Goal: Task Accomplishment & Management: Use online tool/utility

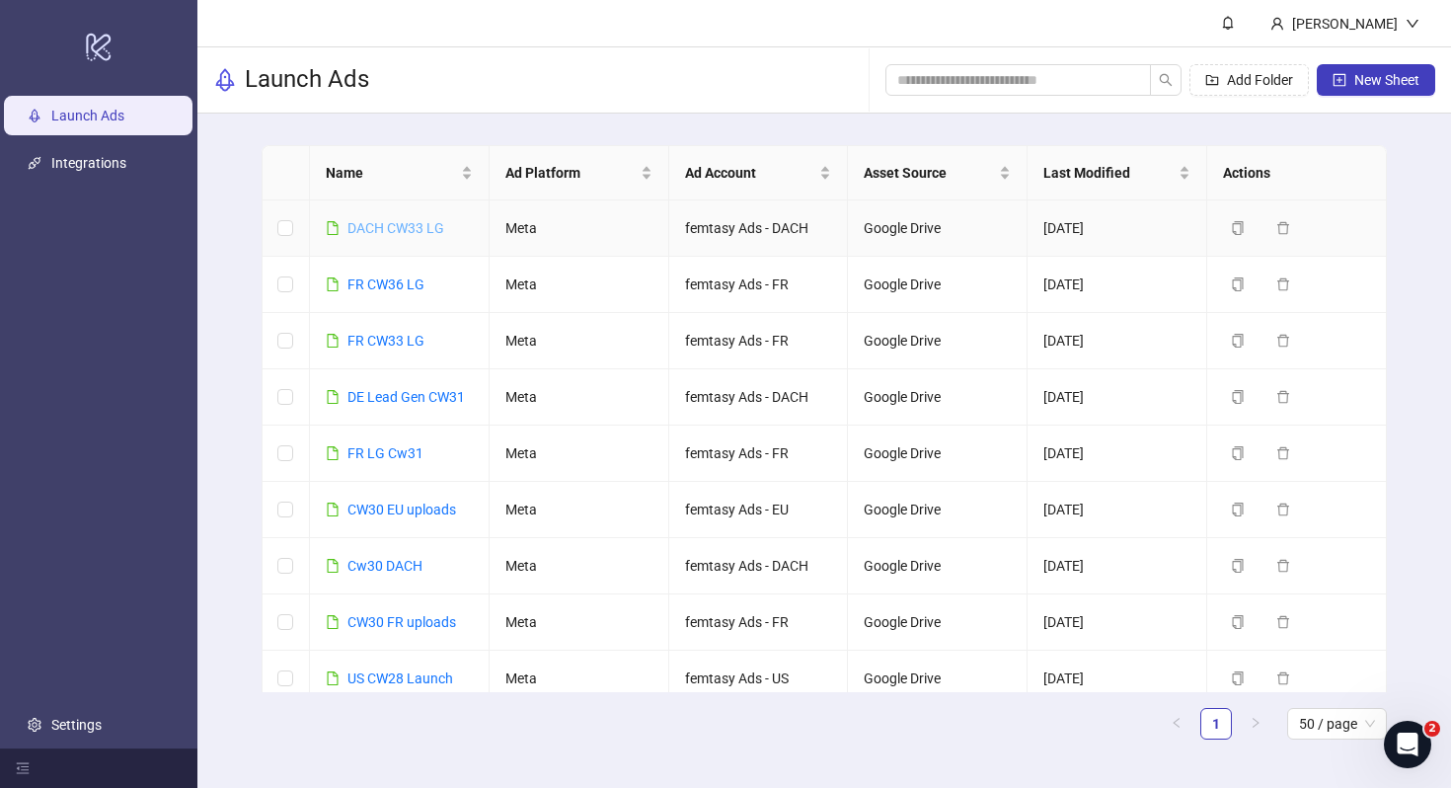
click at [403, 223] on link "DACH CW33 LG" at bounding box center [395, 228] width 97 height 16
click at [390, 284] on link "FR CW36 LG" at bounding box center [385, 284] width 77 height 16
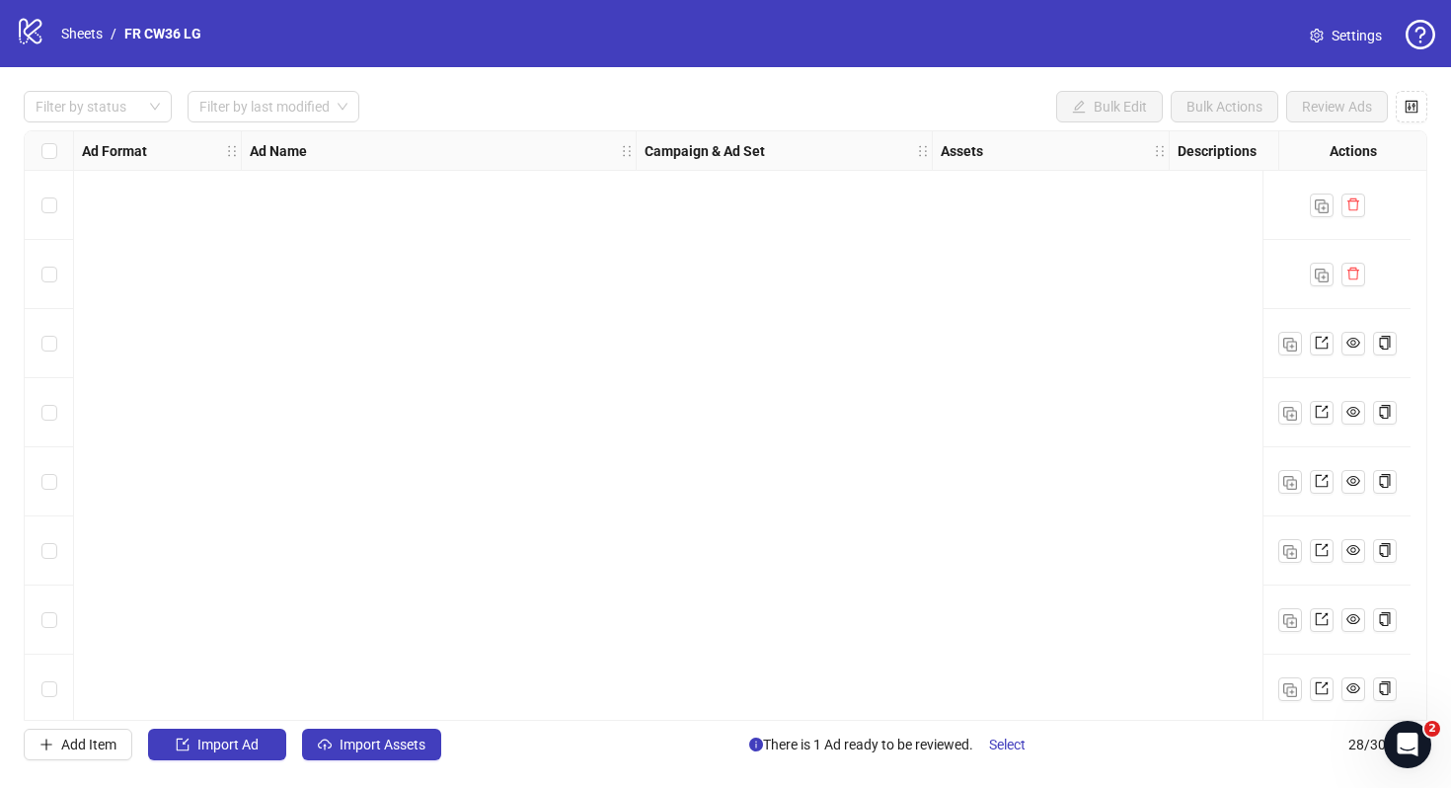
scroll to position [1394, 0]
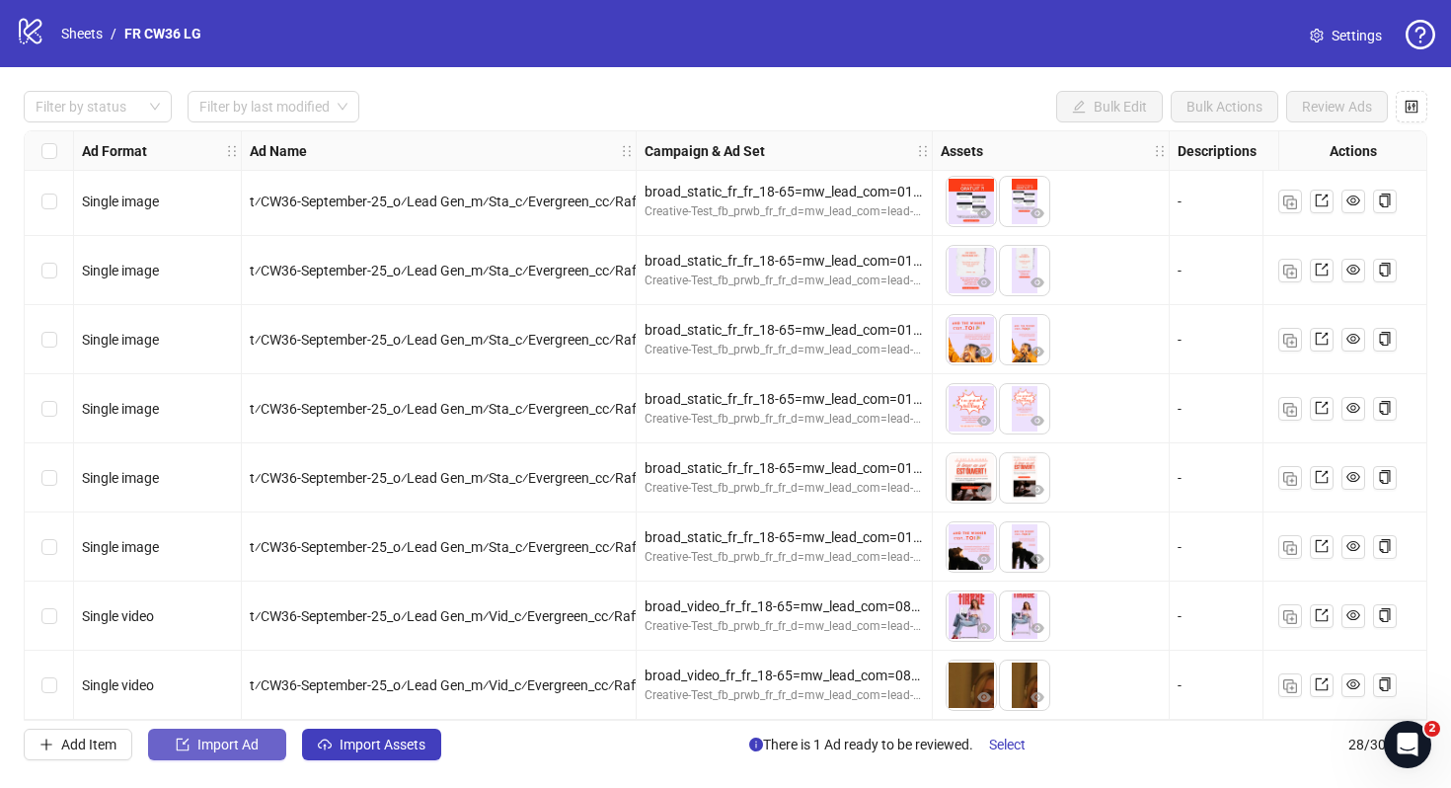
click at [276, 751] on button "Import Ad" at bounding box center [217, 745] width 138 height 32
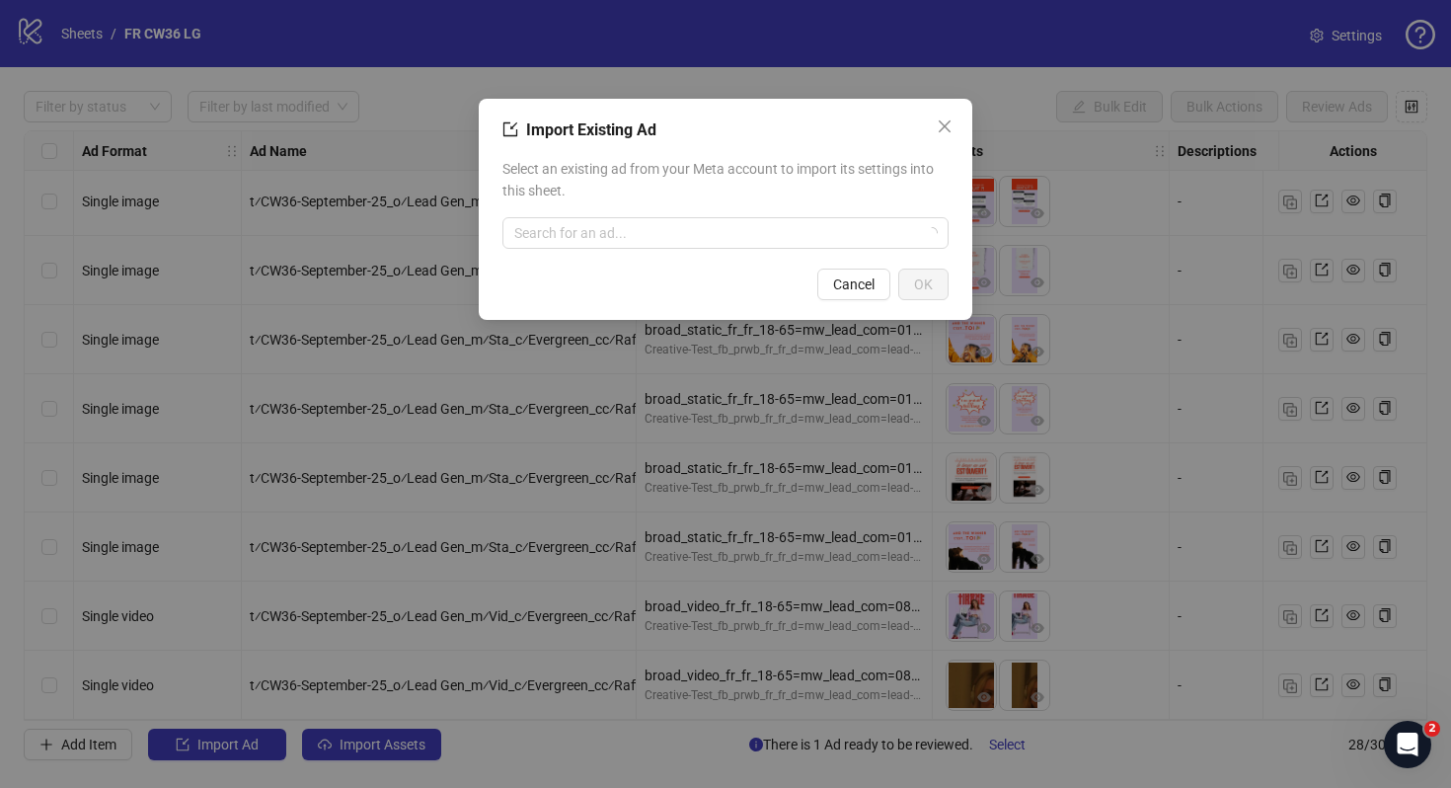
click at [655, 250] on div "Select an existing ad from your Meta account to import its settings into this s…" at bounding box center [725, 203] width 446 height 107
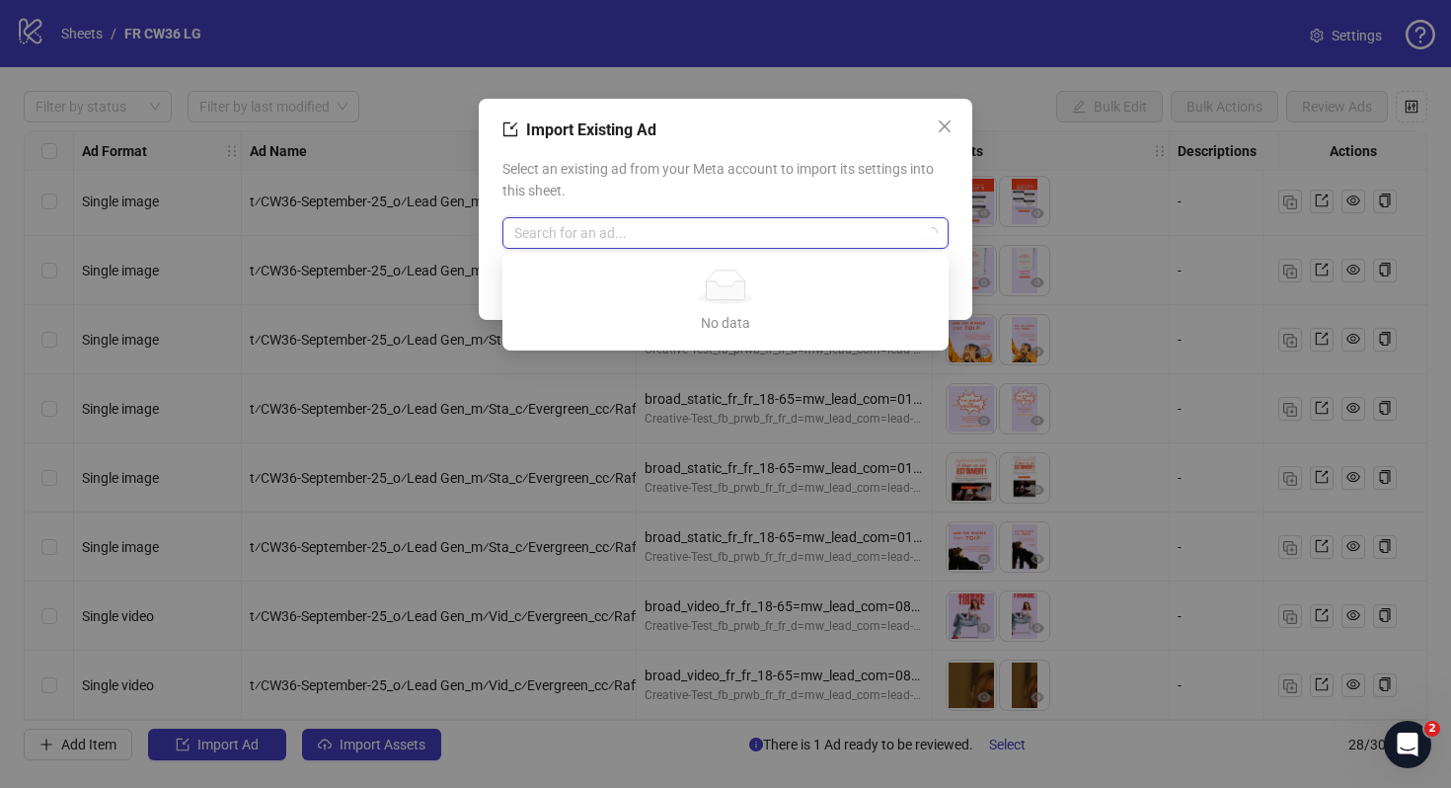
click at [644, 233] on input "search" at bounding box center [716, 233] width 405 height 30
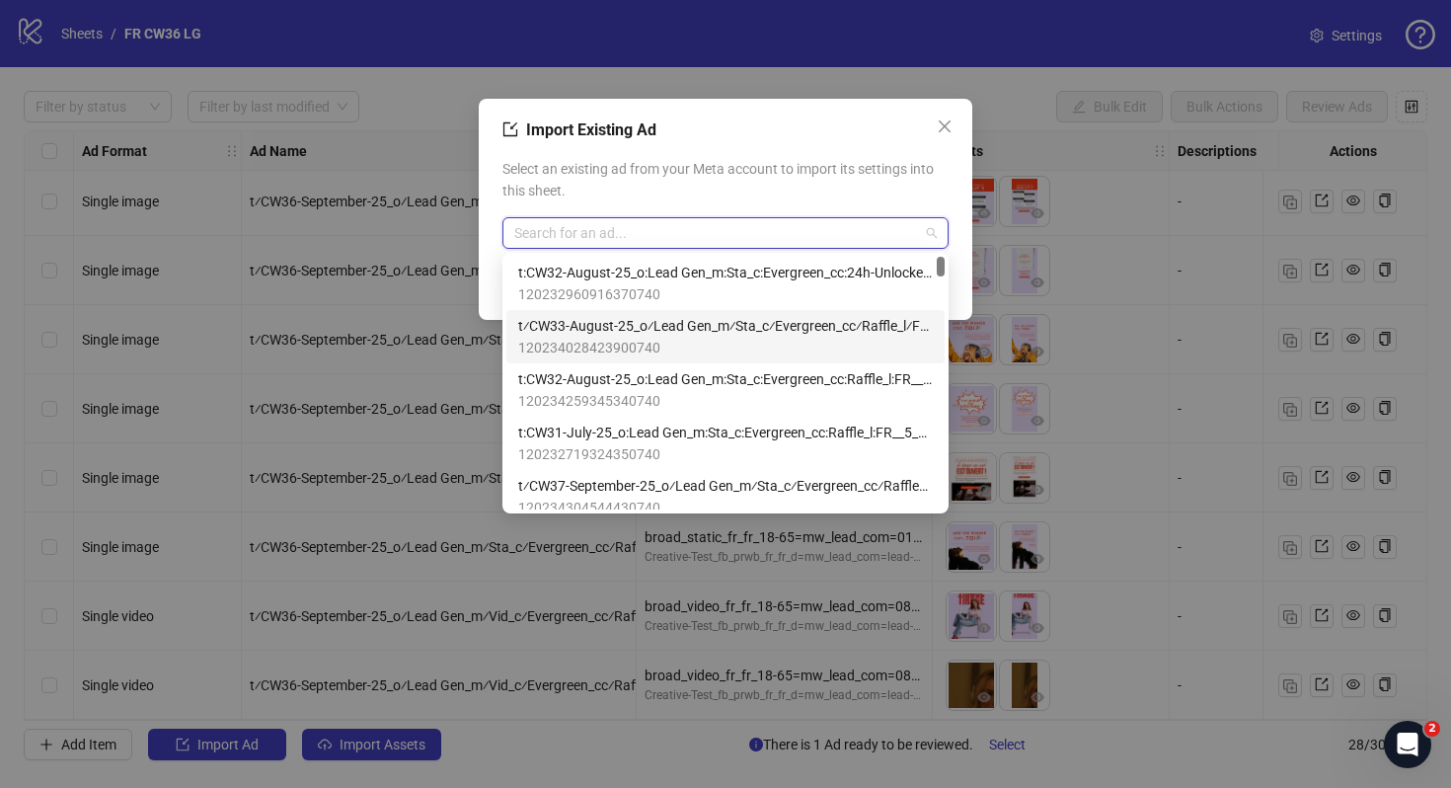
click at [665, 330] on span "t⁄CW33-August-25_o⁄Lead Gen_m⁄Sta_c⁄Evergreen_cc⁄Raffle_l⁄FR__15_M-Q-C" at bounding box center [725, 326] width 415 height 22
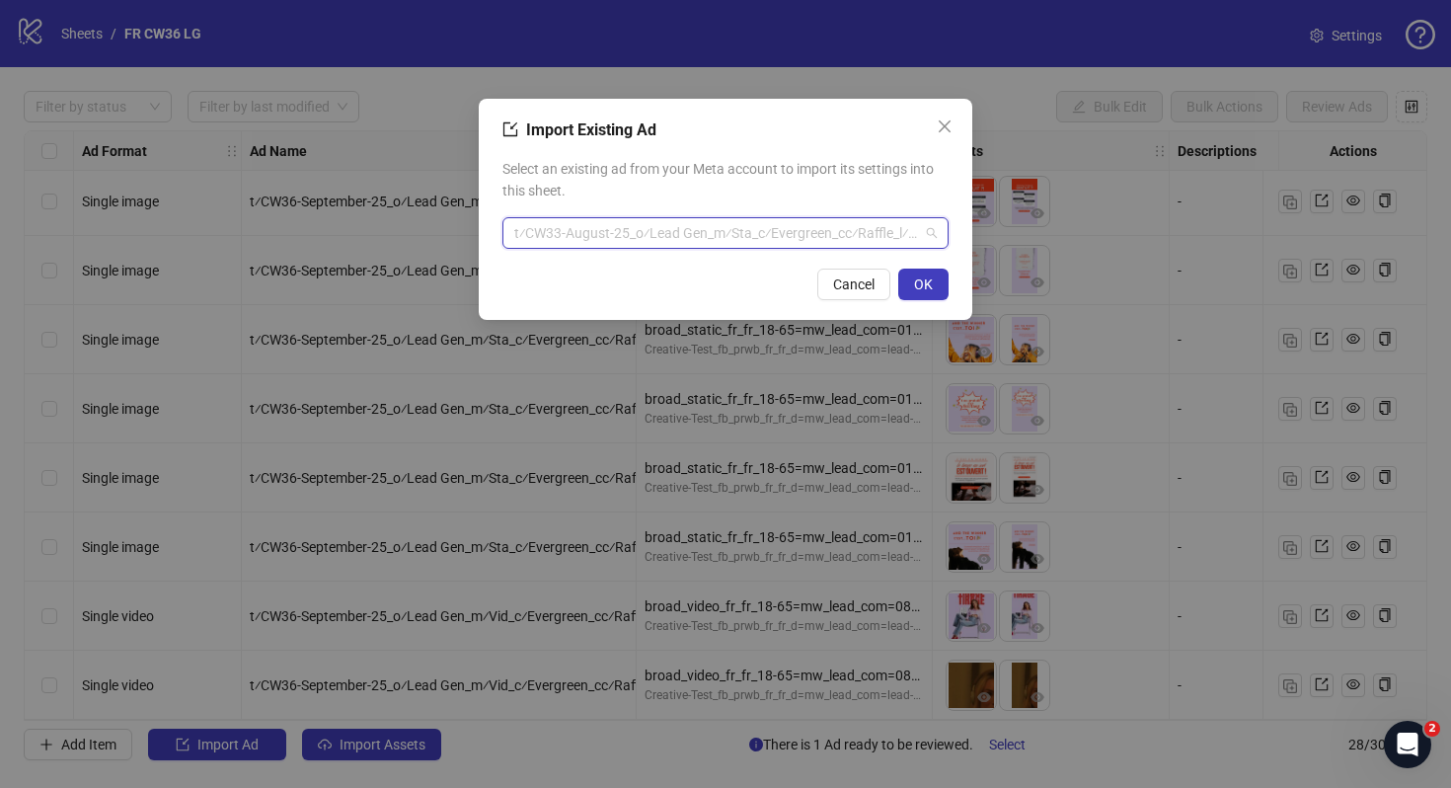
click at [717, 234] on span "t⁄CW33-August-25_o⁄Lead Gen_m⁄Sta_c⁄Evergreen_cc⁄Raffle_l⁄FR__15_M-Q-C" at bounding box center [725, 233] width 423 height 30
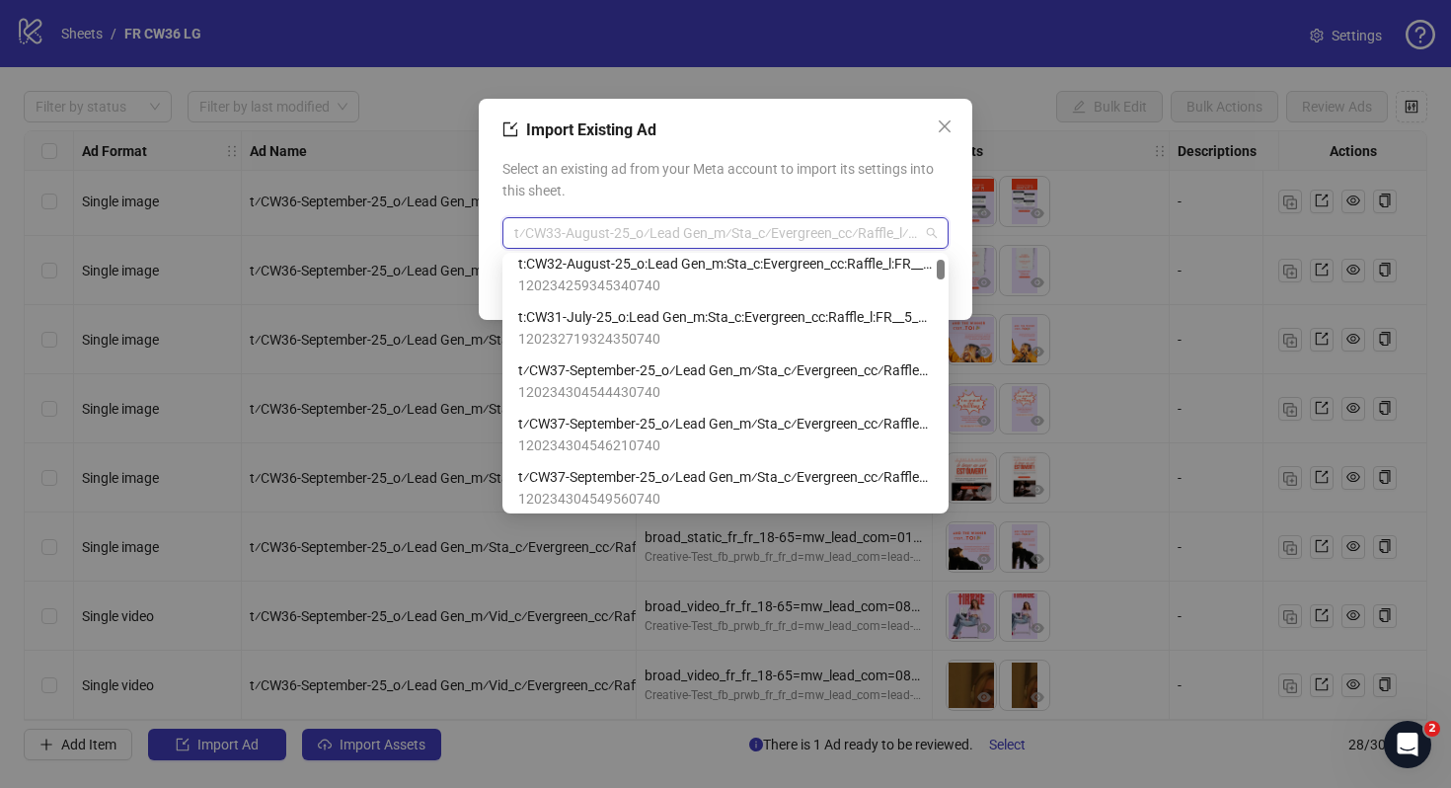
scroll to position [118, 0]
click at [787, 363] on span "t⁄CW37-September-25_o⁄Lead Gen_m⁄Sta_c⁄Evergreen_cc⁄Raffle_l⁄FR__3" at bounding box center [725, 367] width 415 height 22
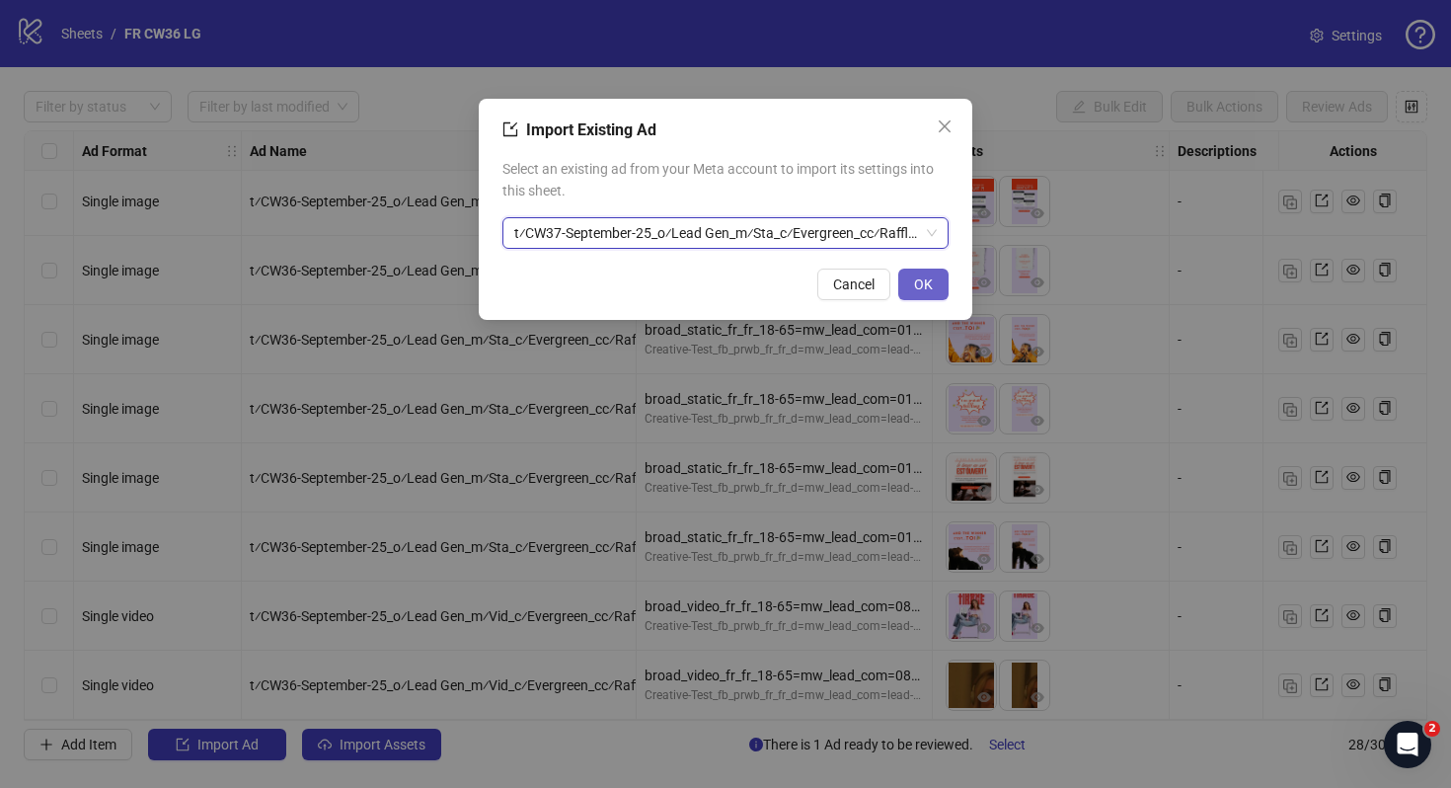
click at [914, 285] on span "OK" at bounding box center [923, 284] width 19 height 16
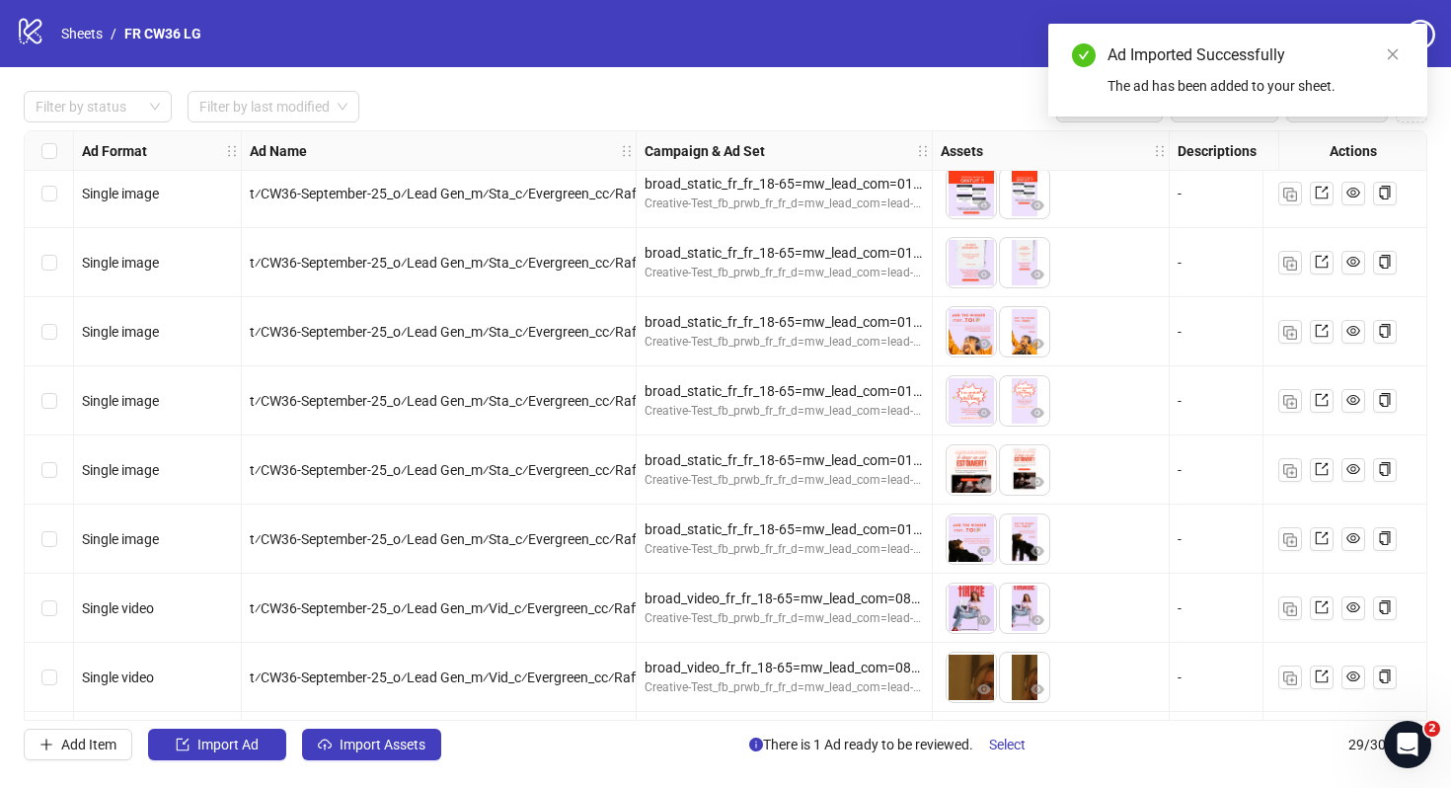
scroll to position [1463, 0]
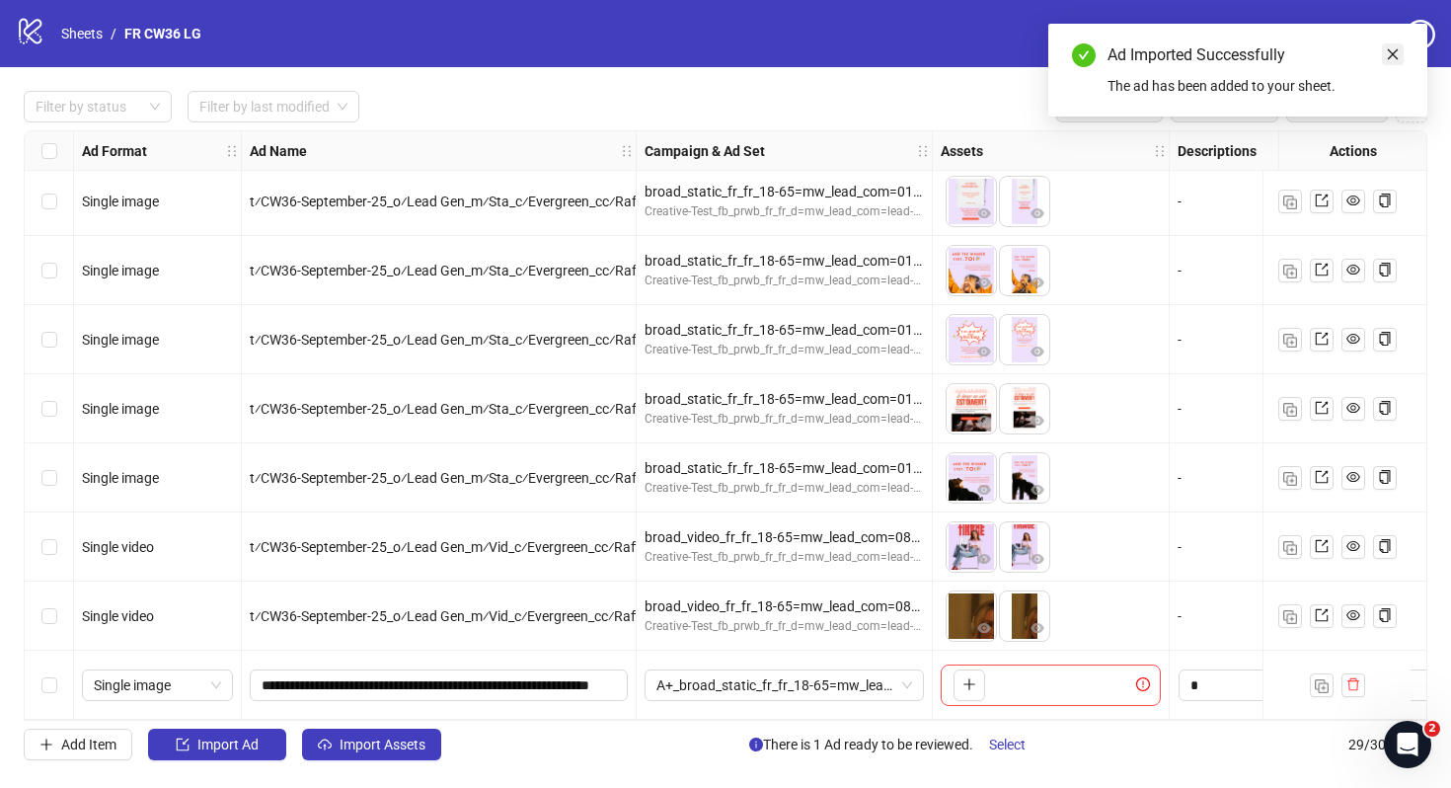
click at [1391, 58] on icon "close" at bounding box center [1393, 54] width 14 height 14
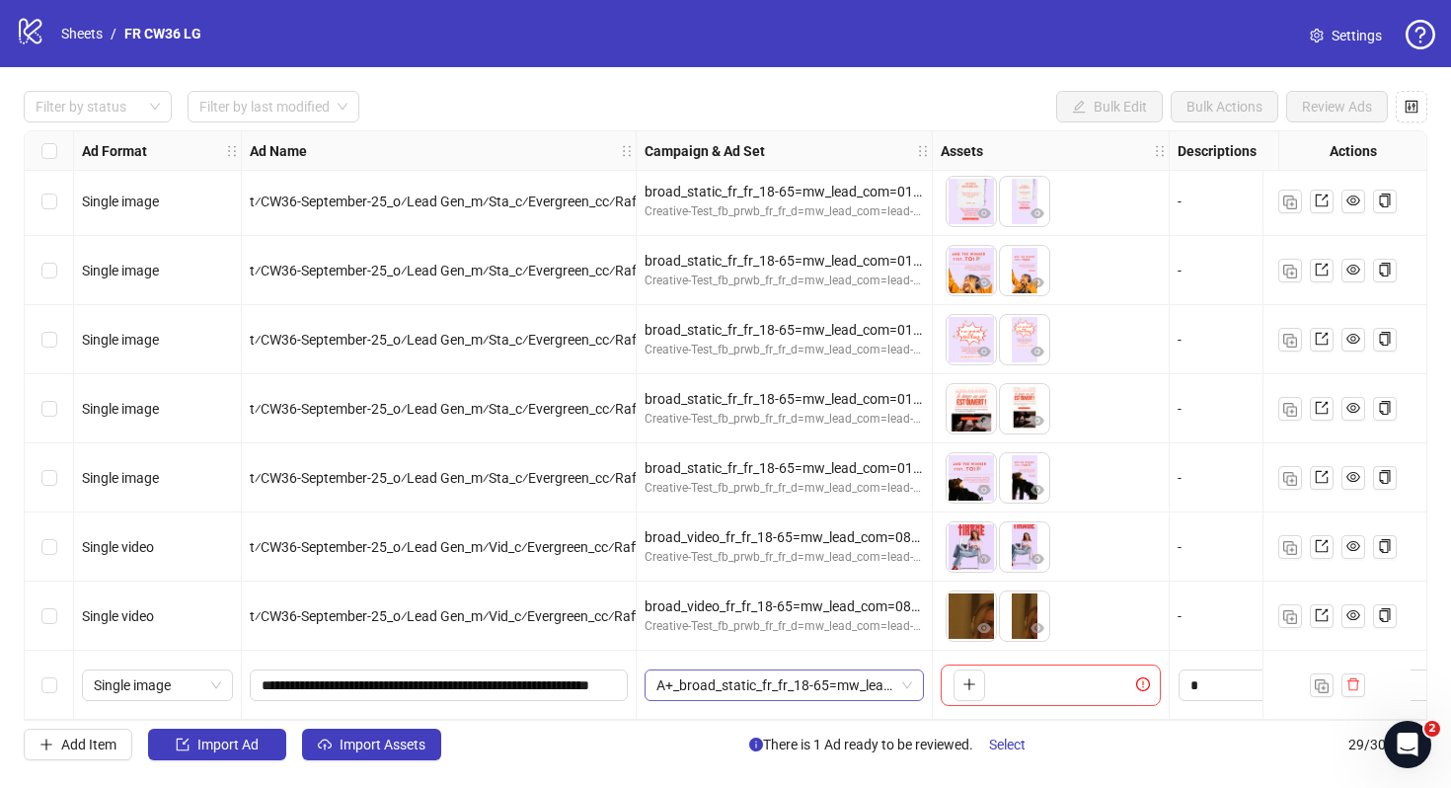
click at [720, 670] on span "A+_broad_static_fr_fr_18-65=mw_lead_com=010825" at bounding box center [784, 685] width 256 height 30
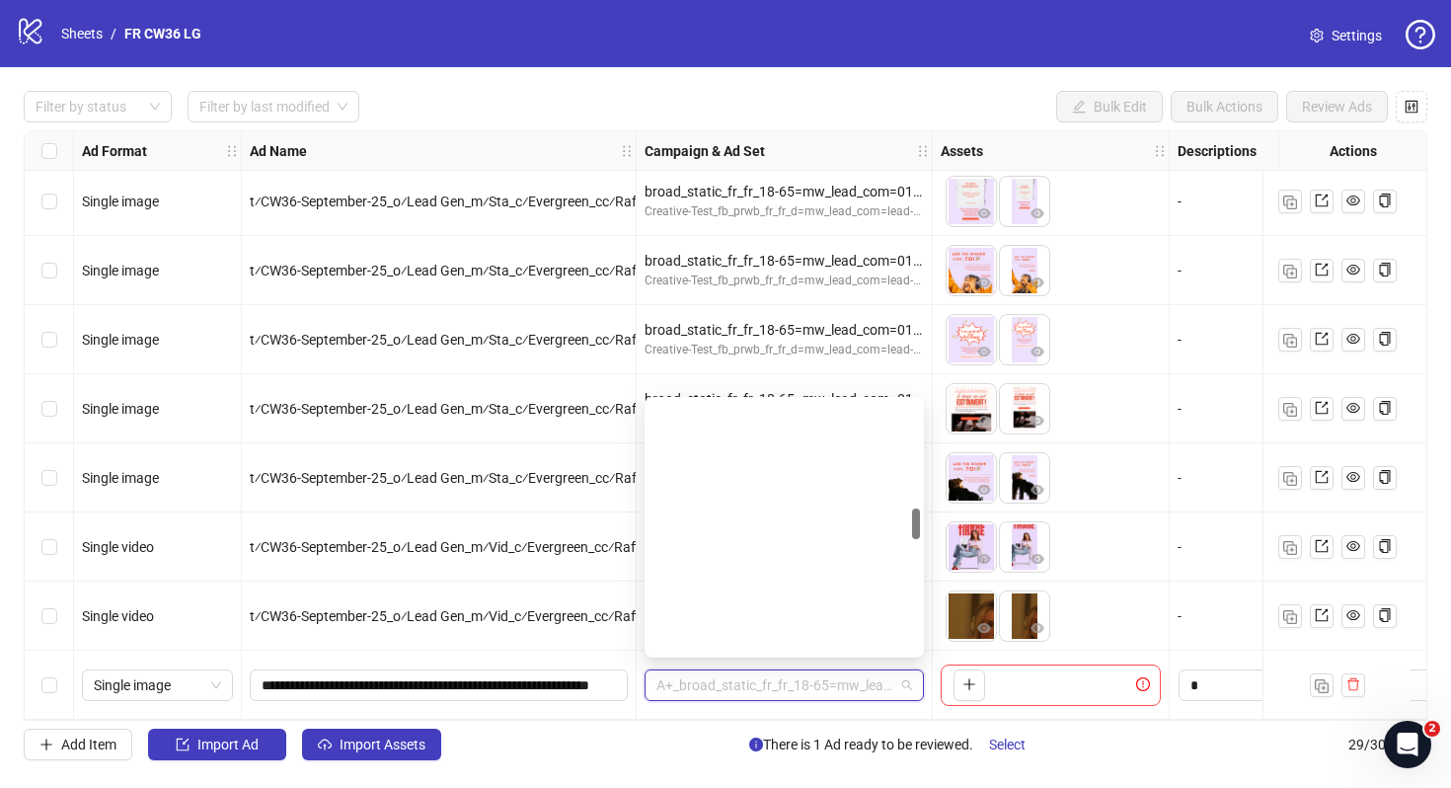
scroll to position [862, 0]
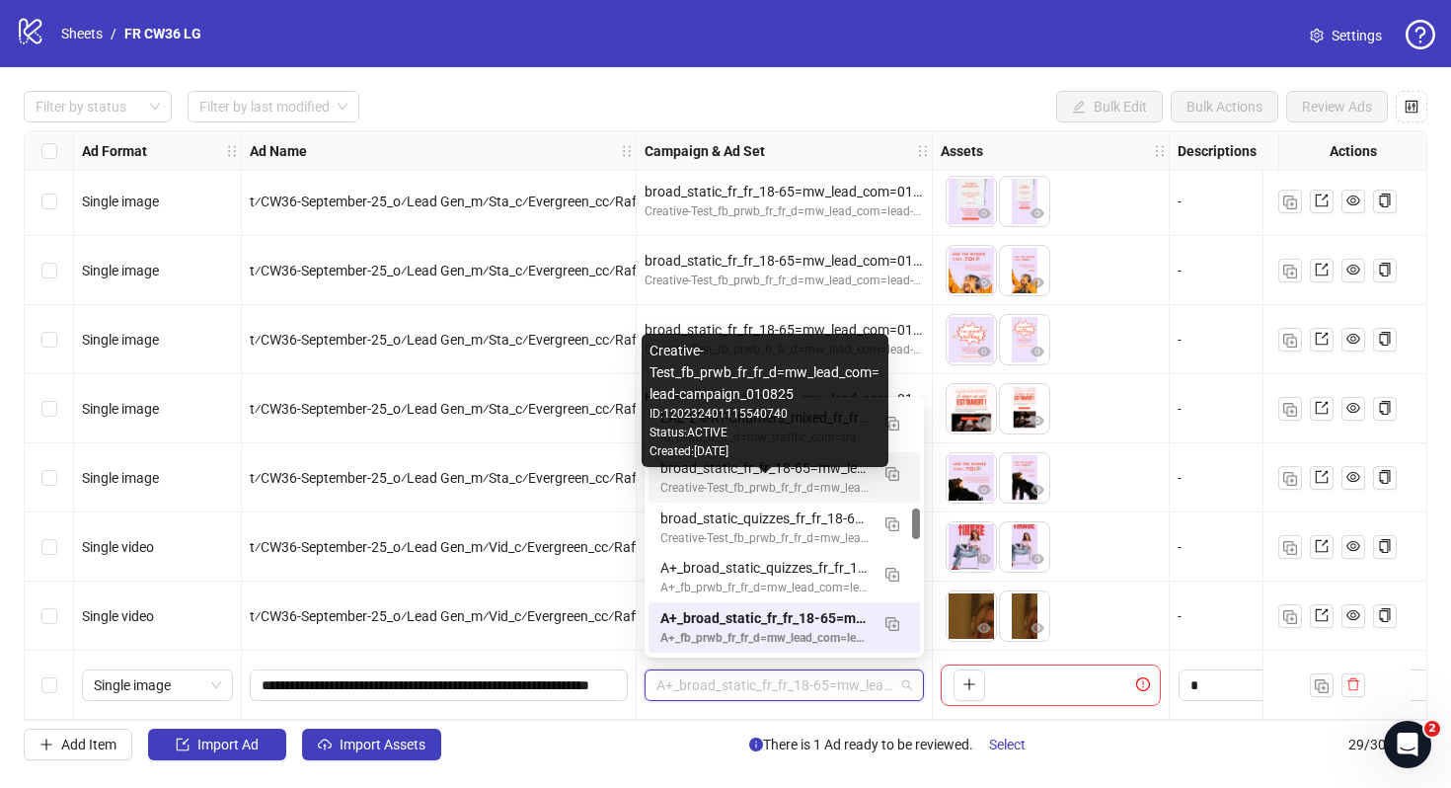
click at [761, 486] on div "Creative-Test_fb_prwb_fr_fr_d=mw_lead_com=lead-campaign_010825" at bounding box center [764, 488] width 208 height 19
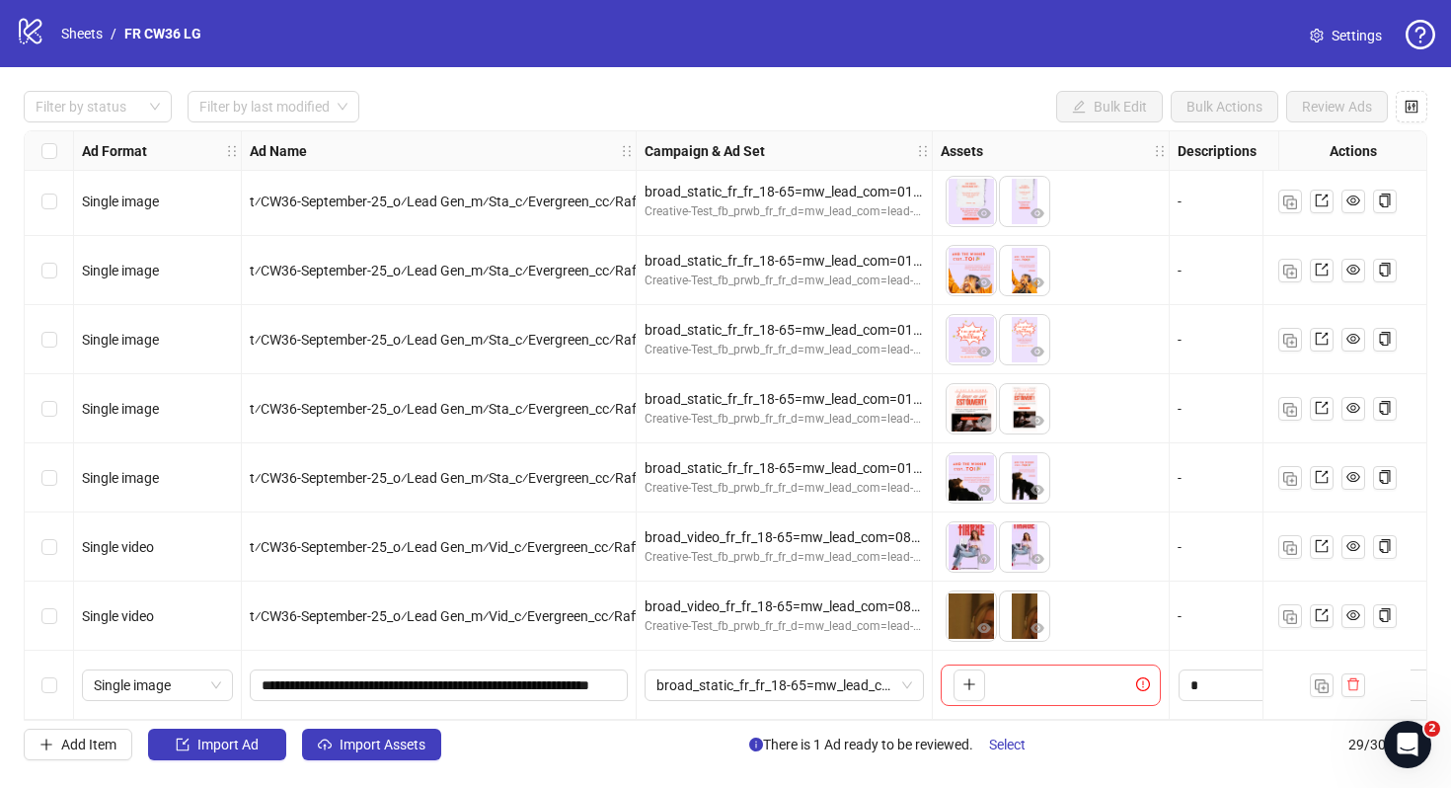
click at [702, 732] on div "Add Item Import Ad Import Assets There is 1 Ad ready to be reviewed. Select 29 …" at bounding box center [726, 745] width 1404 height 32
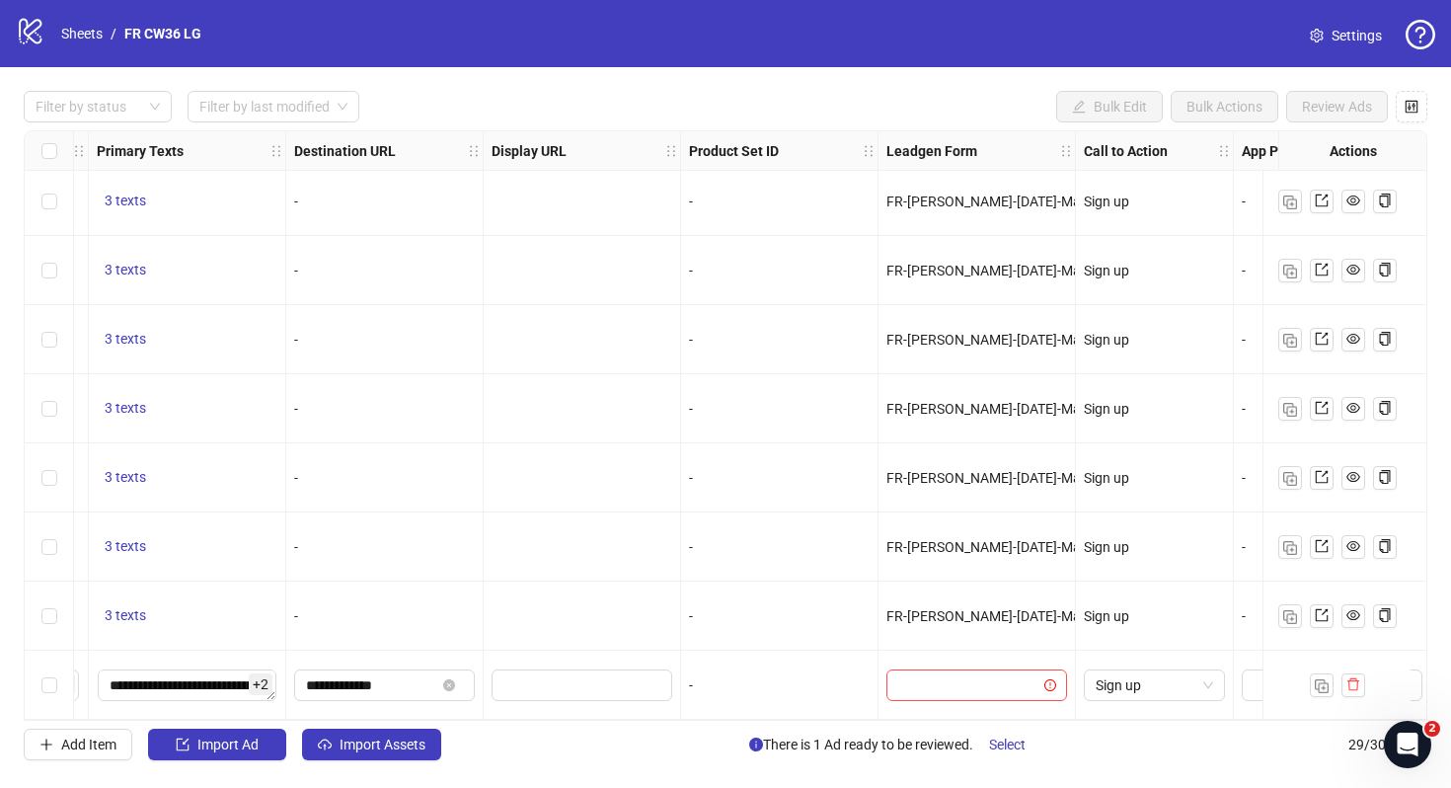
scroll to position [1463, 1627]
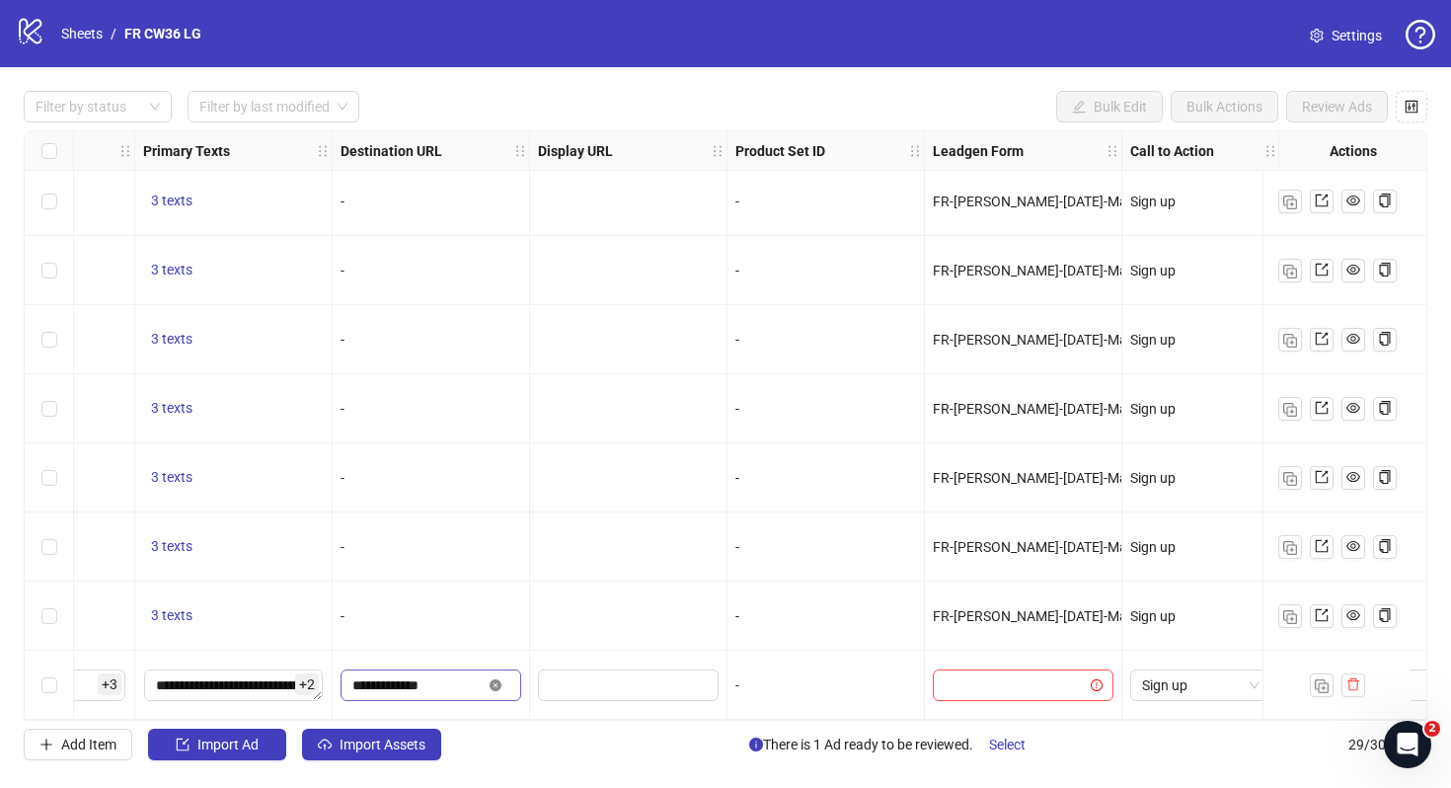
click at [500, 679] on icon "close-circle" at bounding box center [496, 685] width 12 height 12
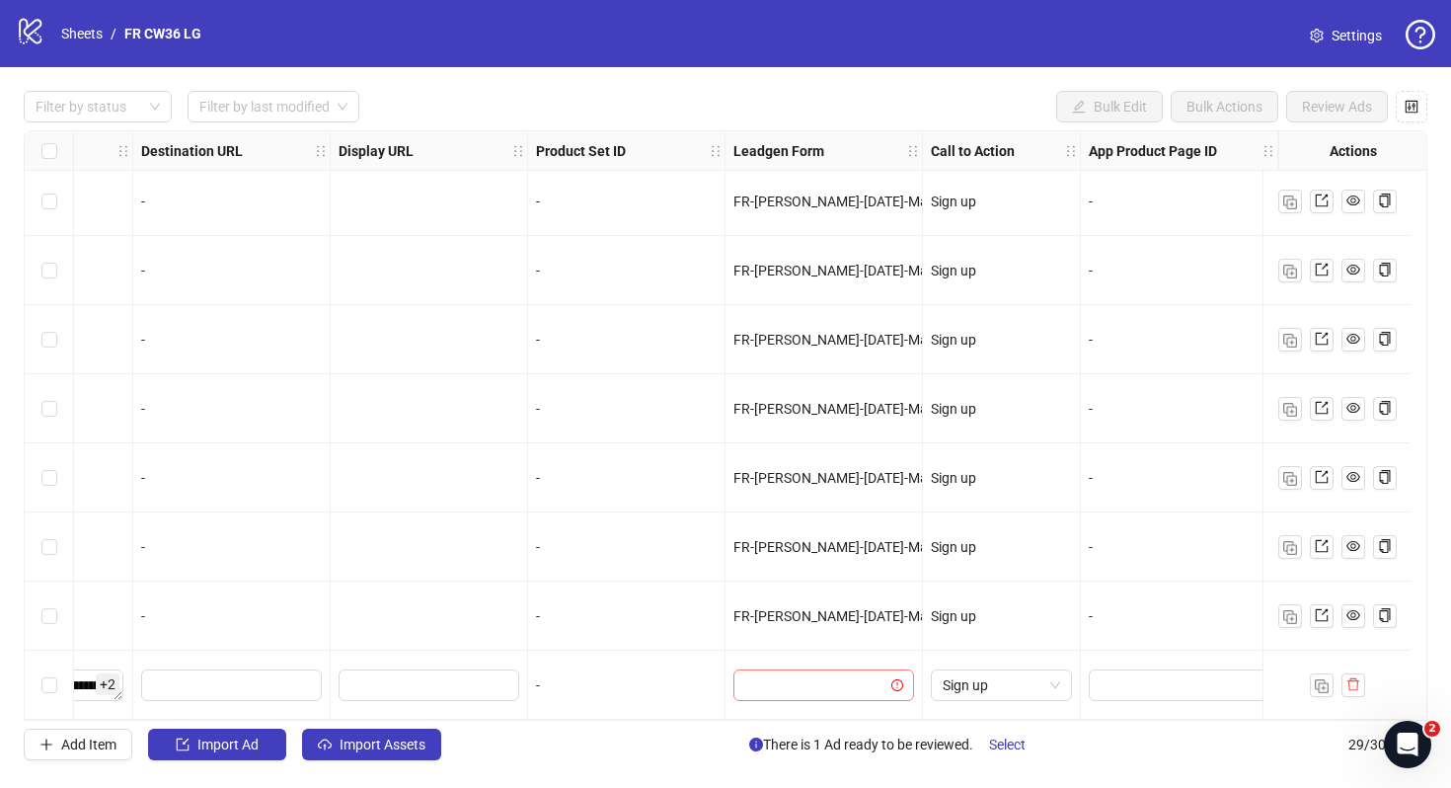
click at [823, 680] on input "search" at bounding box center [814, 685] width 139 height 30
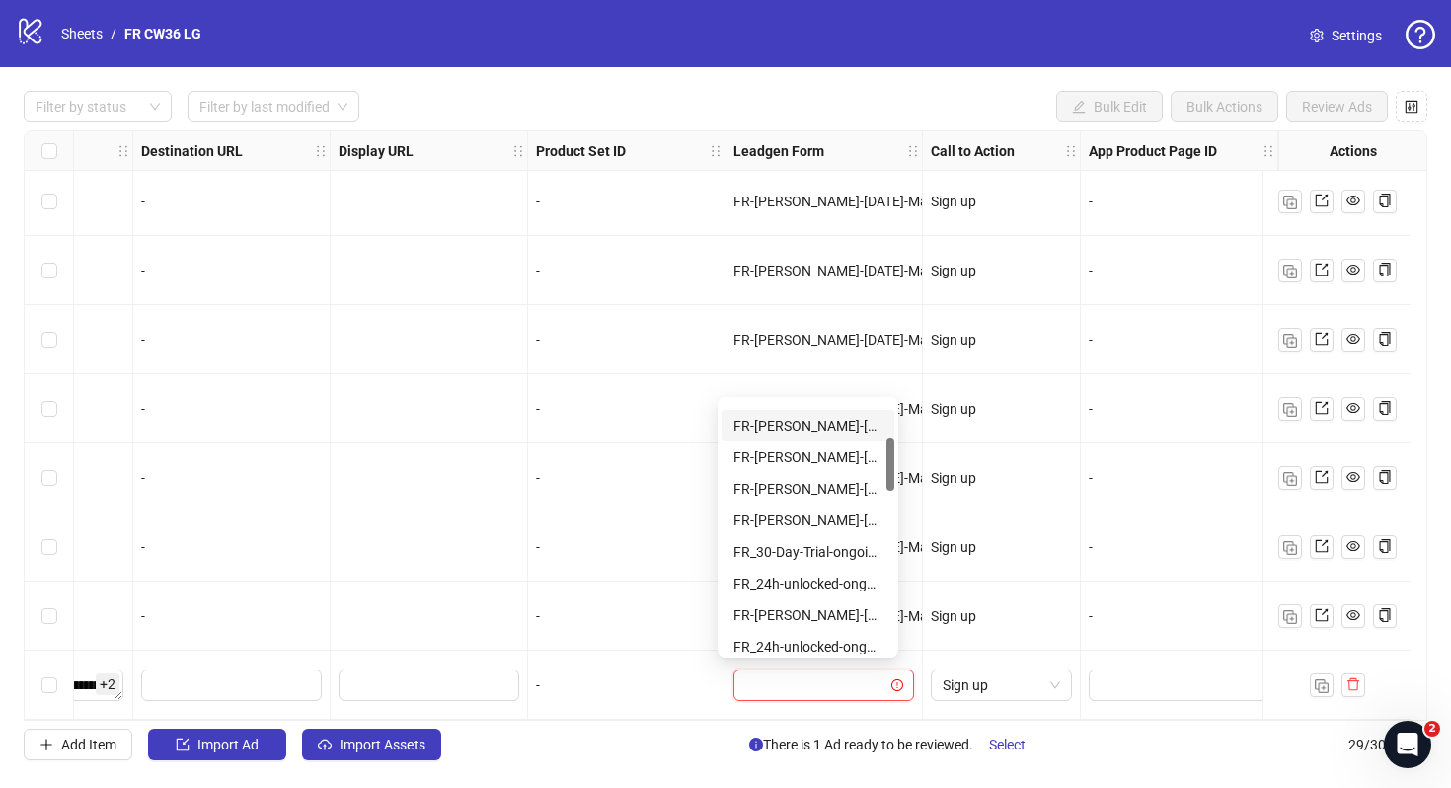
scroll to position [184, 0]
click at [820, 607] on div "FR-[PERSON_NAME]-[DATE]-copy-good" at bounding box center [807, 612] width 149 height 22
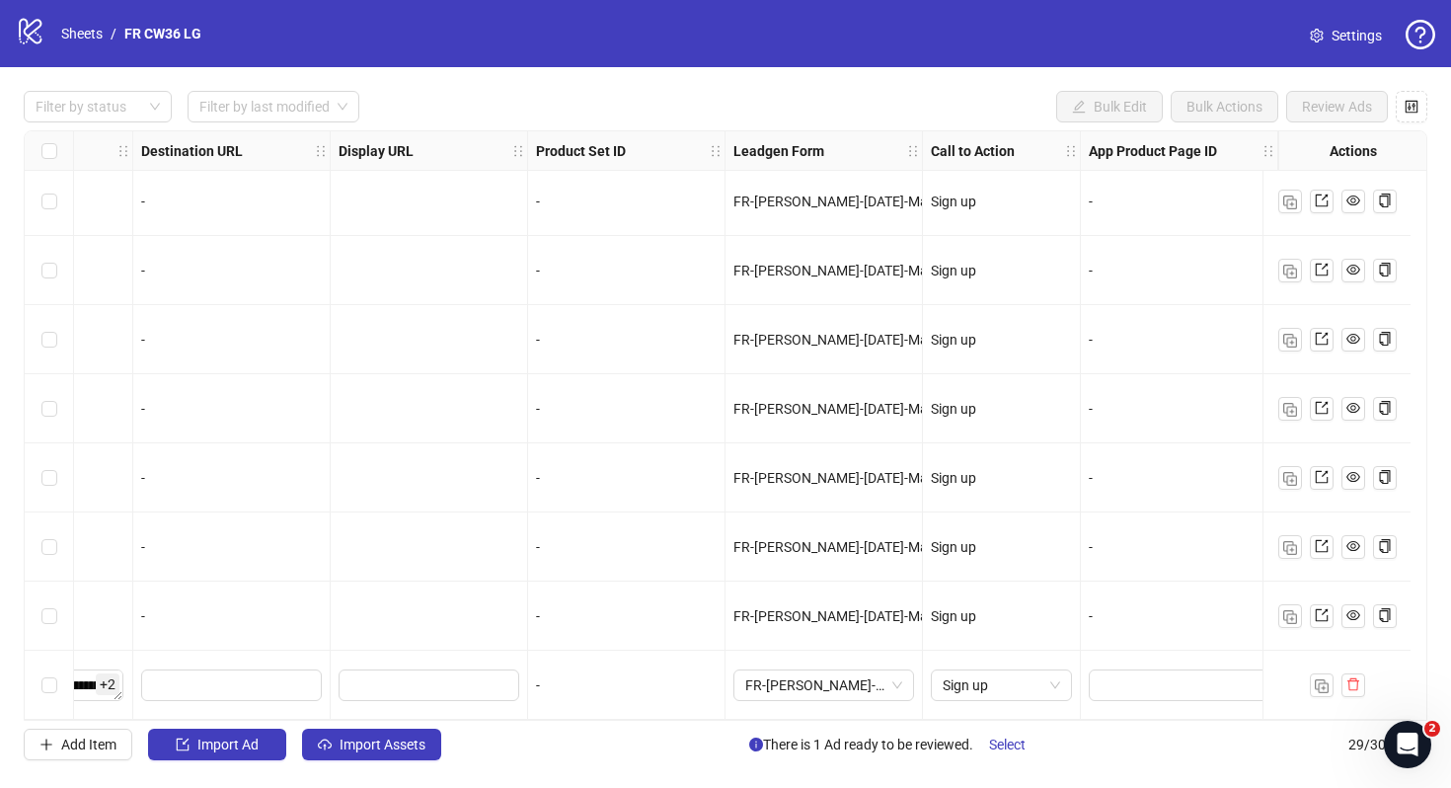
click at [691, 687] on div "-" at bounding box center [626, 685] width 181 height 22
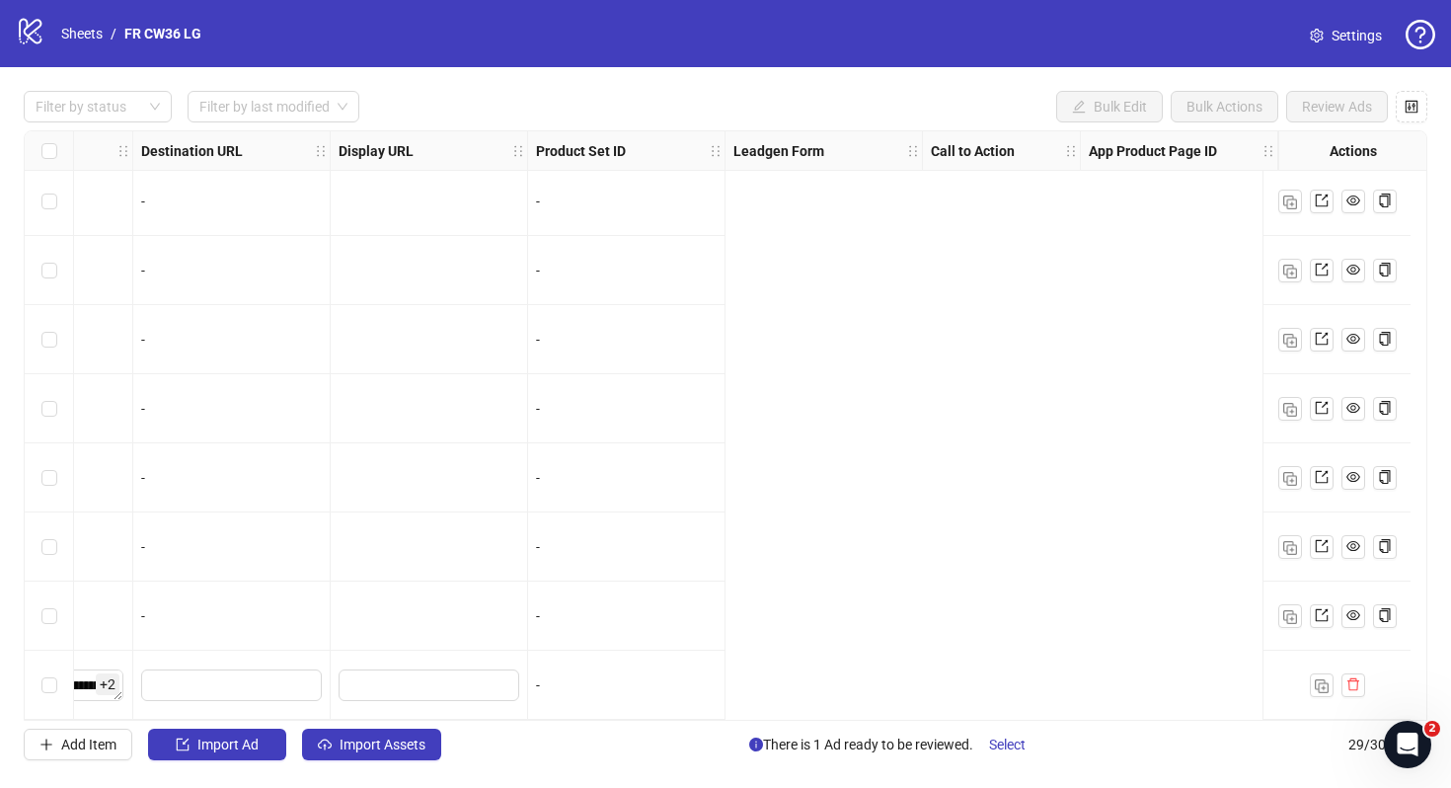
scroll to position [1463, 0]
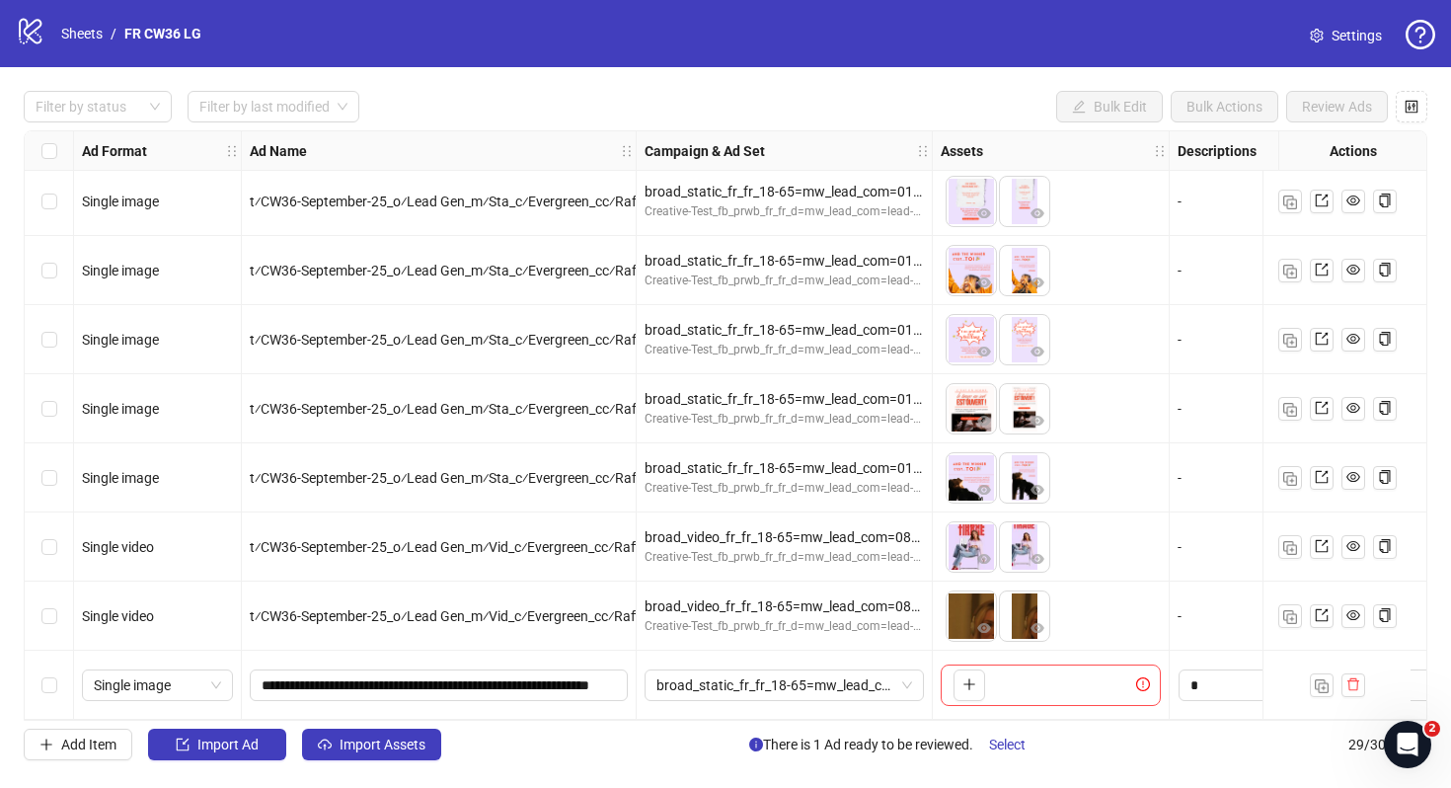
click at [1324, 39] on link "Settings" at bounding box center [1346, 36] width 104 height 32
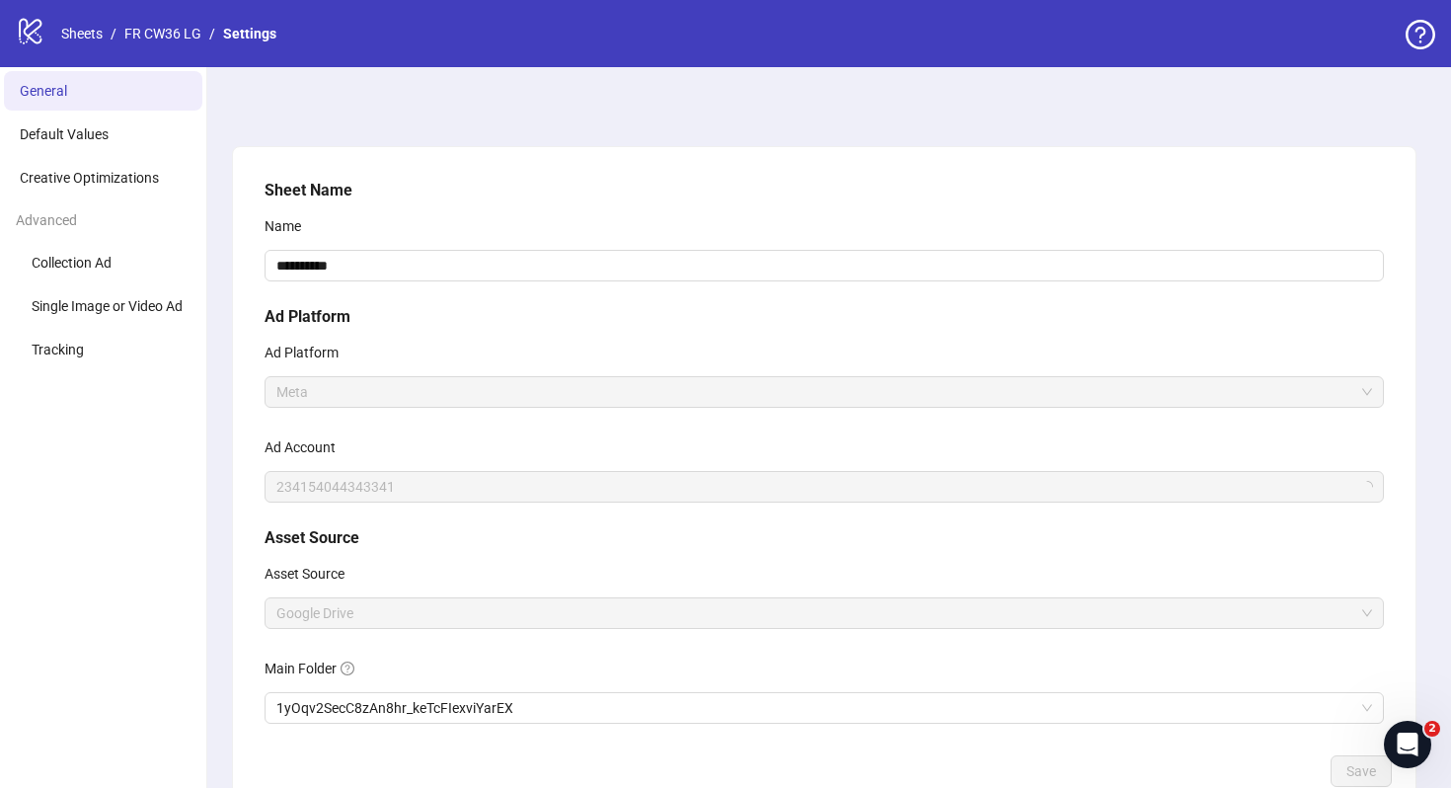
scroll to position [126, 0]
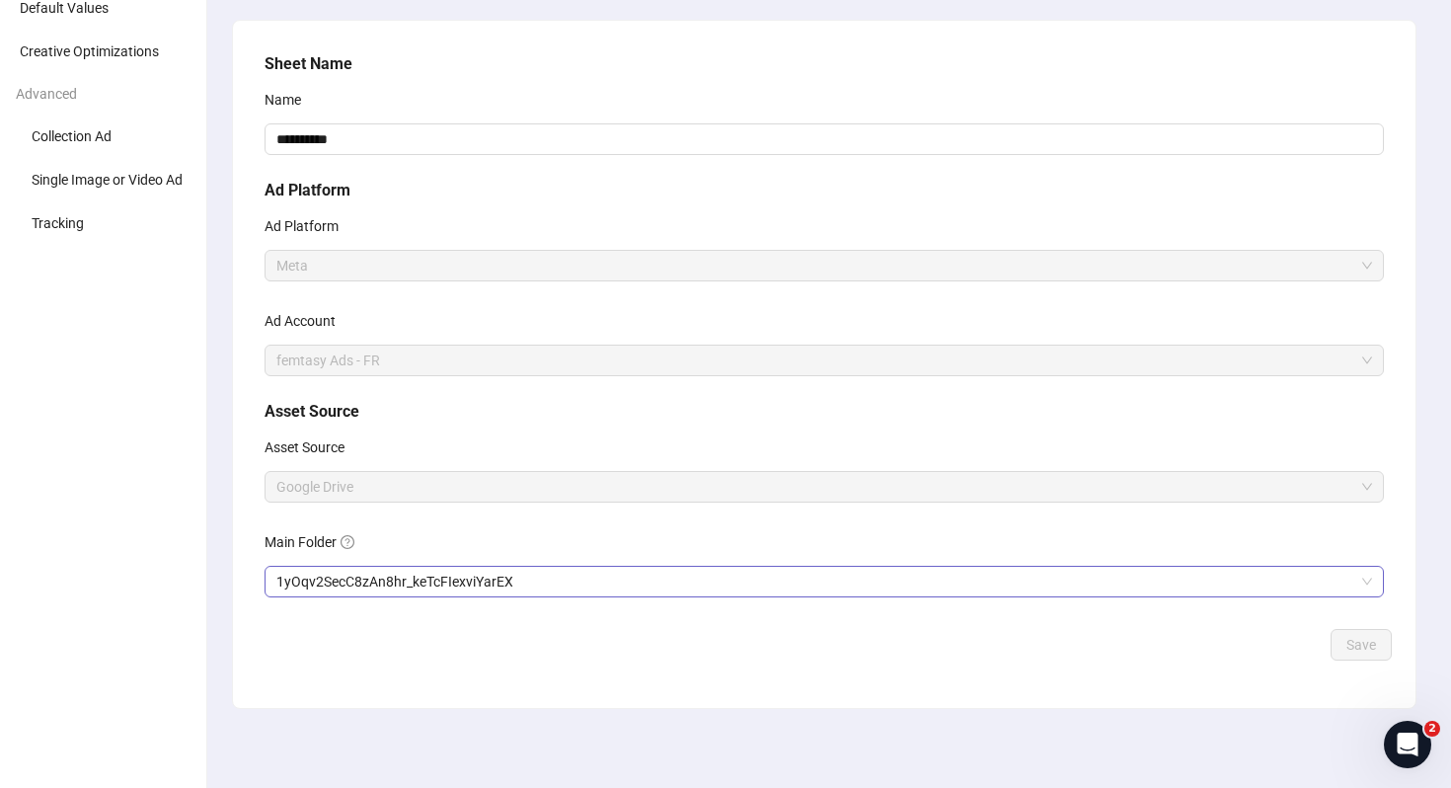
click at [690, 593] on span "1yOqv2SecC8zAn8hr_keTcFIexviYarEX" at bounding box center [824, 582] width 1096 height 30
click at [1346, 649] on button "Save" at bounding box center [1361, 645] width 61 height 32
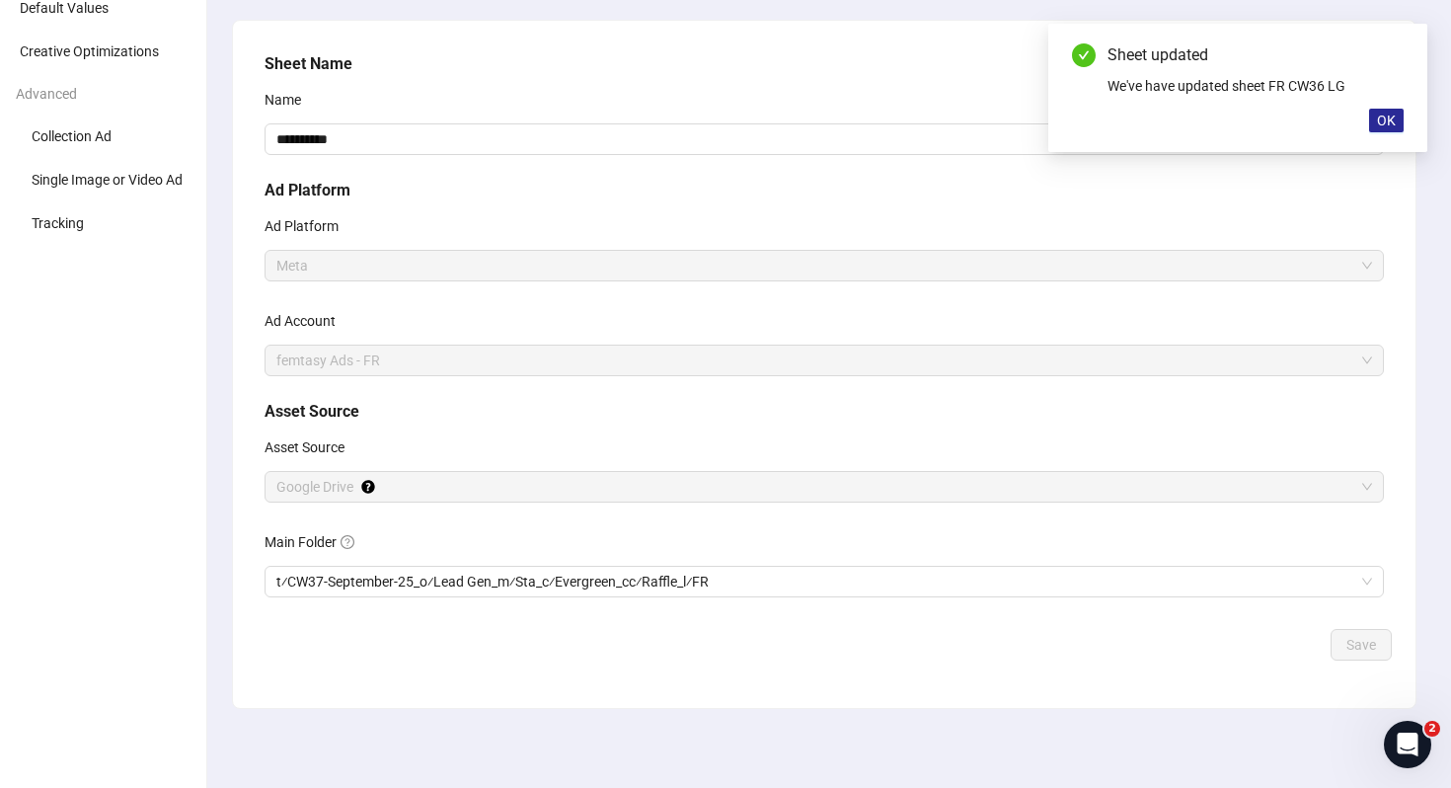
click at [1389, 125] on span "OK" at bounding box center [1386, 121] width 19 height 16
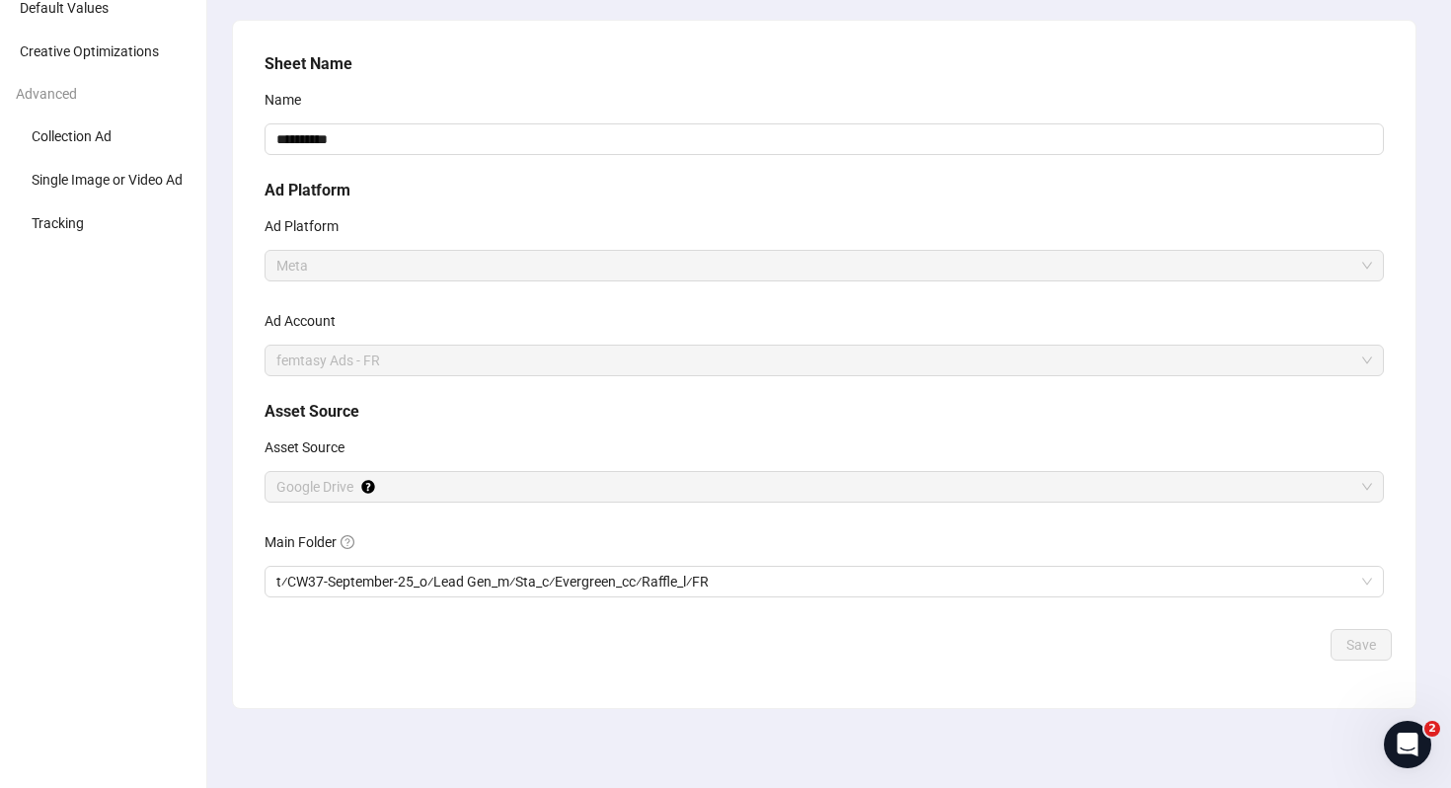
scroll to position [0, 0]
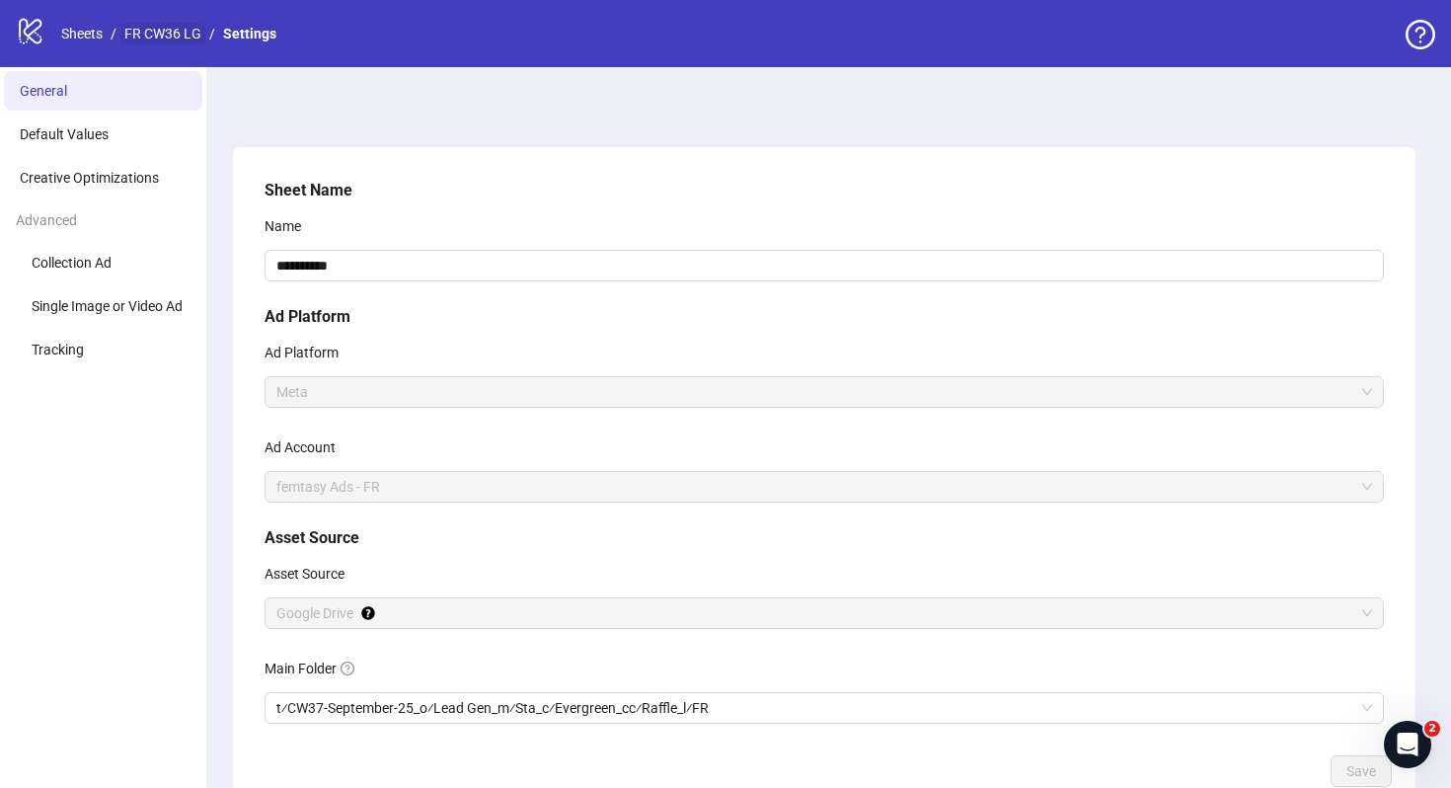
click at [201, 32] on link "FR CW36 LG" at bounding box center [162, 34] width 85 height 22
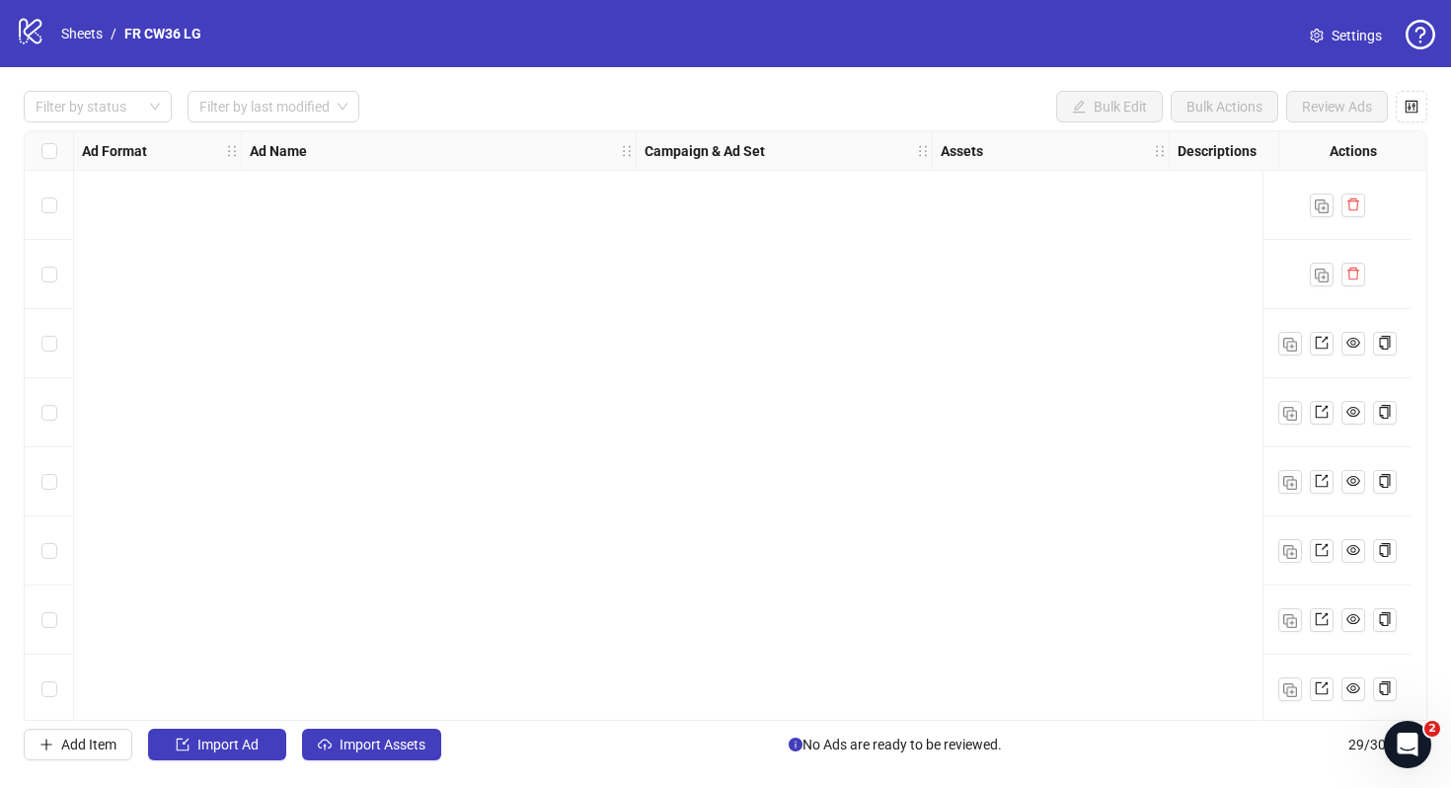
scroll to position [1463, 0]
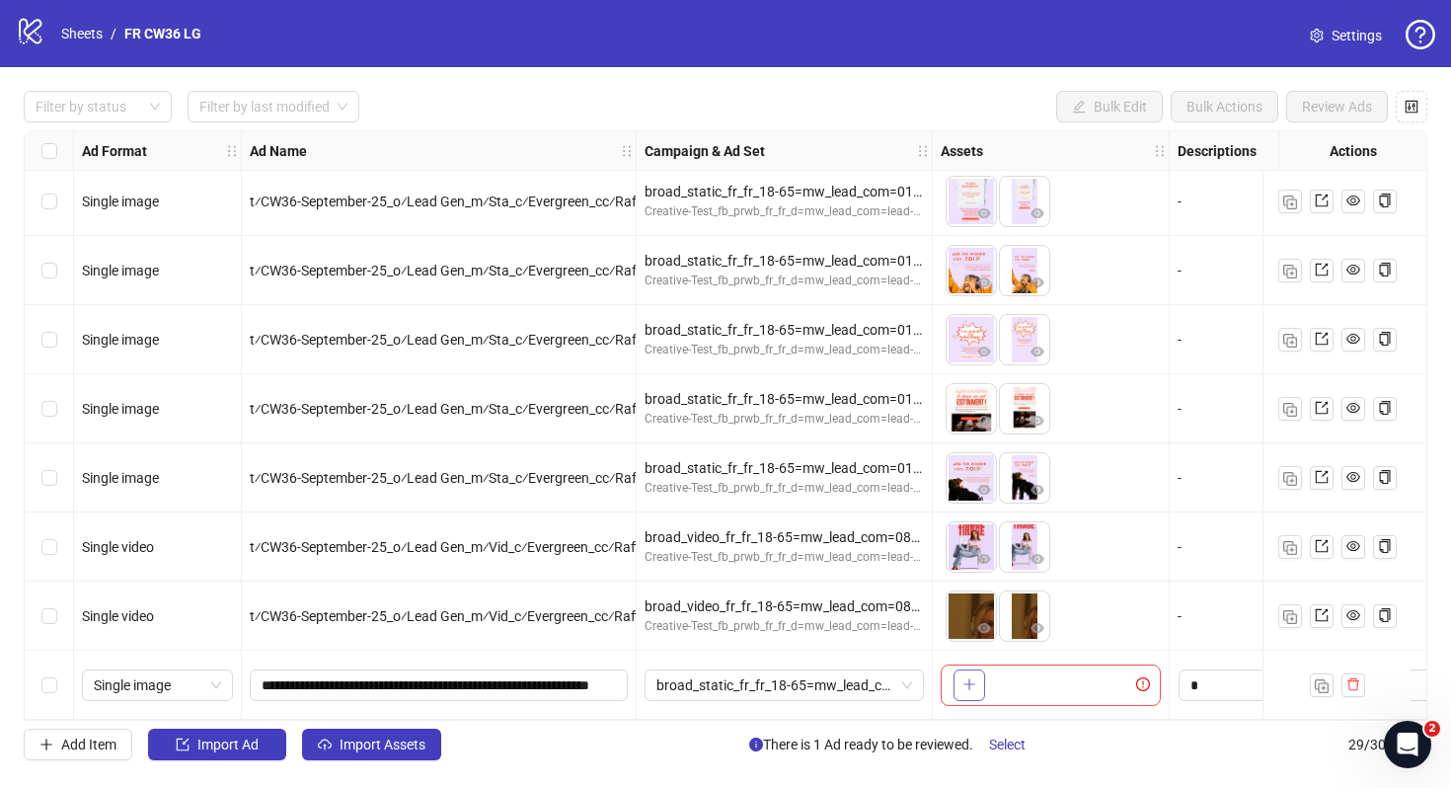
click at [967, 677] on icon "plus" at bounding box center [970, 684] width 14 height 14
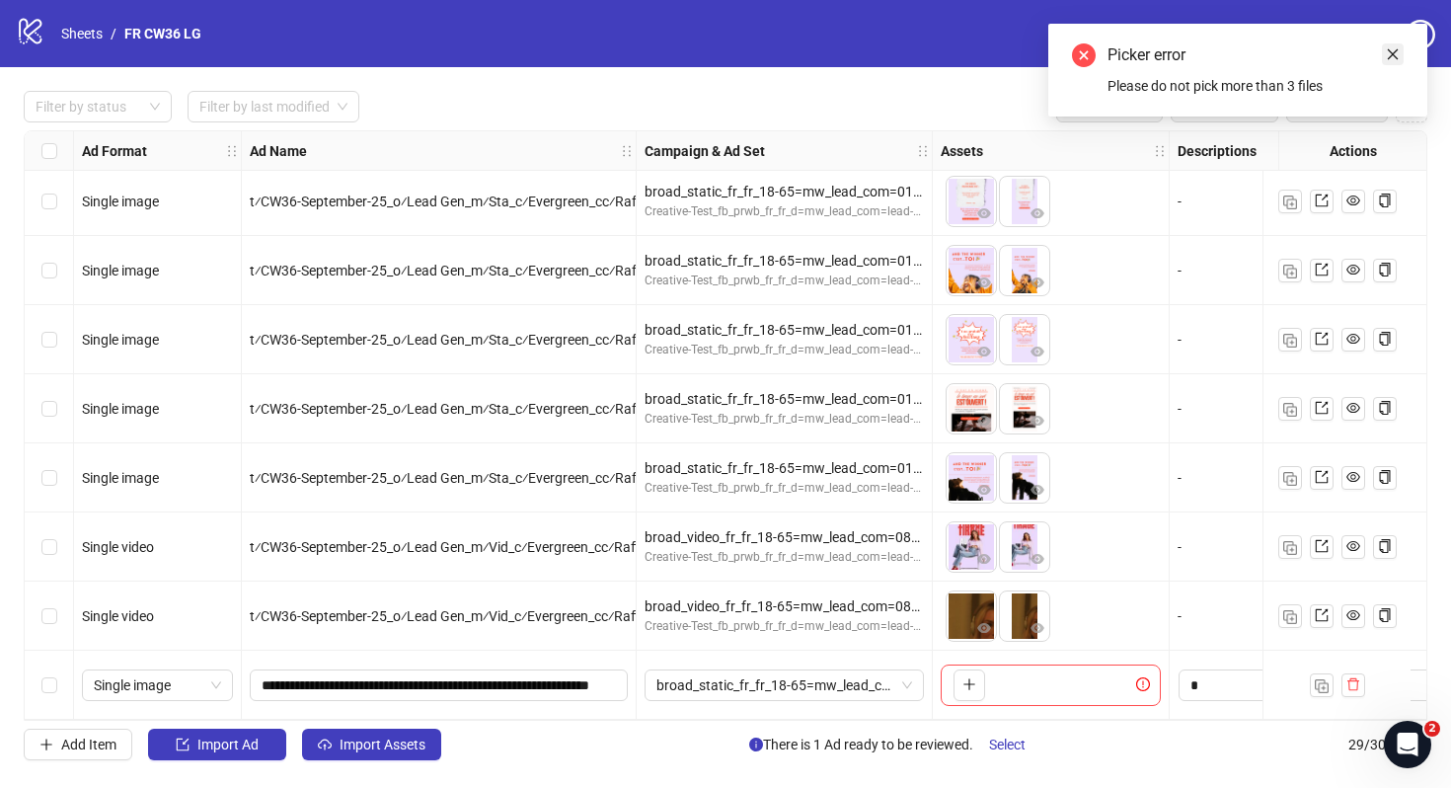
click at [1391, 52] on icon "close" at bounding box center [1393, 54] width 11 height 11
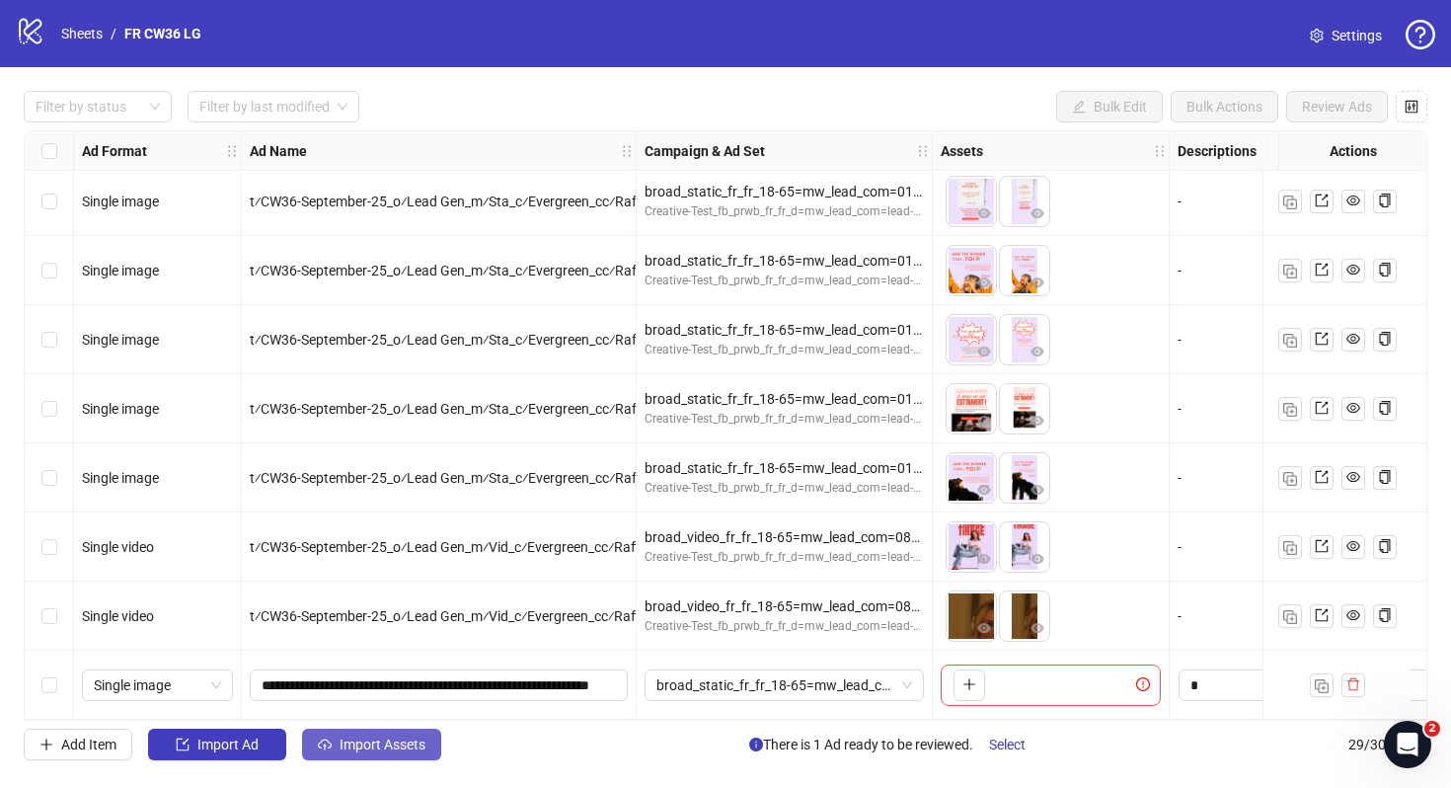
click at [392, 739] on span "Import Assets" at bounding box center [383, 744] width 86 height 16
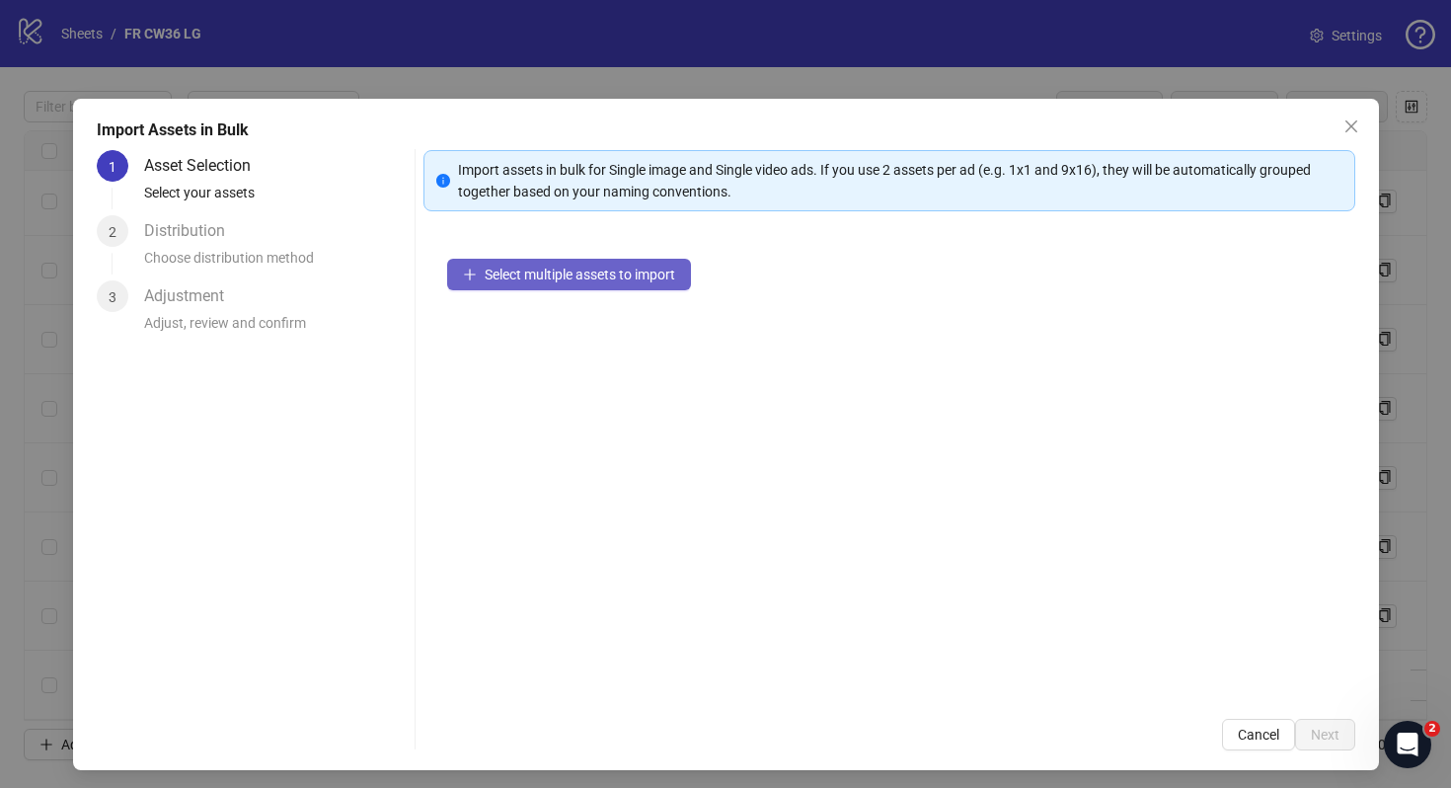
click at [613, 277] on span "Select multiple assets to import" at bounding box center [580, 275] width 191 height 16
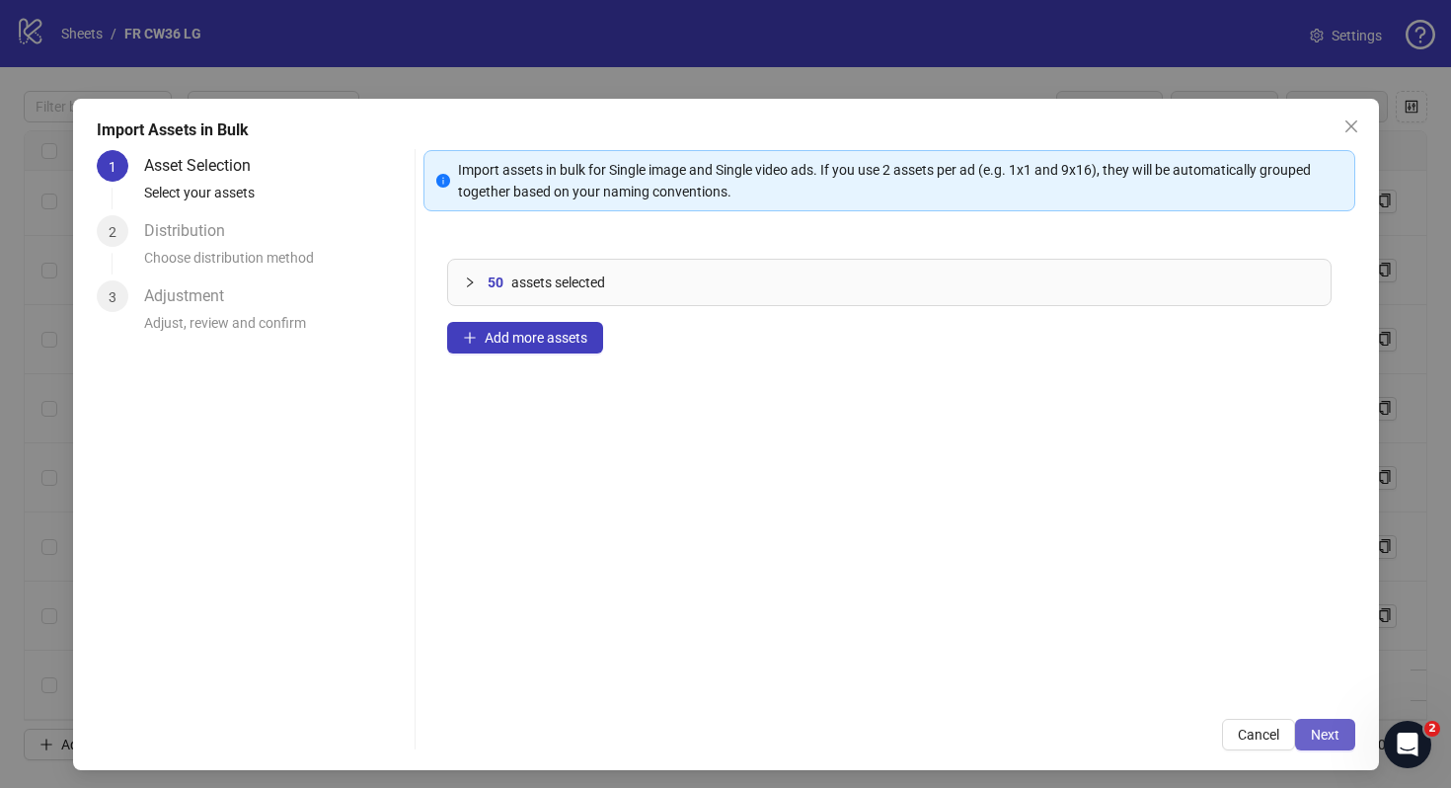
click at [1318, 724] on button "Next" at bounding box center [1325, 735] width 60 height 32
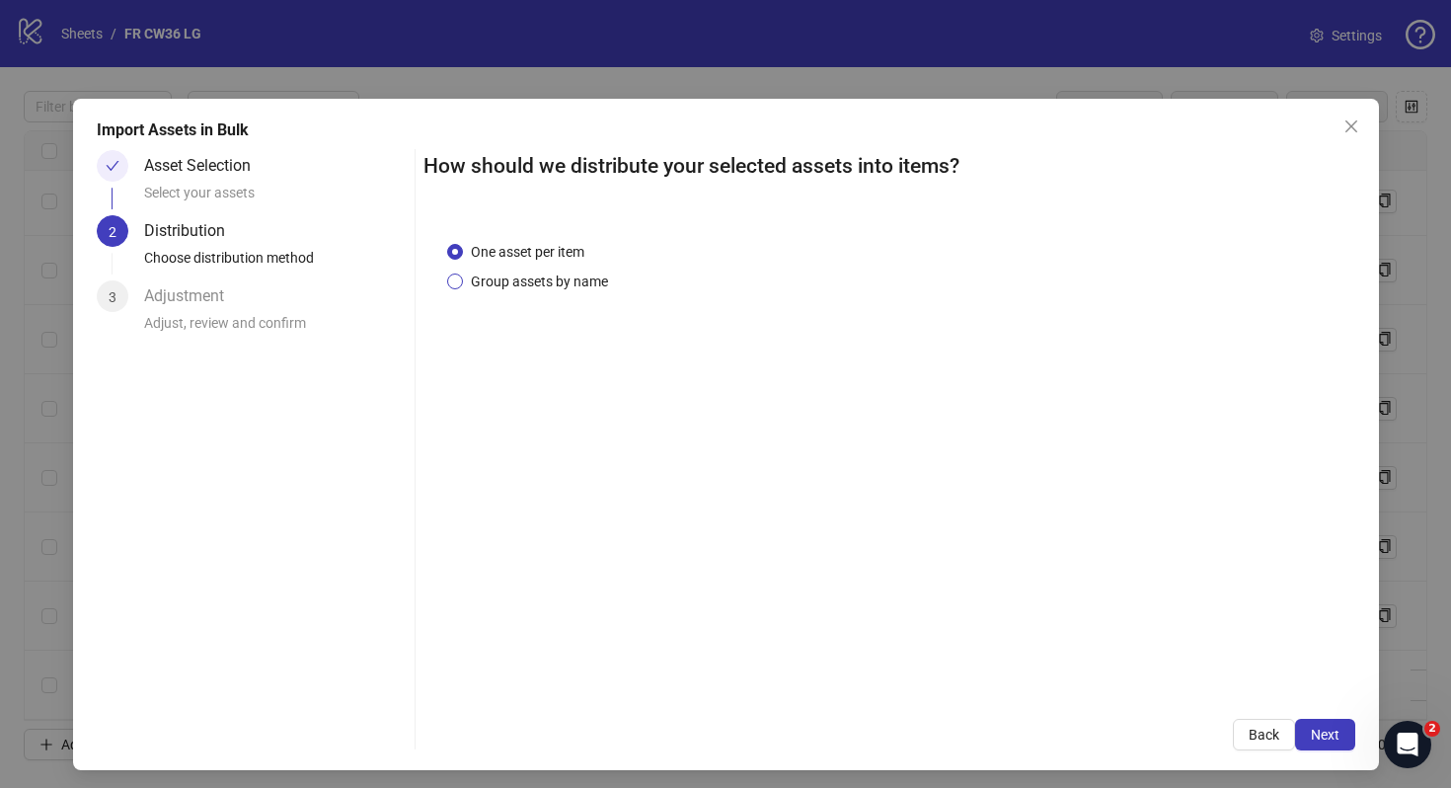
click at [578, 284] on span "Group assets by name" at bounding box center [539, 281] width 153 height 22
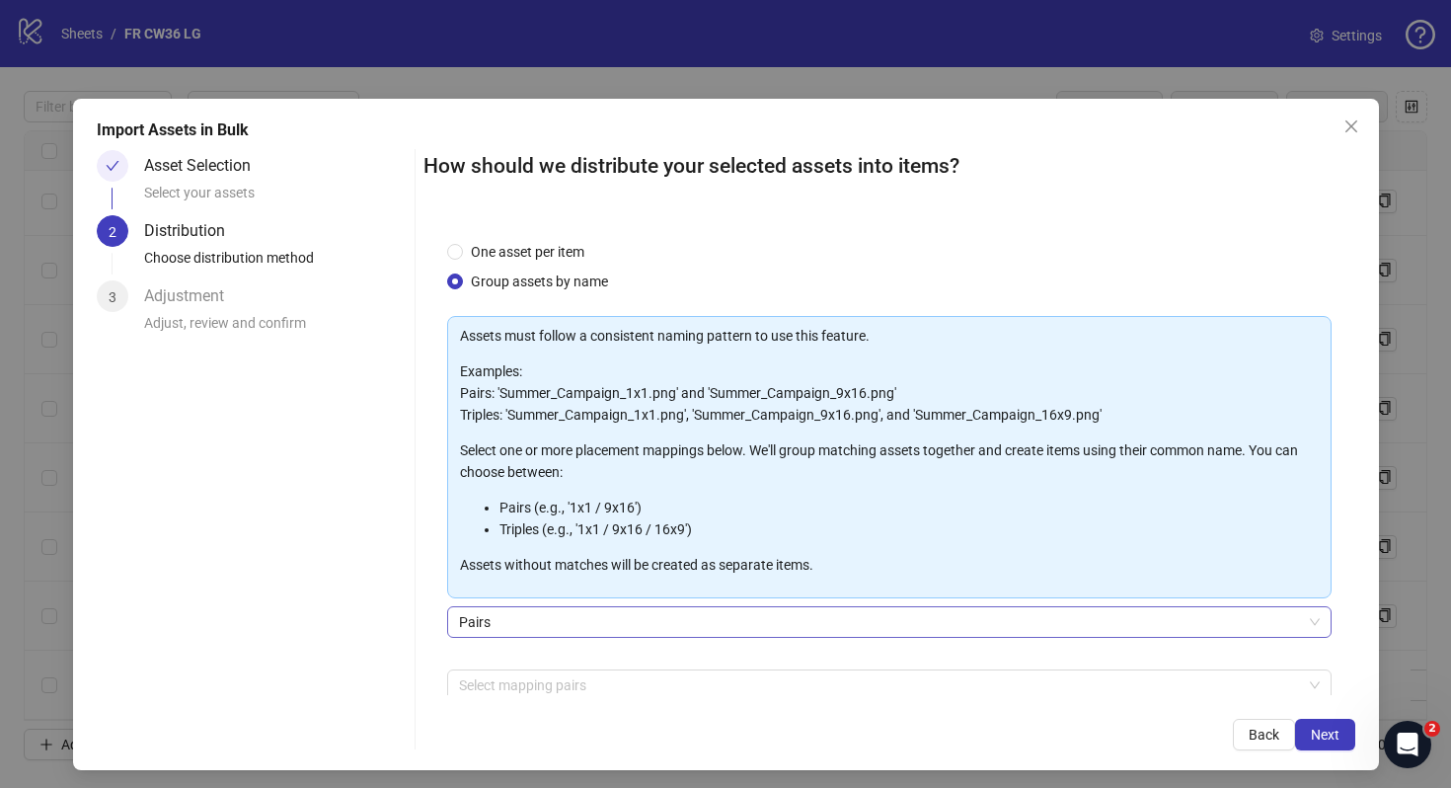
scroll to position [100, 0]
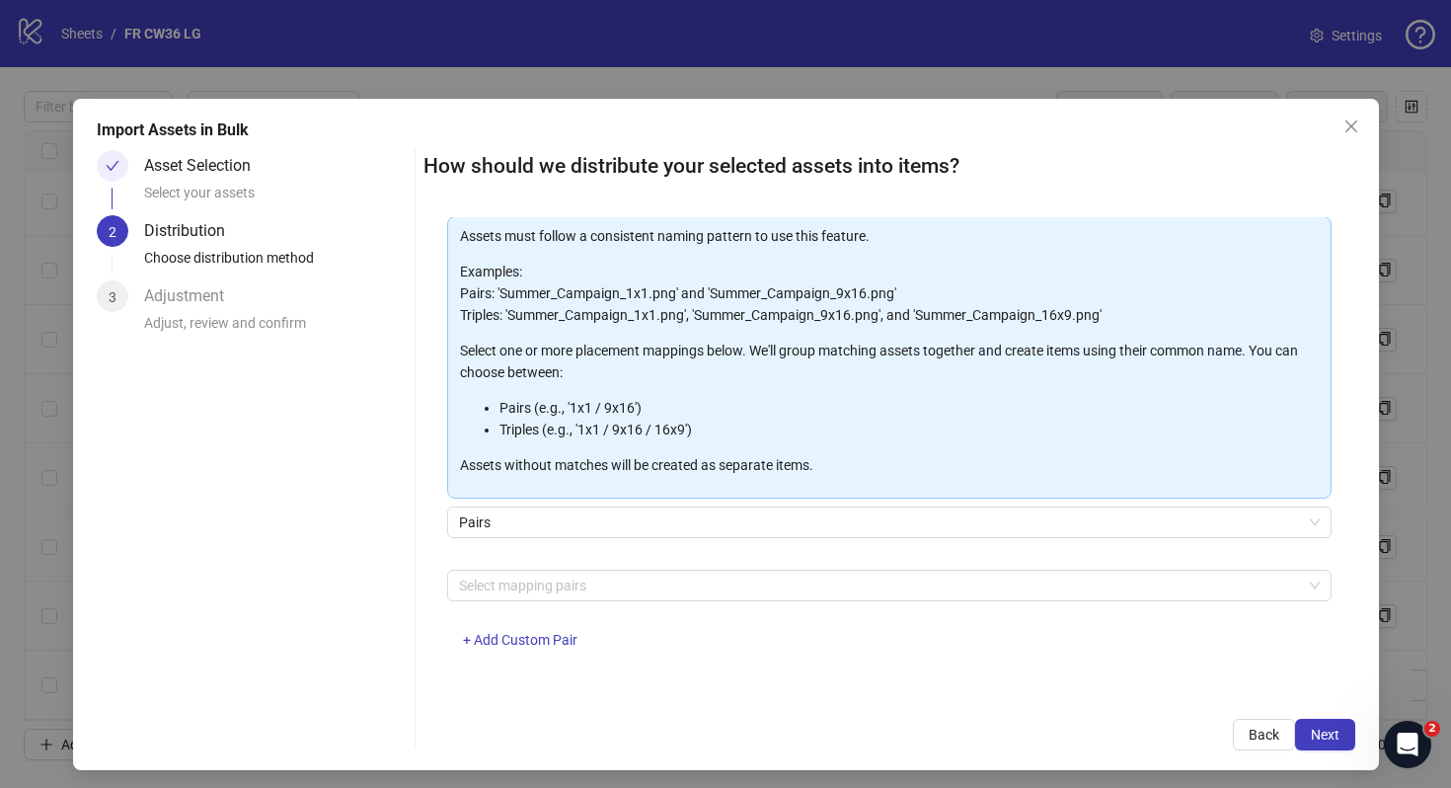
click at [802, 606] on div "Select mapping pairs + Add Custom Pair" at bounding box center [889, 621] width 885 height 103
click at [739, 578] on div at bounding box center [879, 586] width 856 height 28
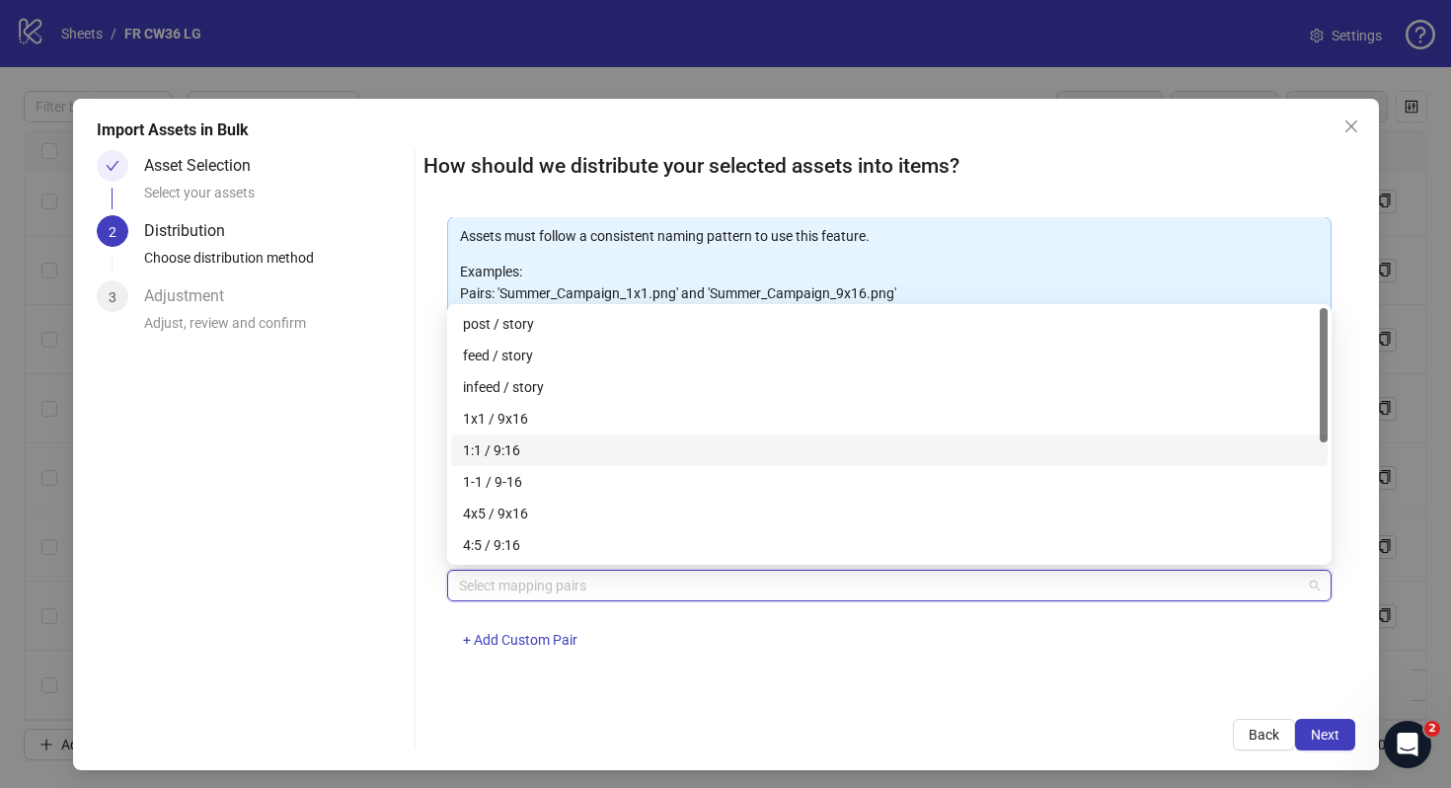
click at [570, 442] on div "1:1 / 9:16" at bounding box center [889, 450] width 853 height 22
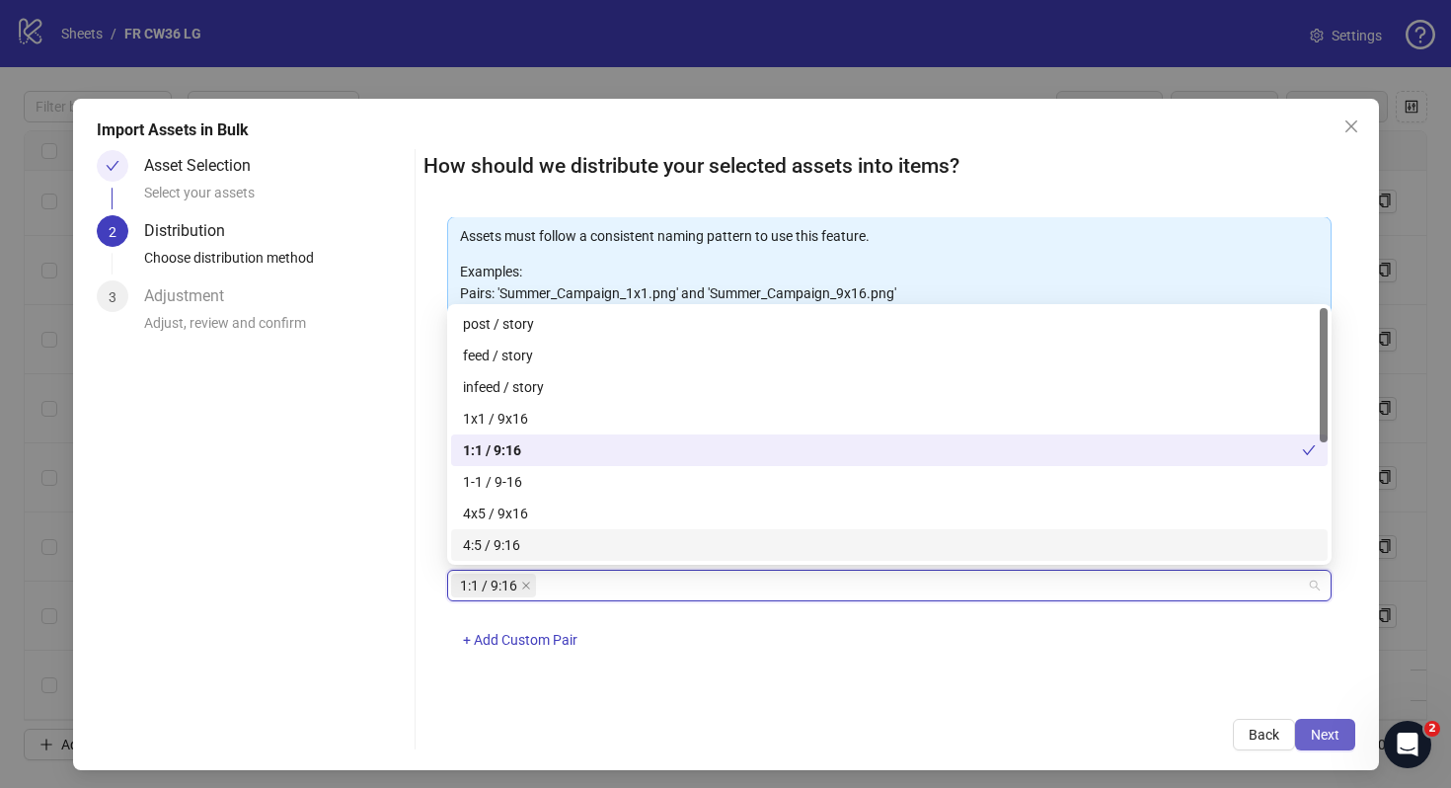
click at [1302, 722] on button "Next" at bounding box center [1325, 735] width 60 height 32
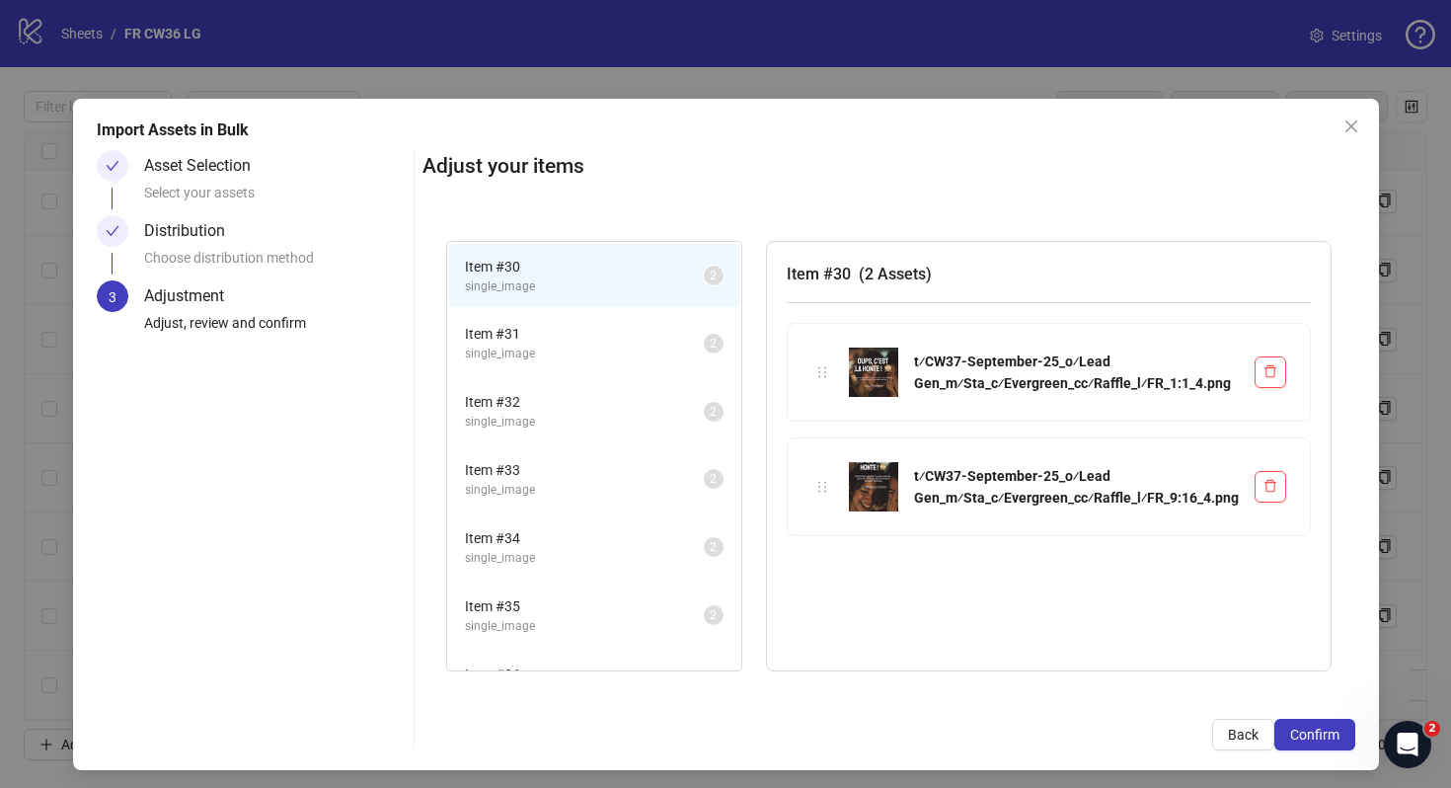
click at [579, 360] on span "single_image" at bounding box center [584, 354] width 239 height 19
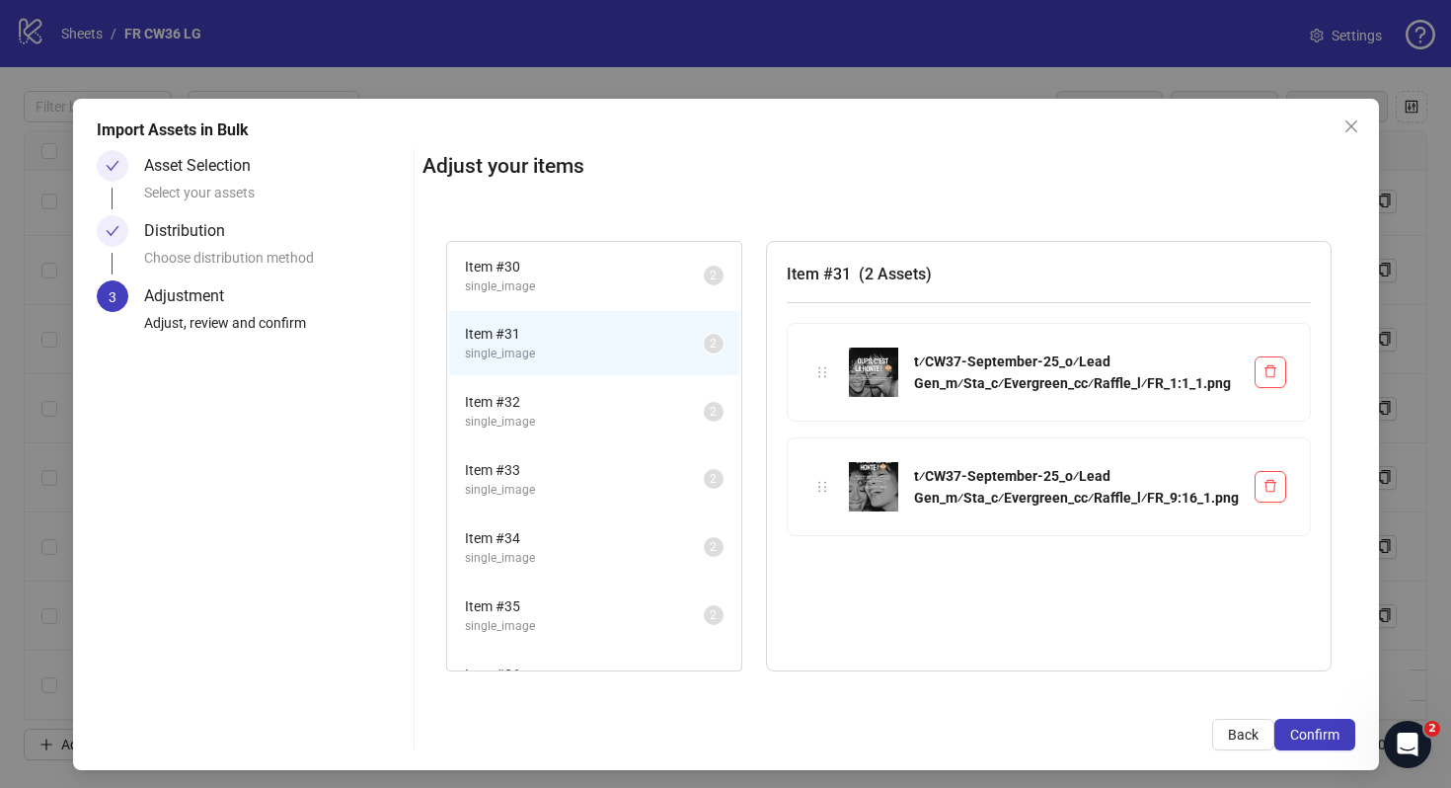
click at [578, 397] on span "Item # 32" at bounding box center [584, 402] width 239 height 22
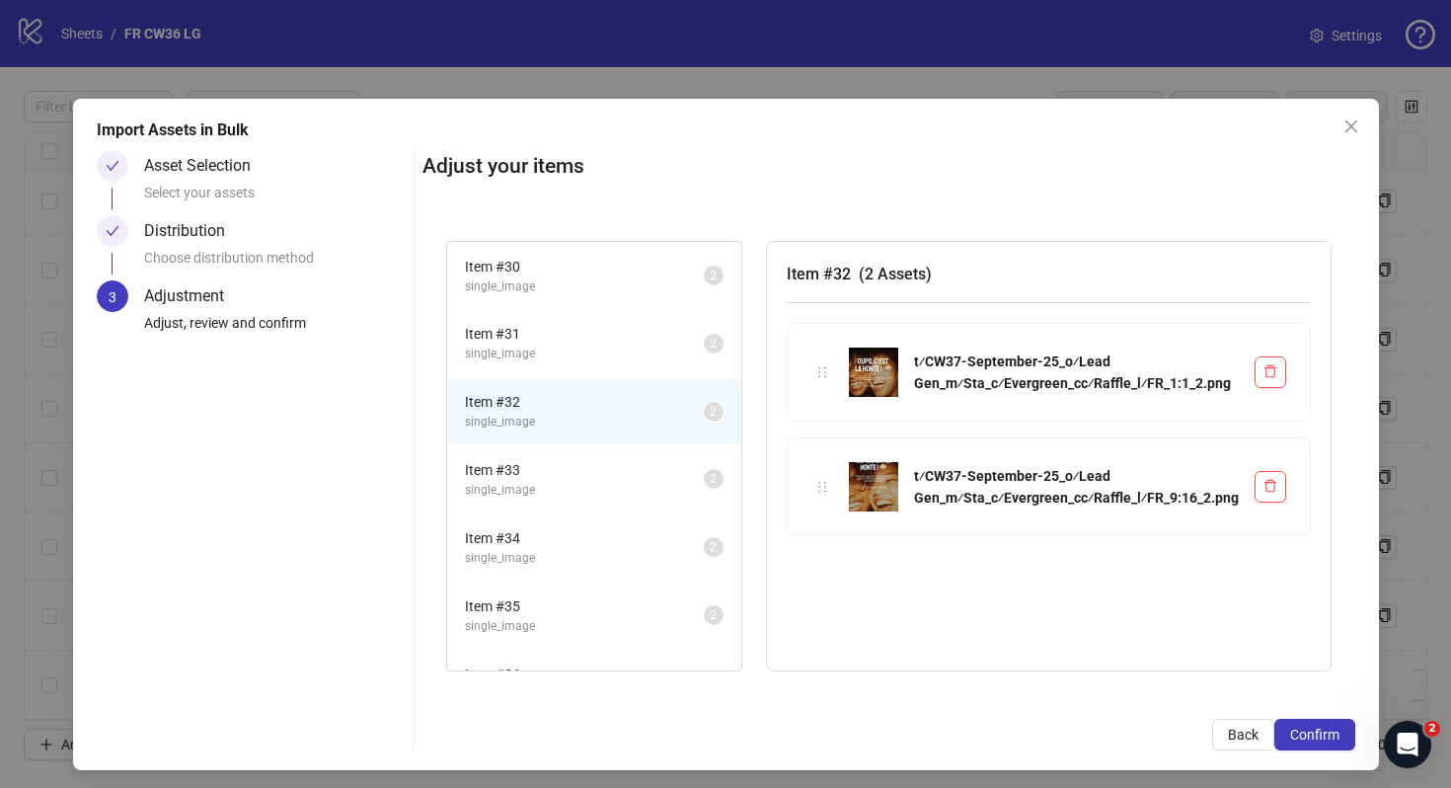
click at [577, 471] on span "Item # 33" at bounding box center [584, 470] width 239 height 22
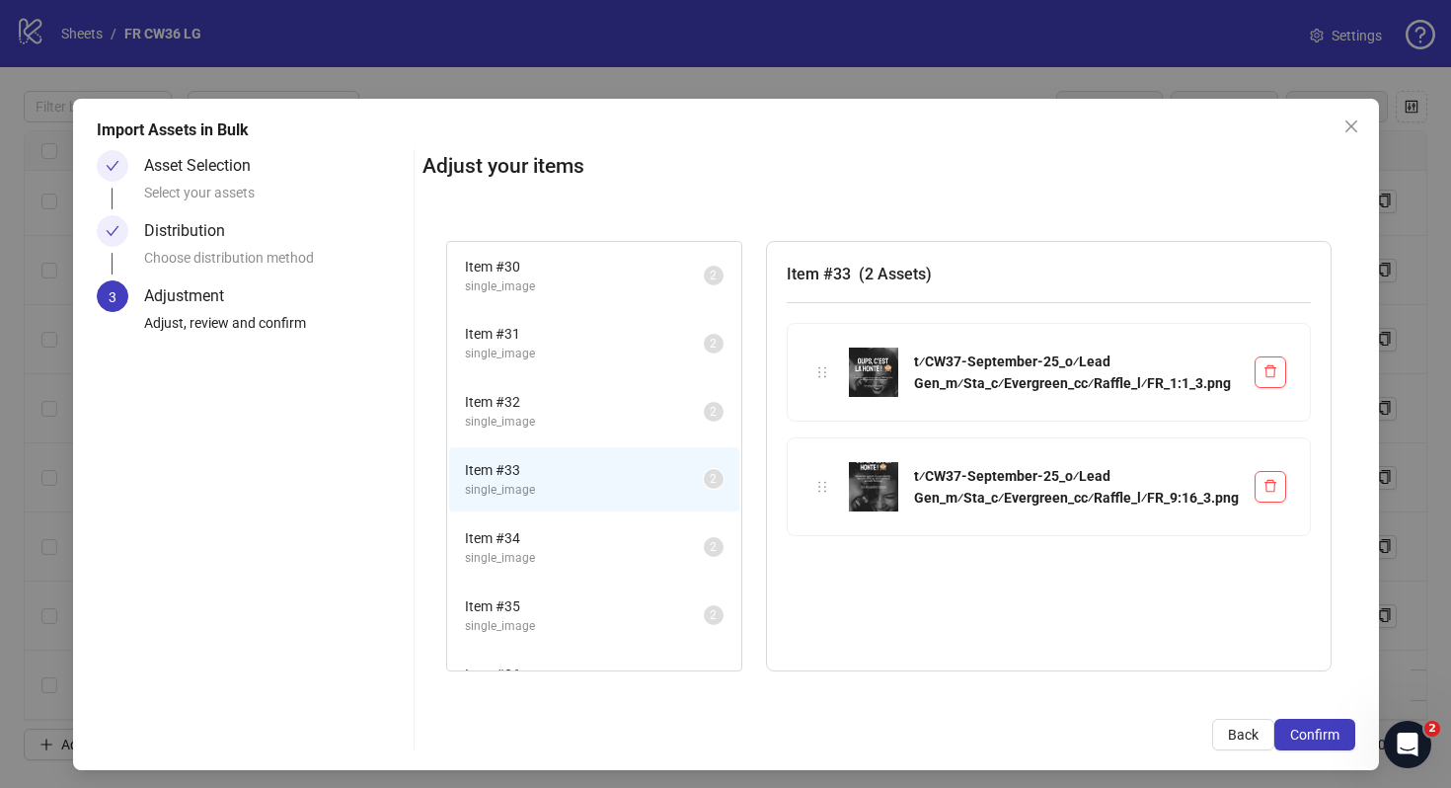
click at [577, 516] on li "Item # 34 single_image 2" at bounding box center [594, 547] width 290 height 64
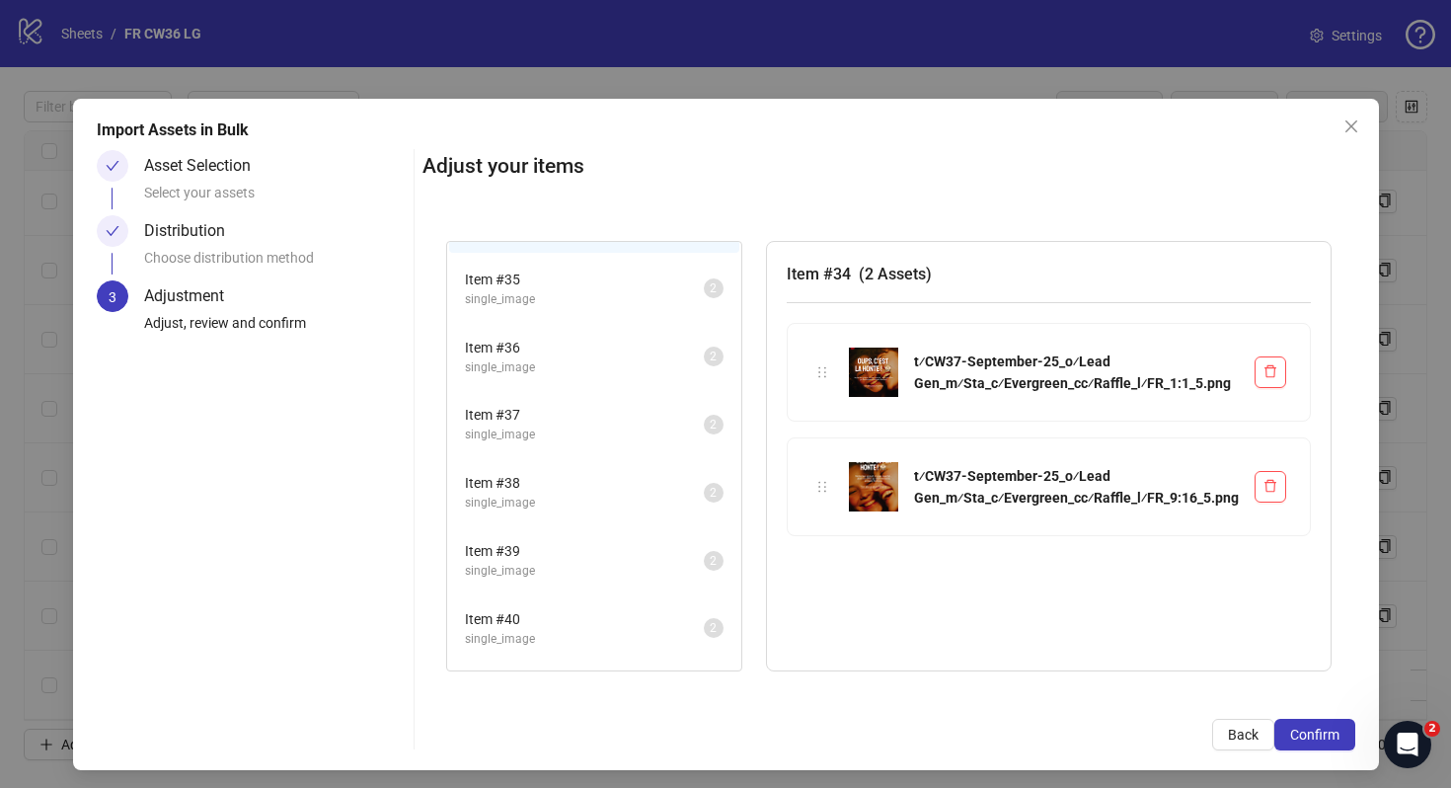
scroll to position [329, 0]
click at [578, 273] on span "Item # 35" at bounding box center [584, 278] width 239 height 22
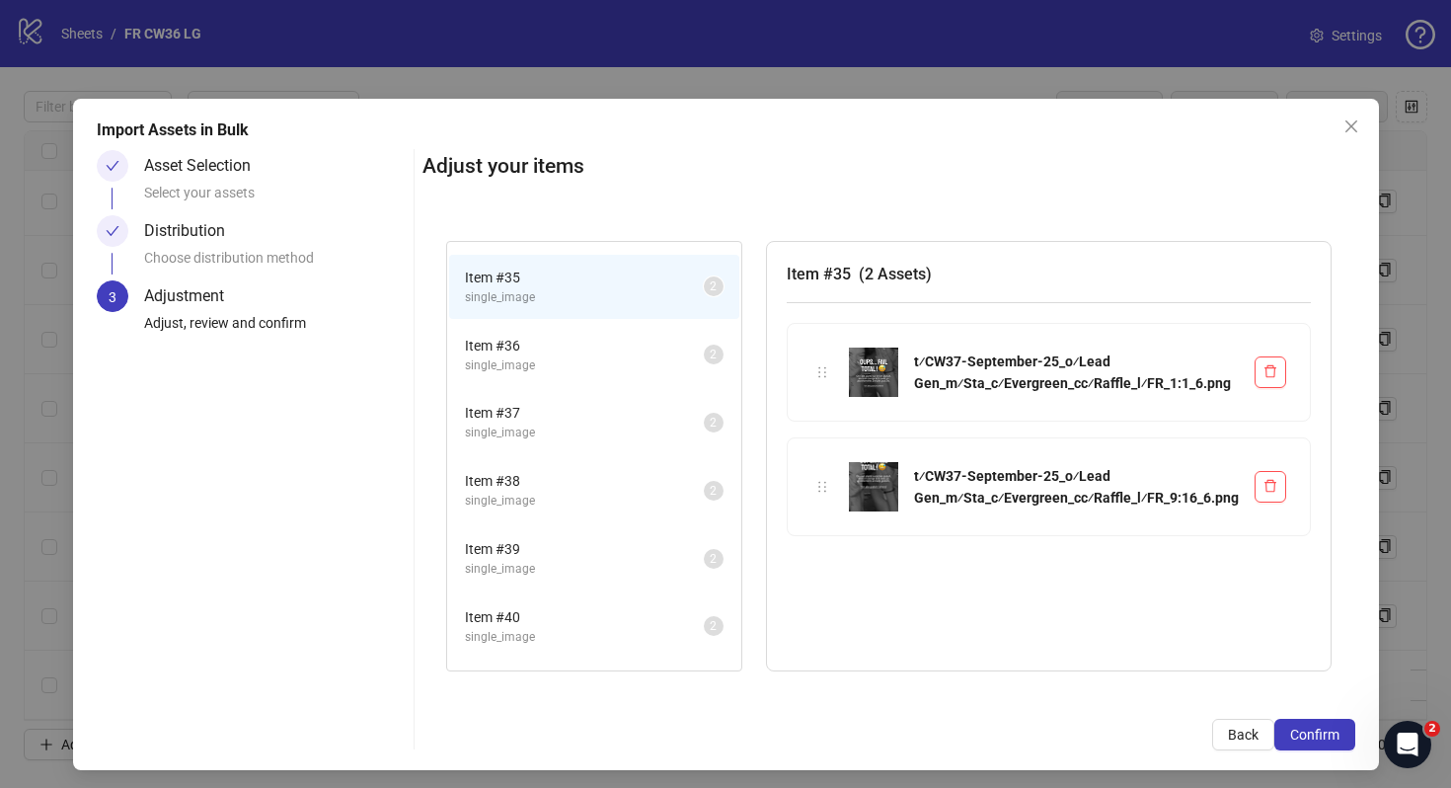
click at [562, 341] on span "Item # 36" at bounding box center [584, 346] width 239 height 22
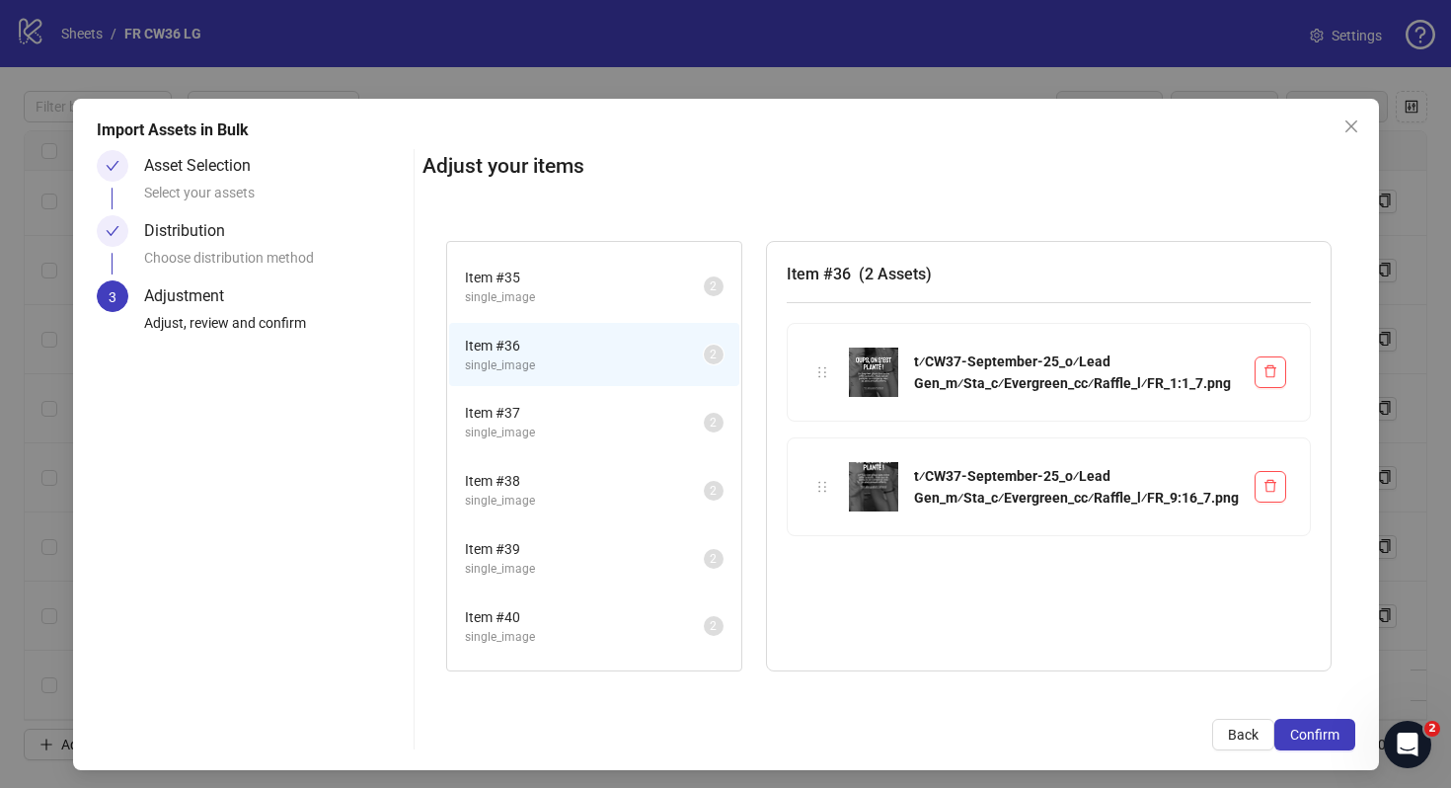
click at [569, 407] on span "Item # 37" at bounding box center [584, 413] width 239 height 22
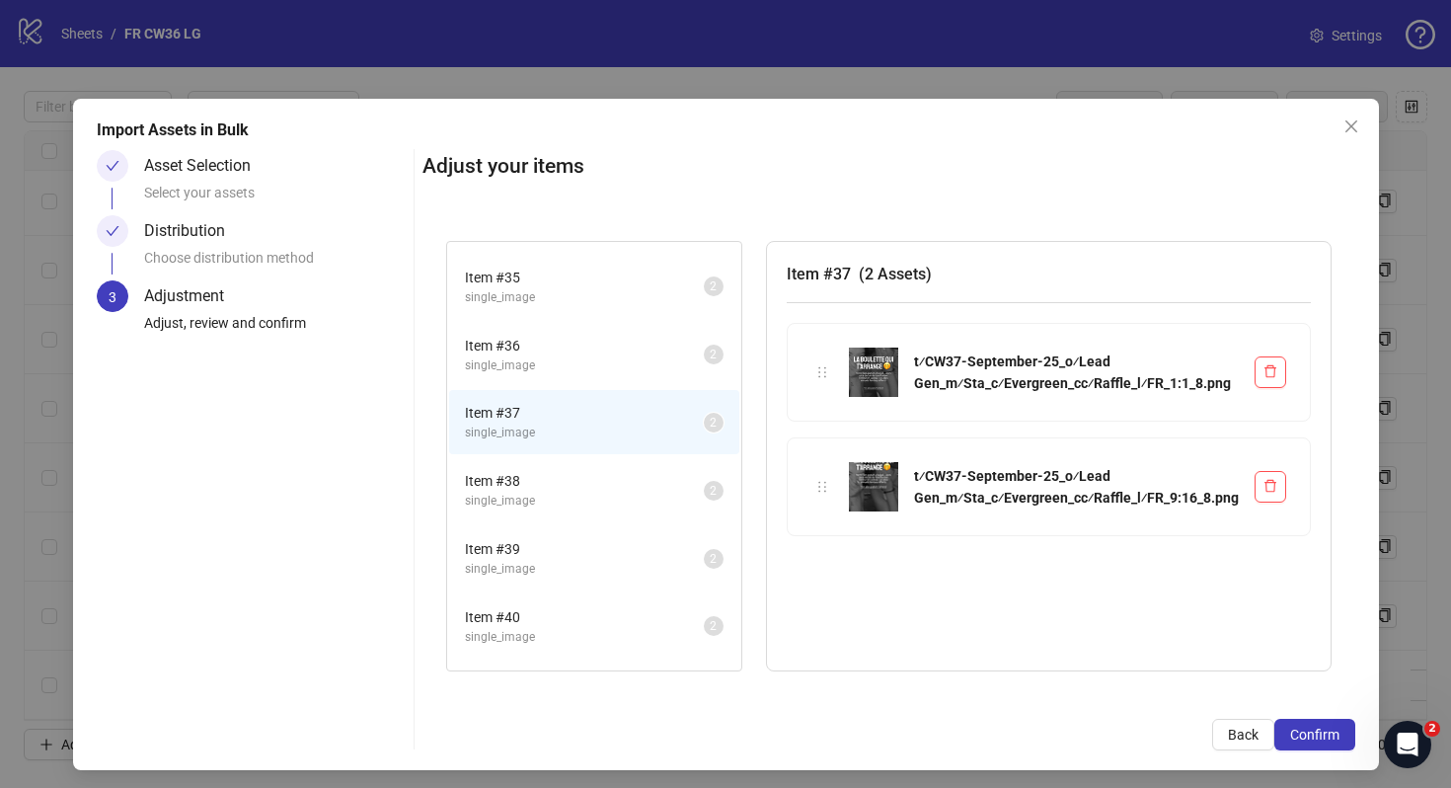
click at [579, 478] on span "Item # 38" at bounding box center [584, 481] width 239 height 22
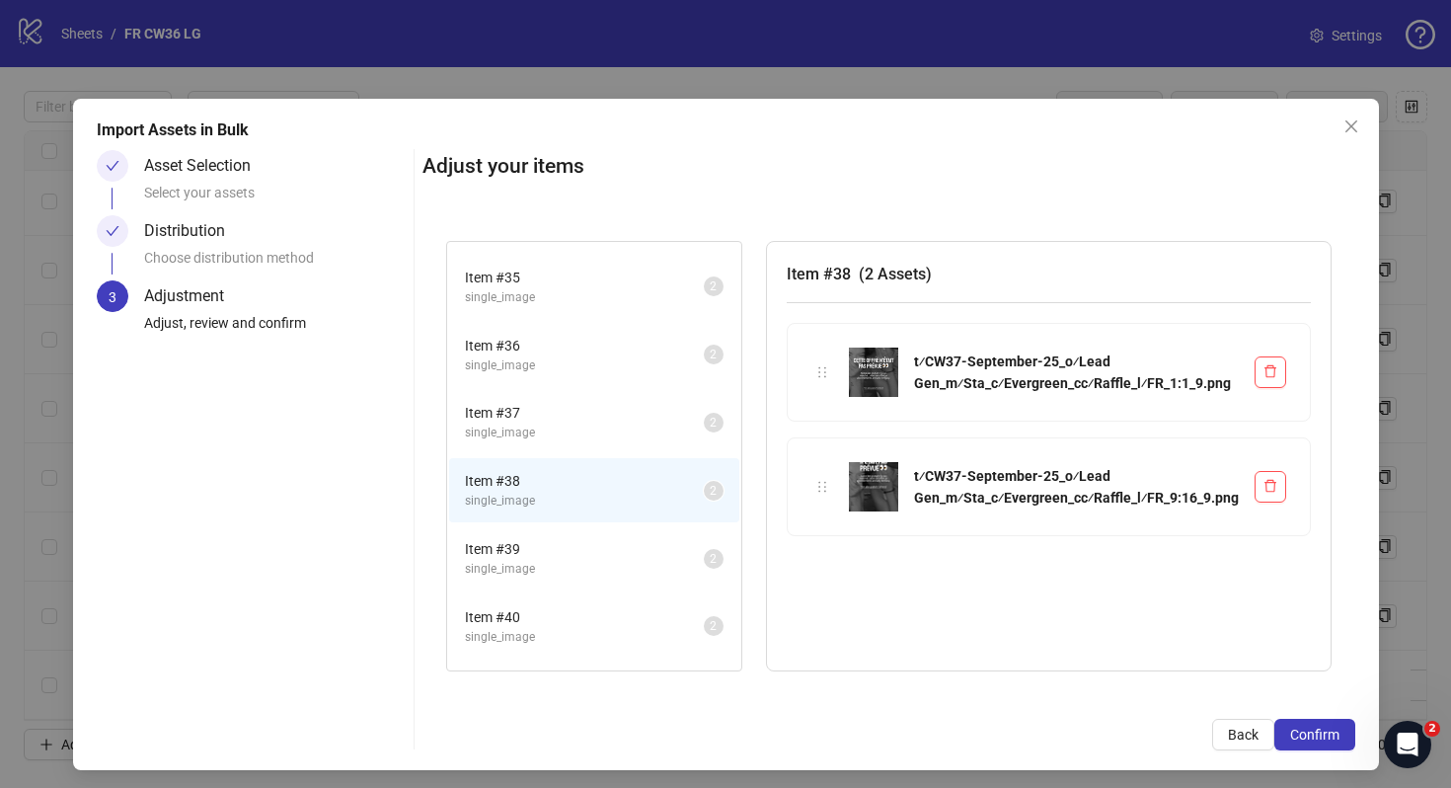
click at [579, 554] on span "Item # 39" at bounding box center [584, 549] width 239 height 22
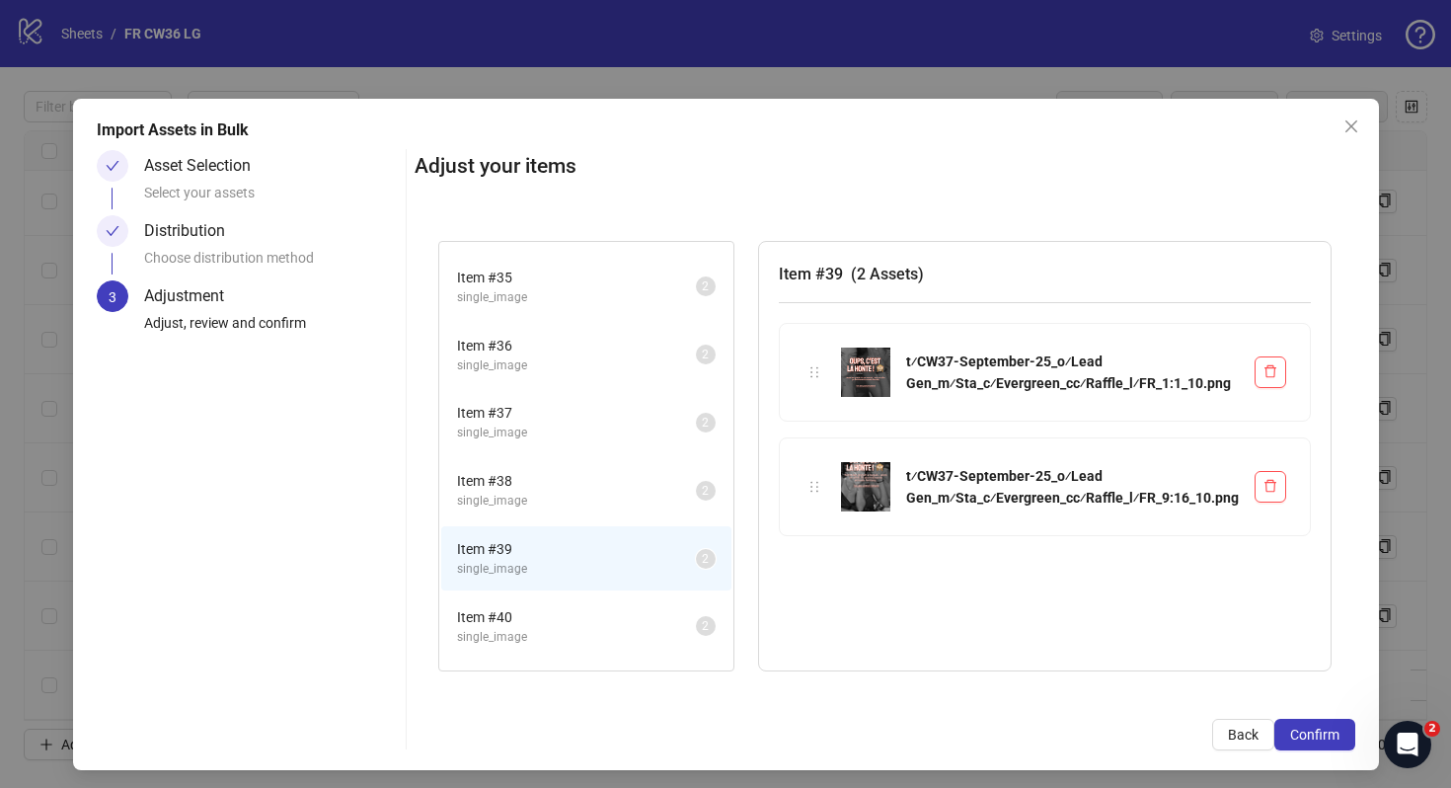
scroll to position [496, 0]
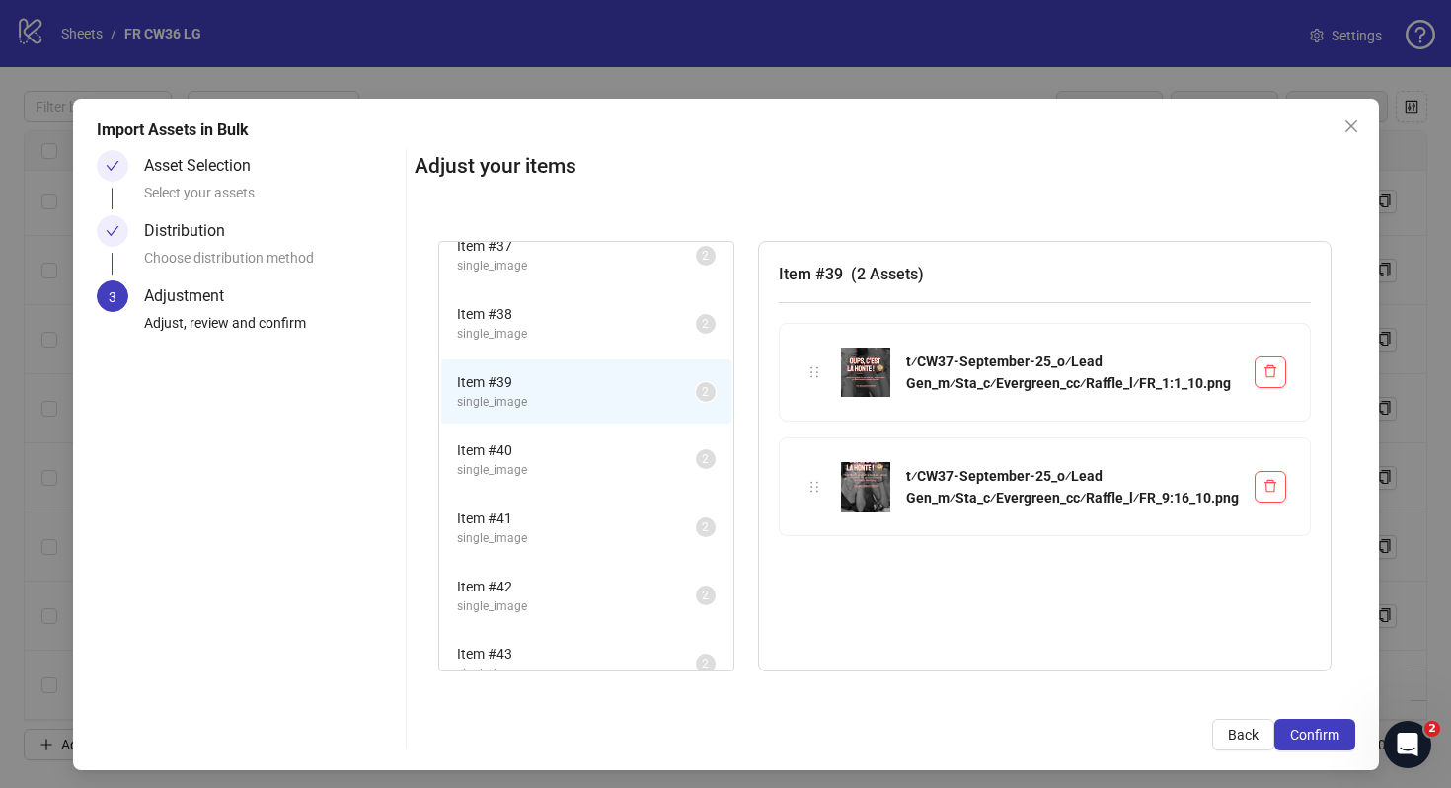
click at [578, 458] on span "Item # 40" at bounding box center [576, 450] width 239 height 22
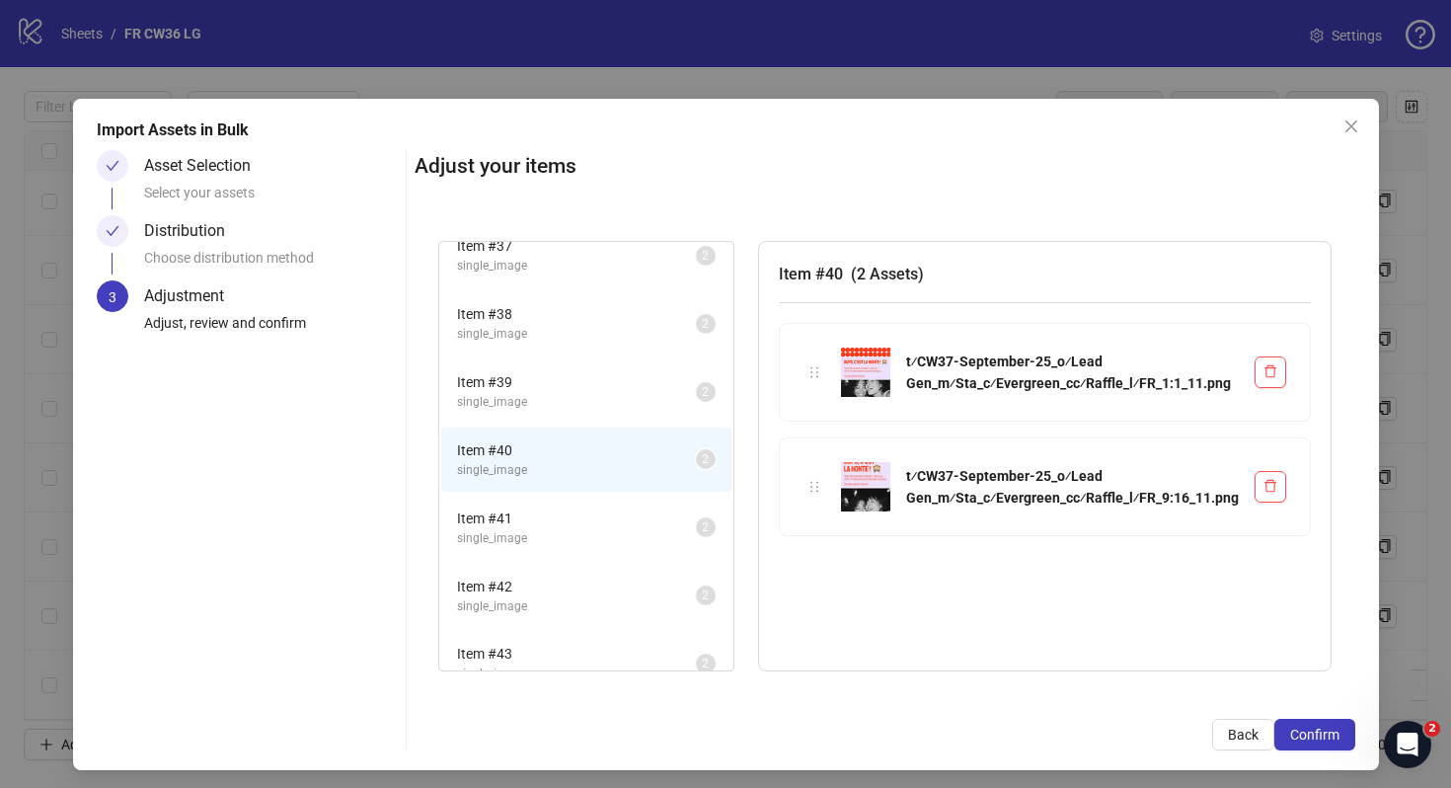
click at [582, 537] on span "single_image" at bounding box center [576, 538] width 239 height 19
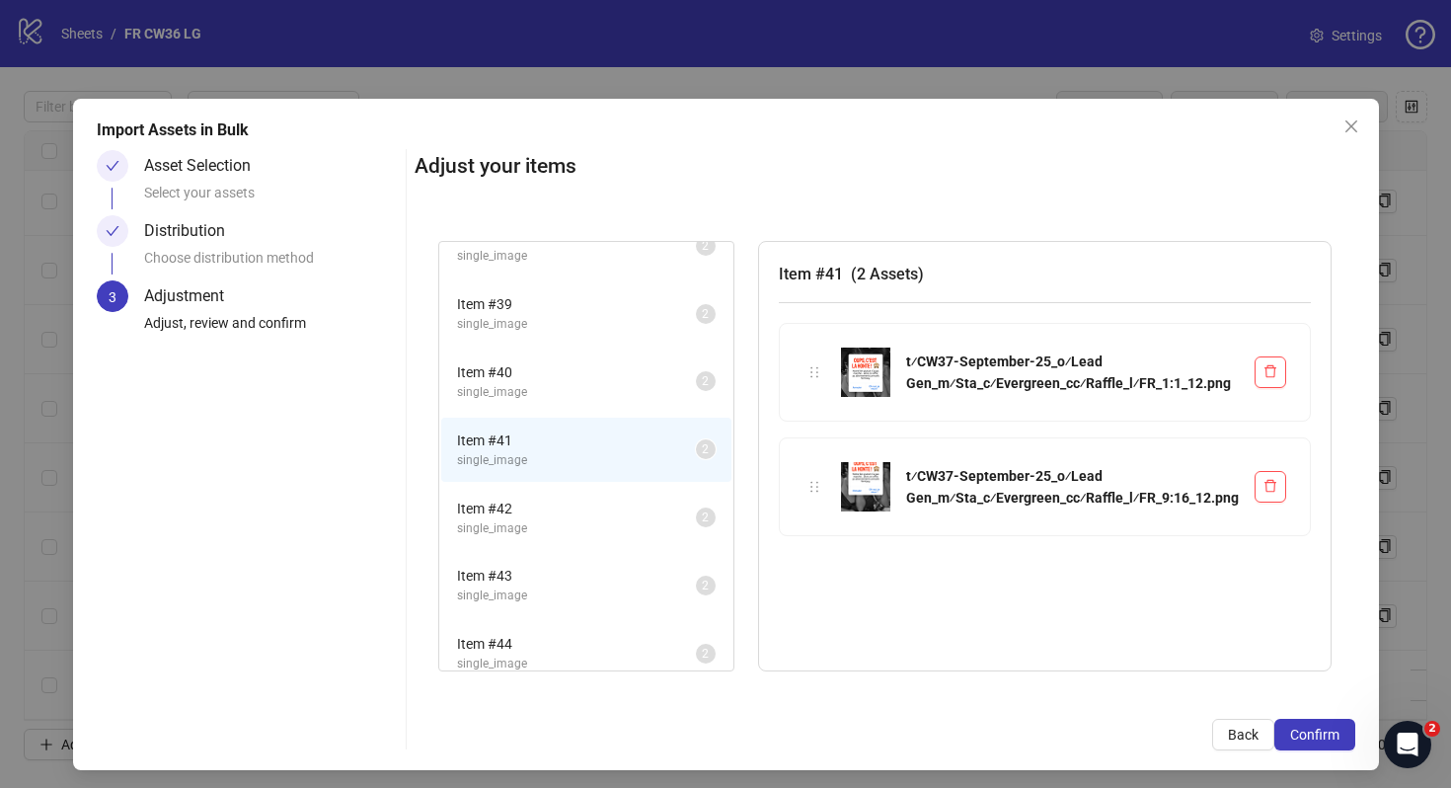
scroll to position [691, 0]
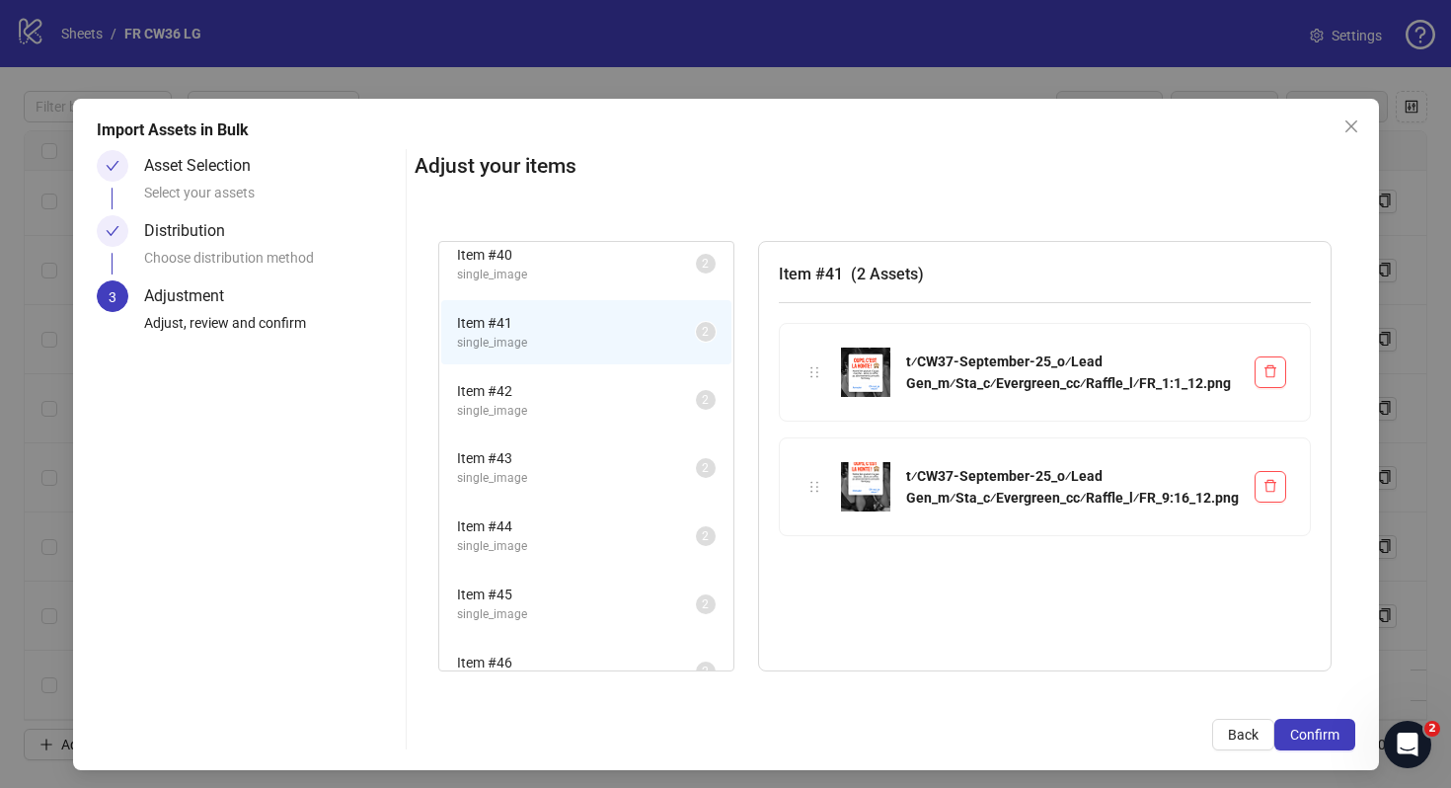
click at [574, 426] on li "Item # 42 single_image 2" at bounding box center [586, 400] width 290 height 64
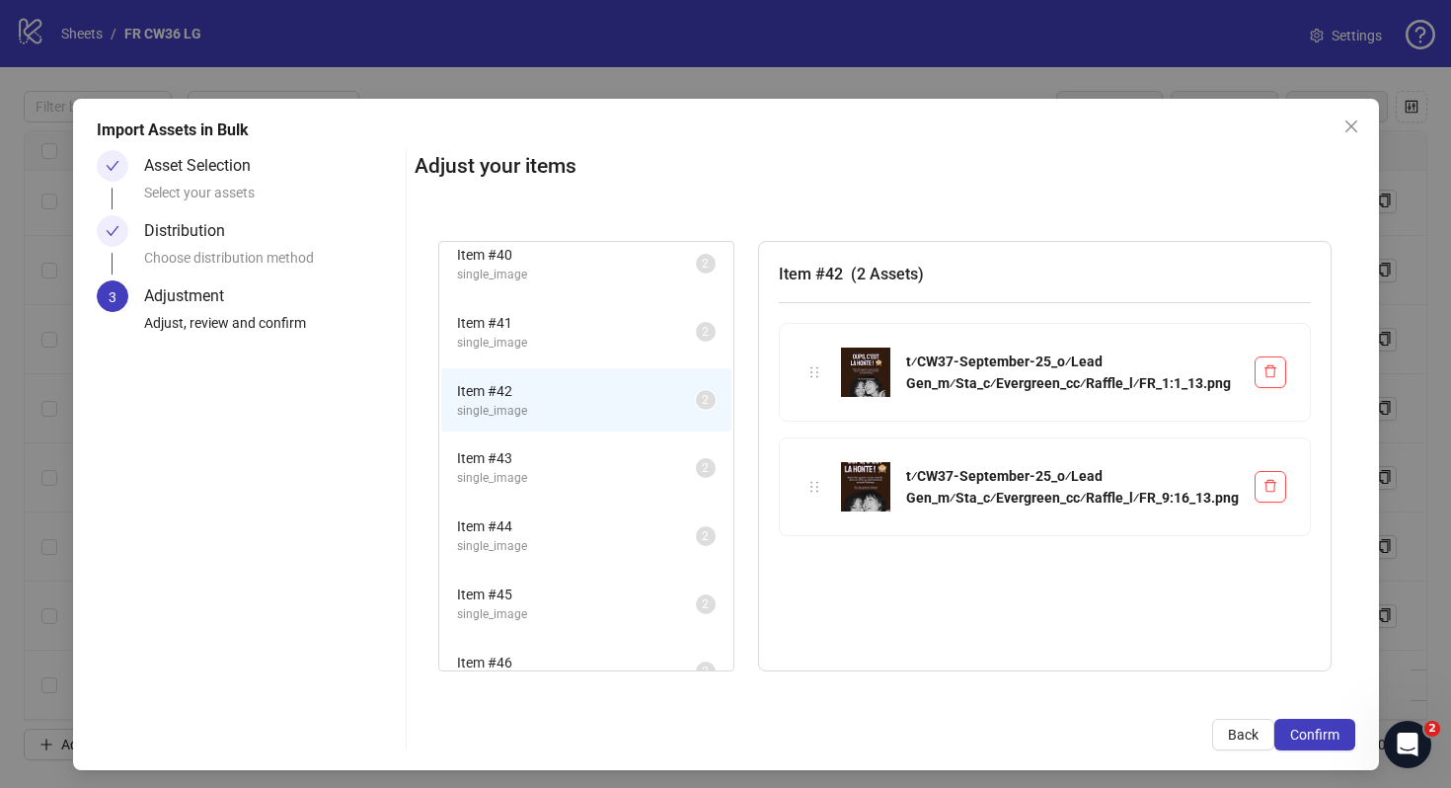
click at [574, 453] on span "Item # 43" at bounding box center [576, 458] width 239 height 22
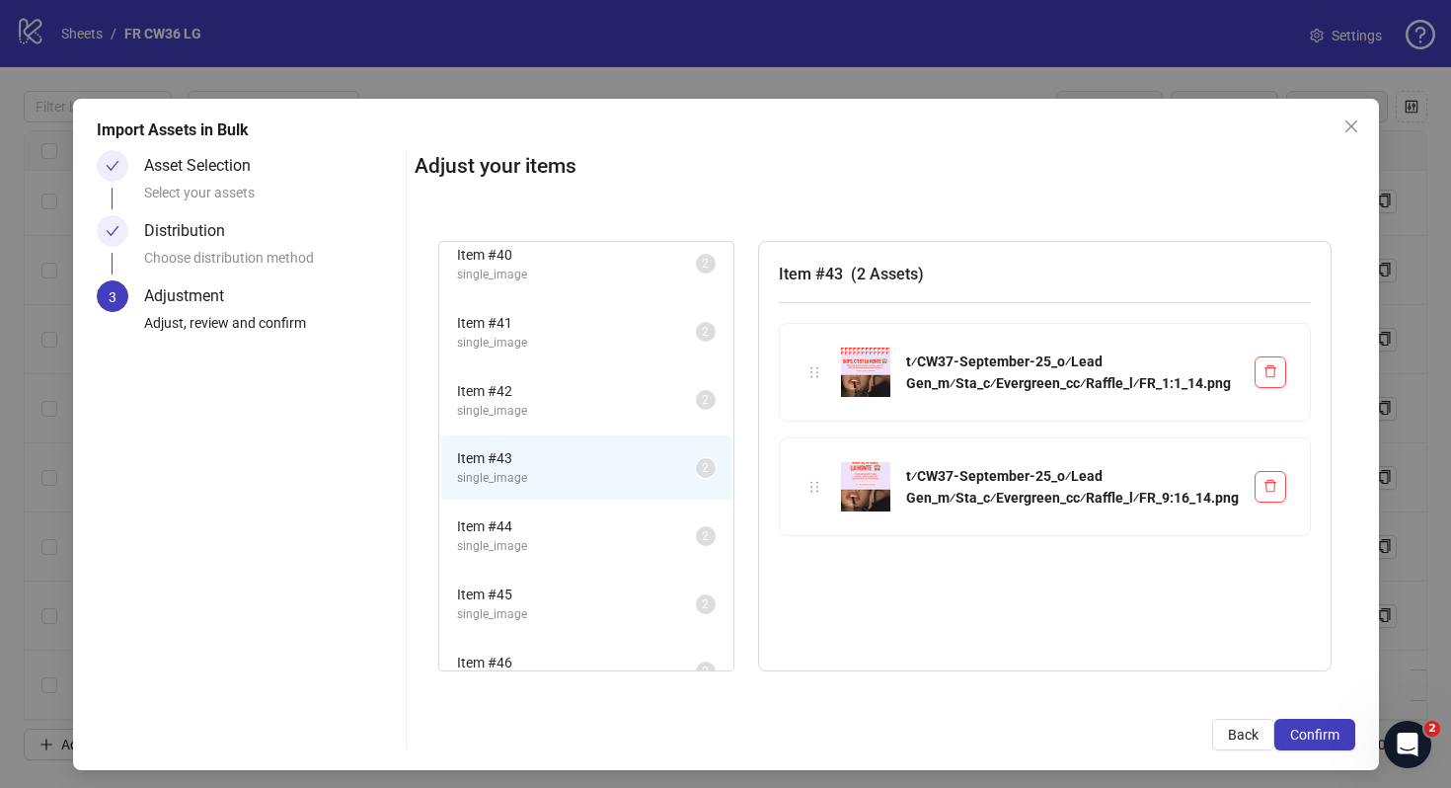
click at [577, 516] on span "Item # 44" at bounding box center [576, 526] width 239 height 22
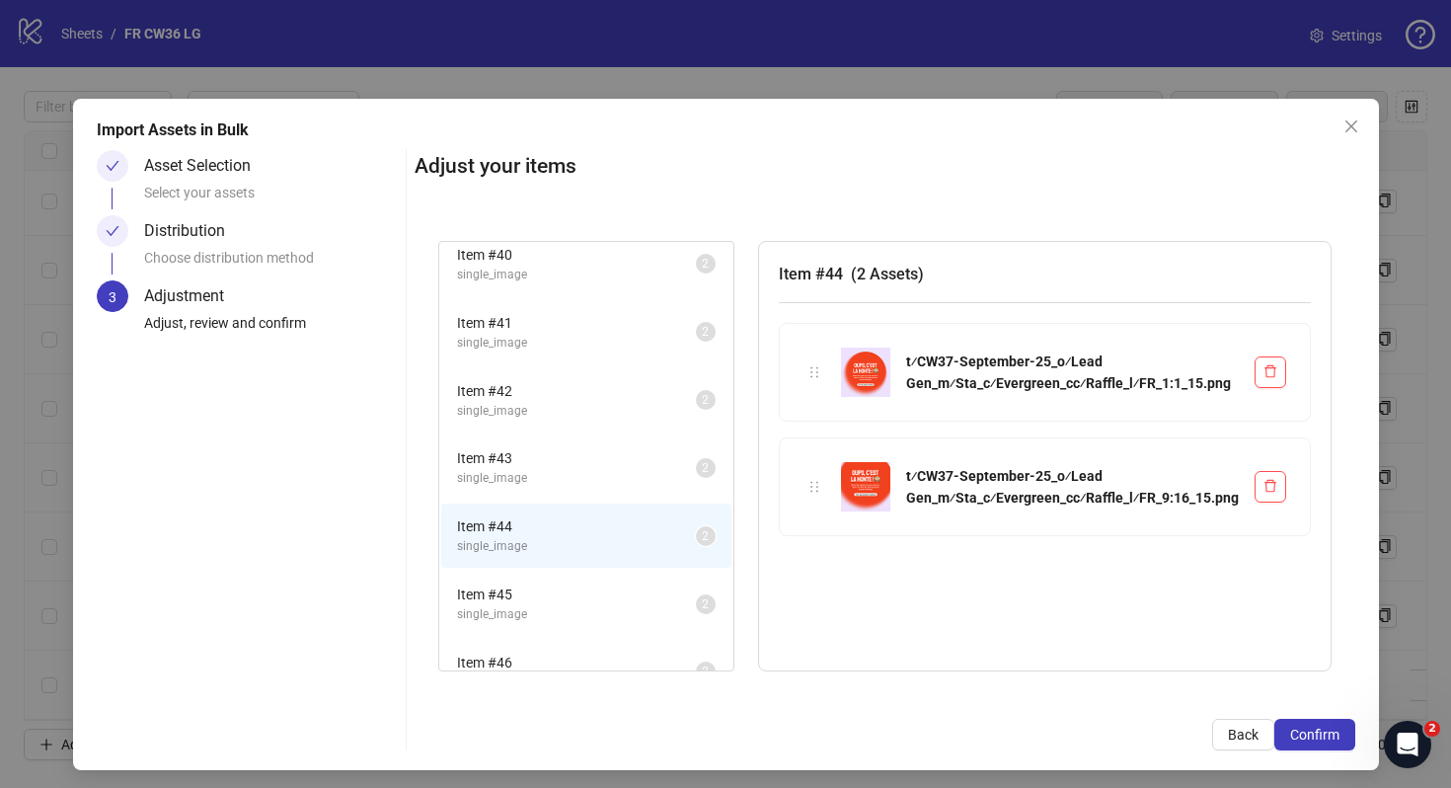
click at [589, 577] on li "Item # 45 single_image 2" at bounding box center [586, 604] width 290 height 64
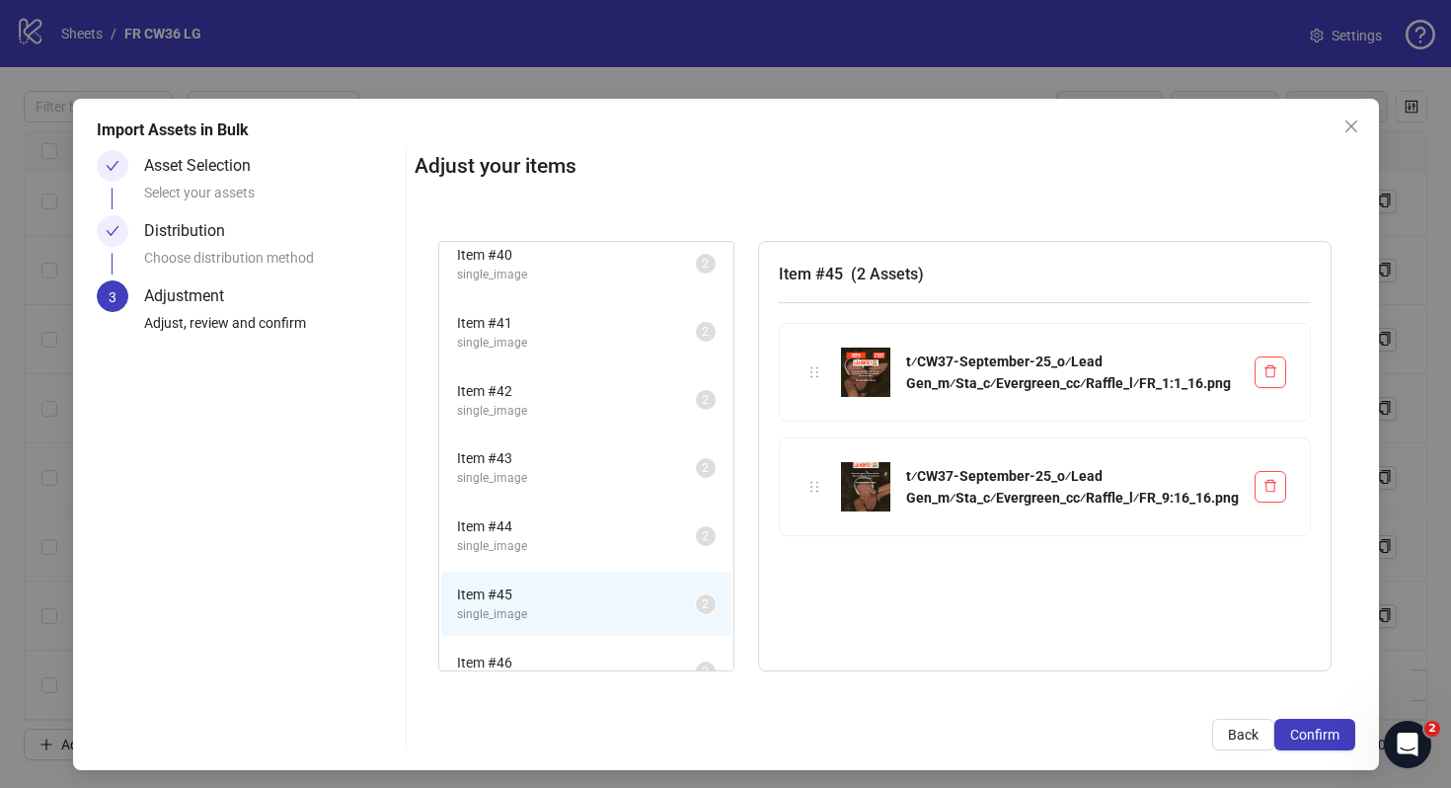
scroll to position [855, 0]
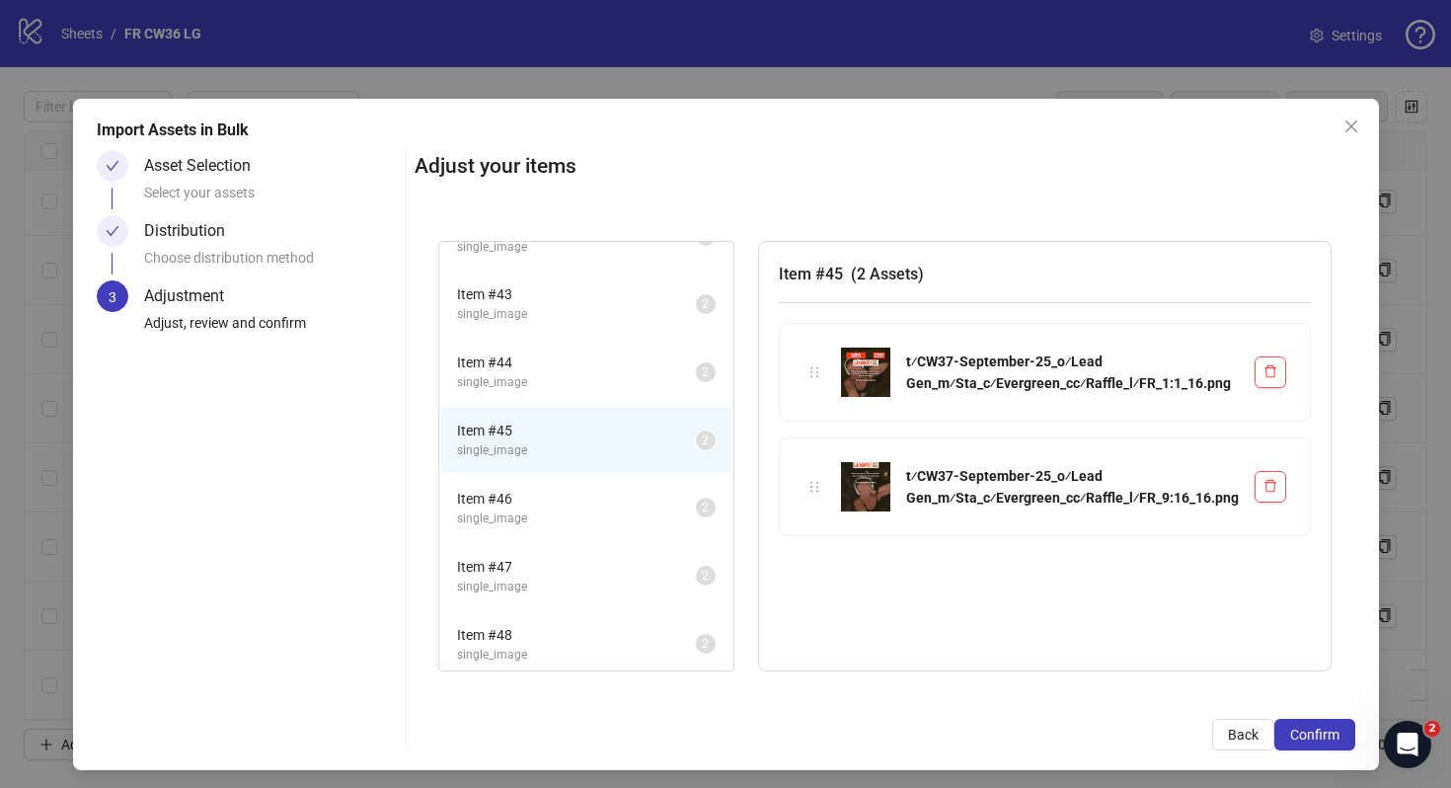
click at [578, 498] on span "Item # 46" at bounding box center [576, 499] width 239 height 22
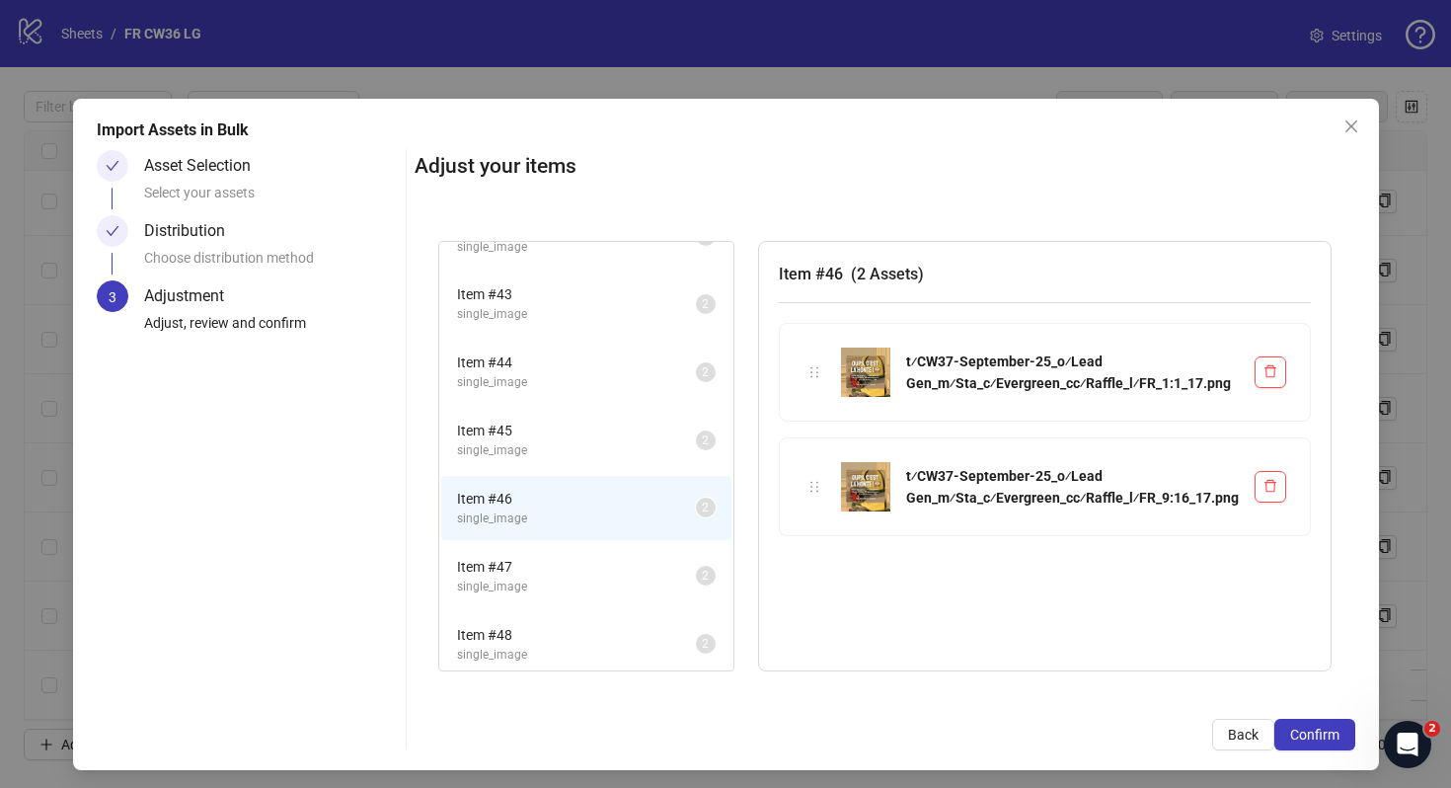
click at [579, 552] on li "Item # 47 single_image 2" at bounding box center [586, 576] width 290 height 64
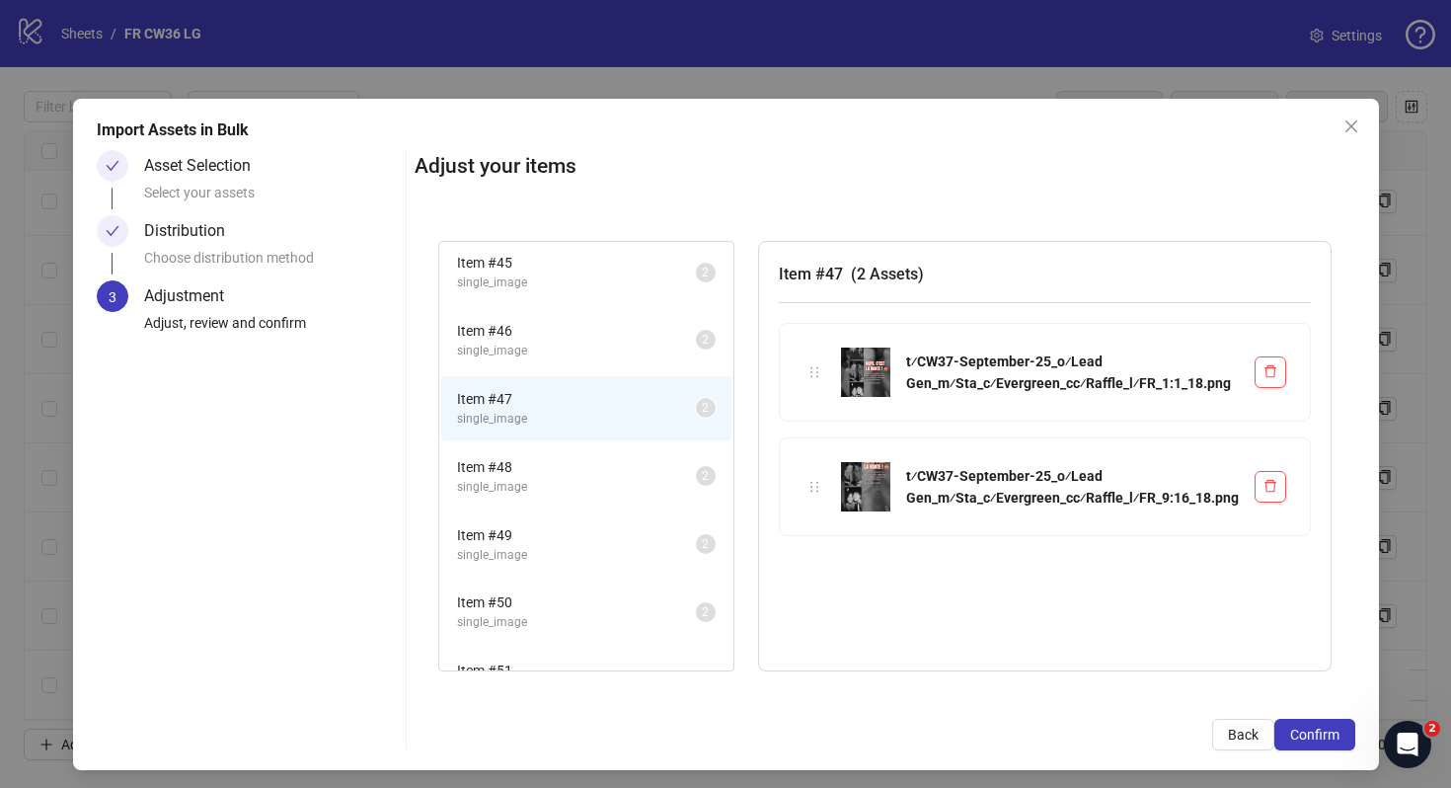
scroll to position [1036, 0]
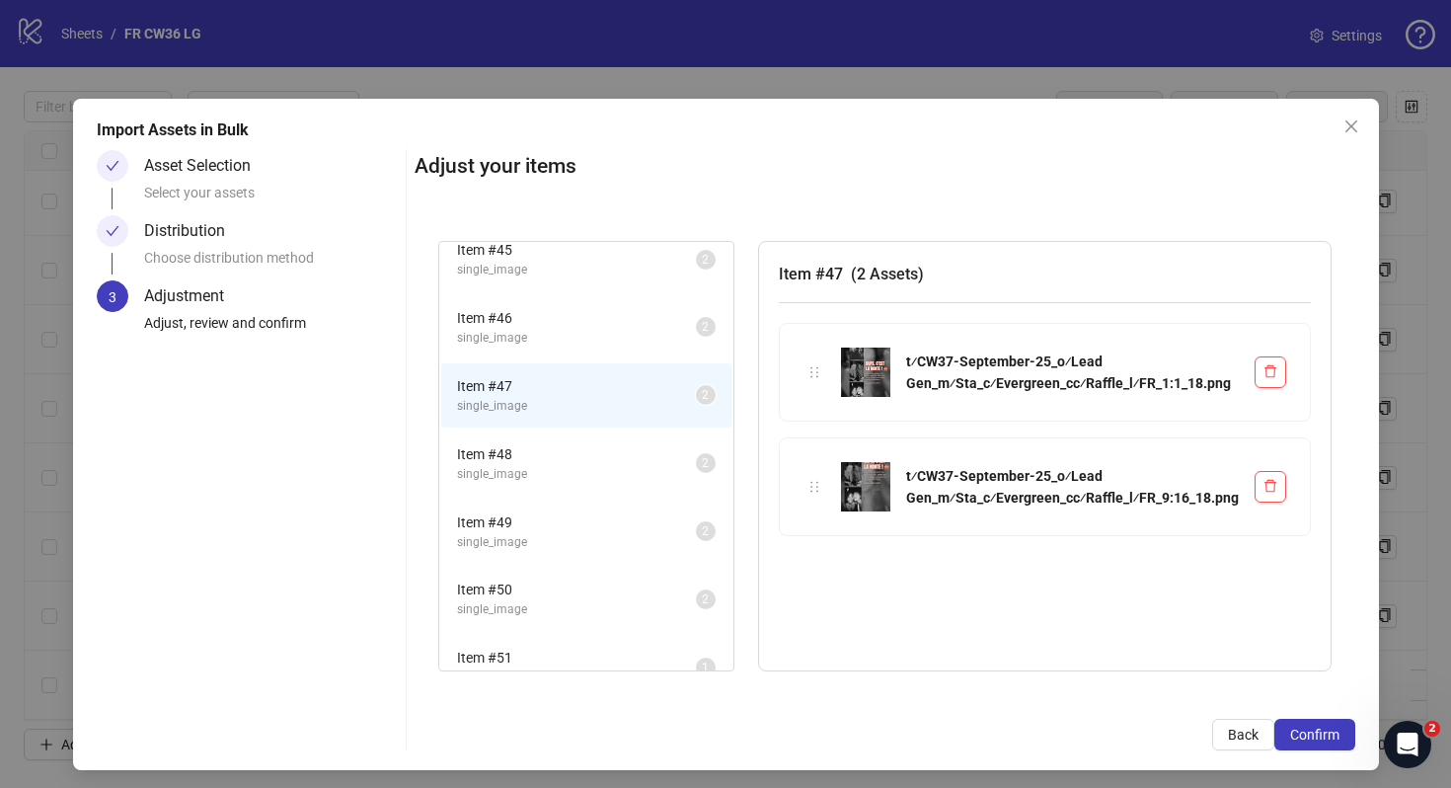
click at [576, 462] on span "Item # 48" at bounding box center [576, 454] width 239 height 22
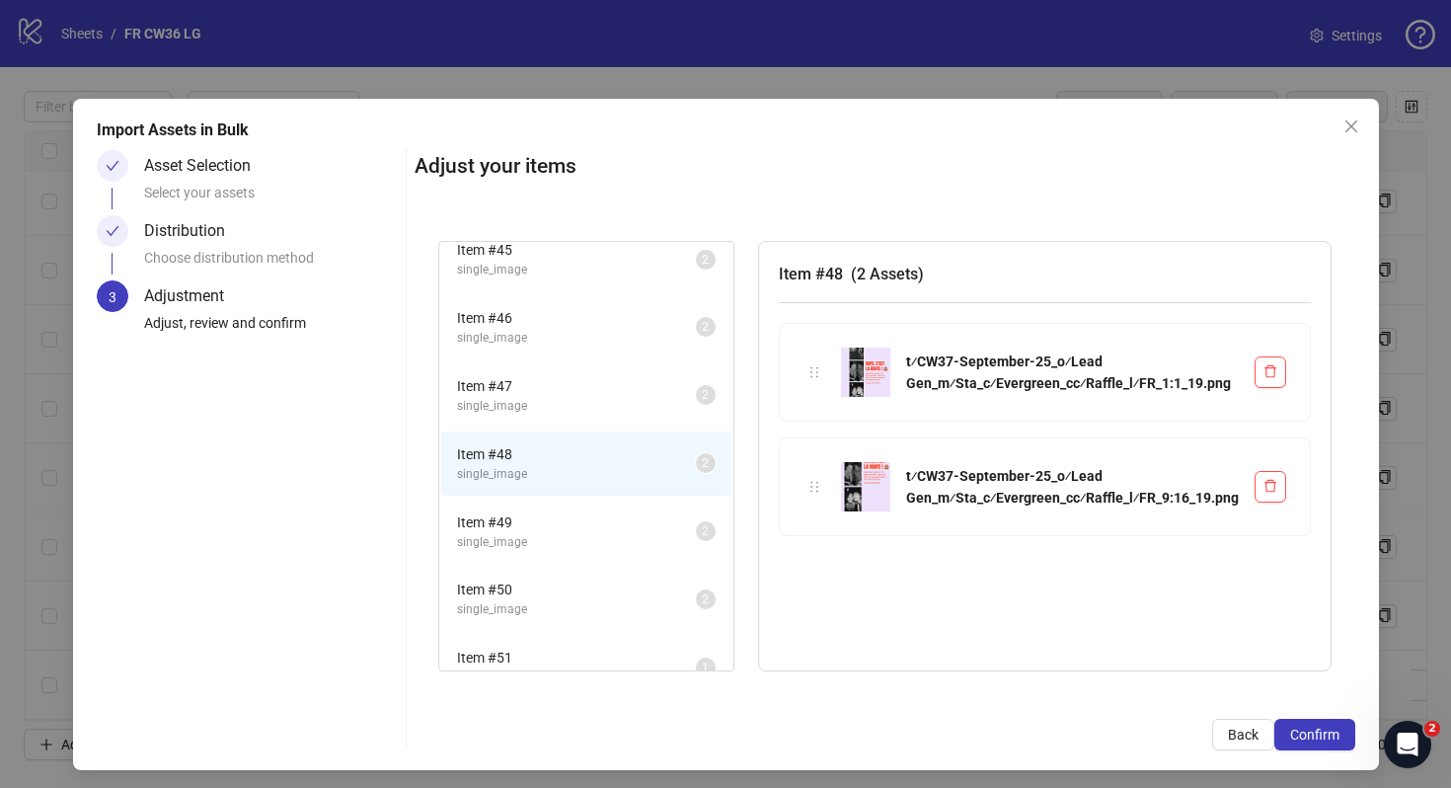
click at [580, 501] on li "Item # 49 single_image 2" at bounding box center [586, 532] width 290 height 64
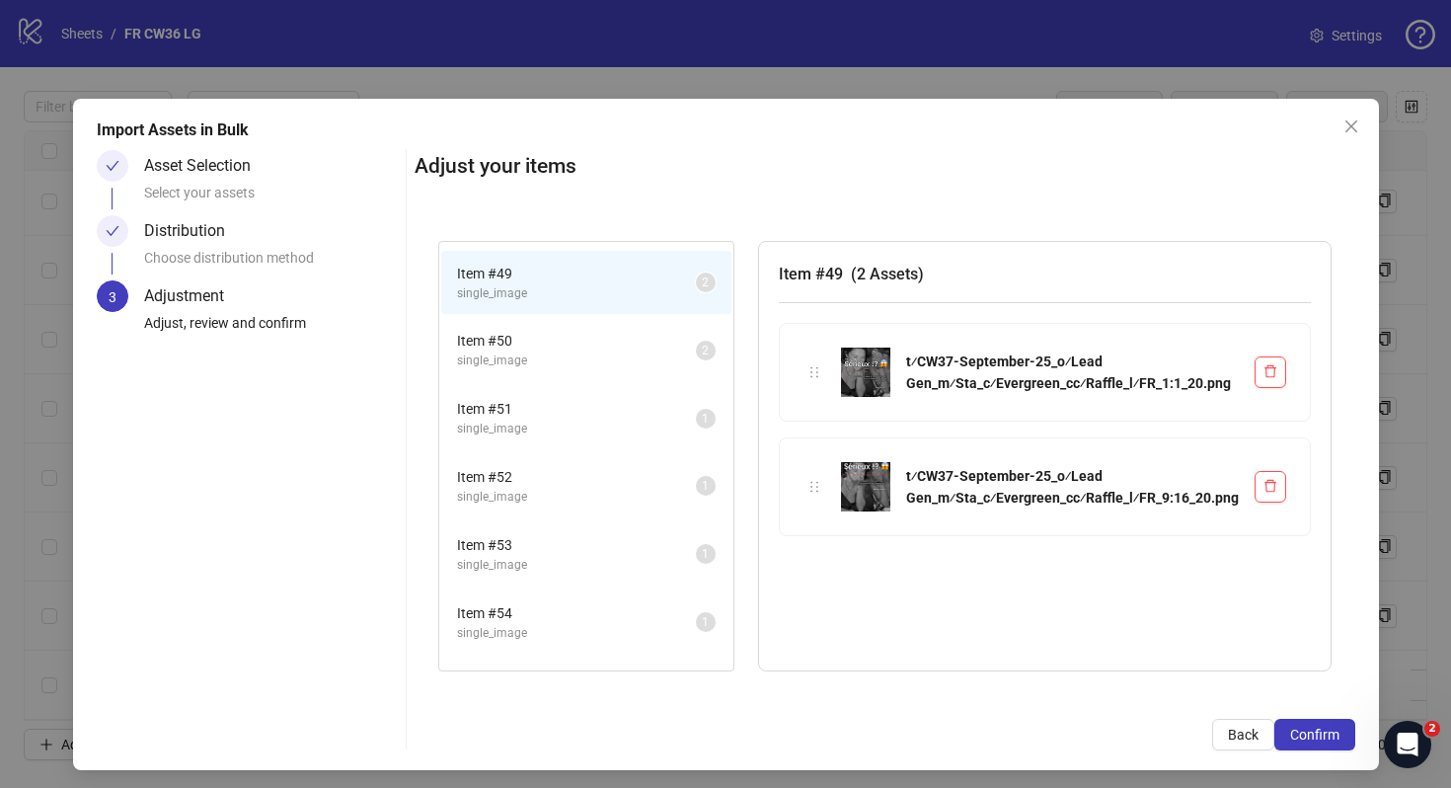
scroll to position [1391, 0]
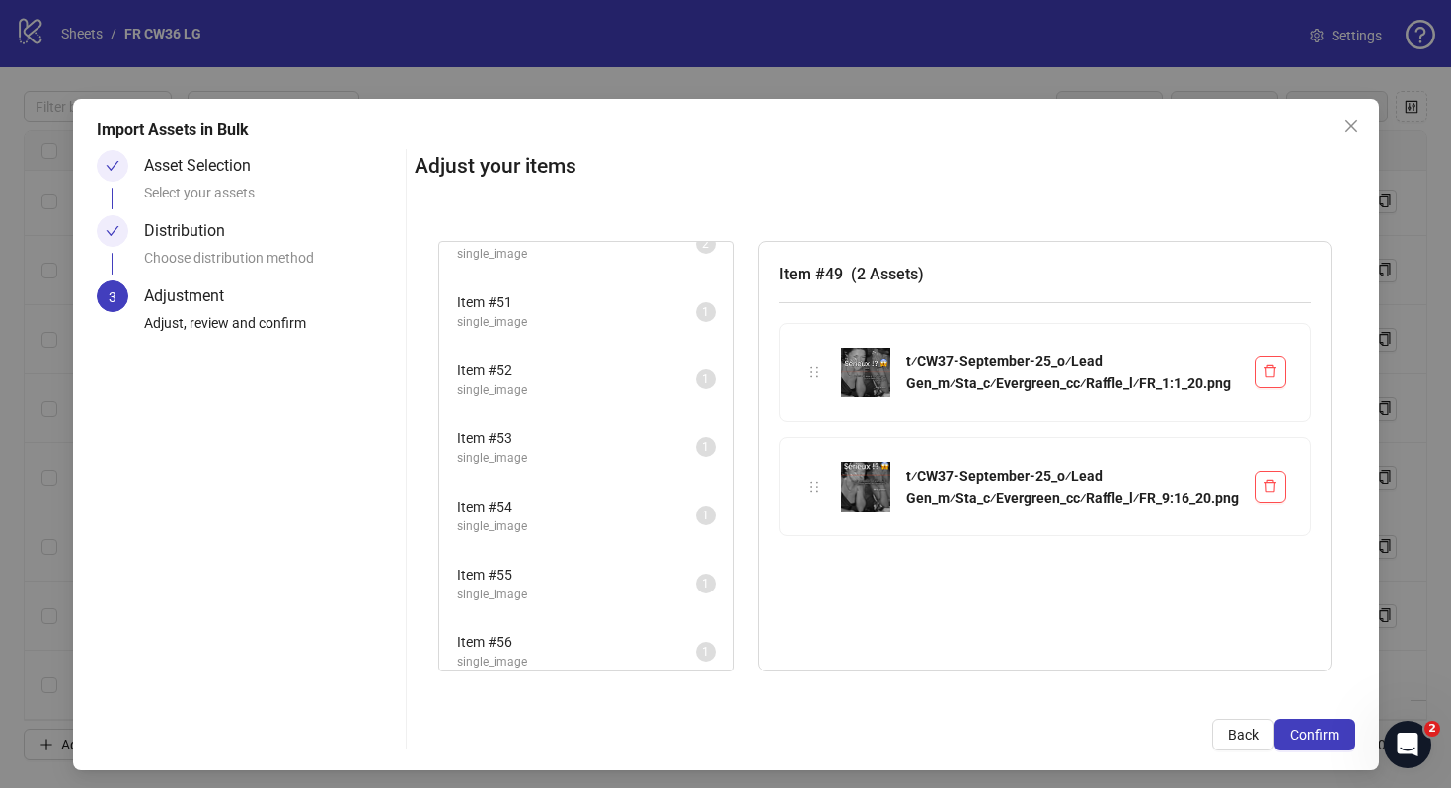
click at [590, 319] on span "single_image" at bounding box center [576, 322] width 239 height 19
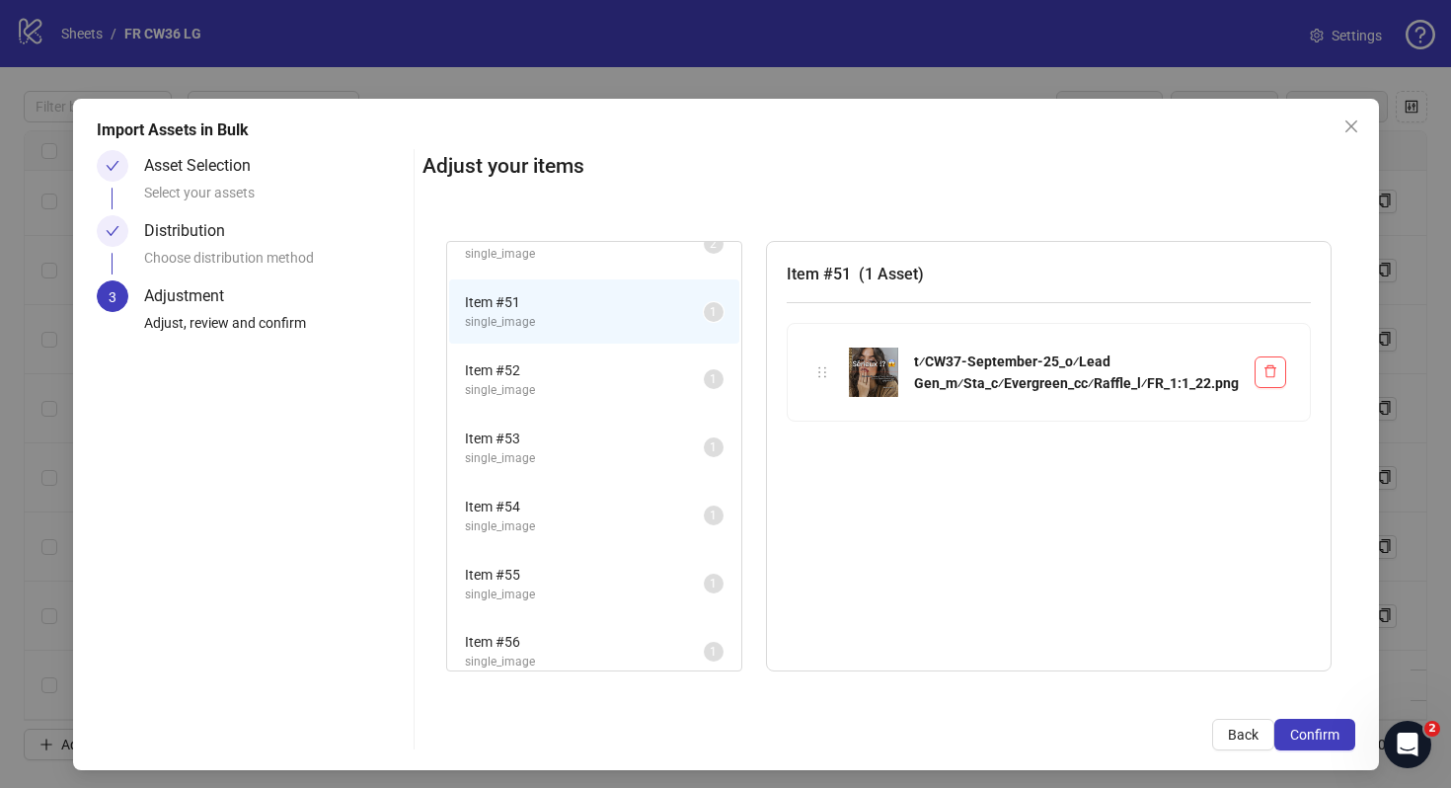
click at [591, 383] on span "single_image" at bounding box center [584, 390] width 239 height 19
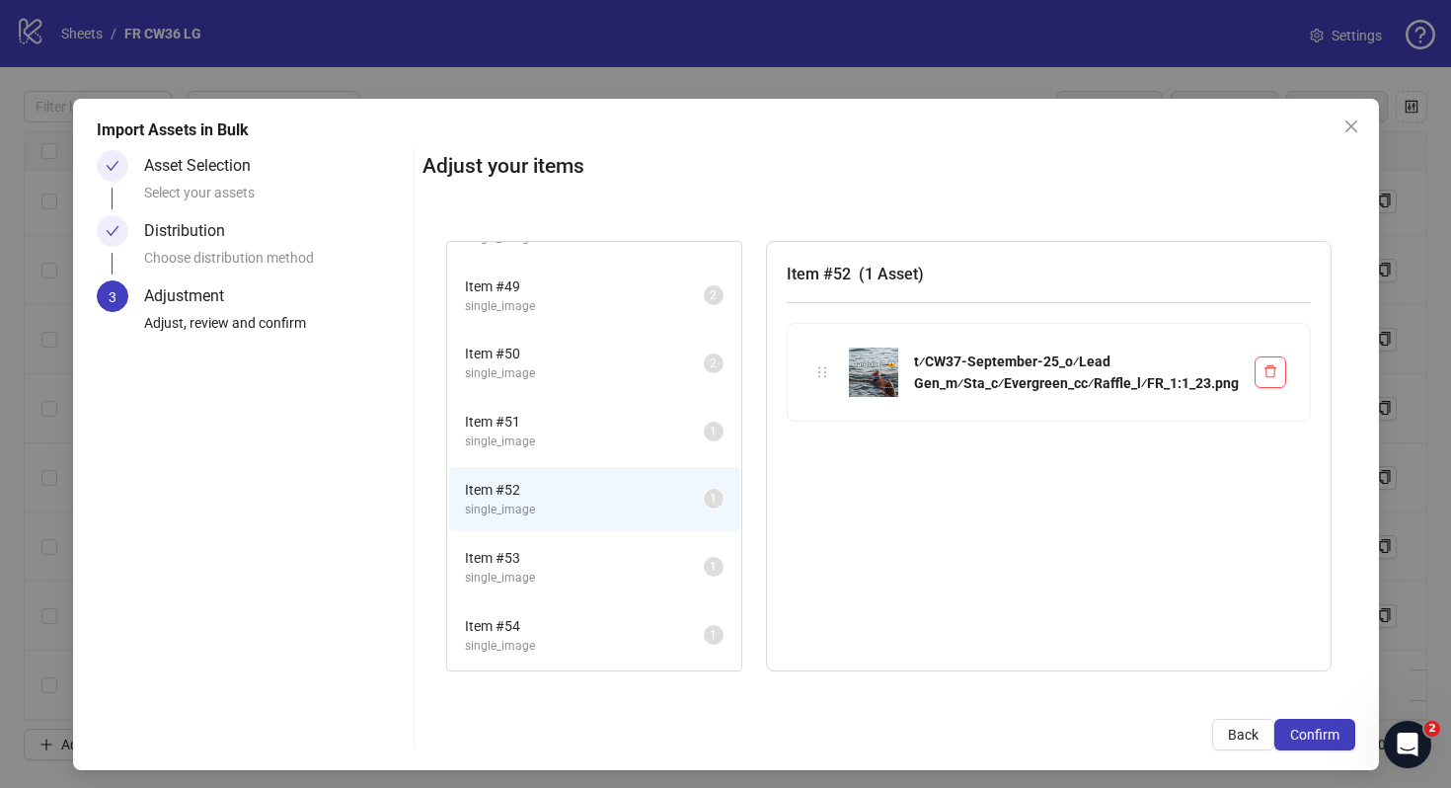
scroll to position [1207, 0]
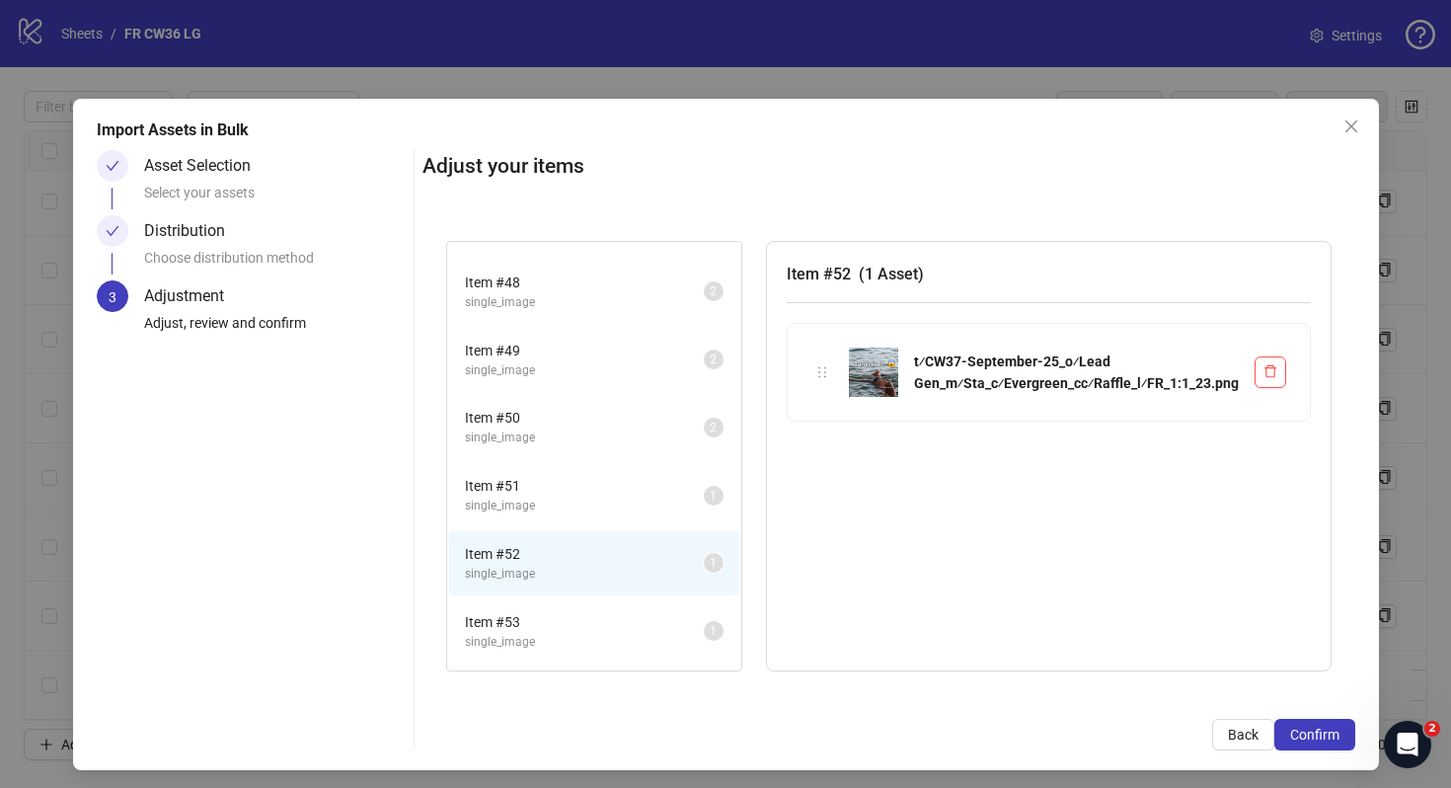
click at [583, 390] on li "Item # 49 single_image 2" at bounding box center [594, 360] width 290 height 64
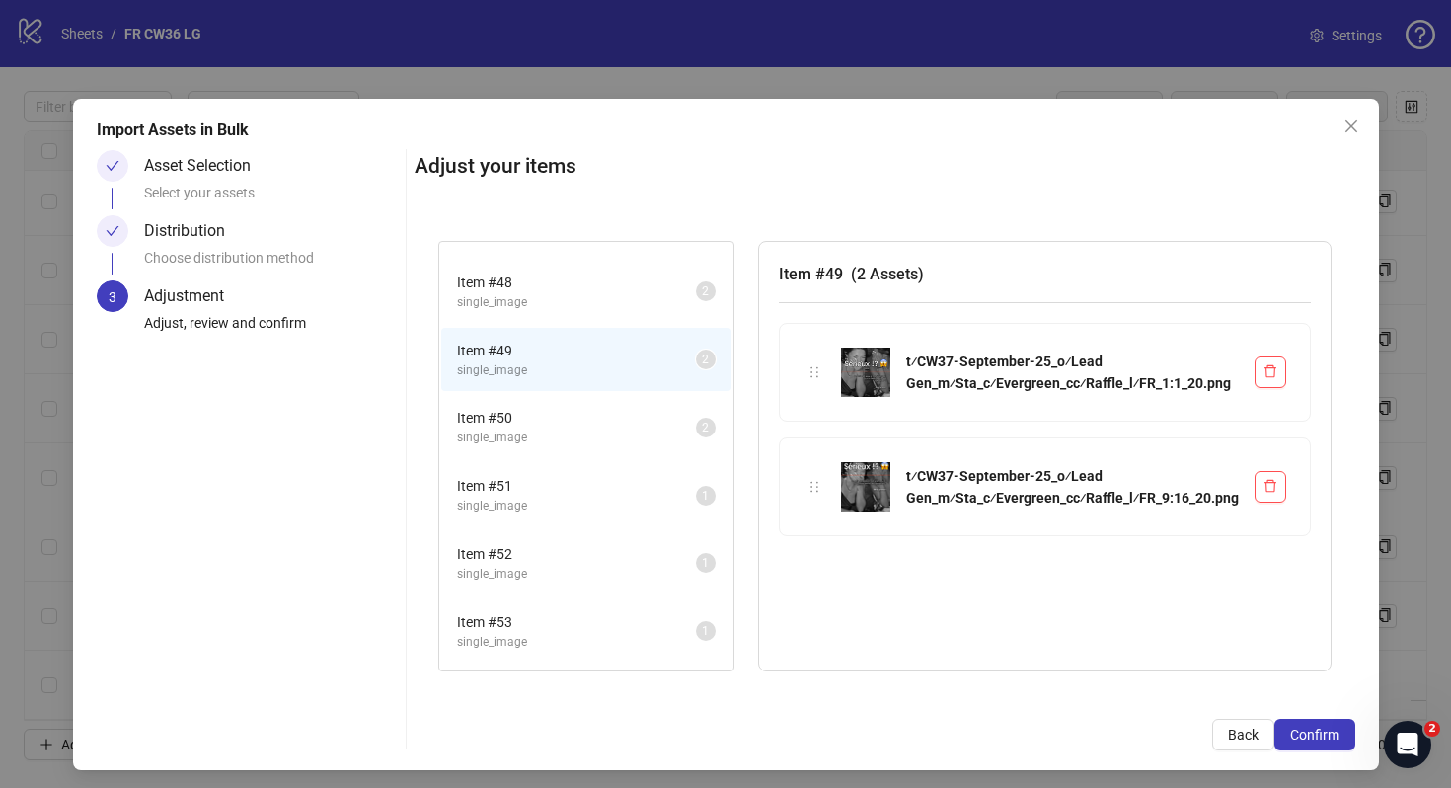
click at [588, 454] on li "Item # 50 single_image 2" at bounding box center [586, 427] width 290 height 64
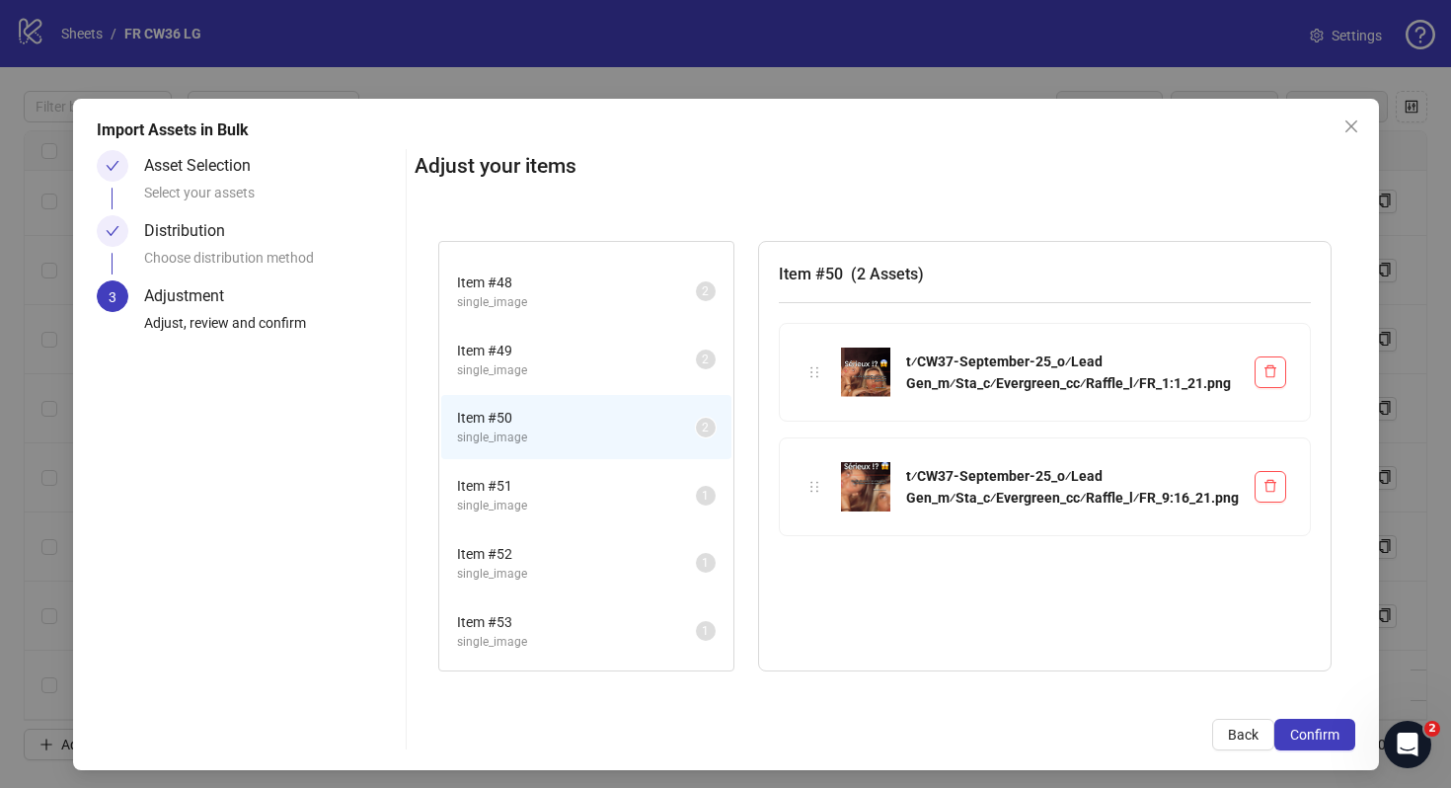
click at [599, 493] on span "Item # 51" at bounding box center [576, 486] width 239 height 22
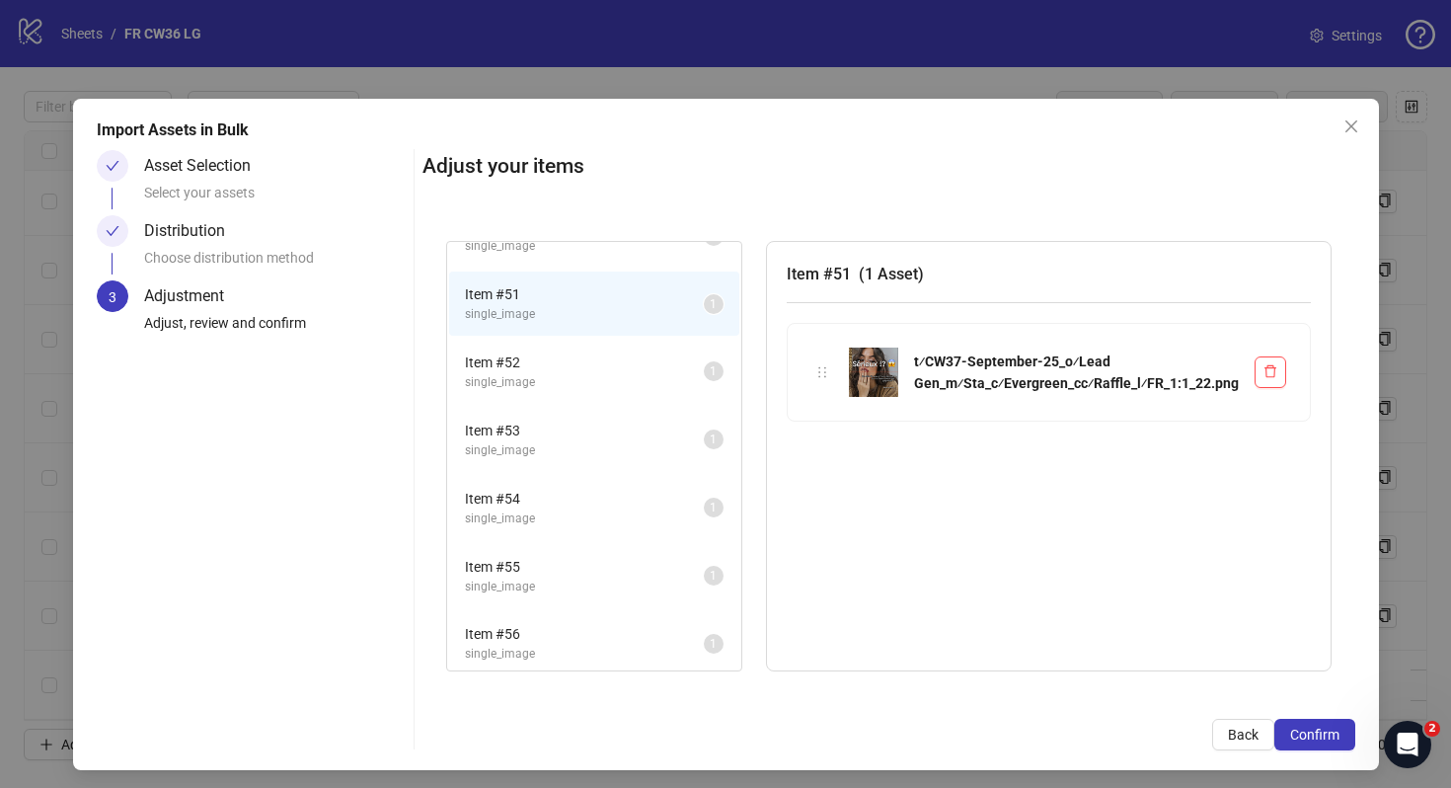
scroll to position [1410, 0]
click at [579, 356] on span "Item # 52" at bounding box center [584, 352] width 239 height 22
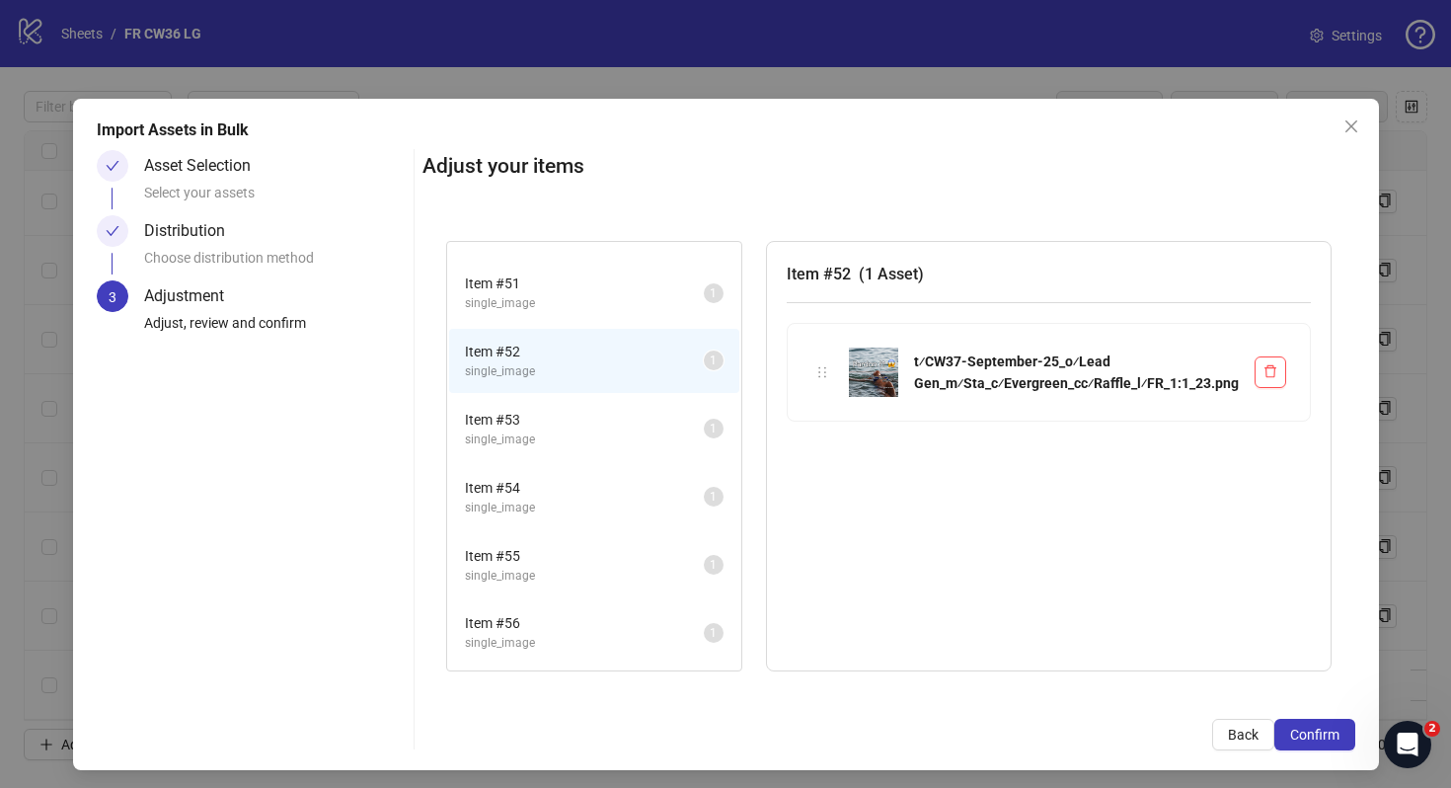
click at [582, 408] on li "Item # 53 single_image 1" at bounding box center [594, 429] width 290 height 64
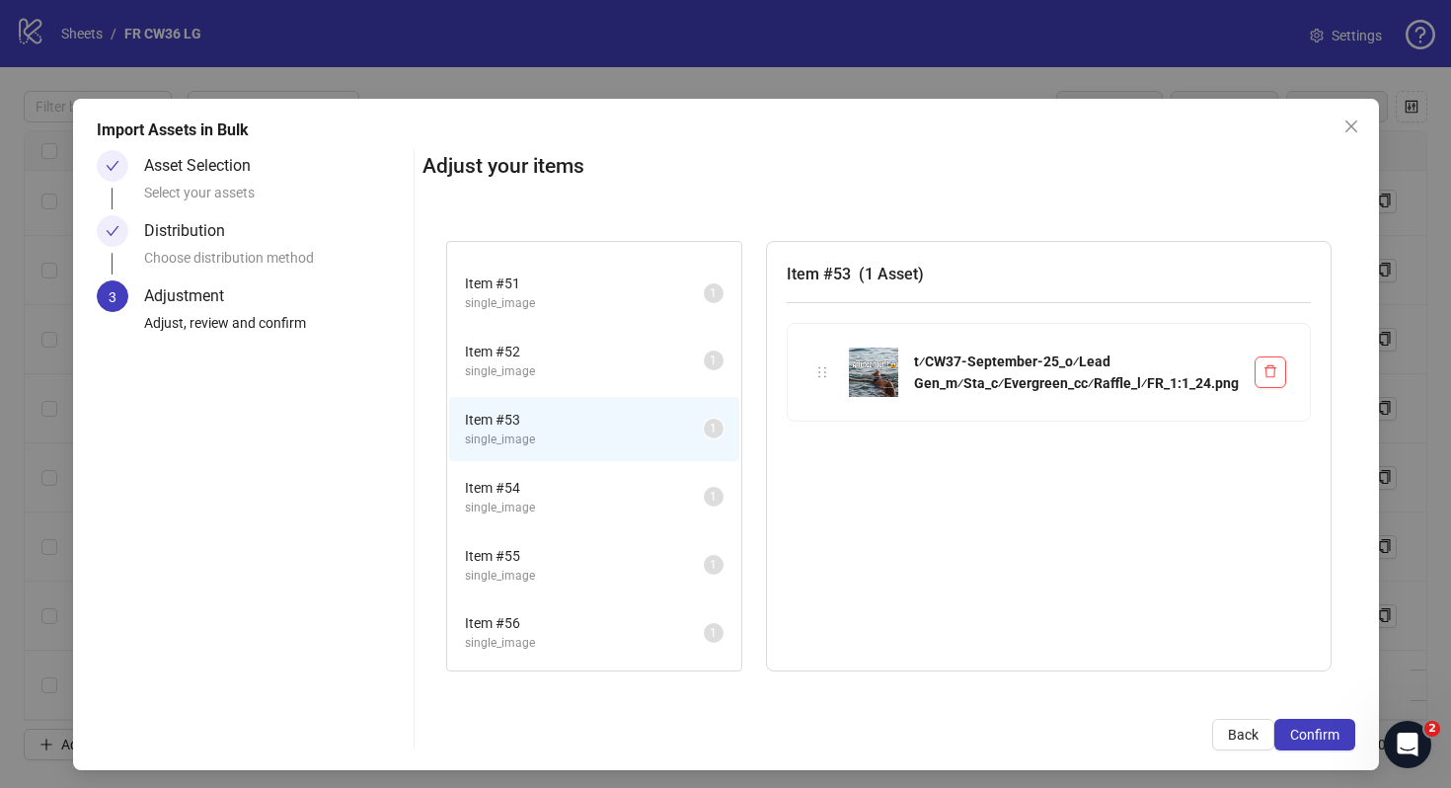
click at [598, 477] on span "Item # 54" at bounding box center [584, 488] width 239 height 22
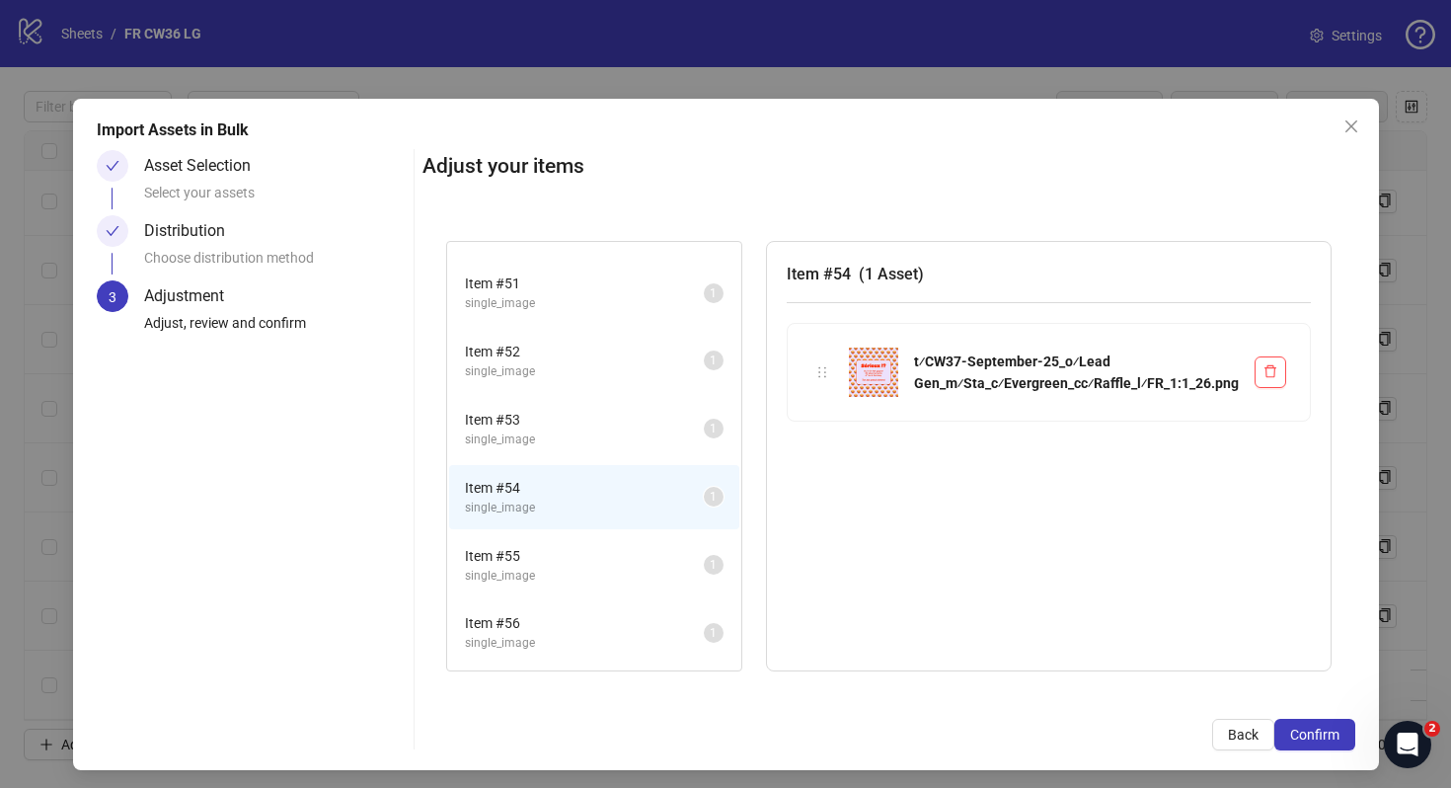
scroll to position [1519, 0]
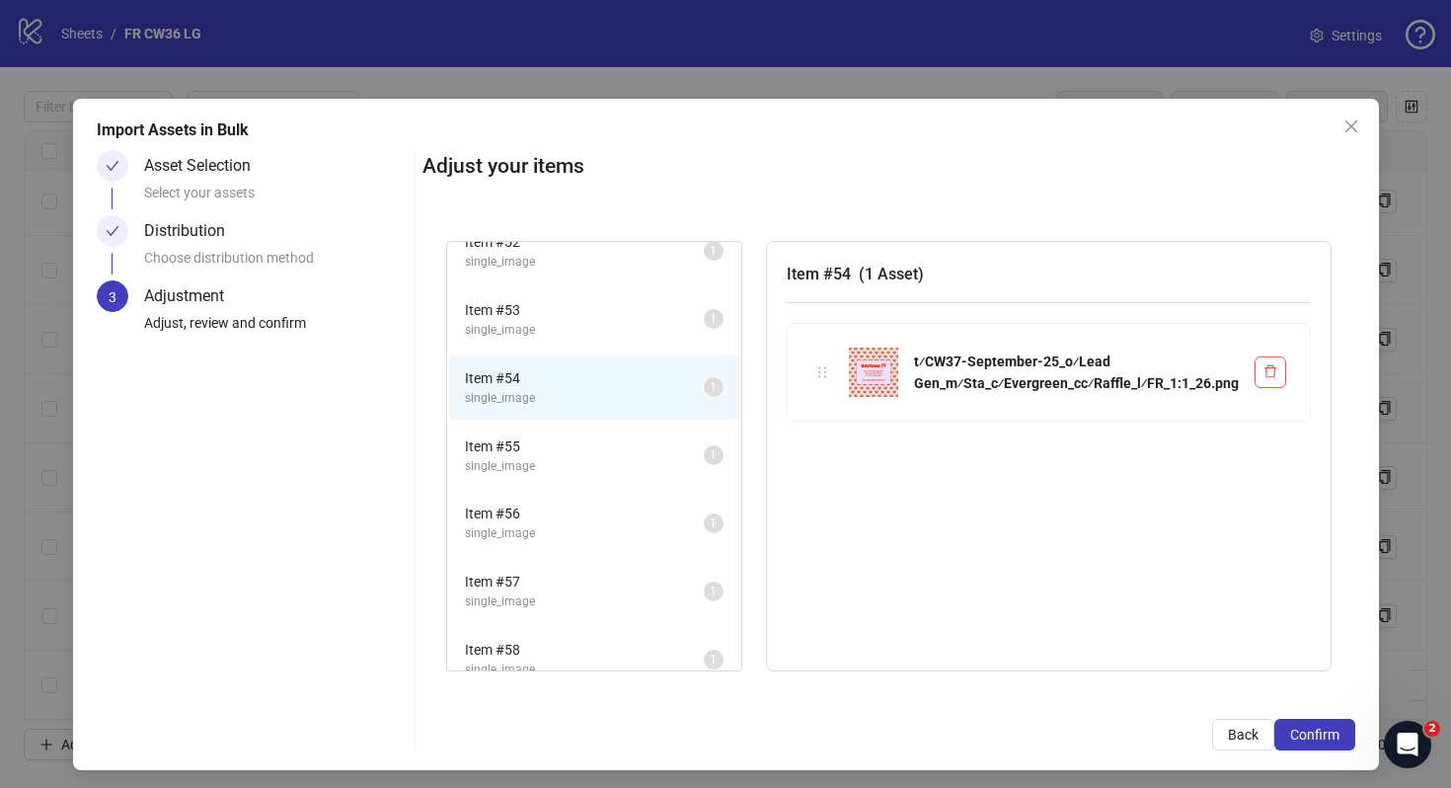
click at [600, 457] on span "single_image" at bounding box center [584, 466] width 239 height 19
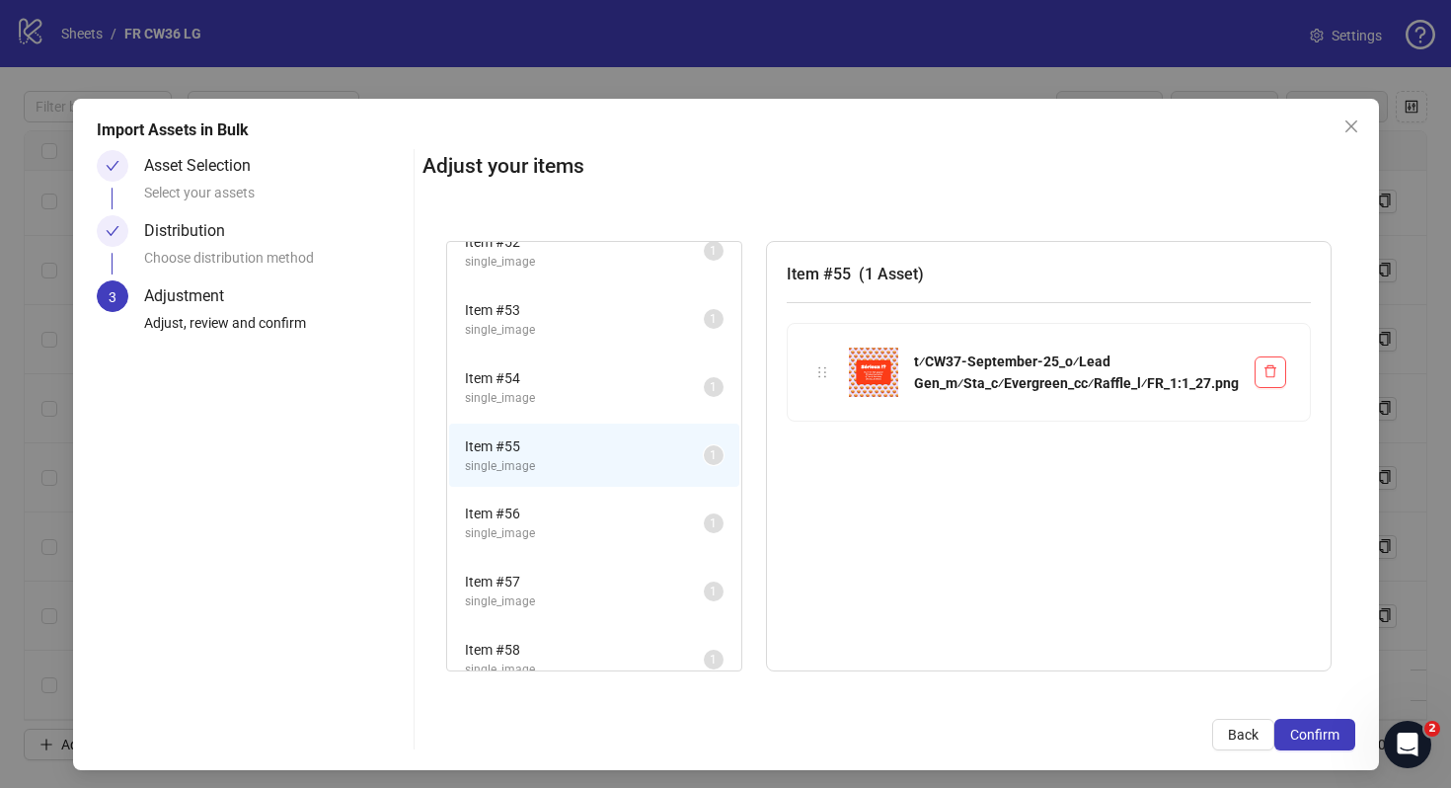
click at [608, 500] on li "Item # 56 single_image 1" at bounding box center [594, 523] width 290 height 64
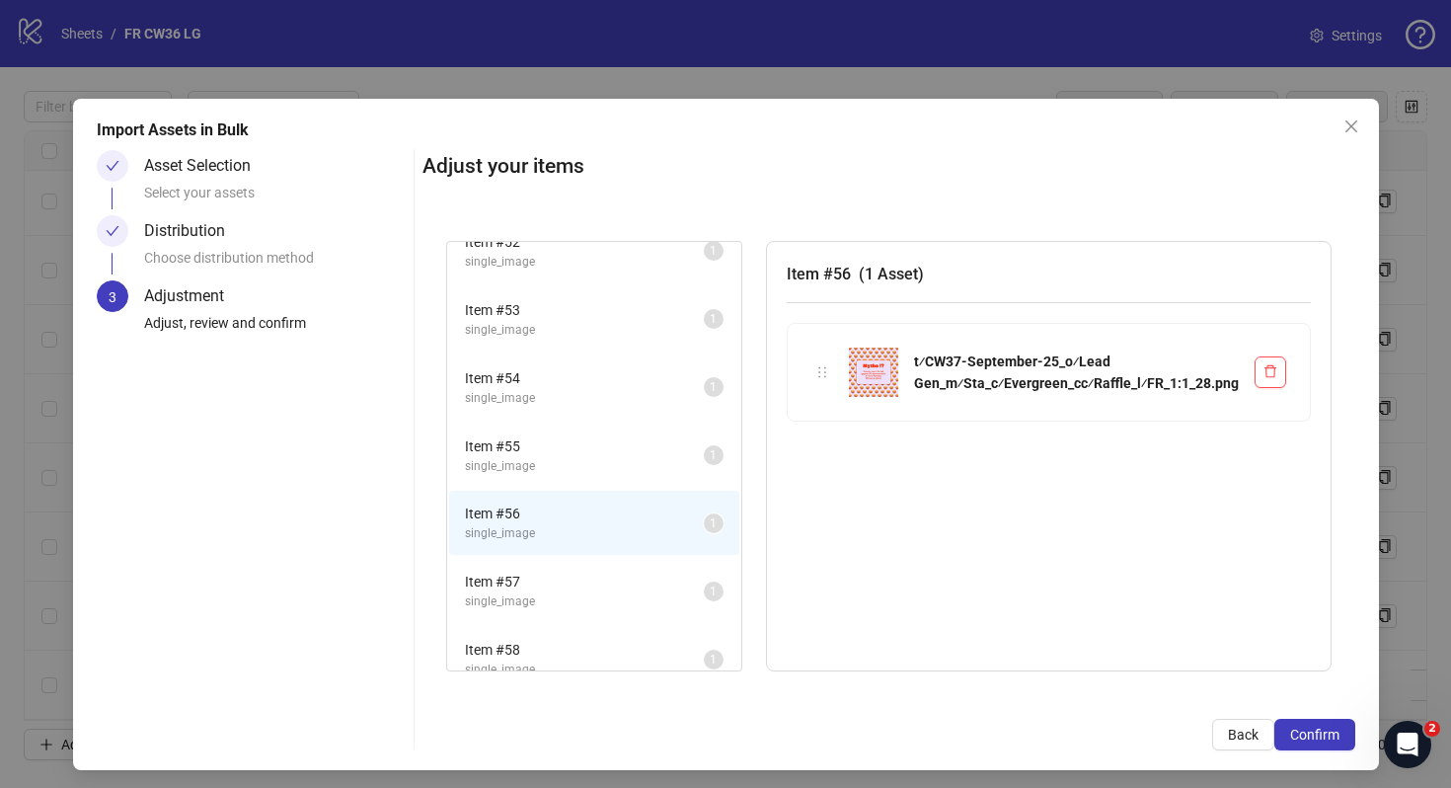
click at [636, 587] on span "Item # 57" at bounding box center [584, 582] width 239 height 22
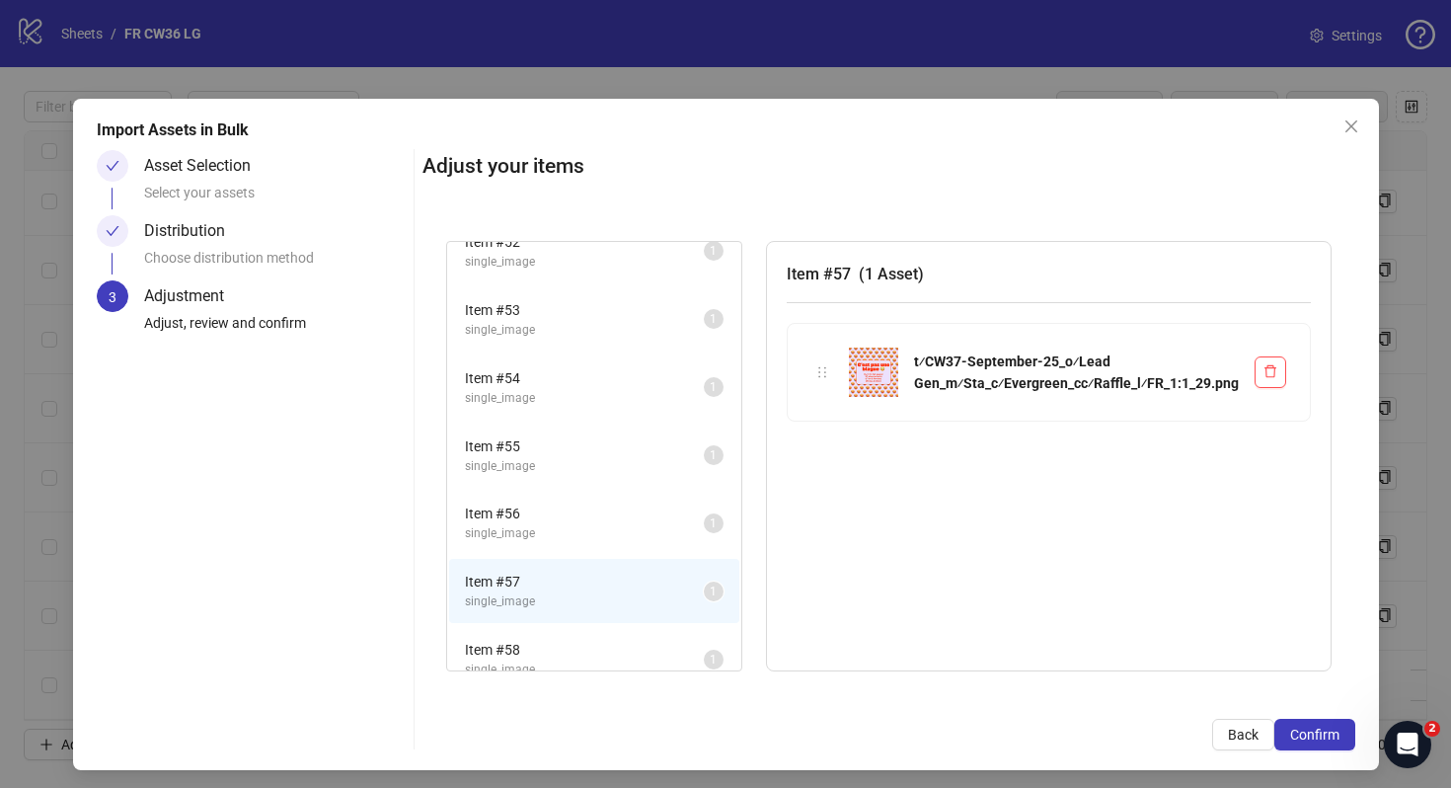
scroll to position [1542, 0]
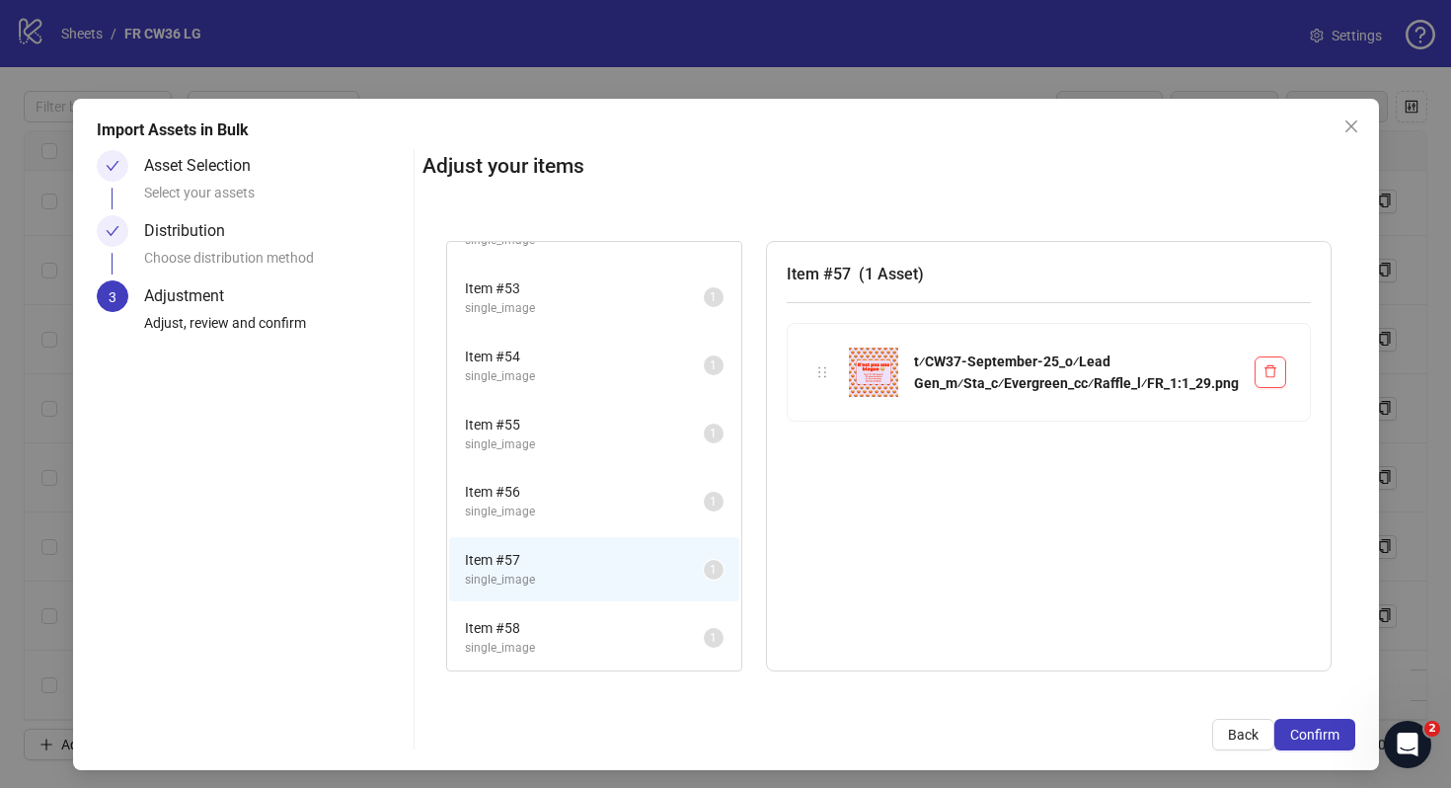
click at [649, 633] on span "Item # 58" at bounding box center [584, 628] width 239 height 22
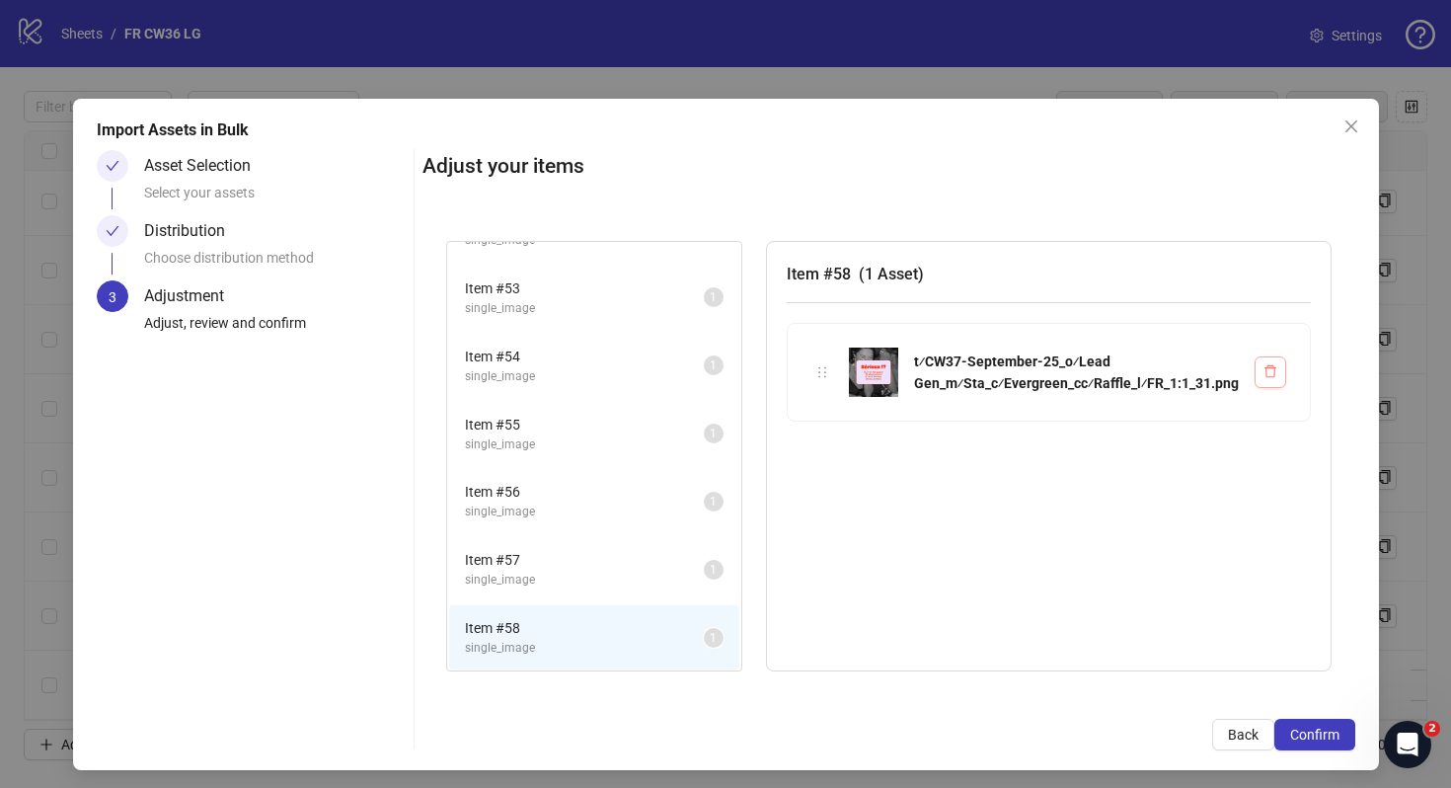
click at [1268, 359] on button "button" at bounding box center [1271, 372] width 32 height 32
click at [1280, 375] on button "button" at bounding box center [1271, 372] width 32 height 32
click at [1321, 738] on span "Confirm" at bounding box center [1314, 735] width 49 height 16
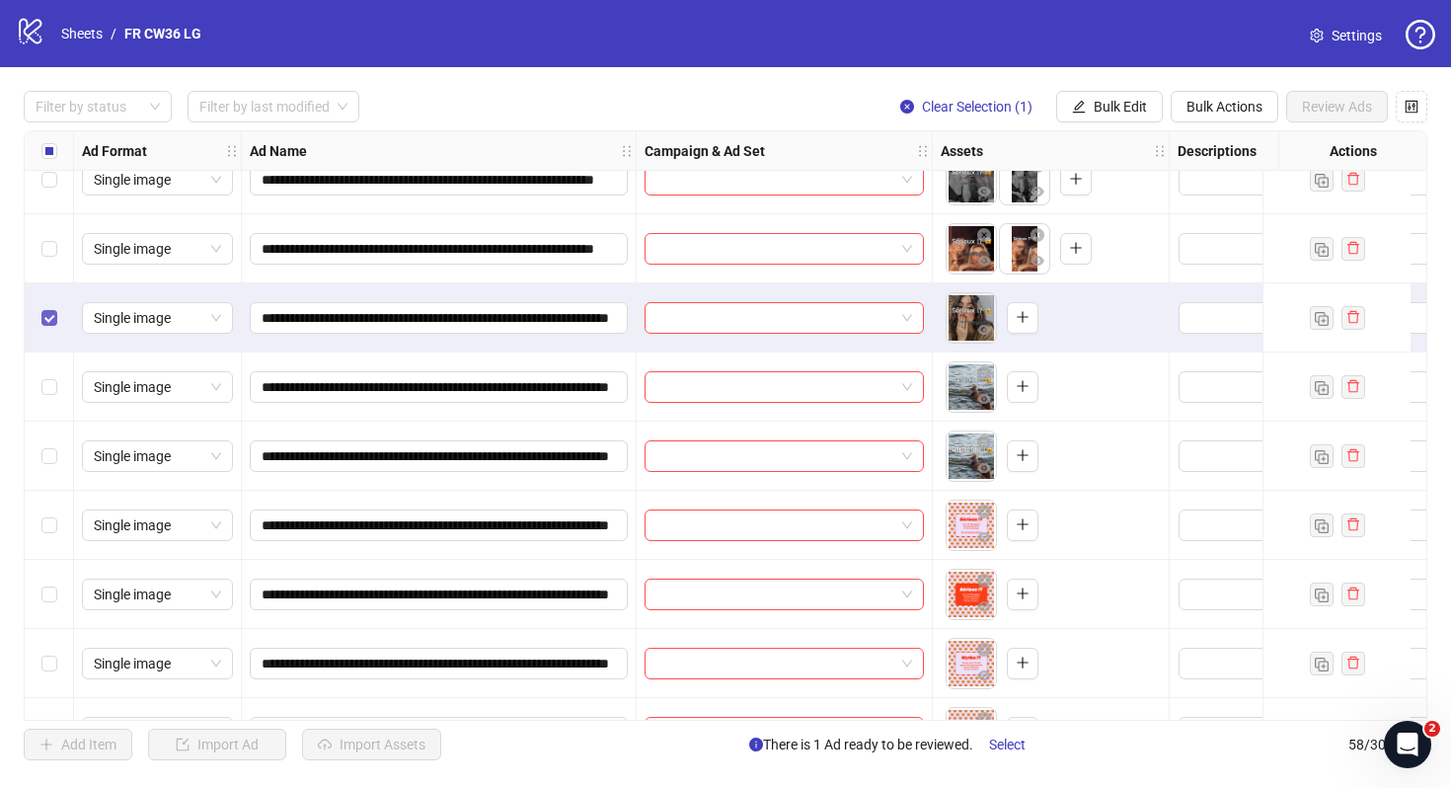
scroll to position [3467, 0]
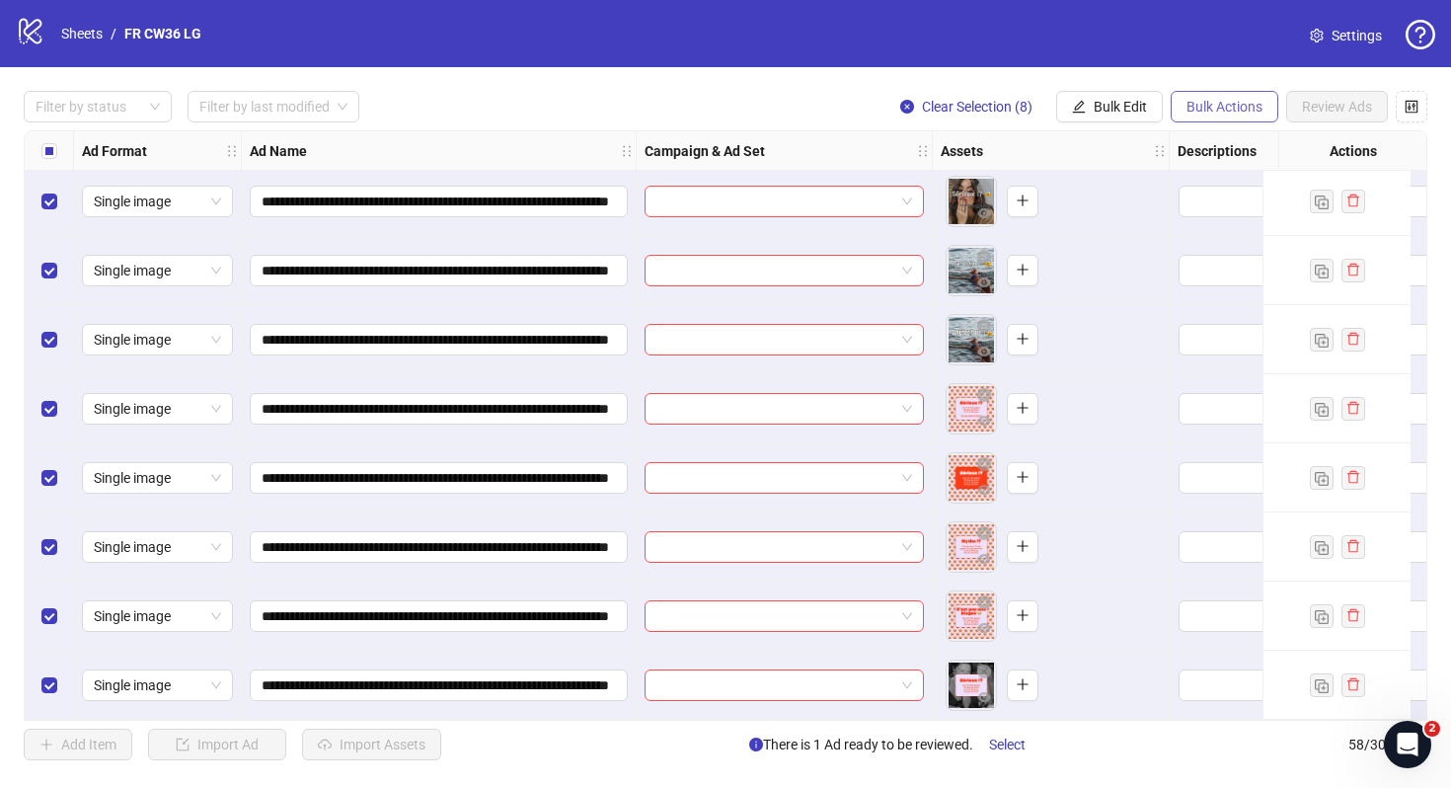
click at [1202, 111] on span "Bulk Actions" at bounding box center [1225, 107] width 76 height 16
click at [1219, 150] on span "Delete" at bounding box center [1252, 147] width 135 height 22
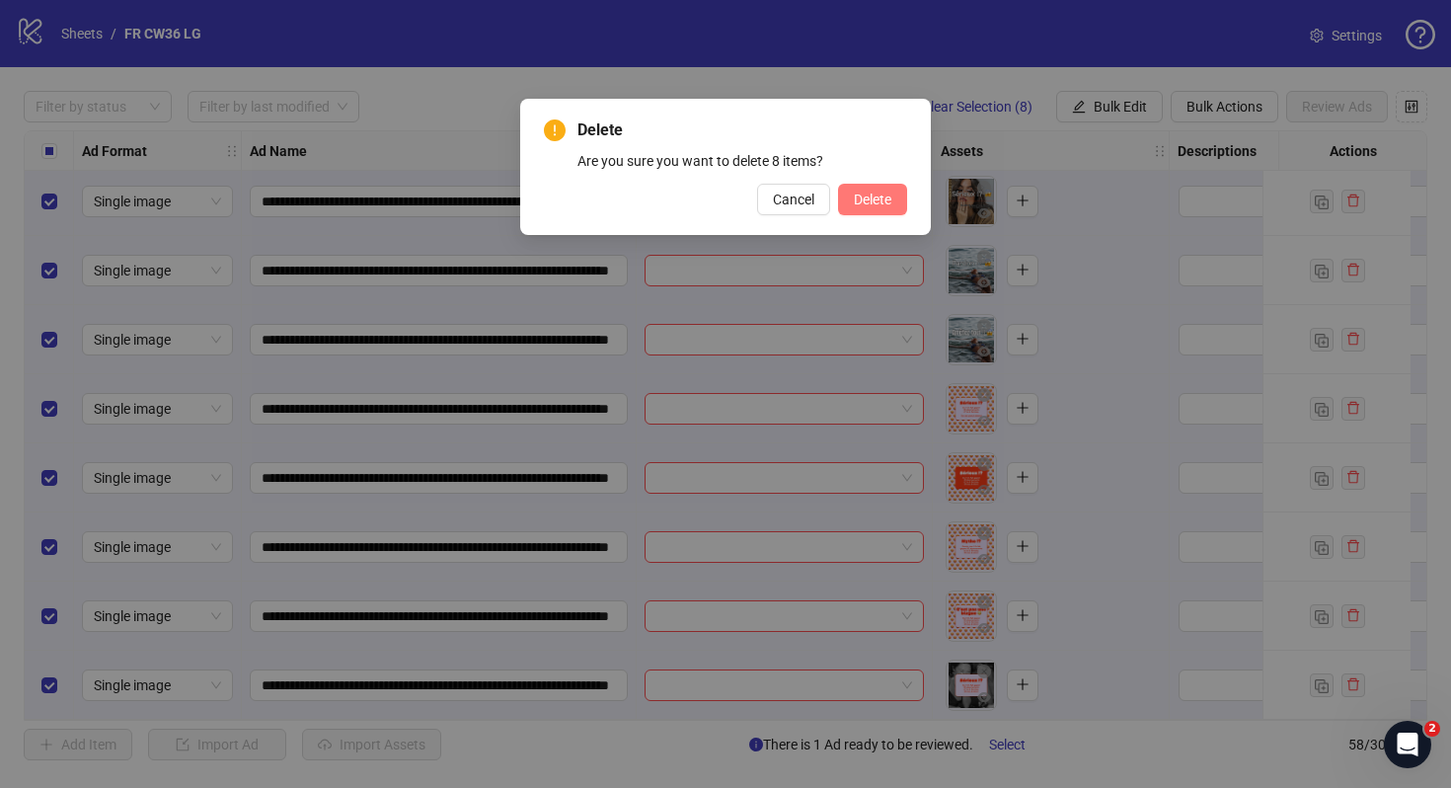
click at [862, 196] on span "Delete" at bounding box center [873, 200] width 38 height 16
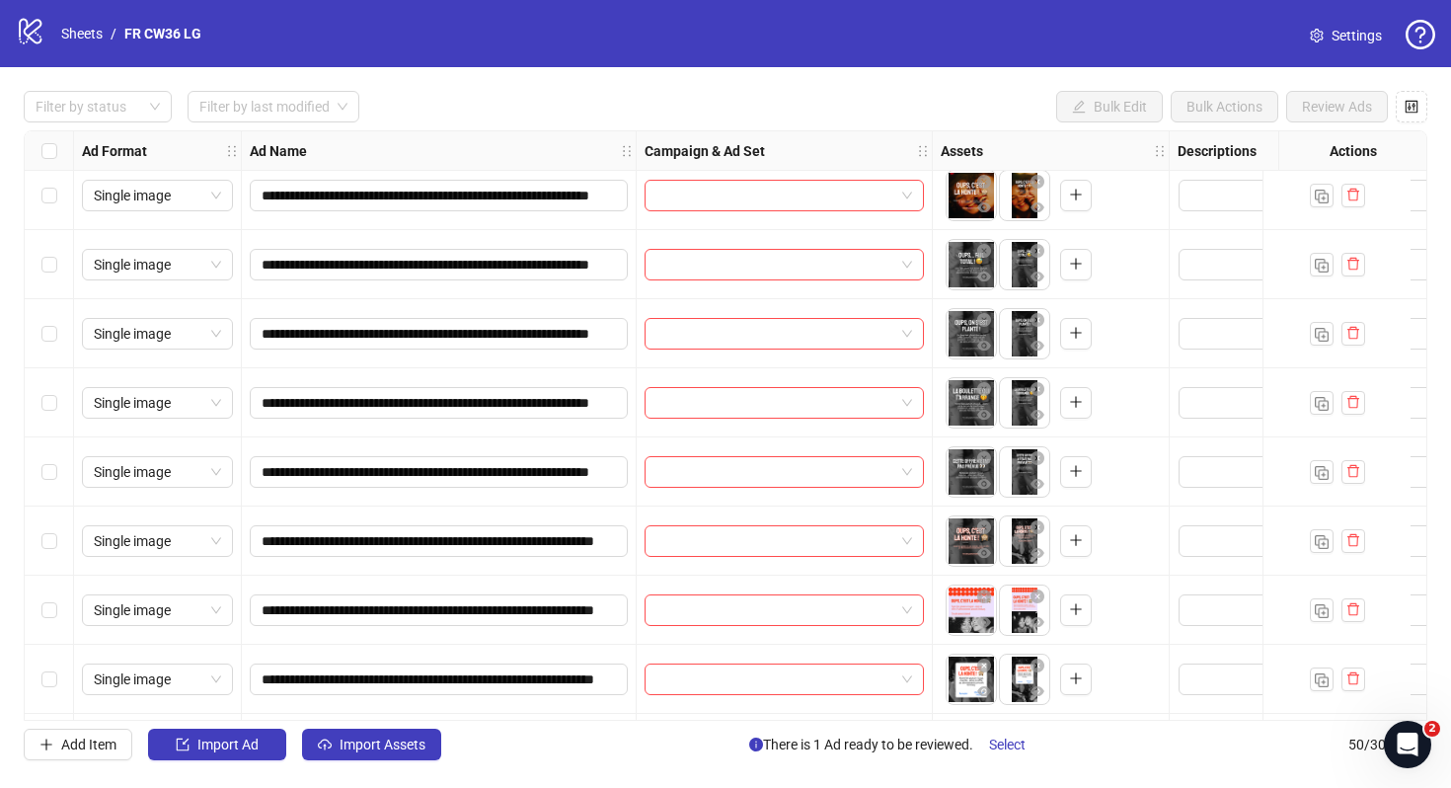
scroll to position [2035, 0]
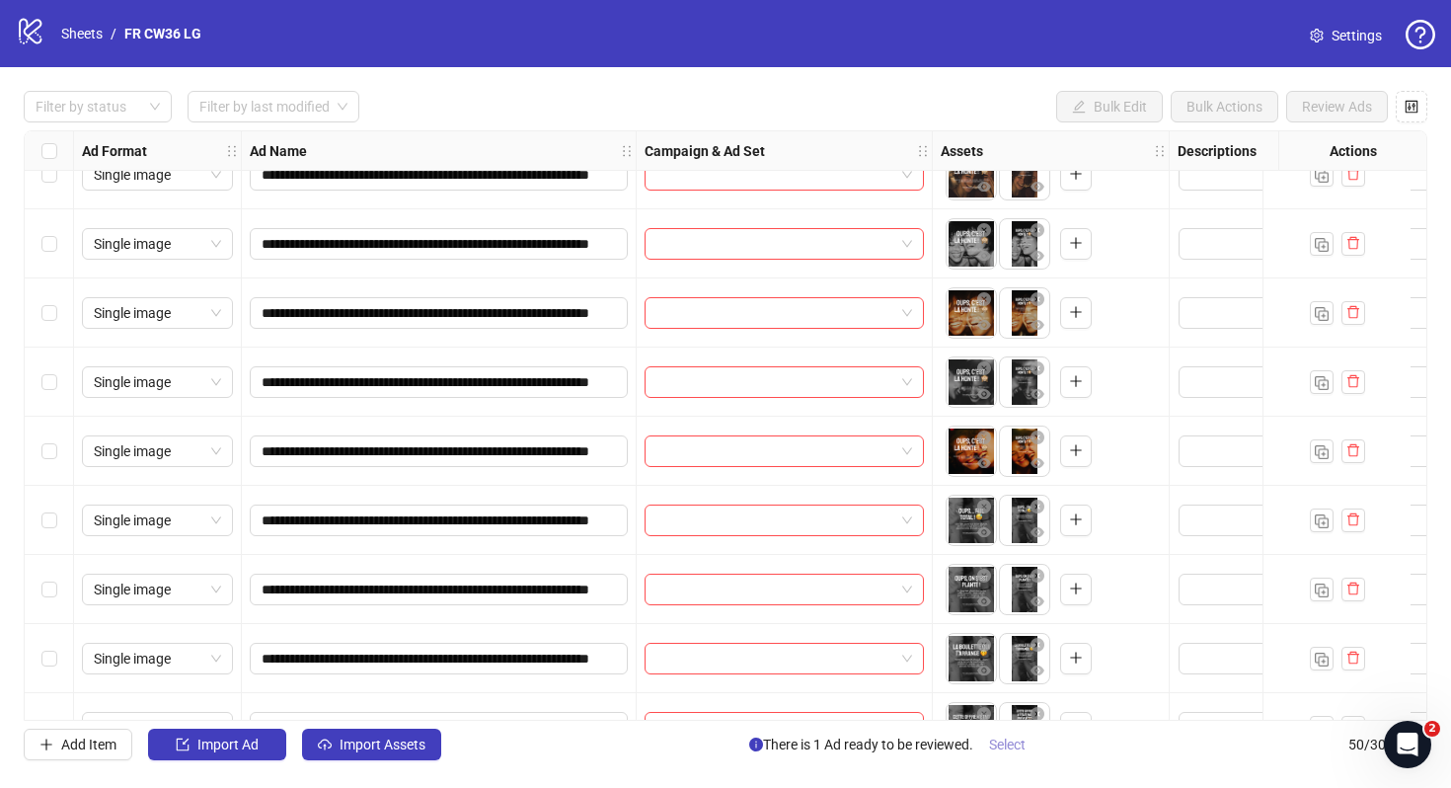
click at [1010, 744] on span "Select" at bounding box center [1007, 744] width 37 height 16
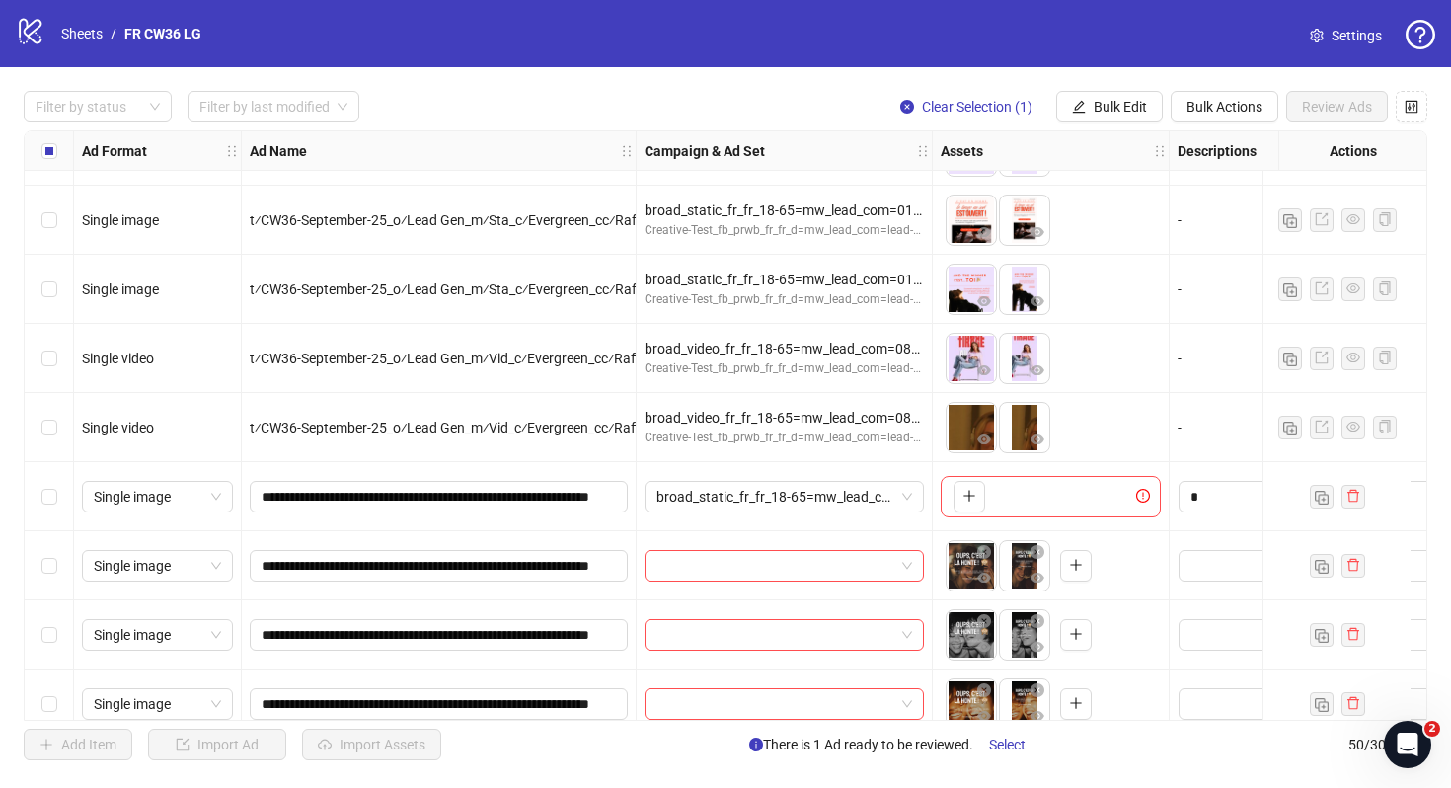
scroll to position [1612, 0]
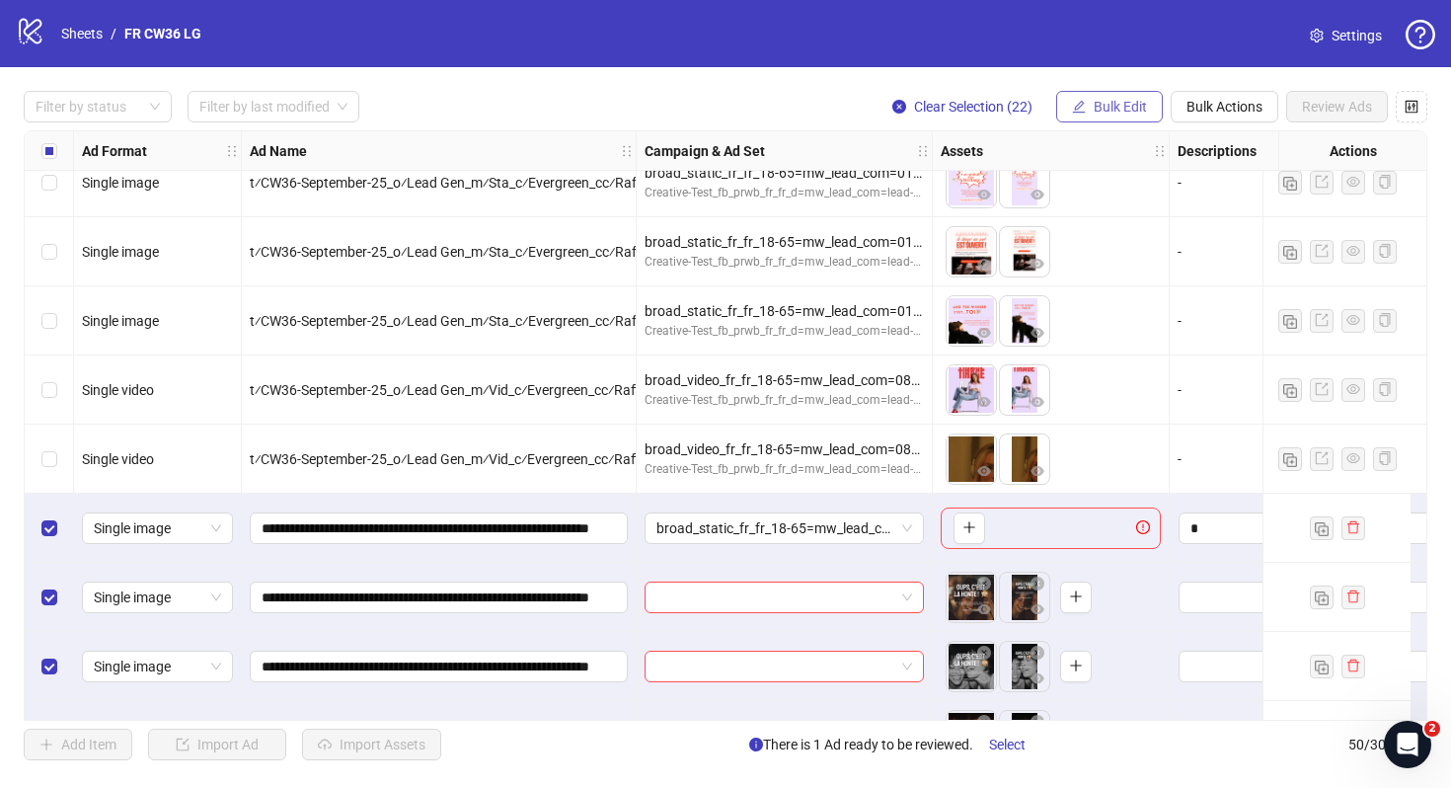
click at [1148, 101] on button "Bulk Edit" at bounding box center [1109, 107] width 107 height 32
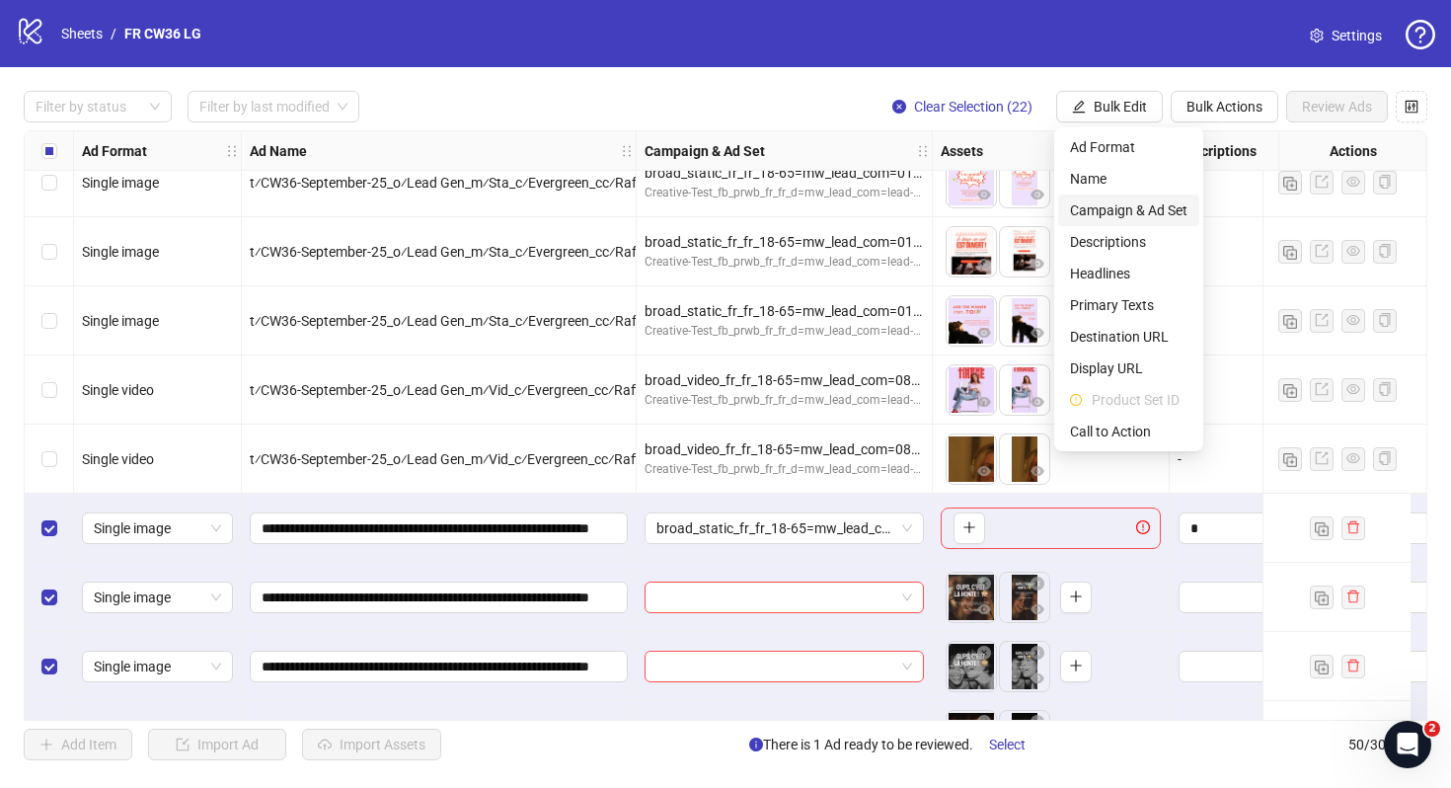
click at [1133, 206] on span "Campaign & Ad Set" at bounding box center [1128, 210] width 117 height 22
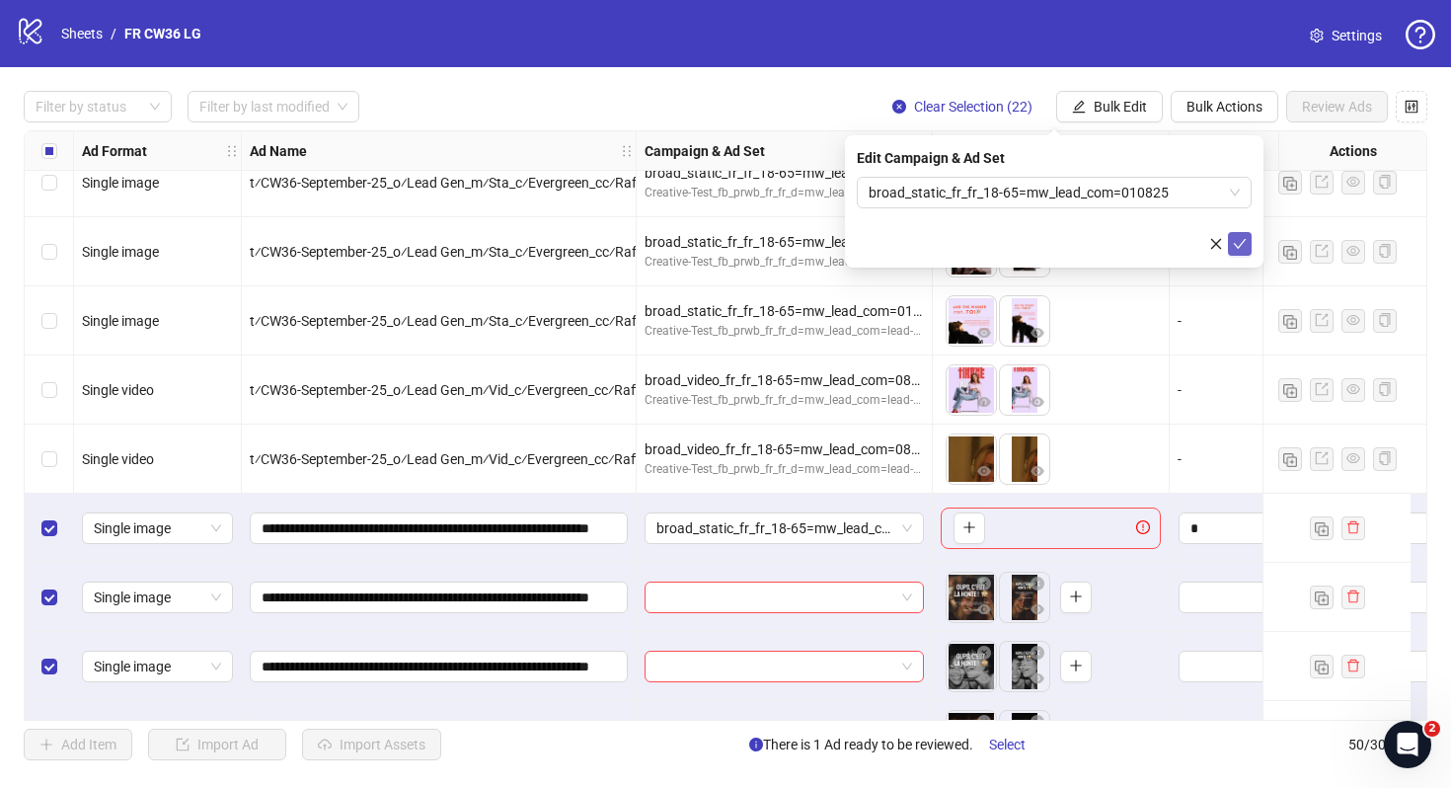
click at [1240, 247] on icon "check" at bounding box center [1240, 244] width 14 height 14
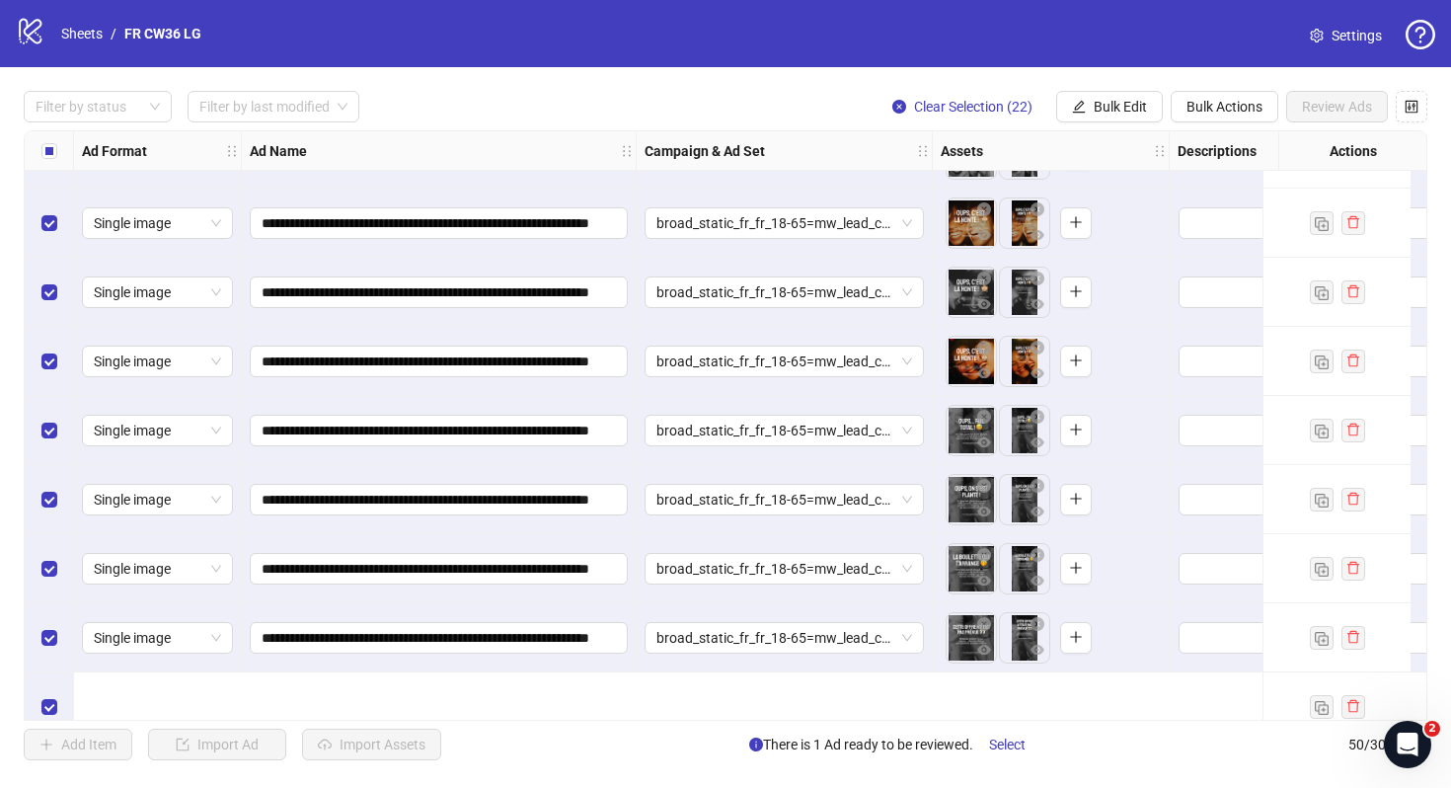
scroll to position [1970, 0]
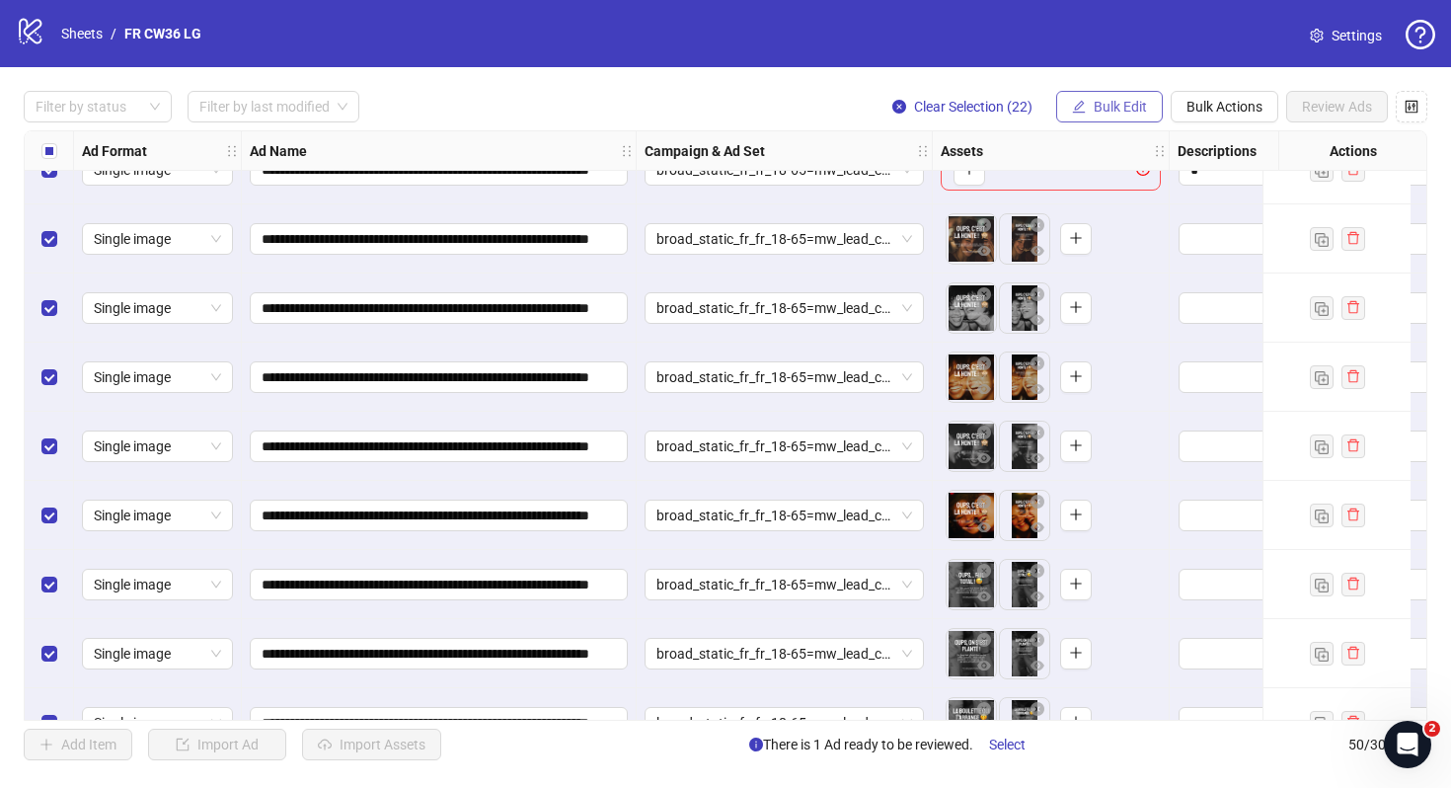
click at [1113, 110] on span "Bulk Edit" at bounding box center [1120, 107] width 53 height 16
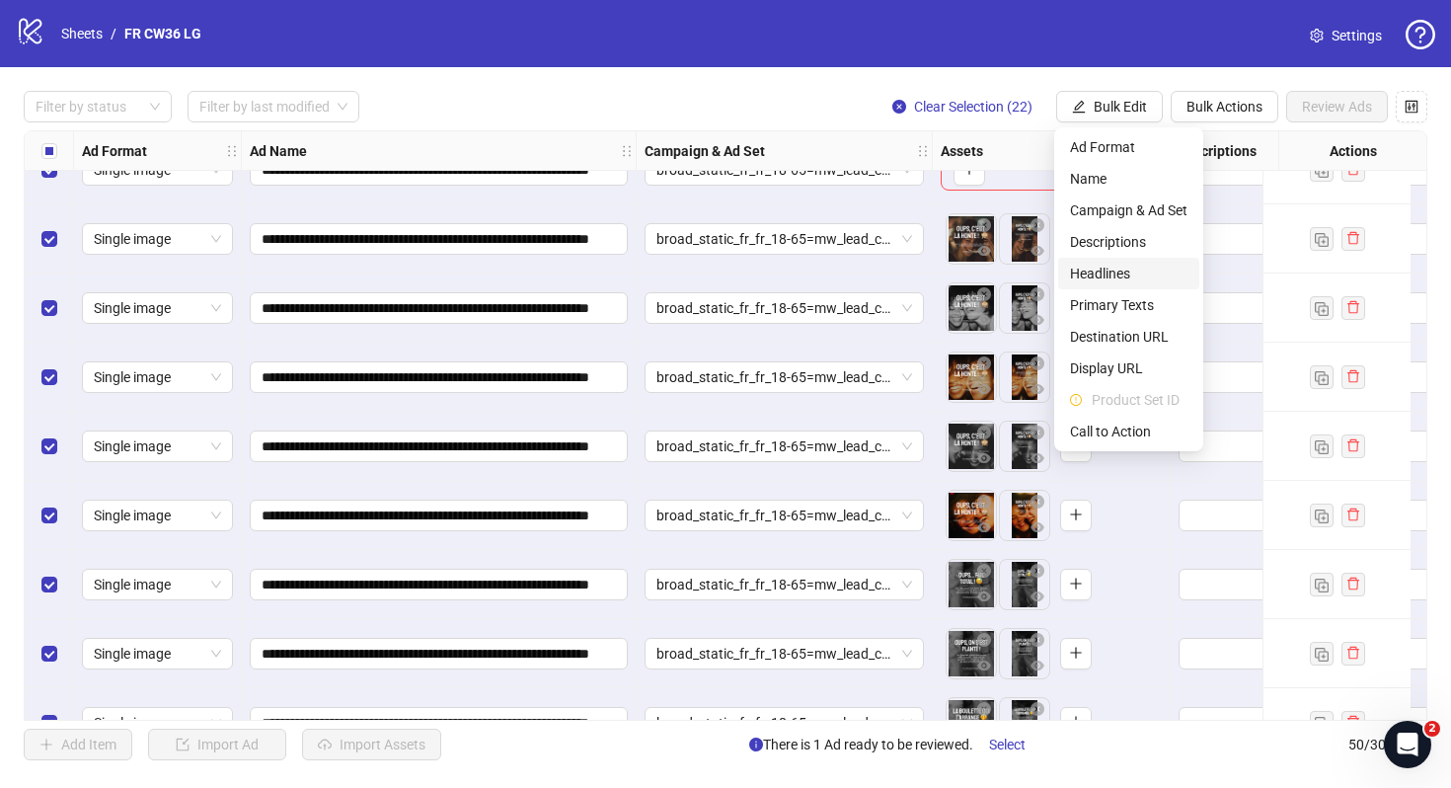
click at [1129, 272] on span "Headlines" at bounding box center [1128, 274] width 117 height 22
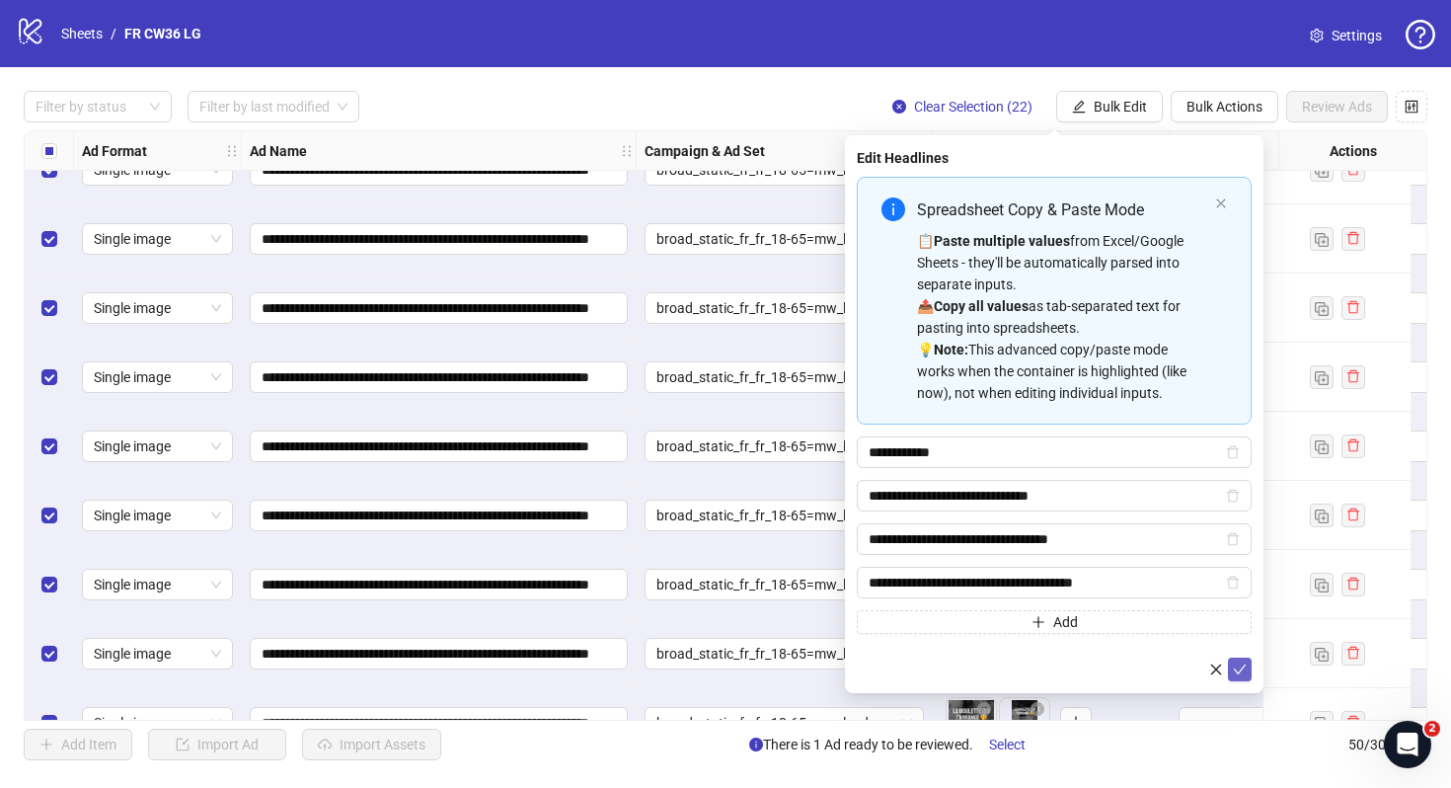
click at [1236, 668] on icon "check" at bounding box center [1240, 669] width 14 height 14
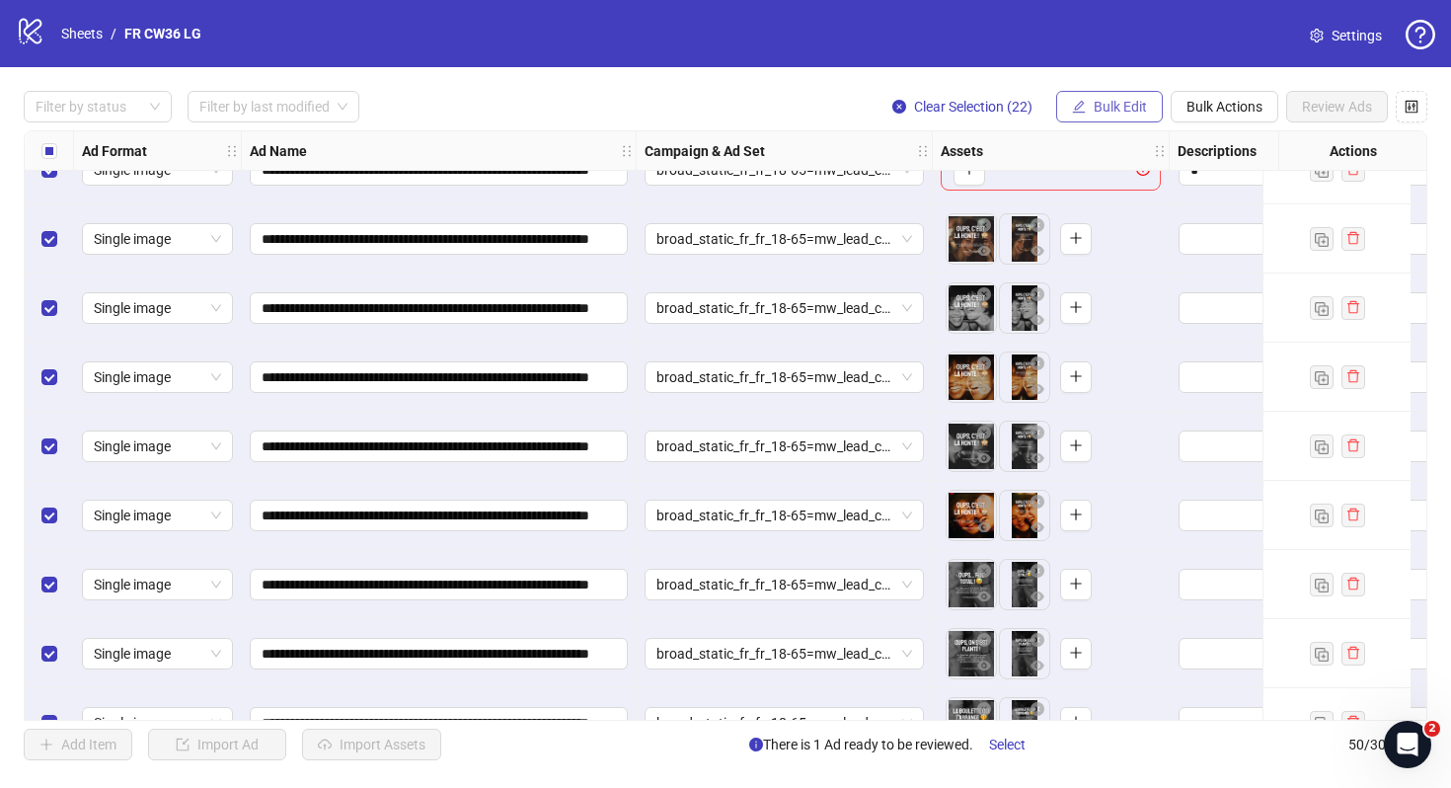
click at [1113, 115] on span "Bulk Edit" at bounding box center [1120, 107] width 53 height 16
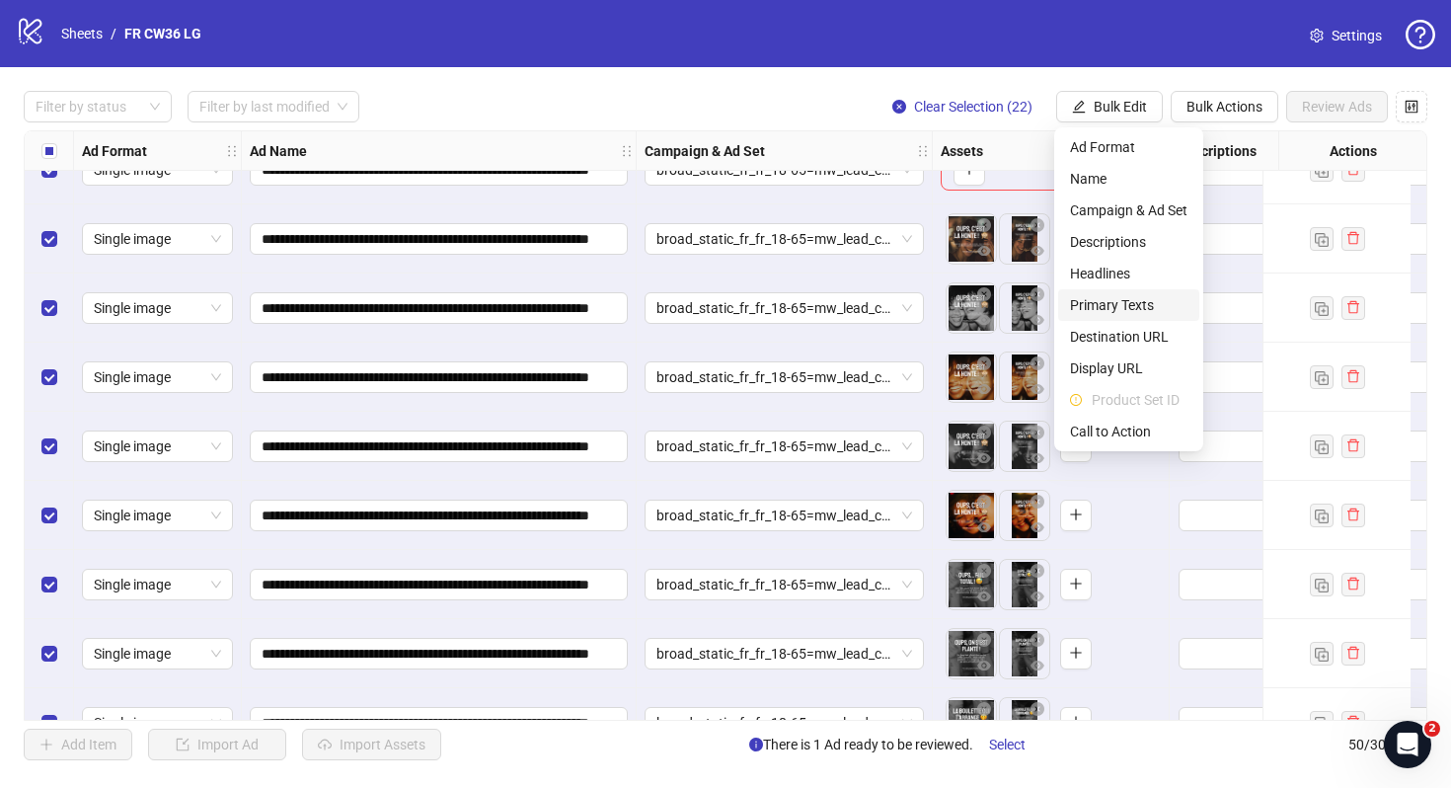
click at [1125, 316] on li "Primary Texts" at bounding box center [1128, 305] width 141 height 32
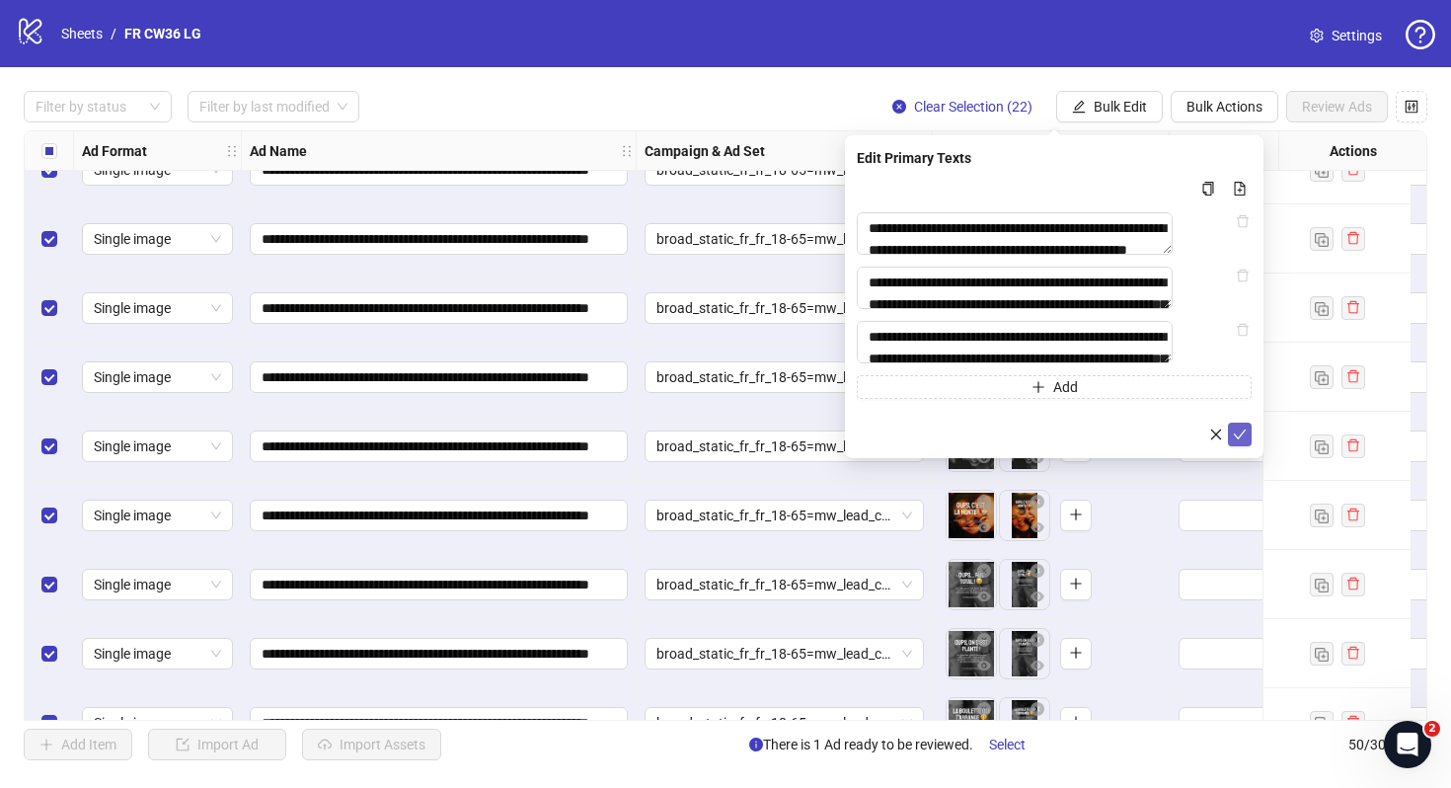
click at [1237, 441] on icon "check" at bounding box center [1240, 434] width 14 height 14
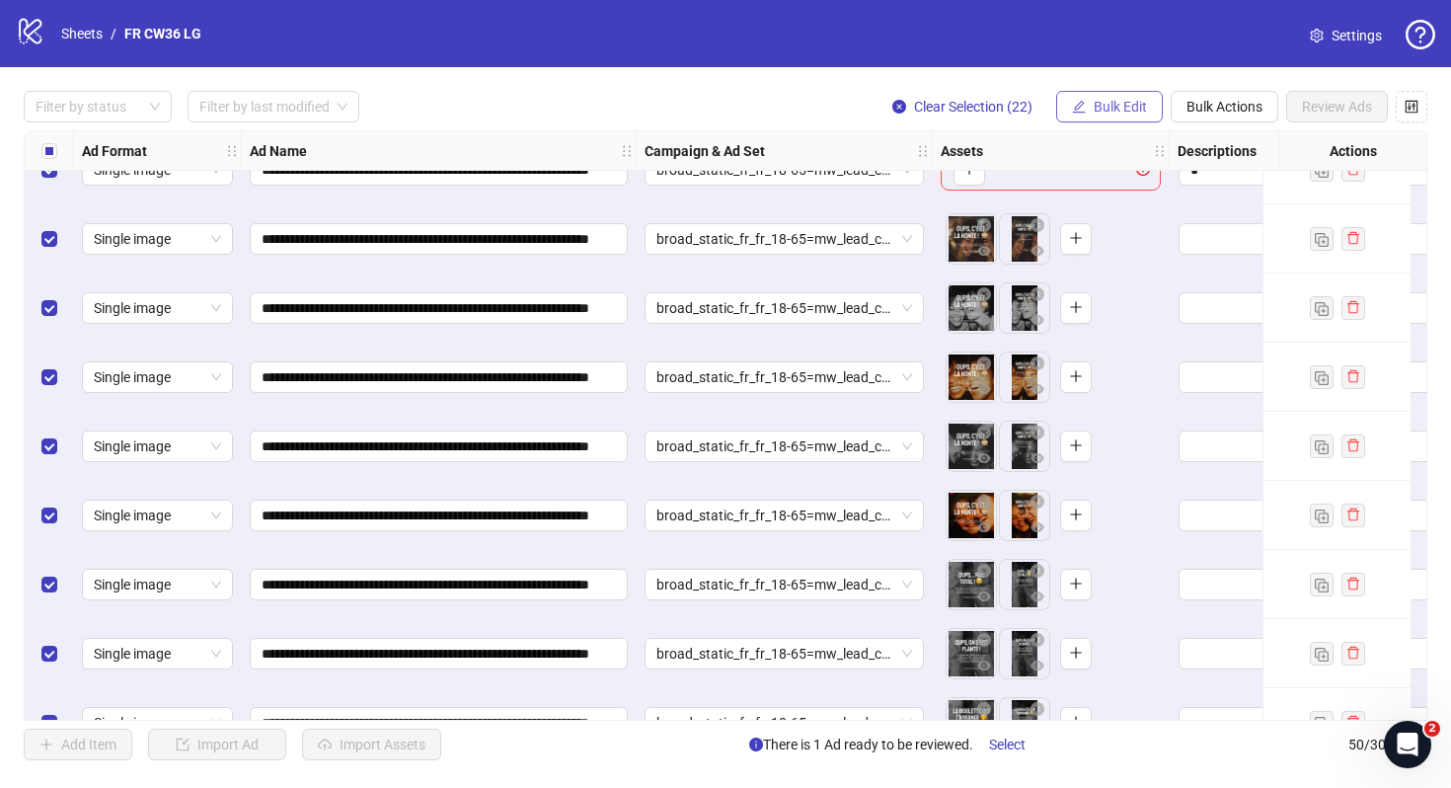
click at [1111, 106] on span "Bulk Edit" at bounding box center [1120, 107] width 53 height 16
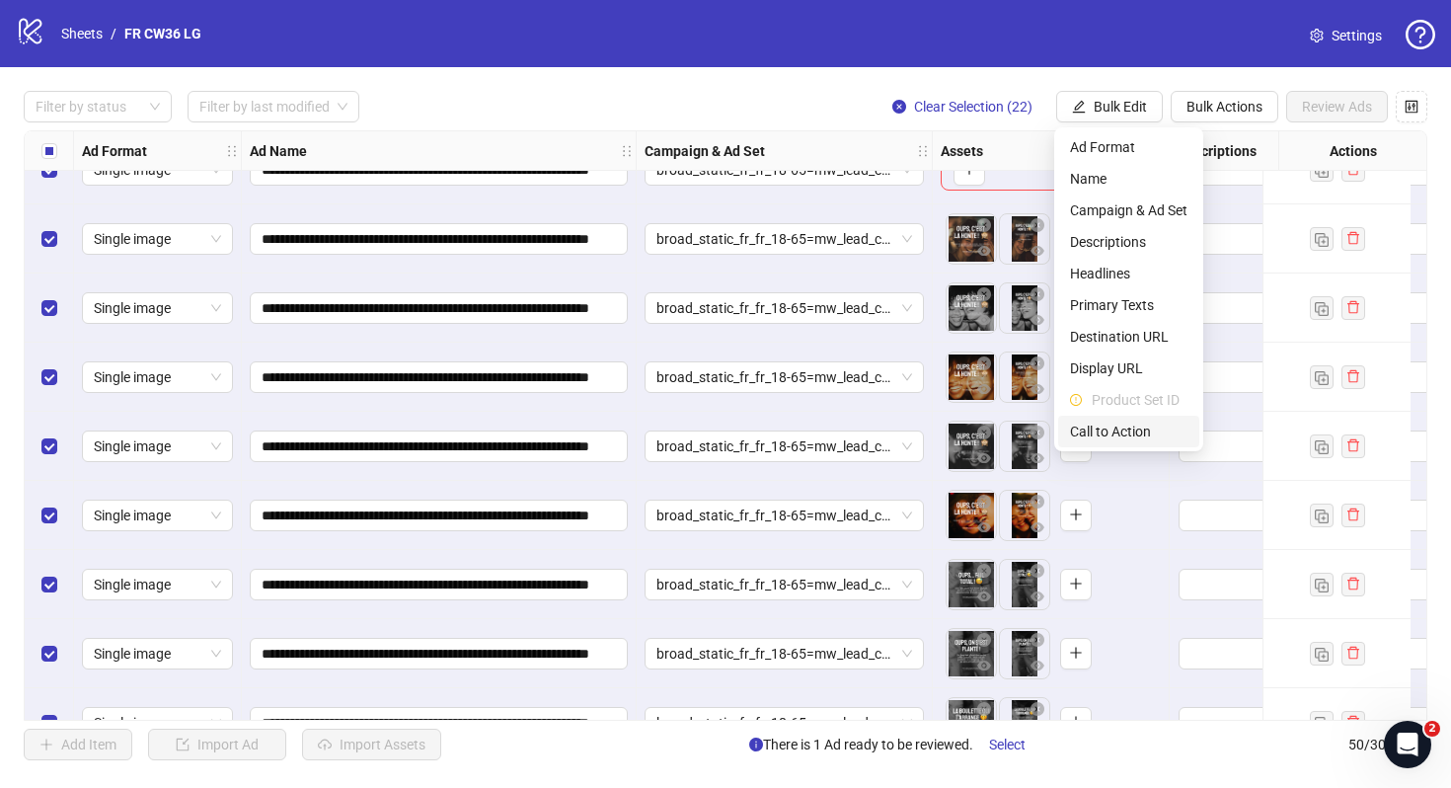
click at [1153, 437] on span "Call to Action" at bounding box center [1128, 432] width 117 height 22
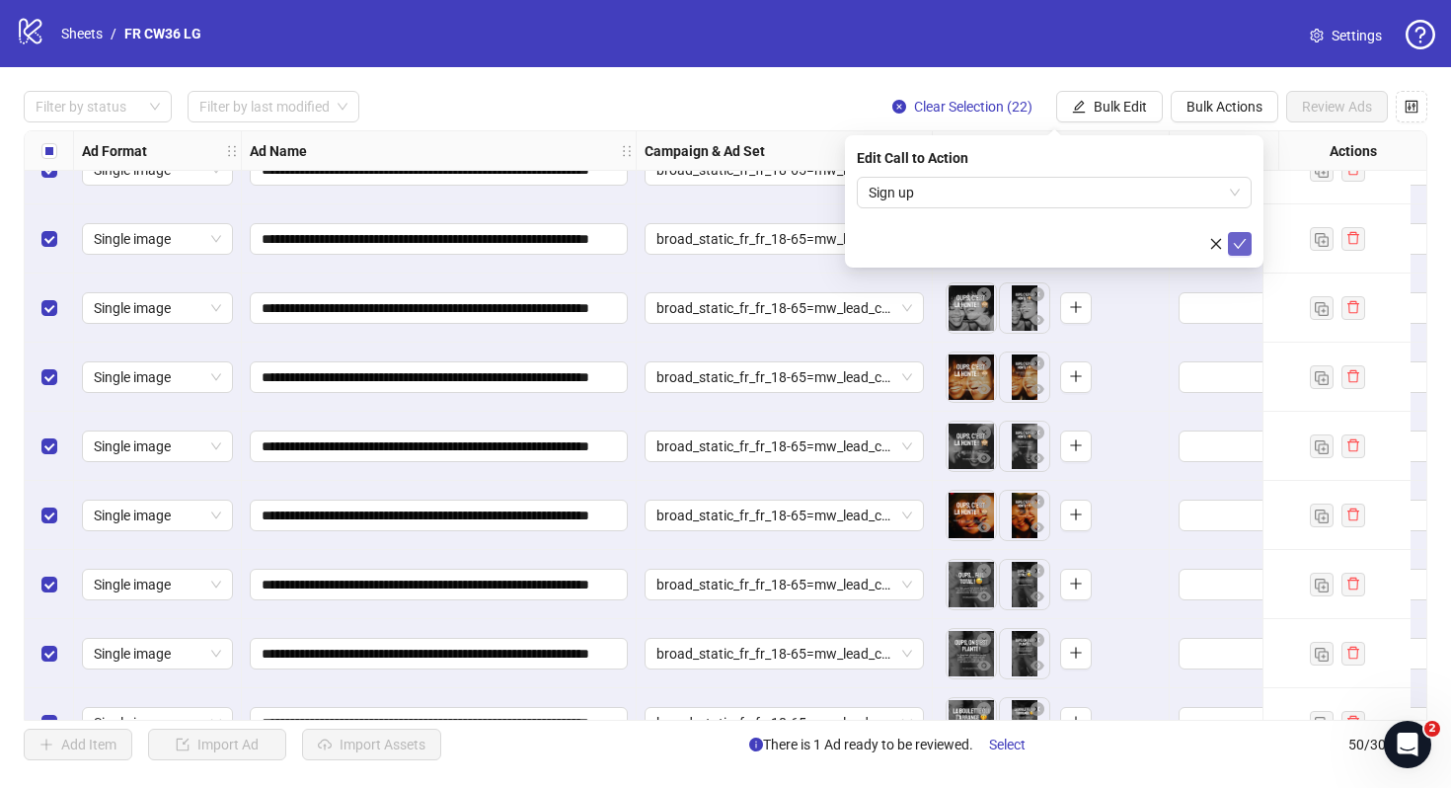
click at [1240, 244] on icon "check" at bounding box center [1240, 244] width 13 height 10
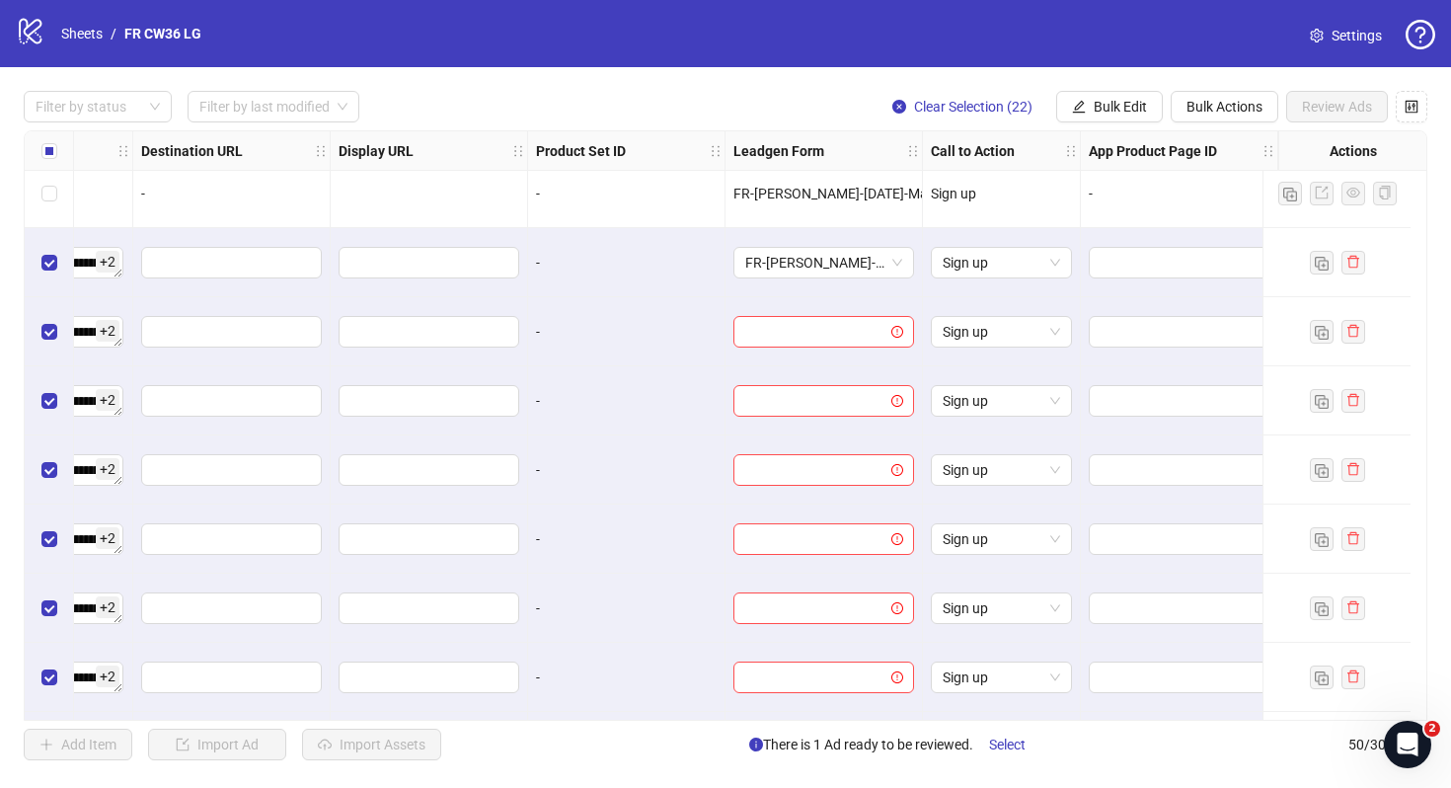
scroll to position [1879, 1840]
click at [863, 322] on input "search" at bounding box center [814, 331] width 139 height 30
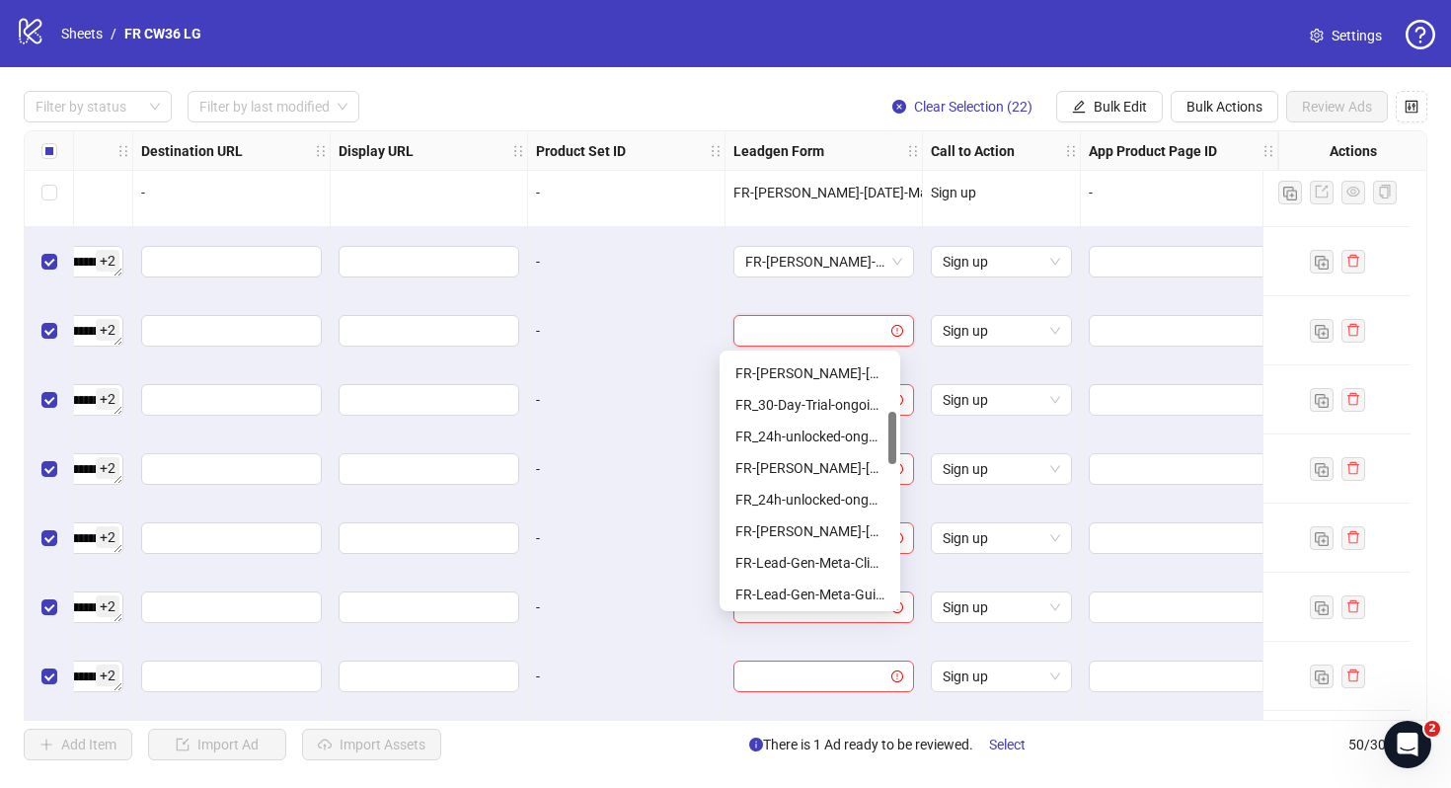
scroll to position [285, 0]
click at [845, 459] on div "FR-[PERSON_NAME]-[DATE]-copy-good" at bounding box center [809, 464] width 149 height 22
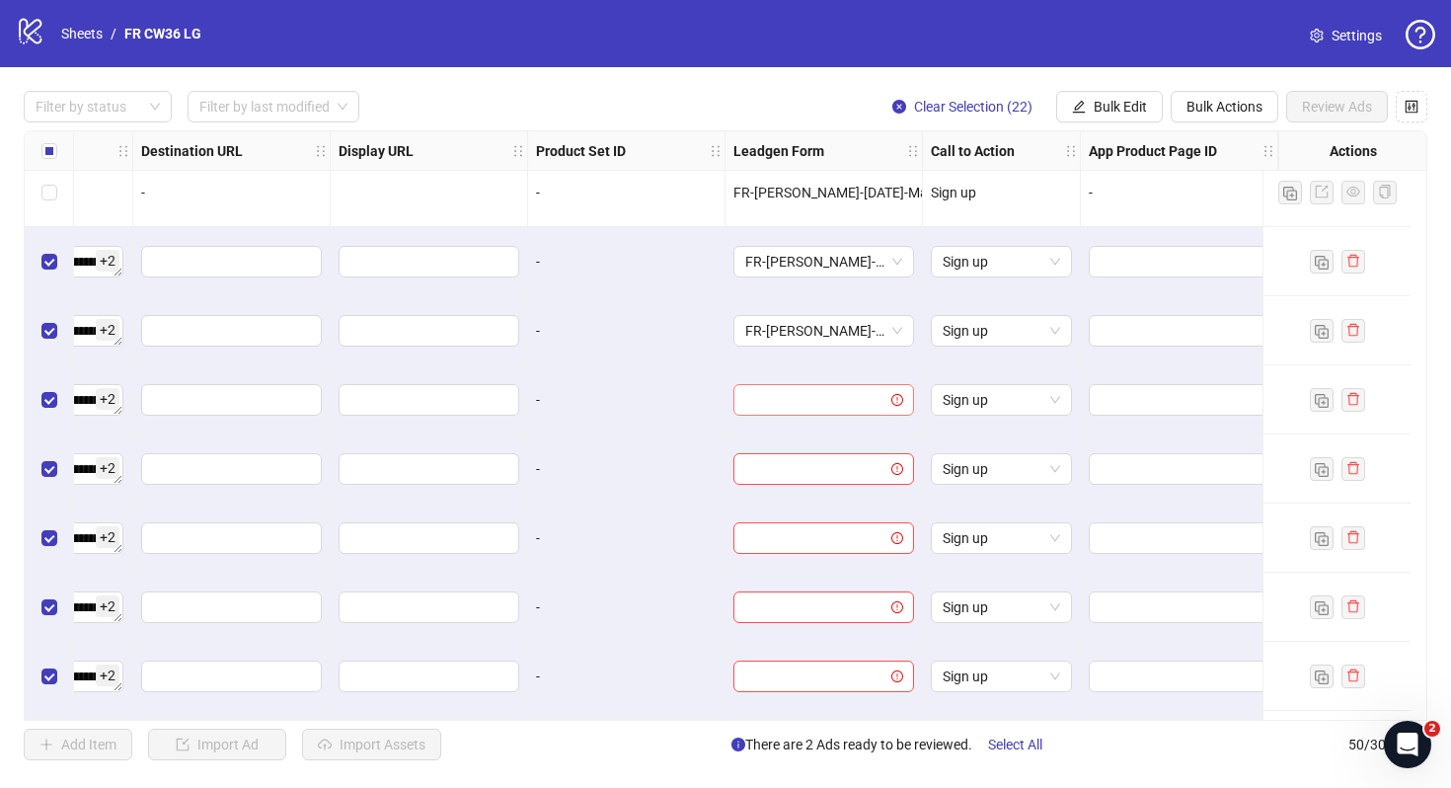
click at [810, 411] on input "search" at bounding box center [814, 400] width 139 height 30
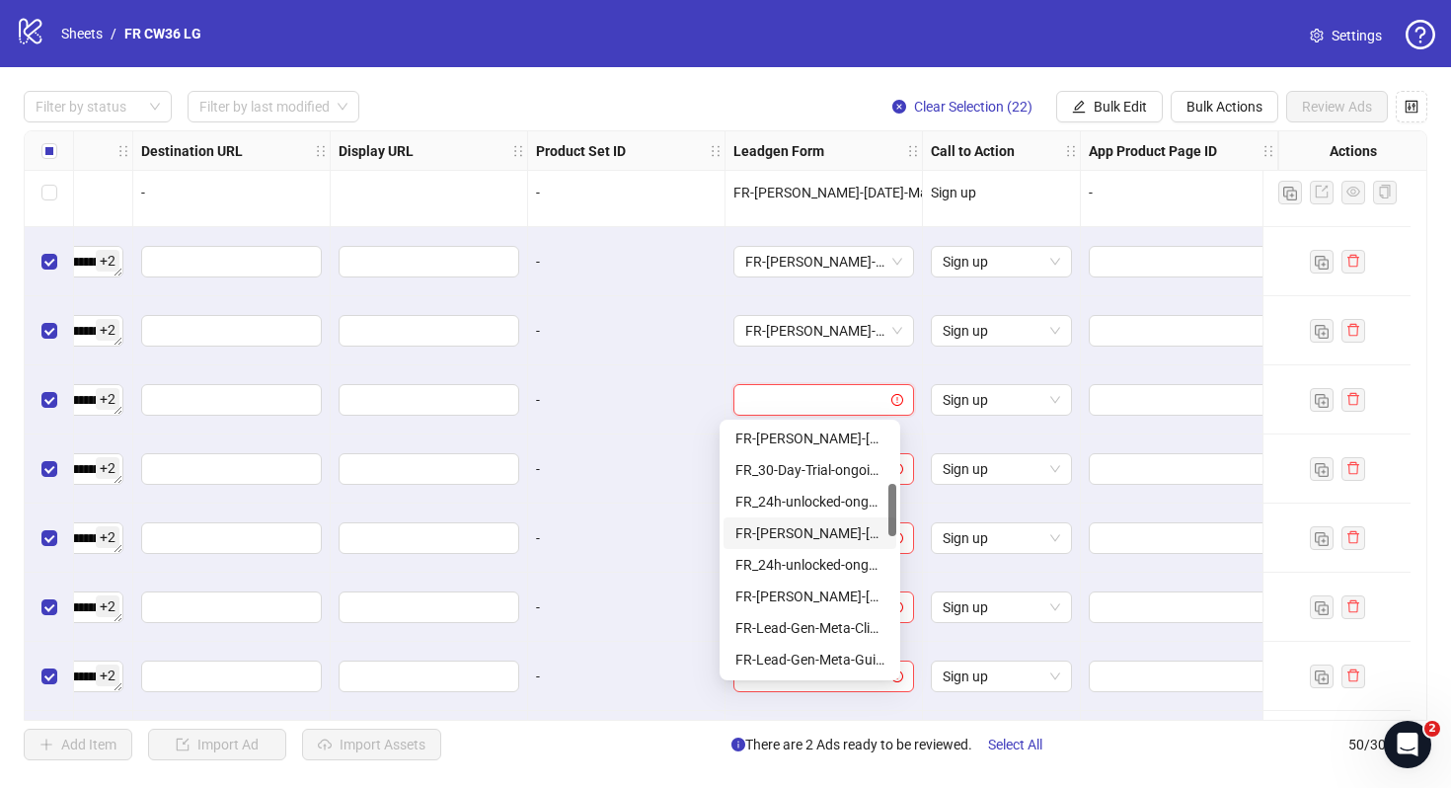
click at [823, 529] on div "FR-[PERSON_NAME]-[DATE]-copy-good" at bounding box center [809, 533] width 149 height 22
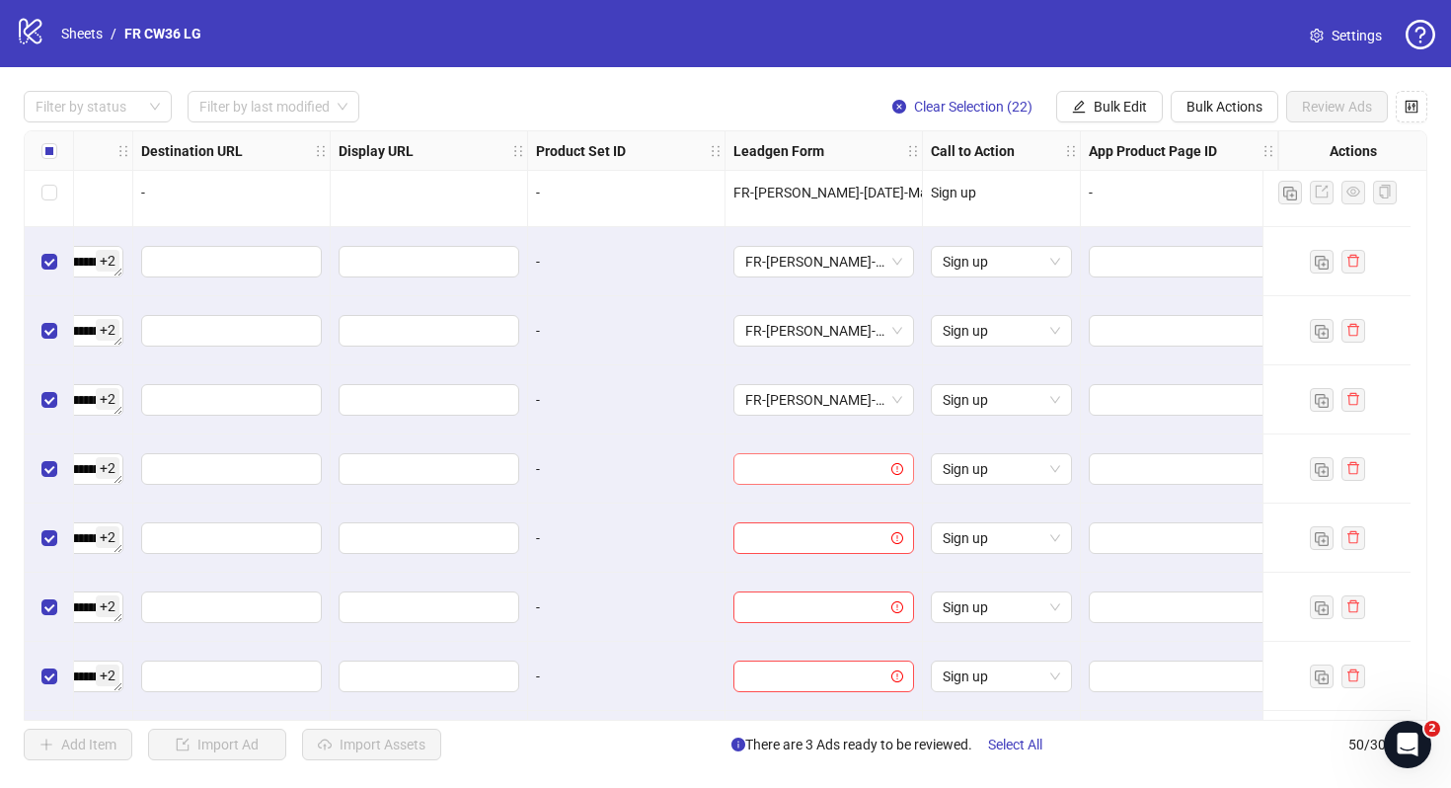
click at [822, 479] on input "search" at bounding box center [814, 469] width 139 height 30
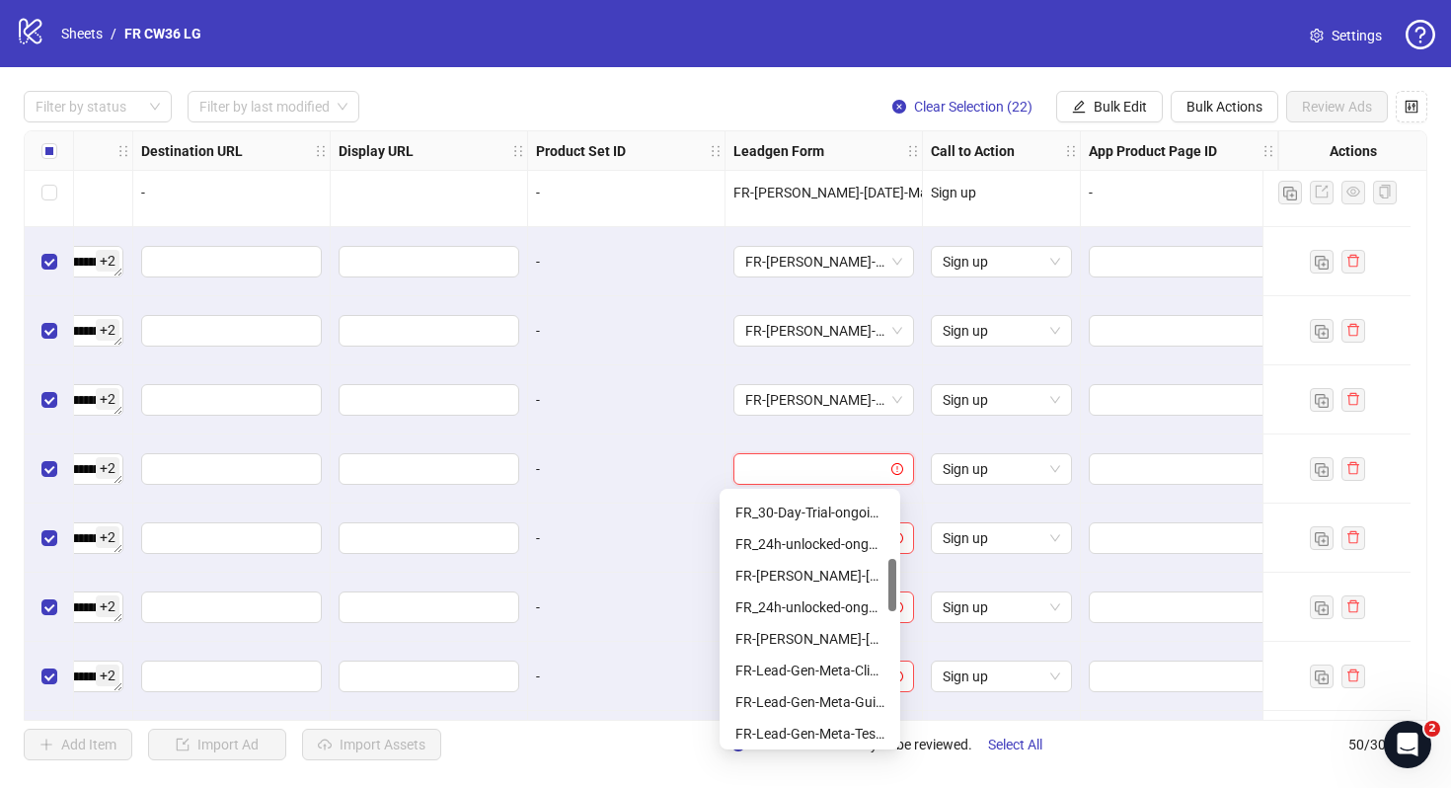
scroll to position [314, 0]
click at [806, 577] on div "FR-[PERSON_NAME]-[DATE]-copy-good" at bounding box center [809, 574] width 149 height 22
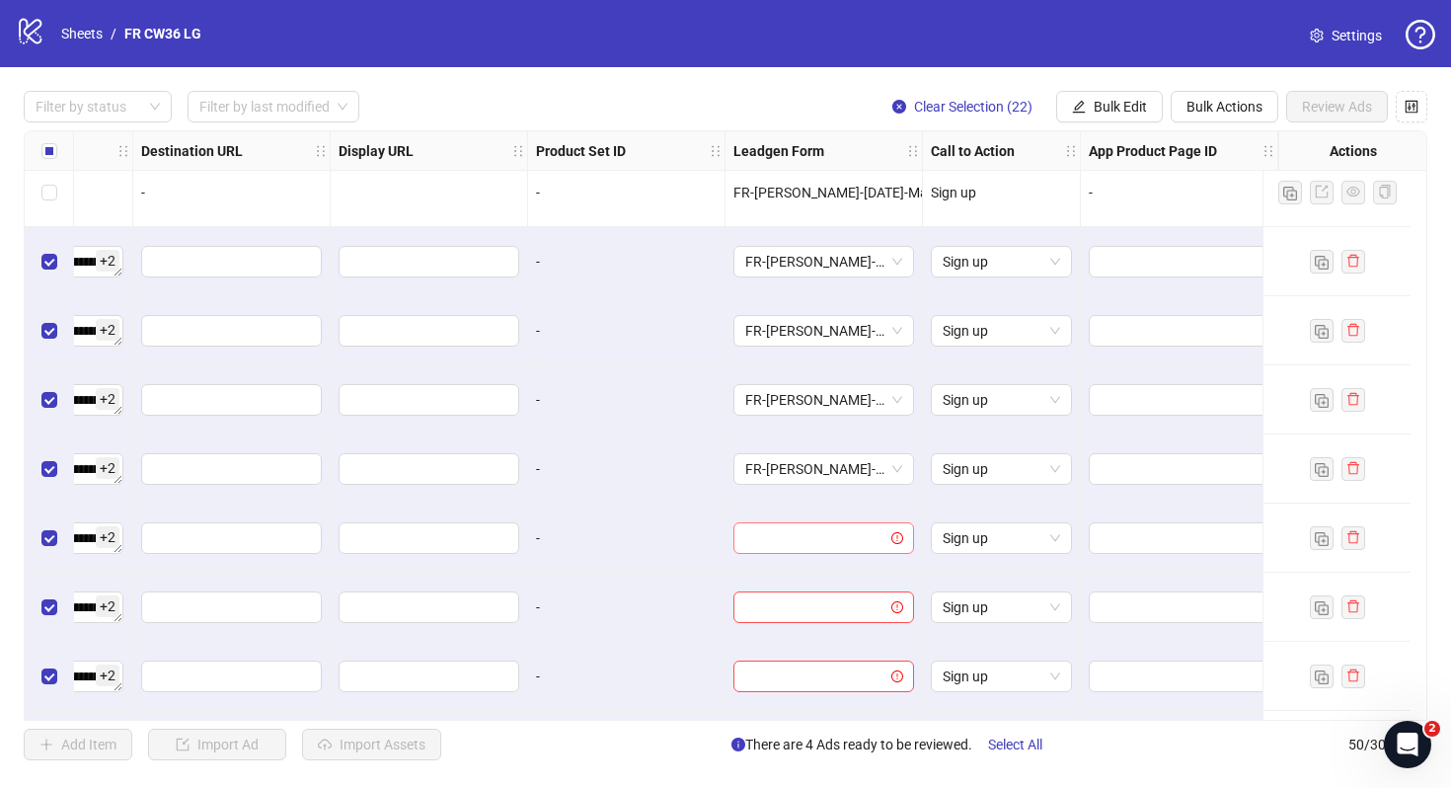
click at [807, 552] on input "search" at bounding box center [814, 538] width 139 height 30
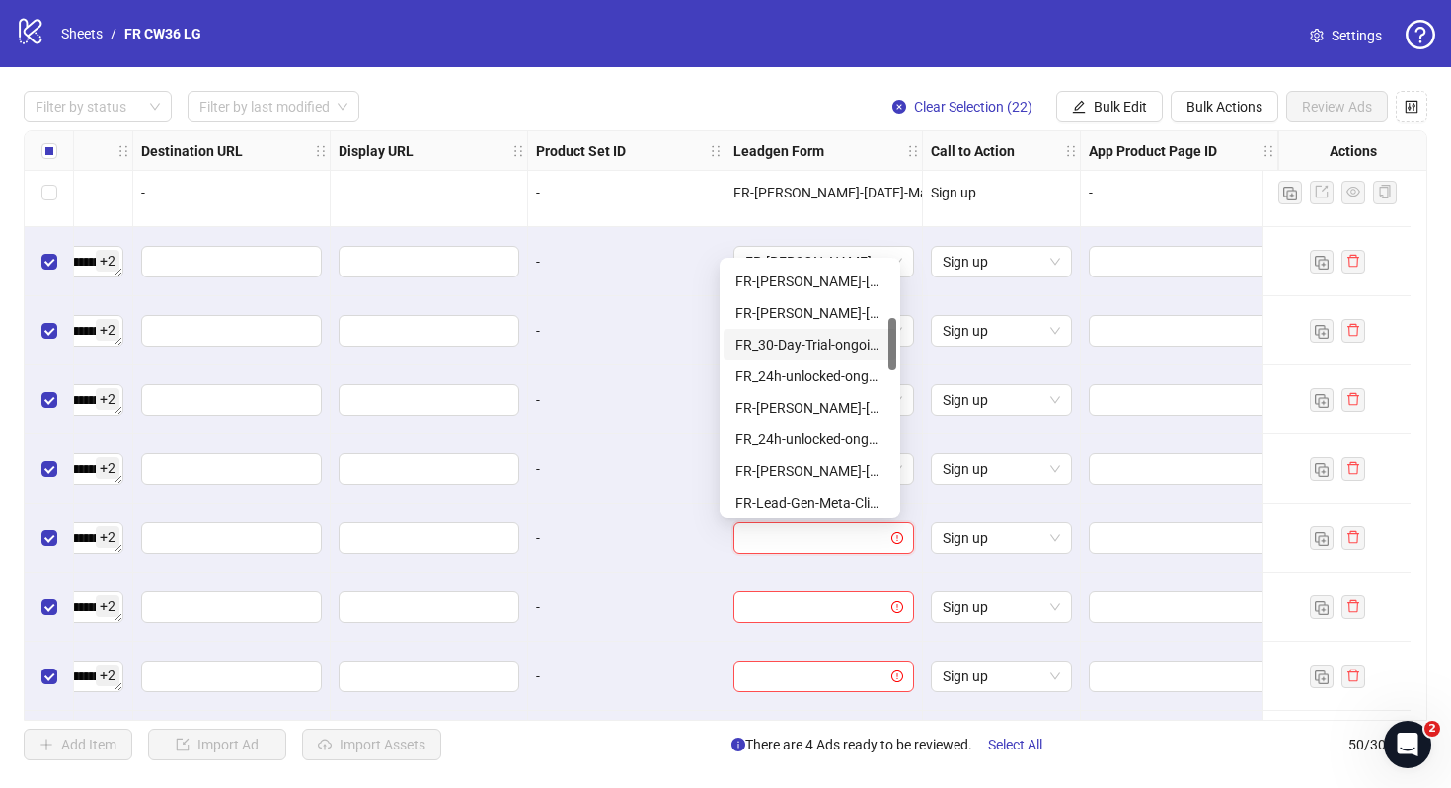
scroll to position [267, 0]
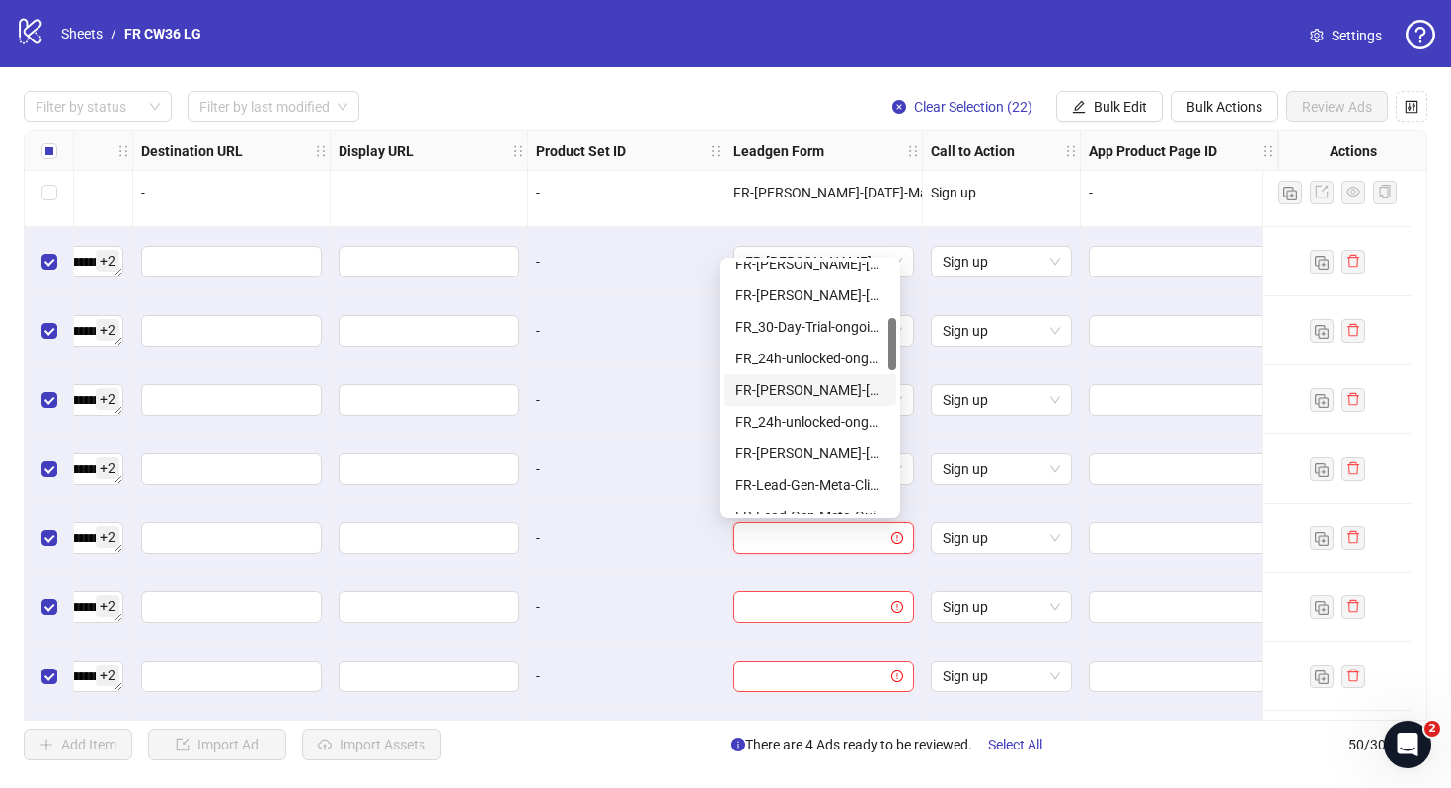
click at [845, 387] on div "FR-[PERSON_NAME]-[DATE]-copy-good" at bounding box center [809, 390] width 149 height 22
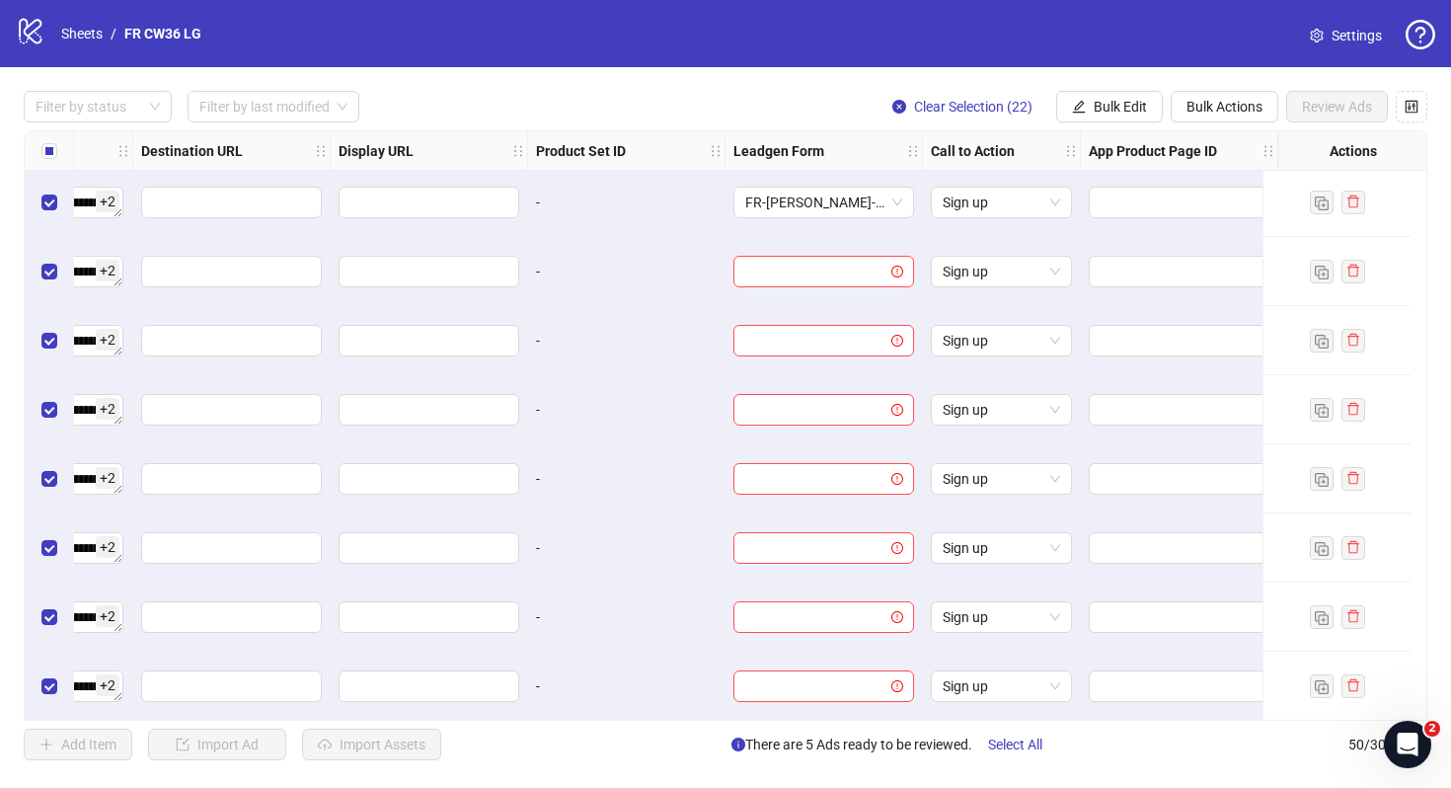
scroll to position [2252, 1840]
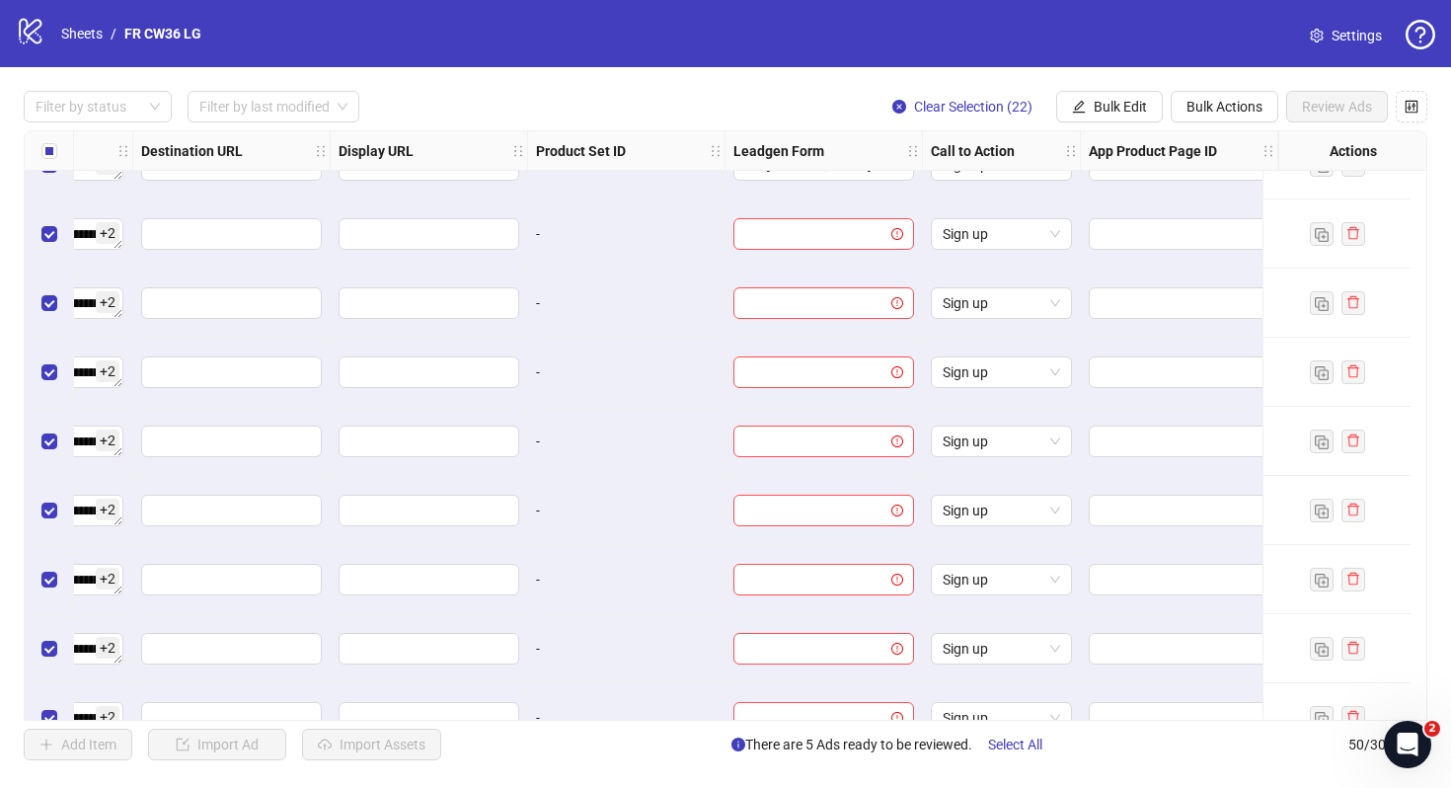
click at [848, 253] on div at bounding box center [824, 233] width 197 height 69
click at [836, 246] on input "search" at bounding box center [814, 234] width 139 height 30
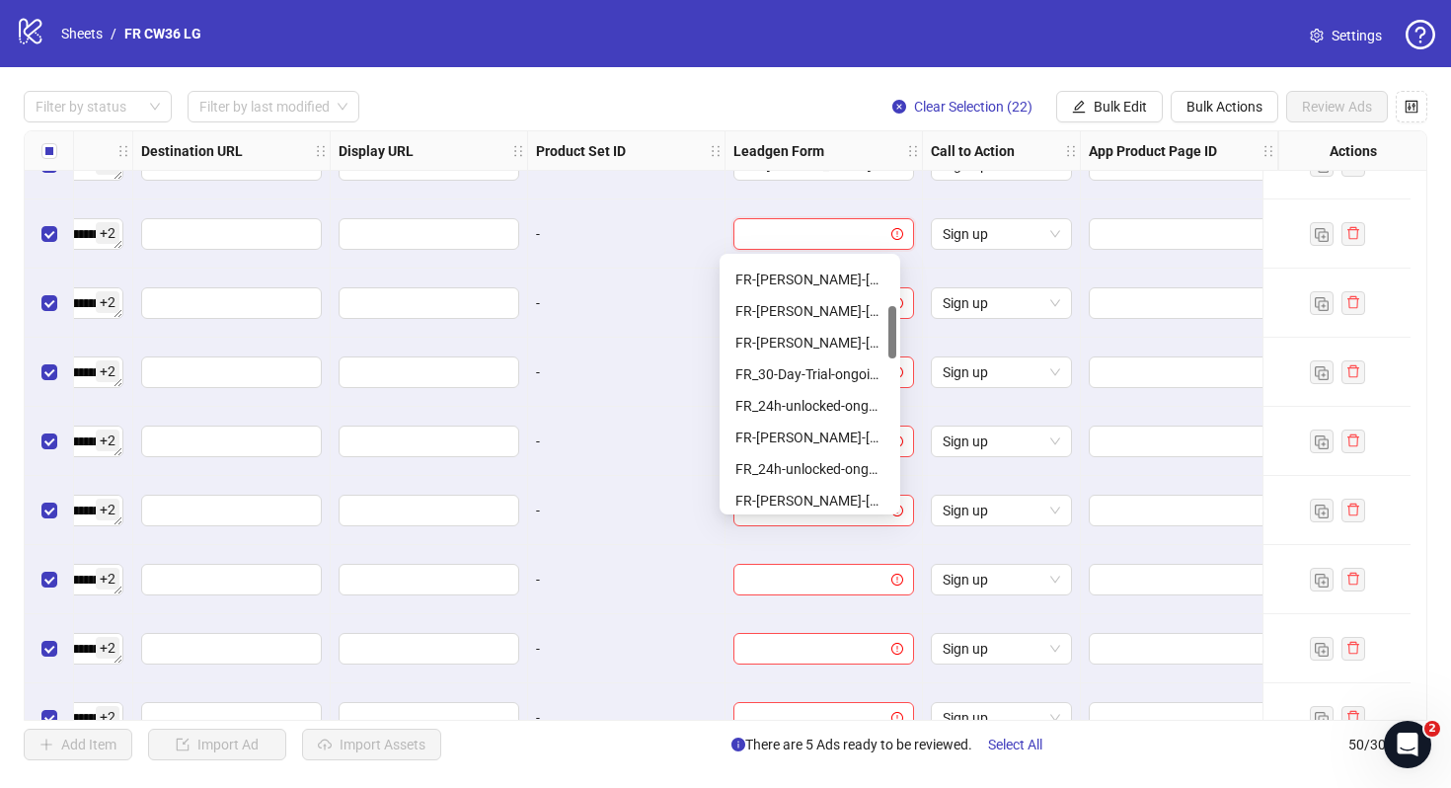
scroll to position [237, 0]
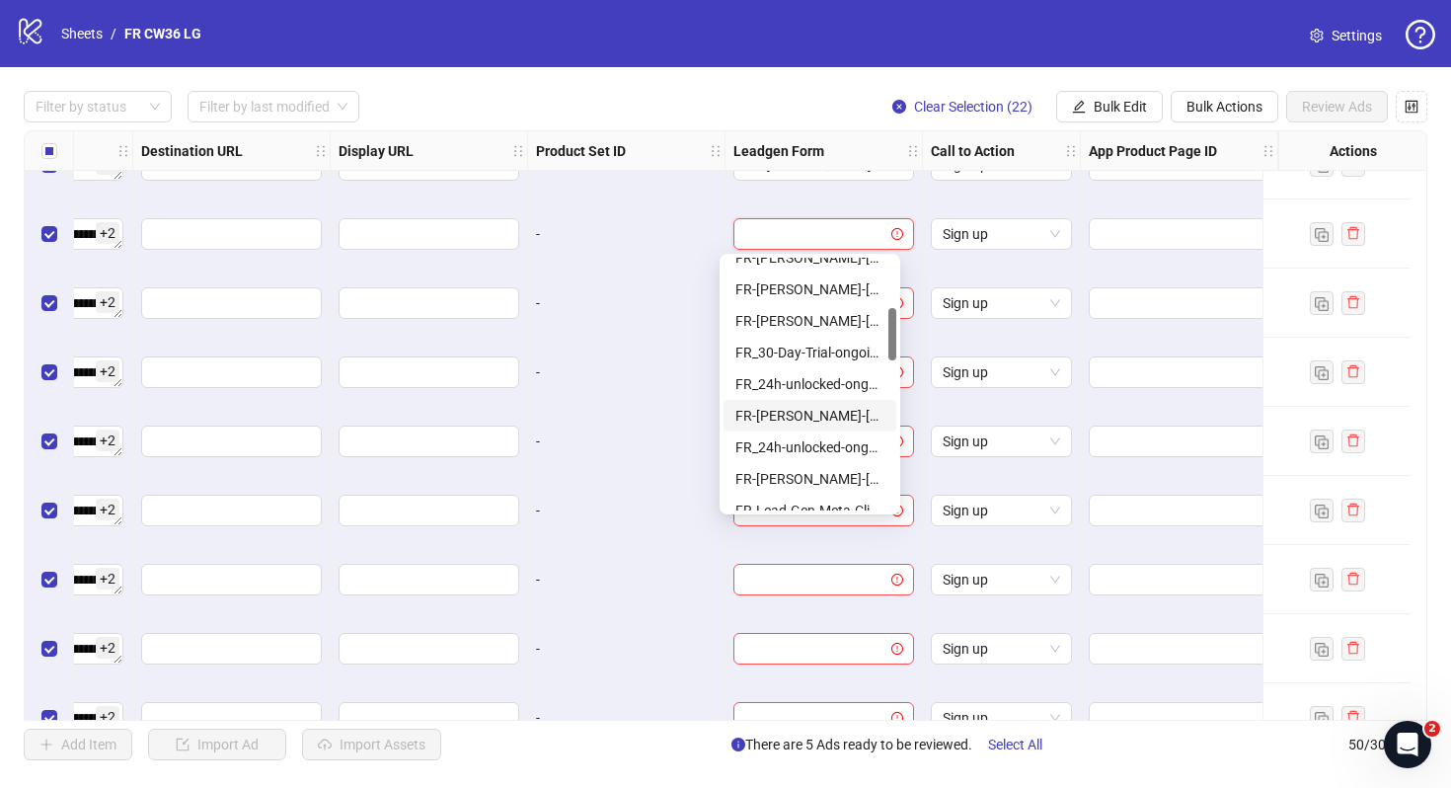
click at [841, 410] on div "FR-[PERSON_NAME]-[DATE]-copy-good" at bounding box center [809, 416] width 149 height 22
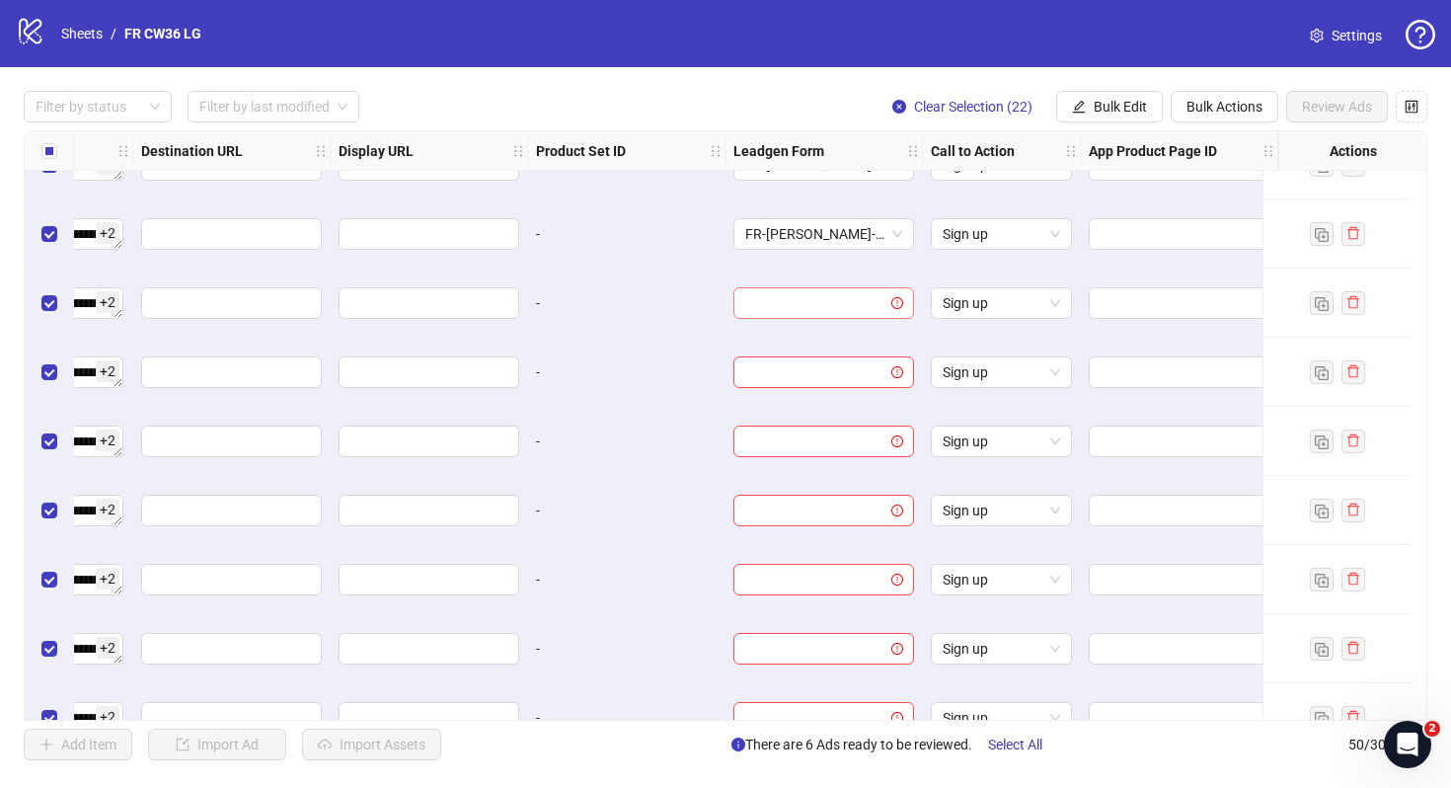
click at [821, 309] on input "search" at bounding box center [814, 303] width 139 height 30
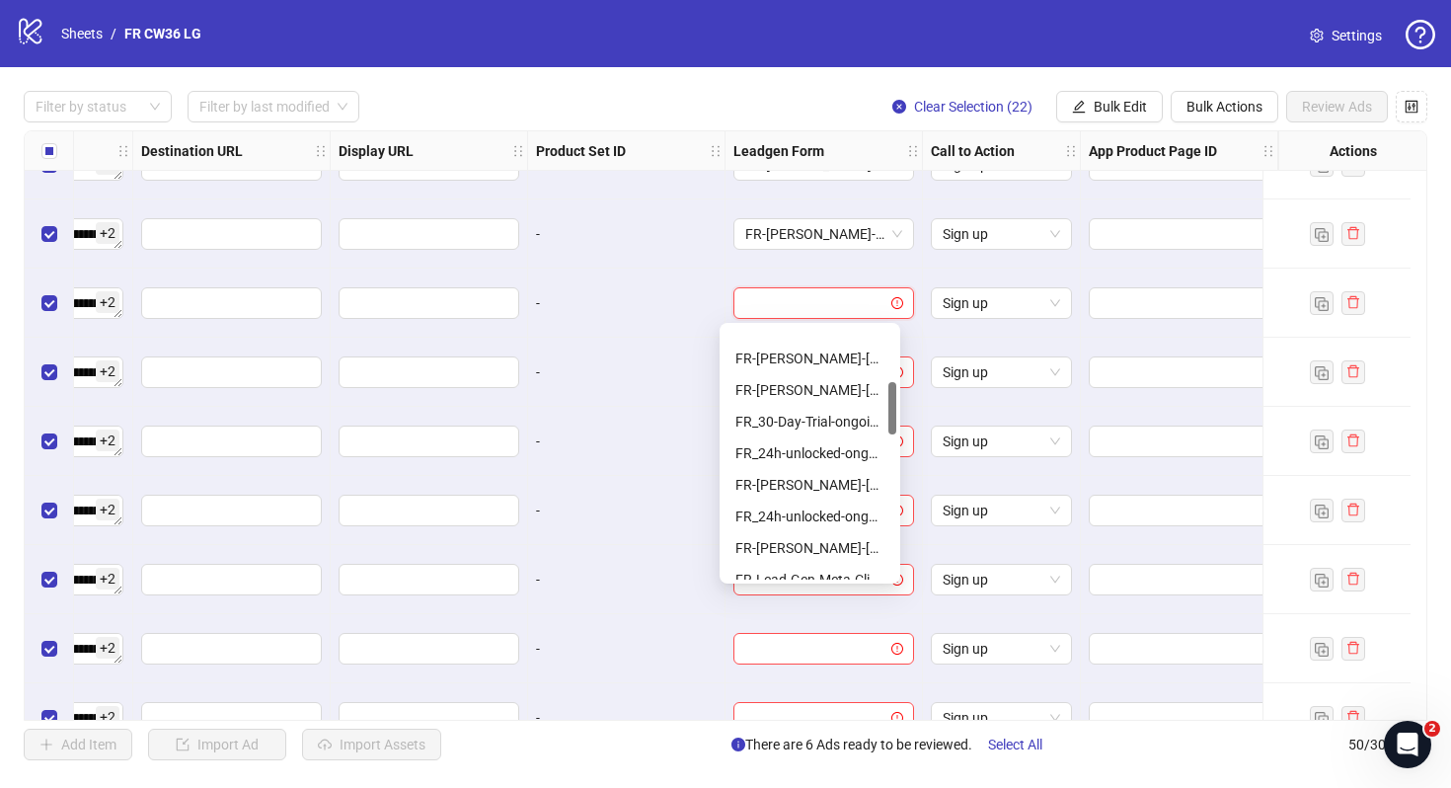
scroll to position [272, 0]
click at [835, 446] on div "FR-[PERSON_NAME]-[DATE]-copy-good" at bounding box center [809, 449] width 149 height 22
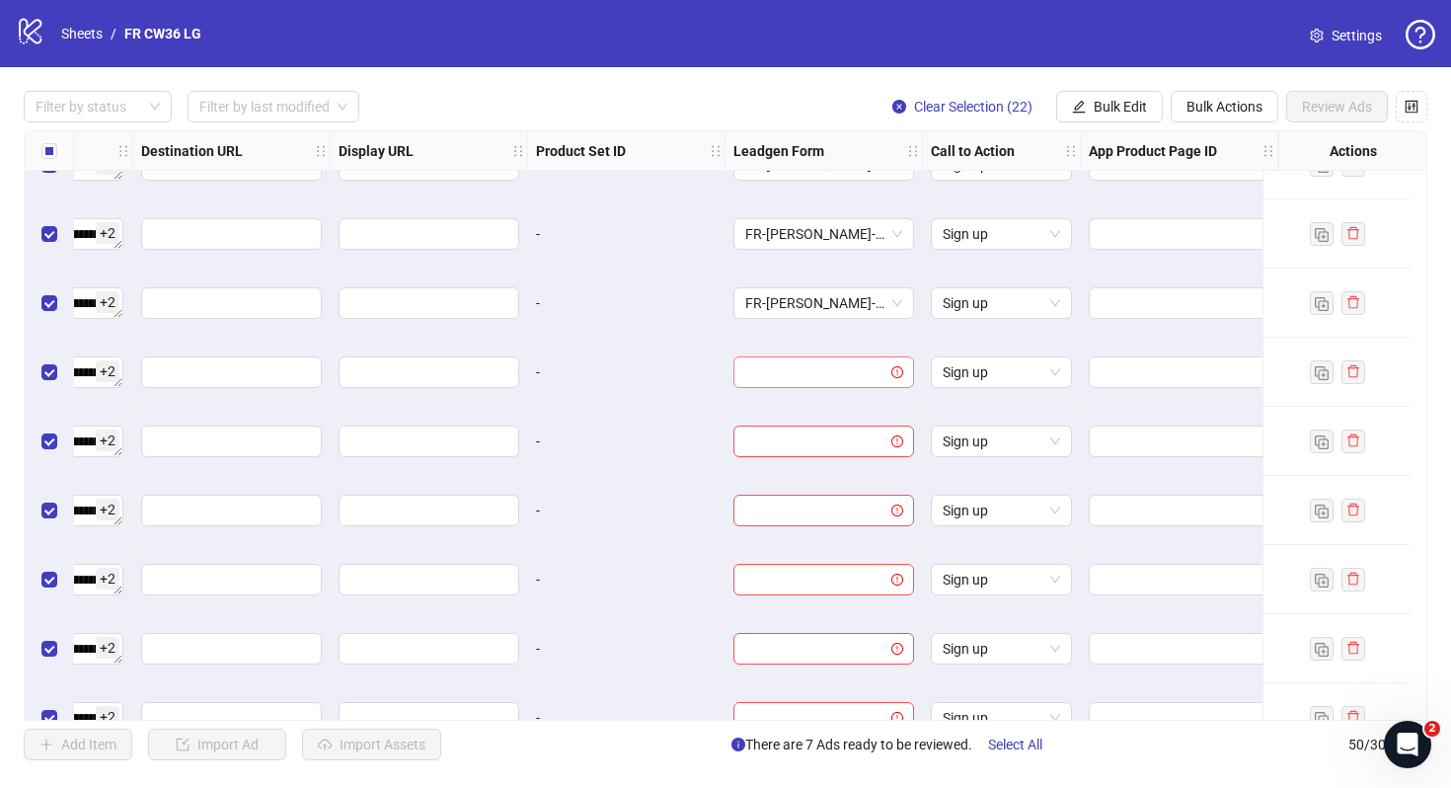
click at [834, 387] on div at bounding box center [823, 372] width 181 height 32
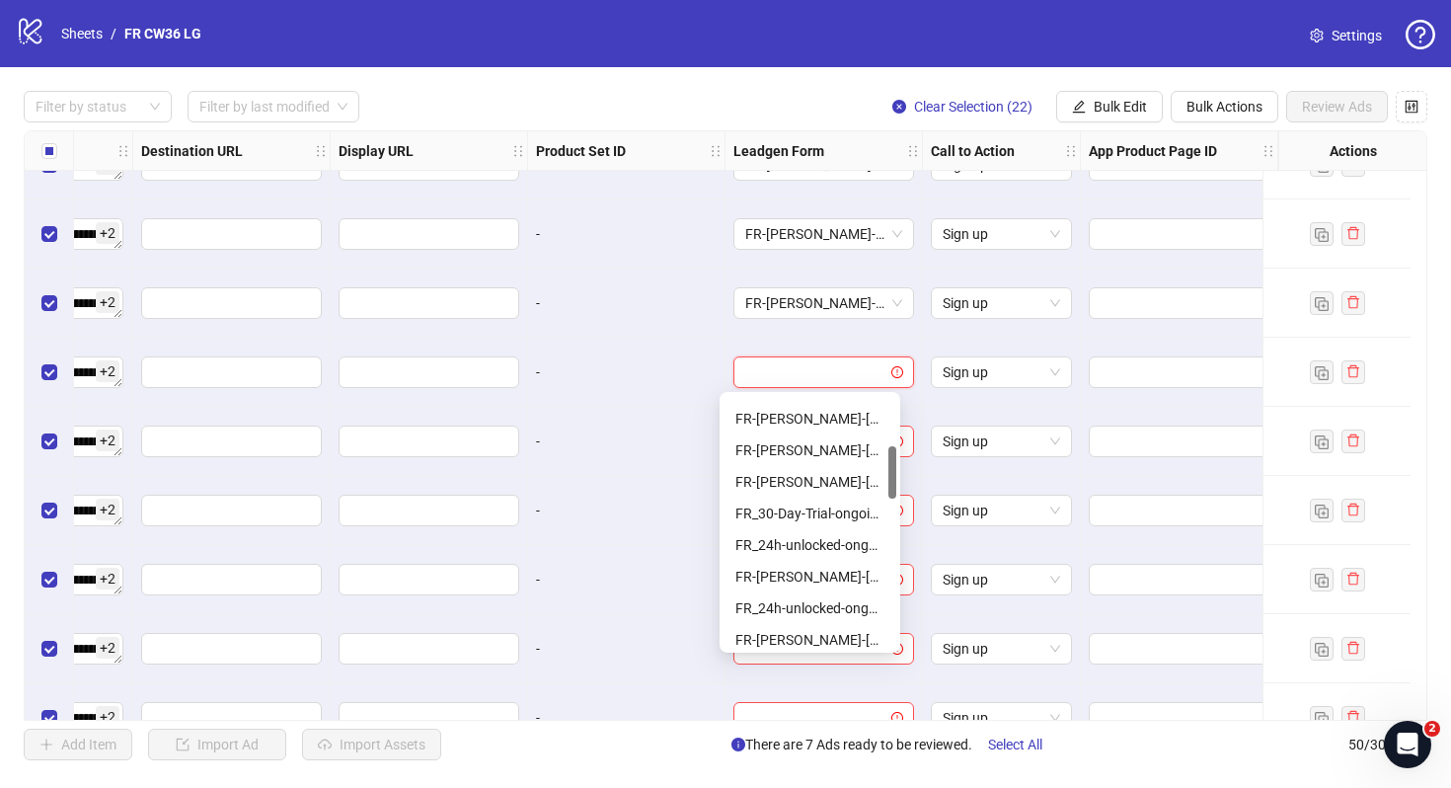
scroll to position [244, 0]
click at [830, 538] on div "FR-[PERSON_NAME]-[DATE]-copy-good" at bounding box center [809, 547] width 149 height 22
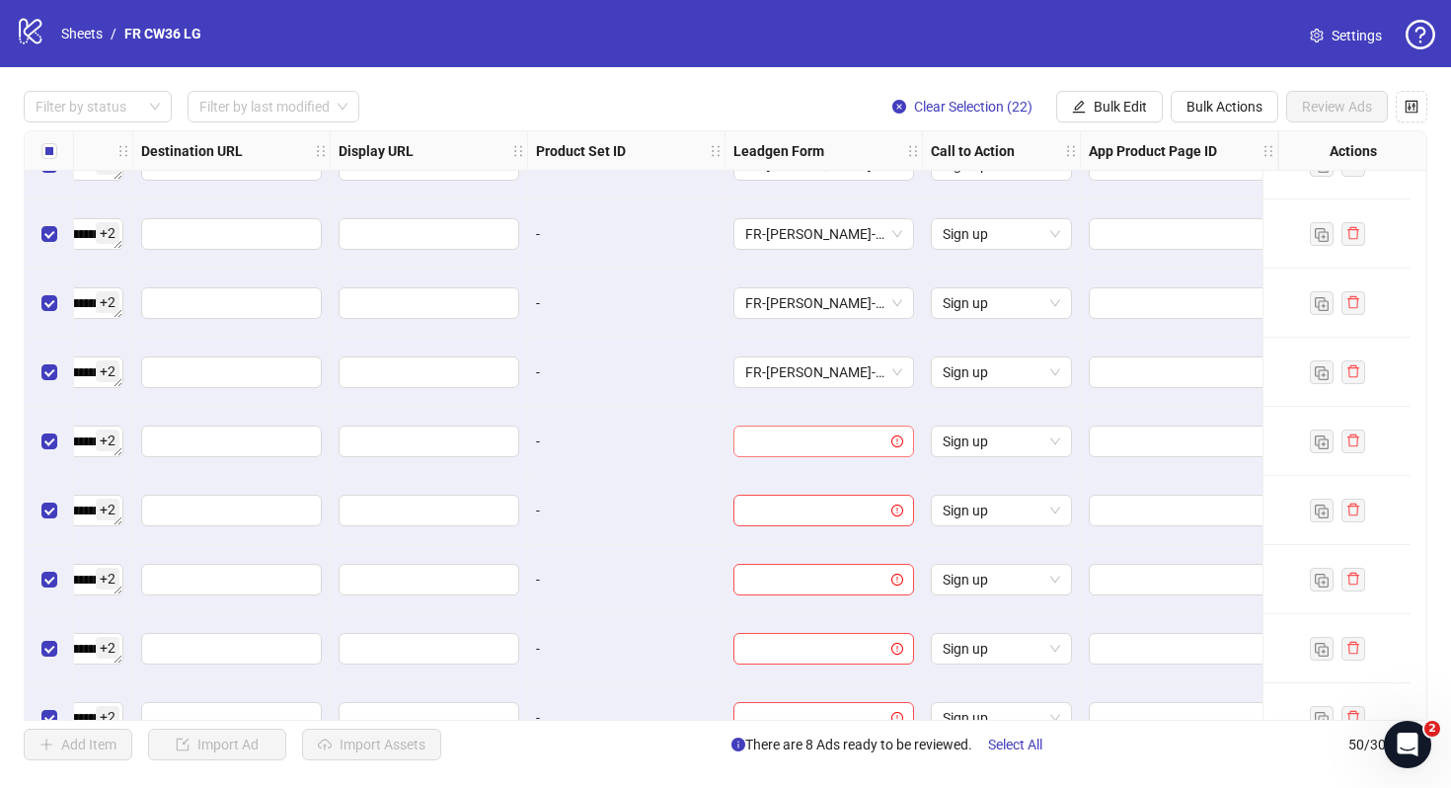
click at [812, 443] on input "search" at bounding box center [814, 441] width 139 height 30
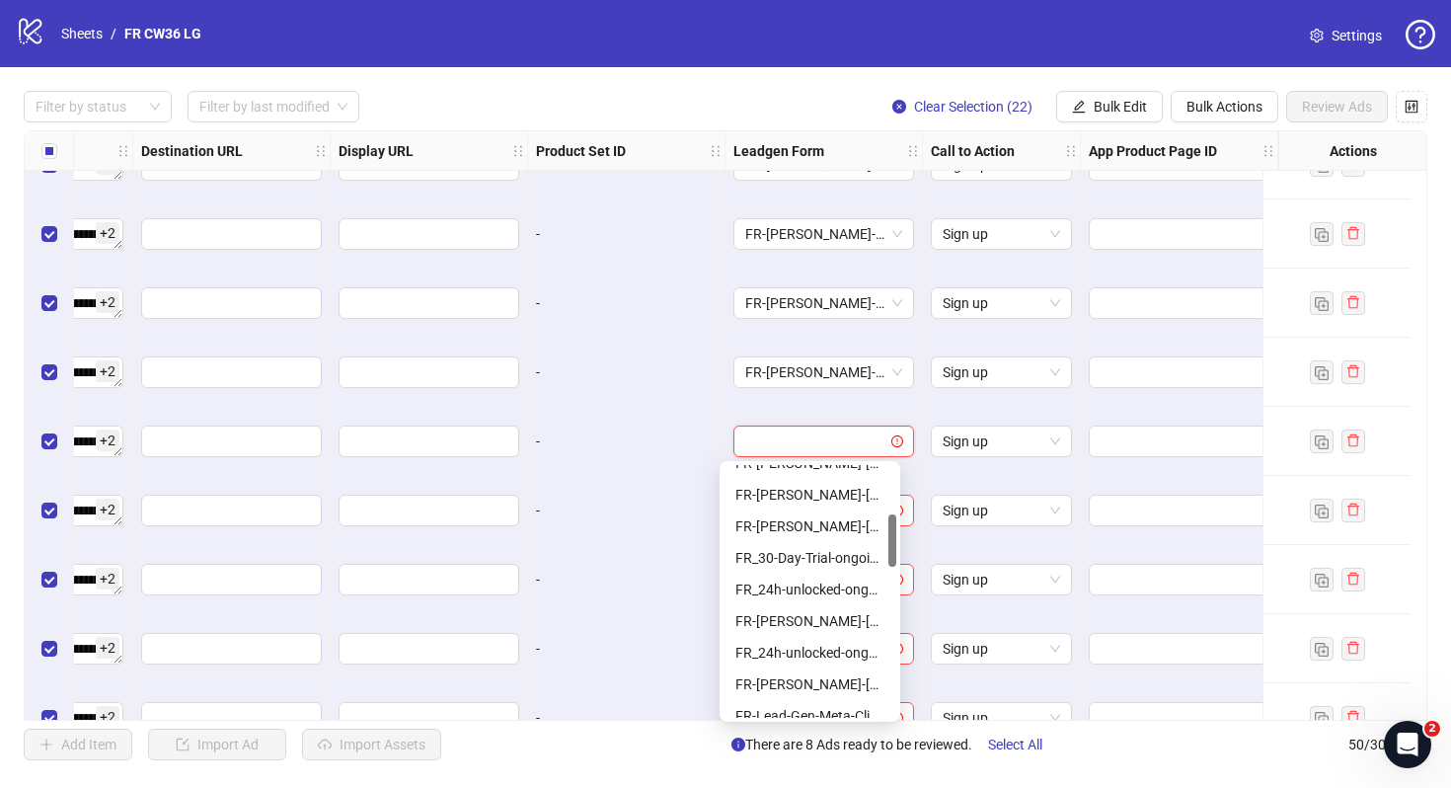
scroll to position [239, 0]
click at [826, 617] on div "FR-[PERSON_NAME]-[DATE]-copy-good" at bounding box center [809, 621] width 149 height 22
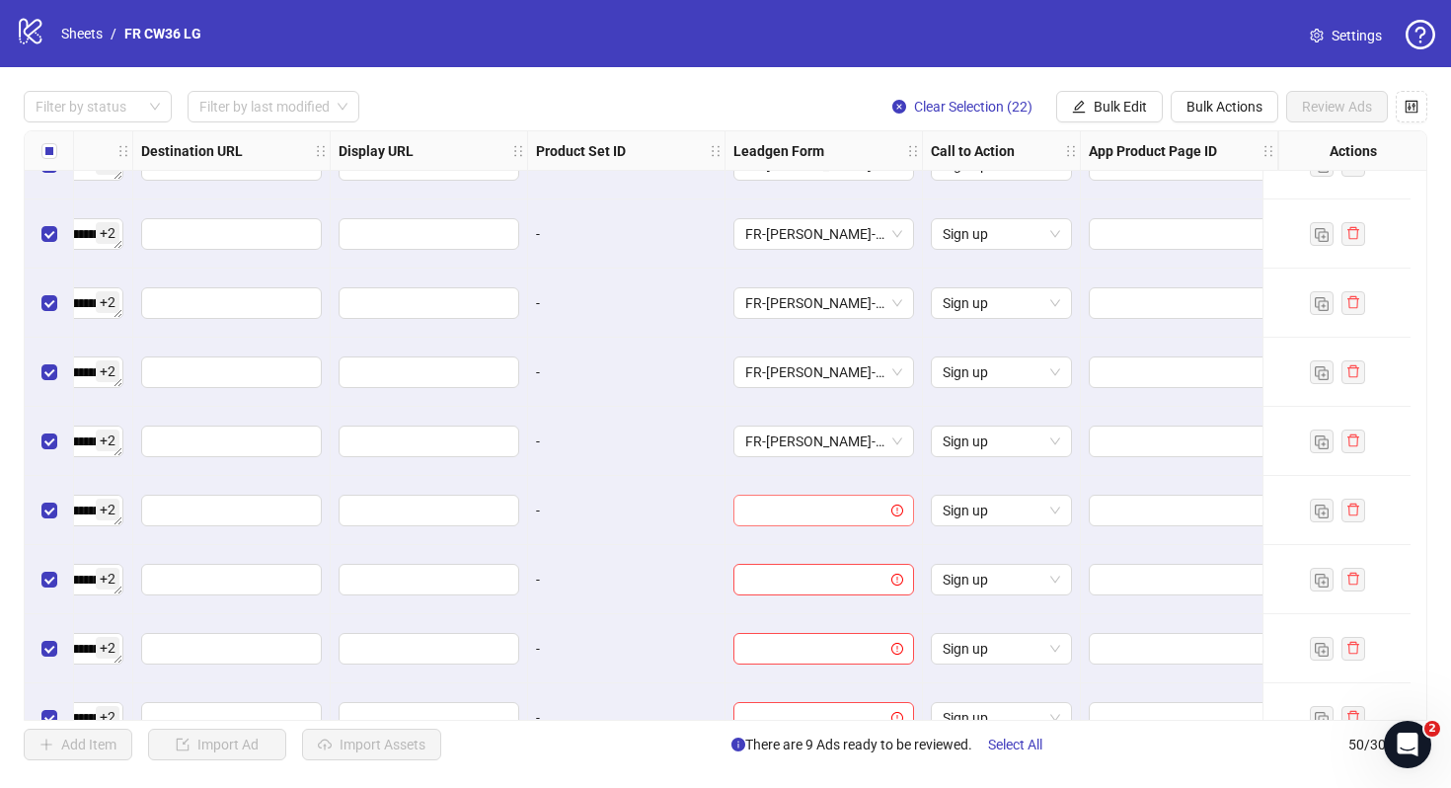
click at [831, 522] on input "search" at bounding box center [814, 511] width 139 height 30
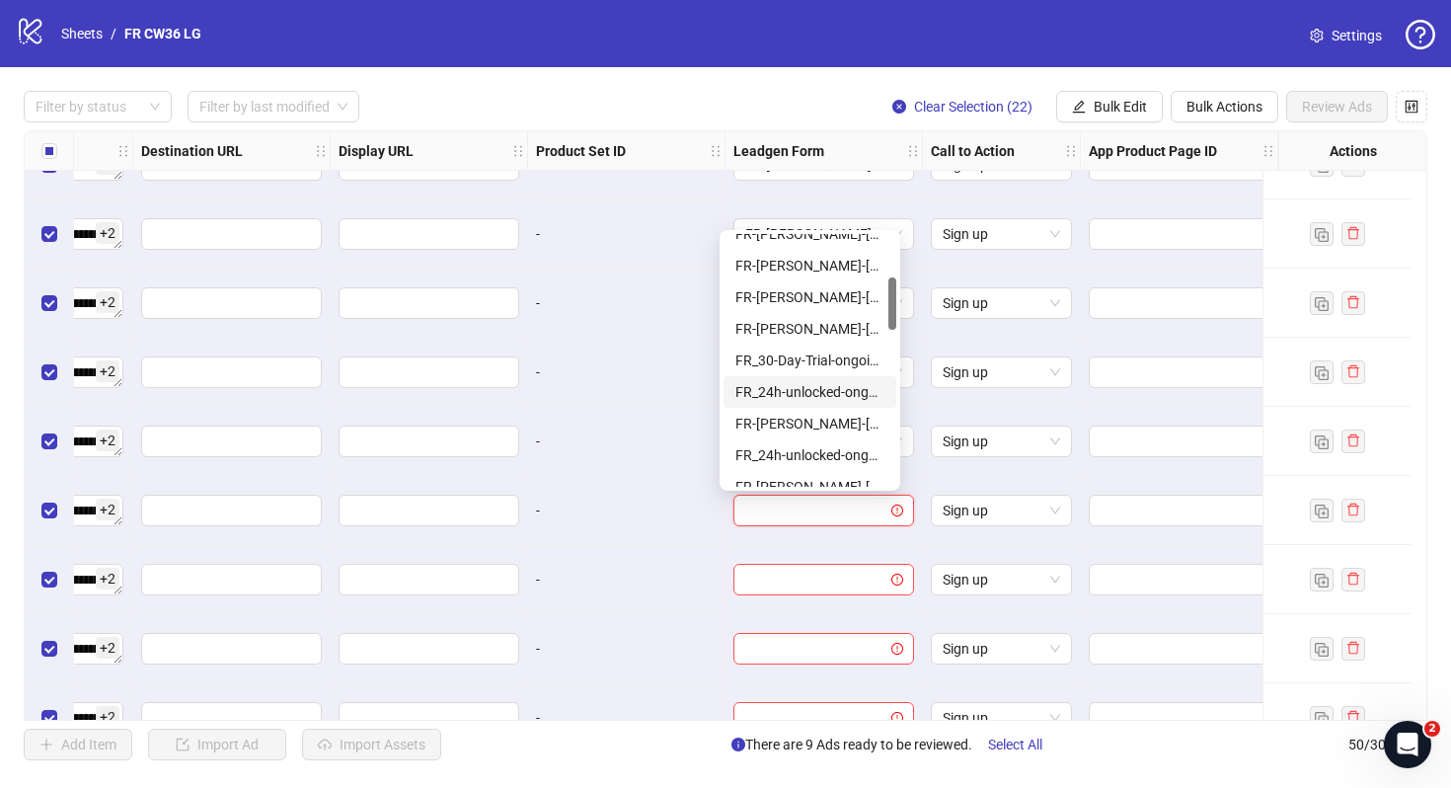
scroll to position [206, 0]
click at [839, 418] on div "FR-[PERSON_NAME]-[DATE]-copy-good" at bounding box center [809, 423] width 149 height 22
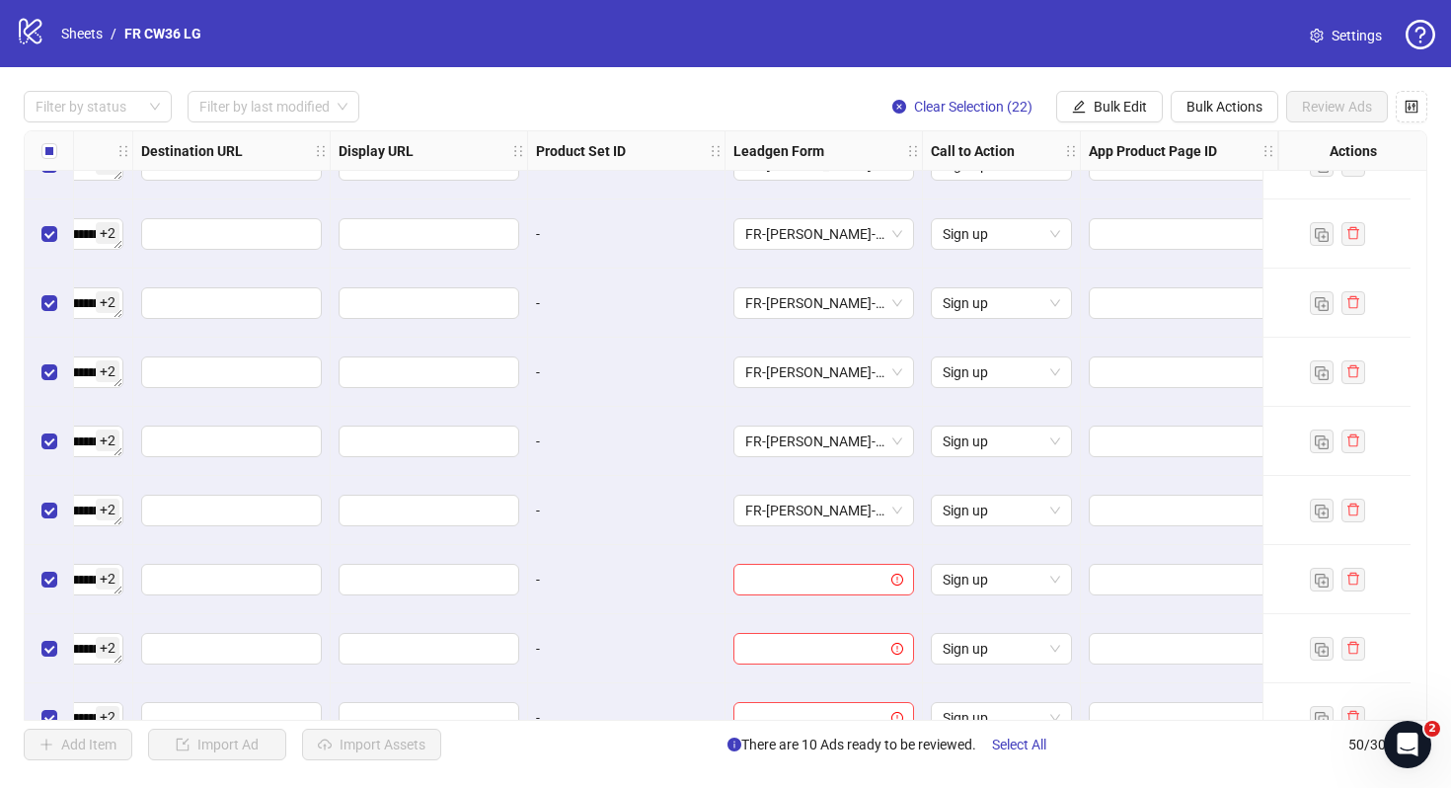
click at [808, 562] on div at bounding box center [824, 579] width 197 height 69
click at [812, 580] on input "search" at bounding box center [814, 580] width 139 height 30
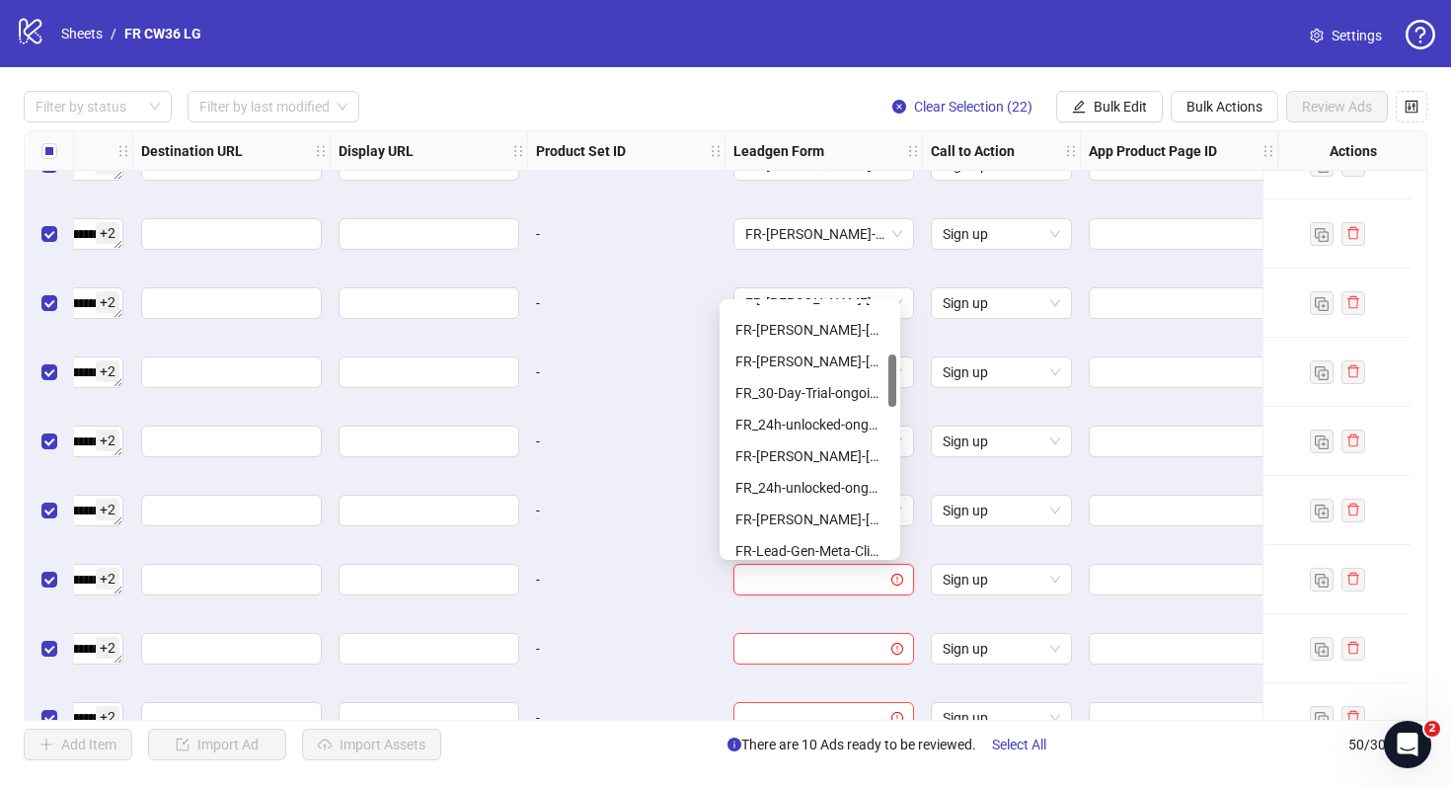
scroll to position [246, 0]
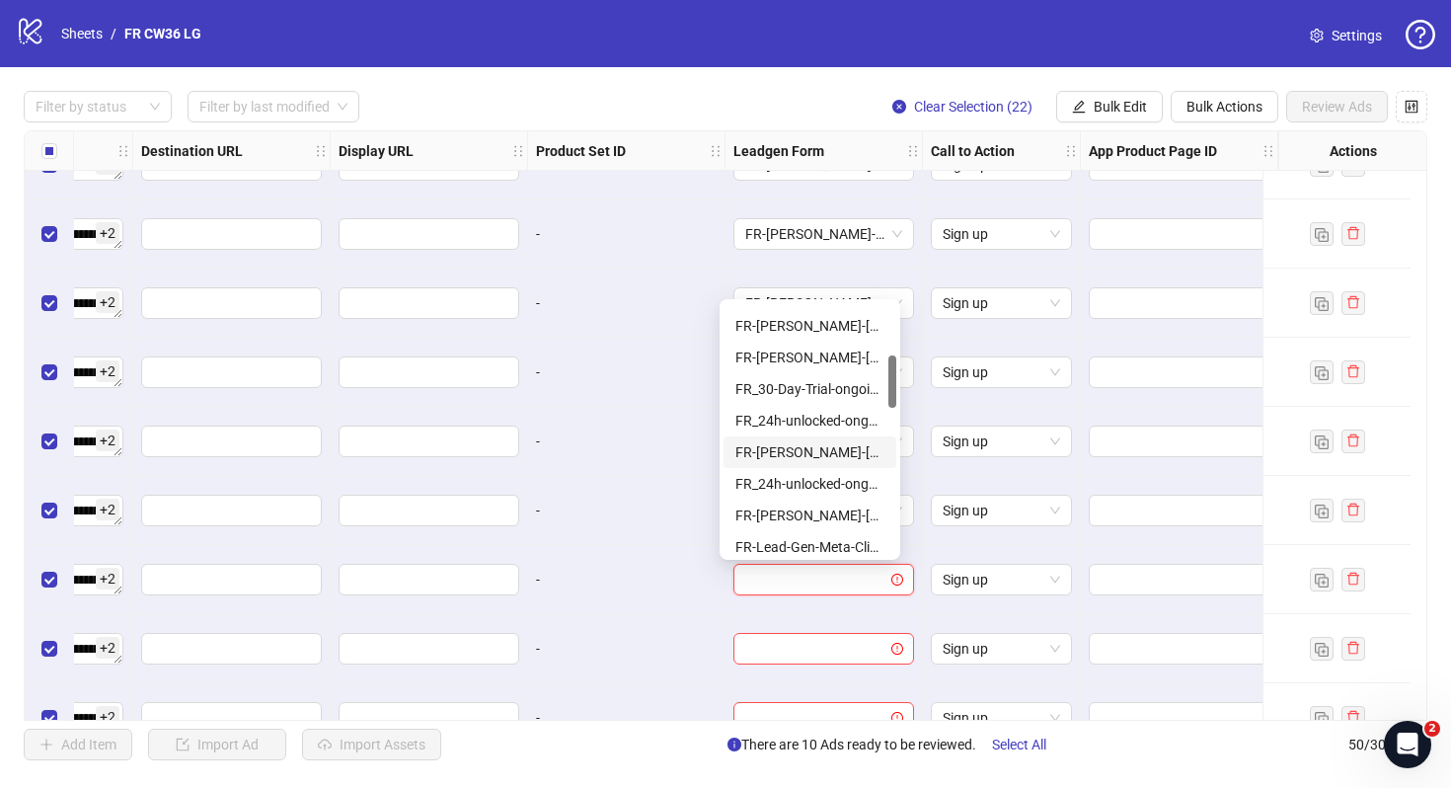
click at [825, 443] on div "FR-[PERSON_NAME]-[DATE]-copy-good" at bounding box center [809, 452] width 149 height 22
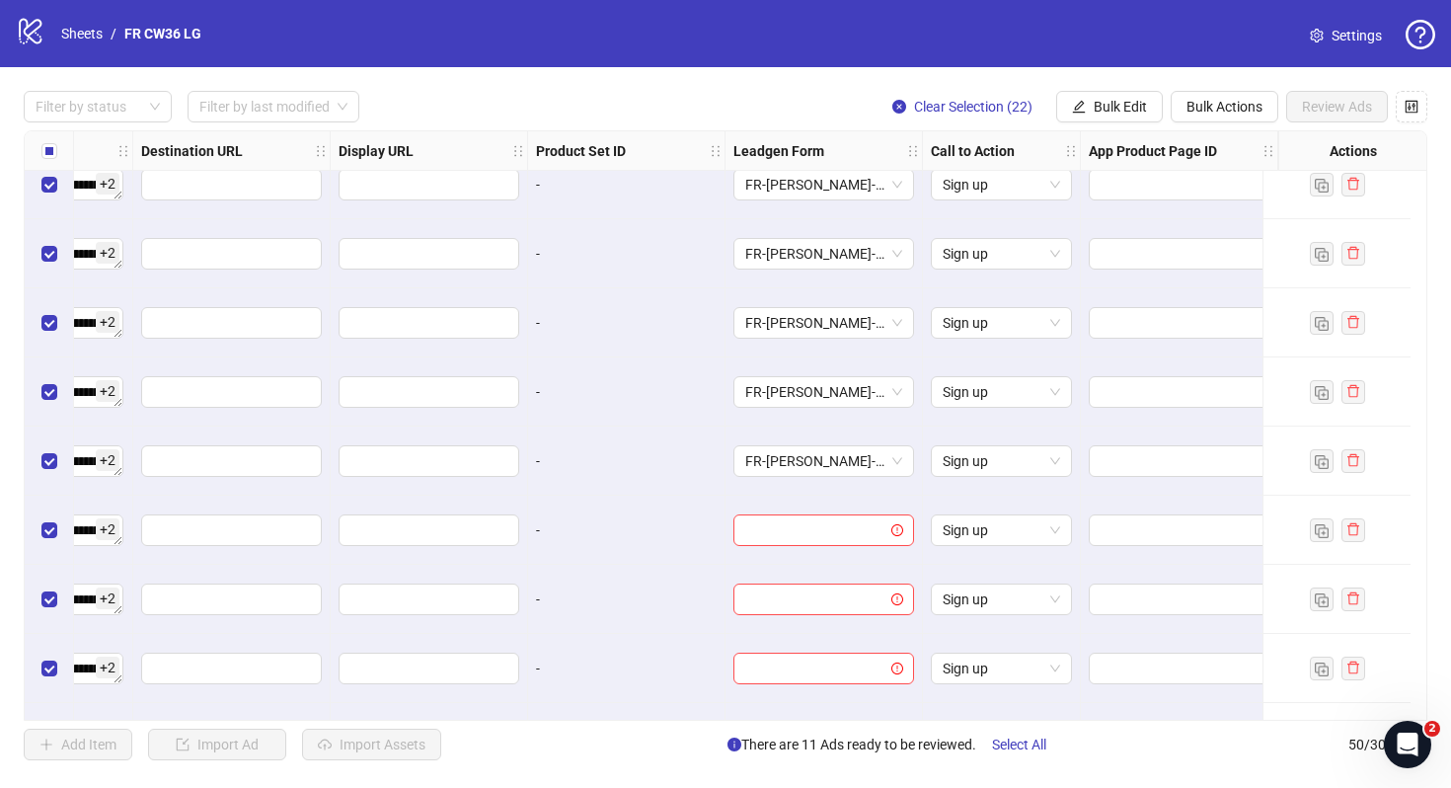
scroll to position [2638, 1840]
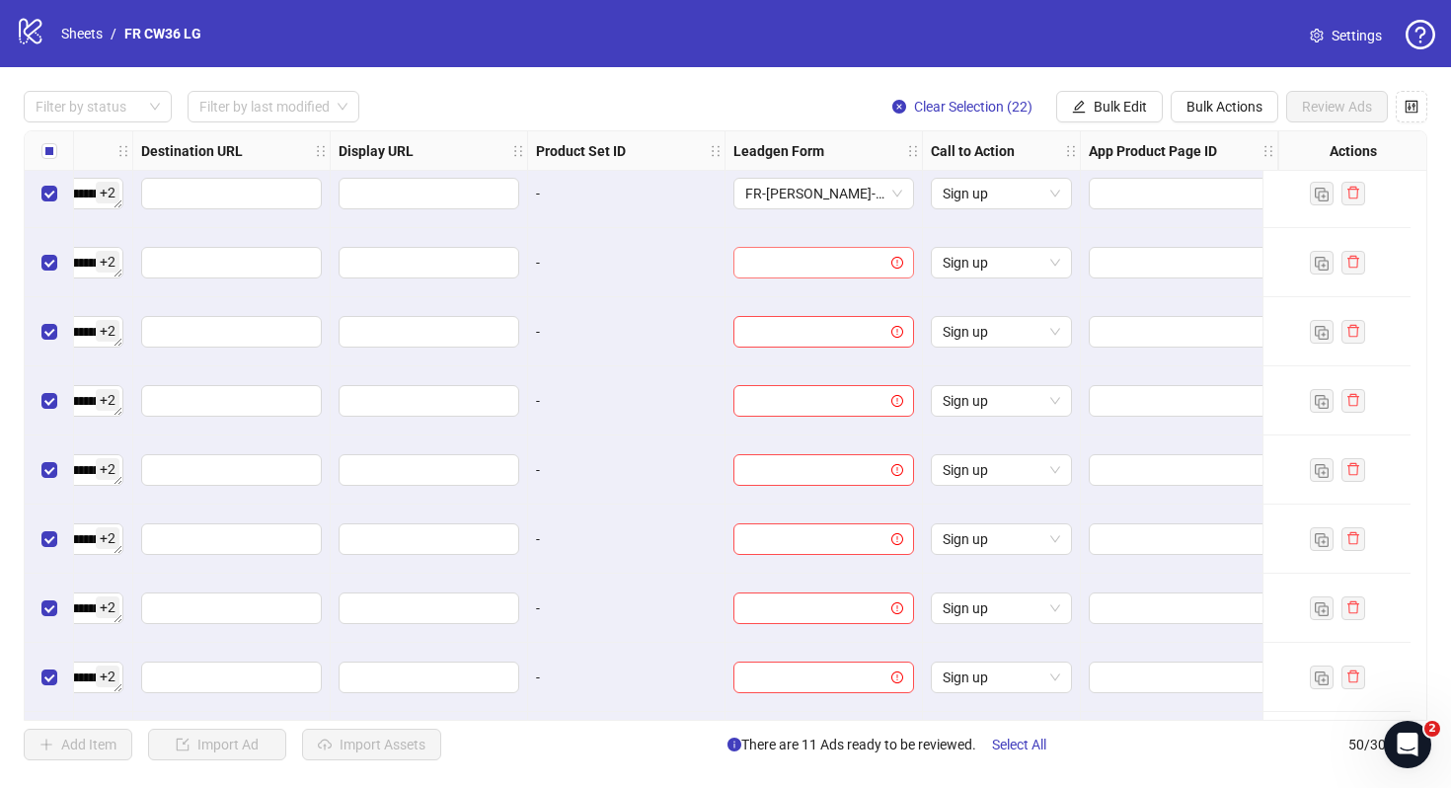
click at [841, 275] on input "search" at bounding box center [814, 263] width 139 height 30
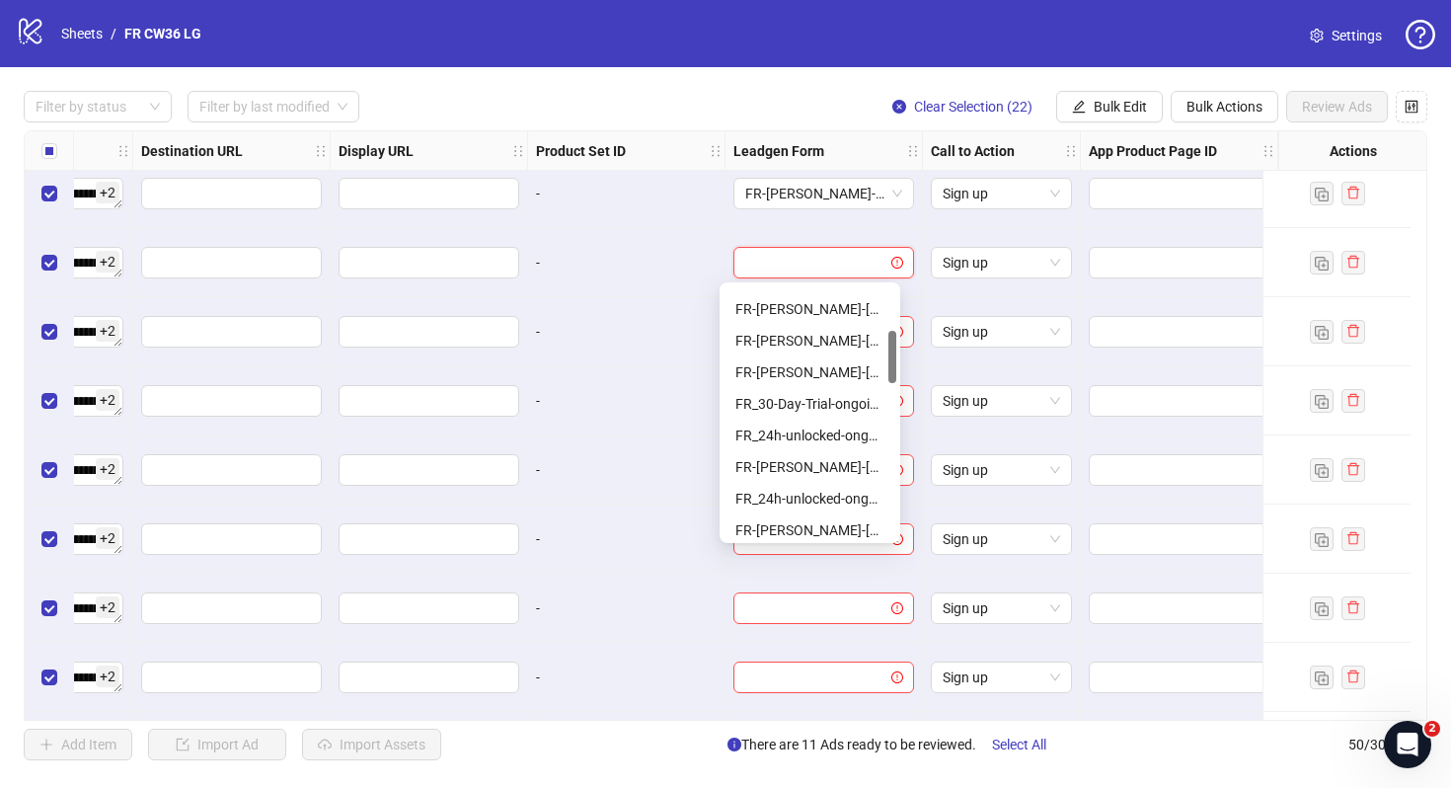
scroll to position [227, 0]
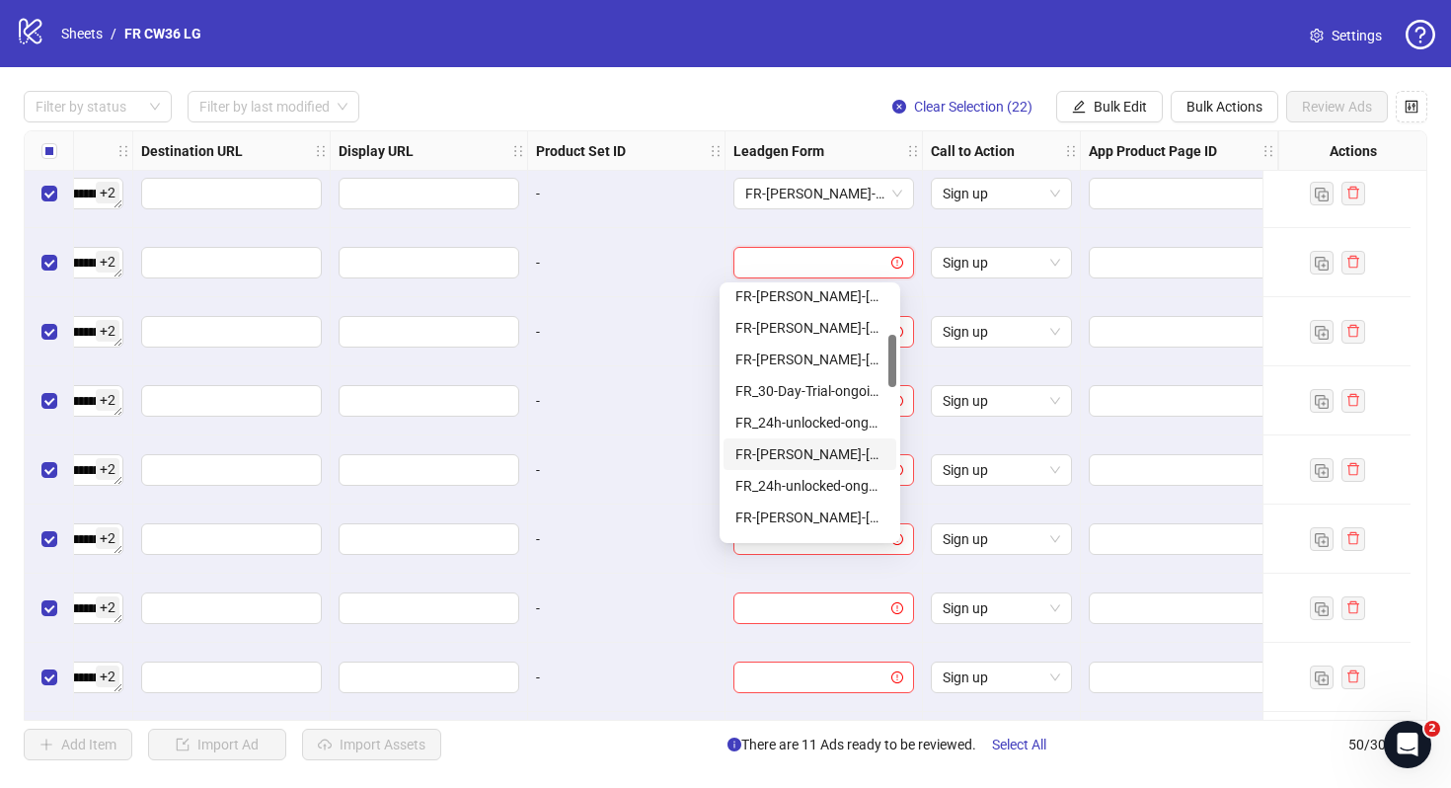
click at [842, 446] on div "FR-[PERSON_NAME]-[DATE]-copy-good" at bounding box center [809, 454] width 149 height 22
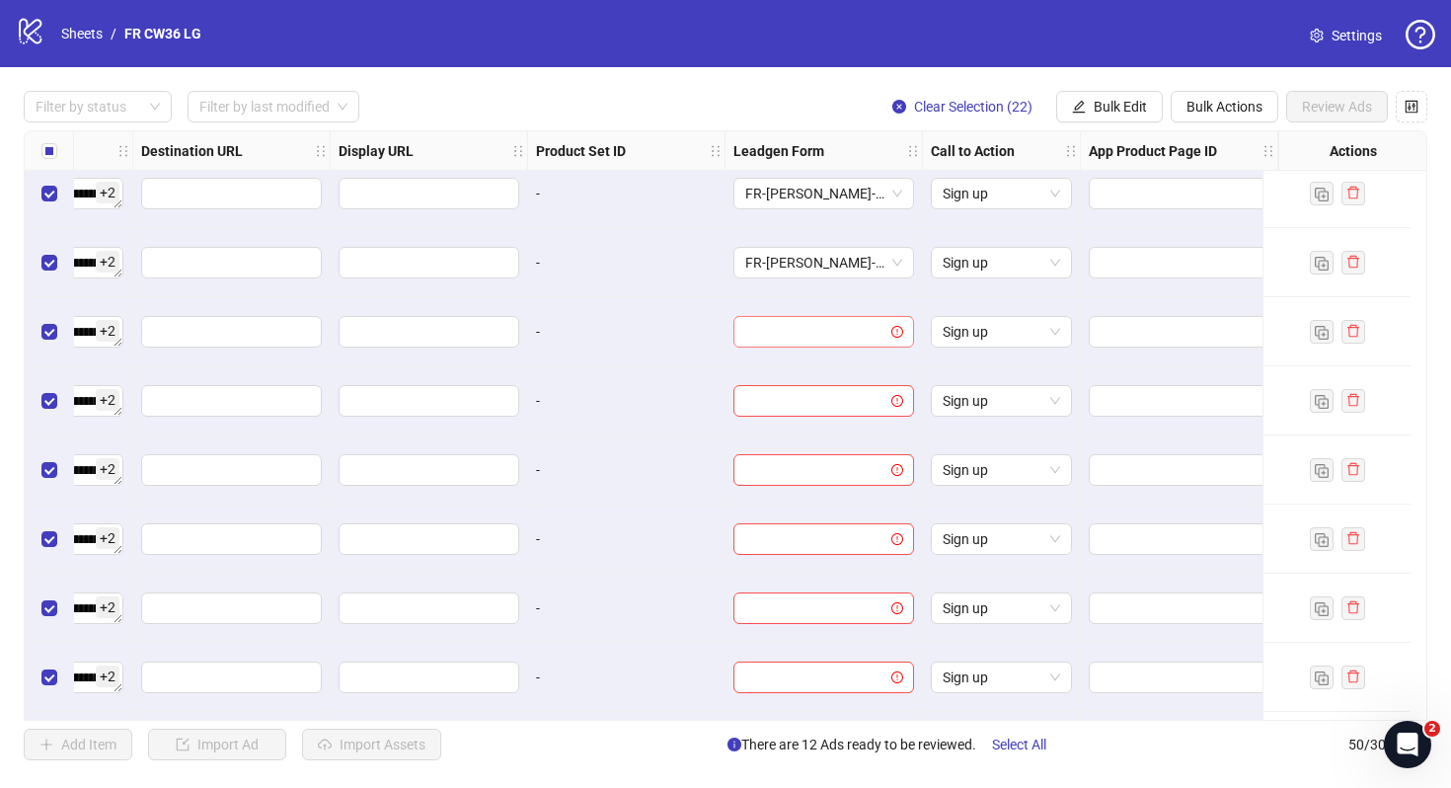
click at [822, 337] on input "search" at bounding box center [814, 332] width 139 height 30
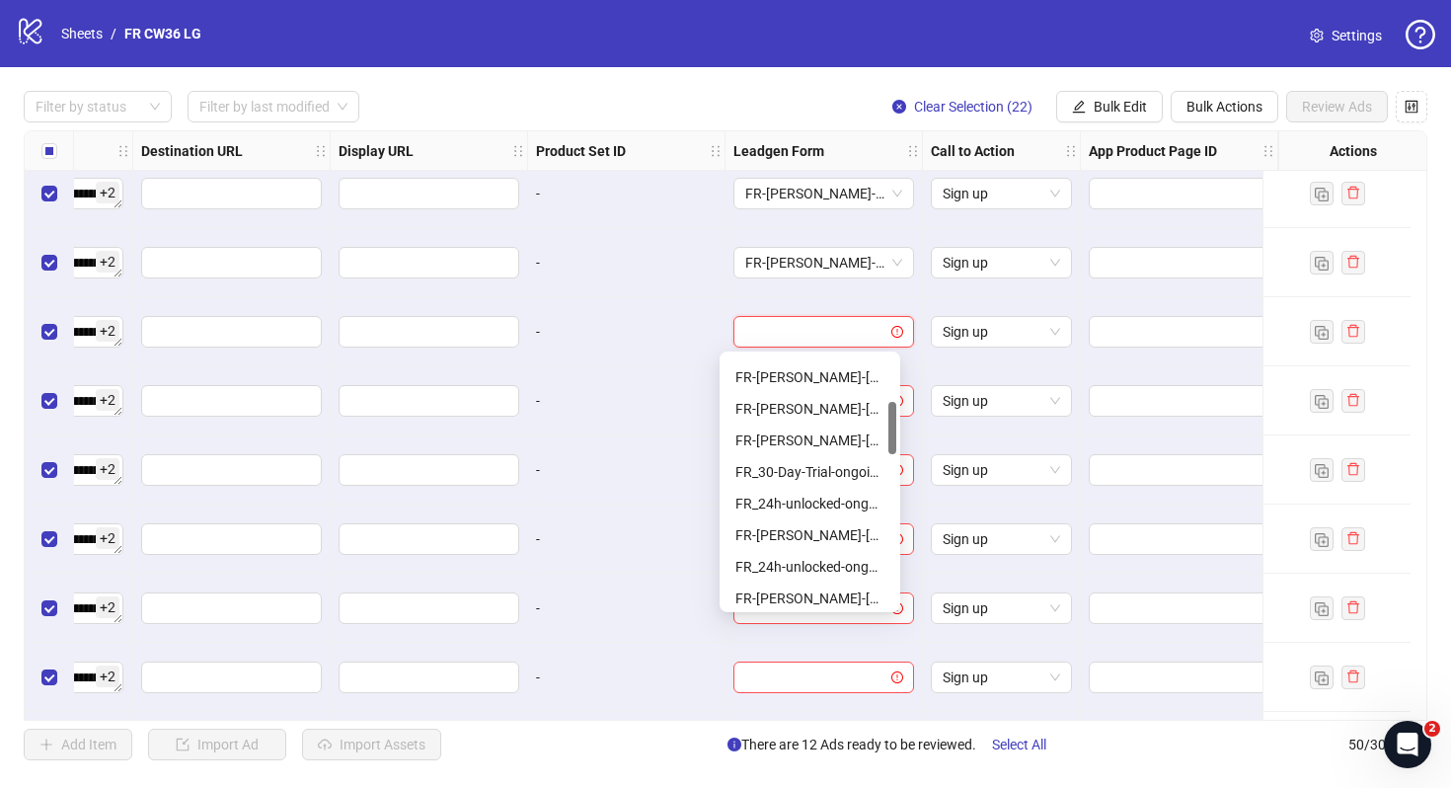
scroll to position [222, 0]
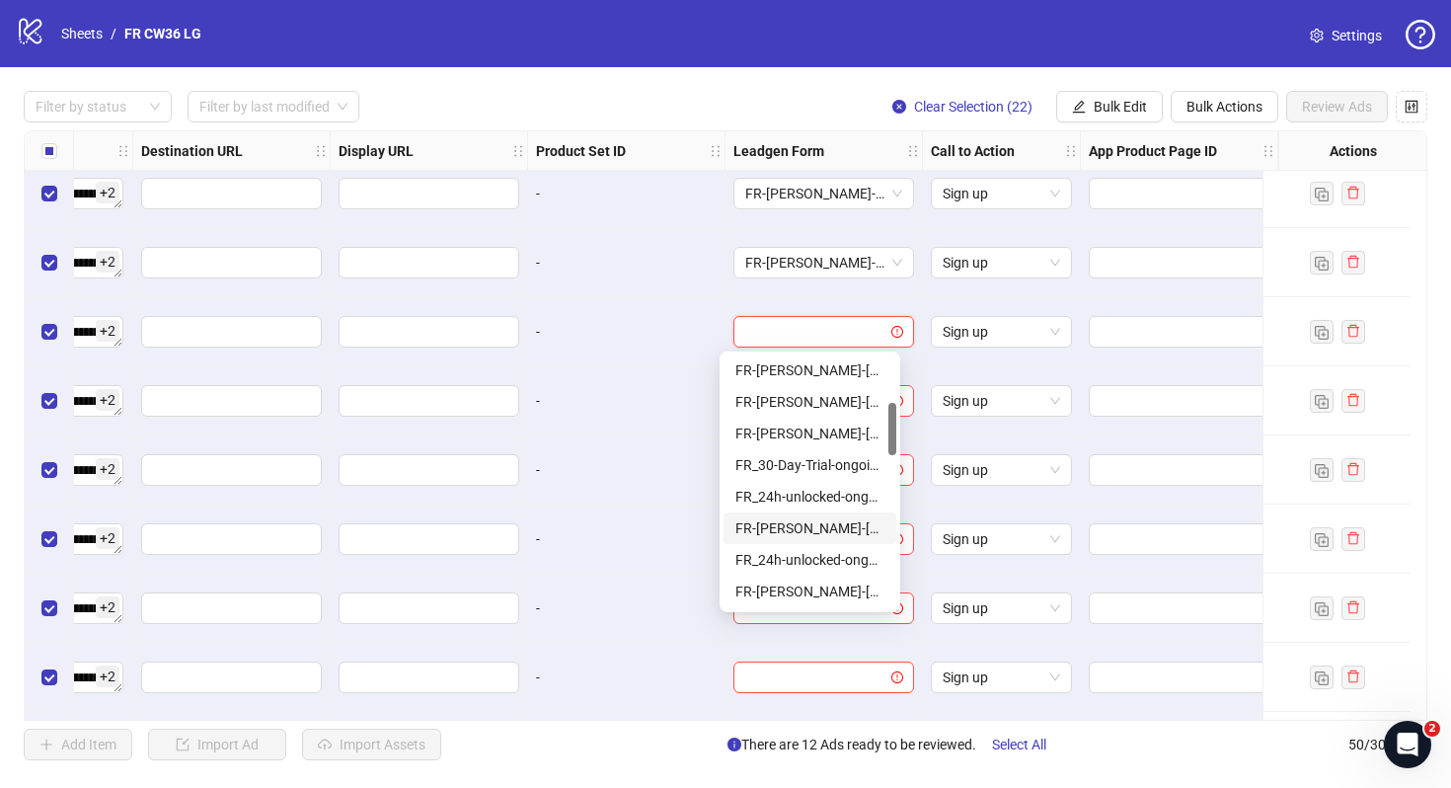
click at [839, 520] on div "FR-[PERSON_NAME]-[DATE]-copy-good" at bounding box center [809, 528] width 149 height 22
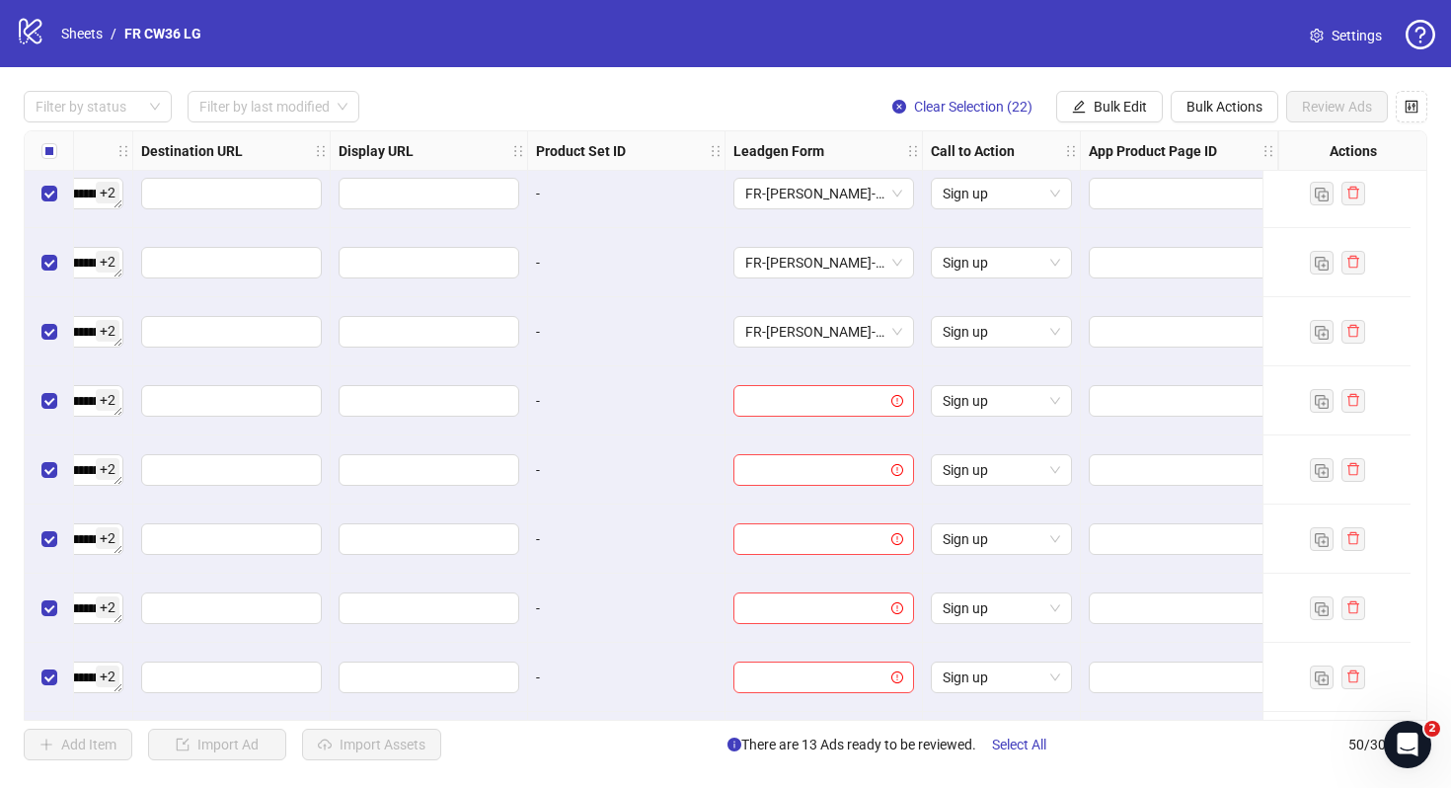
click at [829, 418] on div at bounding box center [824, 400] width 197 height 69
click at [823, 411] on input "search" at bounding box center [814, 401] width 139 height 30
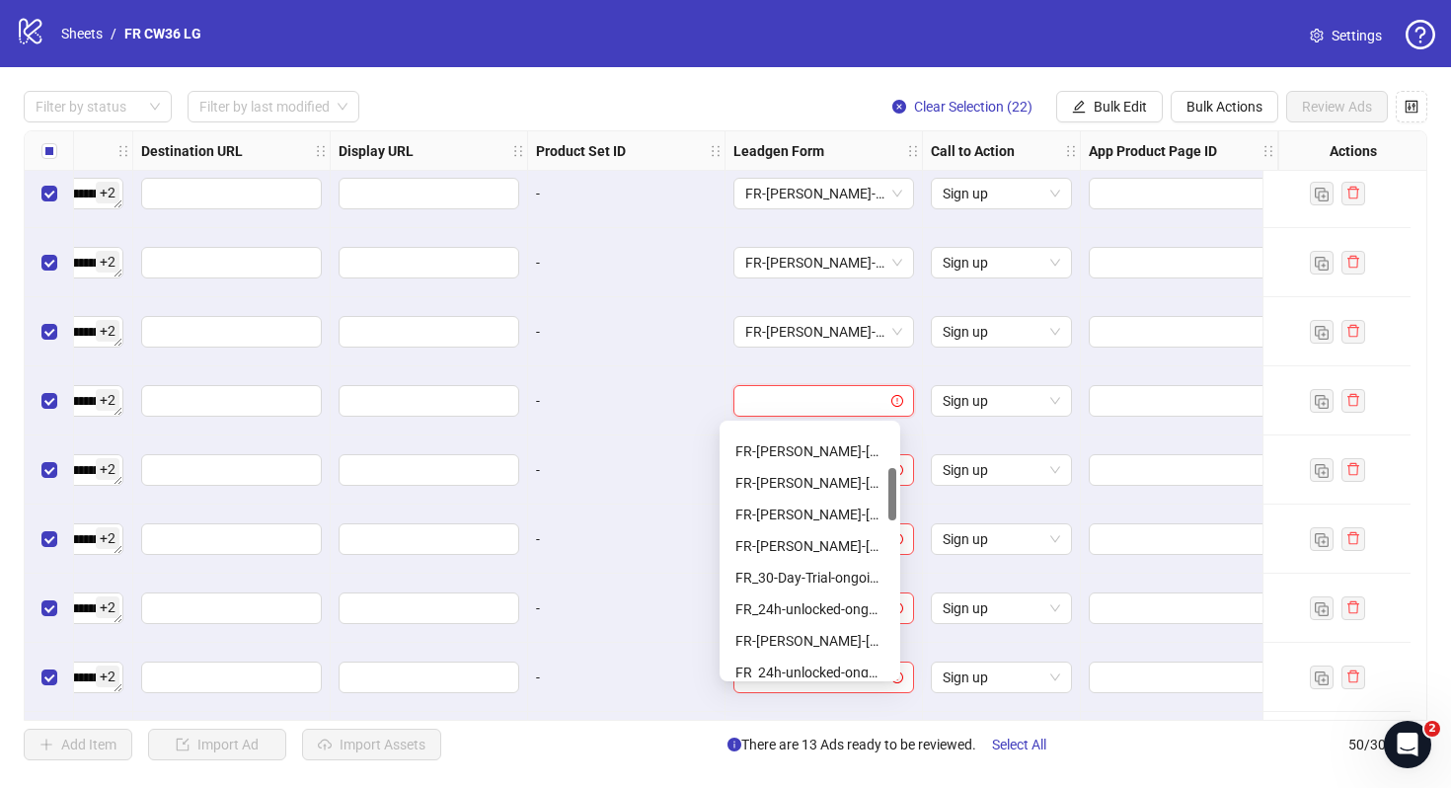
scroll to position [236, 0]
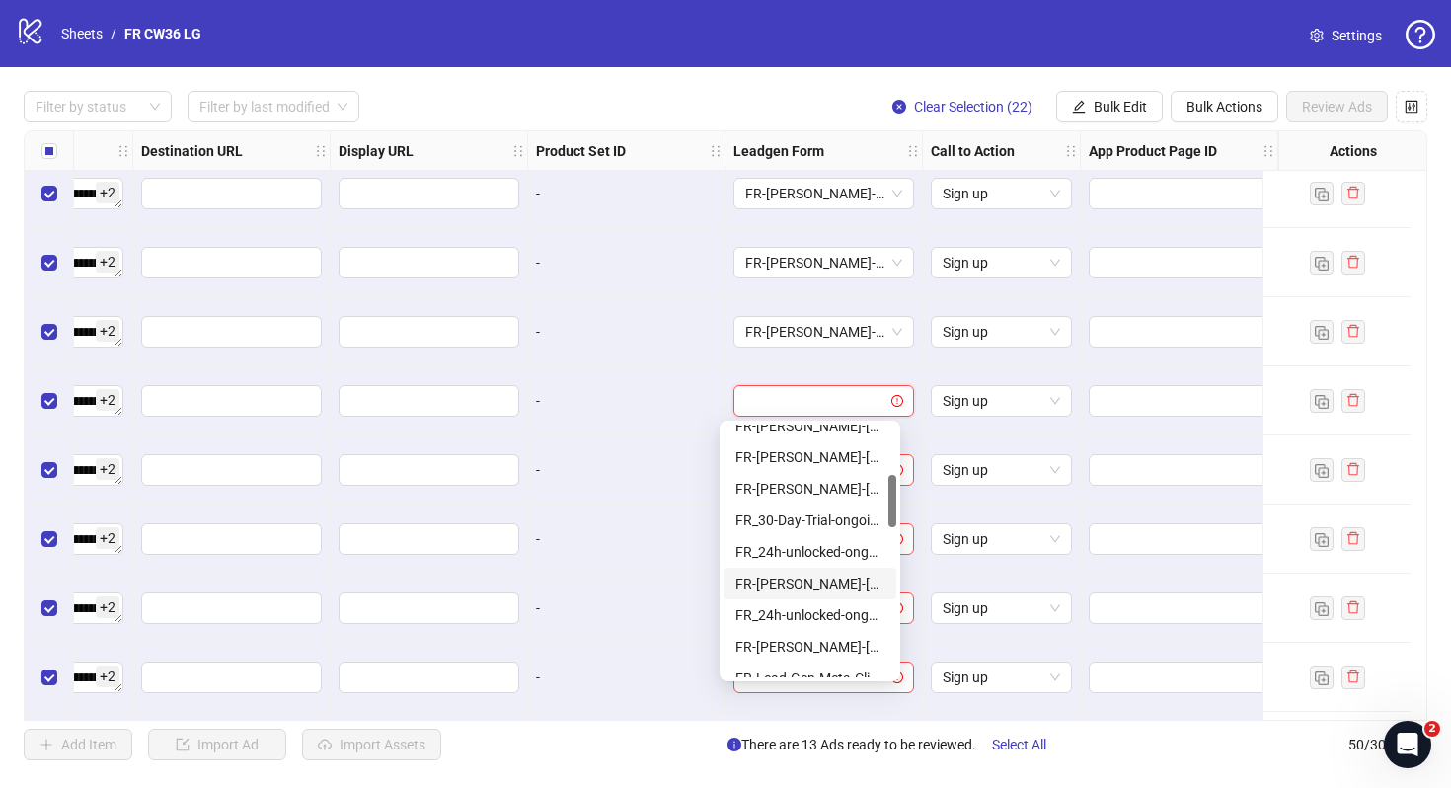
click at [846, 579] on div "FR-[PERSON_NAME]-[DATE]-copy-good" at bounding box center [809, 584] width 149 height 22
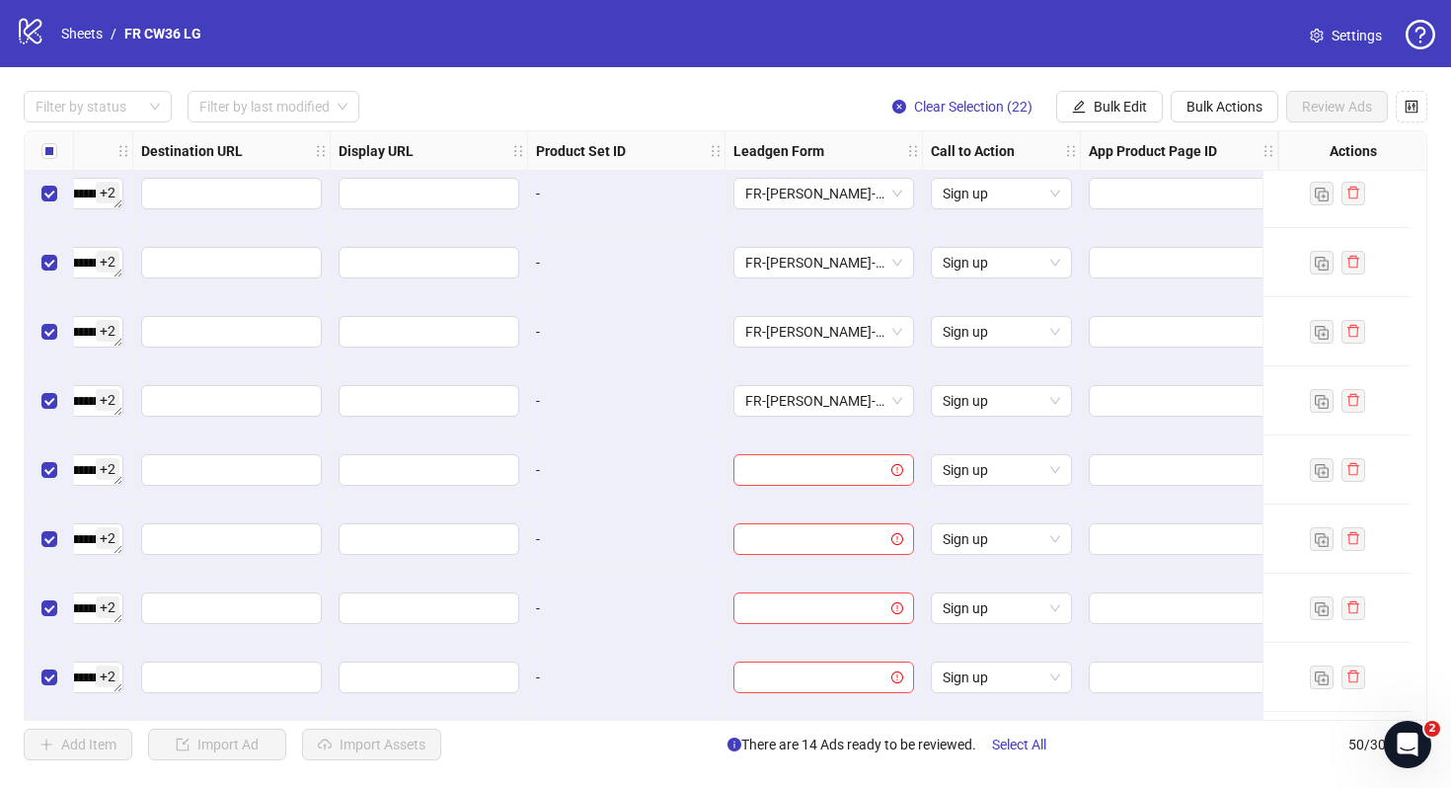
click at [836, 490] on div at bounding box center [824, 469] width 197 height 69
click at [834, 480] on input "search" at bounding box center [814, 470] width 139 height 30
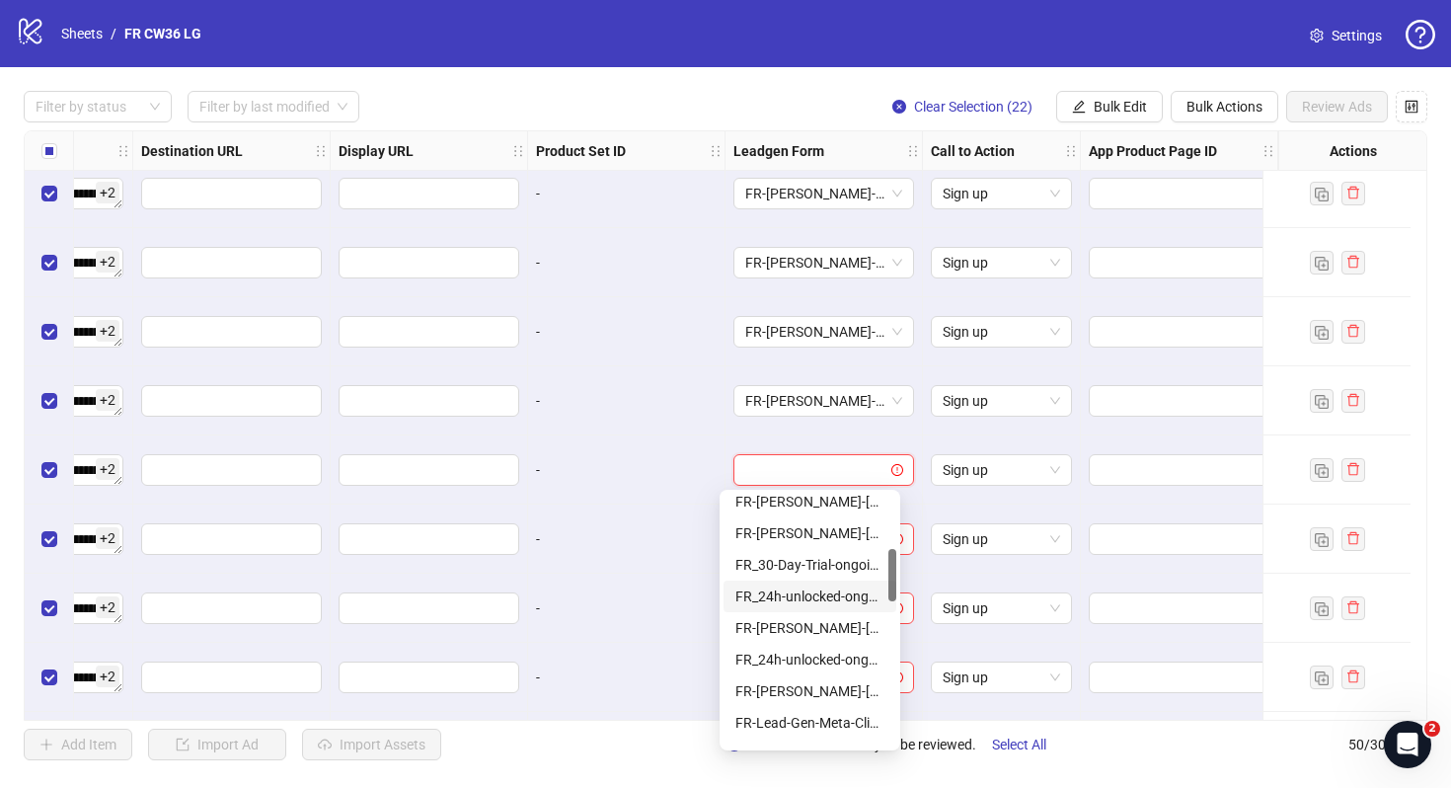
scroll to position [262, 0]
click at [851, 628] on div "FR-[PERSON_NAME]-[DATE]-copy-good" at bounding box center [809, 627] width 149 height 22
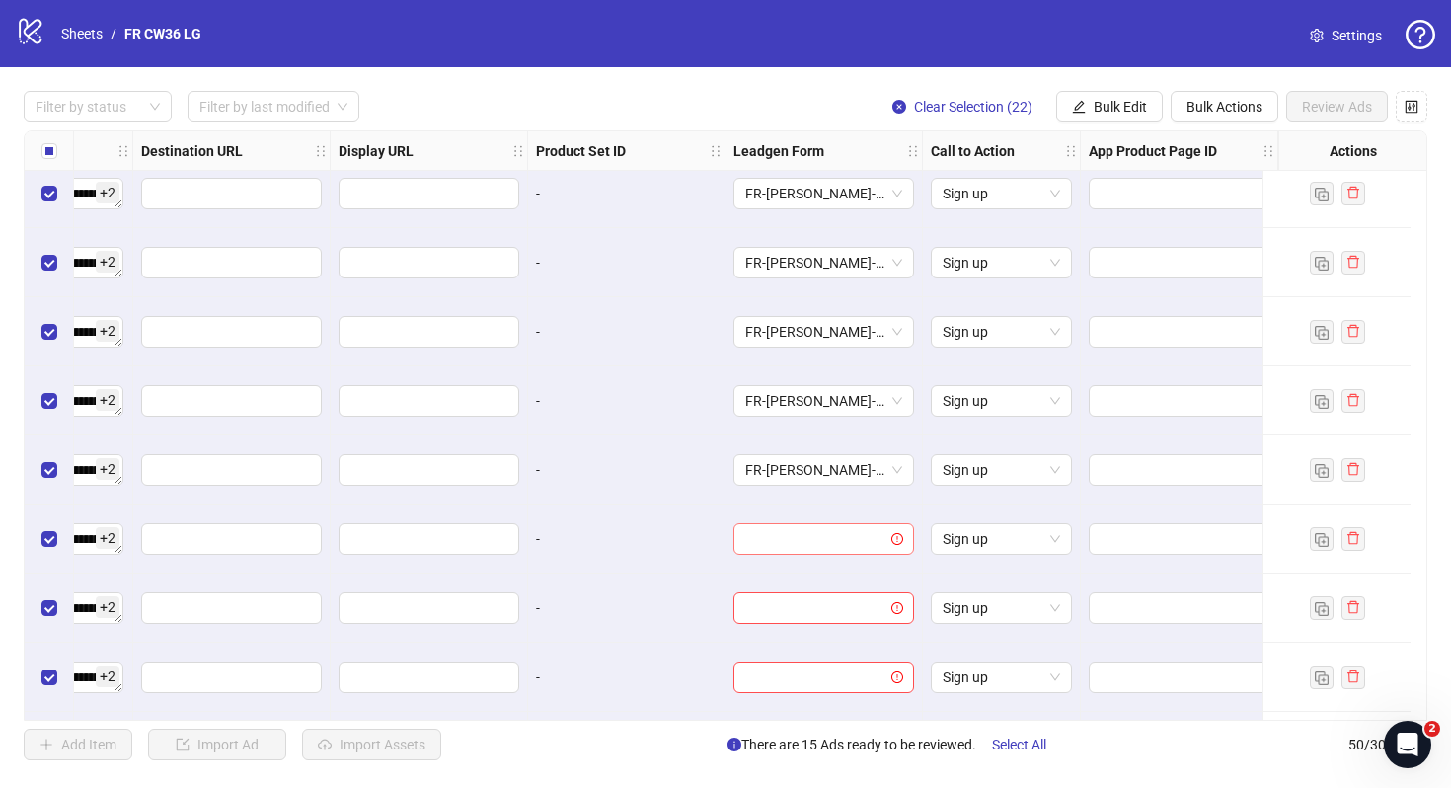
click at [834, 546] on input "search" at bounding box center [814, 539] width 139 height 30
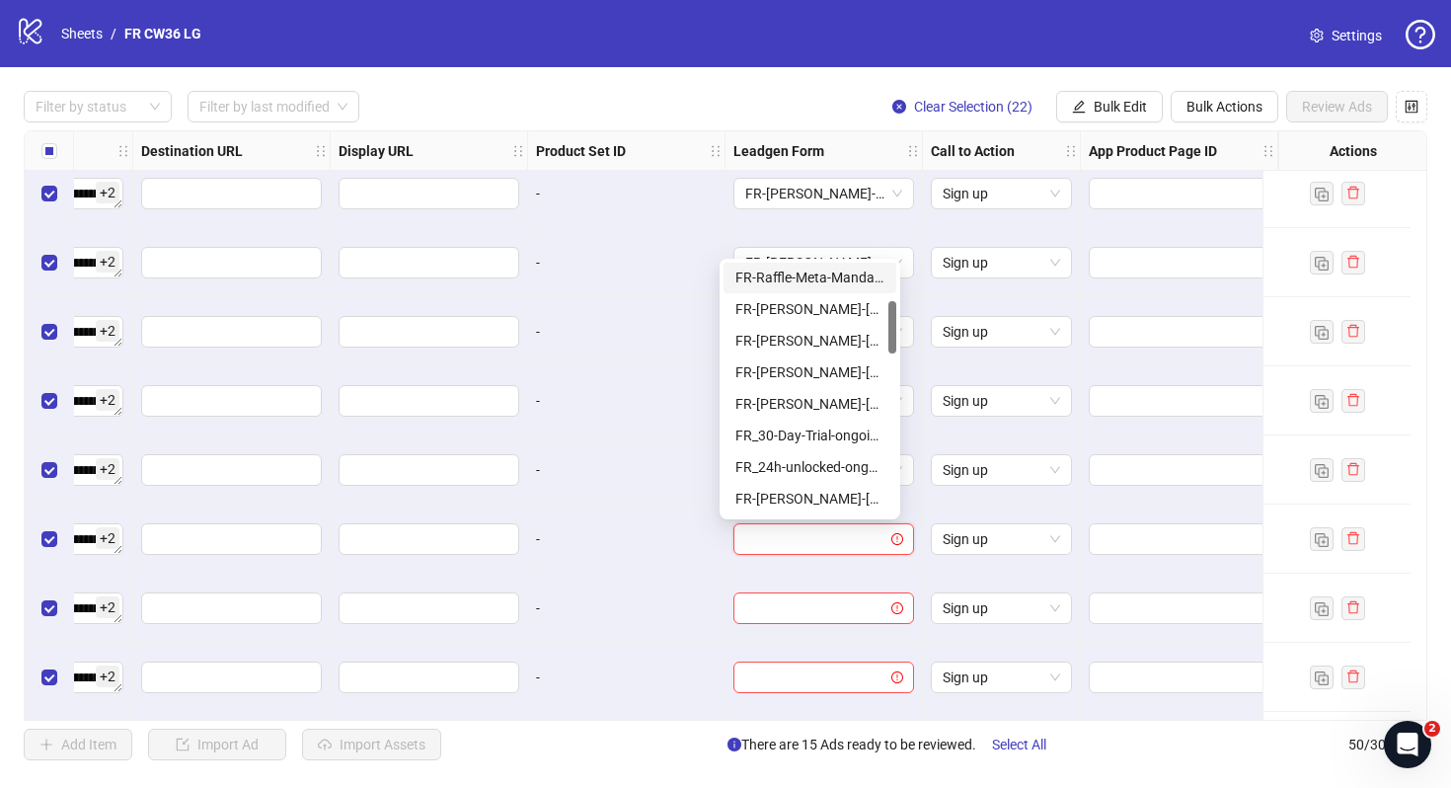
scroll to position [182, 0]
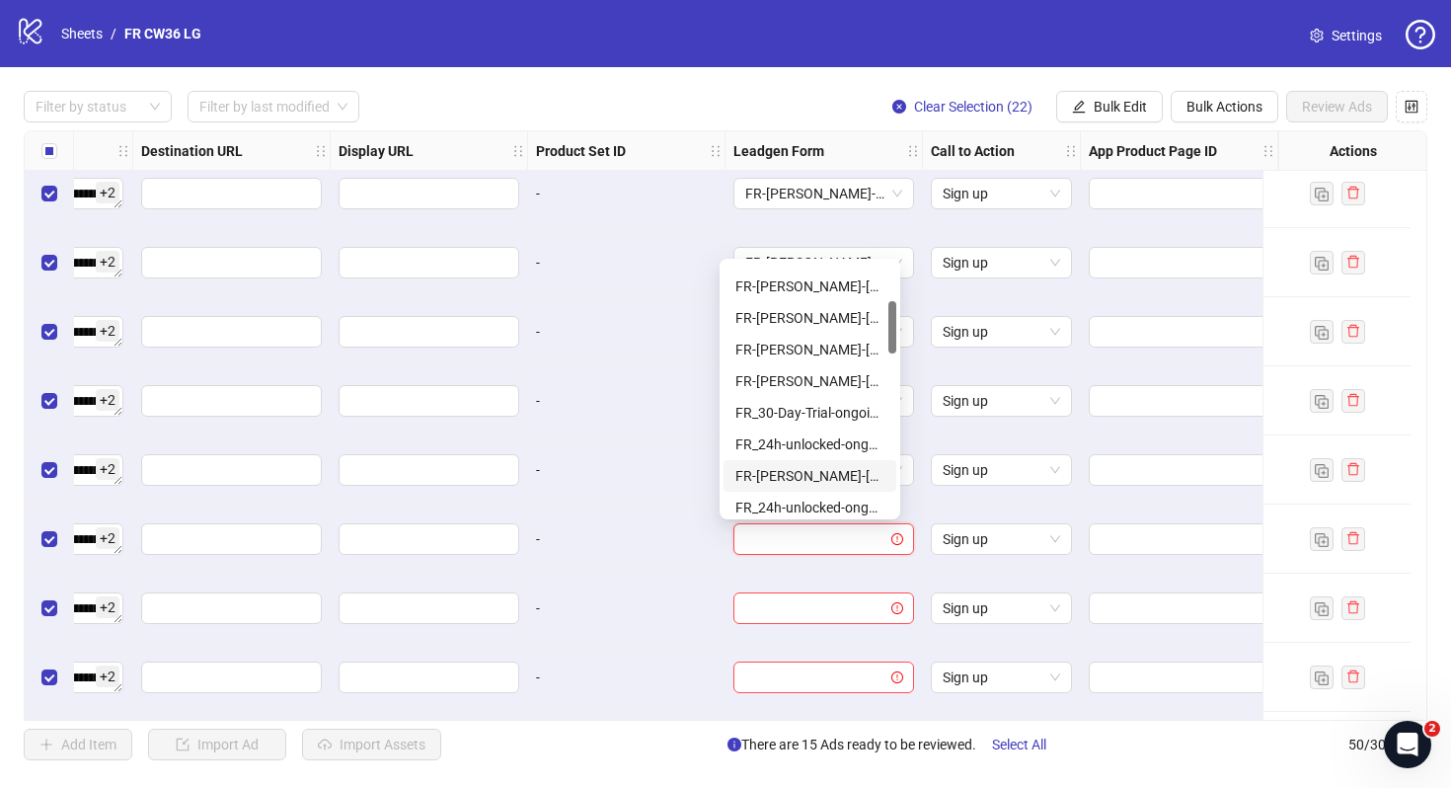
click at [855, 476] on div "FR-[PERSON_NAME]-[DATE]-copy-good" at bounding box center [809, 476] width 149 height 22
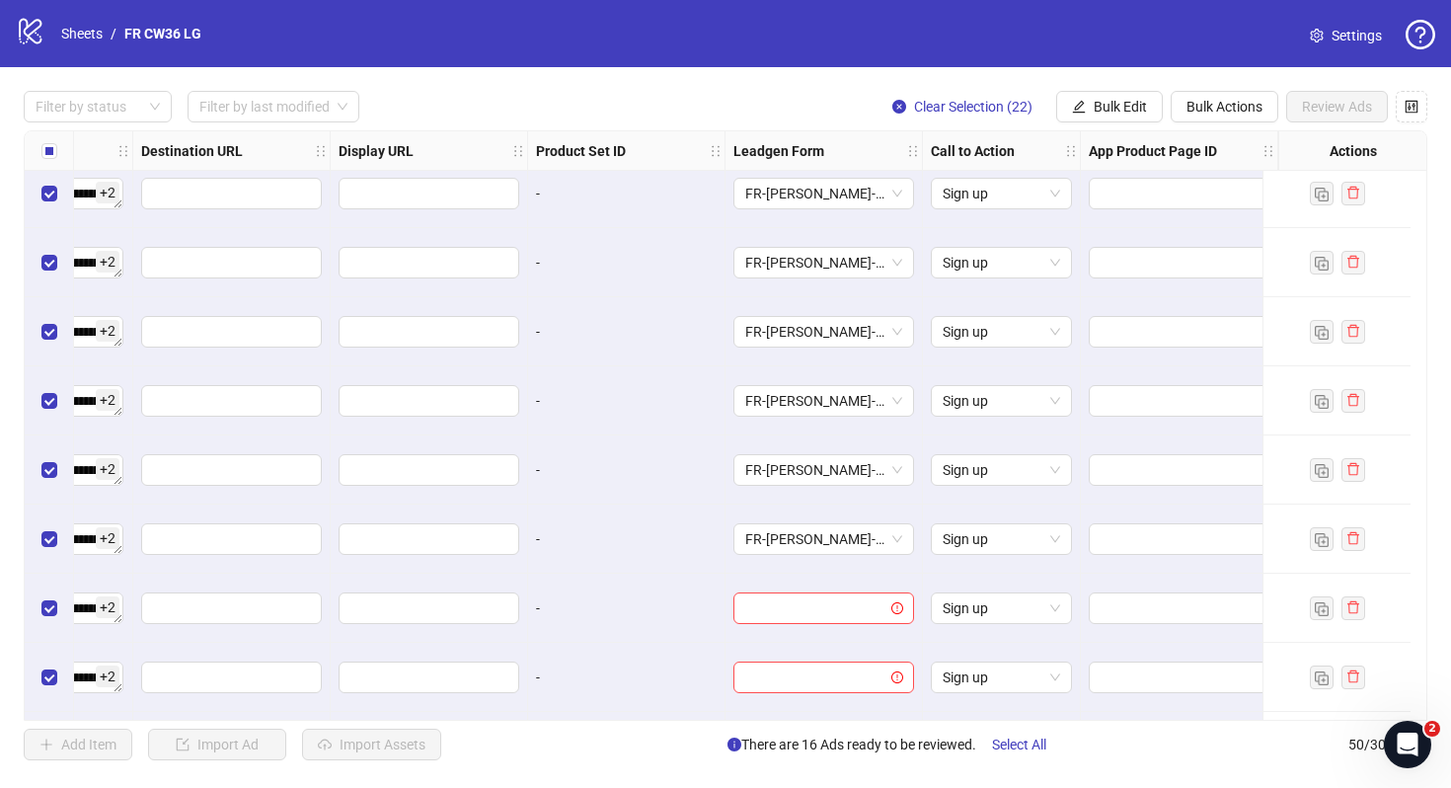
scroll to position [2913, 1840]
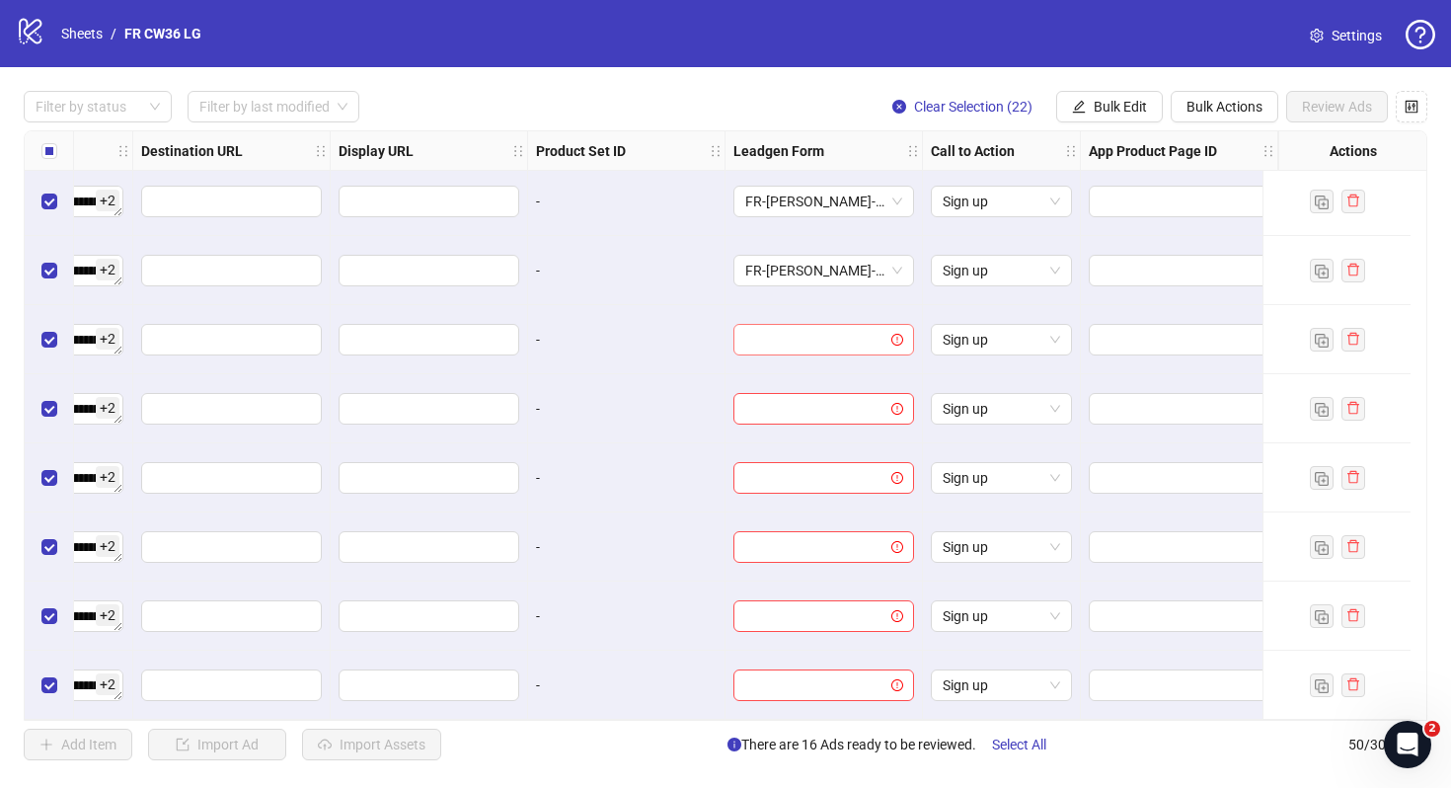
click at [820, 328] on input "search" at bounding box center [814, 340] width 139 height 30
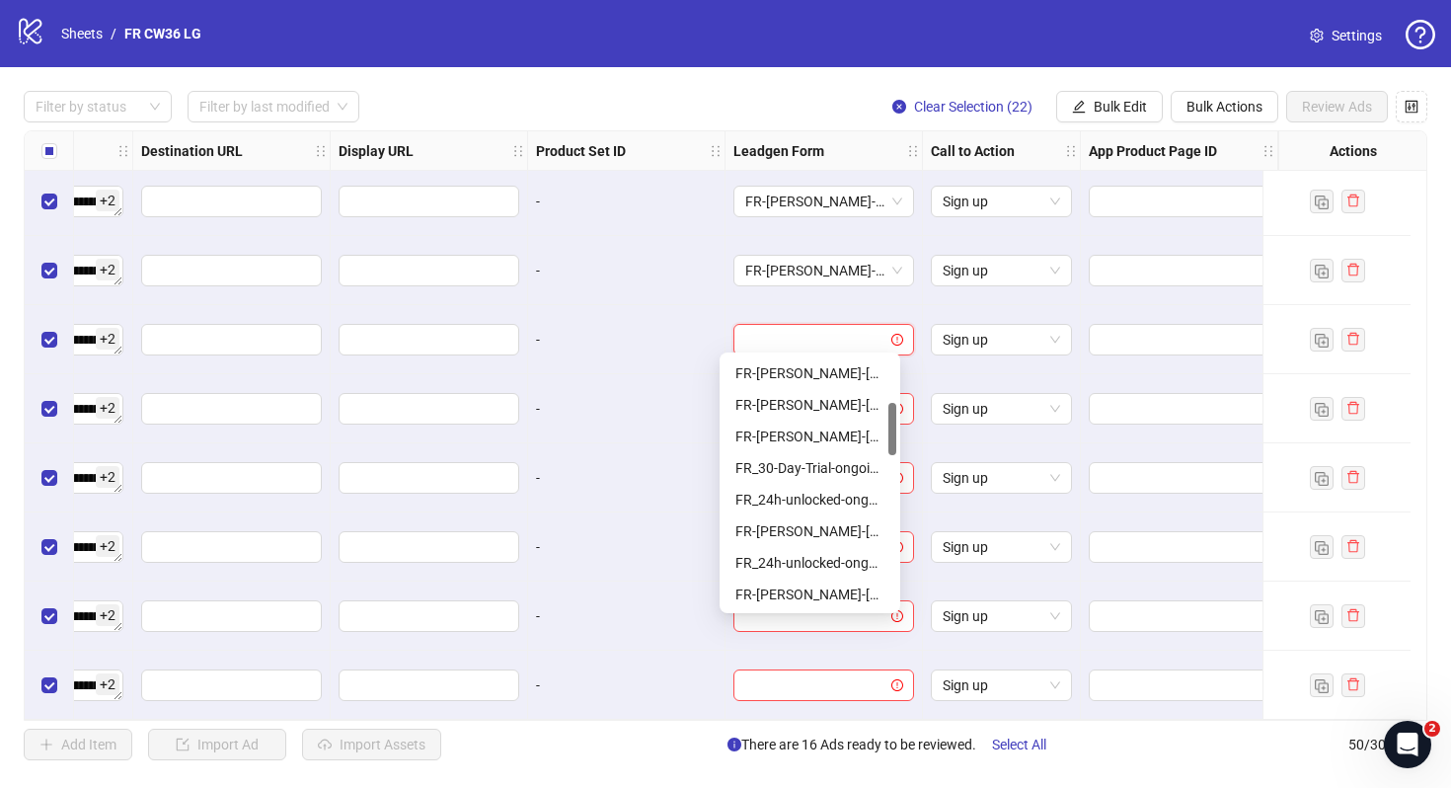
scroll to position [227, 0]
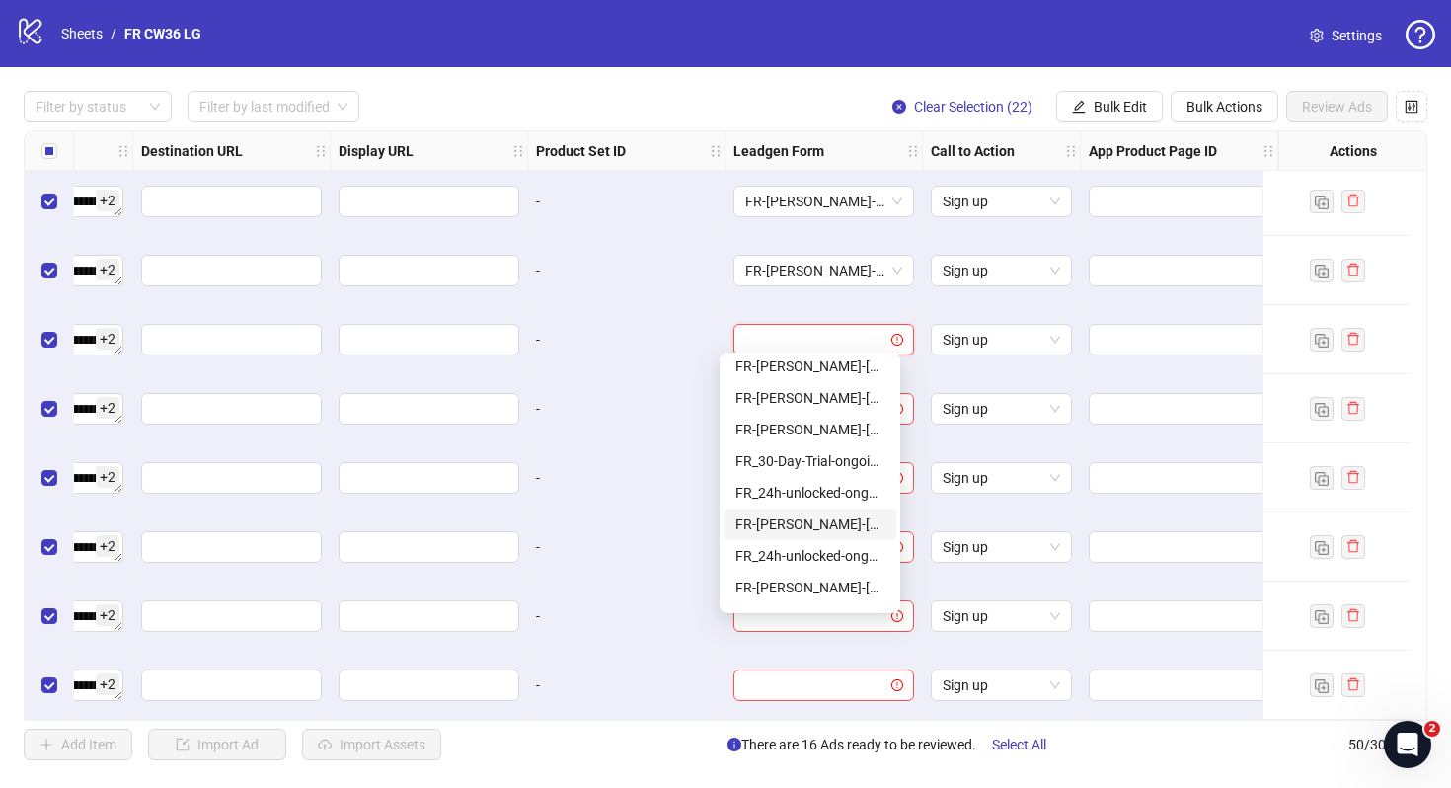
click at [835, 524] on div "FR-[PERSON_NAME]-[DATE]-copy-good" at bounding box center [809, 524] width 149 height 22
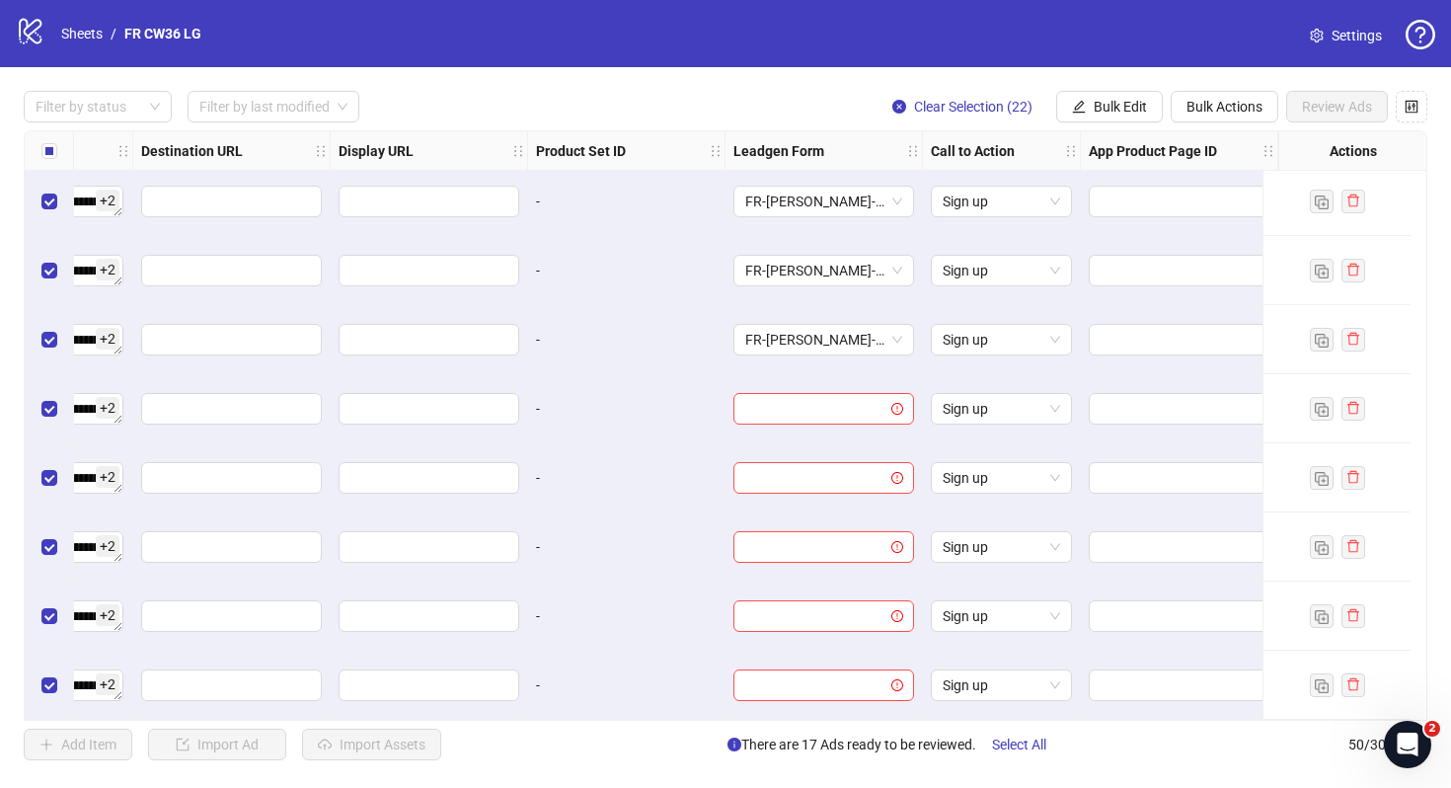
scroll to position [2914, 1840]
click at [823, 401] on input "search" at bounding box center [814, 409] width 139 height 30
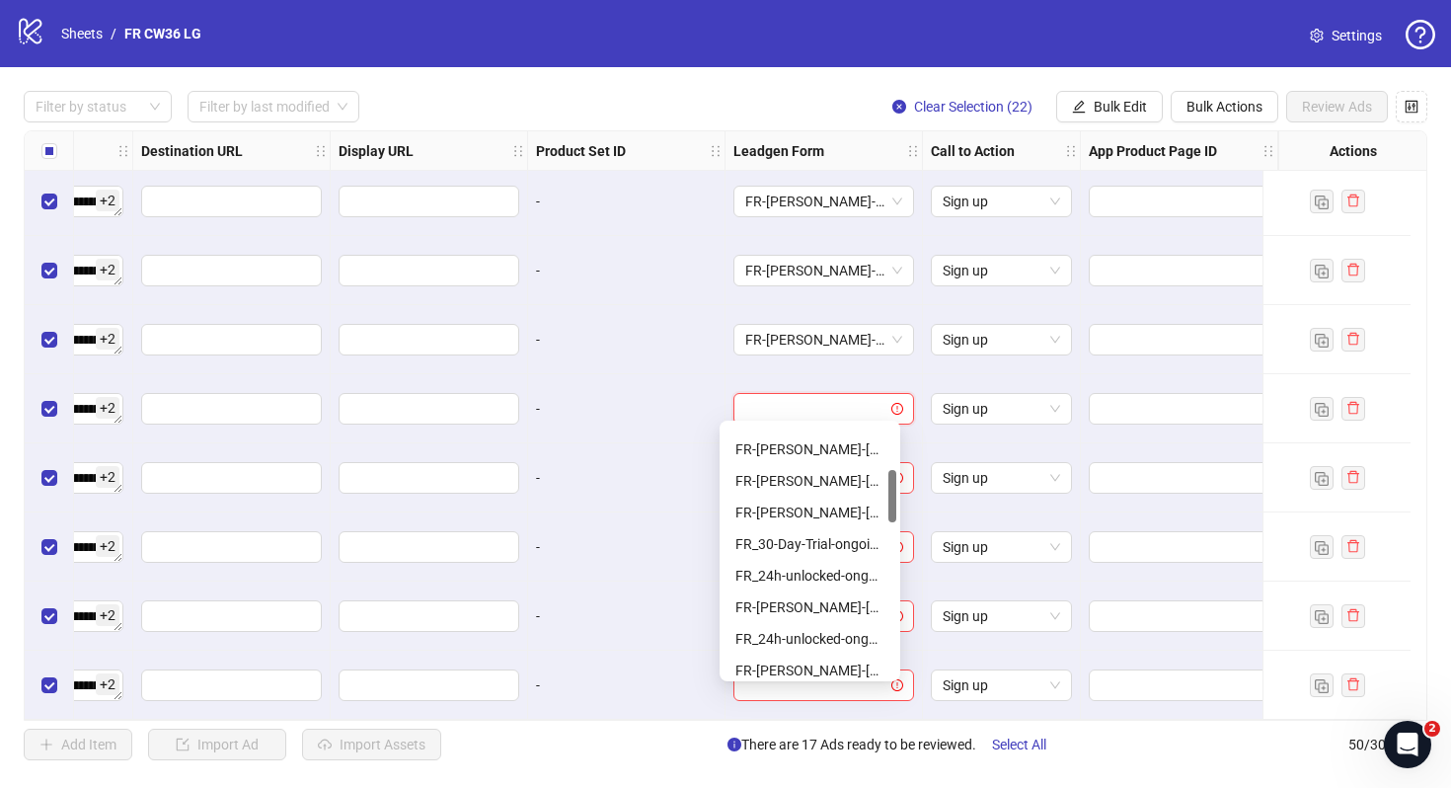
scroll to position [234, 0]
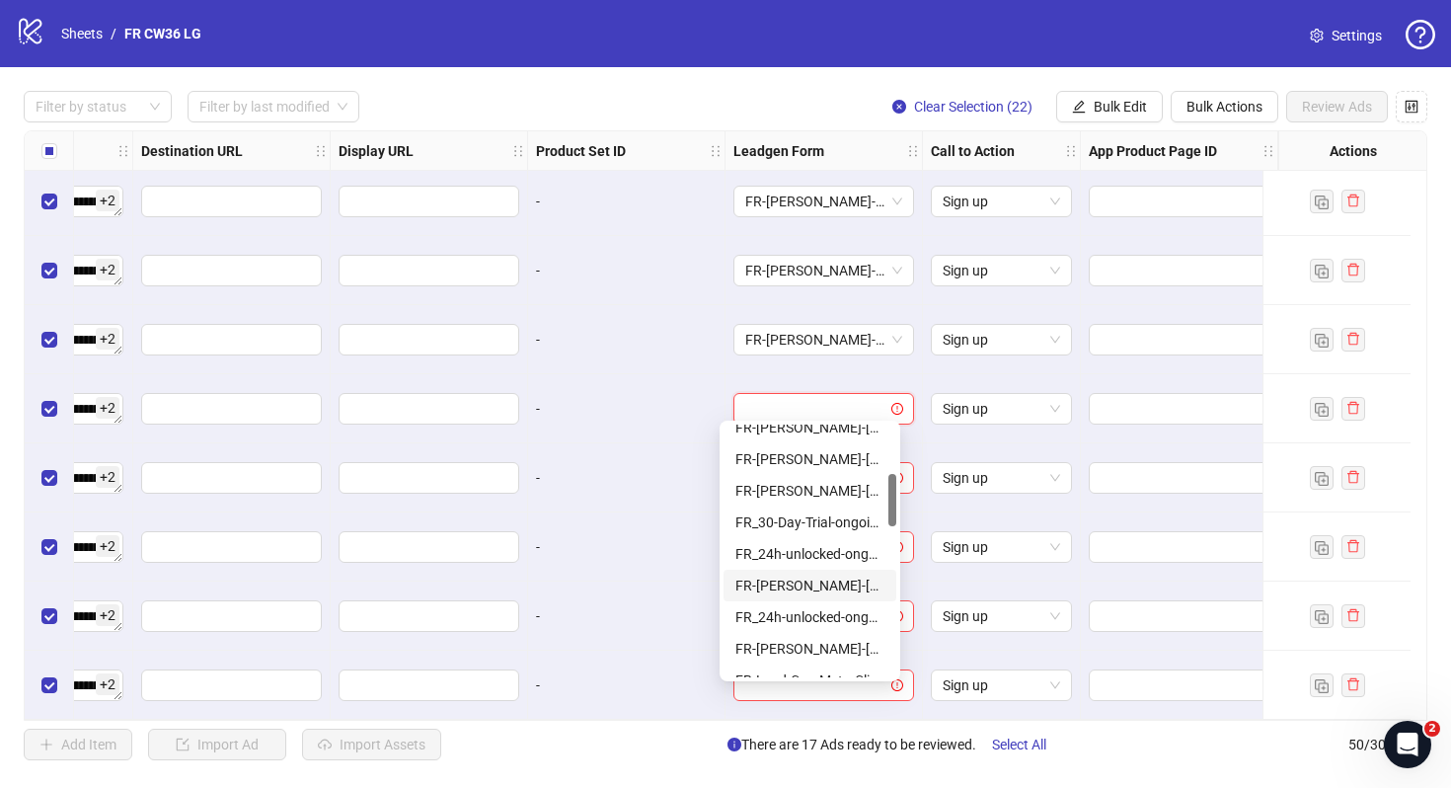
click at [821, 578] on div "FR-[PERSON_NAME]-[DATE]-copy-good" at bounding box center [809, 586] width 149 height 22
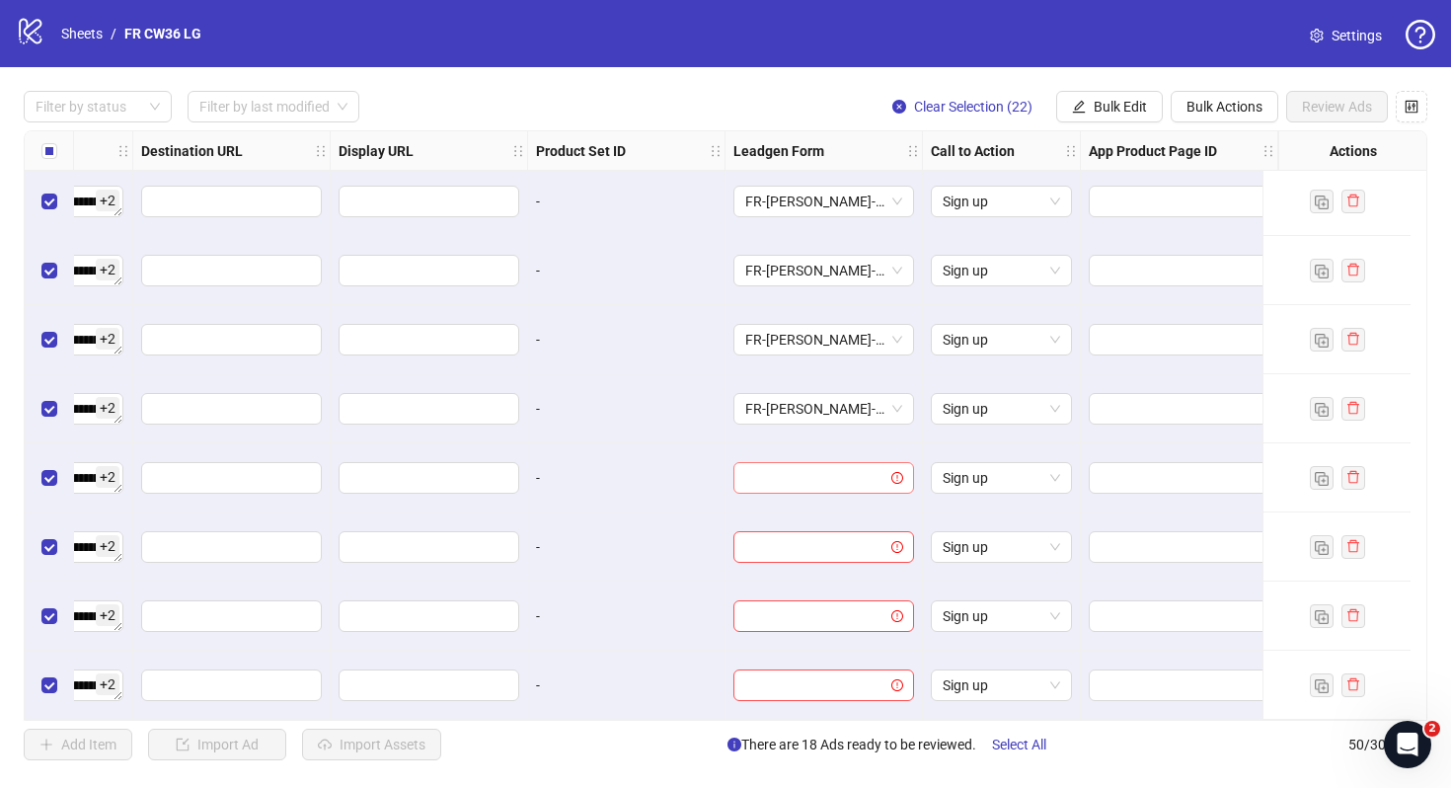
click at [820, 476] on input "search" at bounding box center [814, 478] width 139 height 30
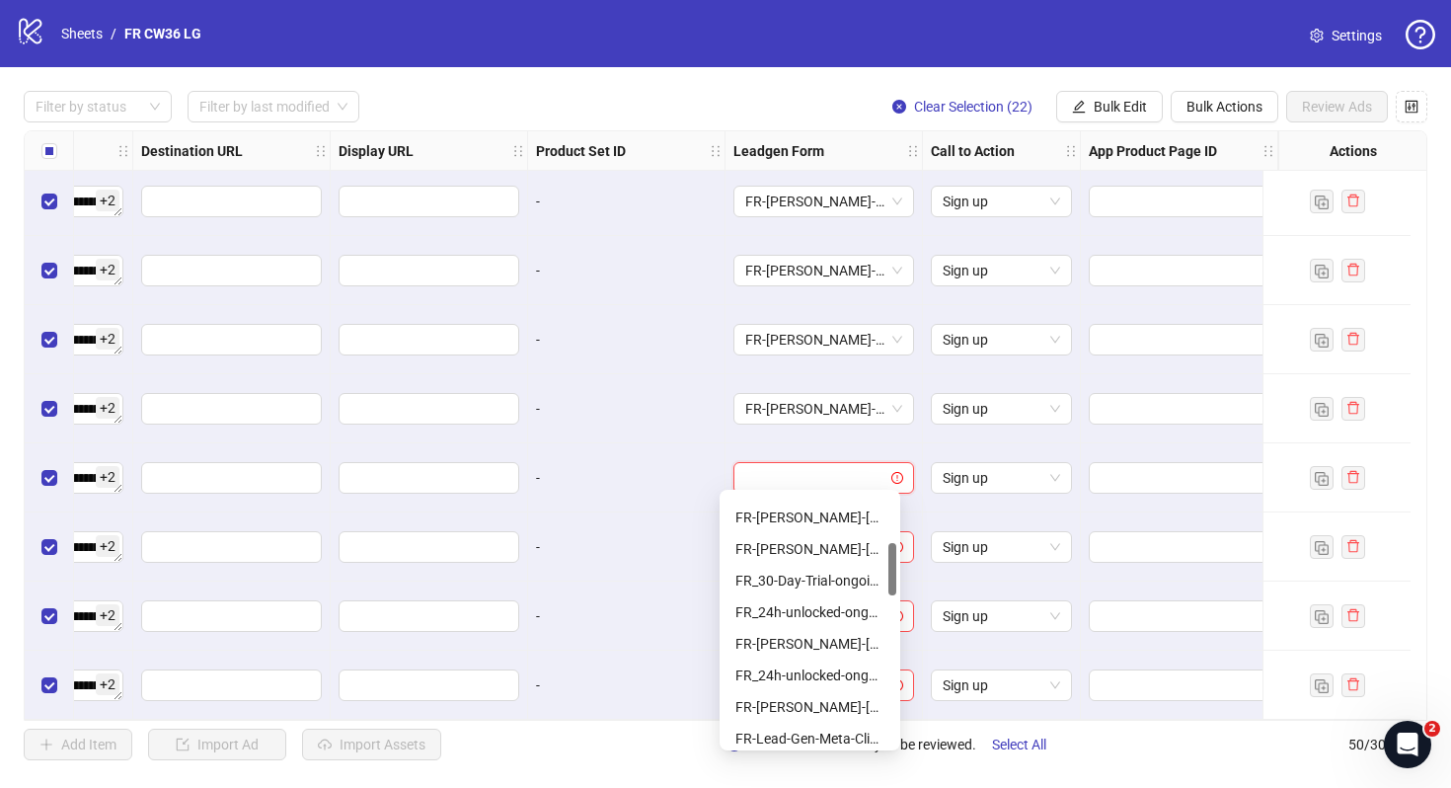
scroll to position [248, 0]
click at [823, 632] on div "FR-[PERSON_NAME]-[DATE]-copy-good" at bounding box center [809, 641] width 149 height 22
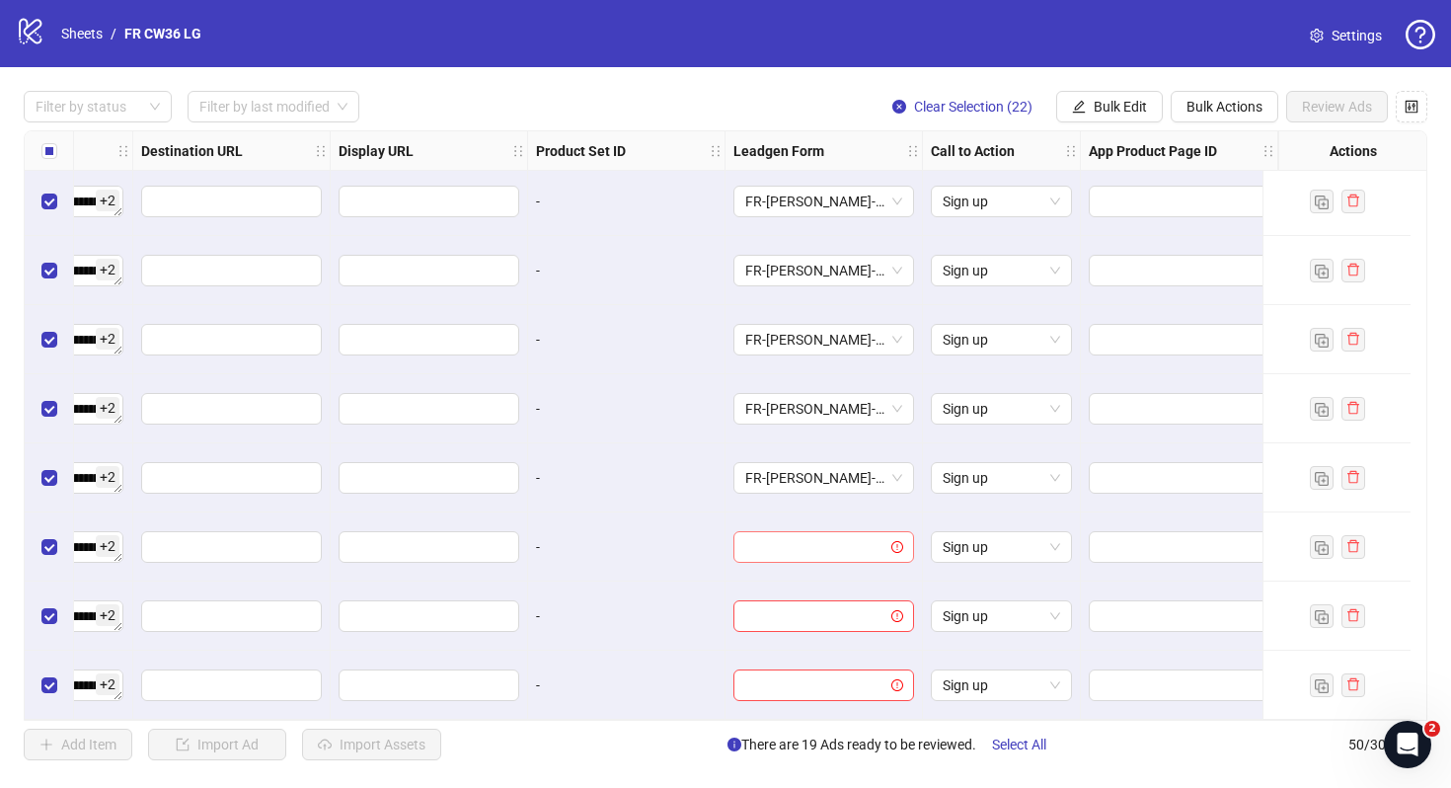
click at [819, 534] on input "search" at bounding box center [814, 547] width 139 height 30
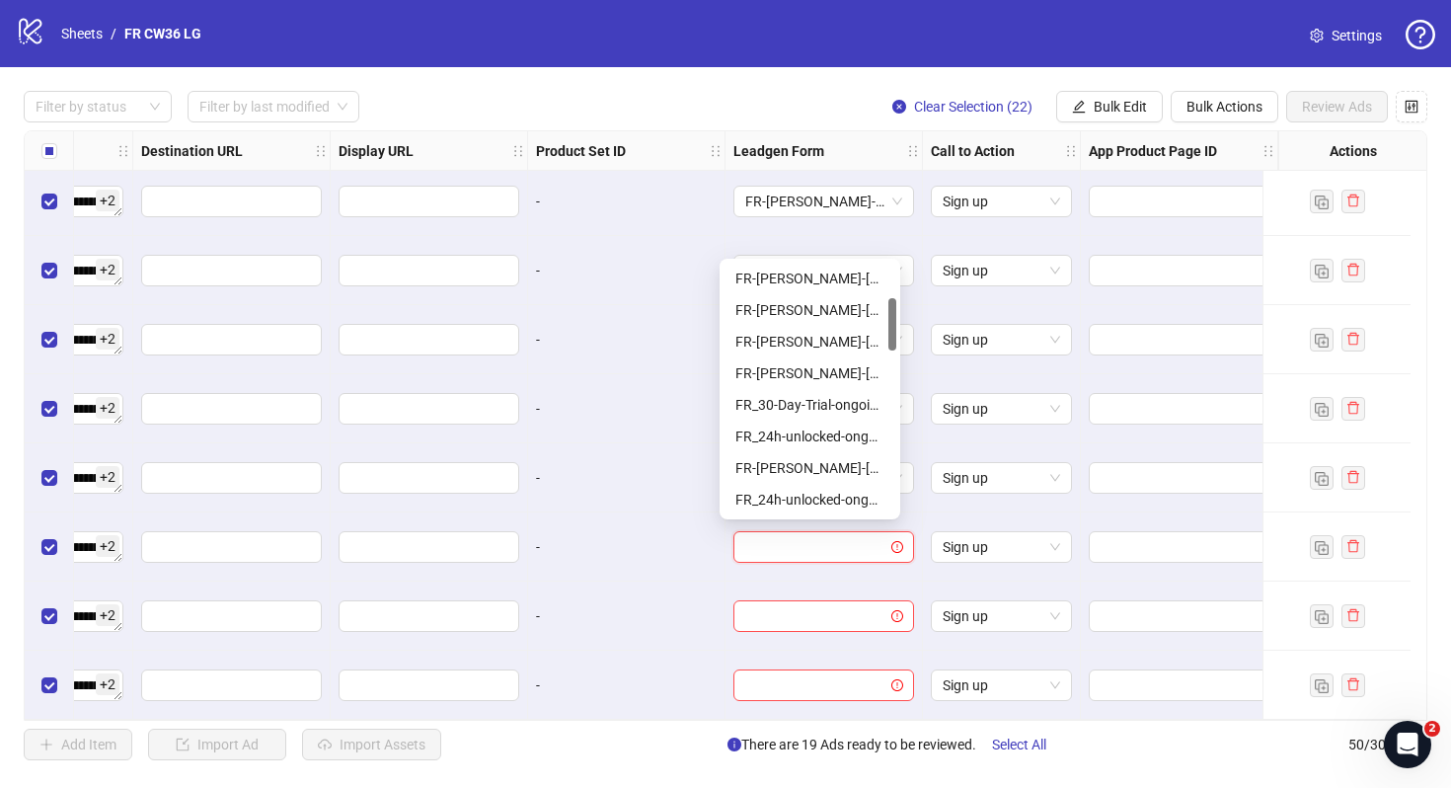
scroll to position [194, 0]
click at [828, 454] on div "FR-[PERSON_NAME]-[DATE]-copy-good" at bounding box center [809, 463] width 149 height 22
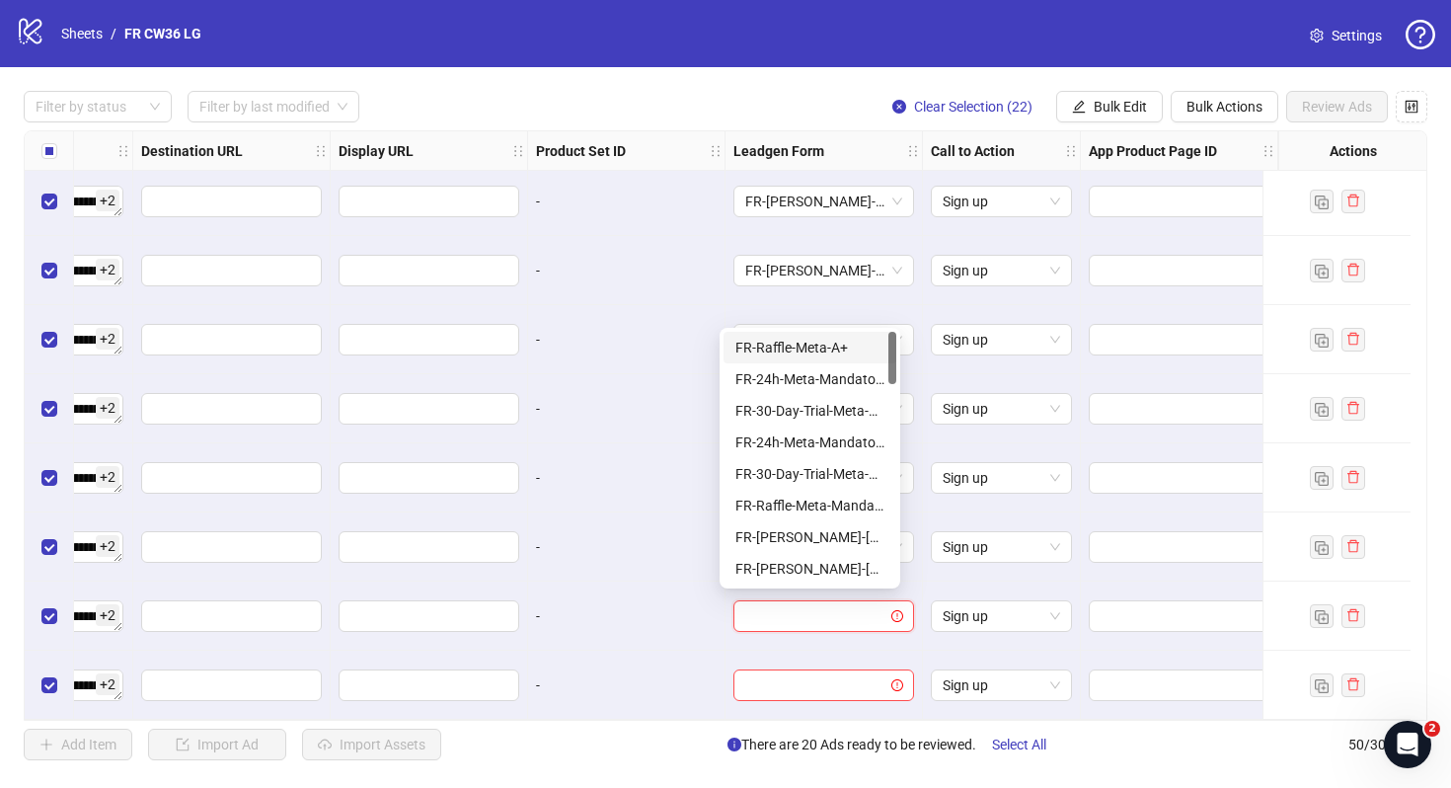
click at [844, 601] on input "search" at bounding box center [814, 616] width 139 height 30
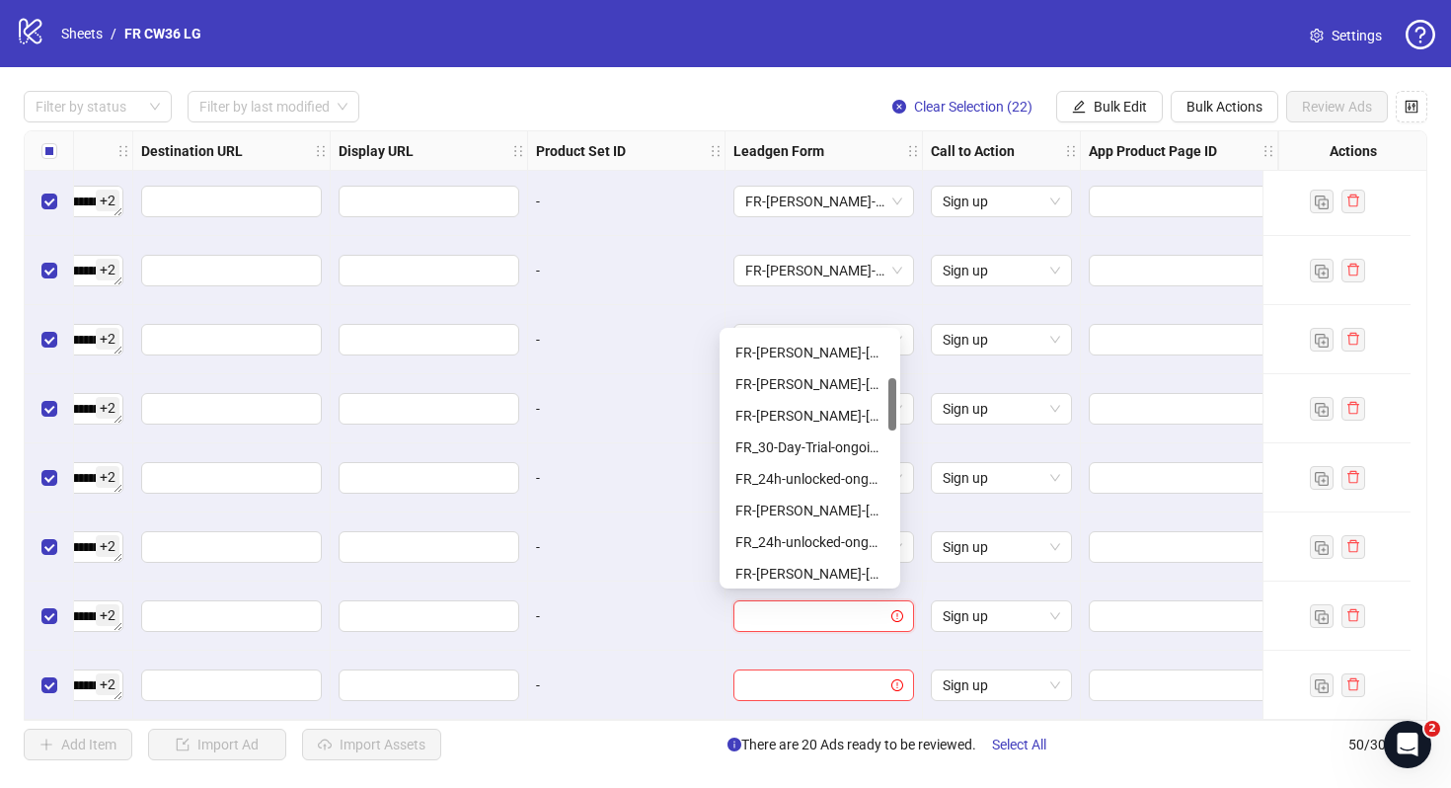
scroll to position [221, 0]
click at [837, 498] on div "FR-[PERSON_NAME]-[DATE]-copy-good" at bounding box center [809, 506] width 149 height 22
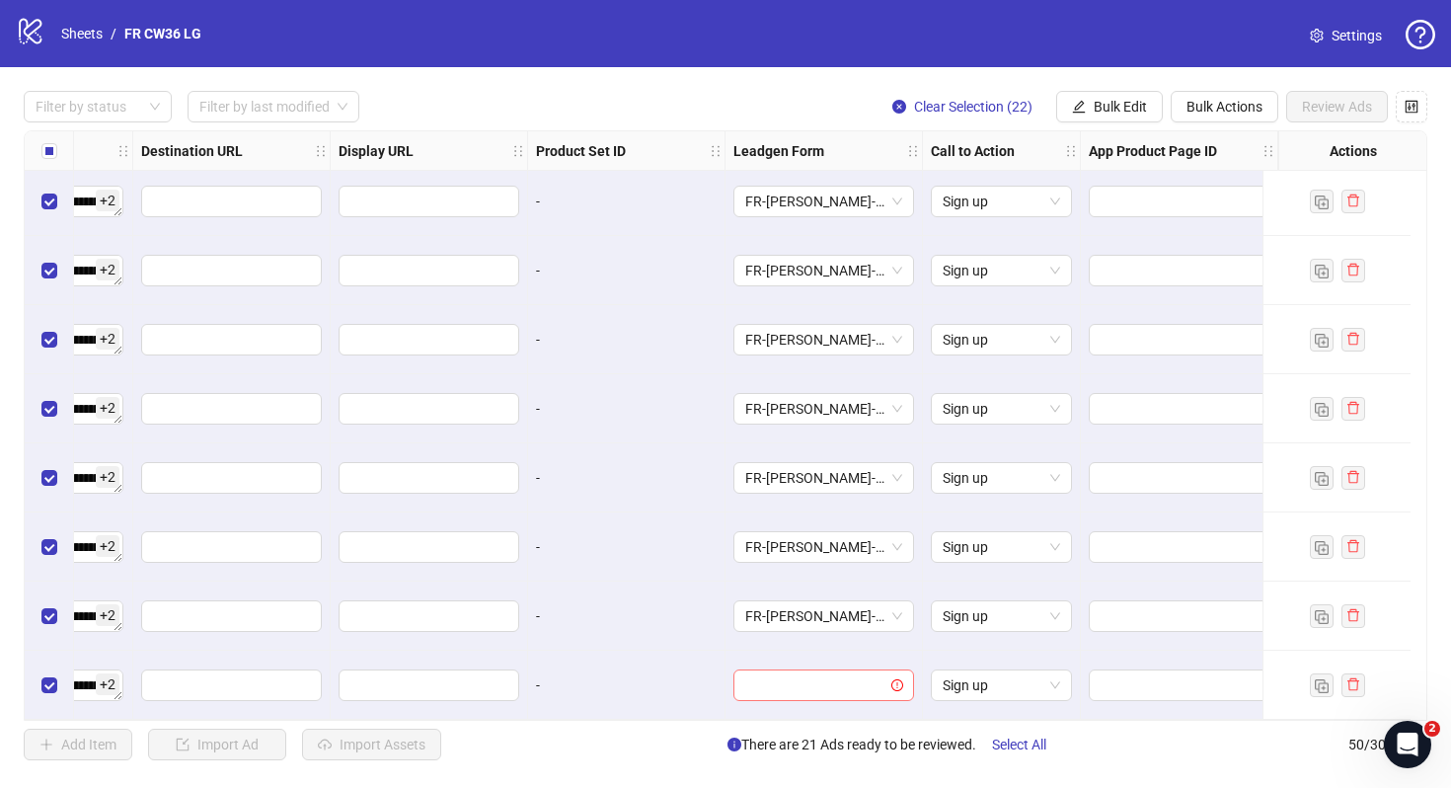
click at [796, 682] on input "search" at bounding box center [814, 685] width 139 height 30
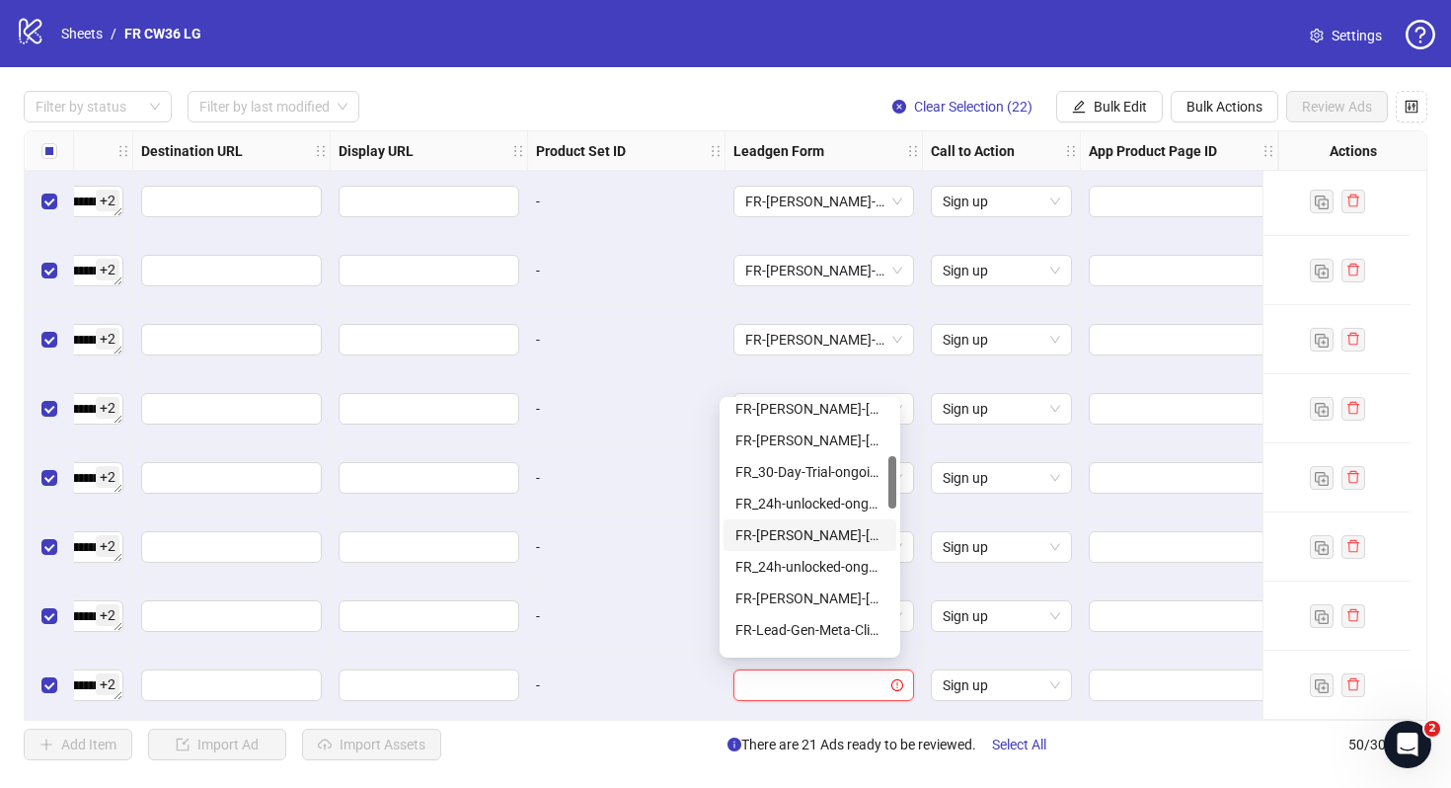
scroll to position [262, 0]
click at [816, 533] on div "FR-[PERSON_NAME]-[DATE]-copy-good" at bounding box center [809, 534] width 149 height 22
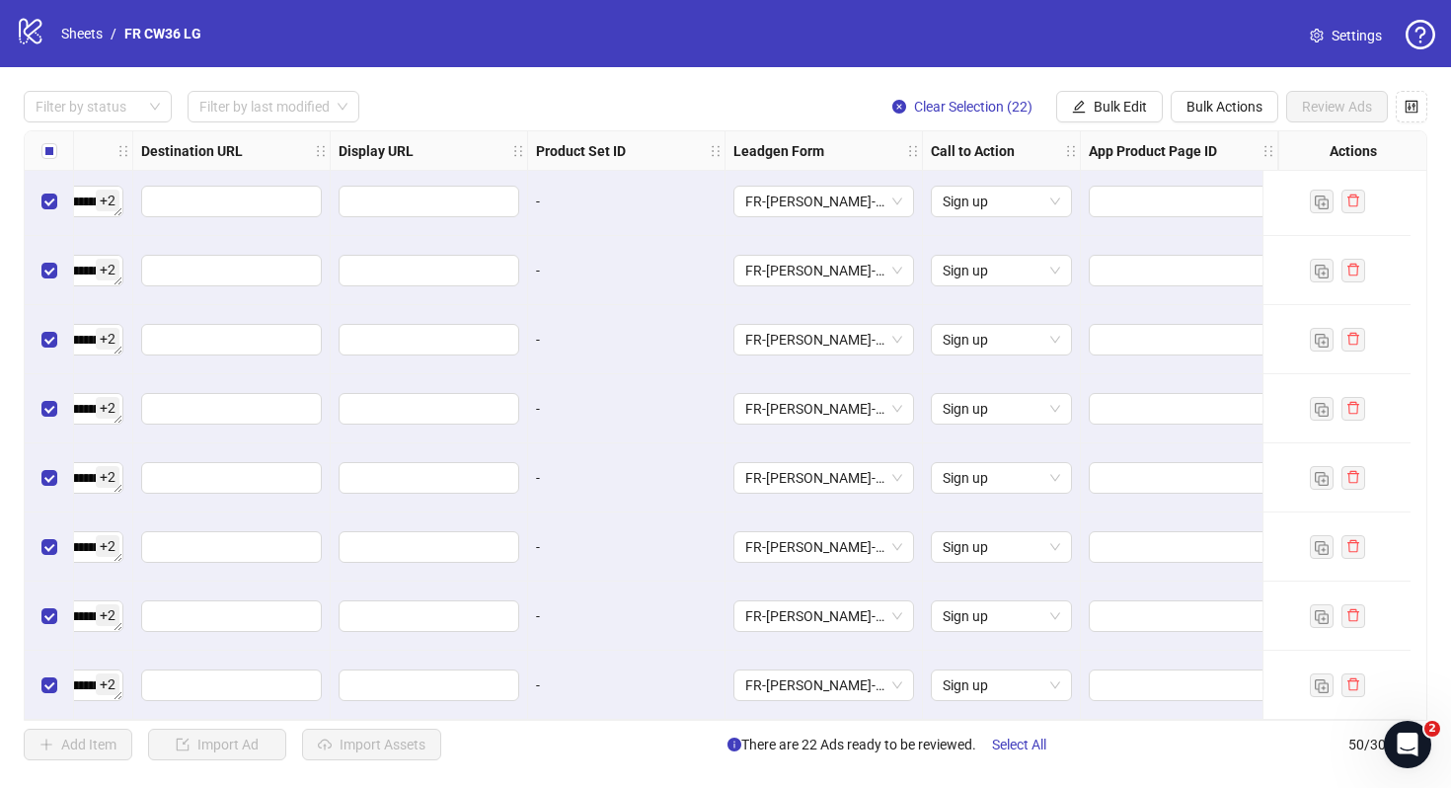
click at [706, 651] on div "-" at bounding box center [626, 685] width 197 height 69
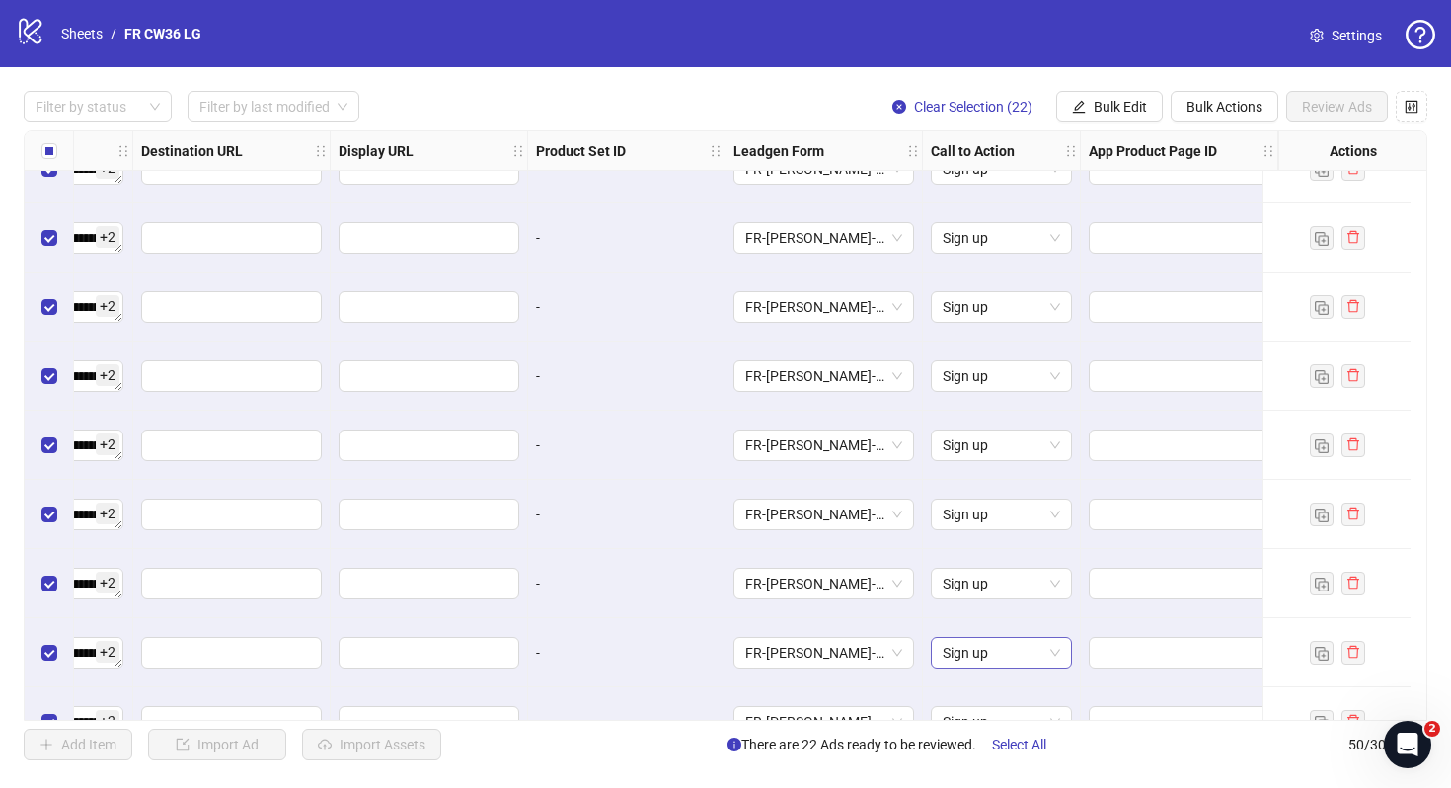
scroll to position [2386, 0]
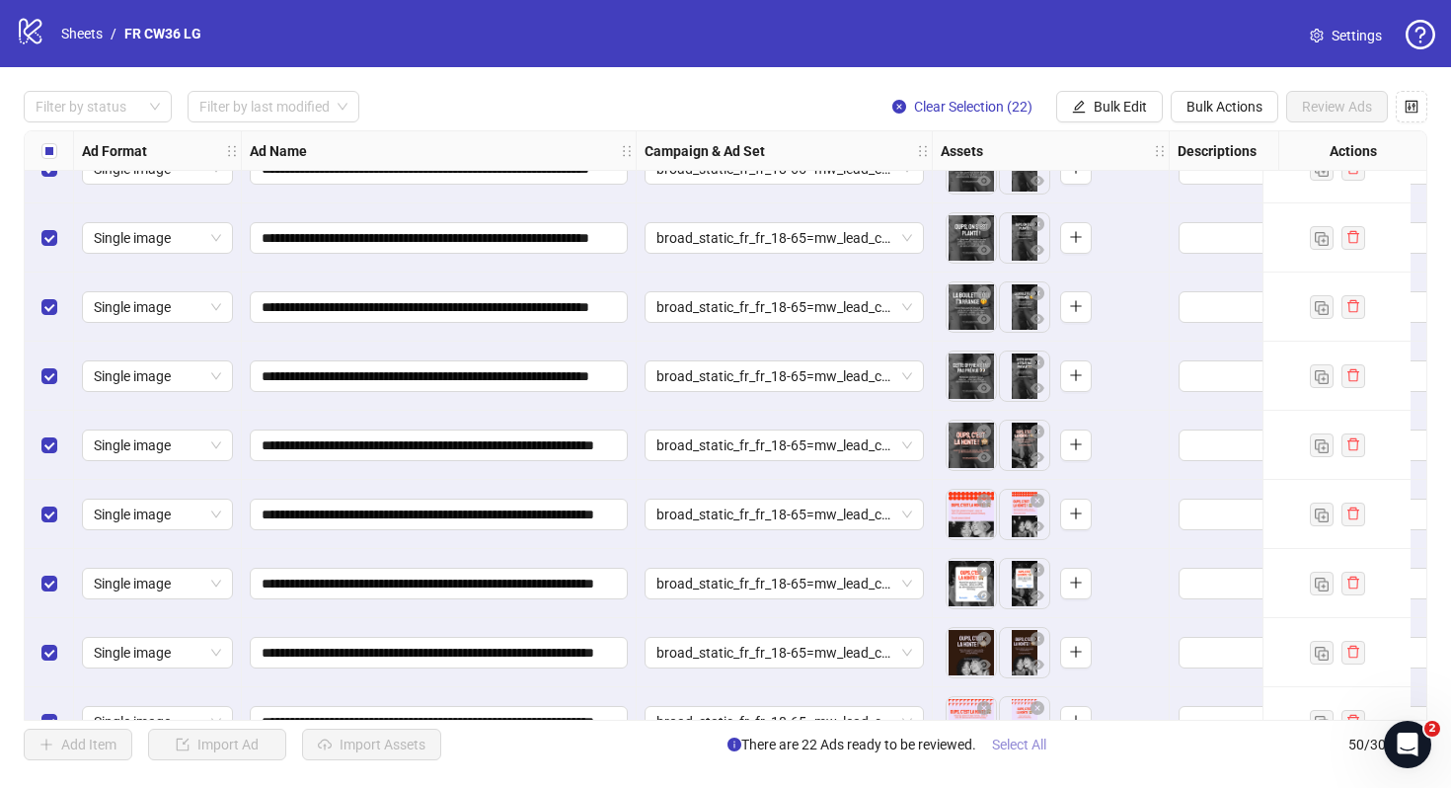
click at [1038, 747] on span "Select All" at bounding box center [1019, 744] width 54 height 16
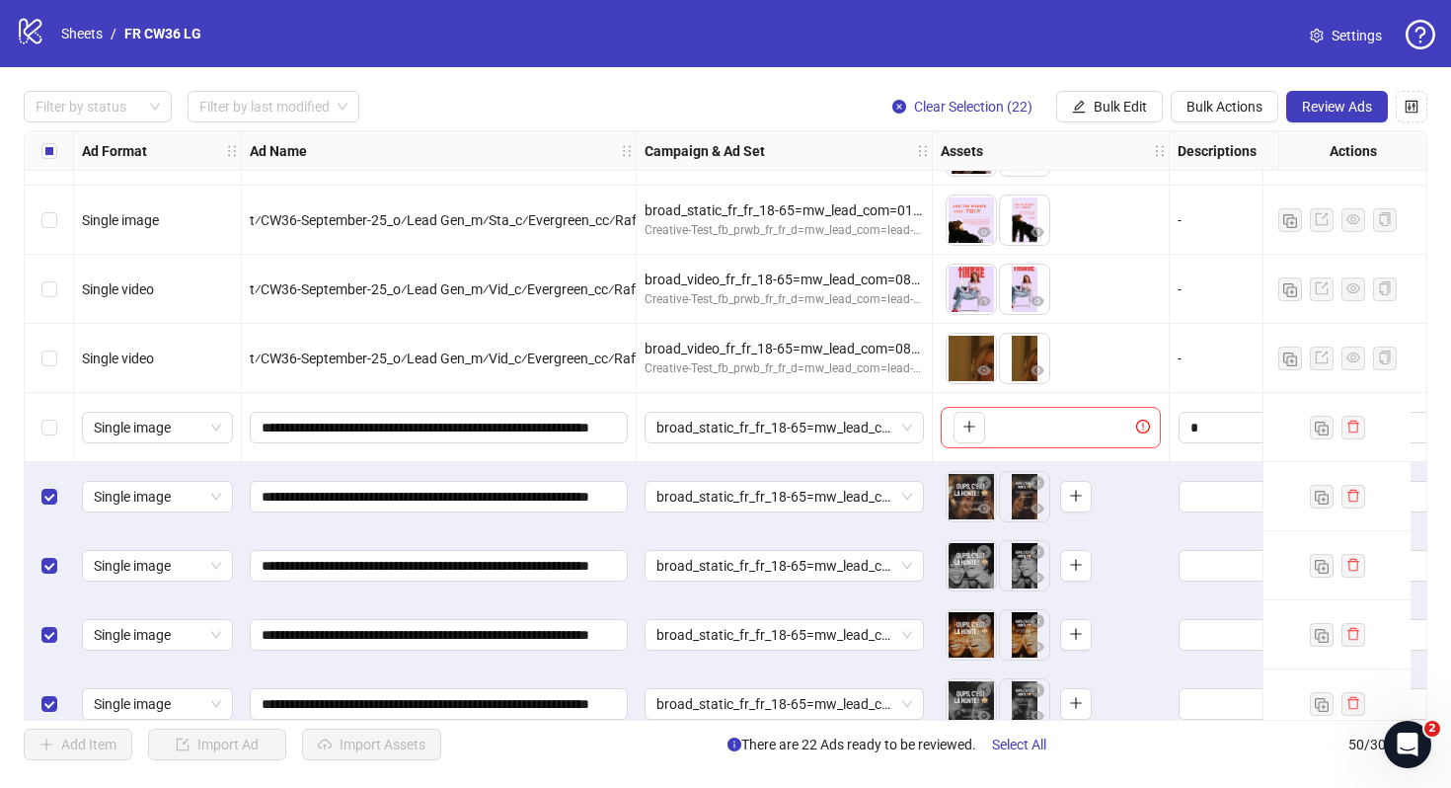
scroll to position [1712, 0]
click at [1338, 89] on div "Filter by status Filter by last modified Clear Selection (22) Bulk Edit Bulk Ac…" at bounding box center [725, 425] width 1451 height 717
click at [1344, 103] on span "Review Ads" at bounding box center [1337, 107] width 70 height 16
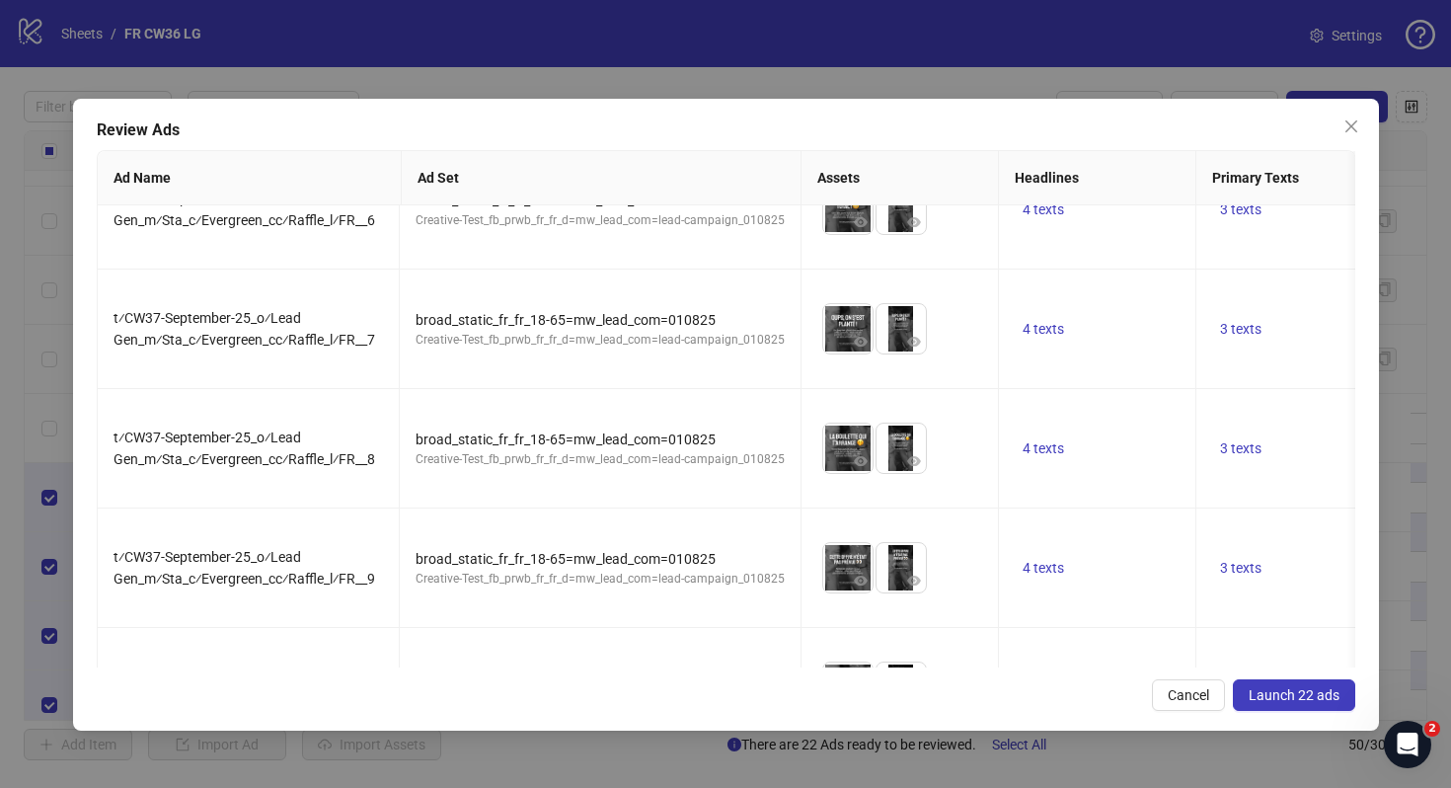
scroll to position [0, 0]
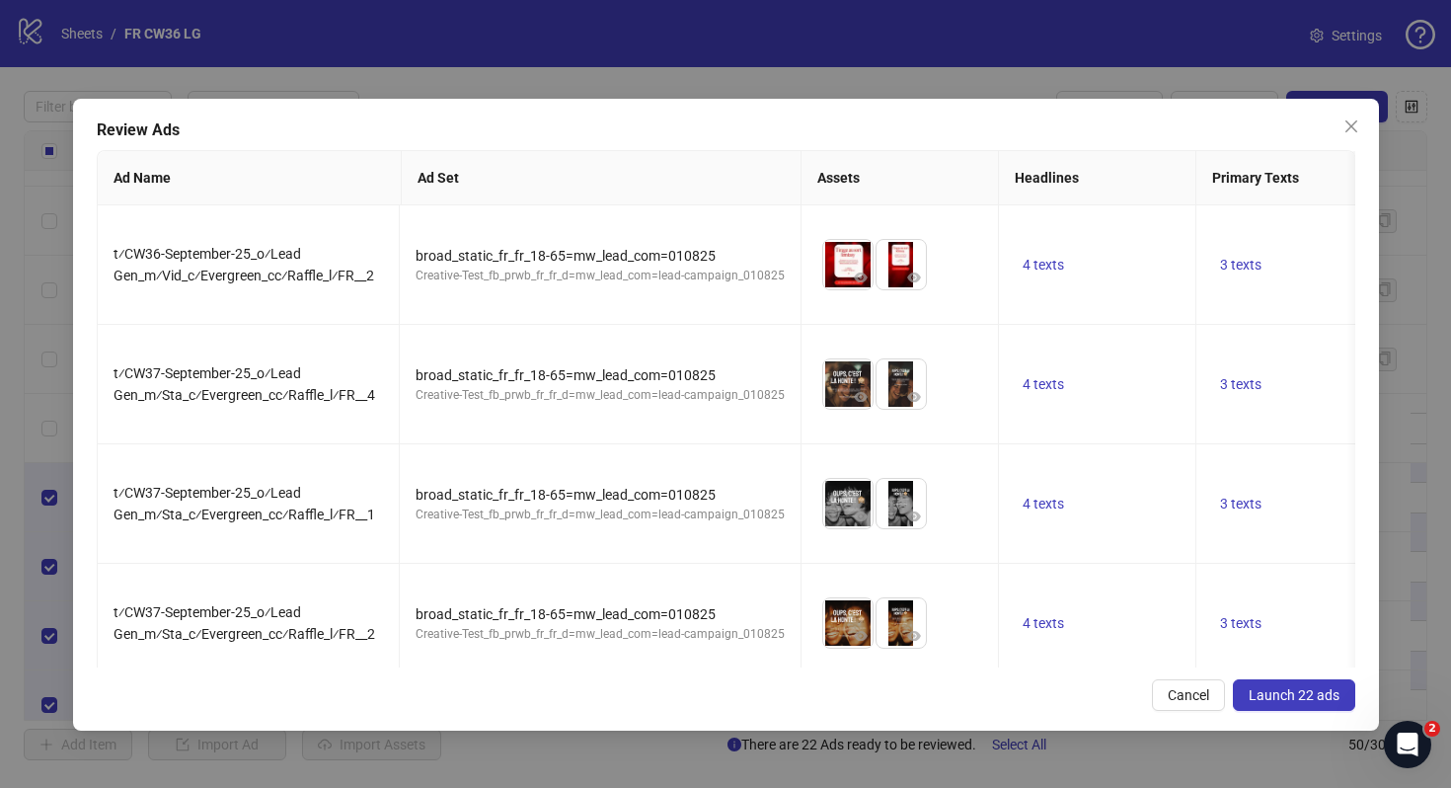
click at [1324, 703] on button "Launch 22 ads" at bounding box center [1294, 695] width 122 height 32
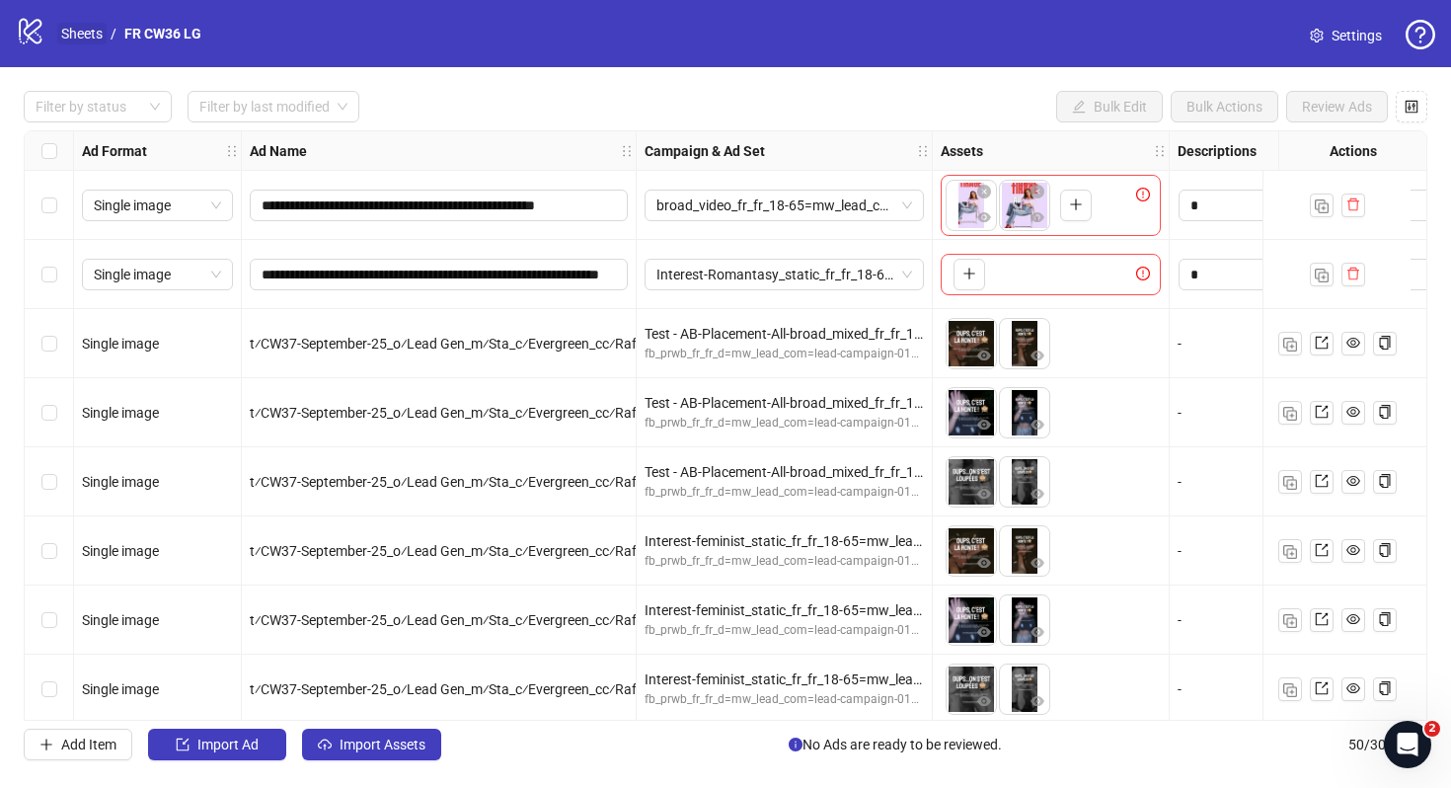
click at [88, 36] on link "Sheets" at bounding box center [81, 34] width 49 height 22
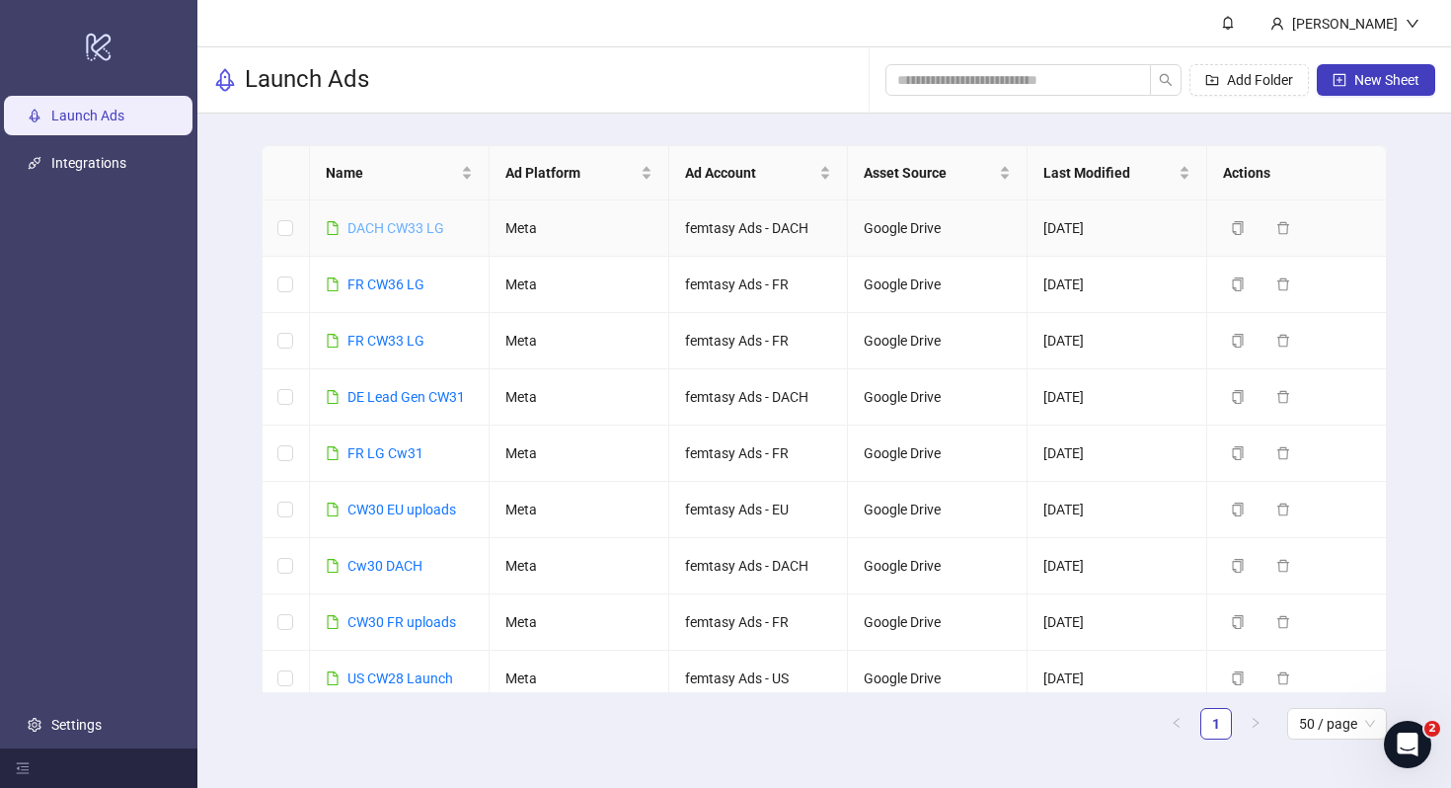
click at [400, 226] on link "DACH CW33 LG" at bounding box center [395, 228] width 97 height 16
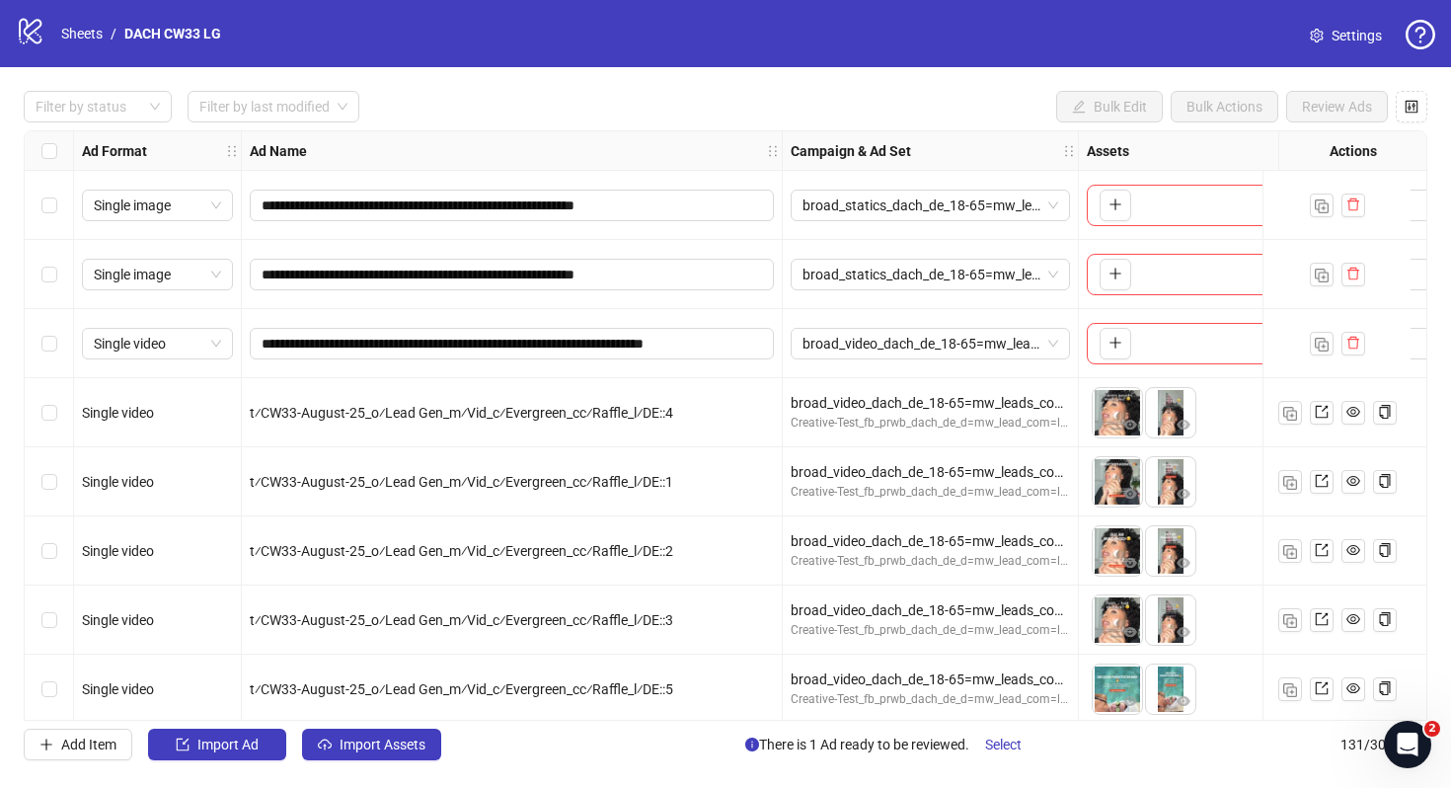
click at [1345, 27] on span "Settings" at bounding box center [1357, 36] width 50 height 22
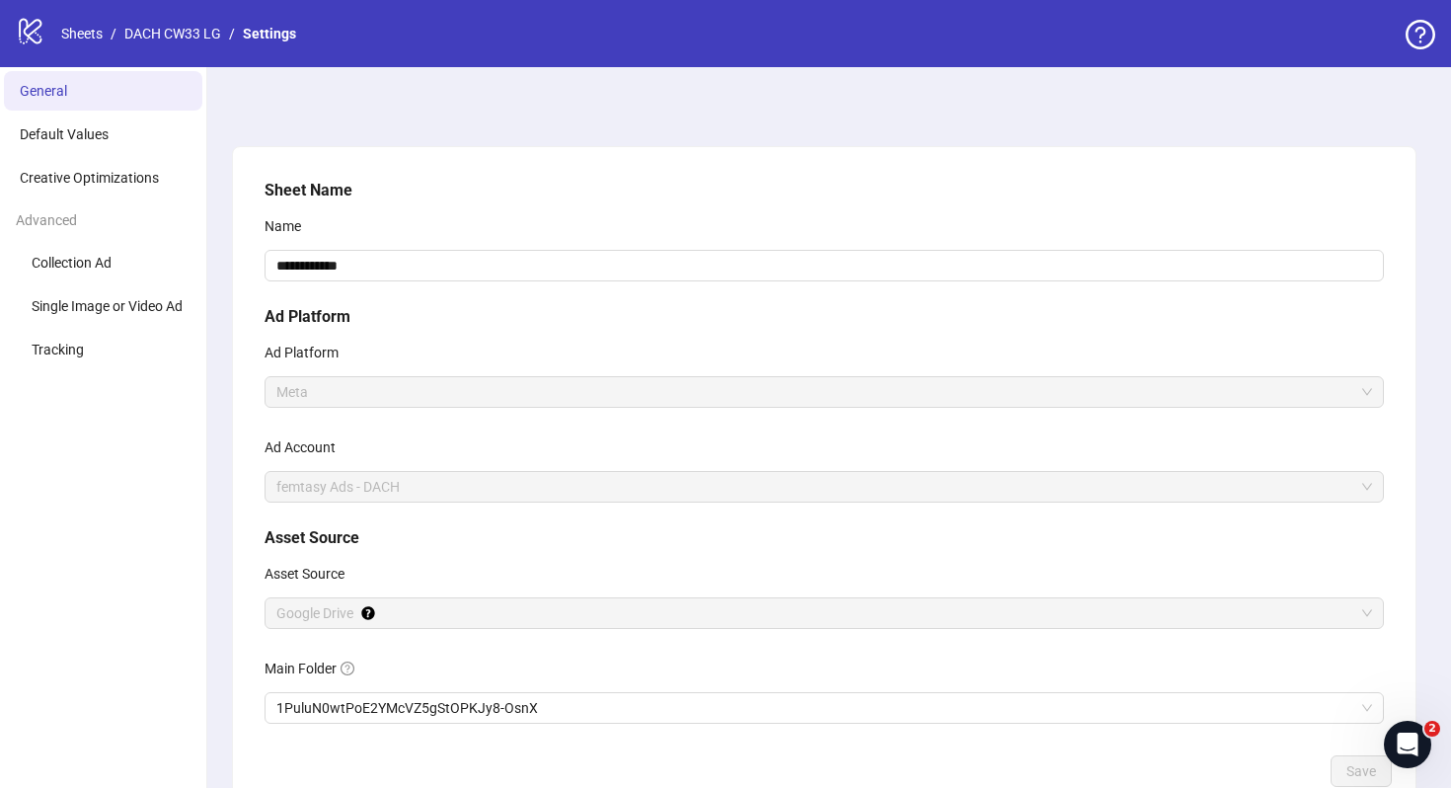
scroll to position [126, 0]
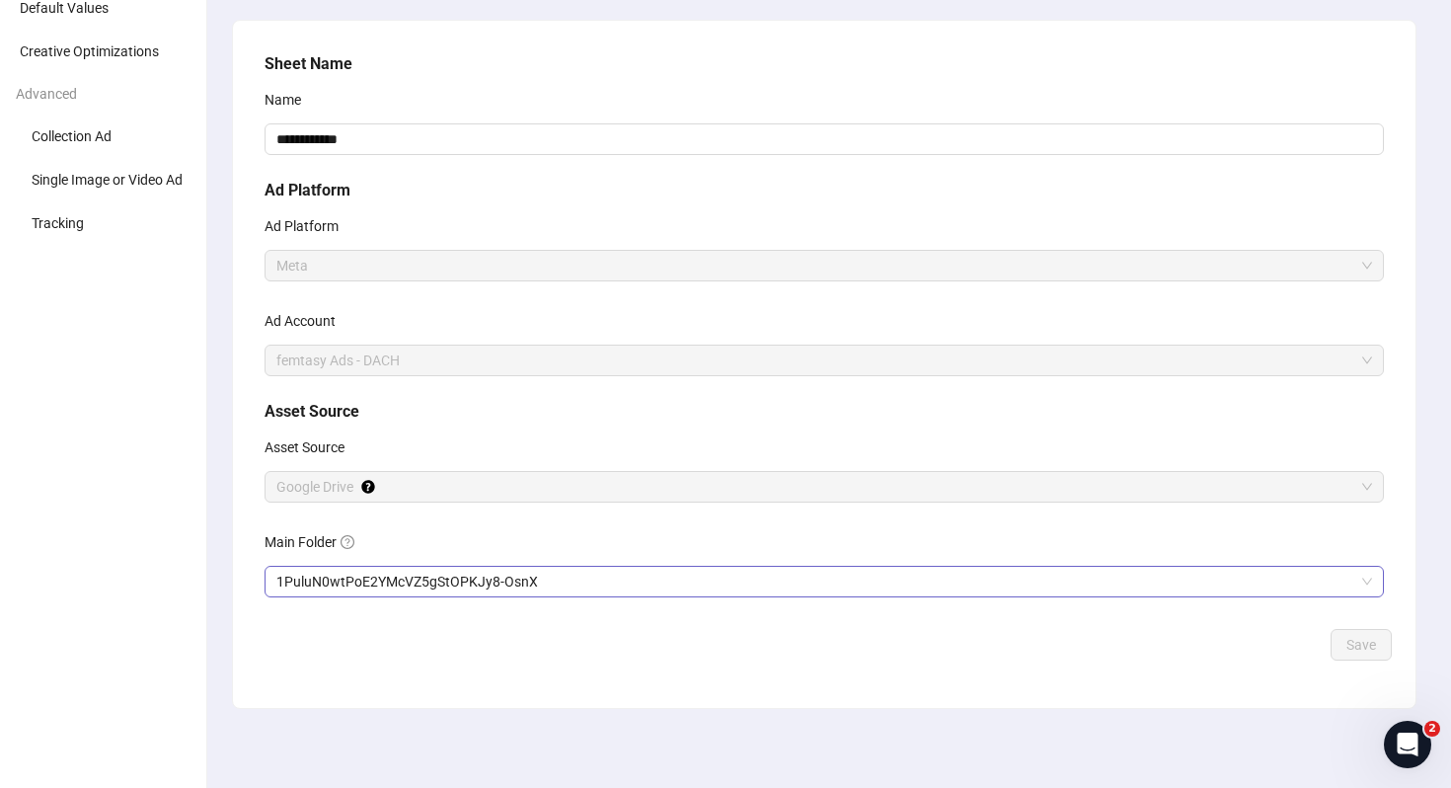
click at [494, 596] on div "1PuluN0wtPoE2YMcVZ5gStOPKJy8-OsnX" at bounding box center [824, 582] width 1119 height 32
click at [550, 584] on span "1PuluN0wtPoE2YMcVZ5gStOPKJy8-OsnX" at bounding box center [824, 583] width 1096 height 30
click at [1373, 656] on button "Save" at bounding box center [1361, 646] width 61 height 32
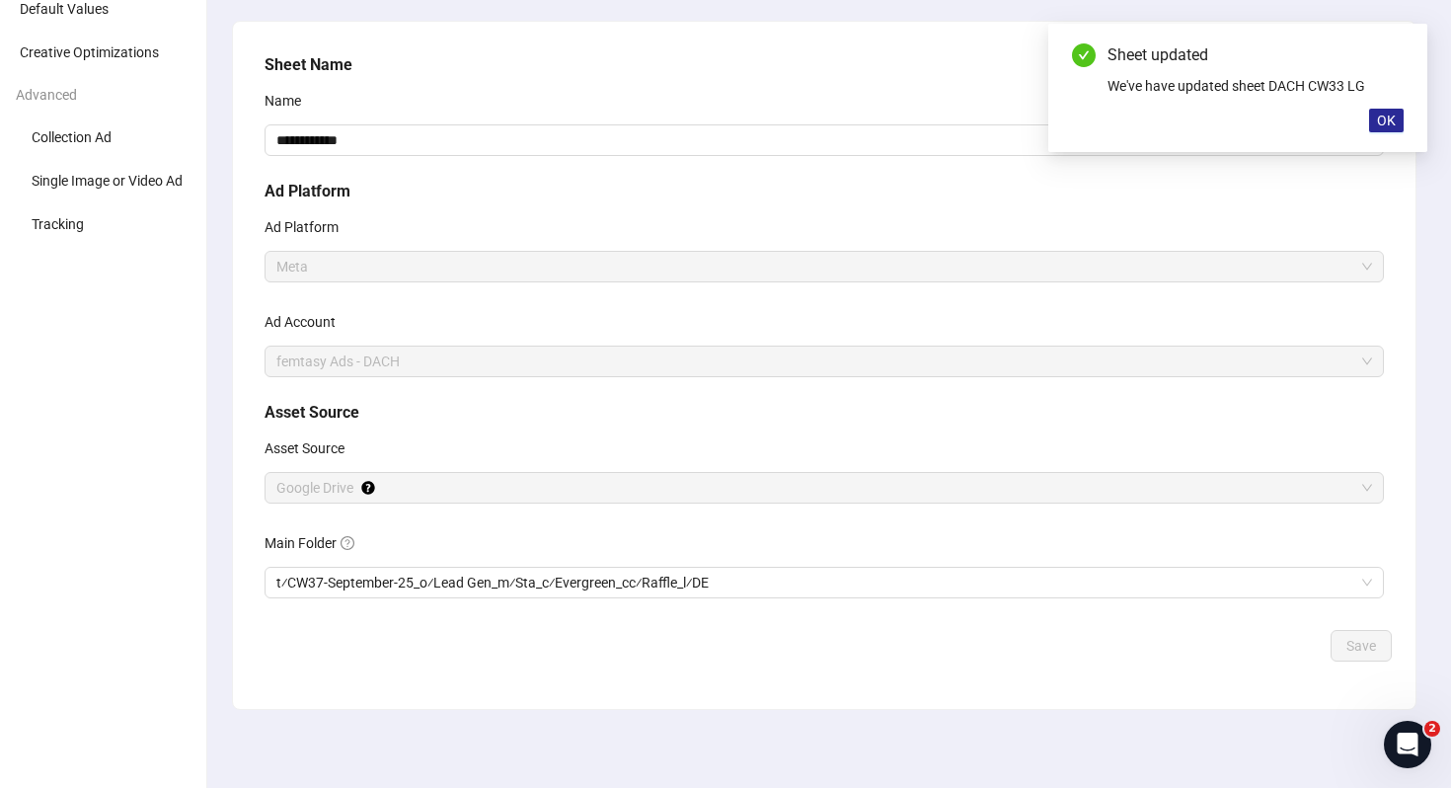
click at [1386, 115] on span "OK" at bounding box center [1386, 121] width 19 height 16
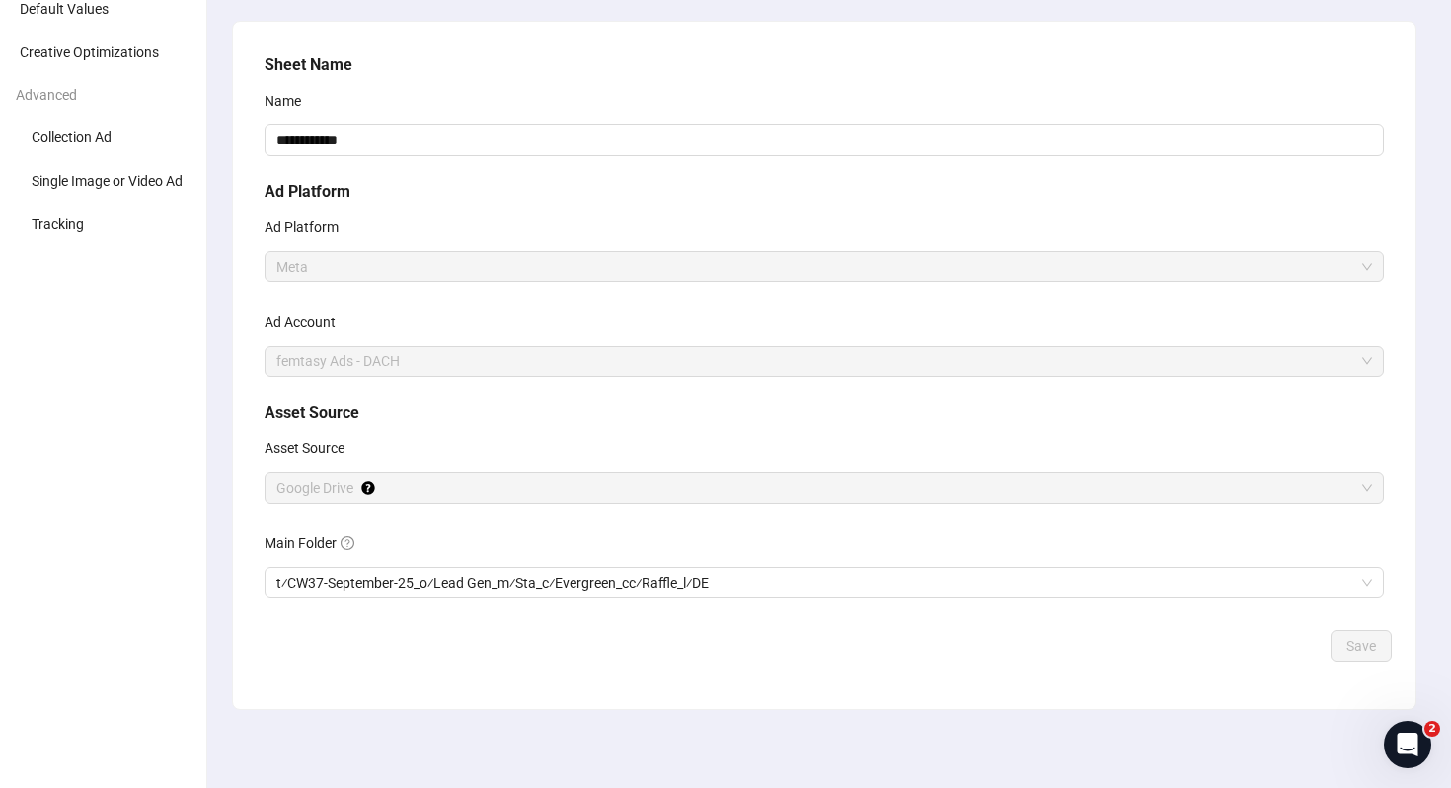
scroll to position [0, 0]
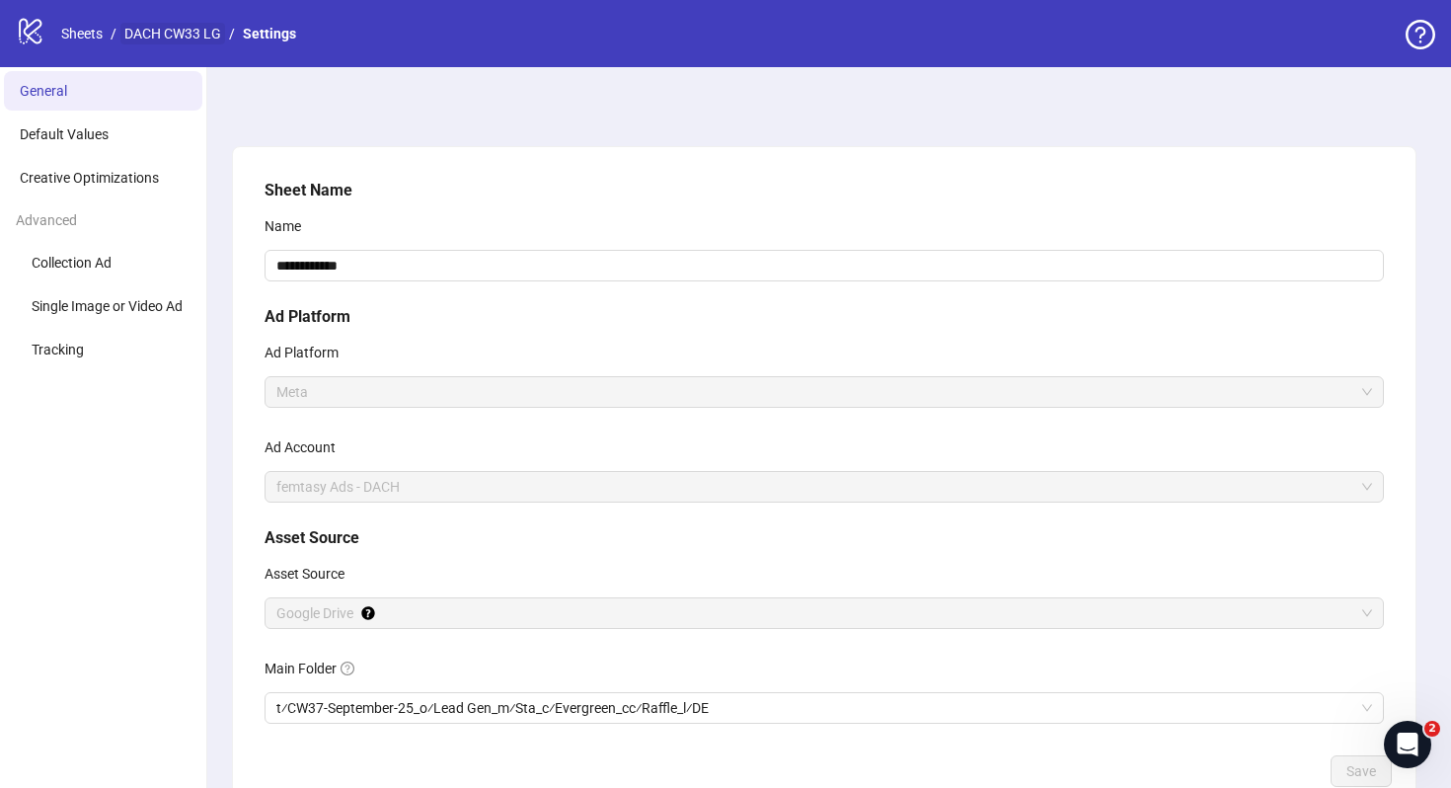
click at [168, 30] on link "DACH CW33 LG" at bounding box center [172, 34] width 105 height 22
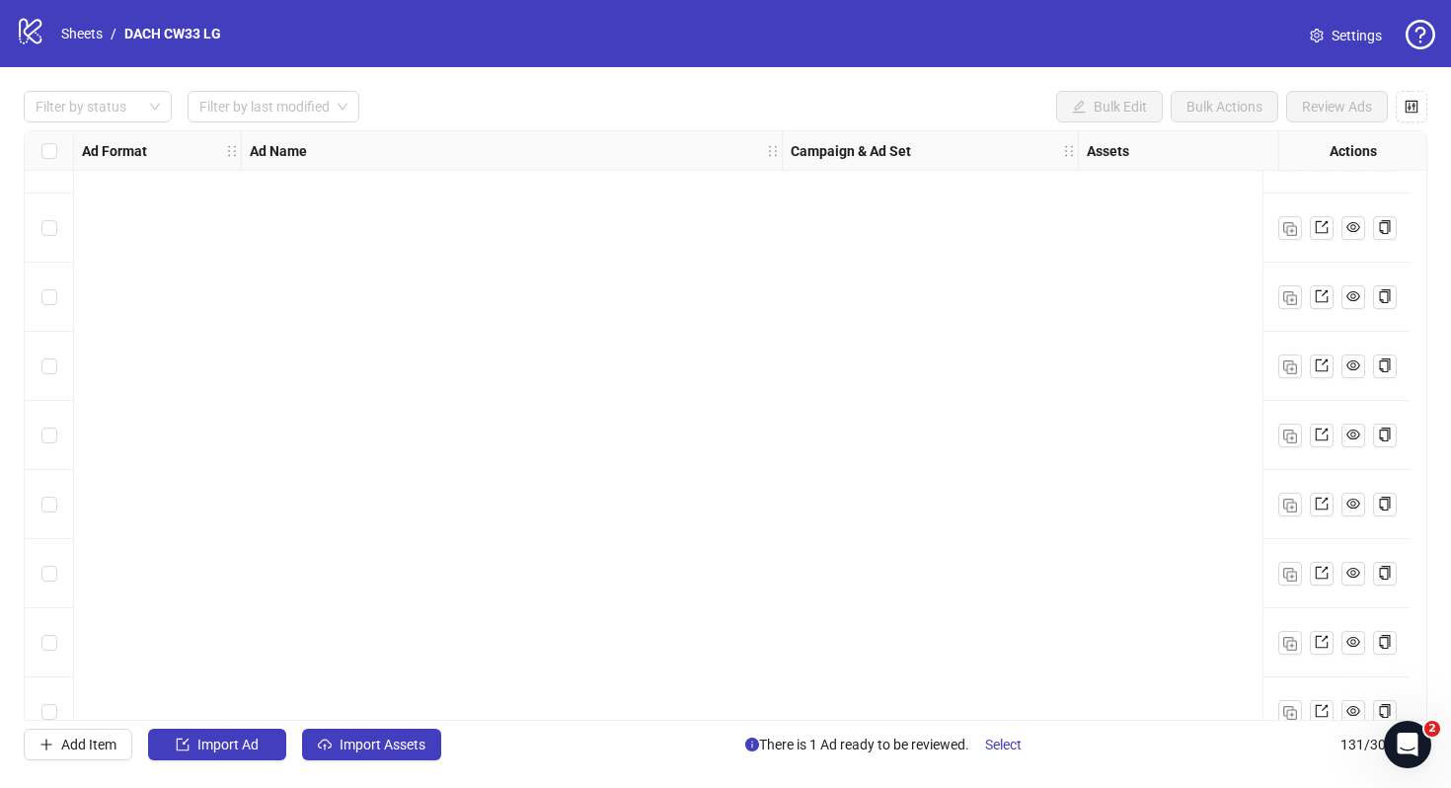
scroll to position [8512, 0]
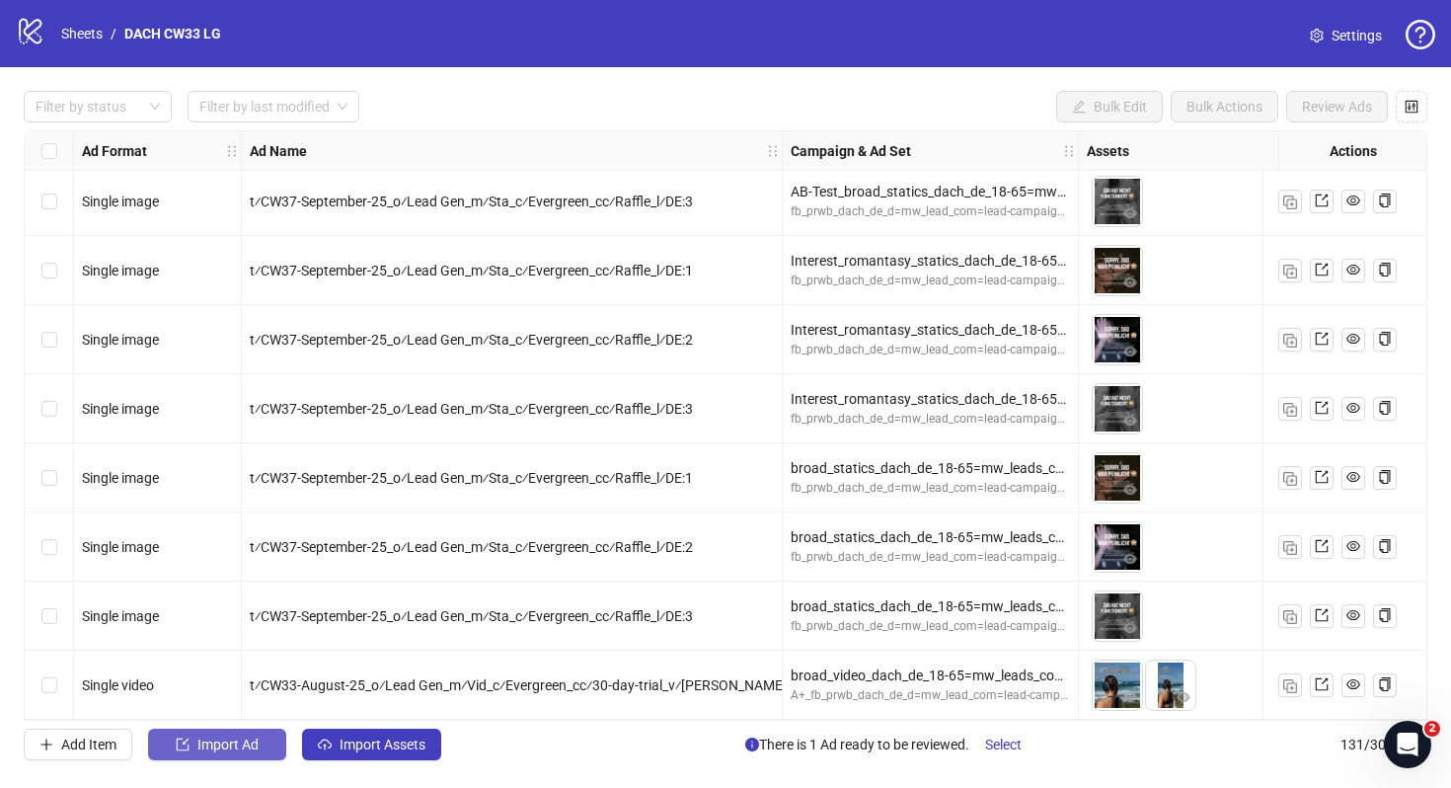
click at [201, 743] on span "Import Ad" at bounding box center [227, 744] width 61 height 16
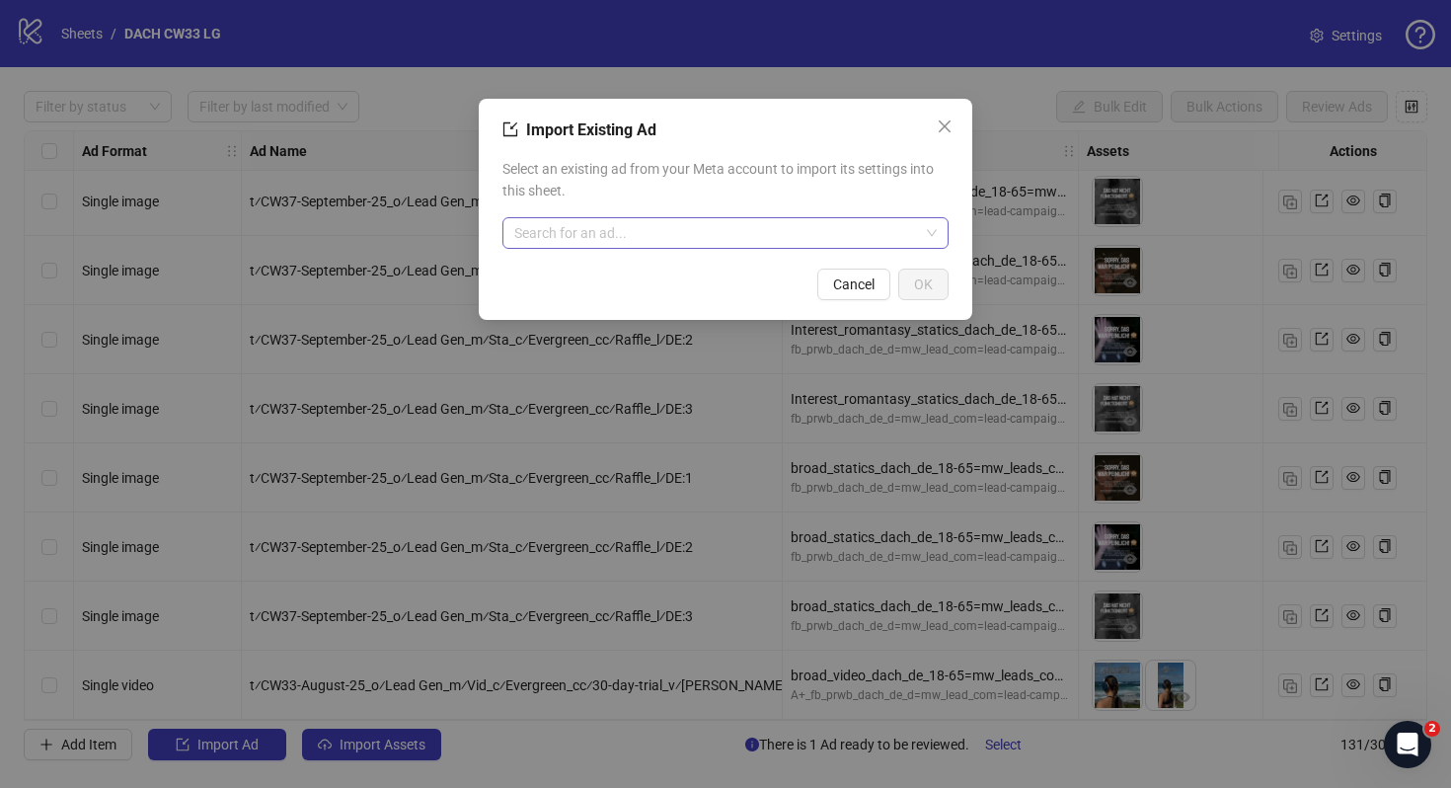
click at [785, 220] on input "search" at bounding box center [716, 233] width 405 height 30
click at [425, 453] on div "Import Existing Ad Select an existing ad from your Meta account to import its s…" at bounding box center [725, 394] width 1451 height 788
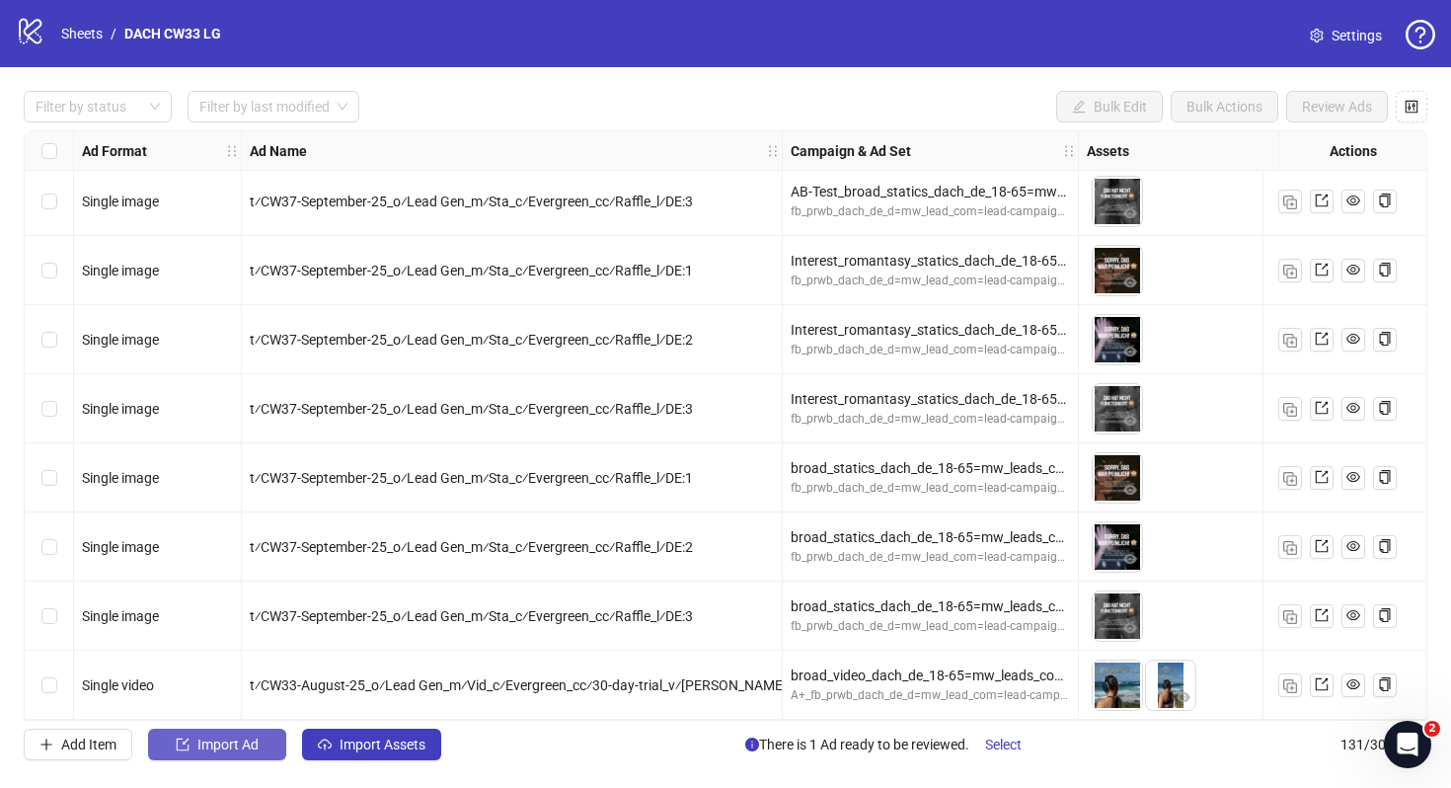
click at [233, 758] on button "Import Ad" at bounding box center [217, 745] width 138 height 32
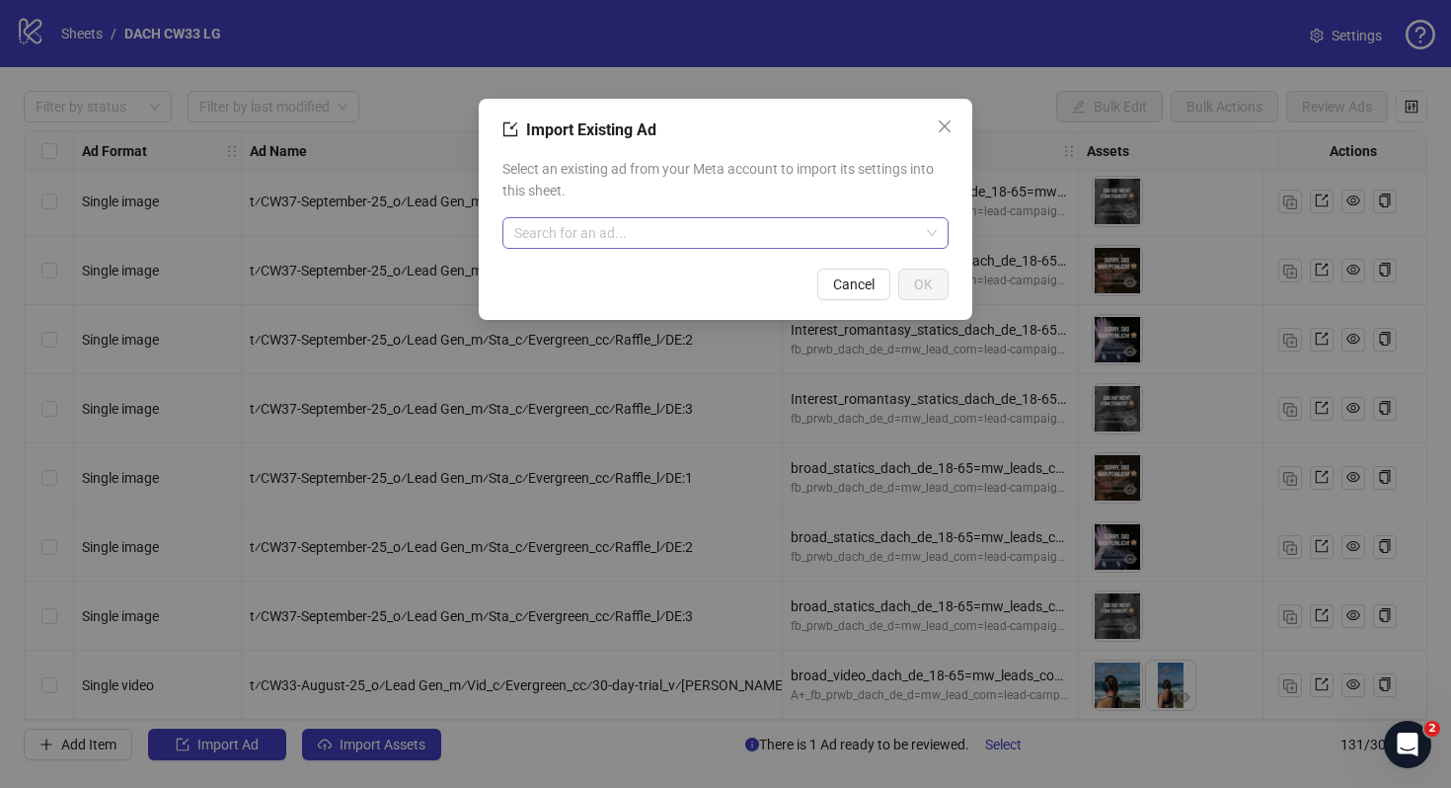
click at [659, 232] on input "search" at bounding box center [716, 233] width 405 height 30
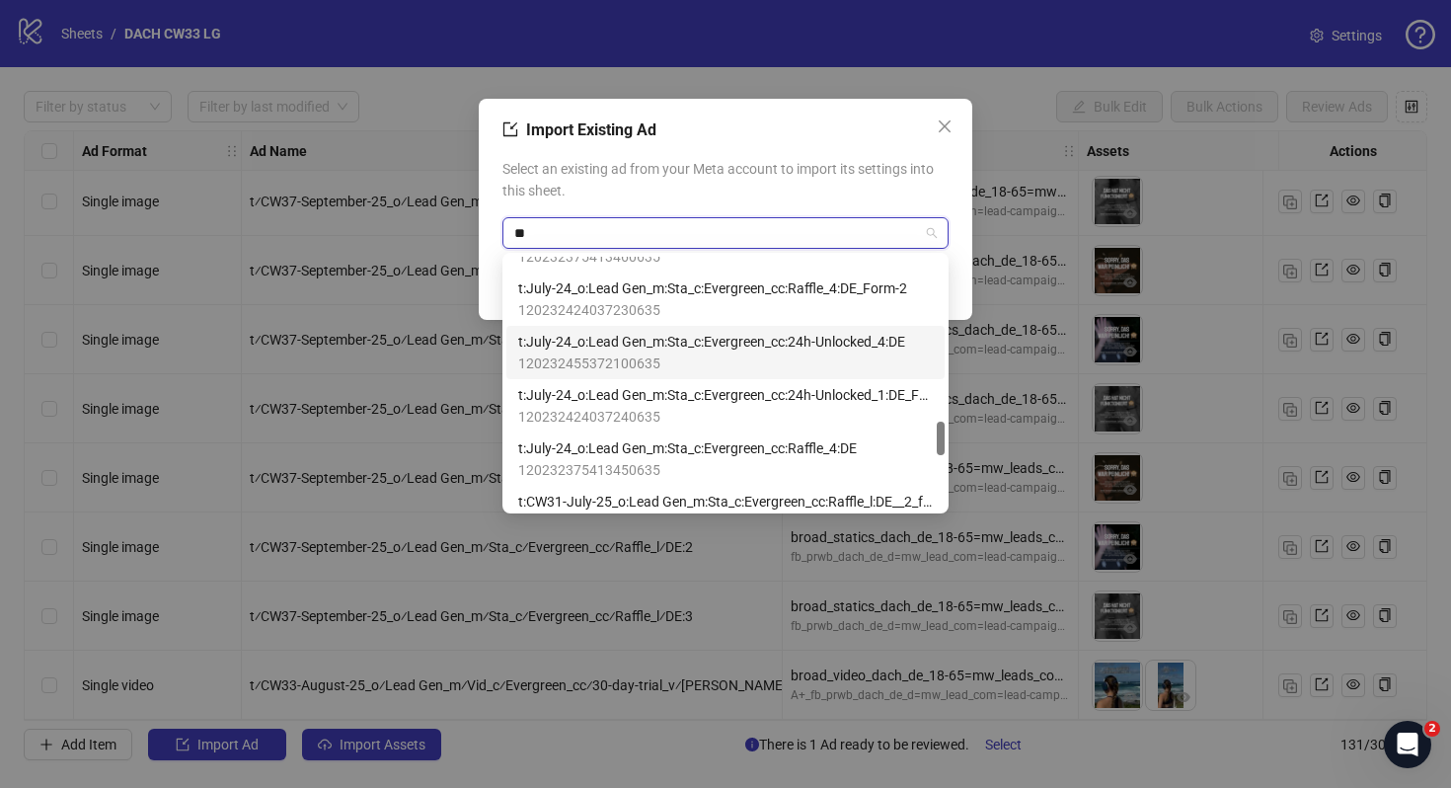
scroll to position [0, 0]
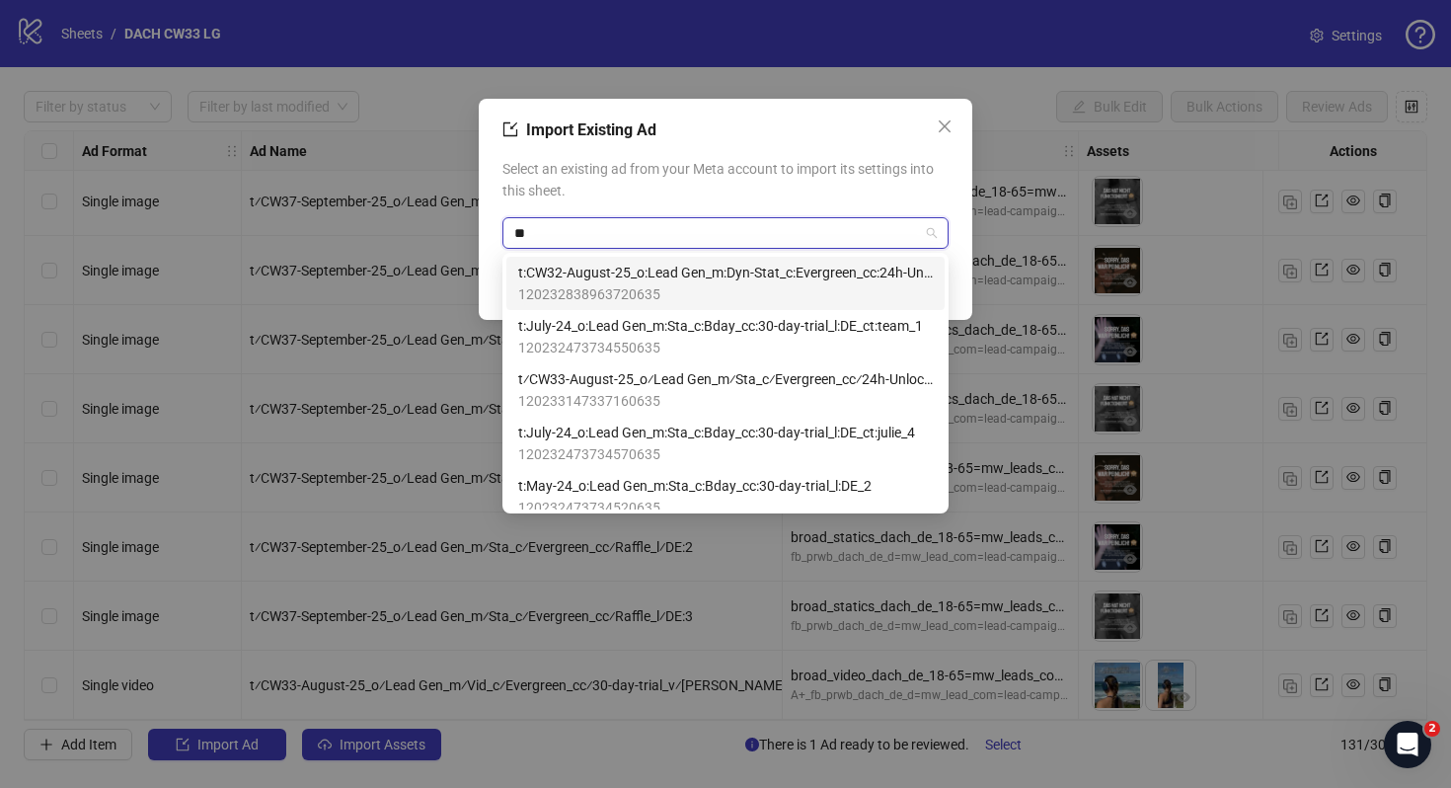
click at [514, 229] on input "**" at bounding box center [716, 233] width 405 height 30
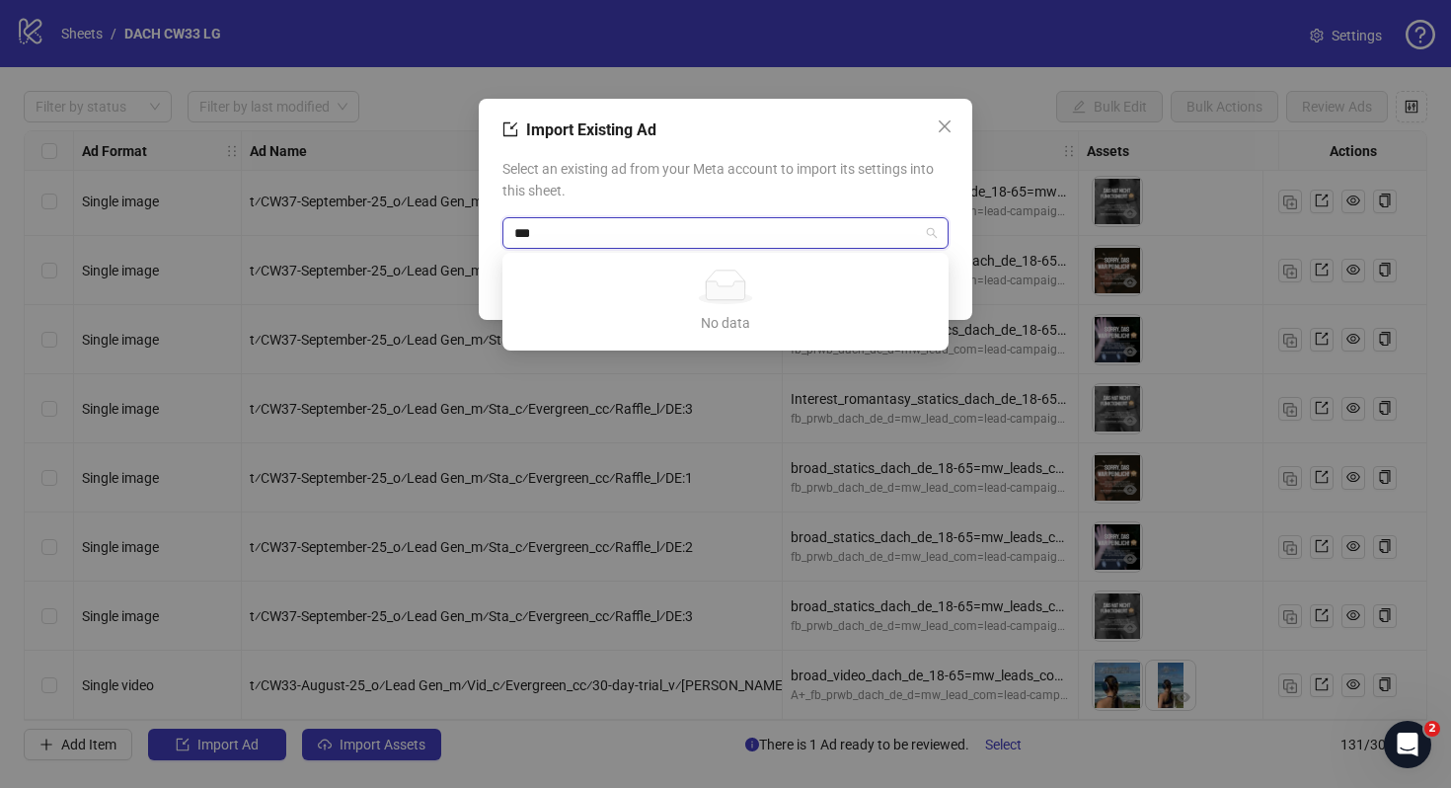
type input "****"
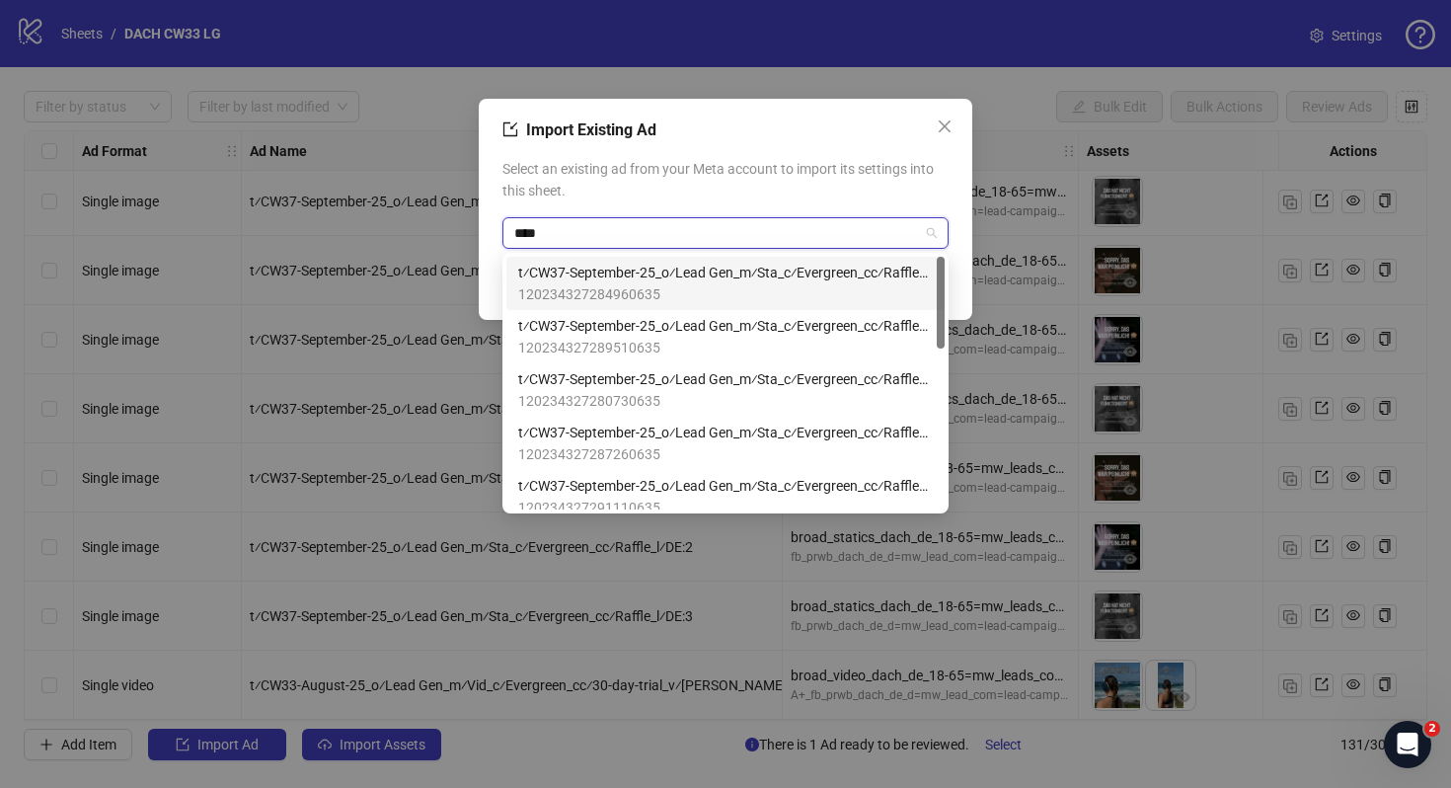
click at [640, 282] on span "t⁄CW37-September-25_o⁄Lead Gen_m⁄Sta_c⁄Evergreen_cc⁄Raffle_l⁄DE:1" at bounding box center [725, 273] width 415 height 22
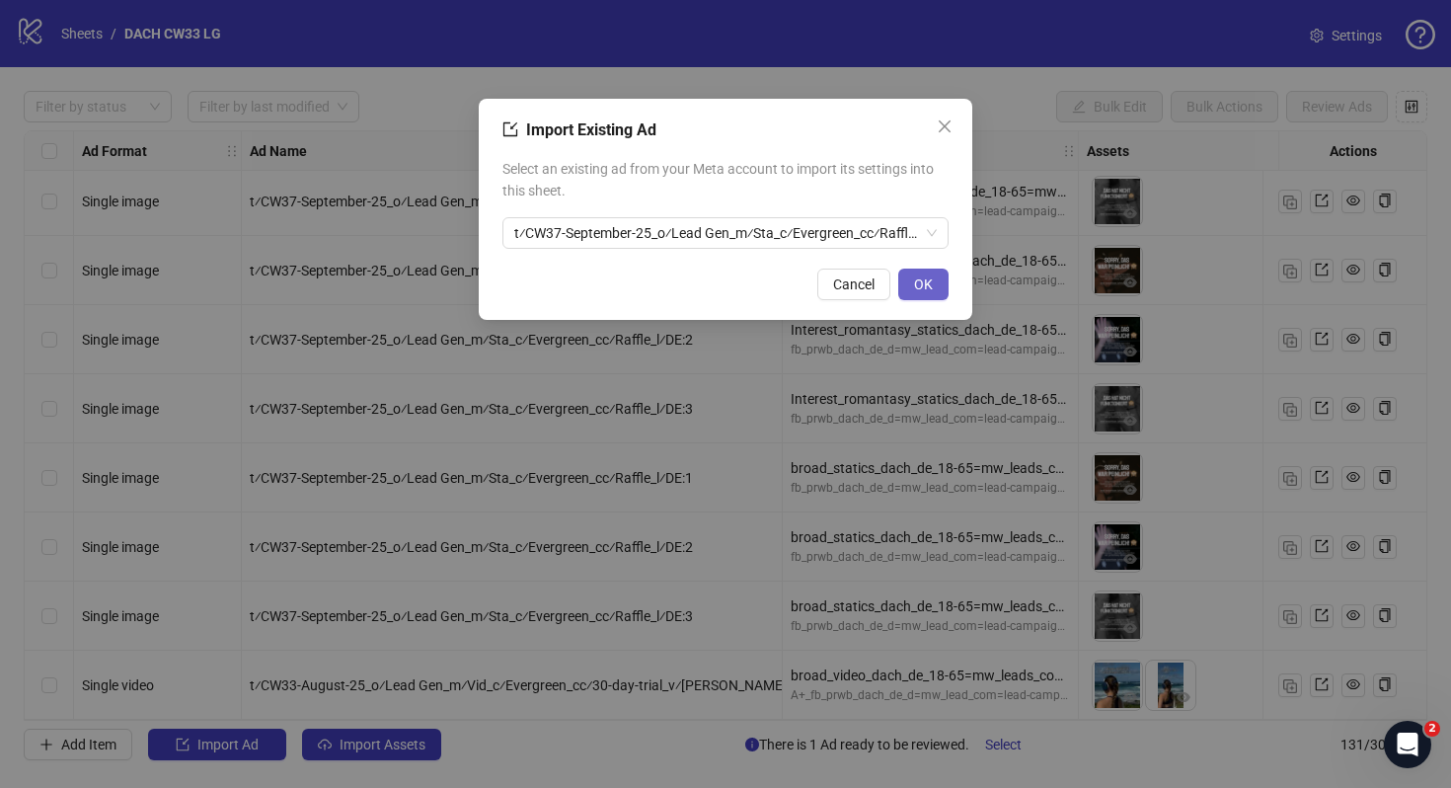
click at [926, 282] on span "OK" at bounding box center [923, 284] width 19 height 16
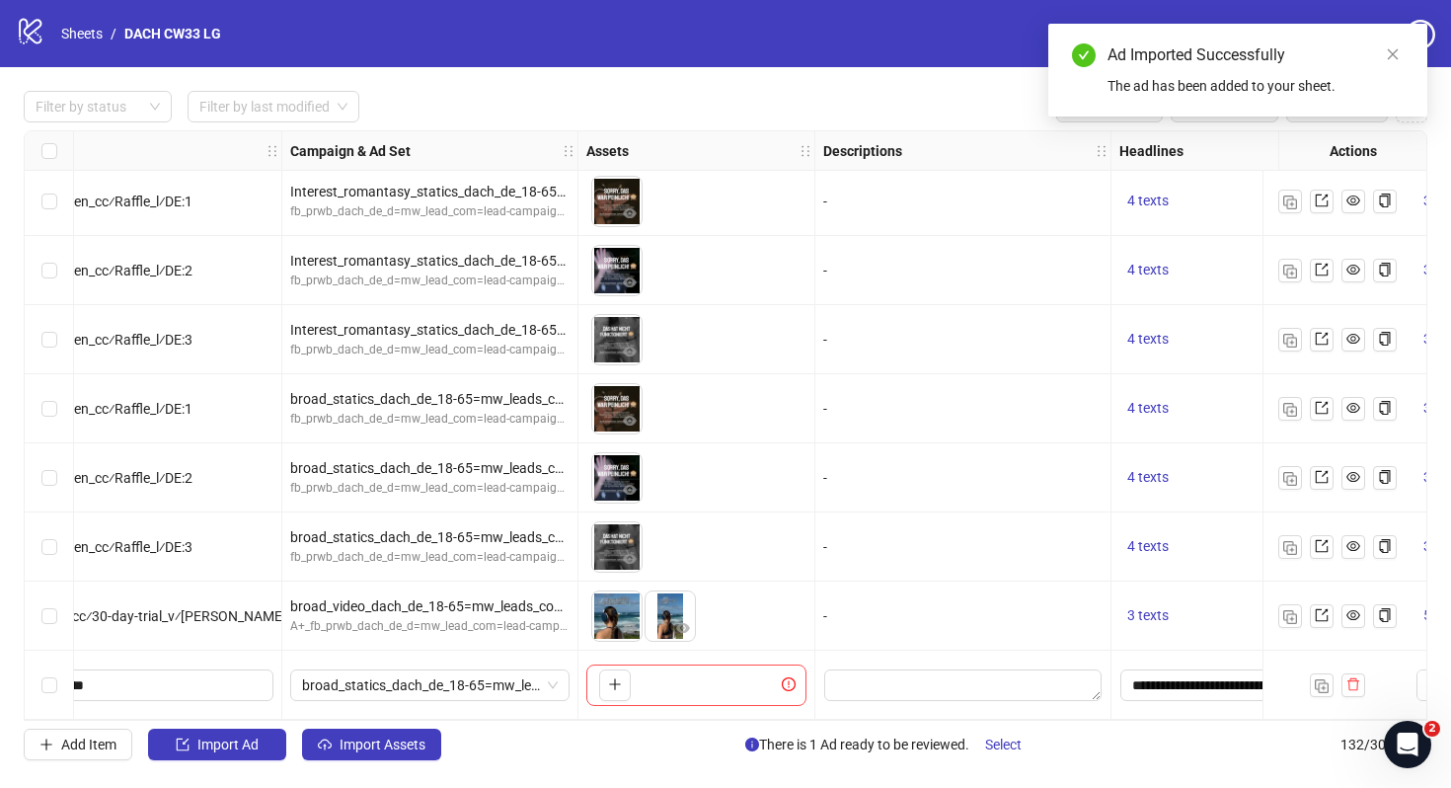
scroll to position [8581, 0]
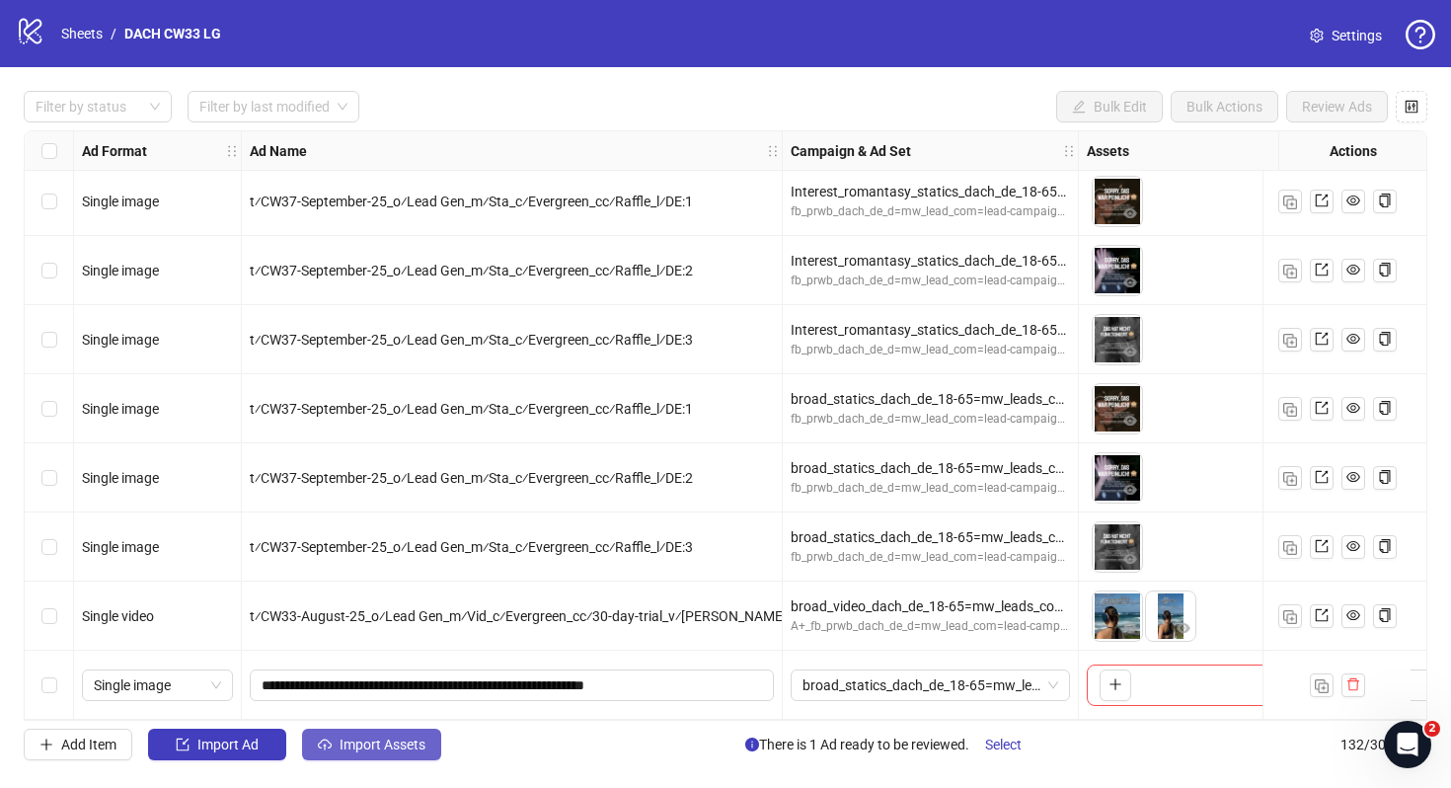
click at [363, 732] on button "Import Assets" at bounding box center [371, 745] width 139 height 32
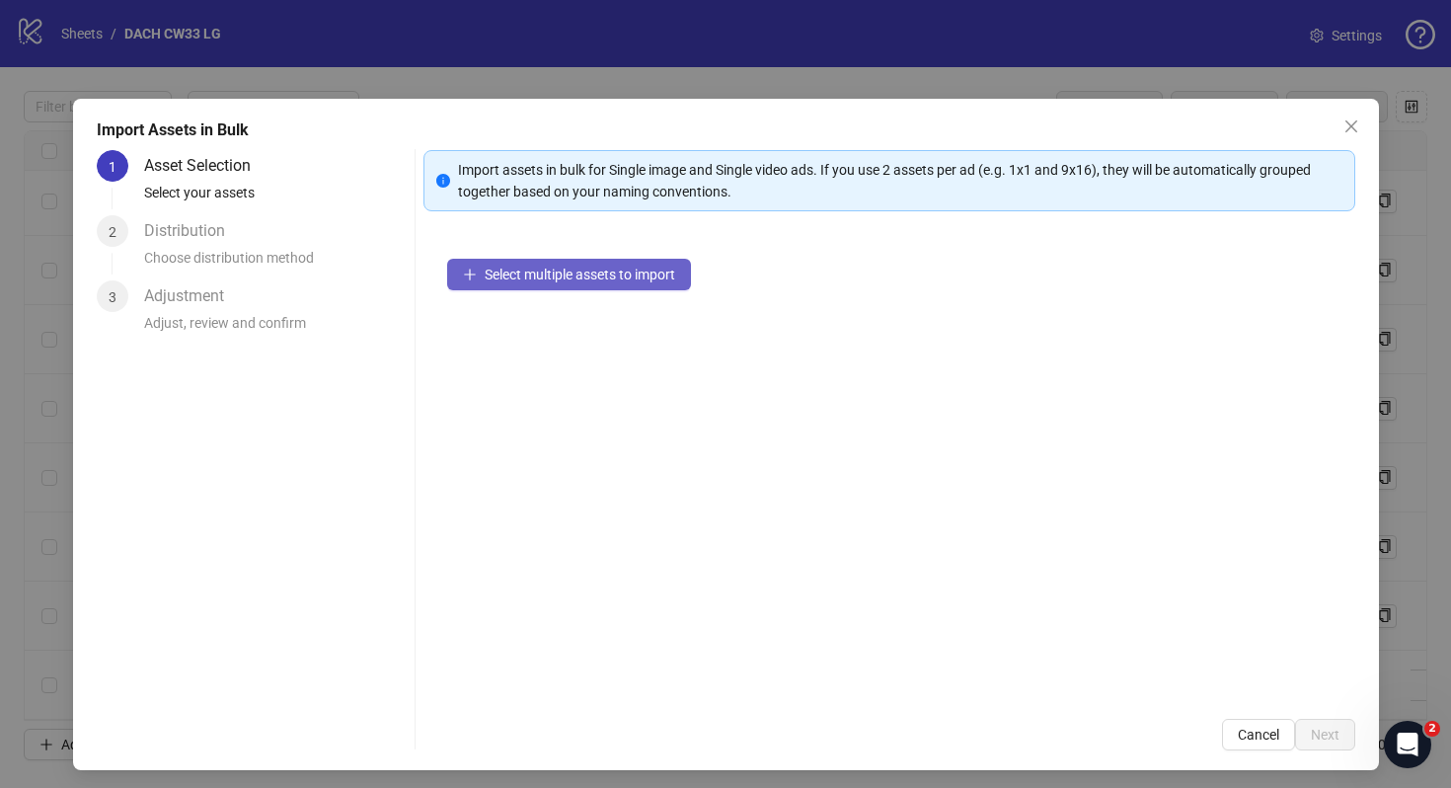
click at [589, 277] on span "Select multiple assets to import" at bounding box center [580, 275] width 191 height 16
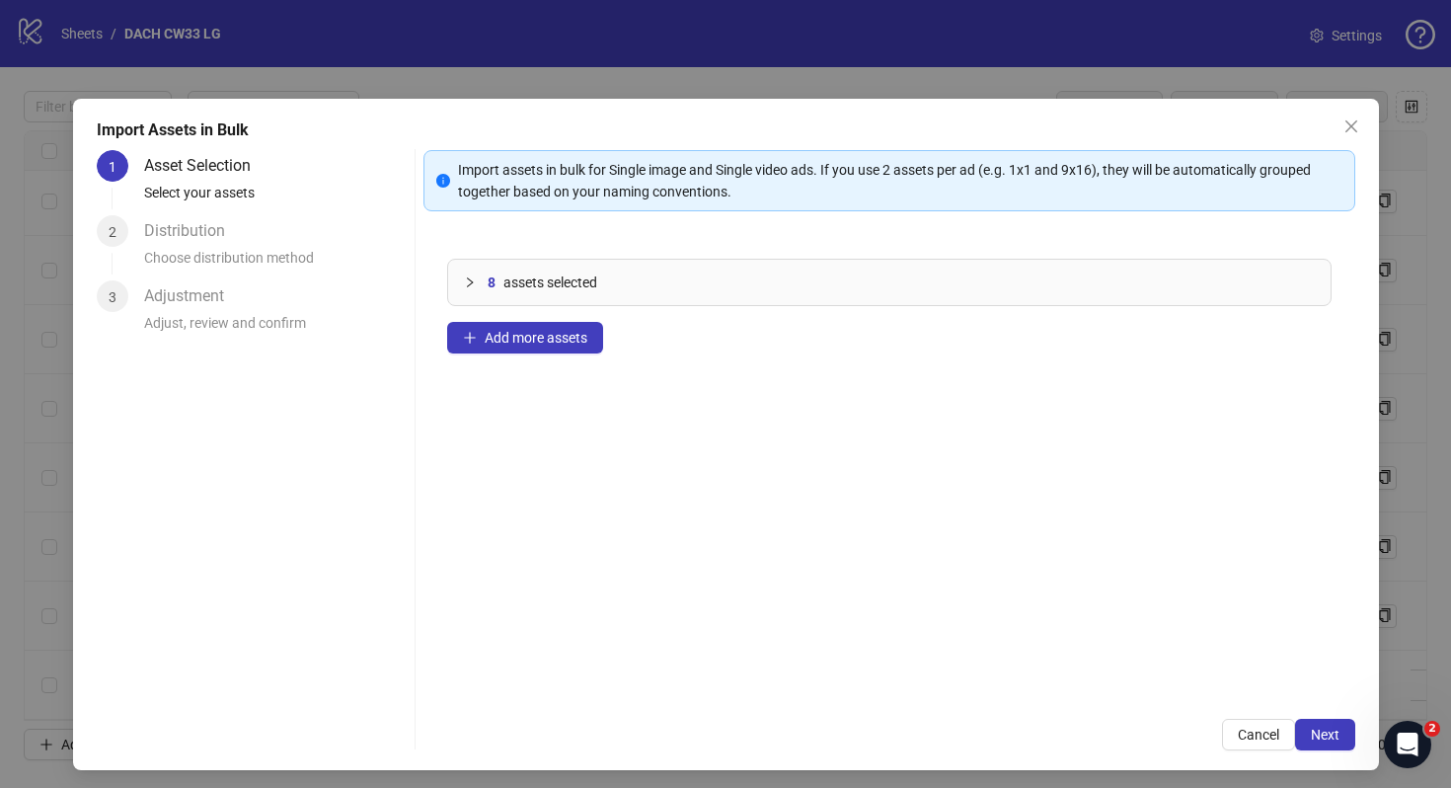
click at [1327, 716] on div "Import assets in bulk for Single image and Single video ads. If you use 2 asset…" at bounding box center [890, 450] width 932 height 600
click at [1325, 732] on span "Next" at bounding box center [1325, 735] width 29 height 16
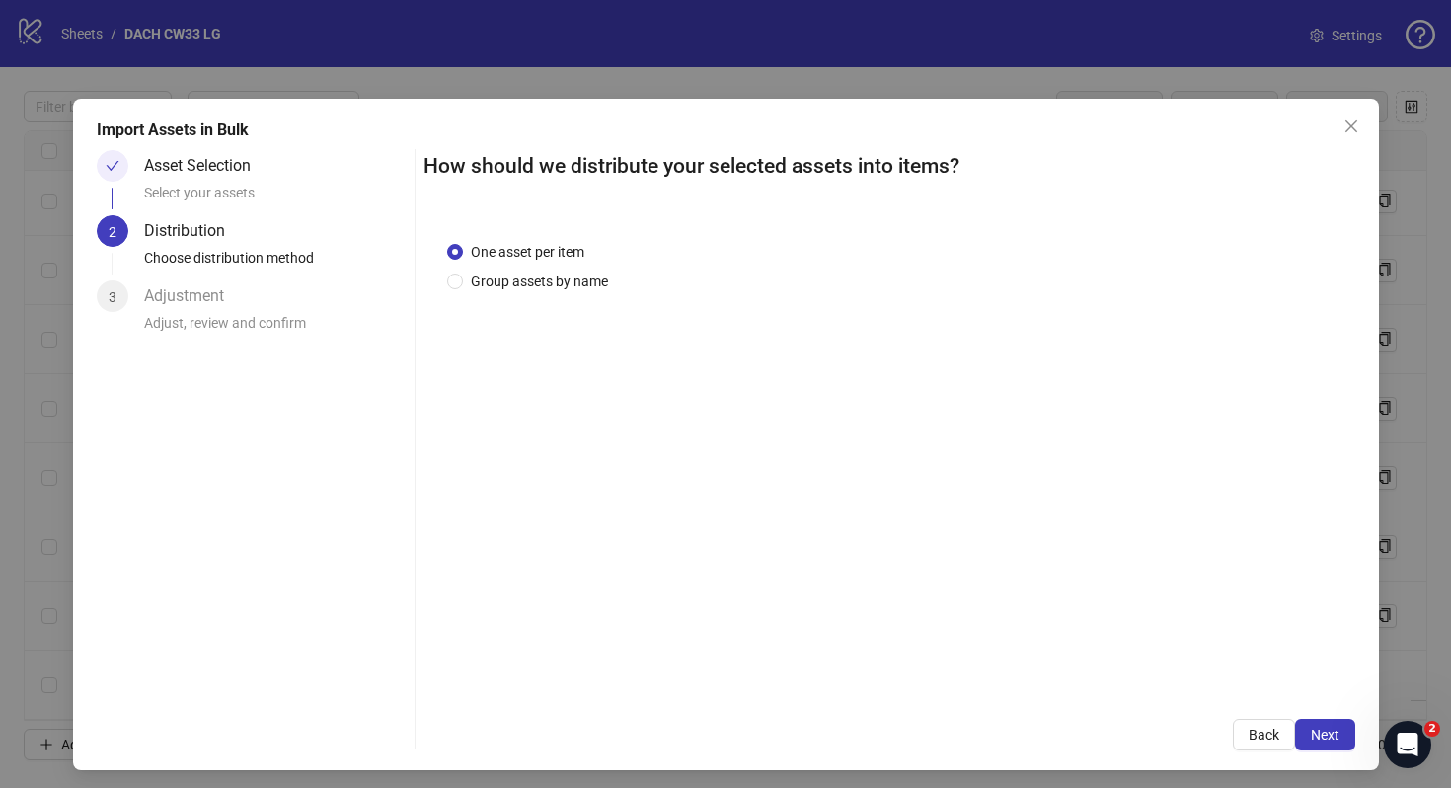
click at [1325, 732] on span "Next" at bounding box center [1325, 735] width 29 height 16
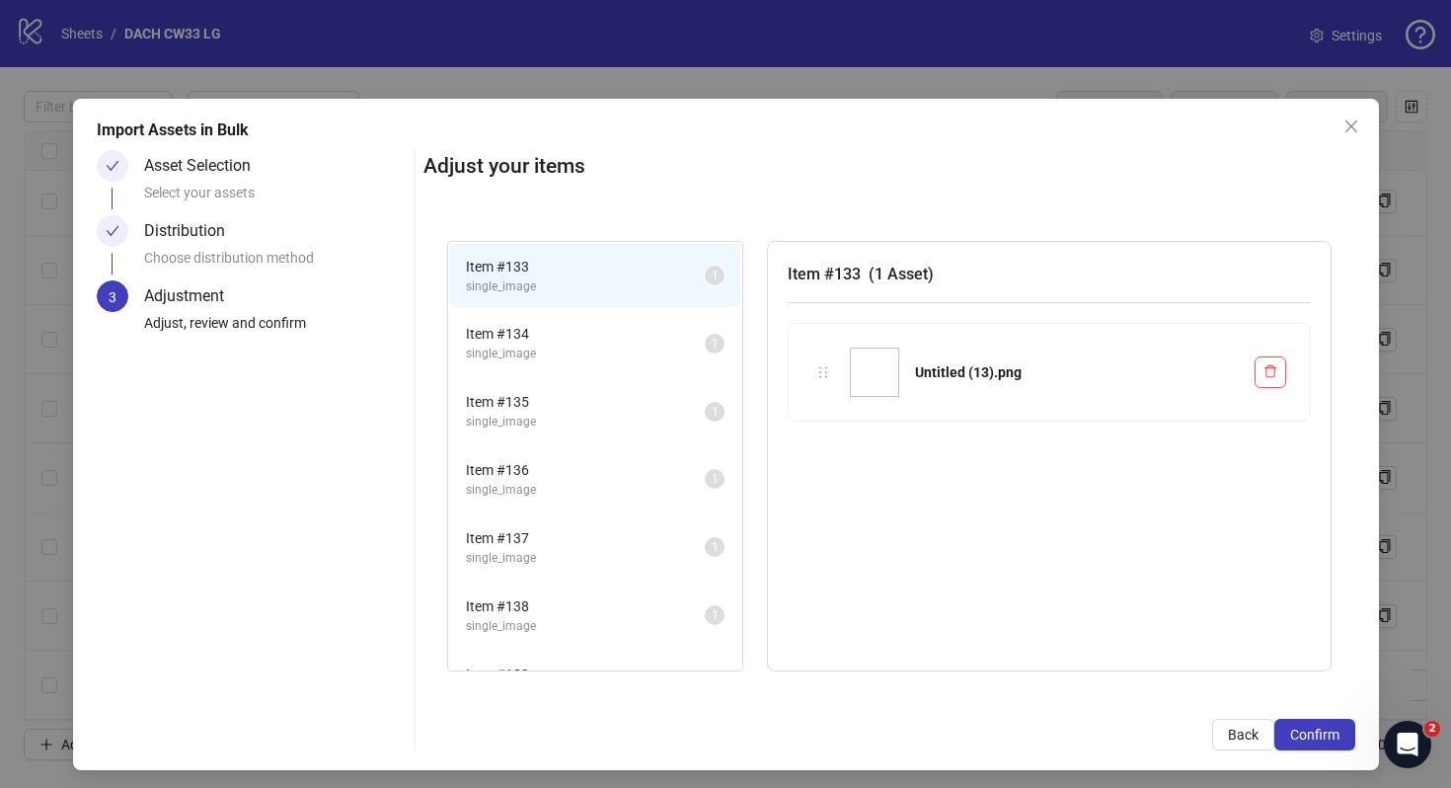
click at [1325, 732] on span "Confirm" at bounding box center [1314, 735] width 49 height 16
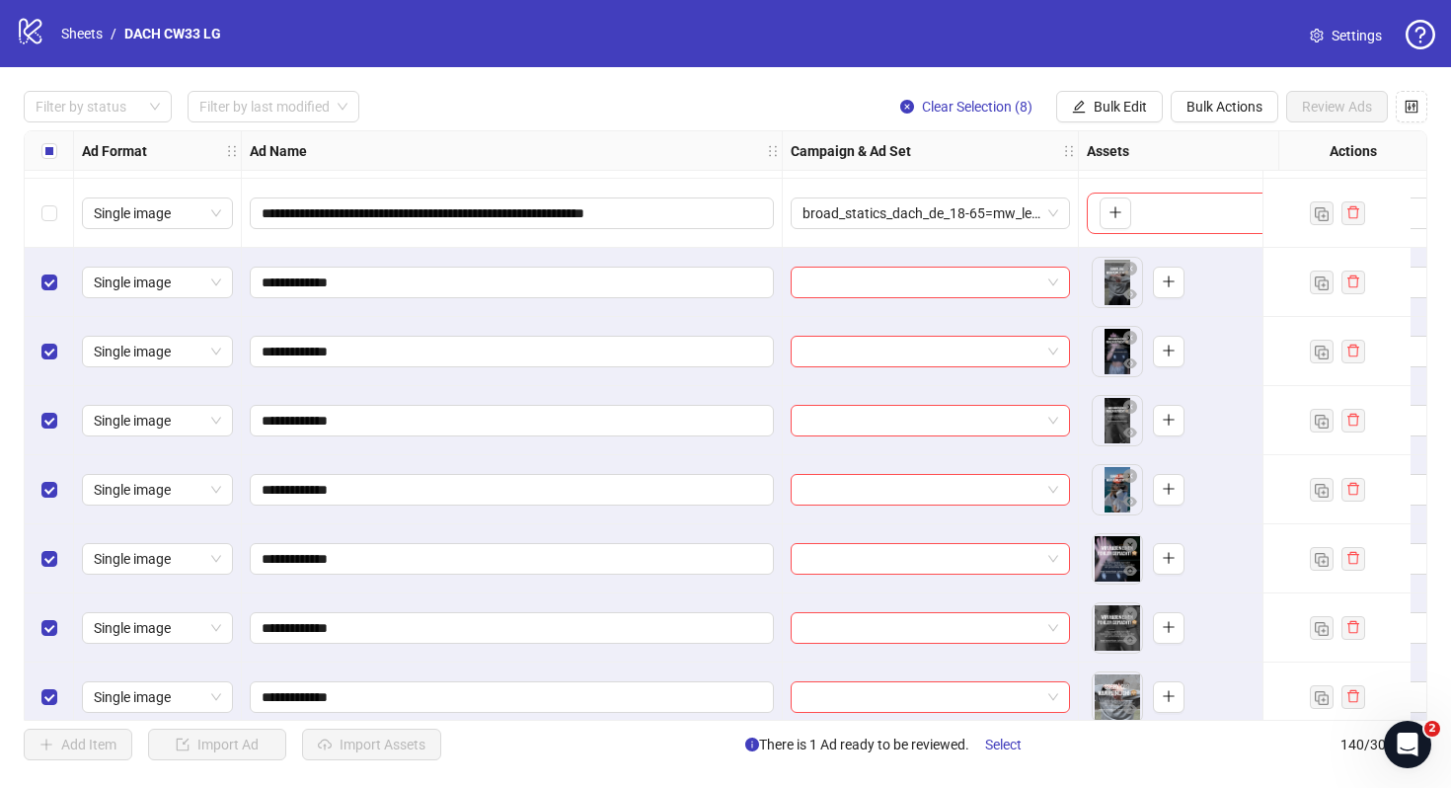
scroll to position [9133, 0]
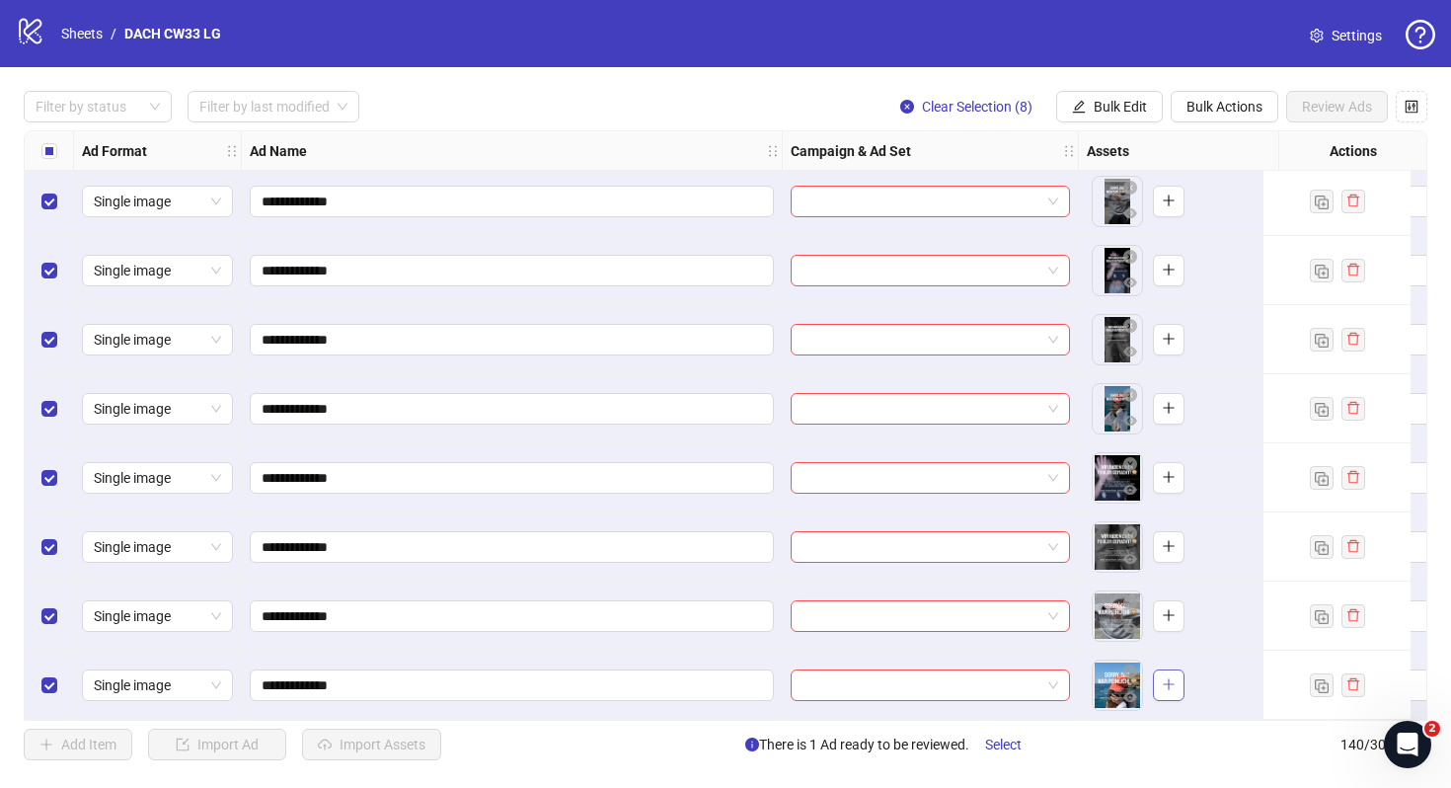
drag, startPoint x: 1119, startPoint y: 414, endPoint x: 1168, endPoint y: 676, distance: 267.0
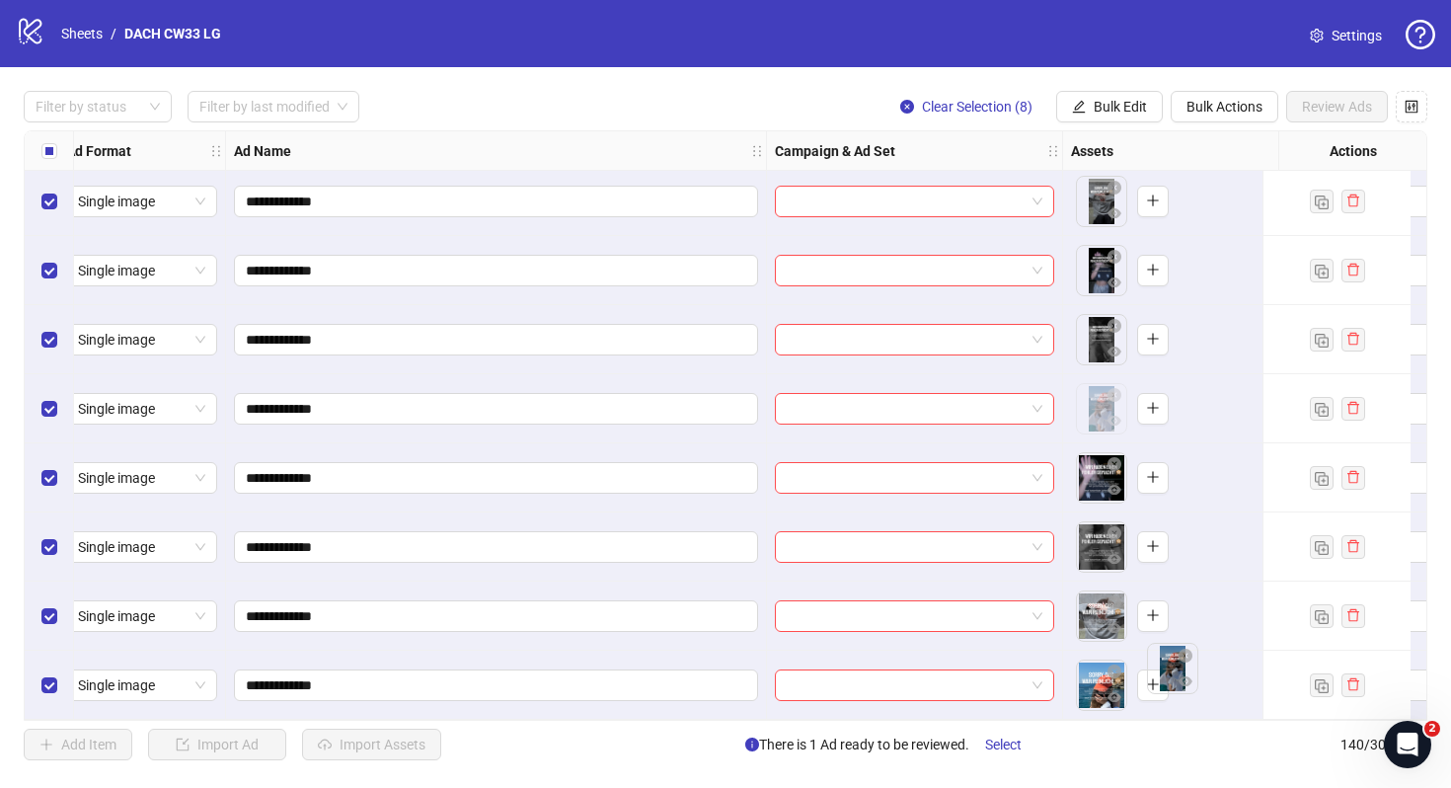
scroll to position [9133, 19]
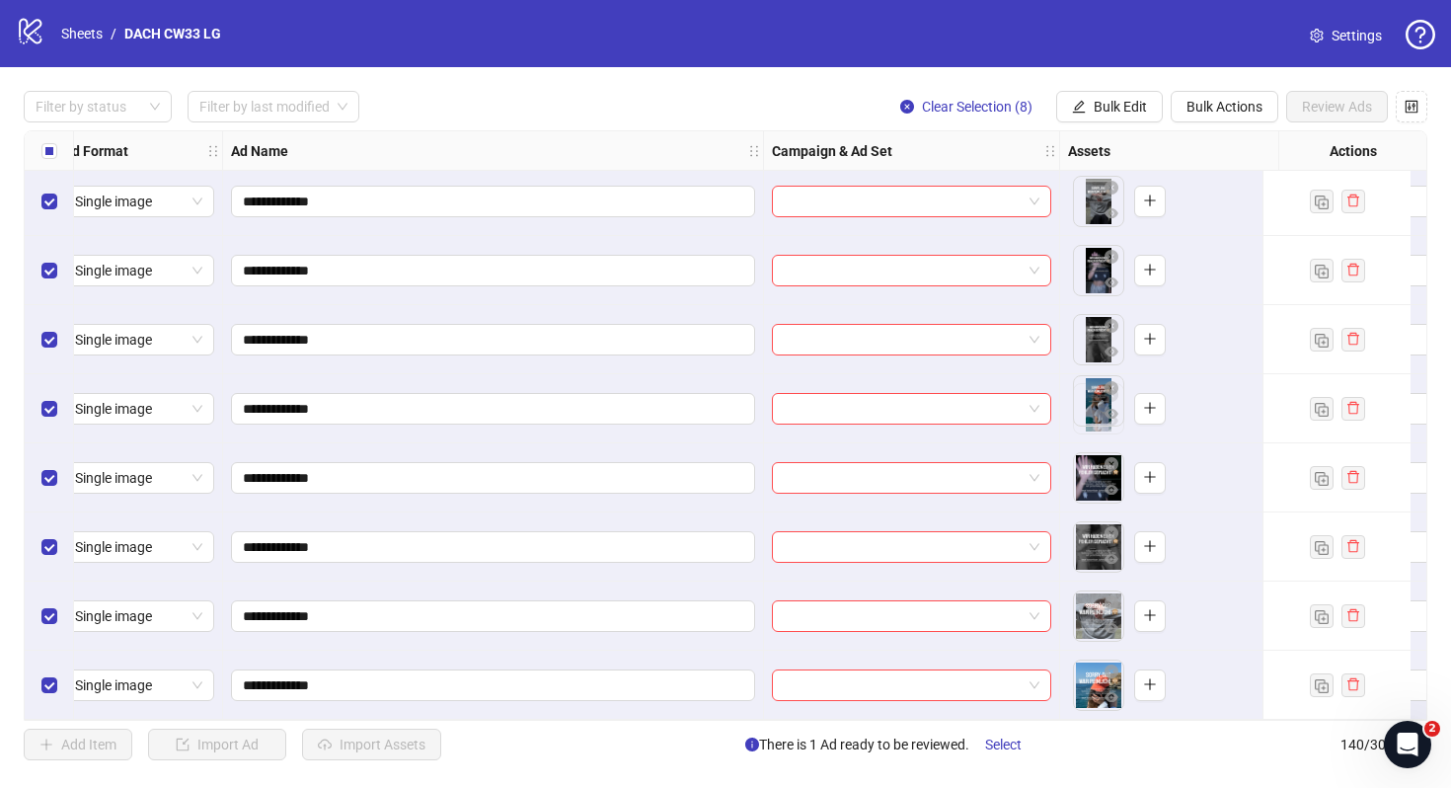
drag, startPoint x: 1106, startPoint y: 398, endPoint x: 1144, endPoint y: 678, distance: 283.0
click at [1144, 678] on body "**********" at bounding box center [725, 394] width 1451 height 788
click at [1110, 416] on icon "eye" at bounding box center [1112, 421] width 14 height 10
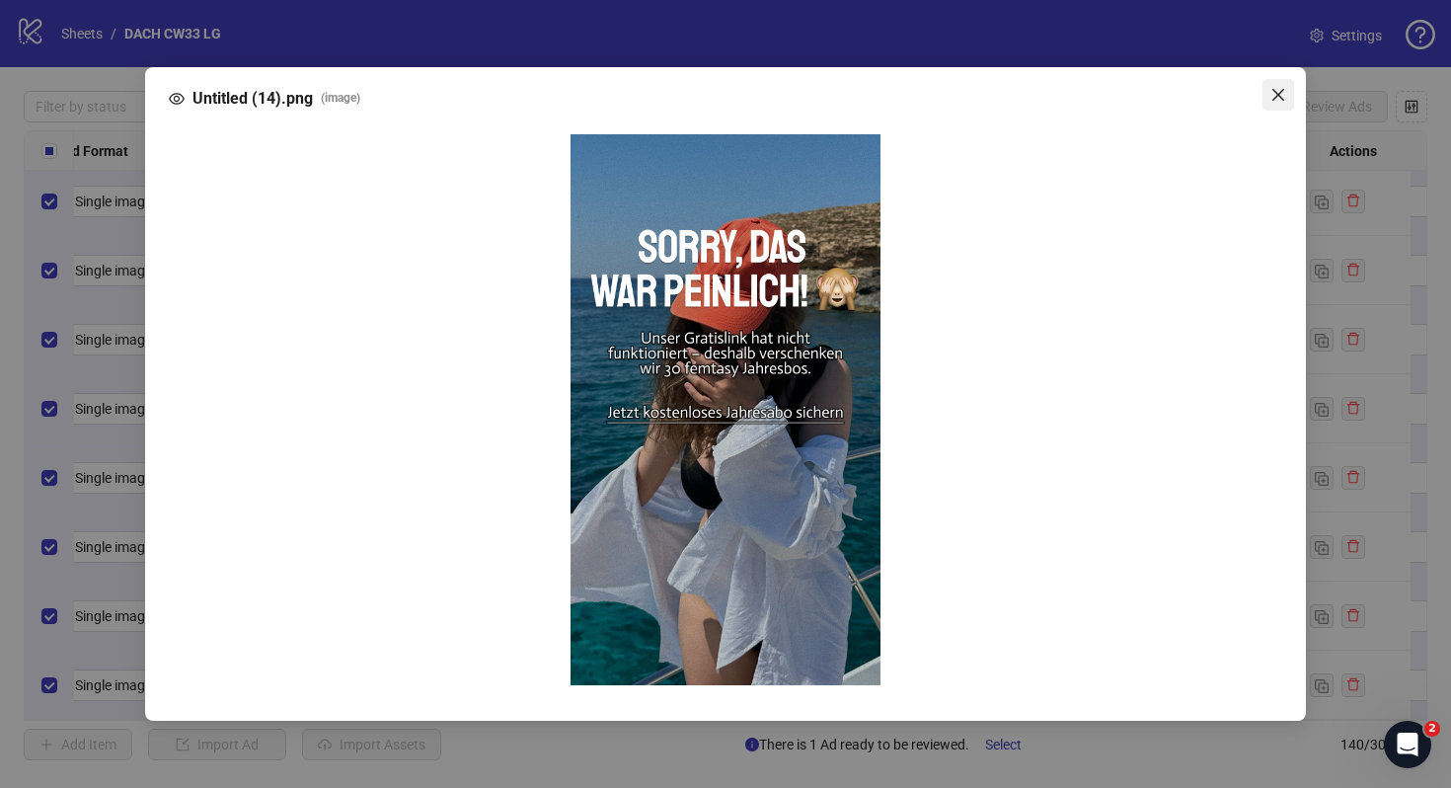
click at [1278, 90] on icon "close" at bounding box center [1279, 95] width 16 height 16
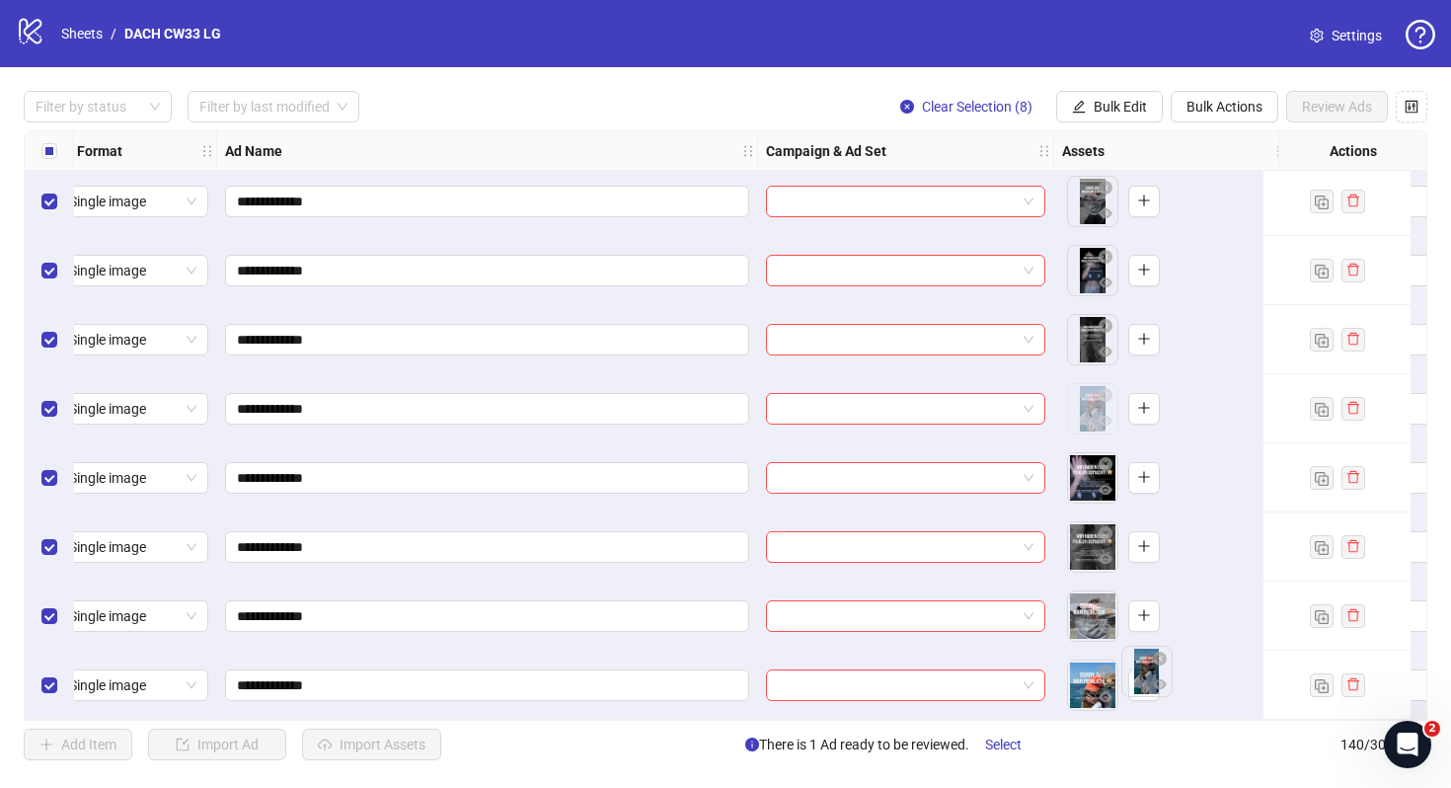
scroll to position [9133, 25]
drag, startPoint x: 1098, startPoint y: 410, endPoint x: 1146, endPoint y: 680, distance: 274.8
click at [1146, 680] on body "**********" at bounding box center [725, 394] width 1451 height 788
drag, startPoint x: 1093, startPoint y: 606, endPoint x: 1088, endPoint y: 616, distance: 11.0
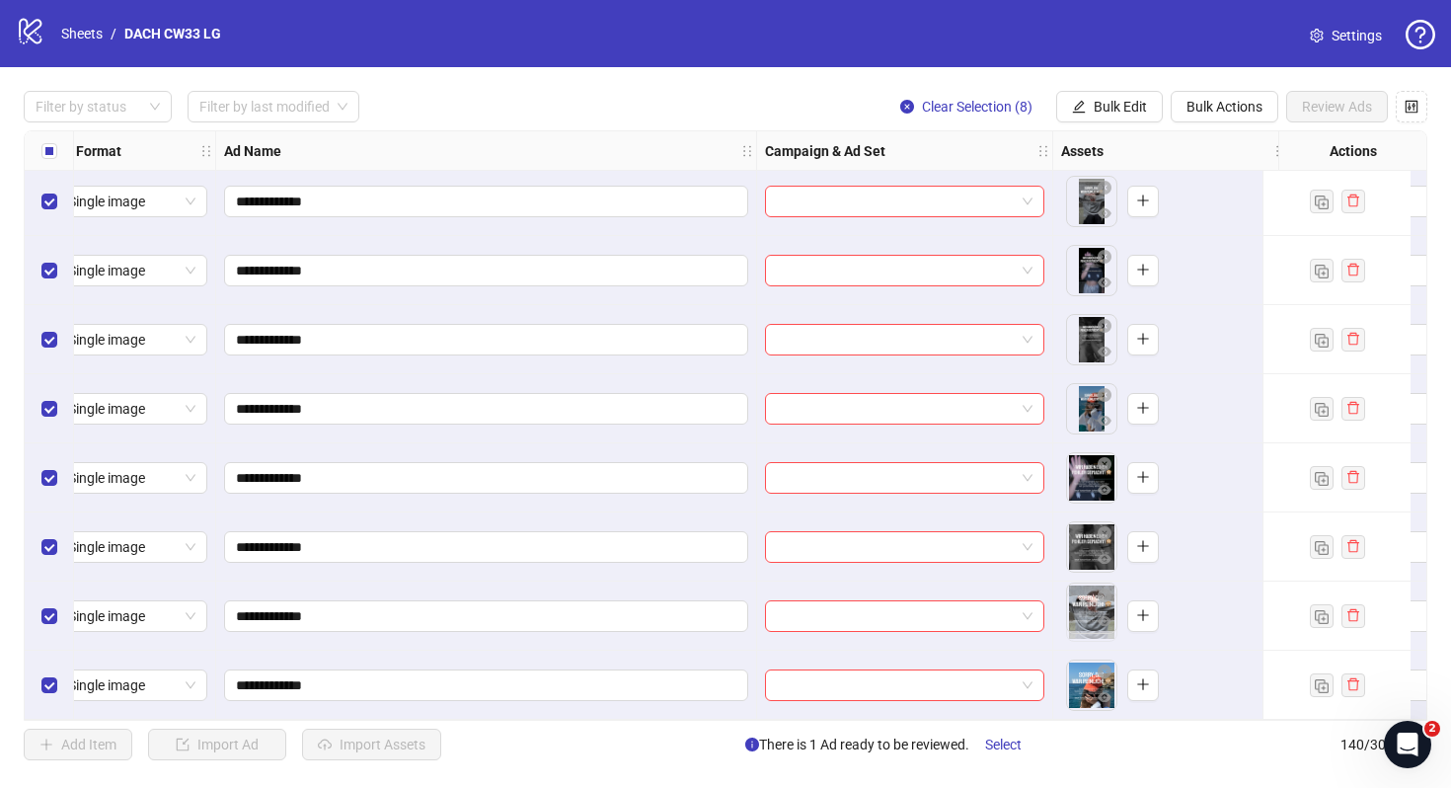
click at [1088, 617] on body "**********" at bounding box center [725, 394] width 1451 height 788
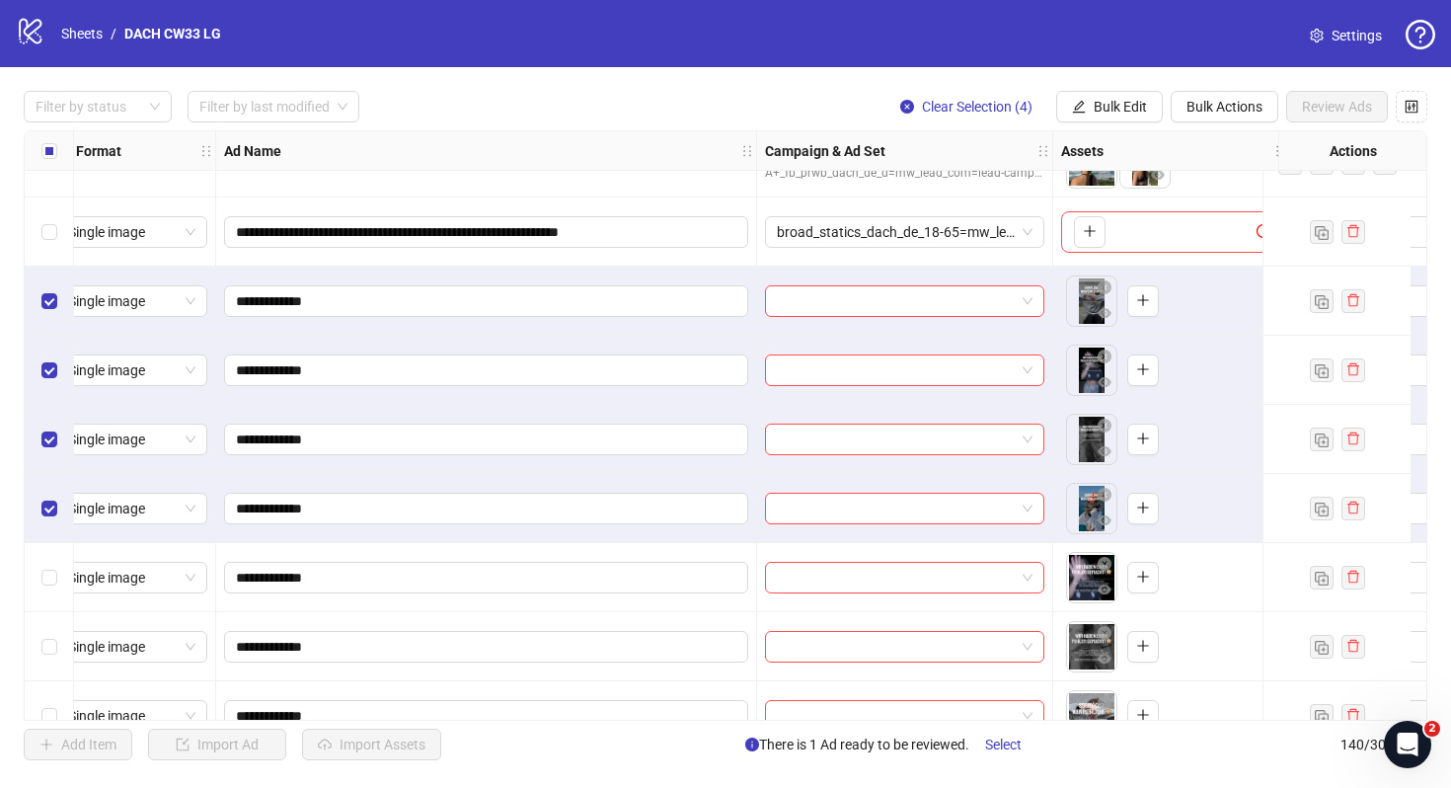
scroll to position [8977, 26]
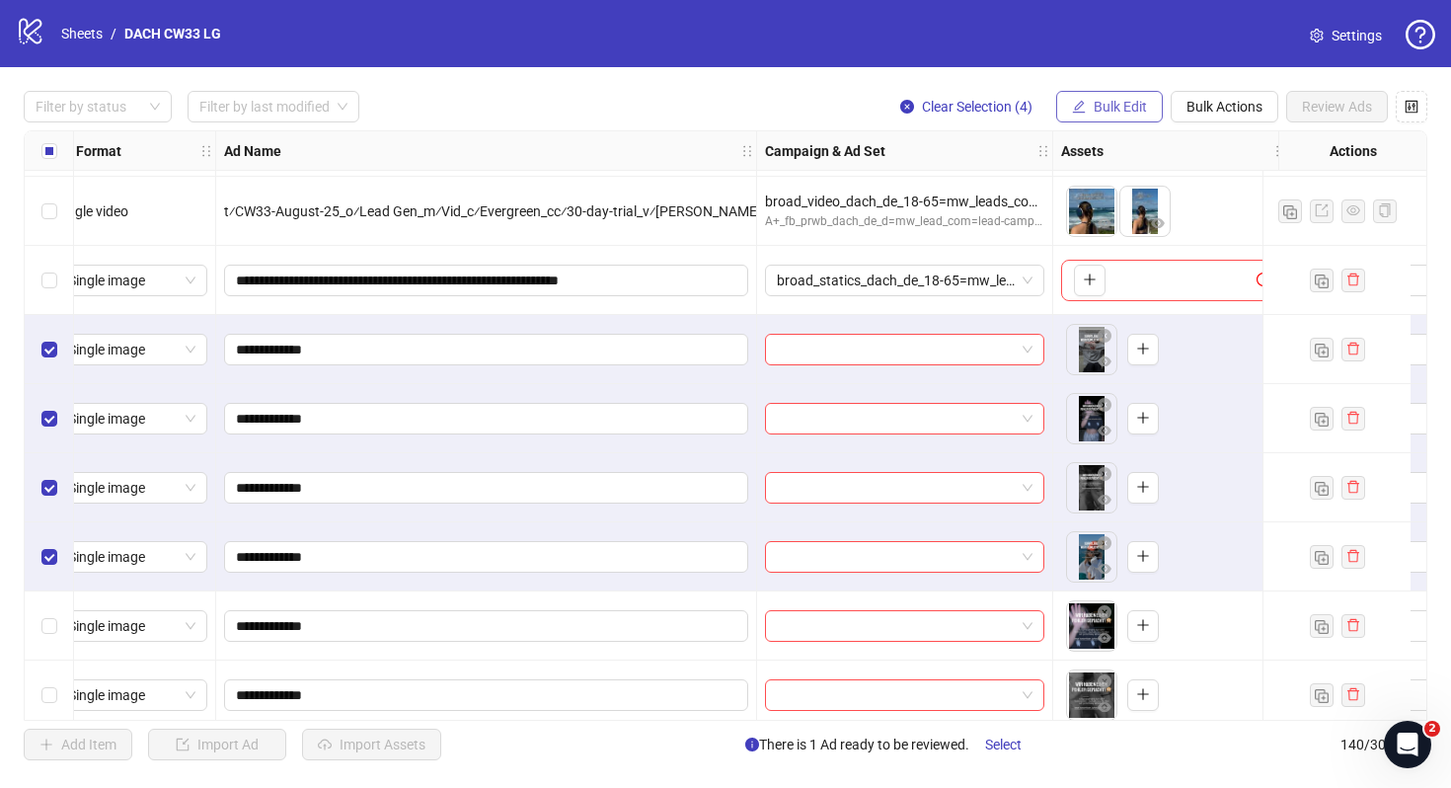
click at [1135, 106] on span "Bulk Edit" at bounding box center [1120, 107] width 53 height 16
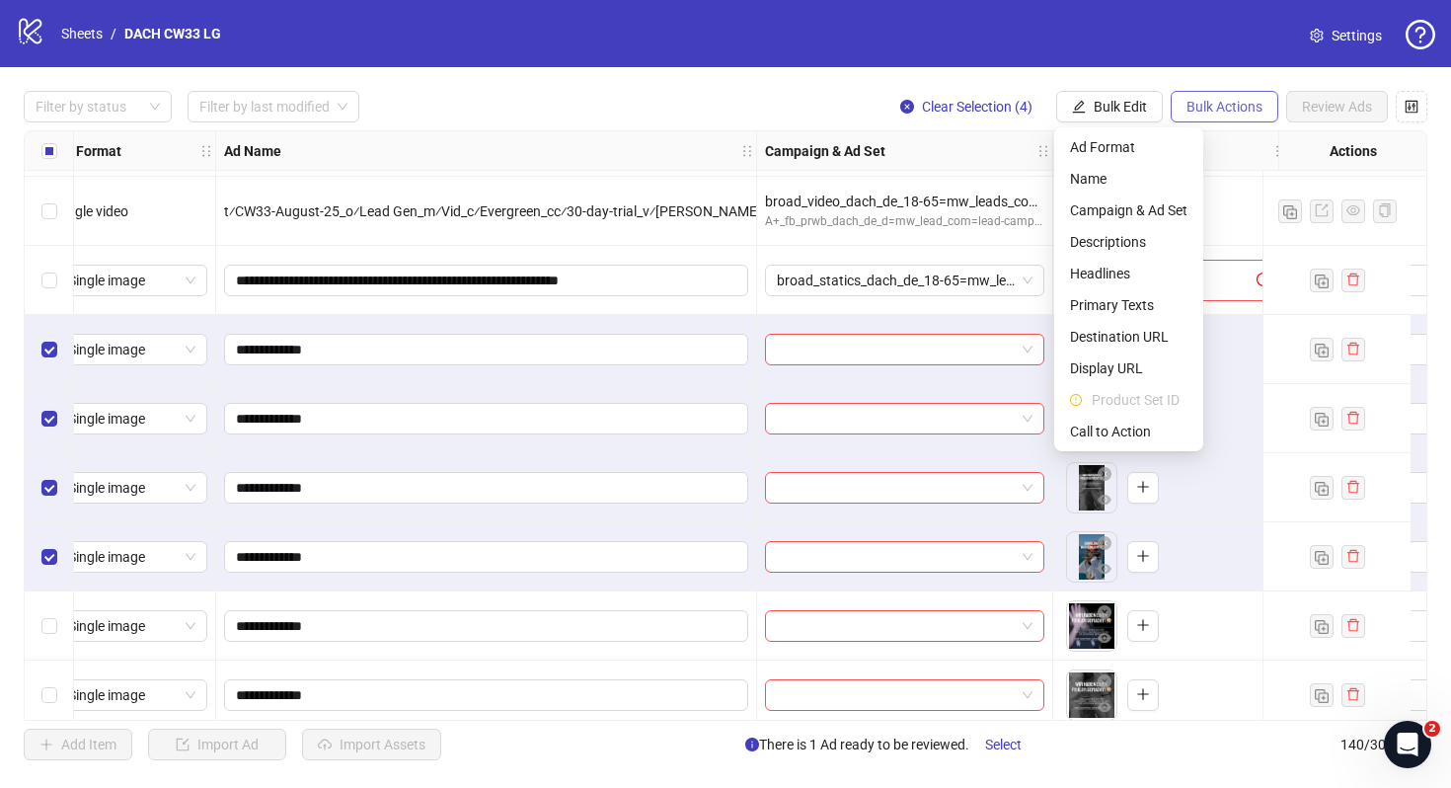
click at [1194, 106] on span "Bulk Actions" at bounding box center [1225, 107] width 76 height 16
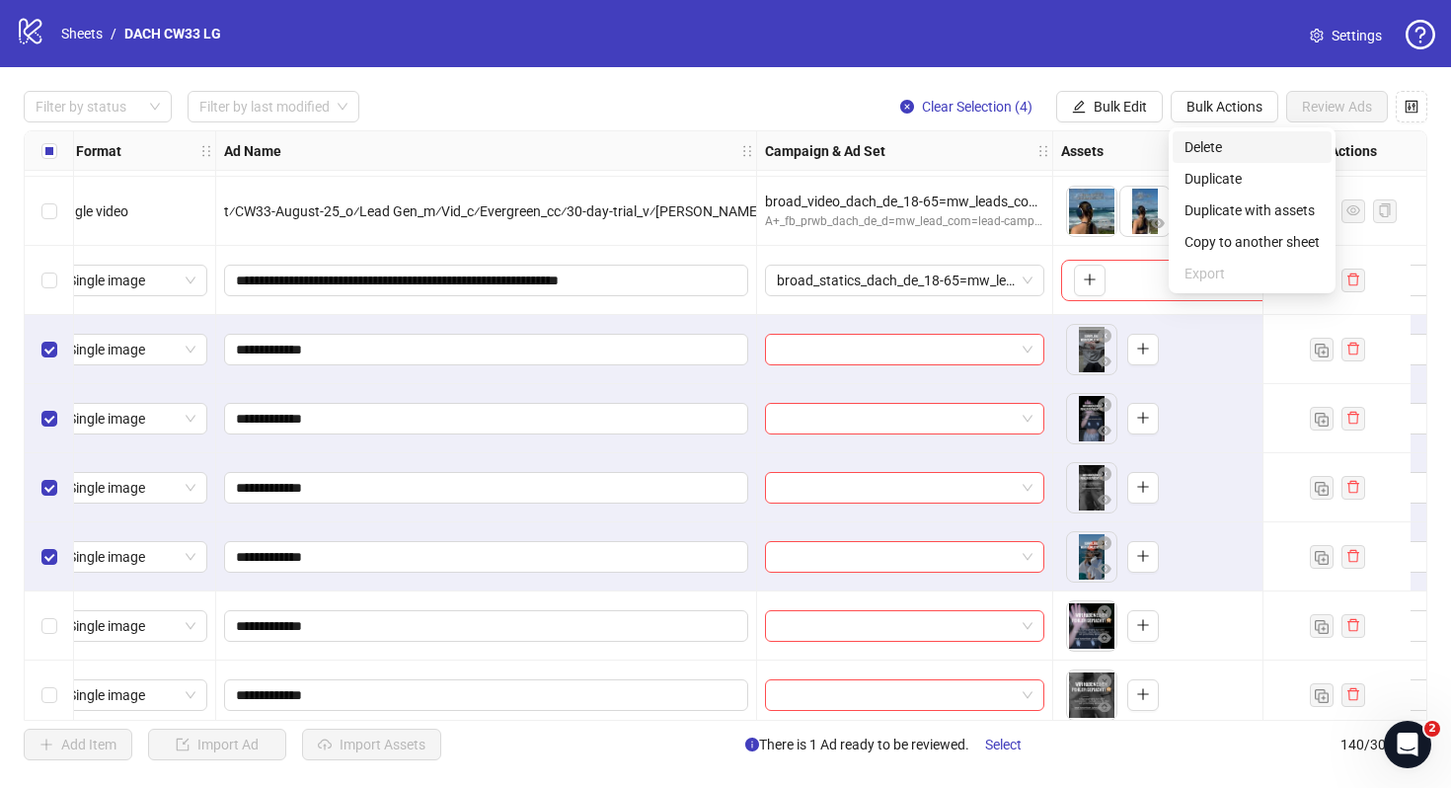
click at [1202, 142] on span "Delete" at bounding box center [1252, 147] width 135 height 22
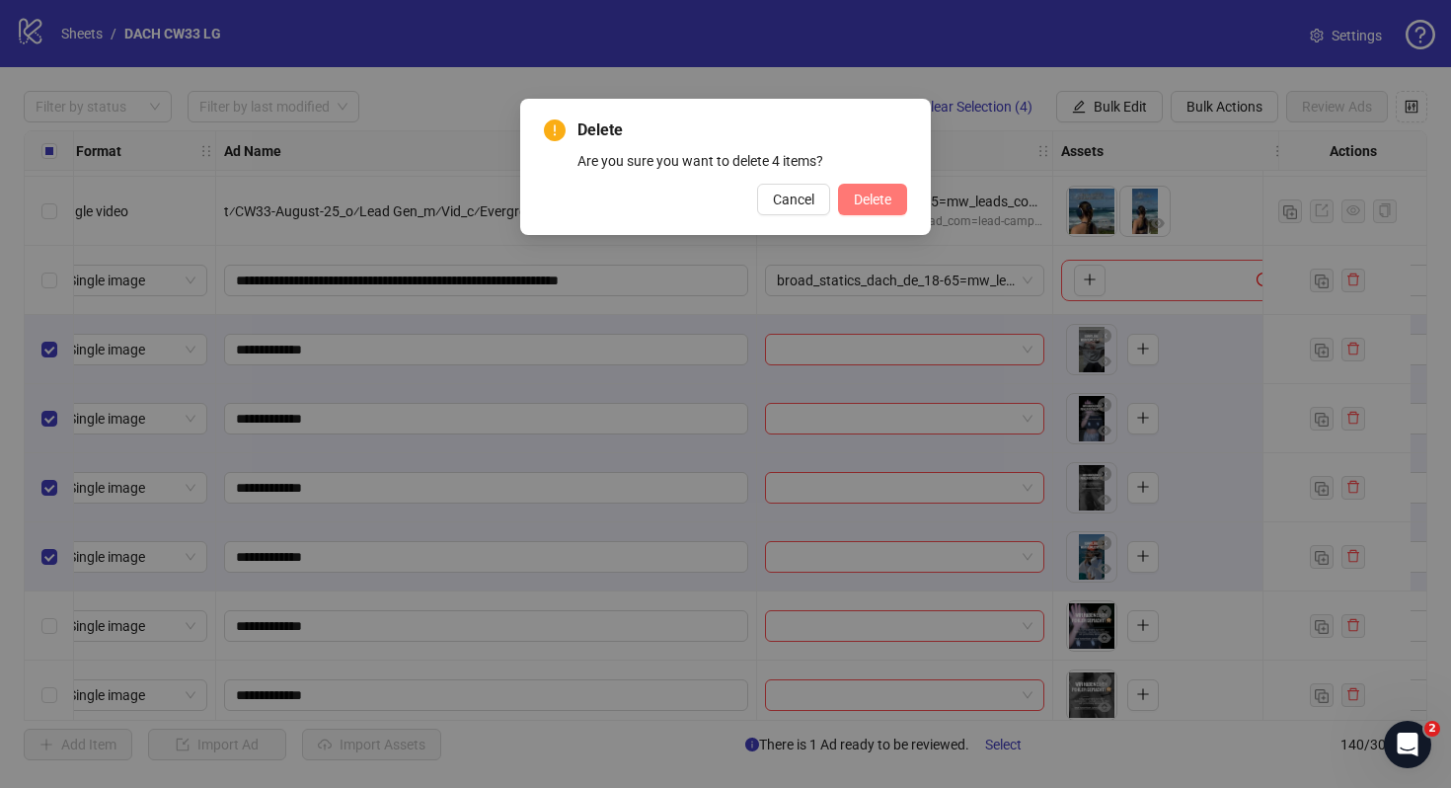
click at [862, 192] on span "Delete" at bounding box center [873, 200] width 38 height 16
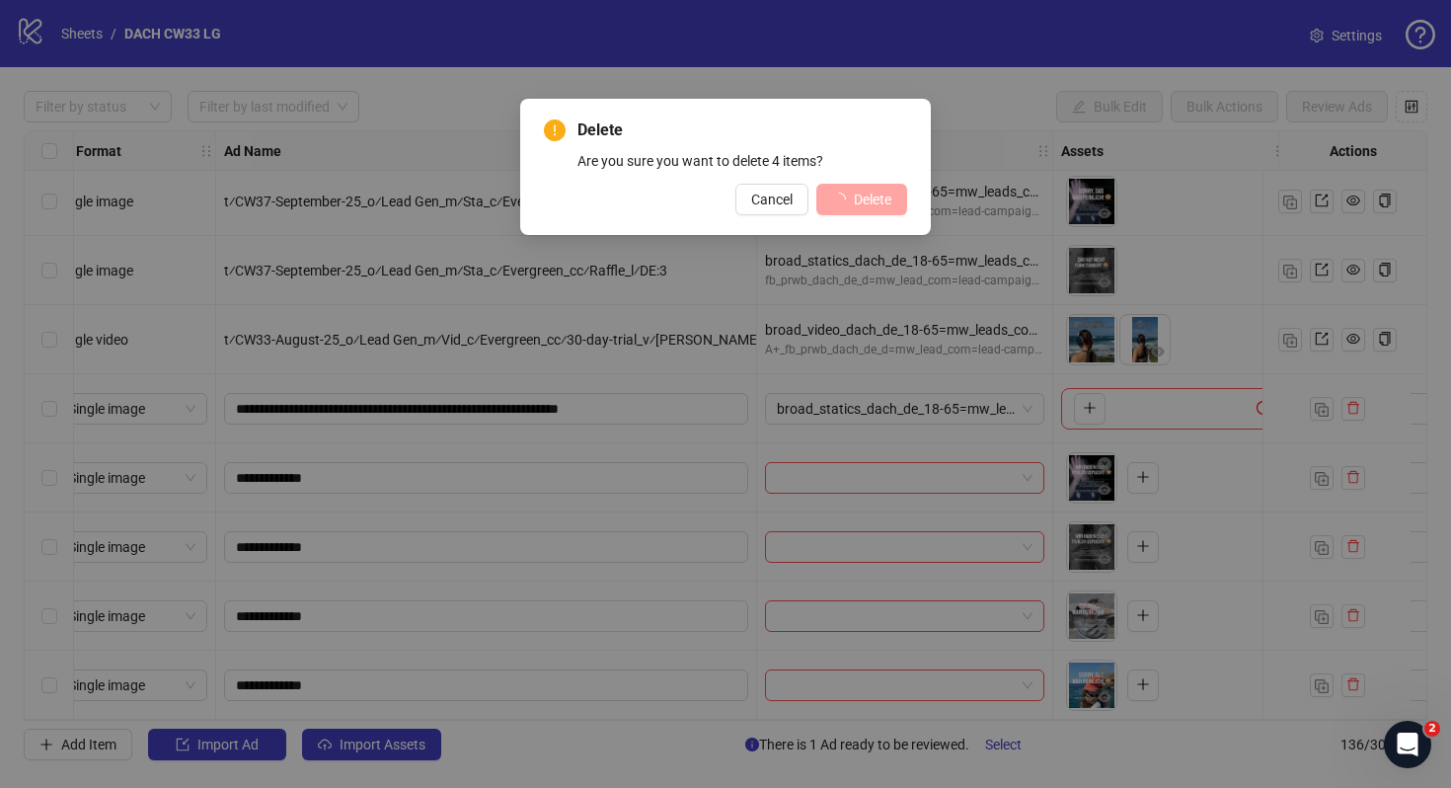
scroll to position [8857, 26]
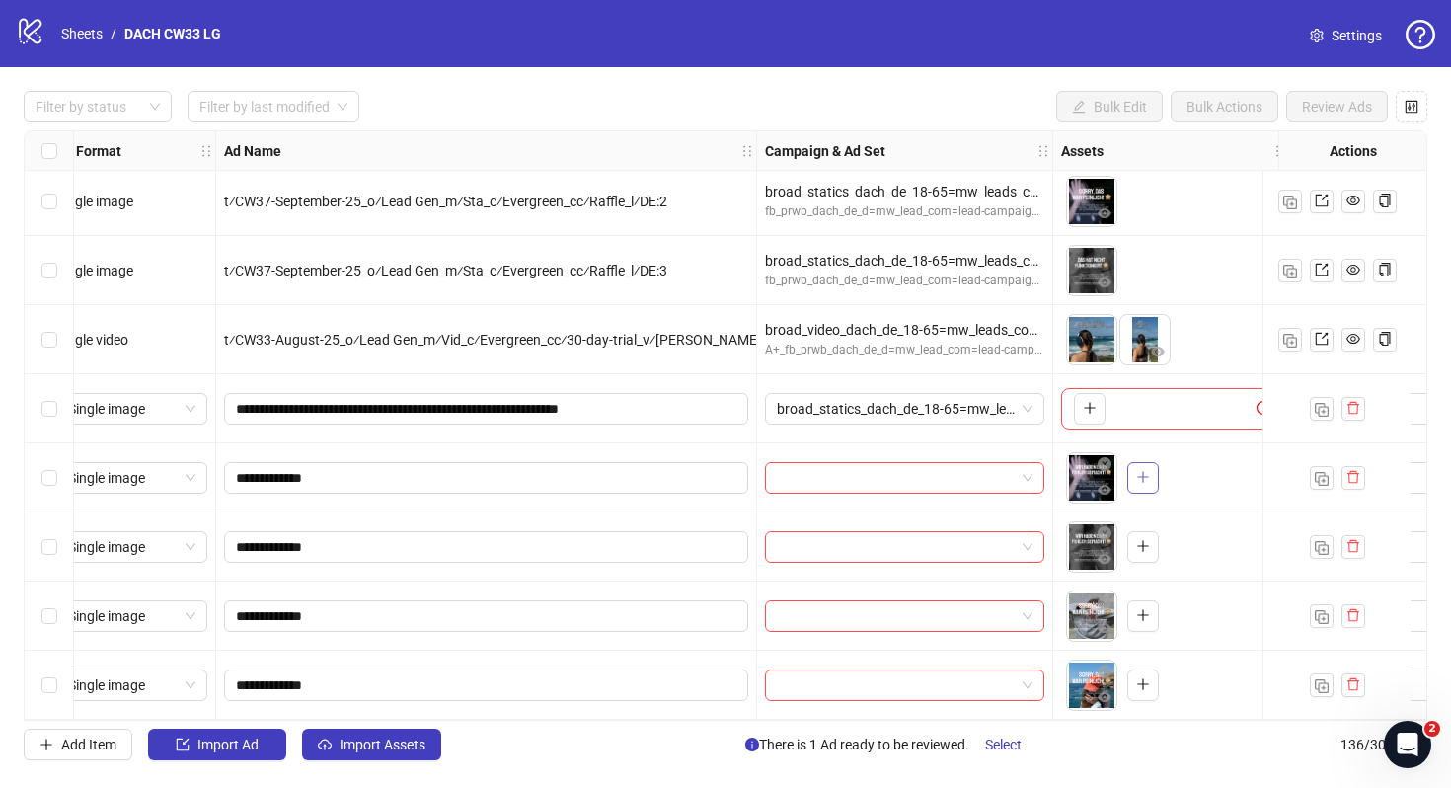
click at [1146, 470] on icon "plus" at bounding box center [1143, 477] width 14 height 14
click at [1156, 464] on span "button" at bounding box center [1158, 464] width 14 height 16
click at [1152, 468] on button "button" at bounding box center [1143, 478] width 32 height 32
click at [1148, 539] on icon "plus" at bounding box center [1143, 546] width 14 height 14
click at [1152, 601] on button "button" at bounding box center [1143, 616] width 32 height 32
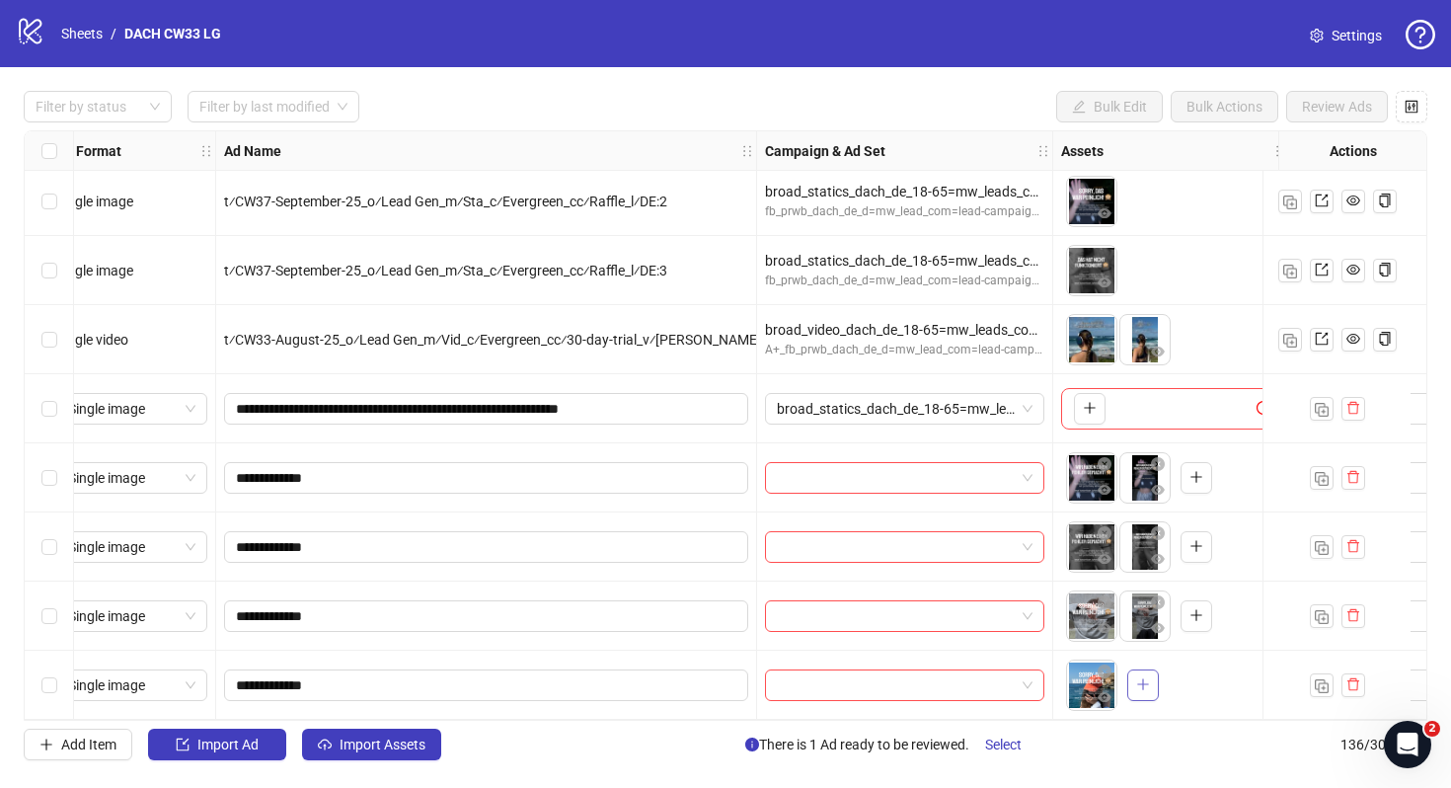
click at [1142, 677] on icon "plus" at bounding box center [1143, 684] width 14 height 14
click at [496, 415] on span "**********" at bounding box center [486, 409] width 524 height 32
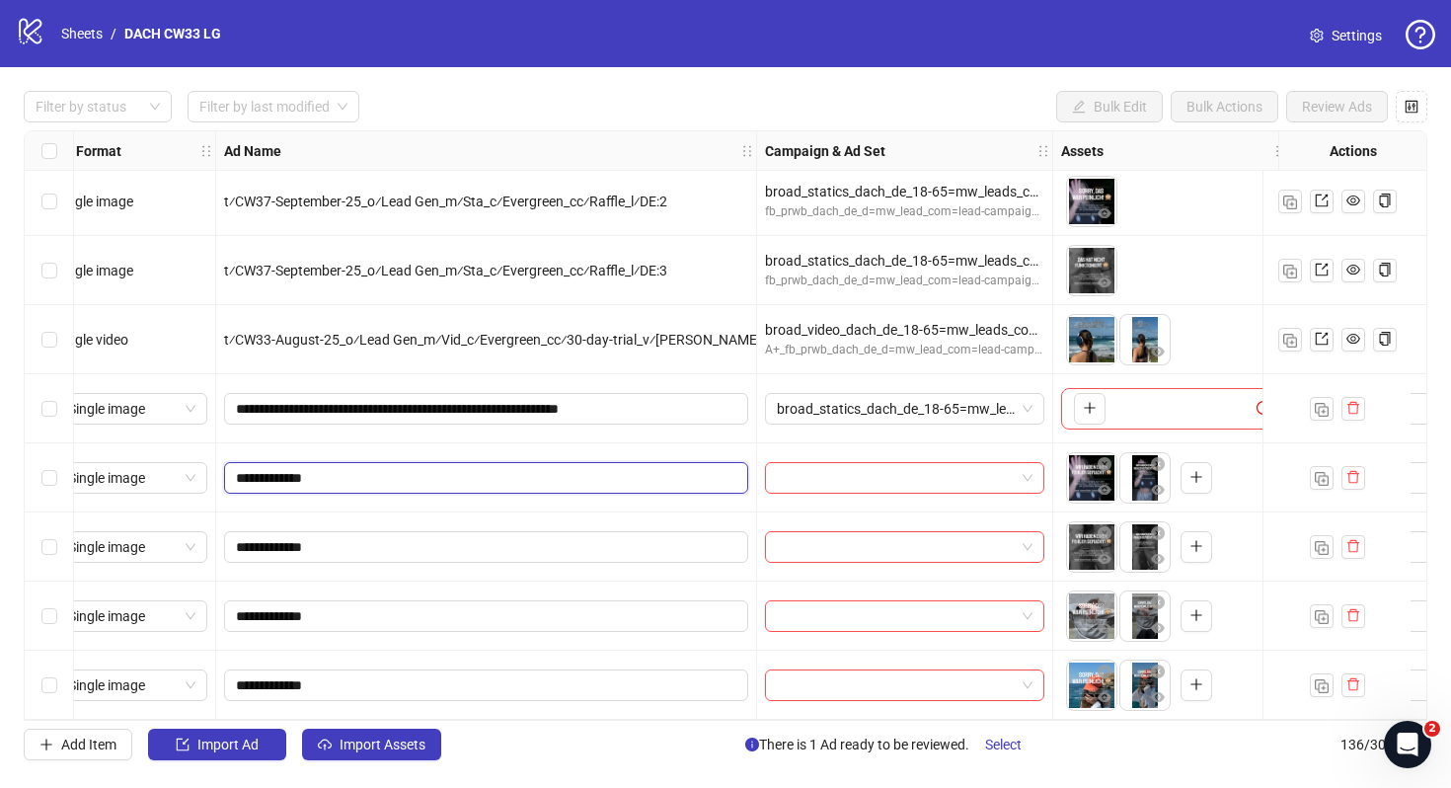
click at [429, 467] on input "**********" at bounding box center [484, 478] width 497 height 22
paste input "**********"
type input "**********"
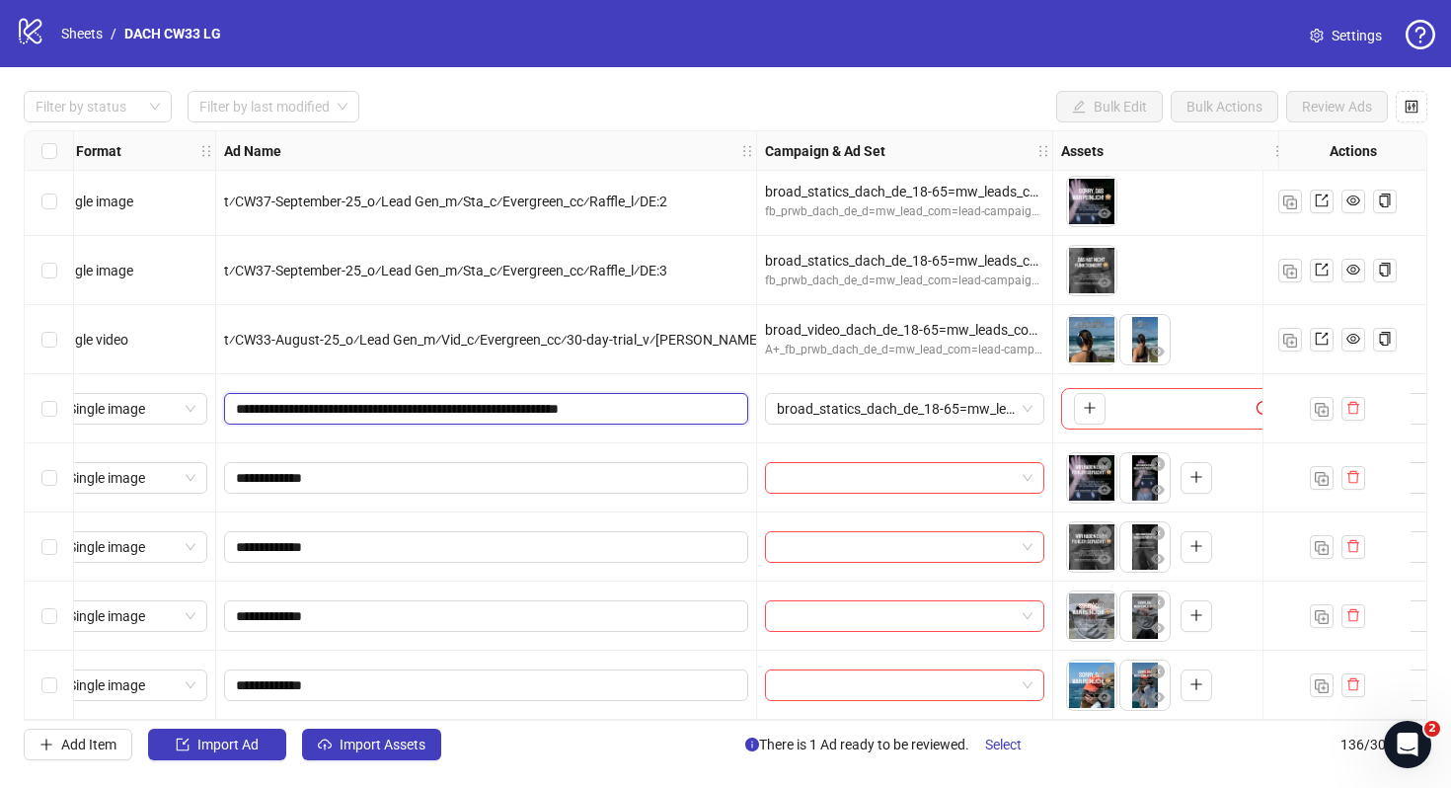
click at [535, 404] on input "**********" at bounding box center [484, 409] width 497 height 22
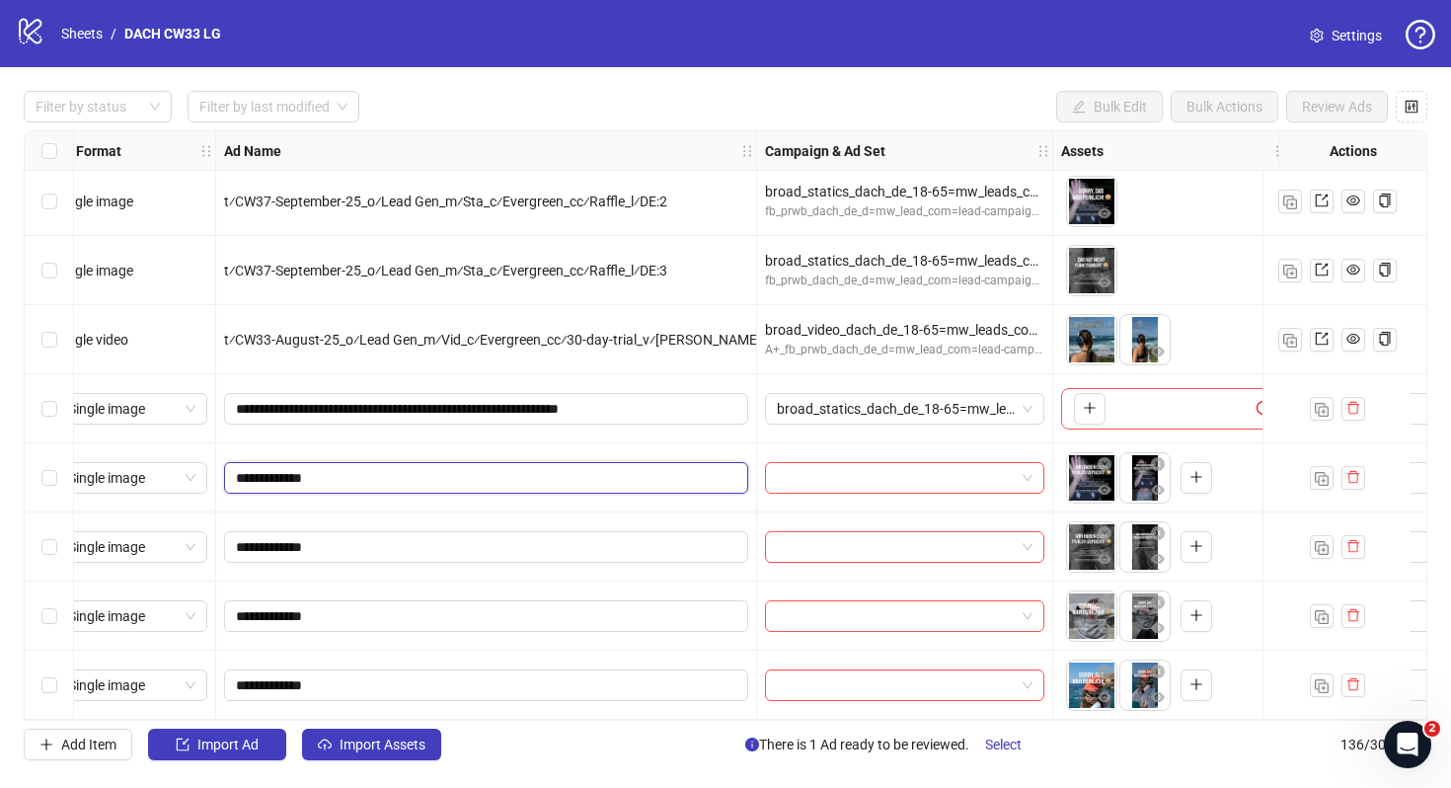
click at [485, 467] on input "**********" at bounding box center [484, 478] width 497 height 22
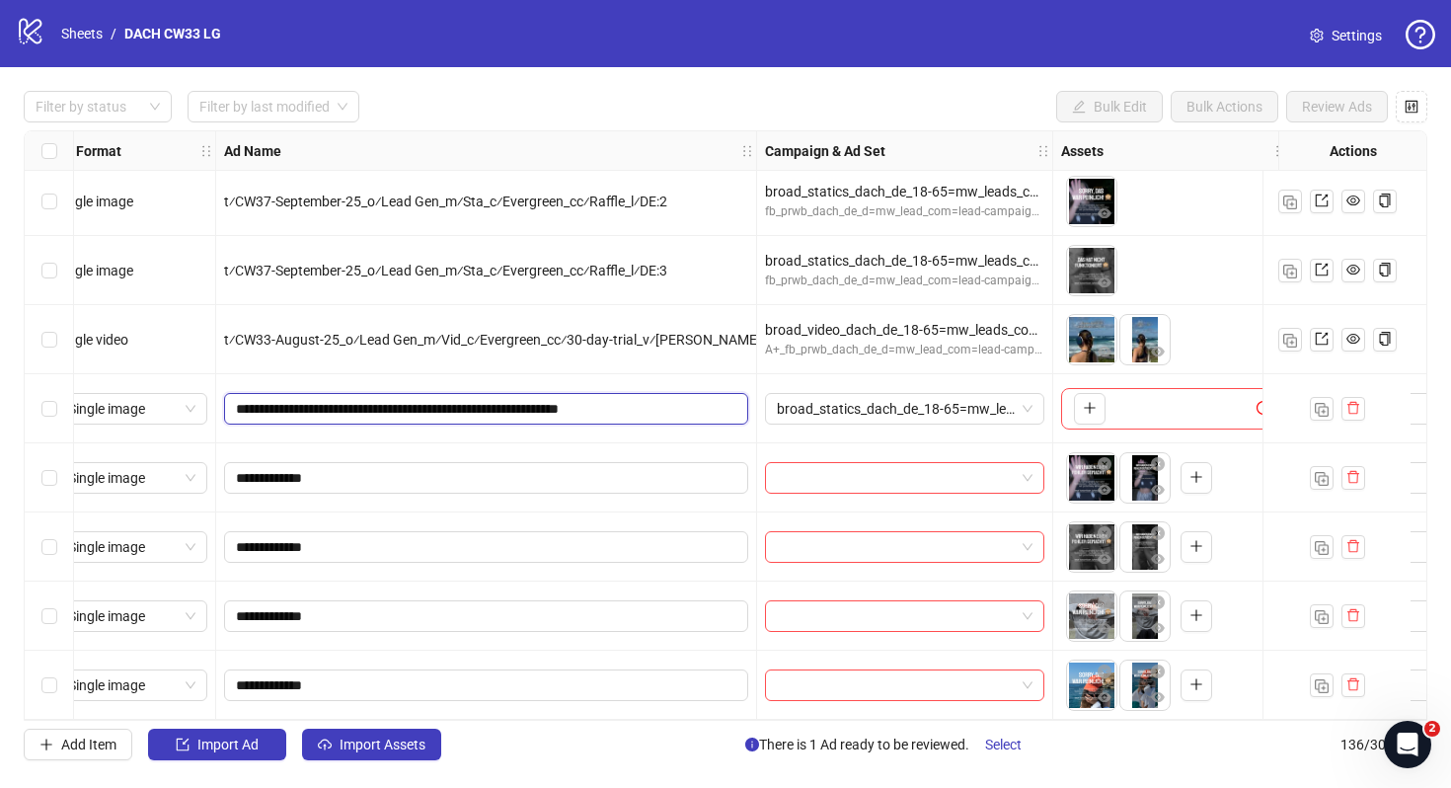
click at [575, 398] on input "**********" at bounding box center [484, 409] width 497 height 22
click at [699, 400] on input "**********" at bounding box center [484, 409] width 497 height 22
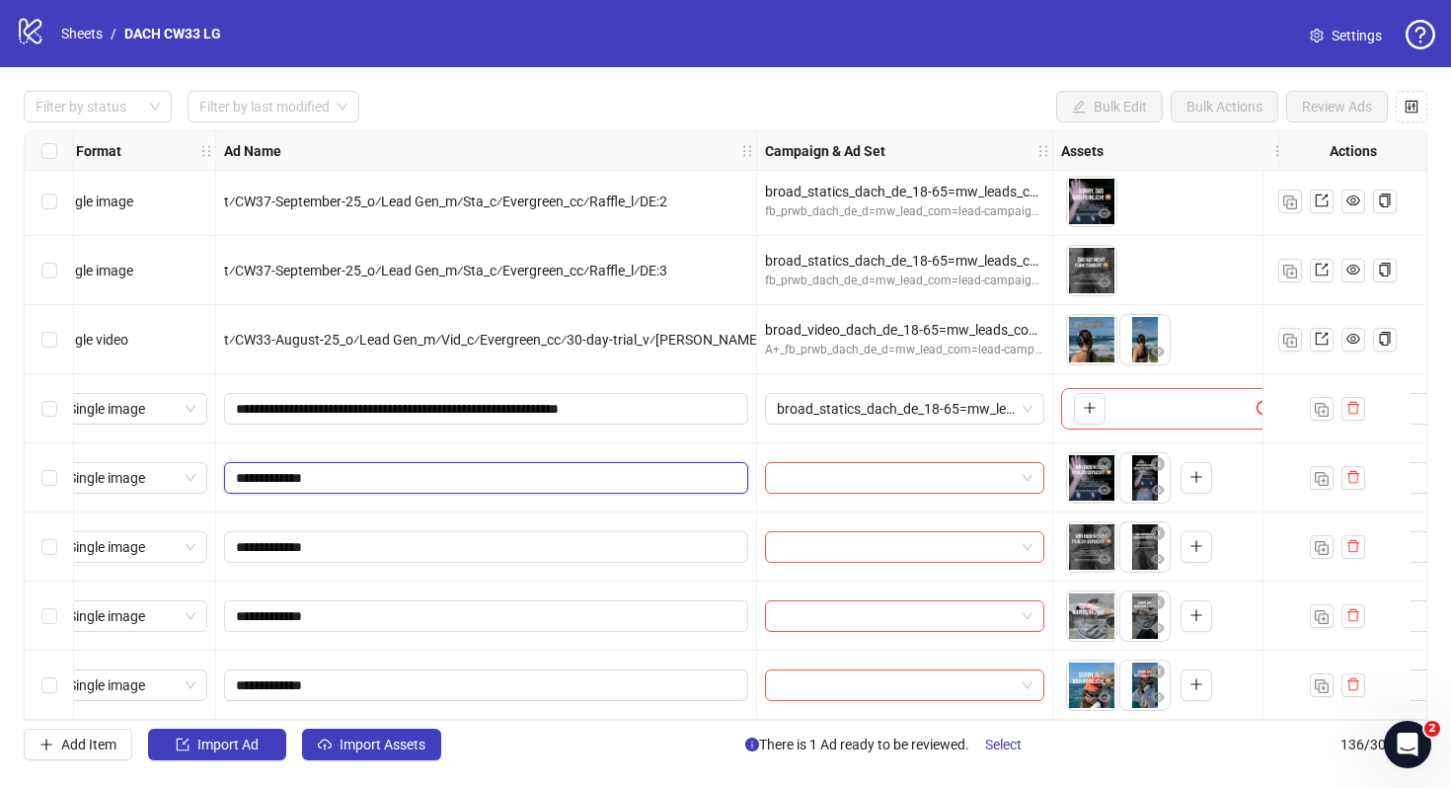
click at [585, 470] on input "**********" at bounding box center [484, 478] width 497 height 22
paste input "**********"
type input "**********"
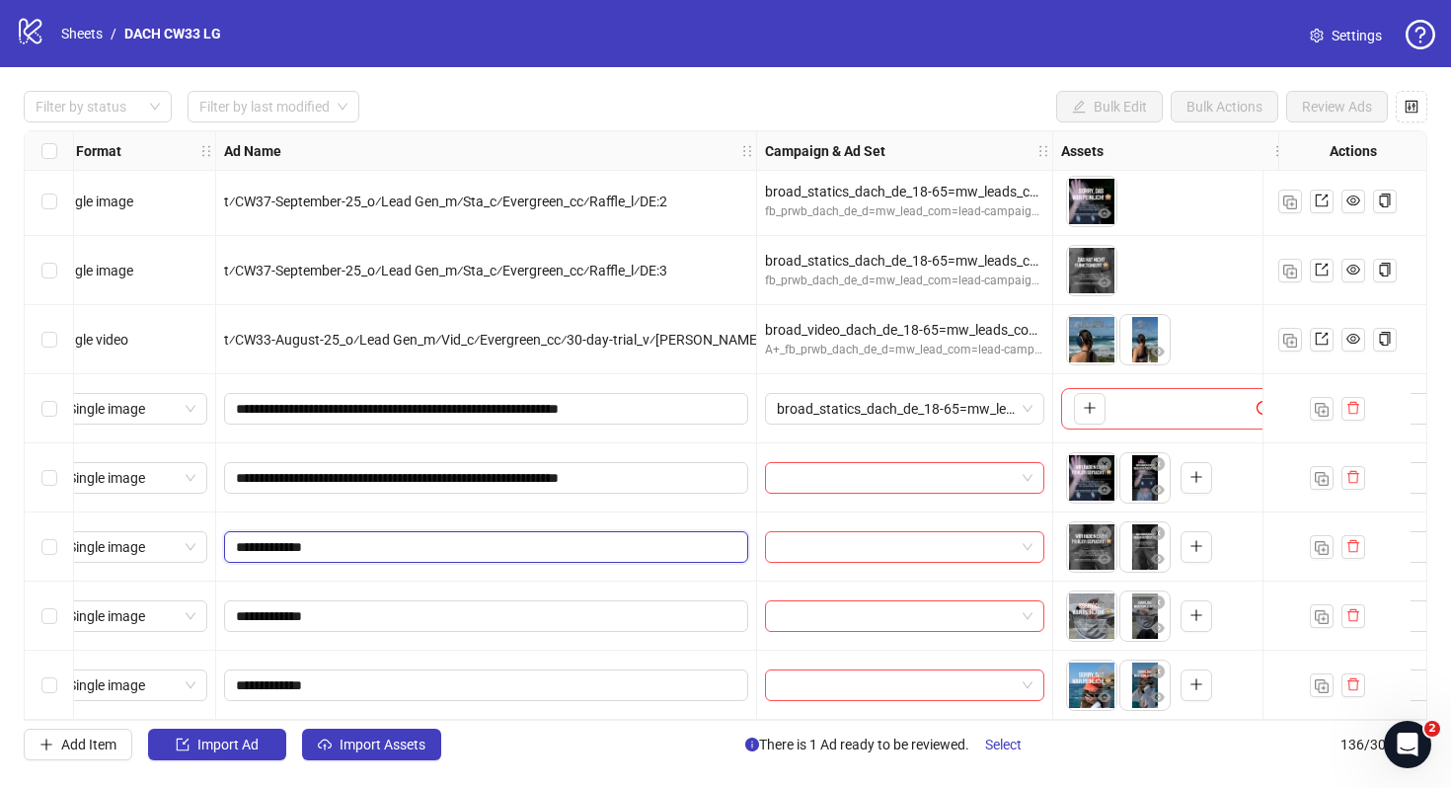
click at [557, 537] on input "**********" at bounding box center [484, 547] width 497 height 22
paste input "**********"
paste input "text"
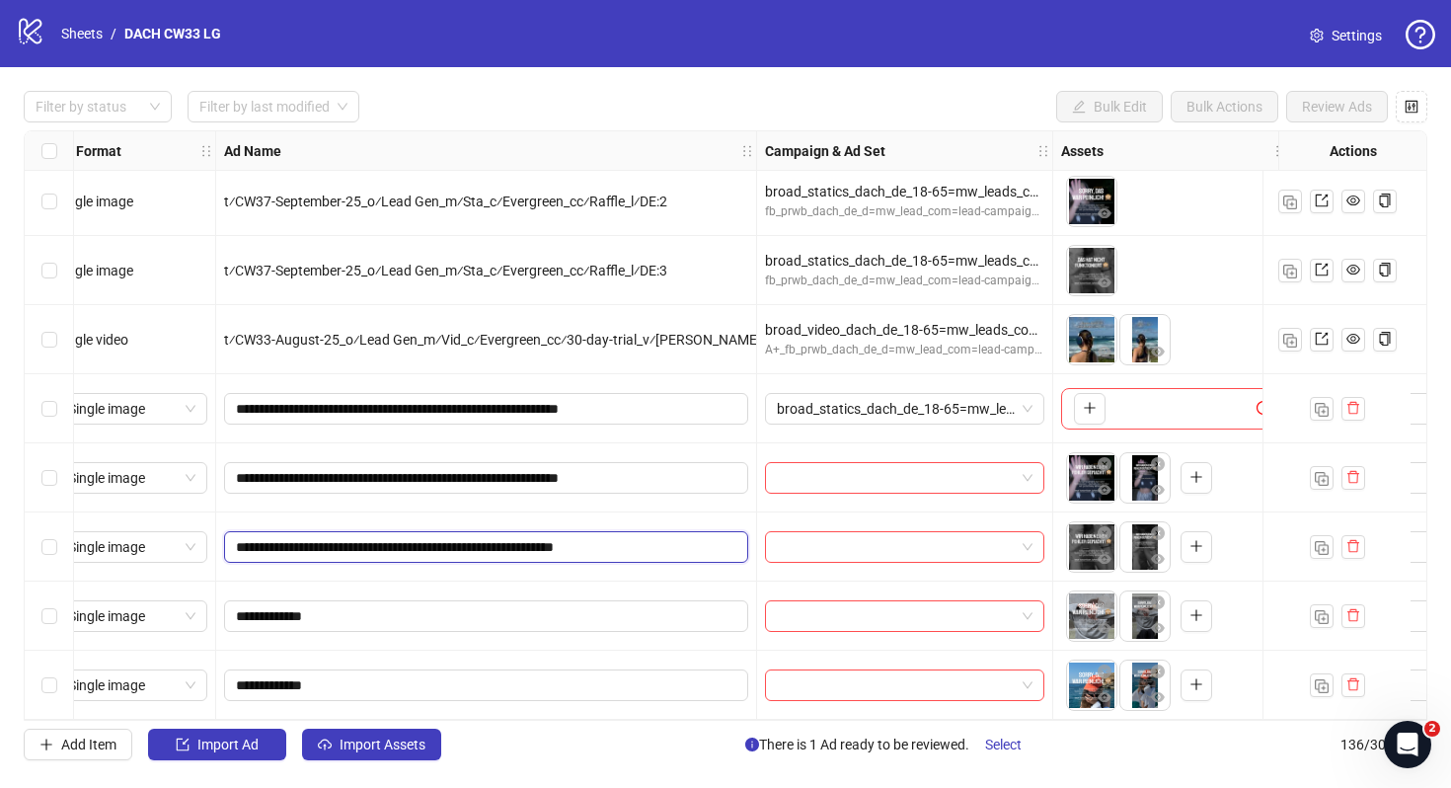
type input "**********"
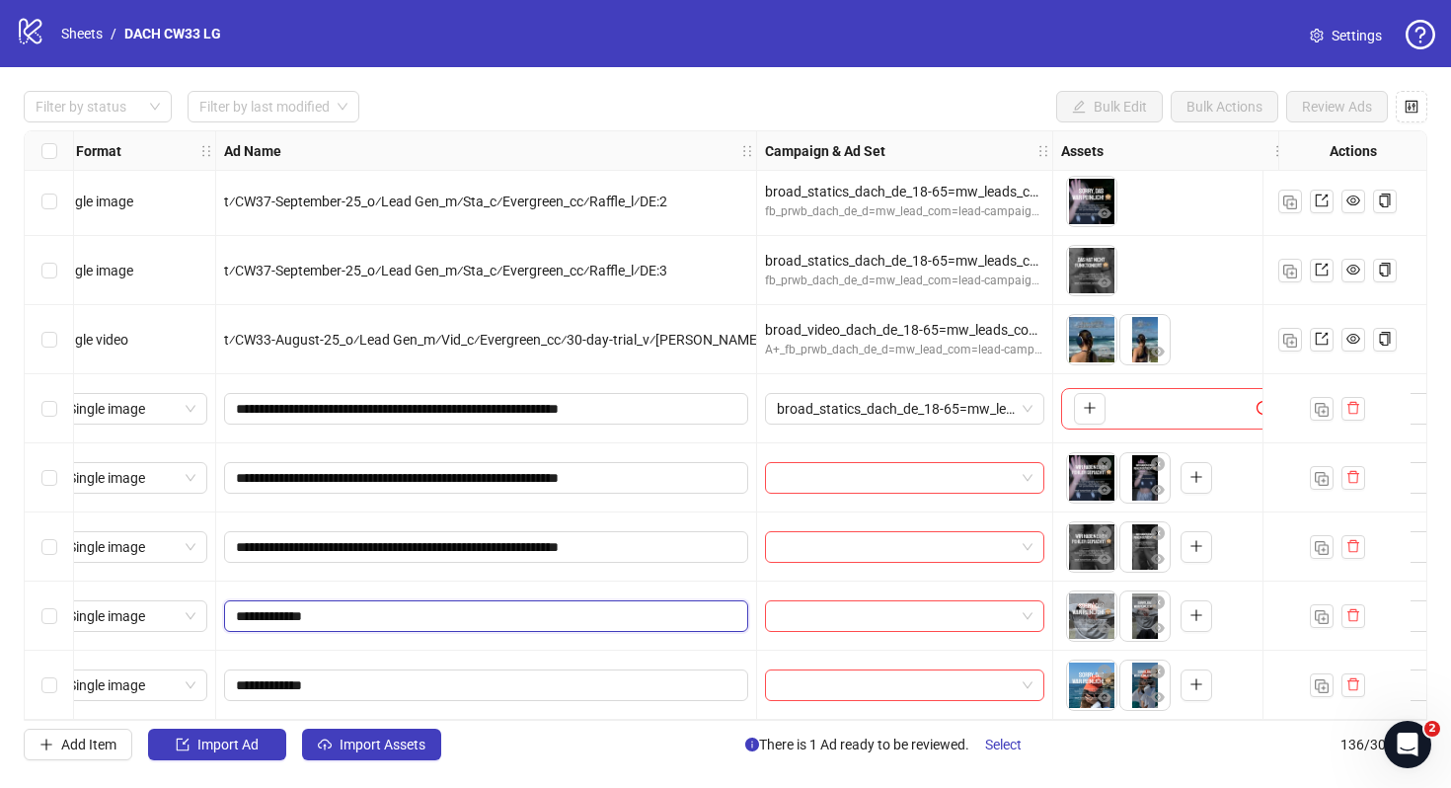
click at [504, 607] on input "**********" at bounding box center [484, 616] width 497 height 22
paste input "**********"
type input "**********"
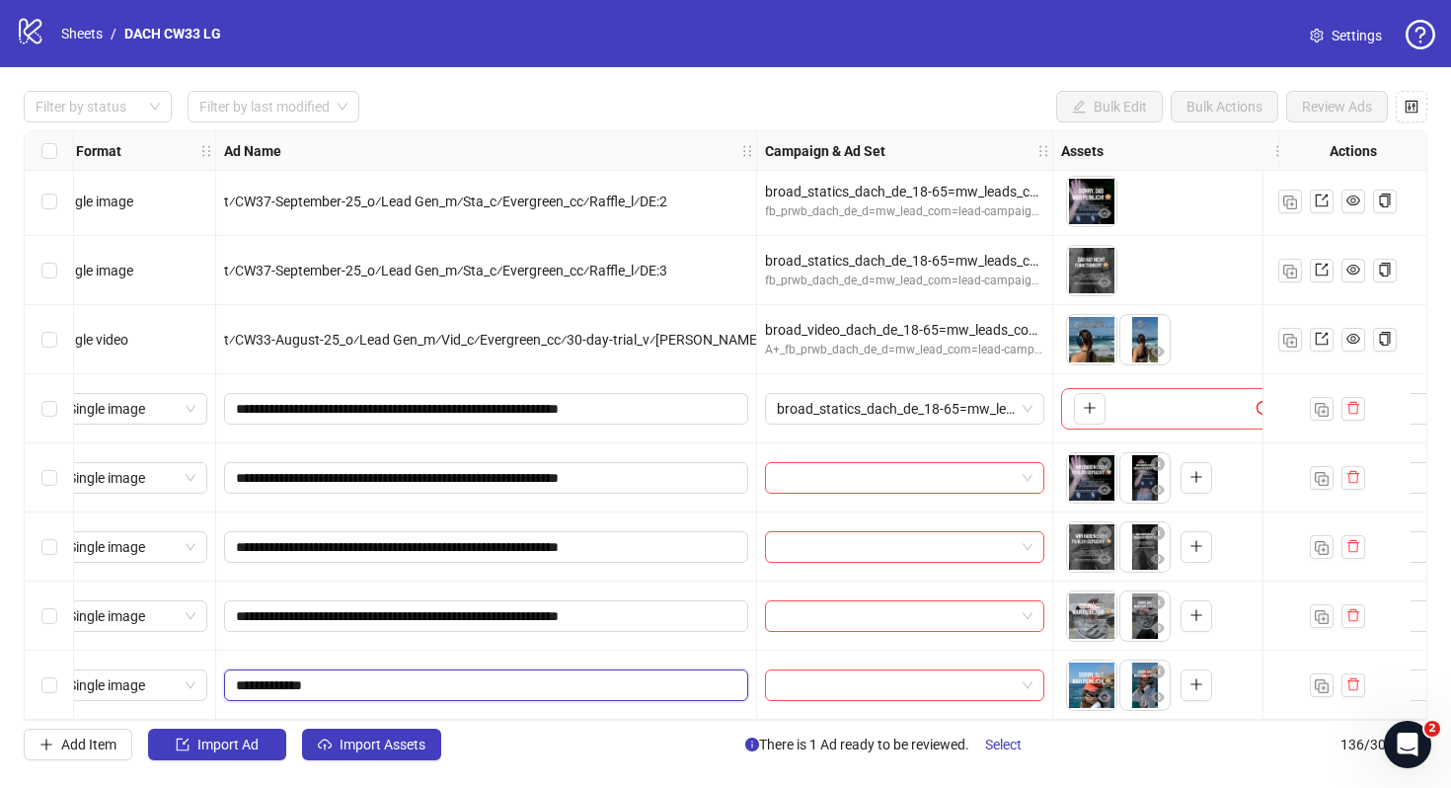
click at [486, 674] on input "**********" at bounding box center [484, 685] width 497 height 22
paste input "**********"
type input "**********"
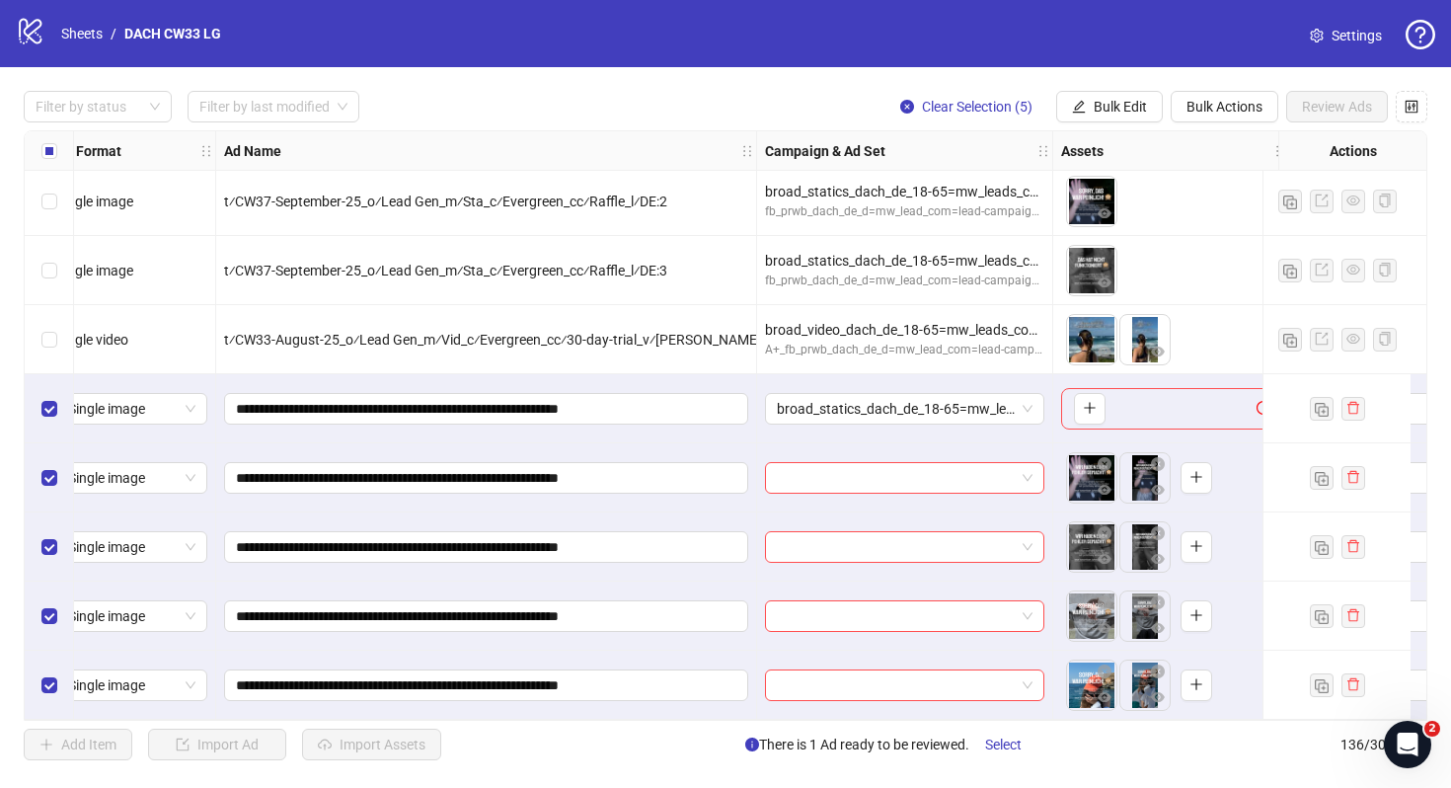
click at [1114, 123] on div "Filter by status Filter by last modified Clear Selection (5) Bulk Edit Bulk Act…" at bounding box center [725, 425] width 1451 height 717
click at [1141, 110] on span "Bulk Edit" at bounding box center [1120, 107] width 53 height 16
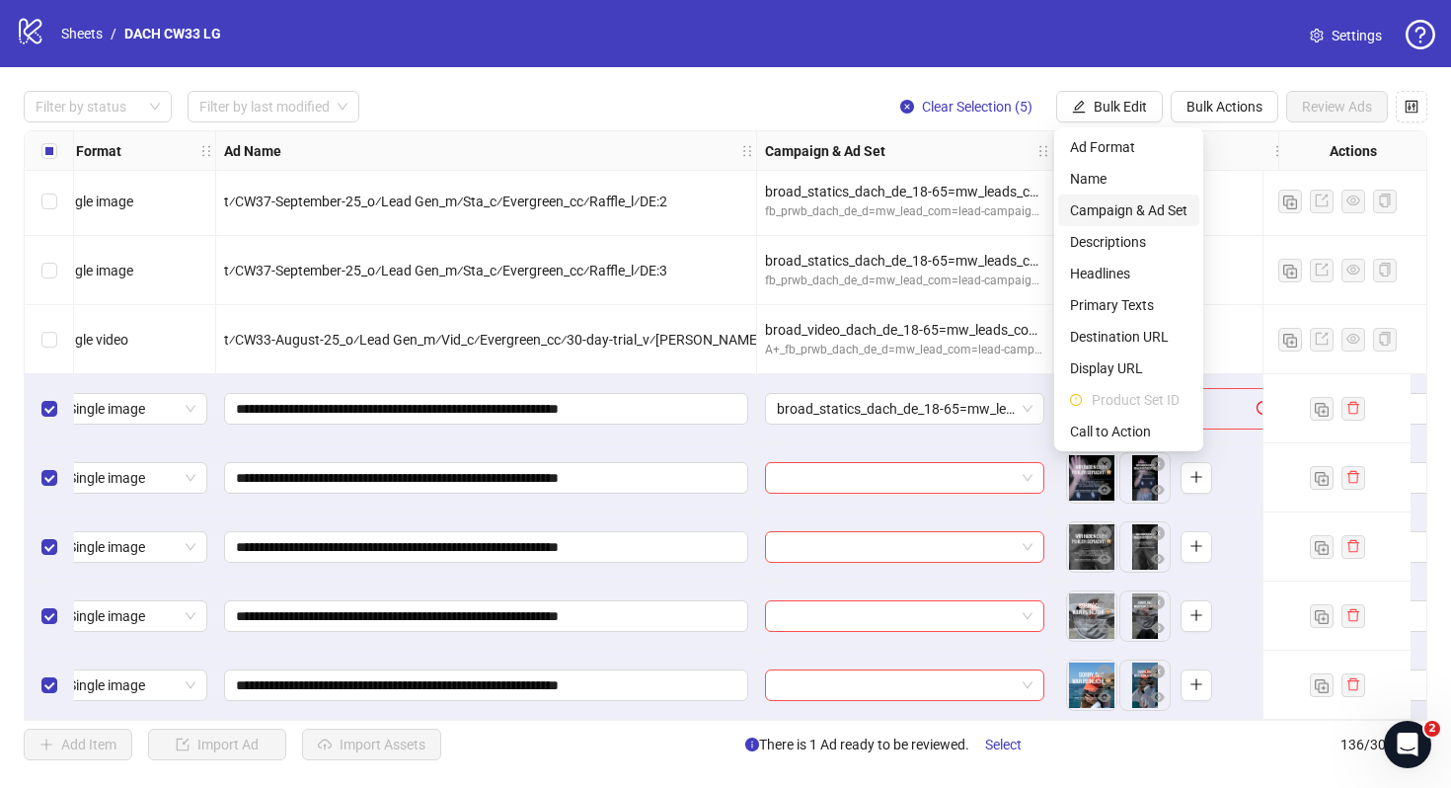
click at [1137, 213] on span "Campaign & Ad Set" at bounding box center [1128, 210] width 117 height 22
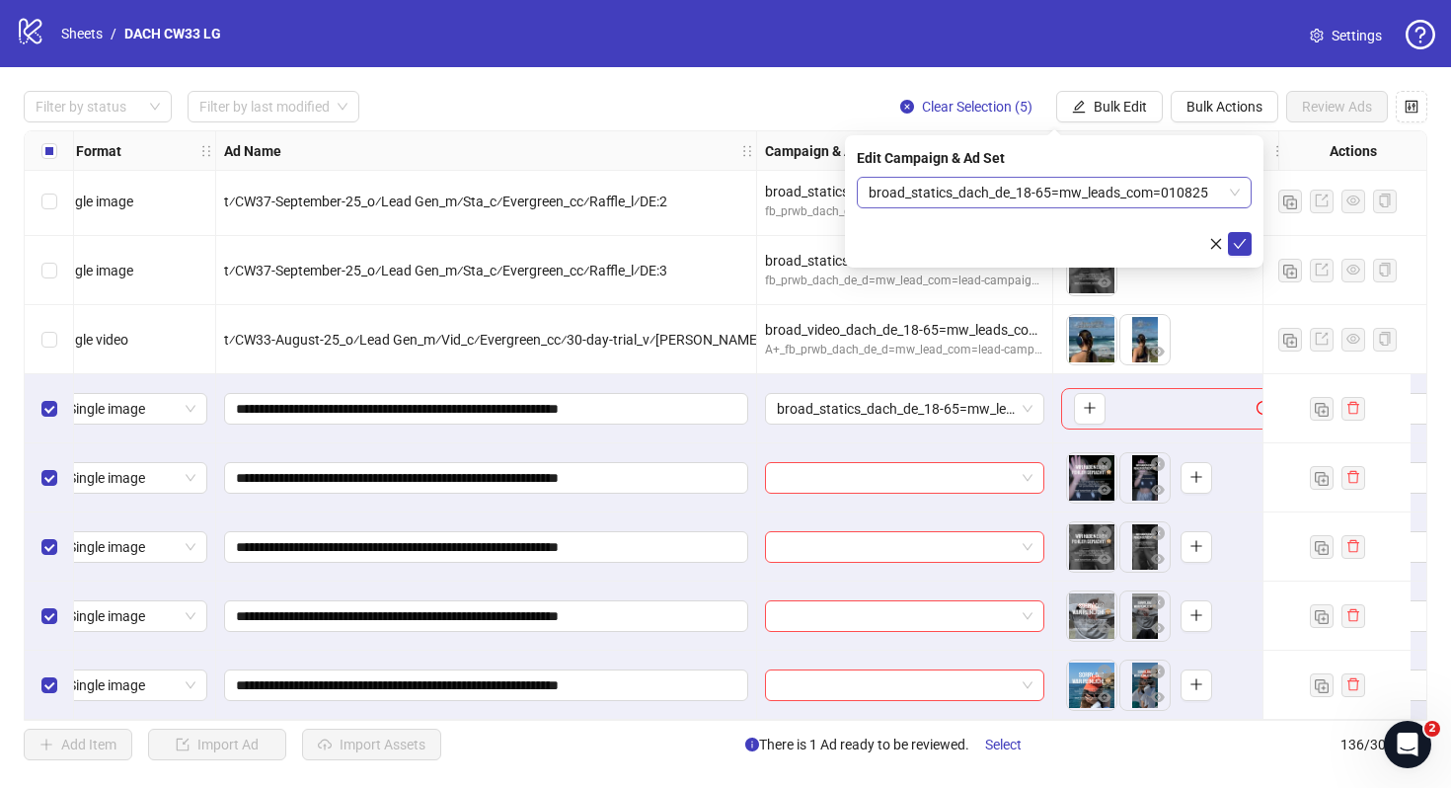
click at [1109, 185] on span "broad_statics_dach_de_18-65=mw_leads_com=010825" at bounding box center [1054, 193] width 371 height 30
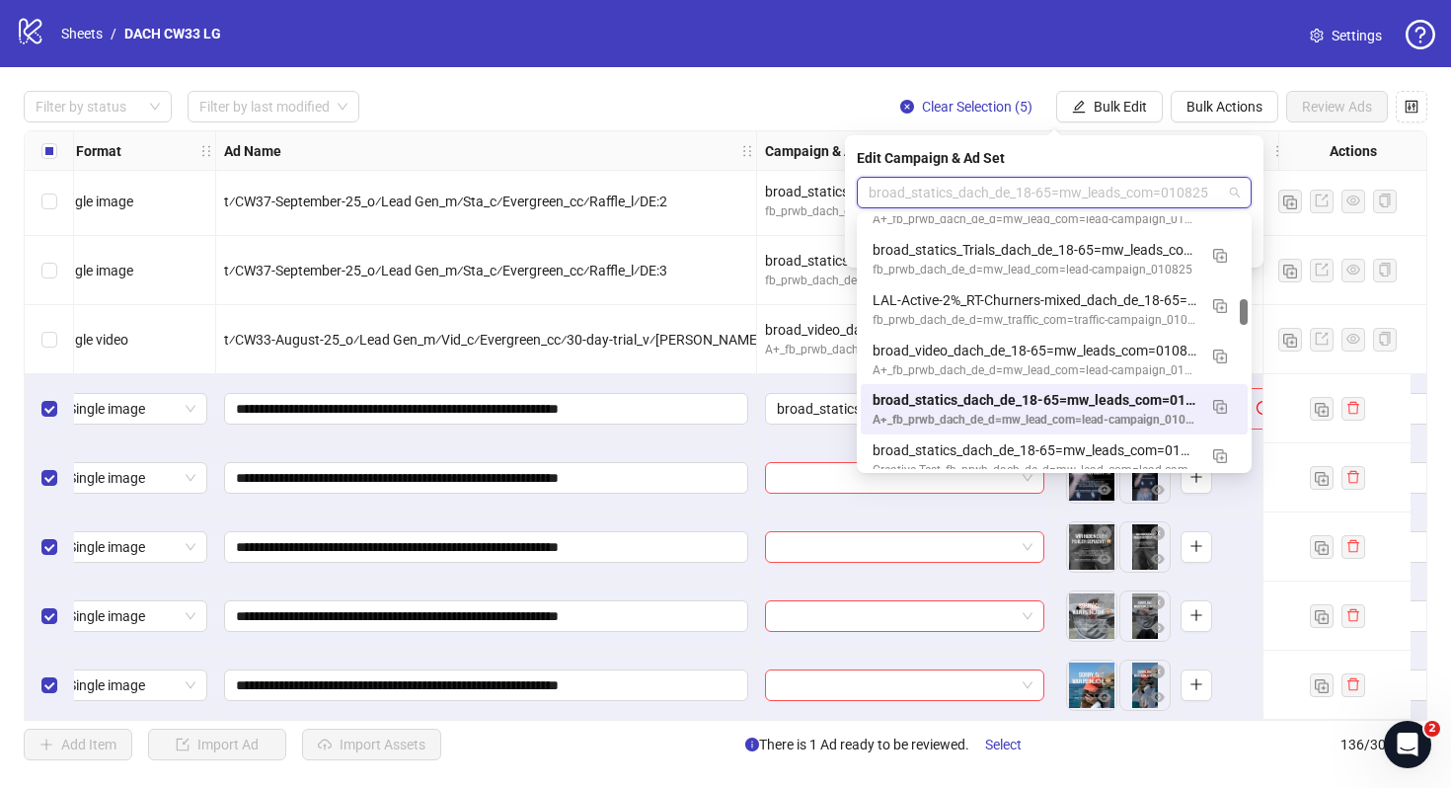
scroll to position [808, 0]
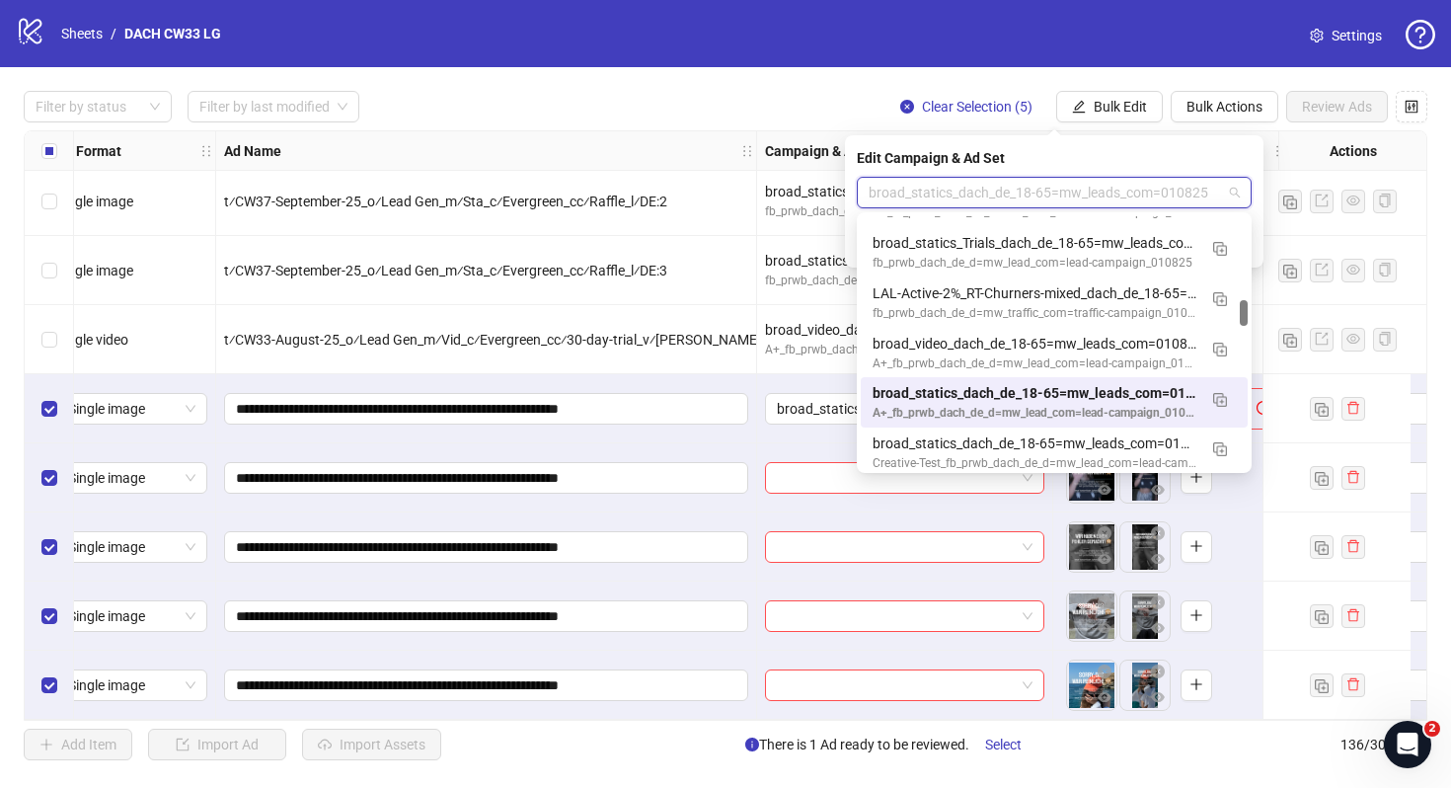
click at [1033, 401] on div "broad_statics_dach_de_18-65=mw_leads_com=010825" at bounding box center [1035, 393] width 324 height 22
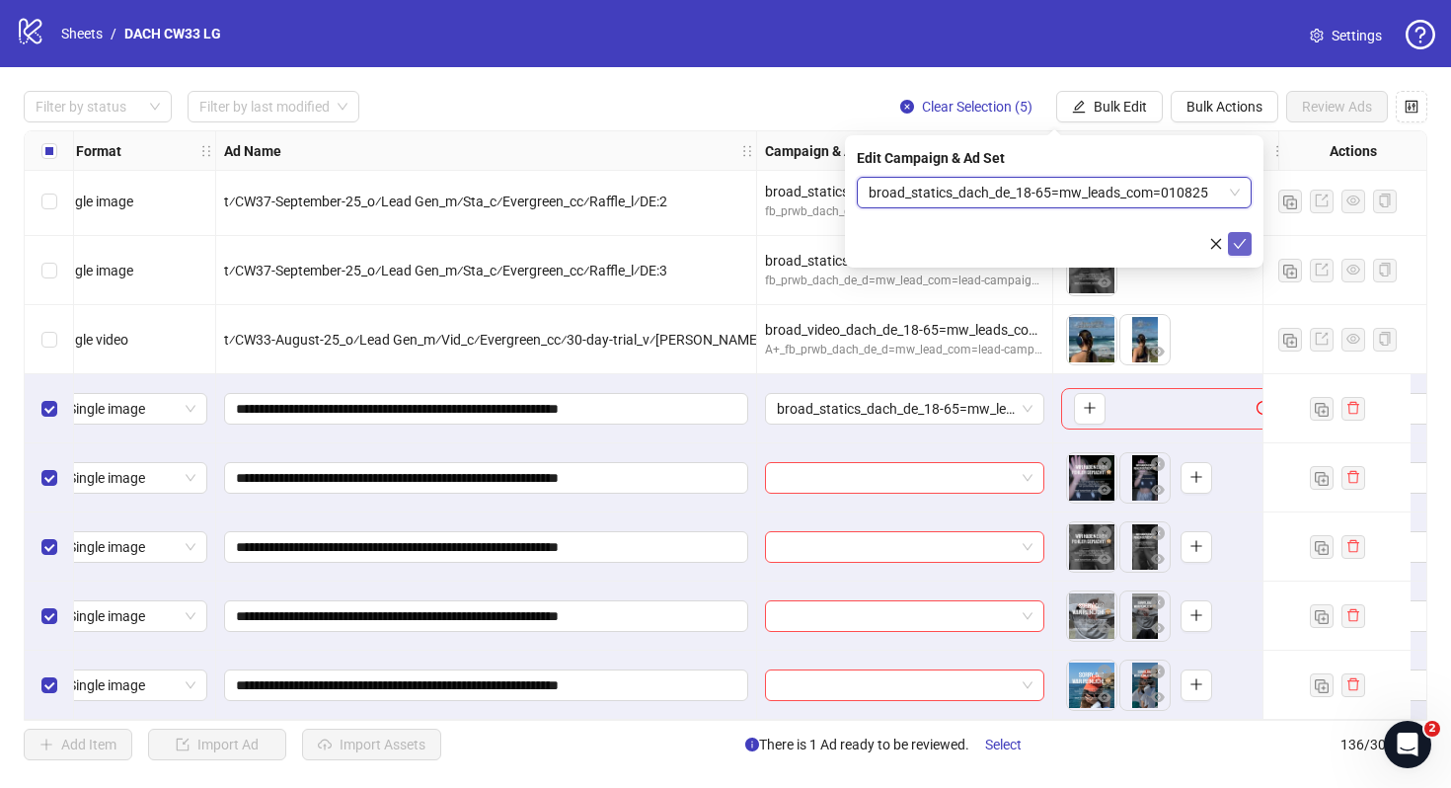
click at [1245, 240] on icon "check" at bounding box center [1240, 244] width 14 height 14
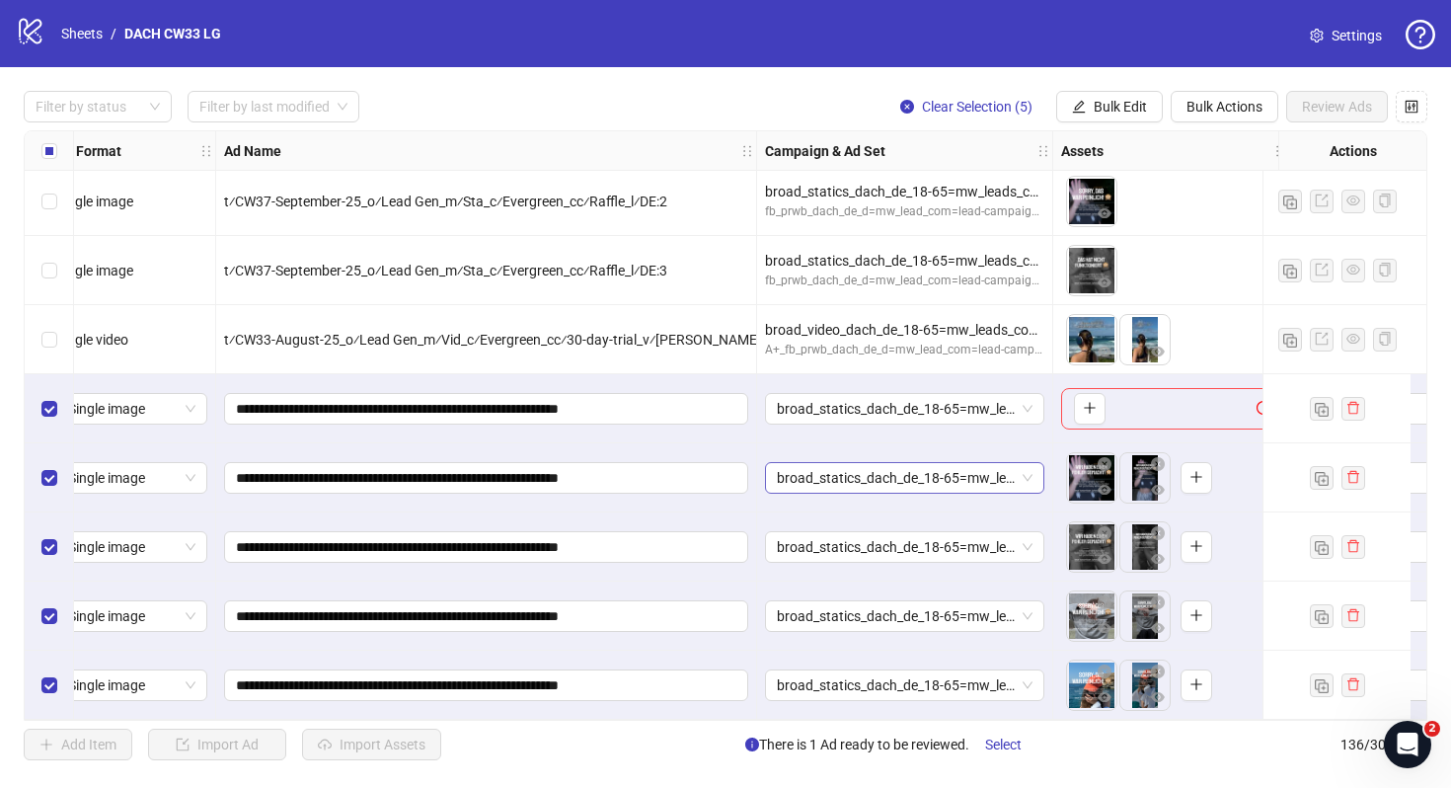
scroll to position [8857, 665]
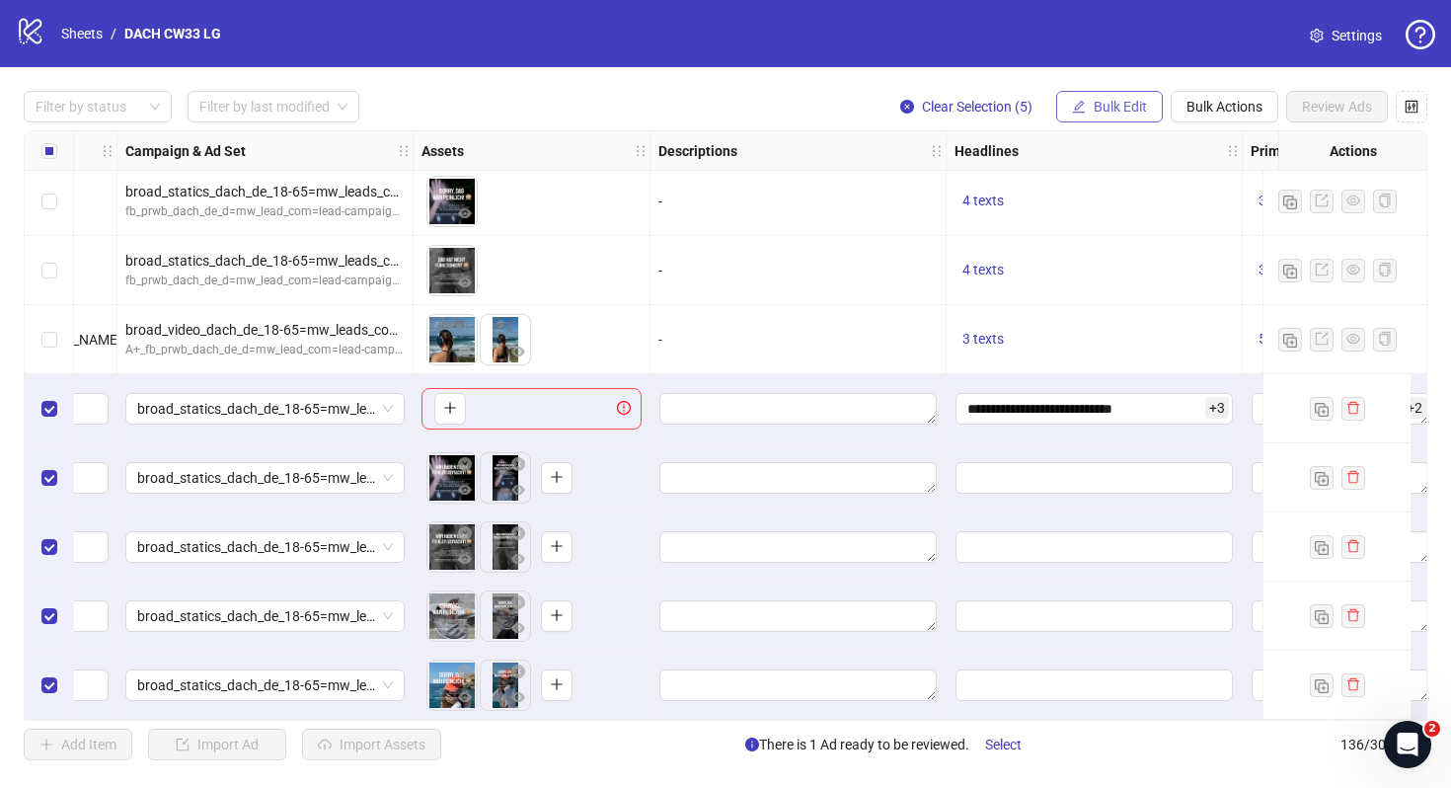
click at [1110, 95] on button "Bulk Edit" at bounding box center [1109, 107] width 107 height 32
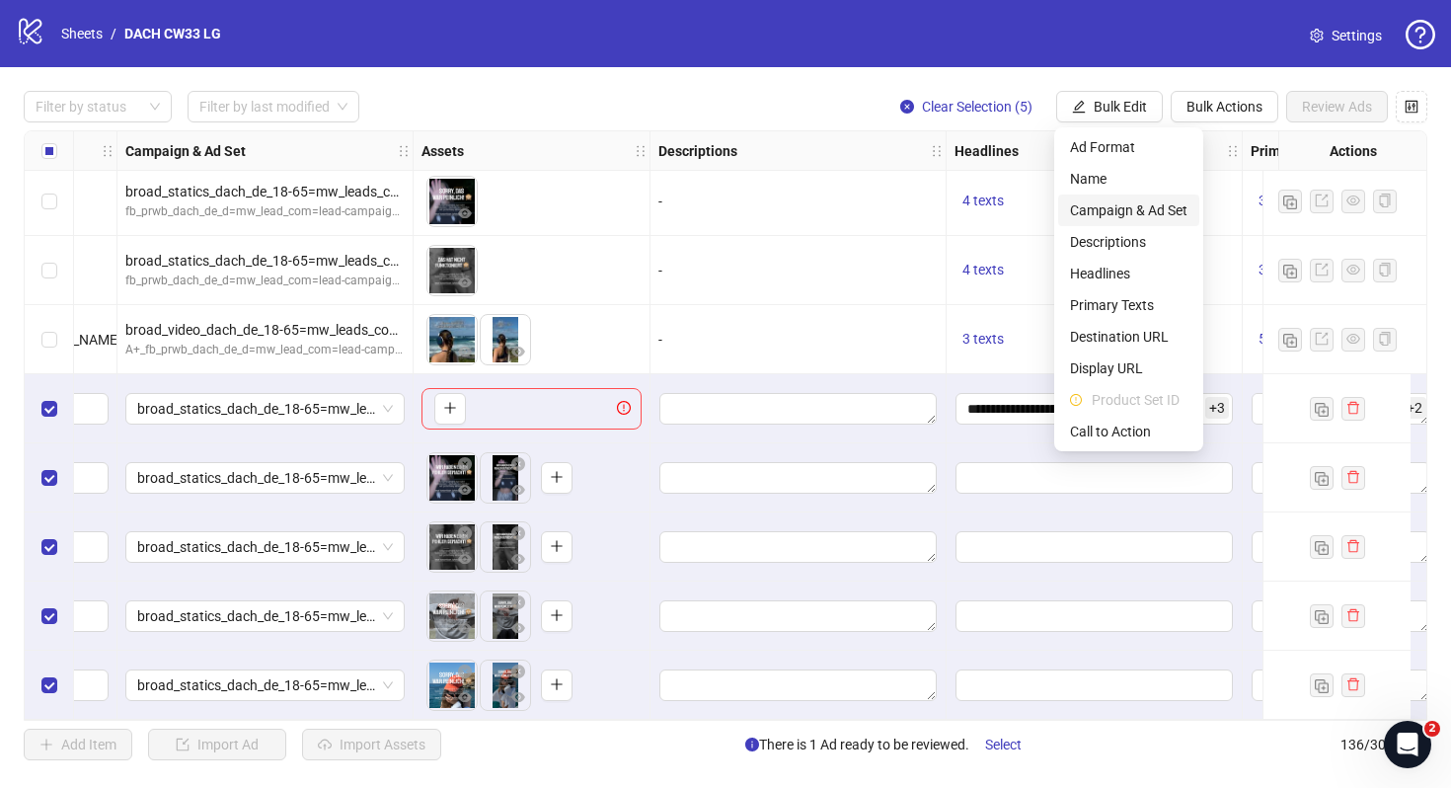
click at [1119, 216] on span "Campaign & Ad Set" at bounding box center [1128, 210] width 117 height 22
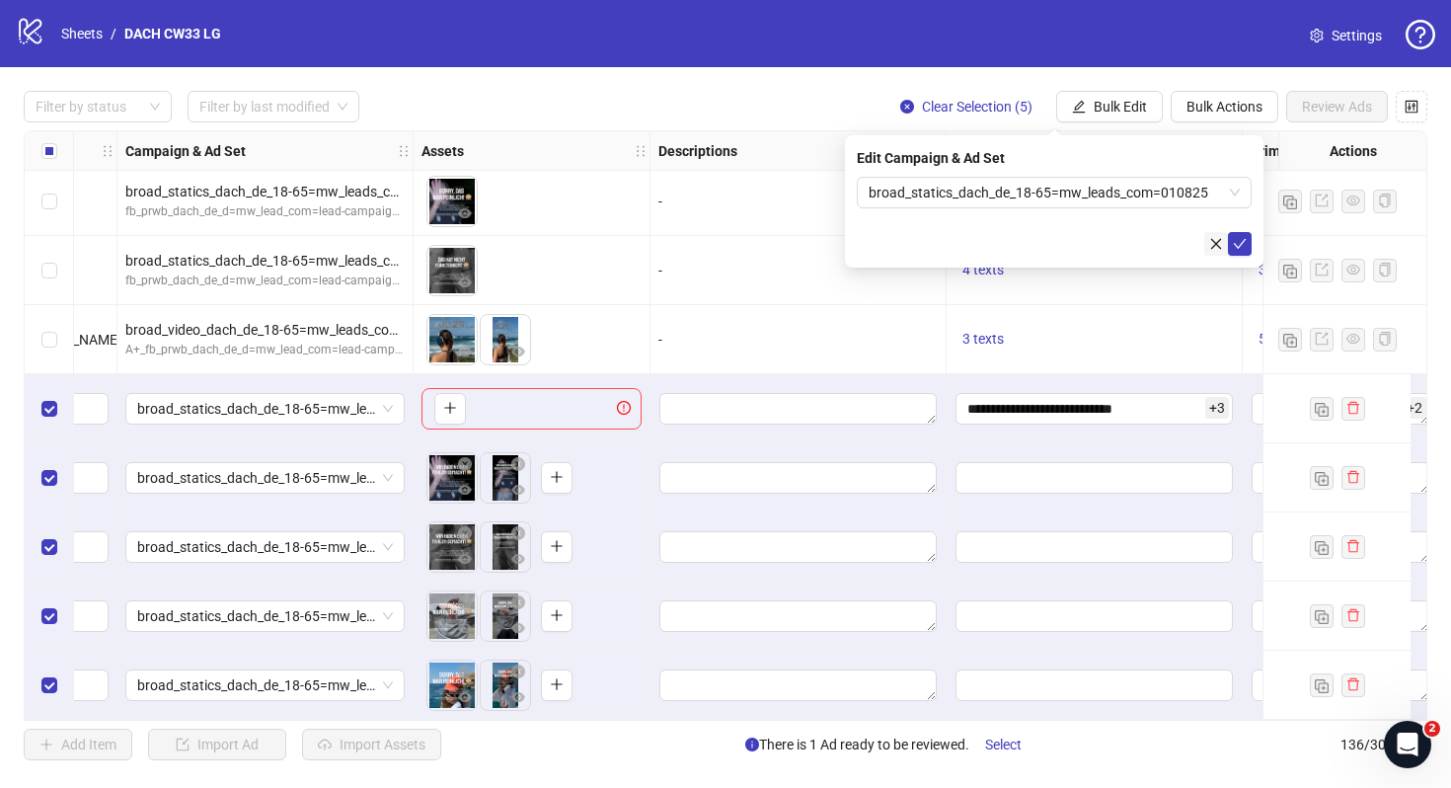
click at [1209, 245] on icon "close" at bounding box center [1216, 244] width 14 height 14
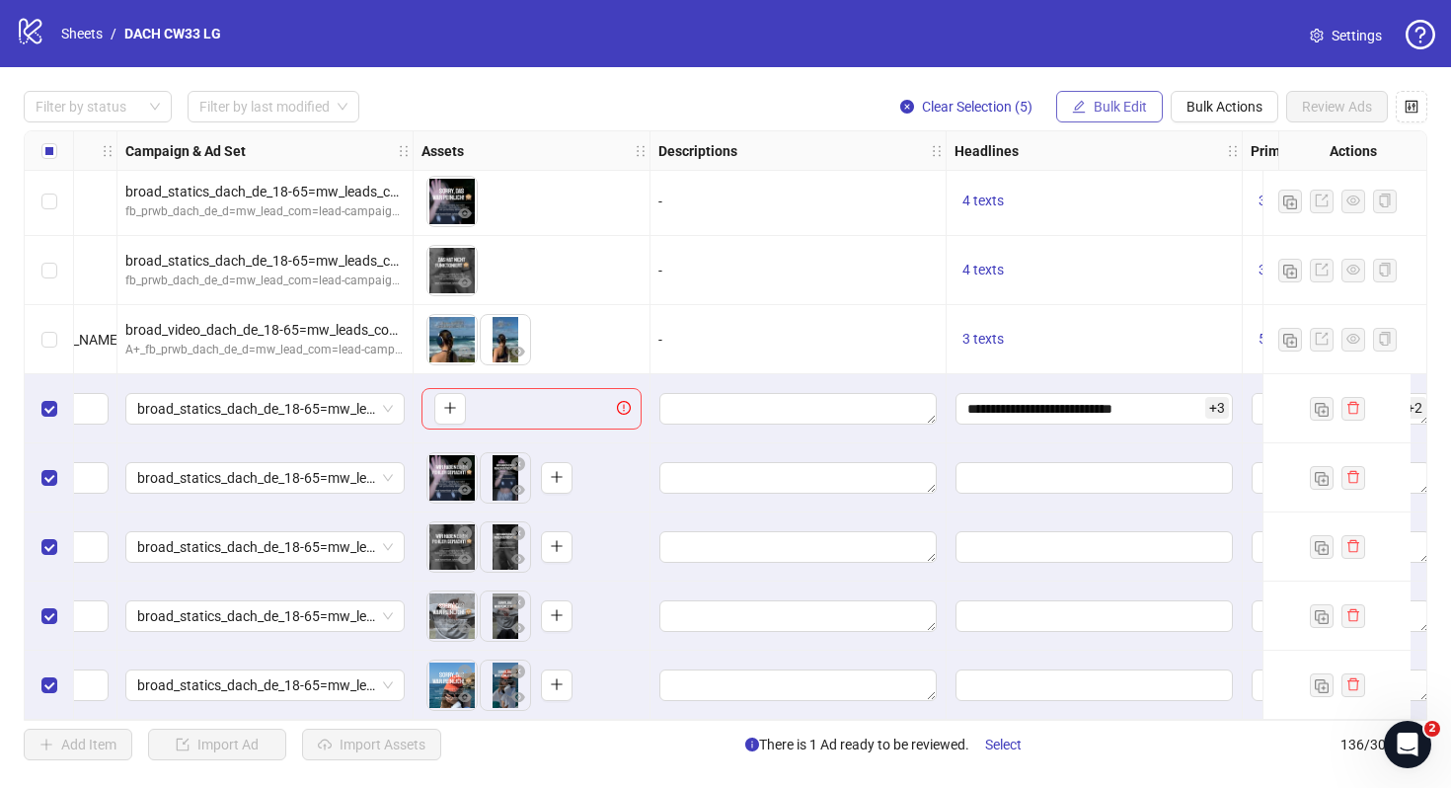
click at [1117, 115] on span "Bulk Edit" at bounding box center [1120, 107] width 53 height 16
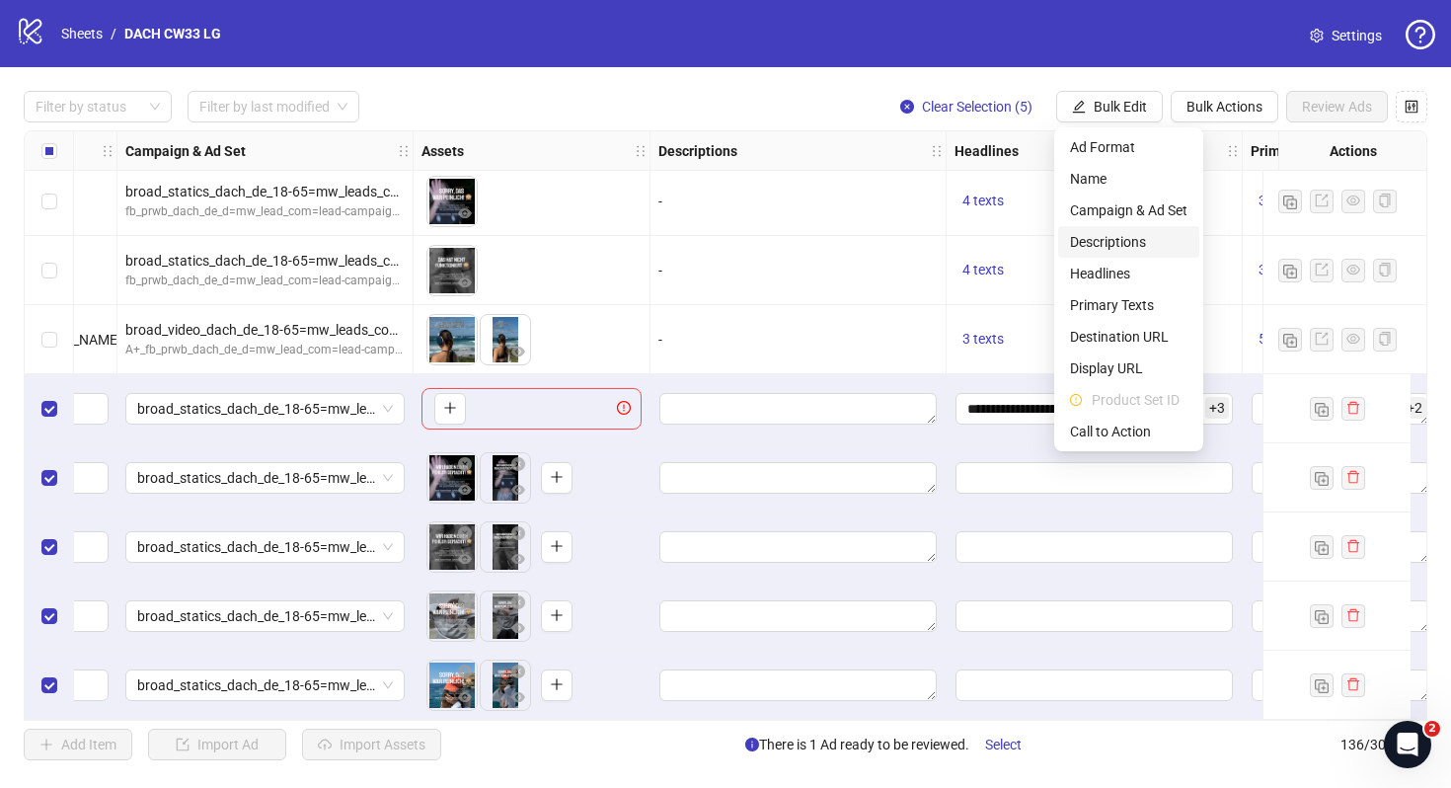
click at [1134, 241] on span "Descriptions" at bounding box center [1128, 242] width 117 height 22
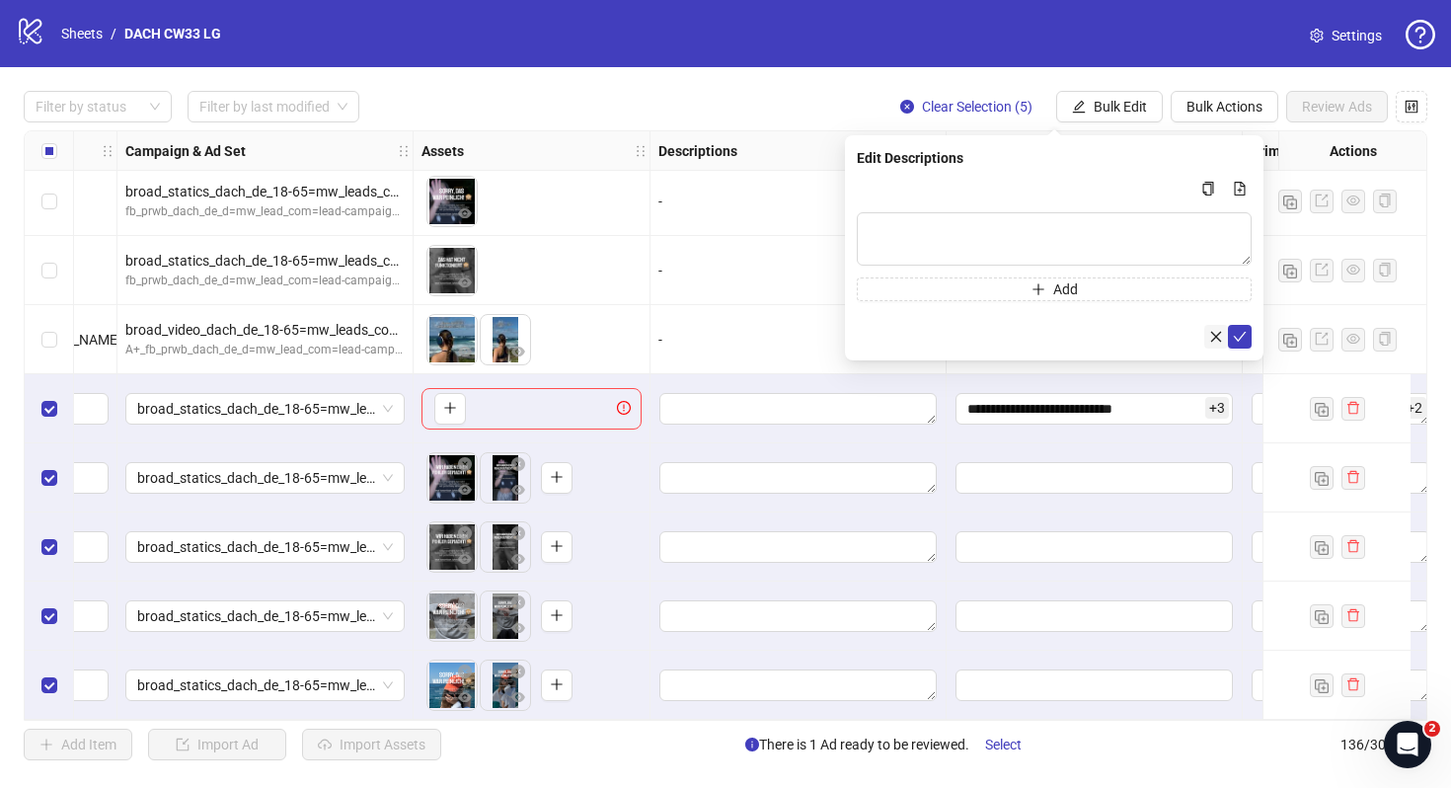
click at [1212, 331] on icon "close" at bounding box center [1216, 337] width 14 height 14
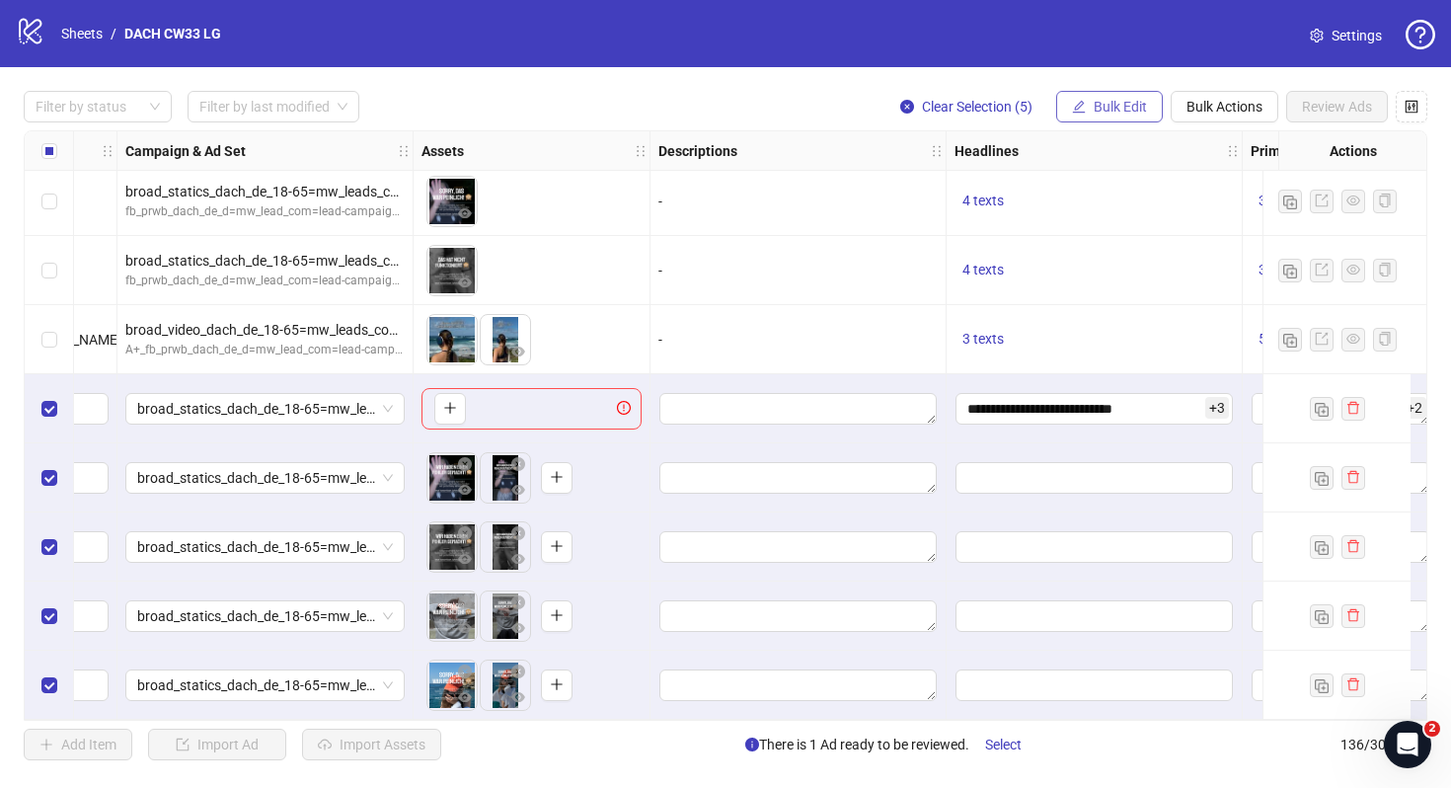
click at [1106, 97] on button "Bulk Edit" at bounding box center [1109, 107] width 107 height 32
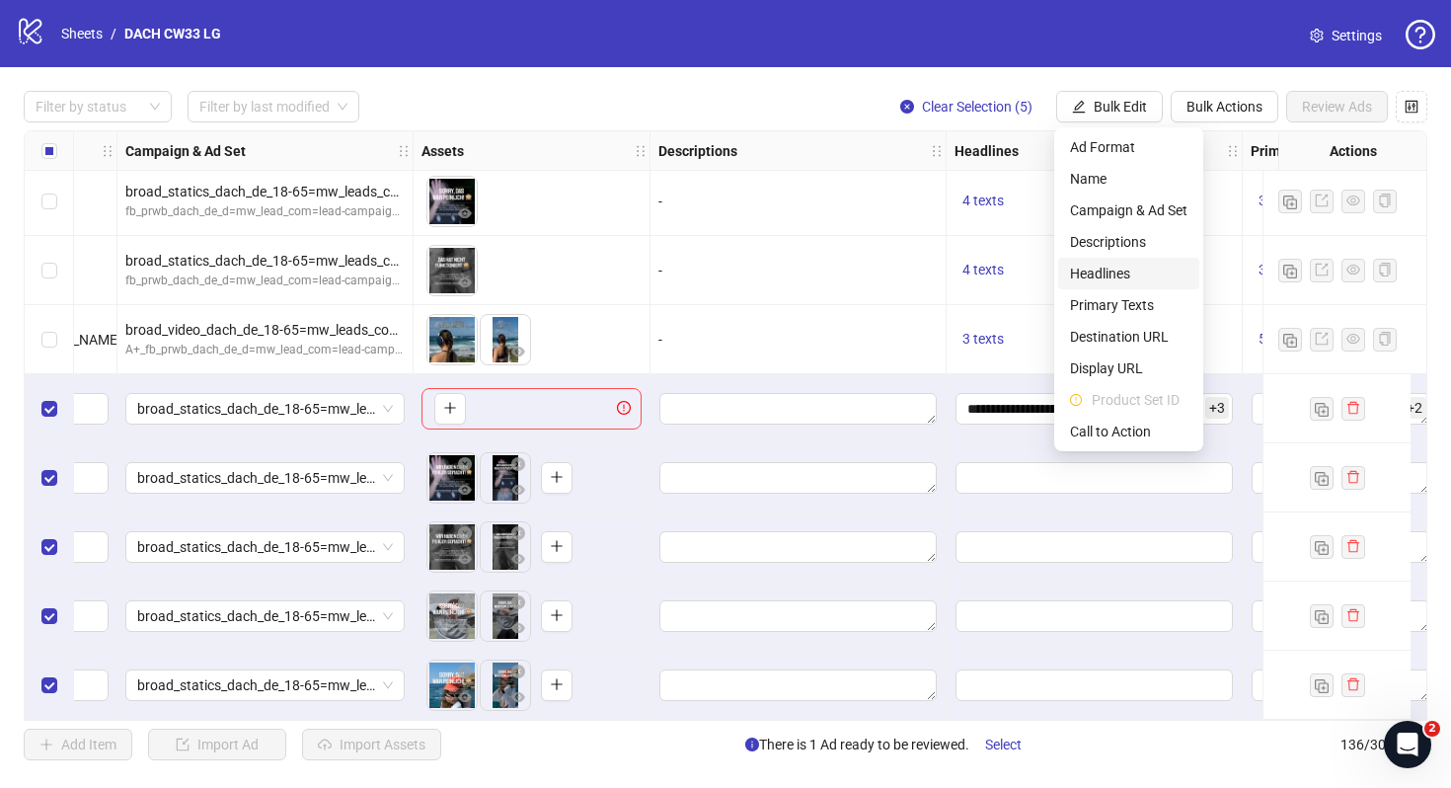
click at [1113, 271] on span "Headlines" at bounding box center [1128, 274] width 117 height 22
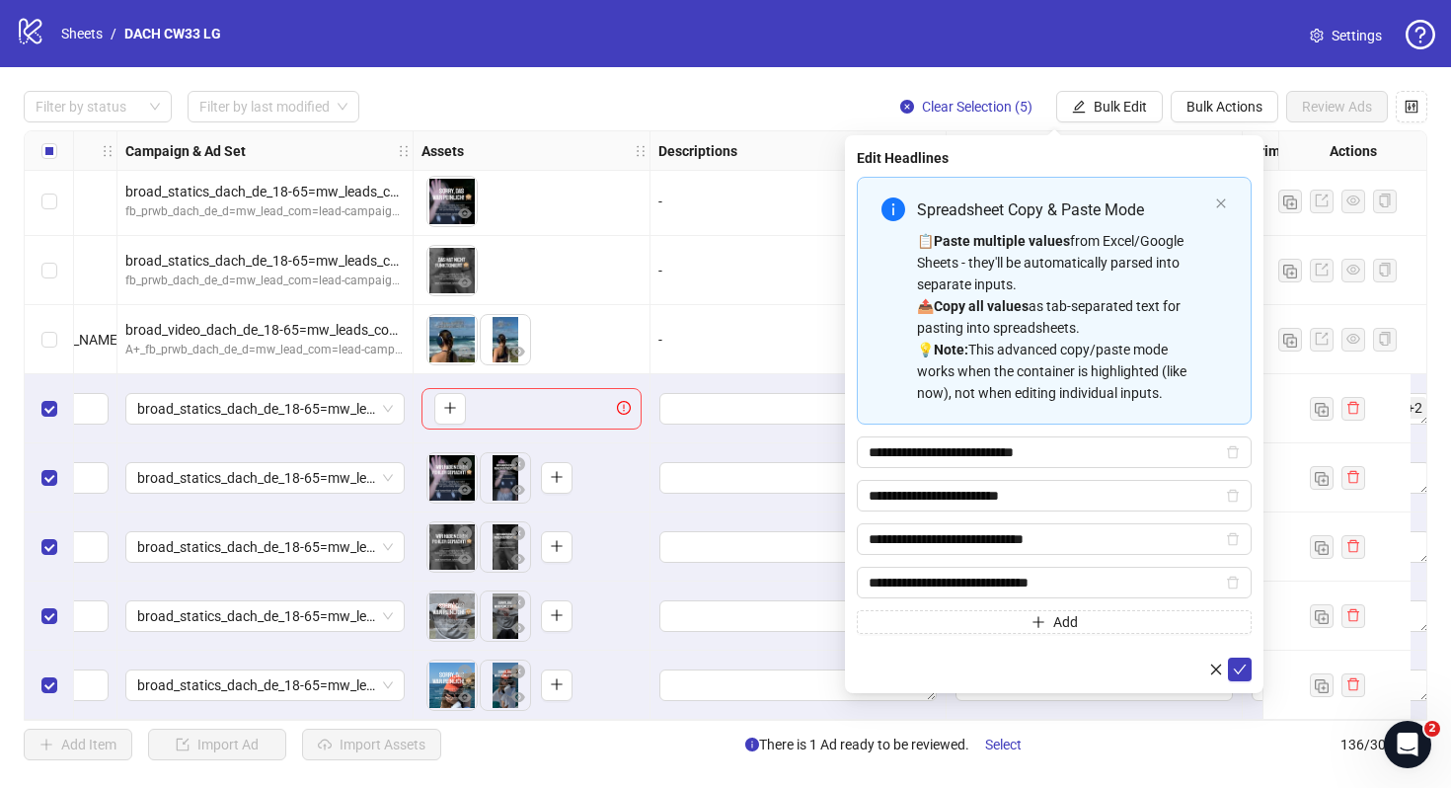
click at [1252, 673] on div "**********" at bounding box center [1054, 414] width 419 height 558
click at [1240, 671] on icon "check" at bounding box center [1240, 669] width 14 height 14
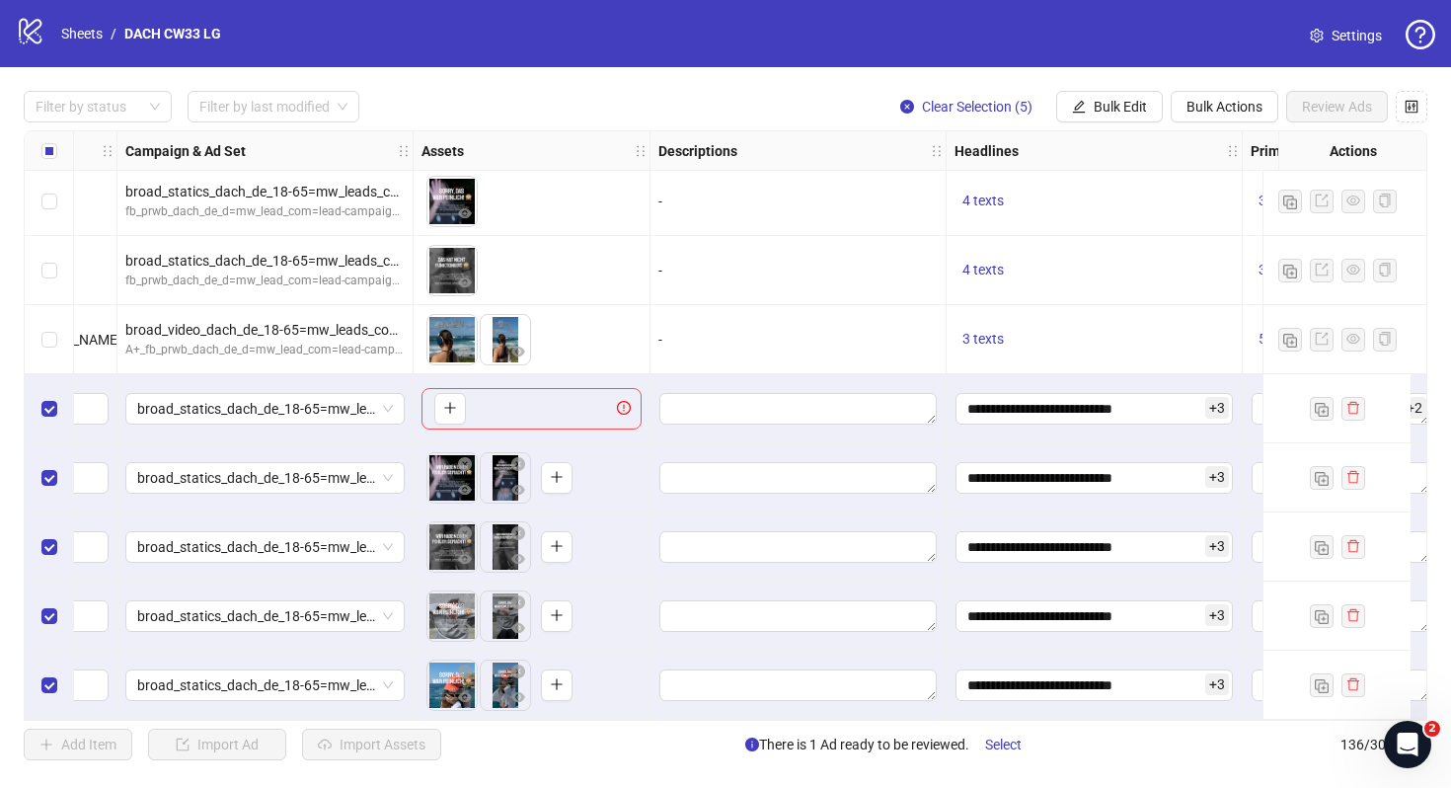
click at [1132, 125] on div "Filter by status Filter by last modified Clear Selection (5) Bulk Edit Bulk Act…" at bounding box center [725, 425] width 1451 height 717
click at [1113, 113] on span "Bulk Edit" at bounding box center [1120, 107] width 53 height 16
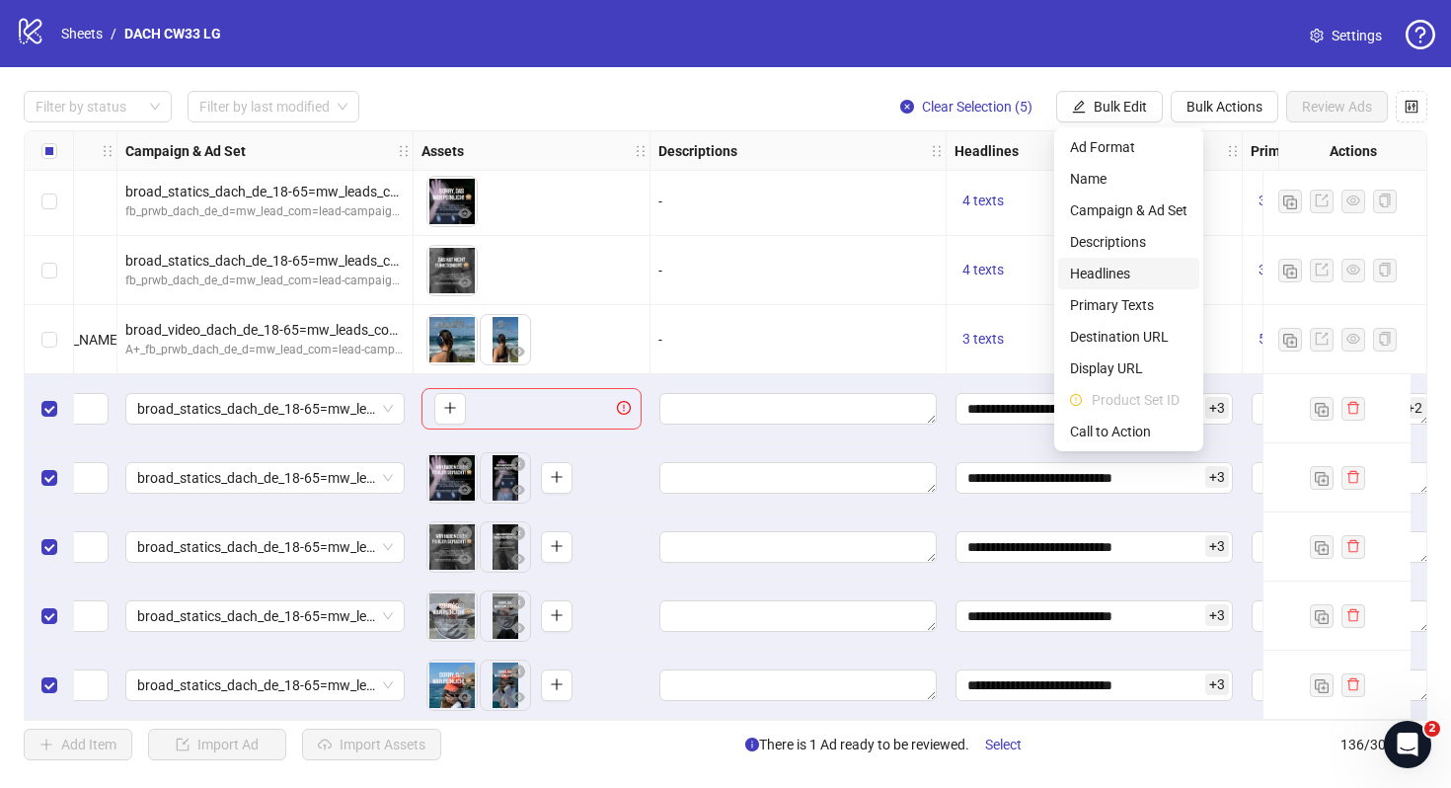
click at [1133, 277] on span "Headlines" at bounding box center [1128, 274] width 117 height 22
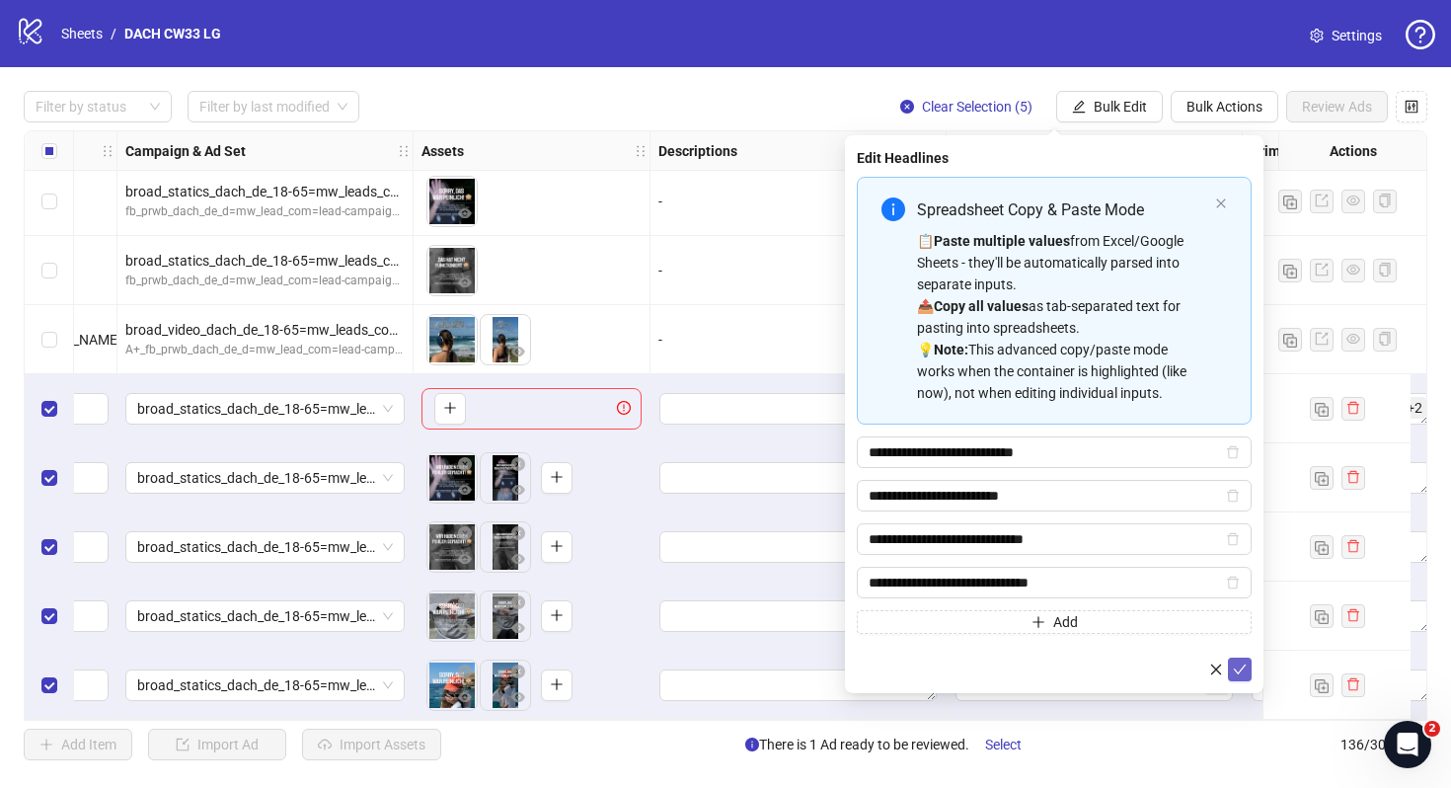
click at [1241, 658] on button "submit" at bounding box center [1240, 669] width 24 height 24
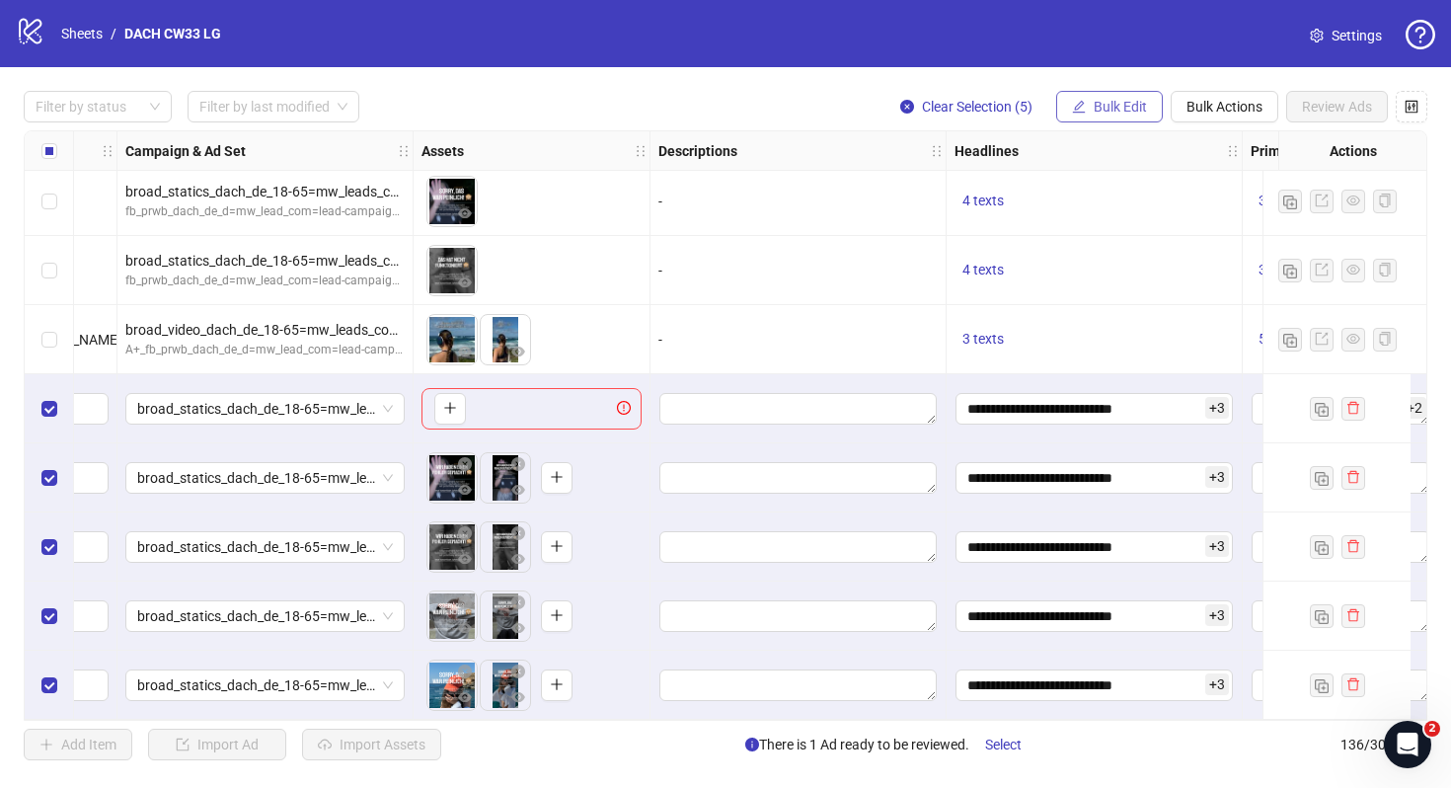
click at [1117, 114] on span "Bulk Edit" at bounding box center [1120, 107] width 53 height 16
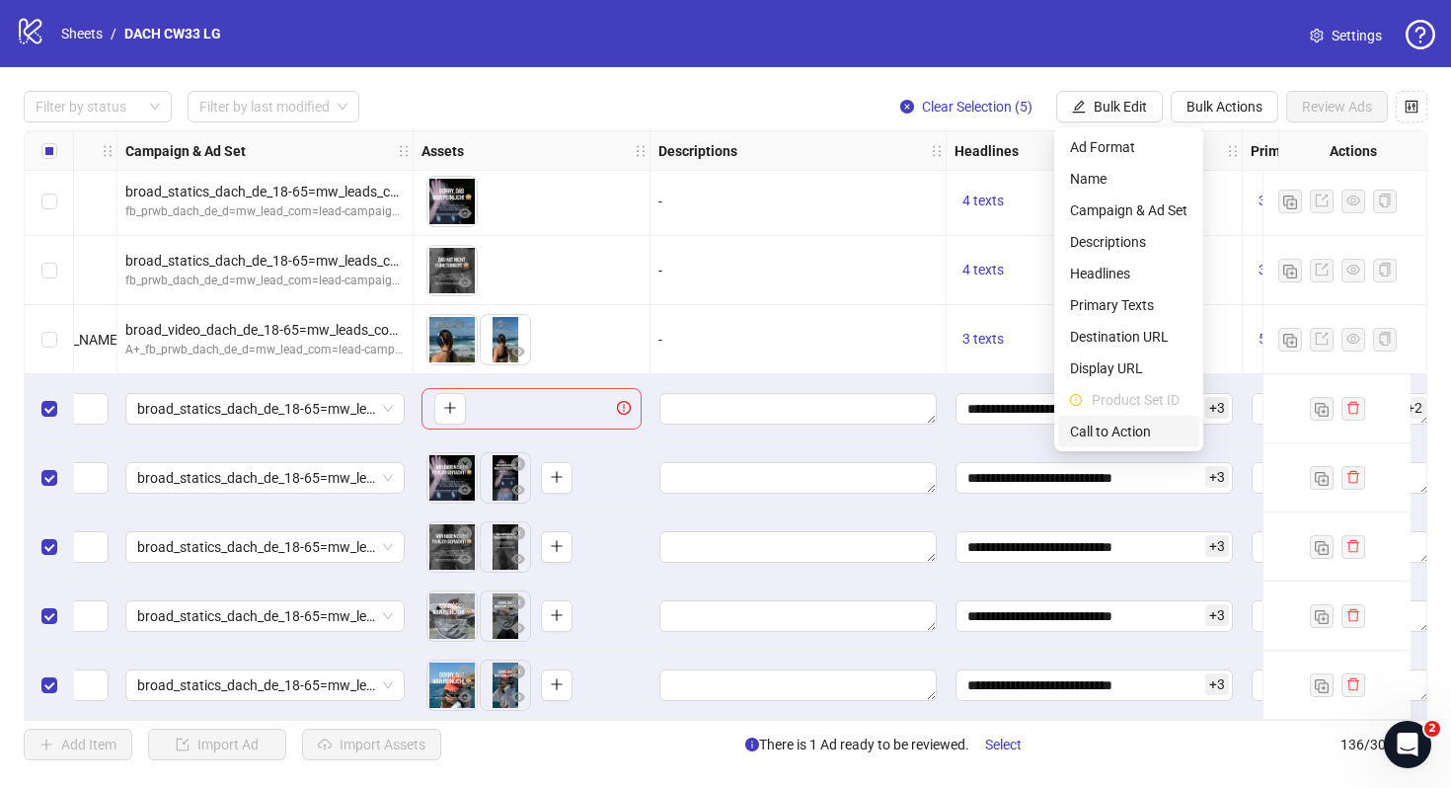
click at [1135, 428] on span "Call to Action" at bounding box center [1128, 432] width 117 height 22
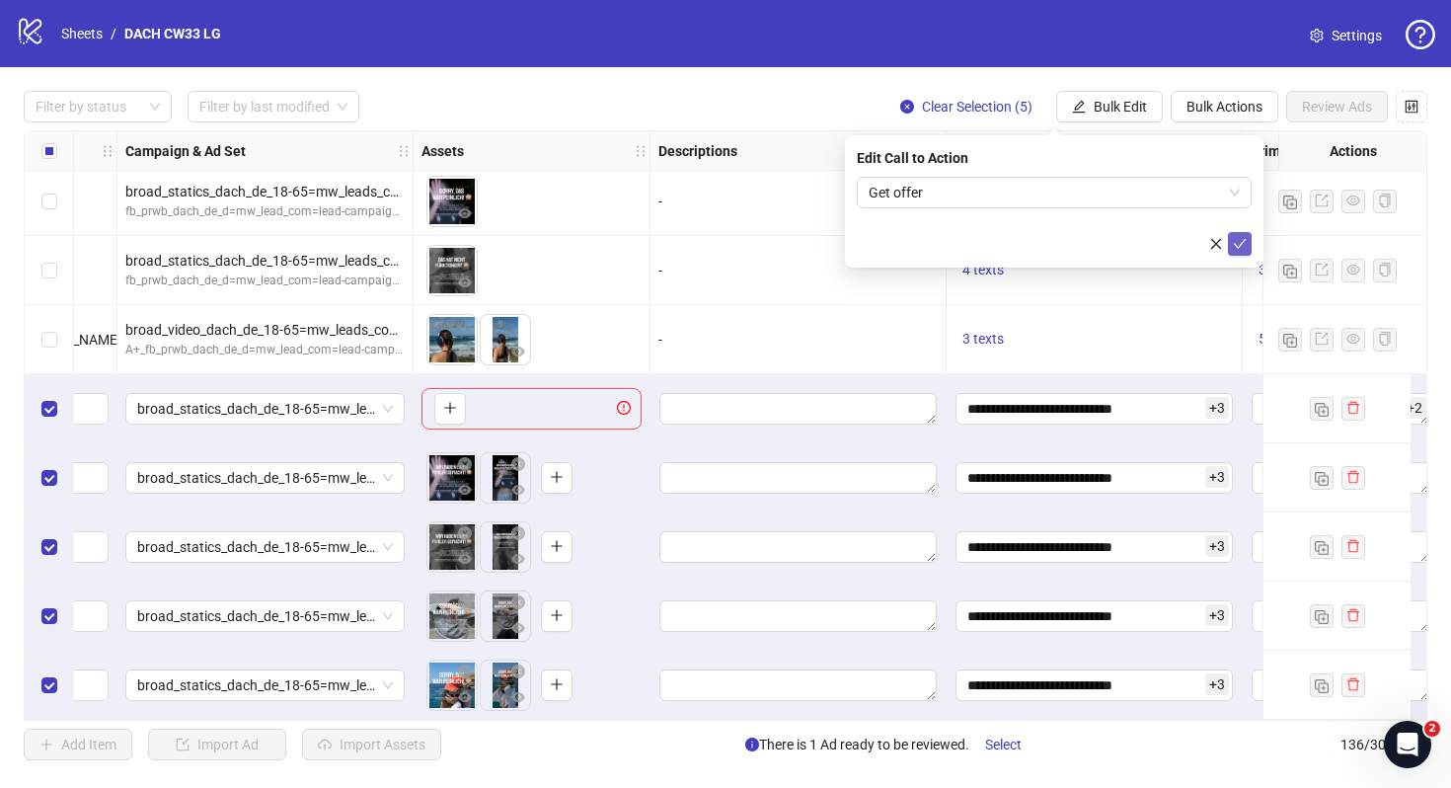
click at [1244, 244] on icon "check" at bounding box center [1240, 244] width 14 height 14
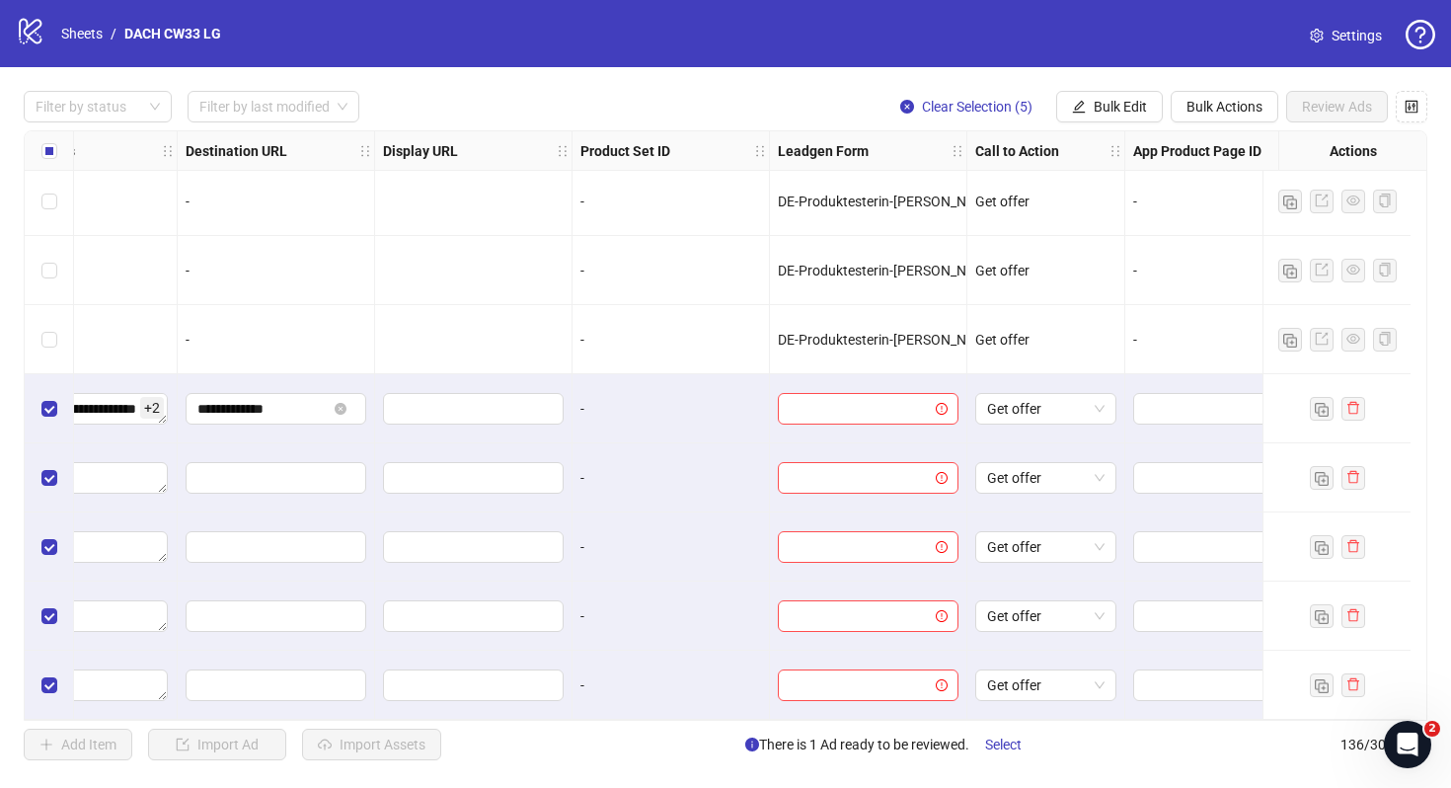
scroll to position [8857, 1448]
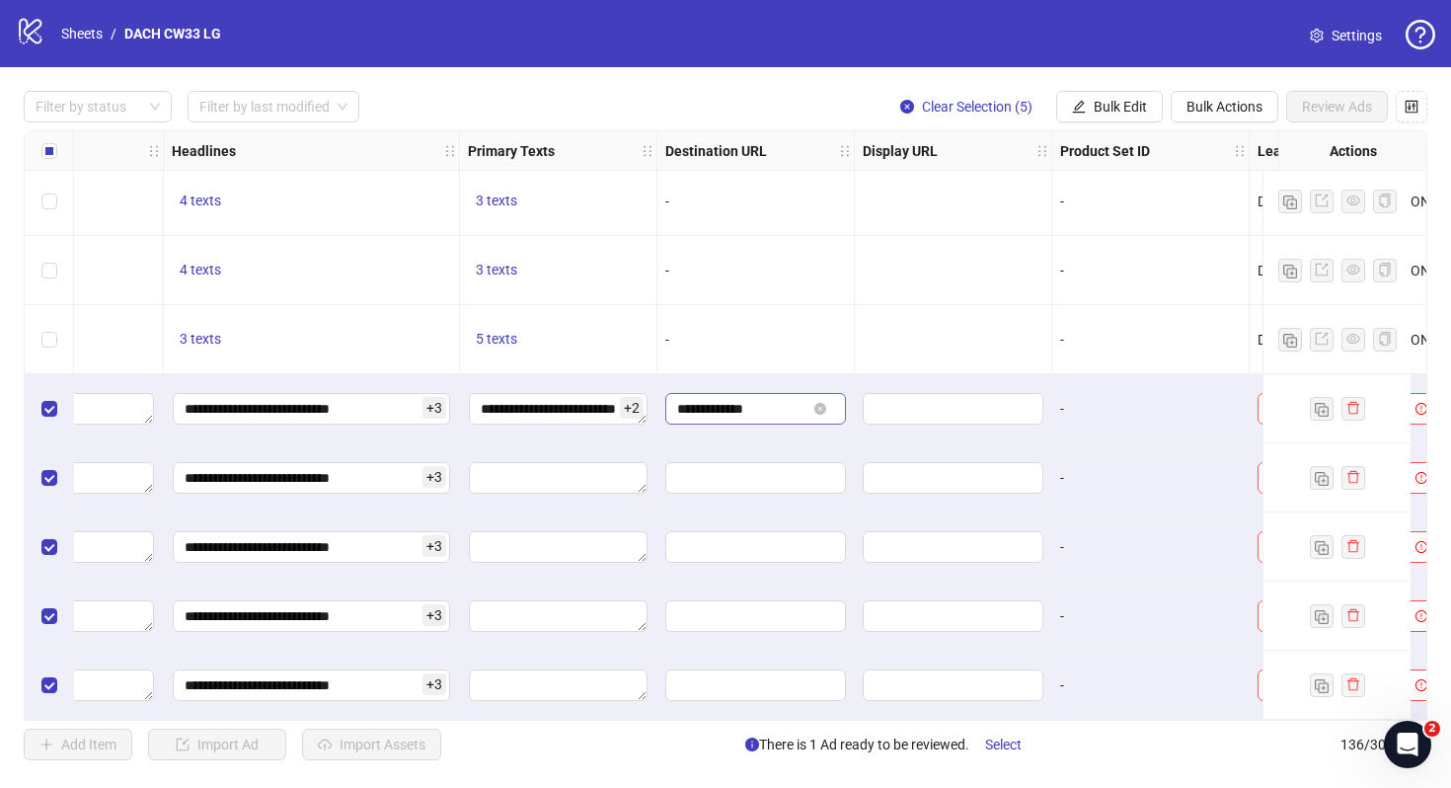
click at [818, 393] on span "**********" at bounding box center [755, 409] width 181 height 32
click at [823, 403] on icon "close-circle" at bounding box center [820, 409] width 12 height 12
click at [1095, 109] on span "Bulk Edit" at bounding box center [1120, 107] width 53 height 16
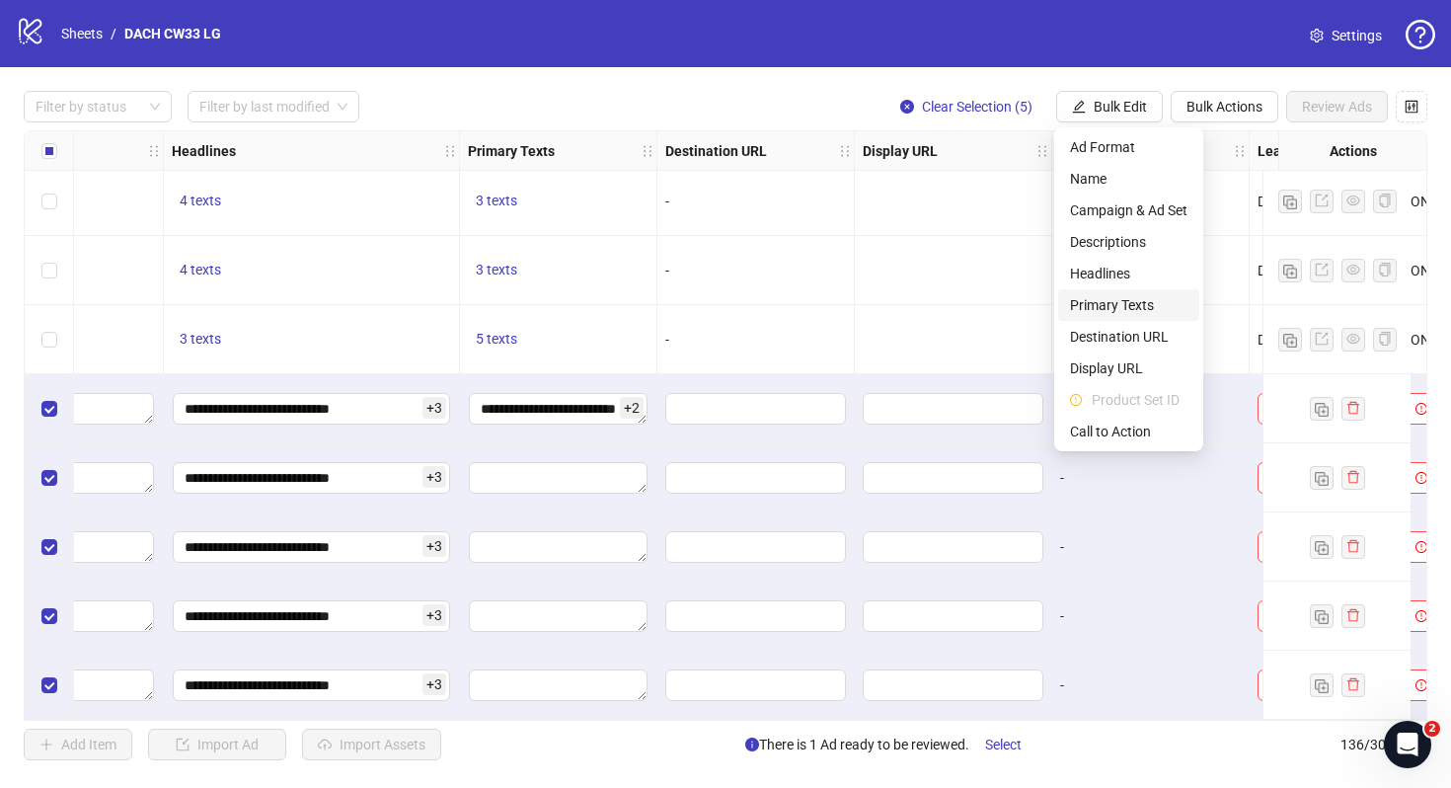
click at [1132, 304] on span "Primary Texts" at bounding box center [1128, 305] width 117 height 22
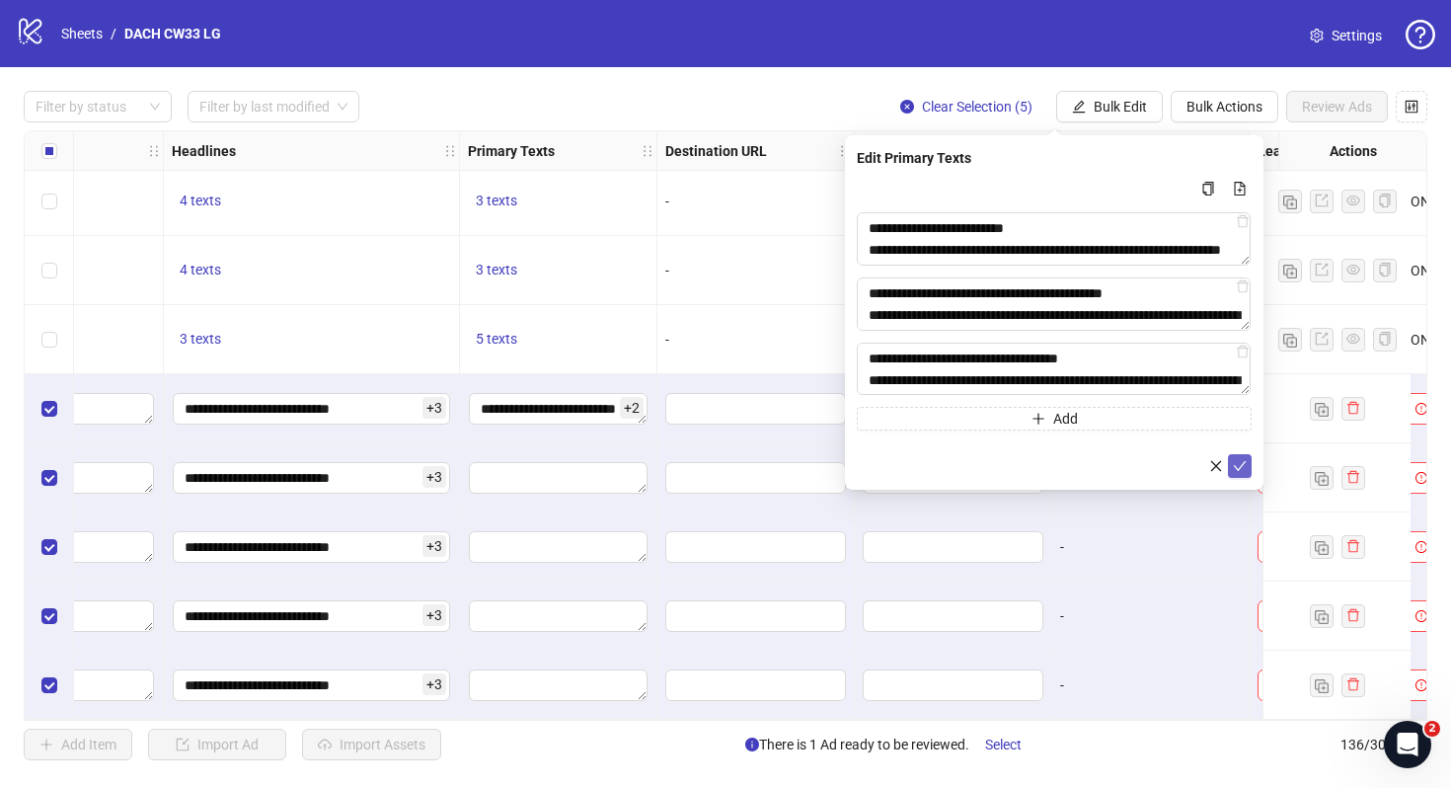
click at [1238, 473] on span "submit" at bounding box center [1240, 466] width 14 height 16
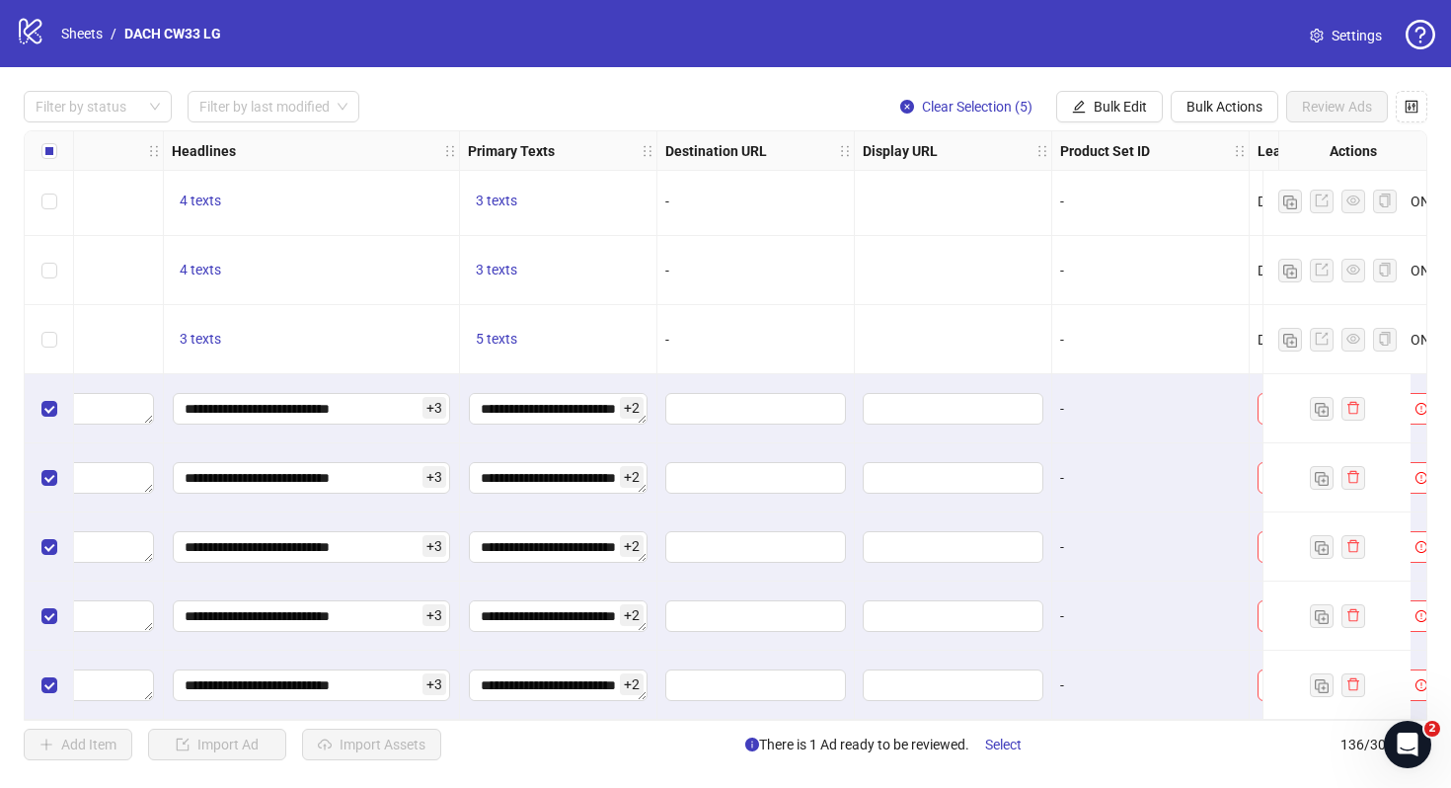
scroll to position [8857, 1988]
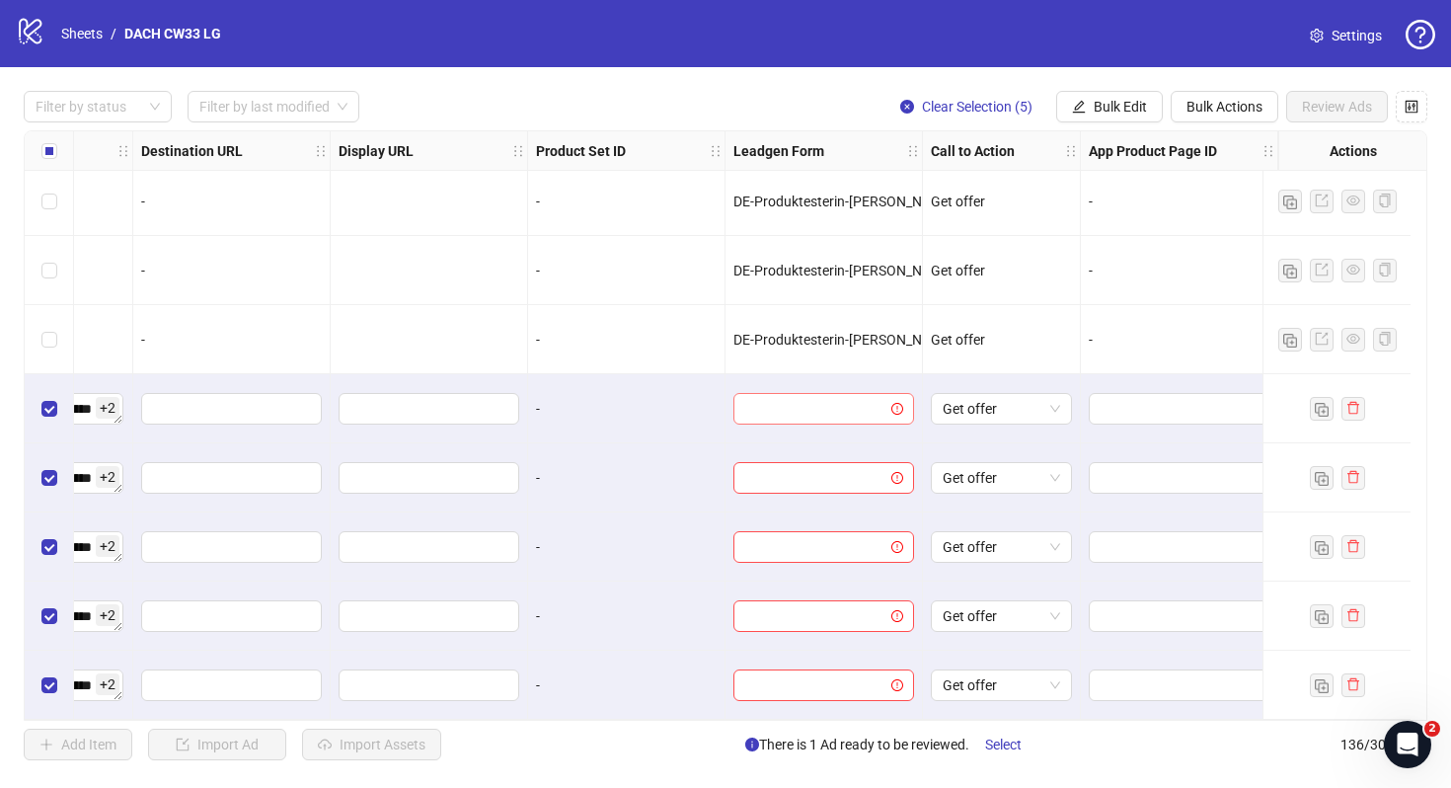
click at [891, 403] on icon "exclamation-circle" at bounding box center [897, 409] width 12 height 12
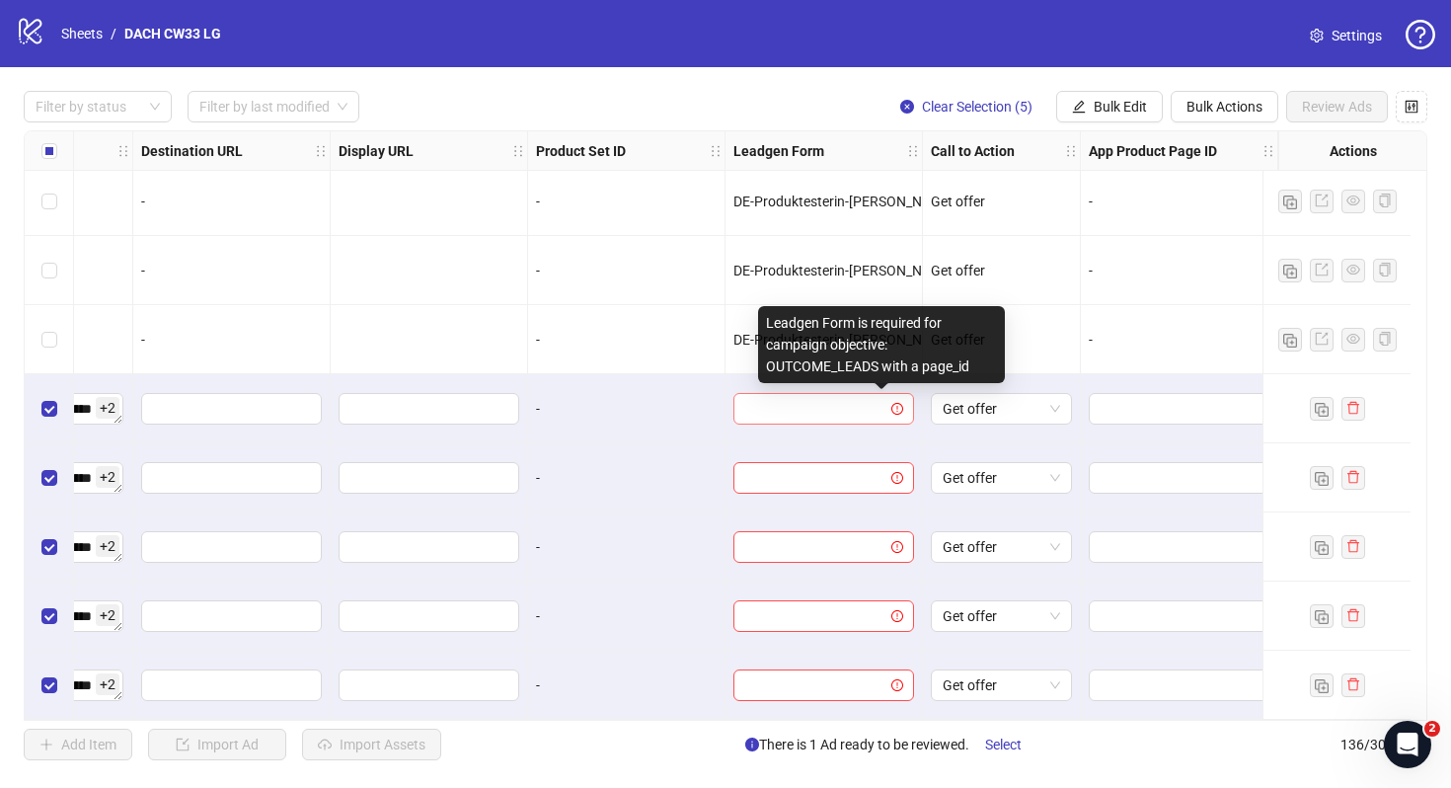
click at [821, 403] on input "search" at bounding box center [814, 409] width 139 height 30
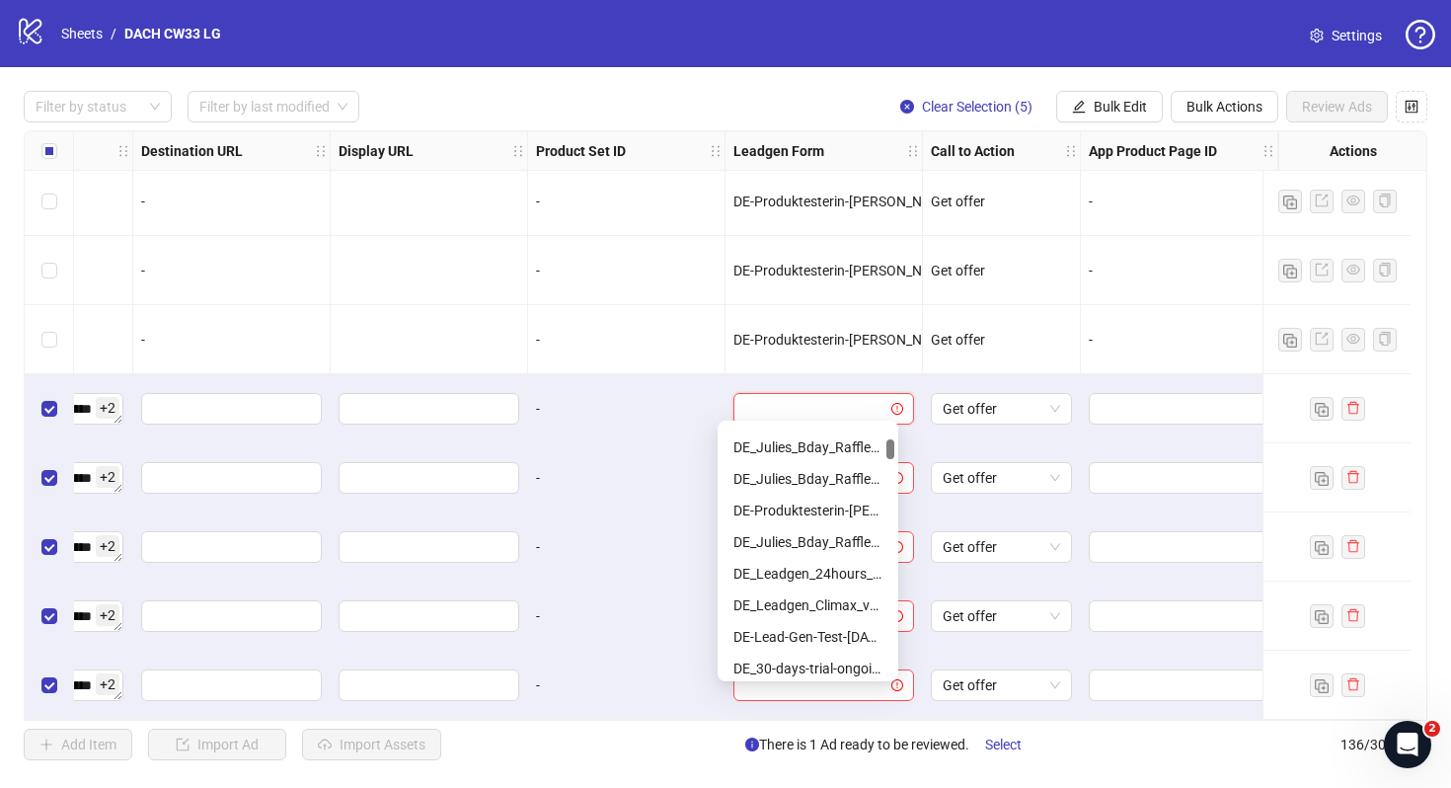
scroll to position [213, 0]
click at [853, 539] on div "DE_Julies_Bday_Raffle_Aug-Copy" at bounding box center [807, 543] width 149 height 22
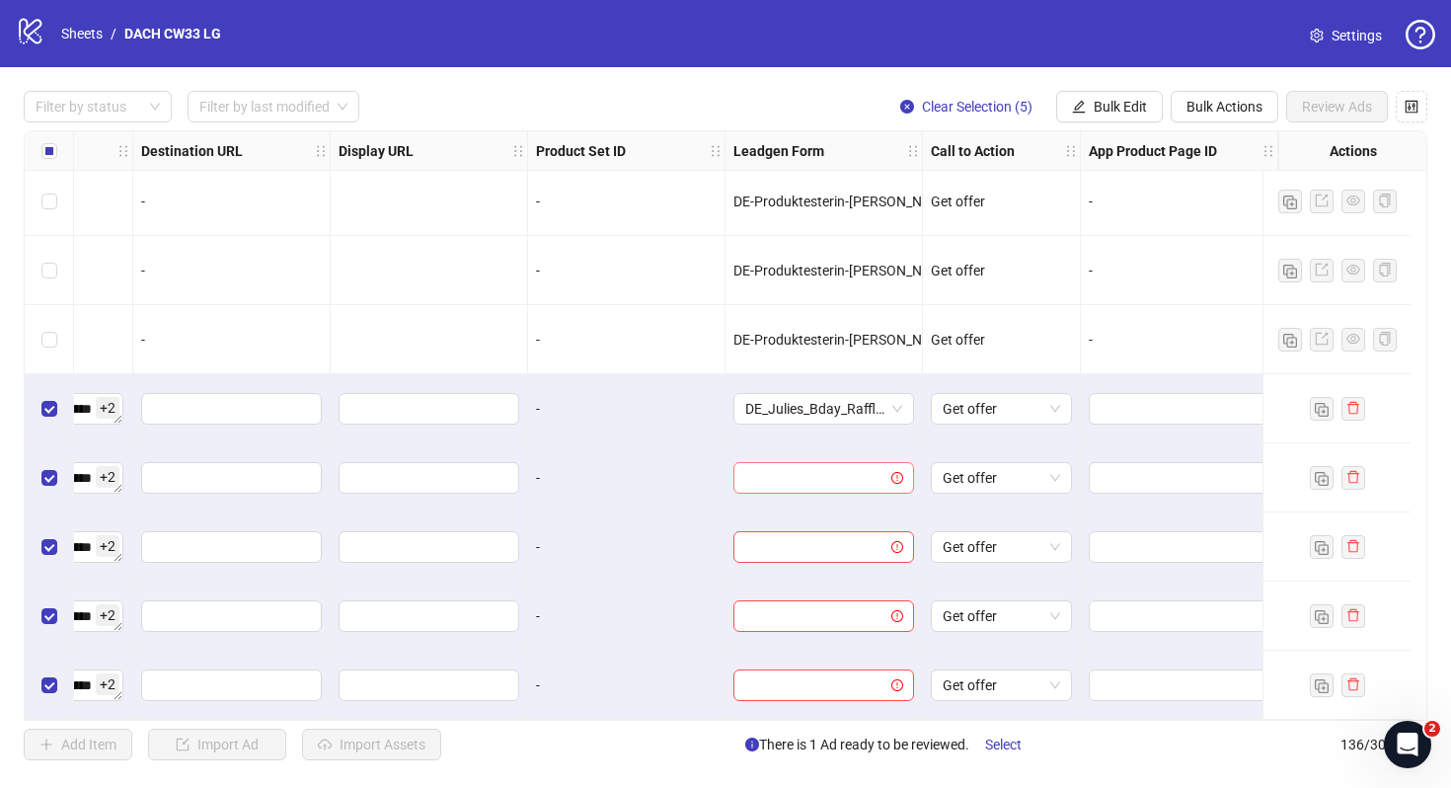
click at [838, 466] on input "search" at bounding box center [814, 478] width 139 height 30
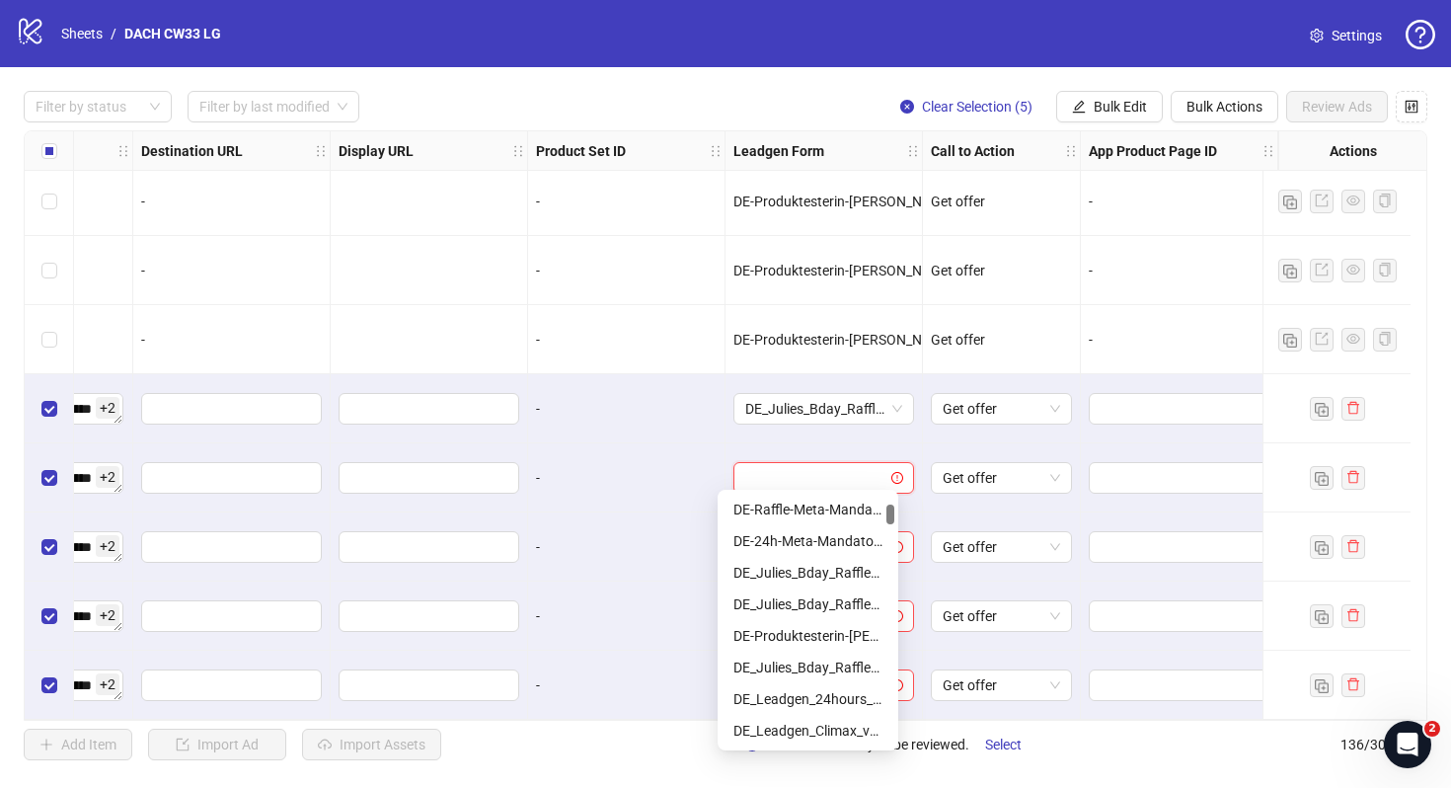
scroll to position [173, 0]
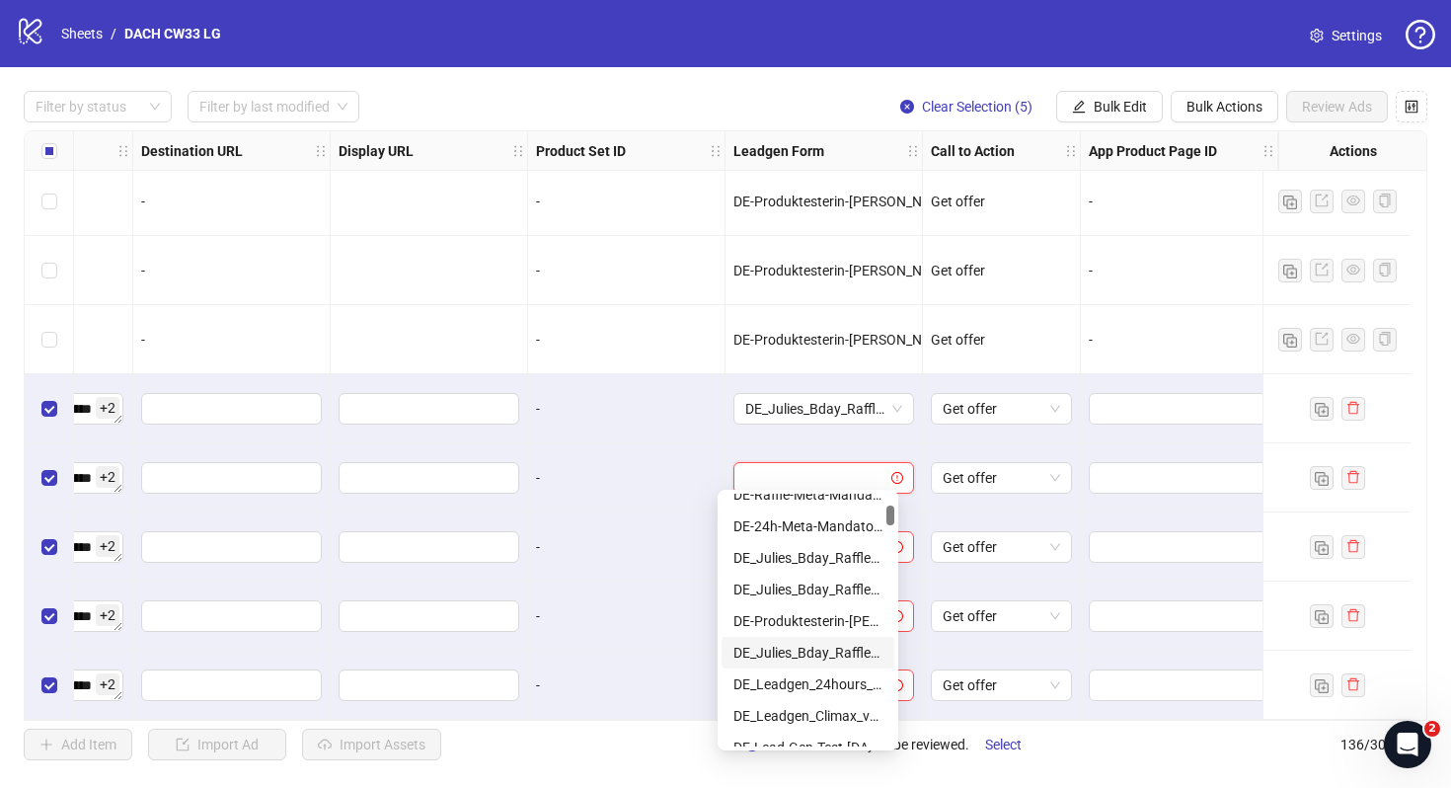
click at [856, 651] on div "DE_Julies_Bday_Raffle_Aug-Copy" at bounding box center [807, 653] width 149 height 22
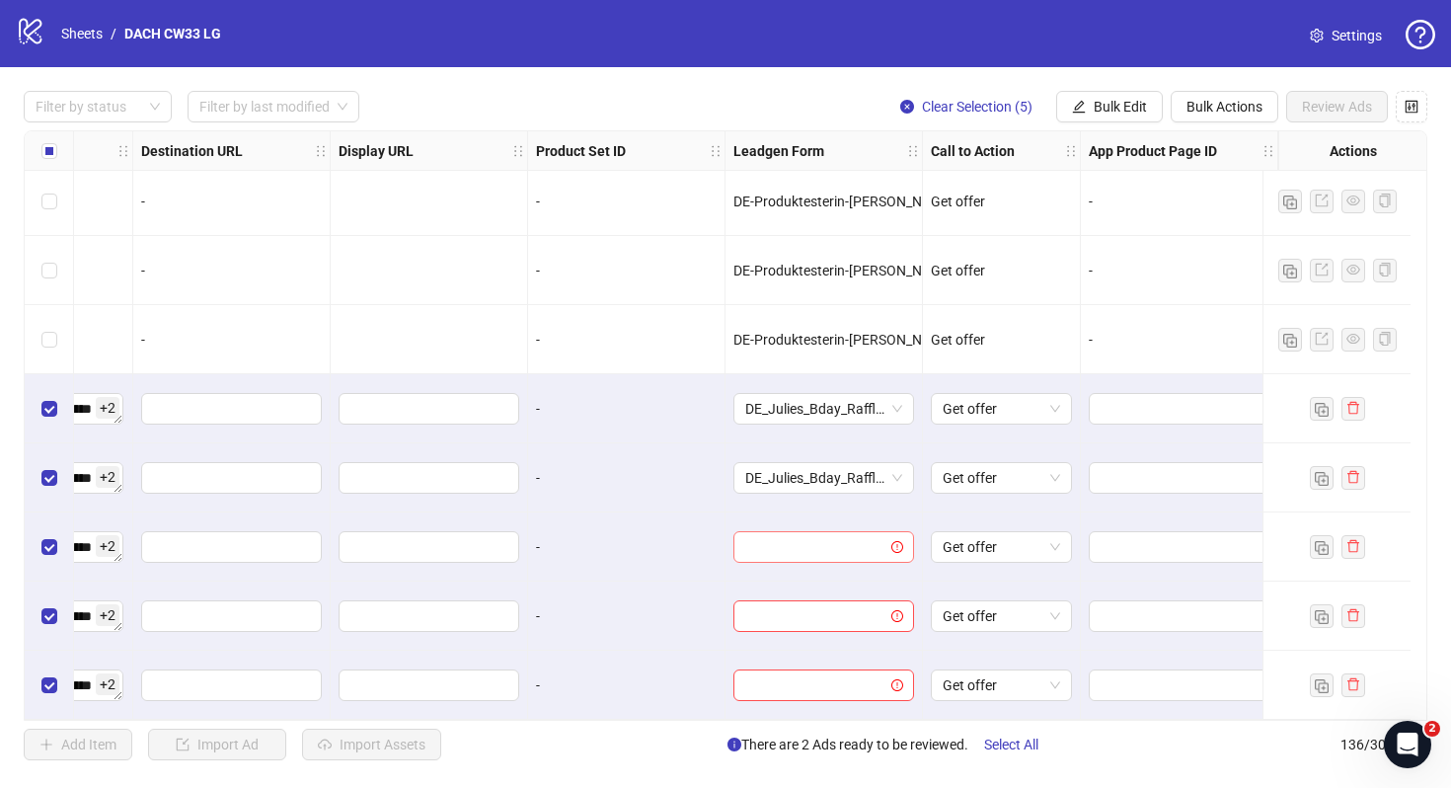
click at [823, 542] on input "search" at bounding box center [814, 547] width 139 height 30
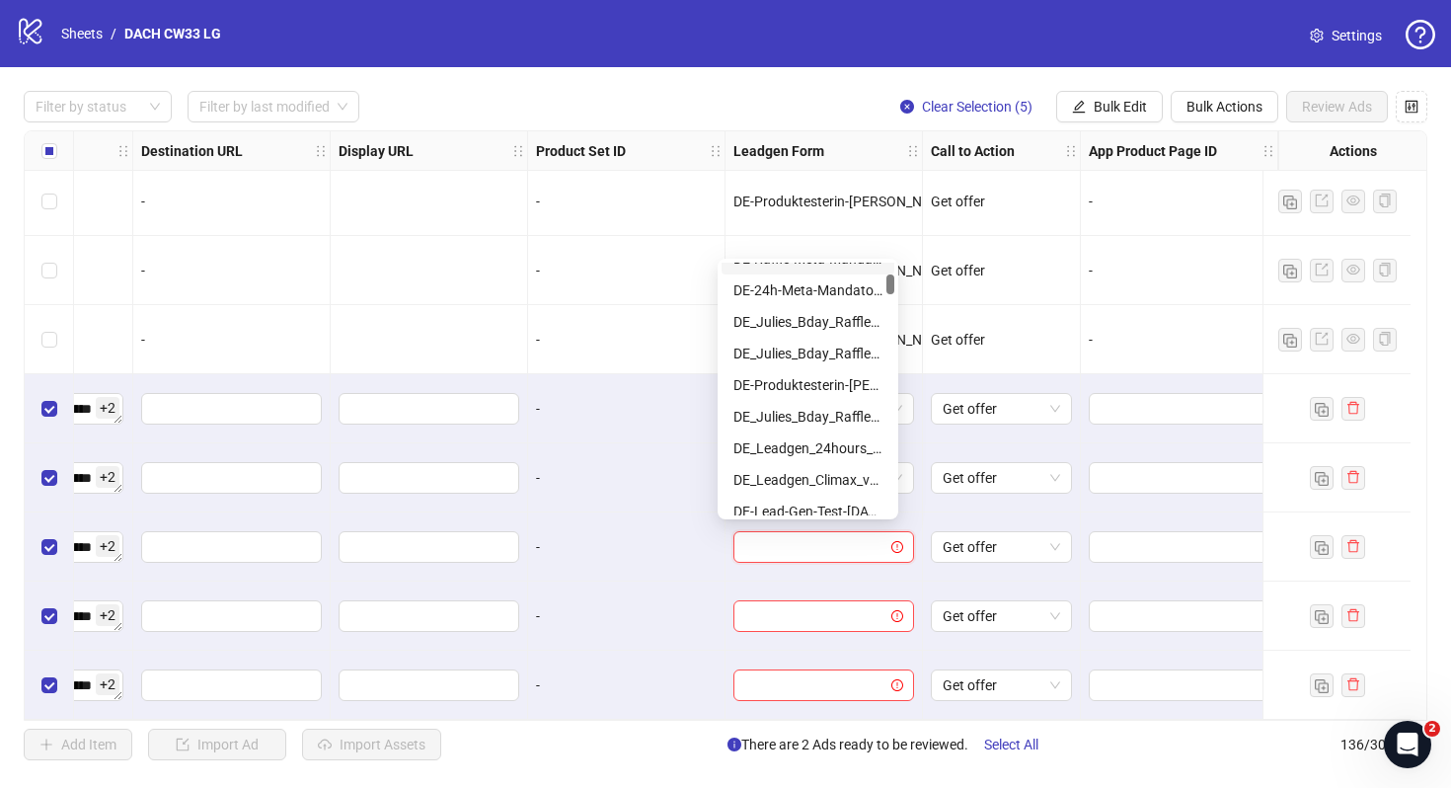
scroll to position [180, 0]
click at [821, 410] on div "DE_Julies_Bday_Raffle_Aug-Copy" at bounding box center [807, 415] width 149 height 22
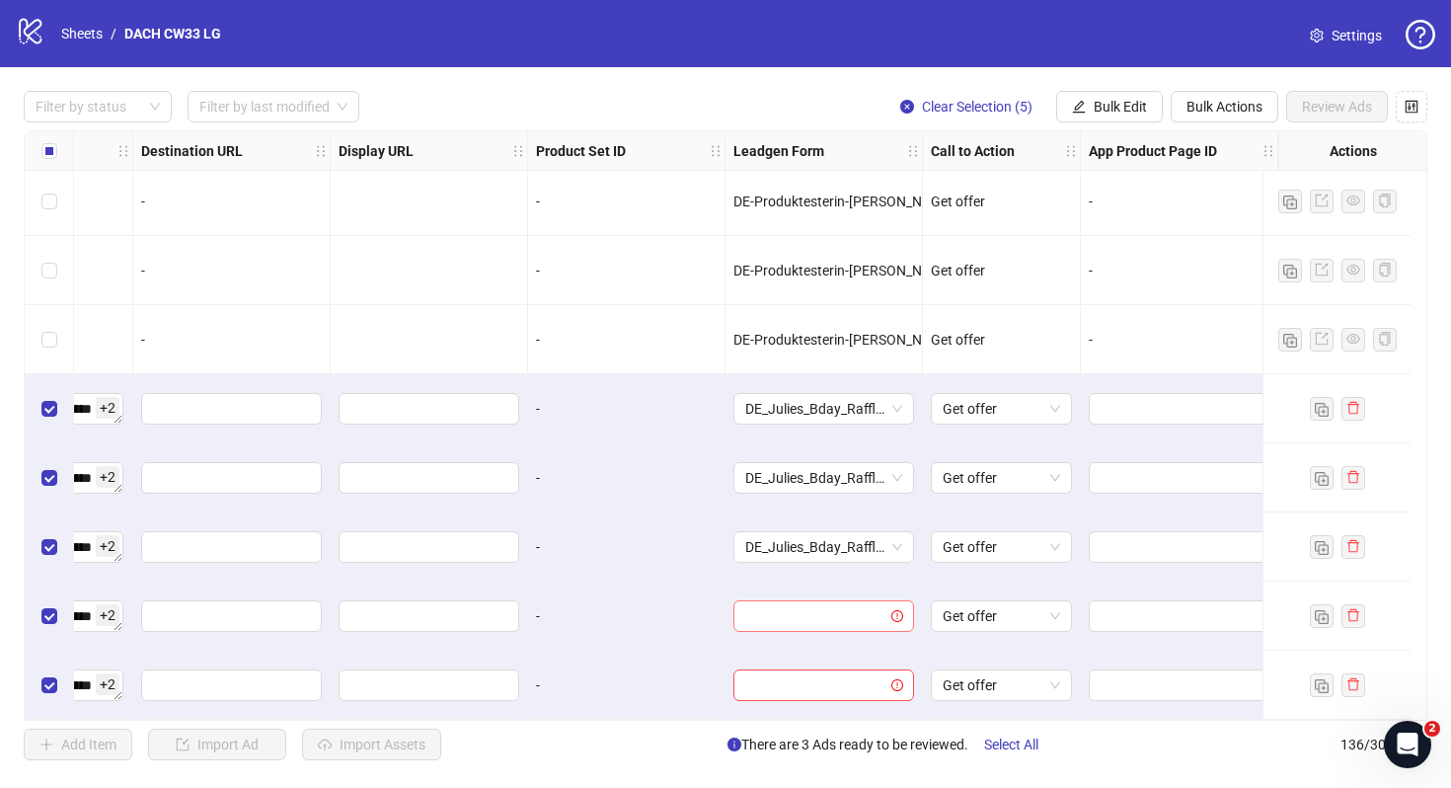
click at [819, 618] on input "search" at bounding box center [814, 616] width 139 height 30
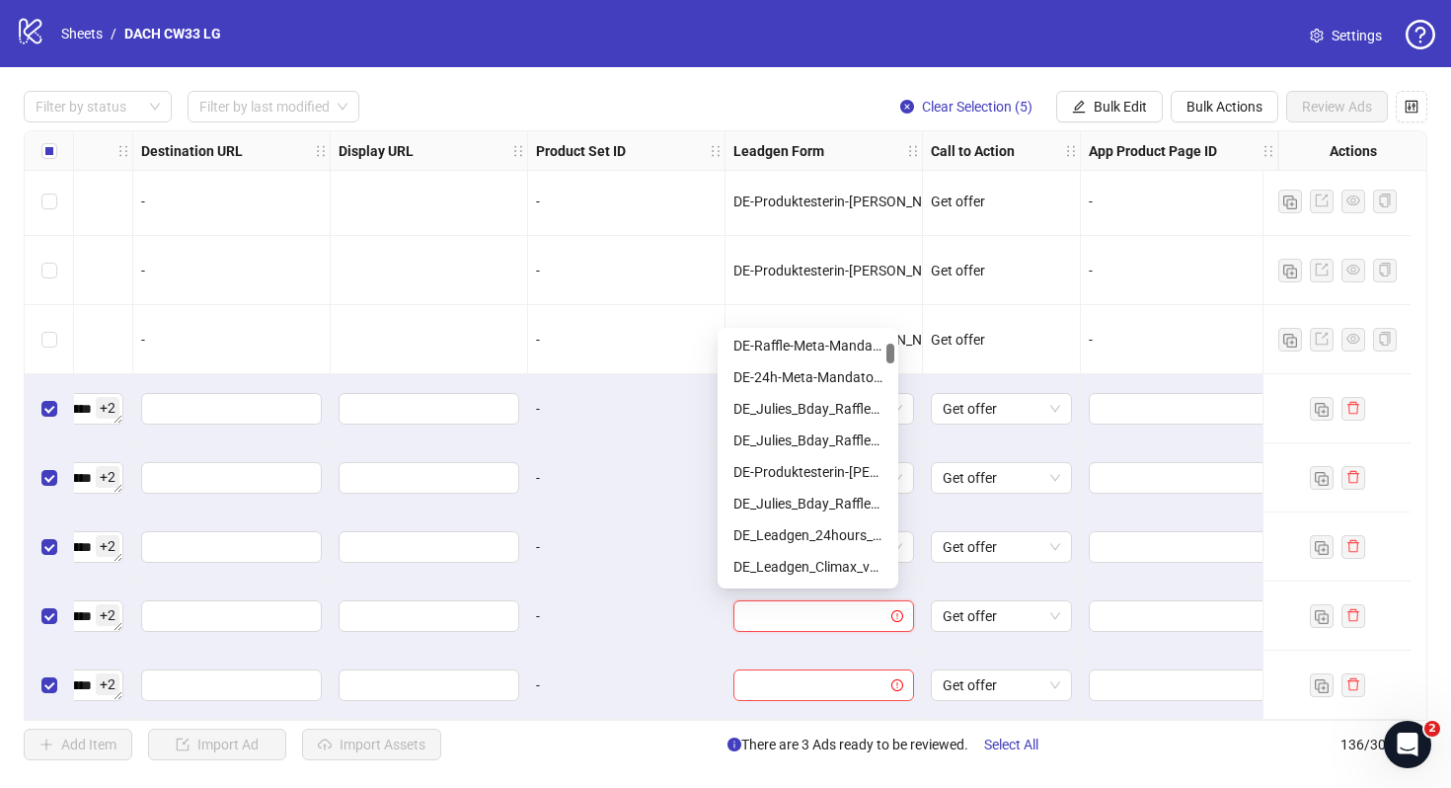
scroll to position [164, 0]
click at [834, 500] on div "DE_Julies_Bday_Raffle_Aug-Copy" at bounding box center [807, 500] width 149 height 22
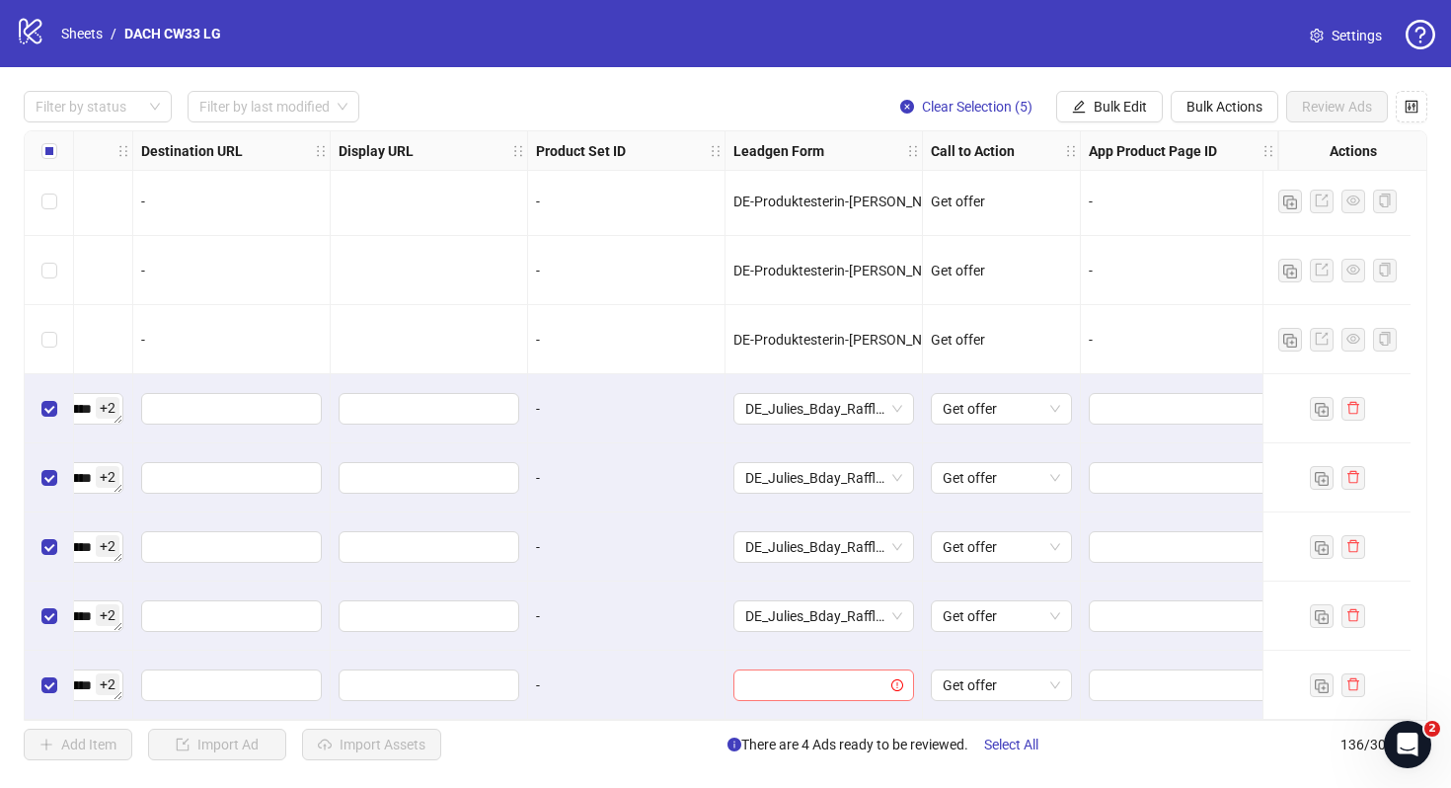
click at [829, 684] on input "search" at bounding box center [814, 685] width 139 height 30
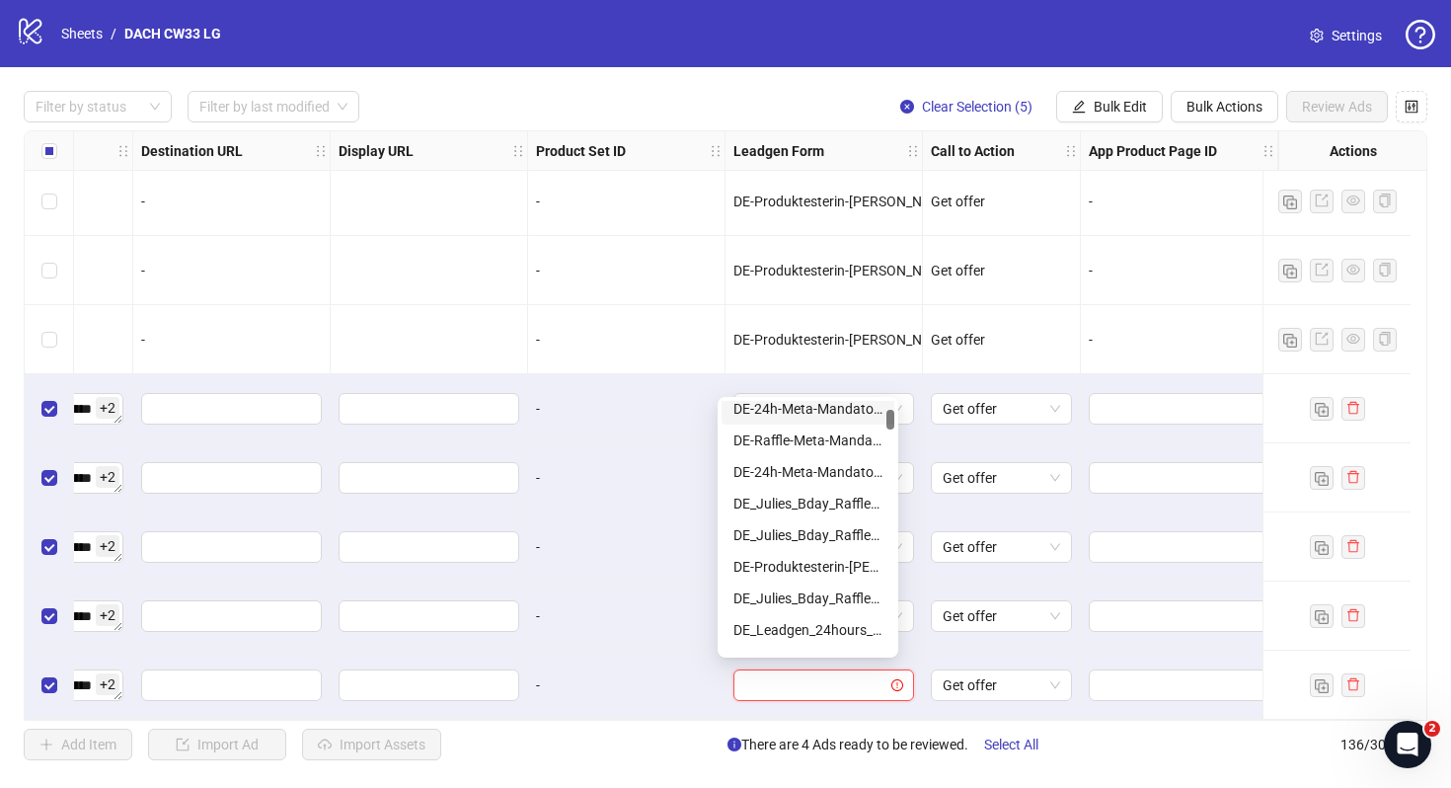
scroll to position [138, 0]
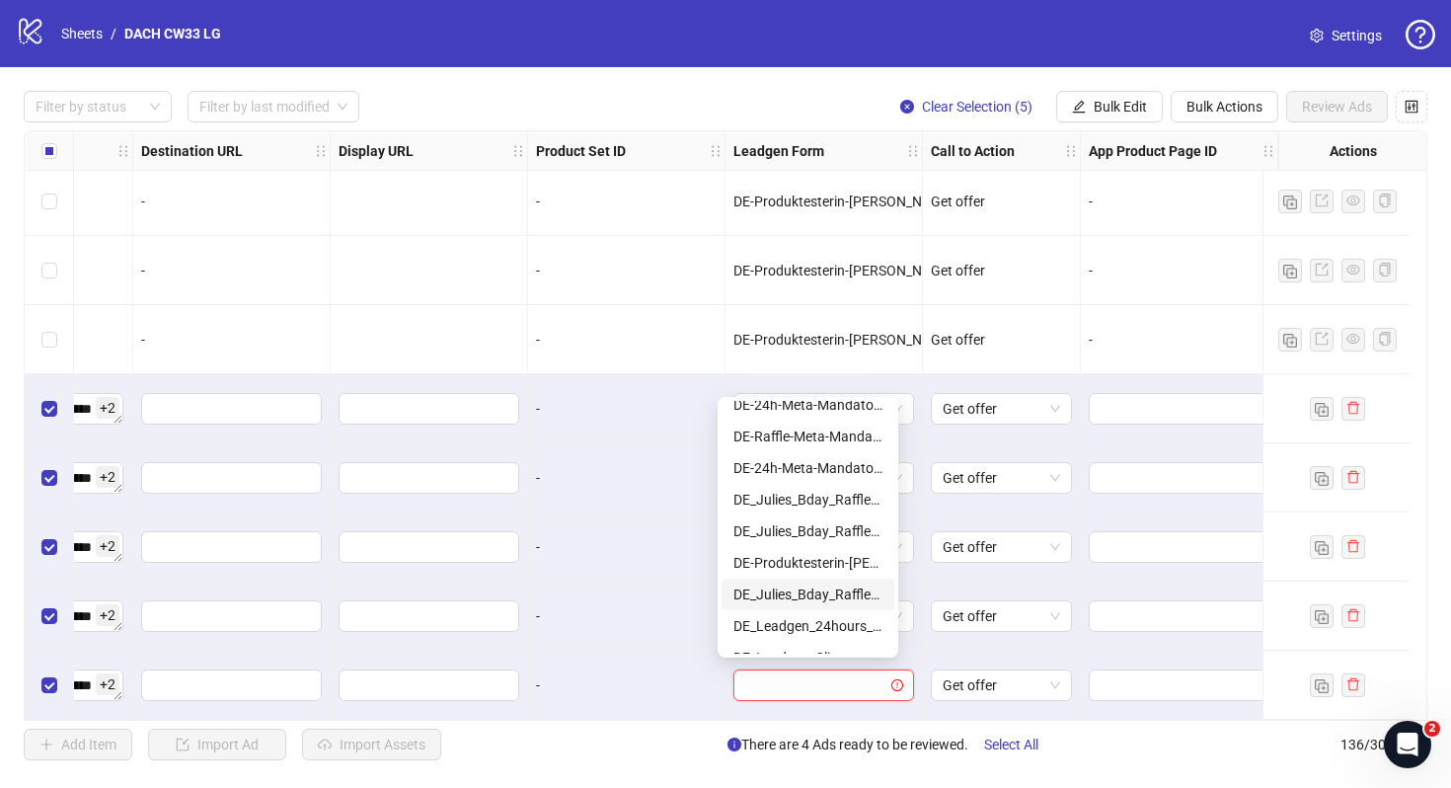
click at [851, 588] on div "DE_Julies_Bday_Raffle_Aug-Copy" at bounding box center [807, 594] width 149 height 22
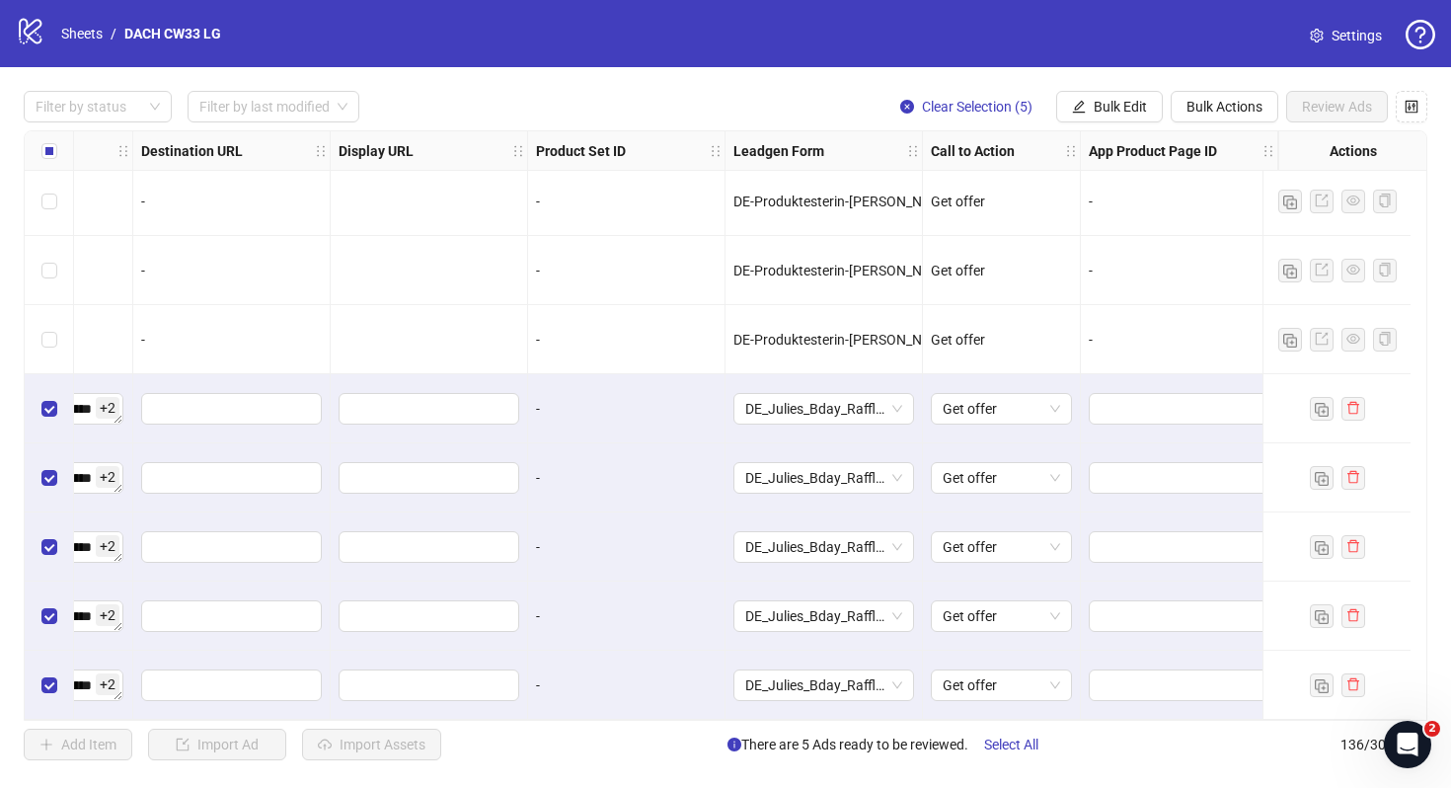
click at [708, 610] on div "-" at bounding box center [626, 615] width 197 height 69
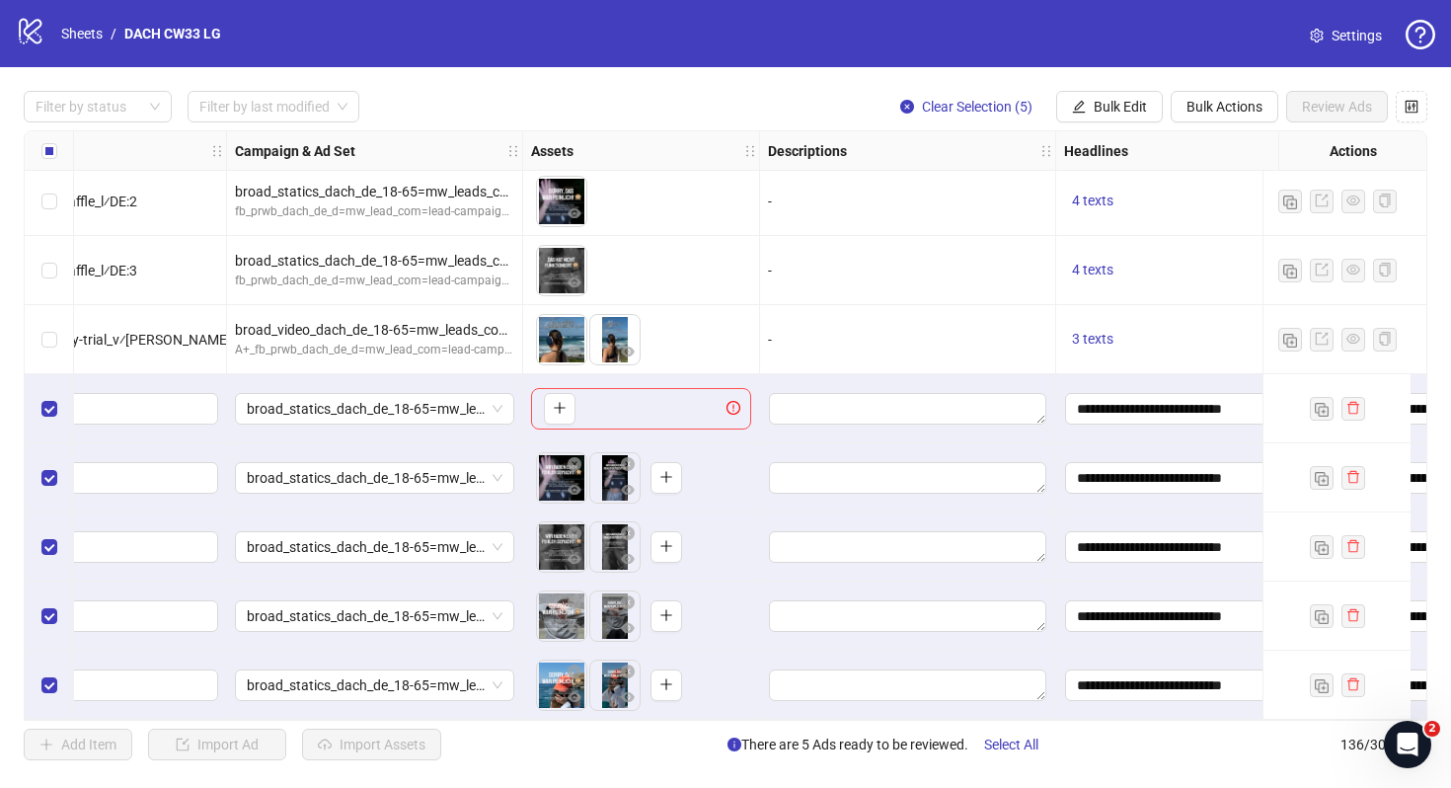
scroll to position [8857, 0]
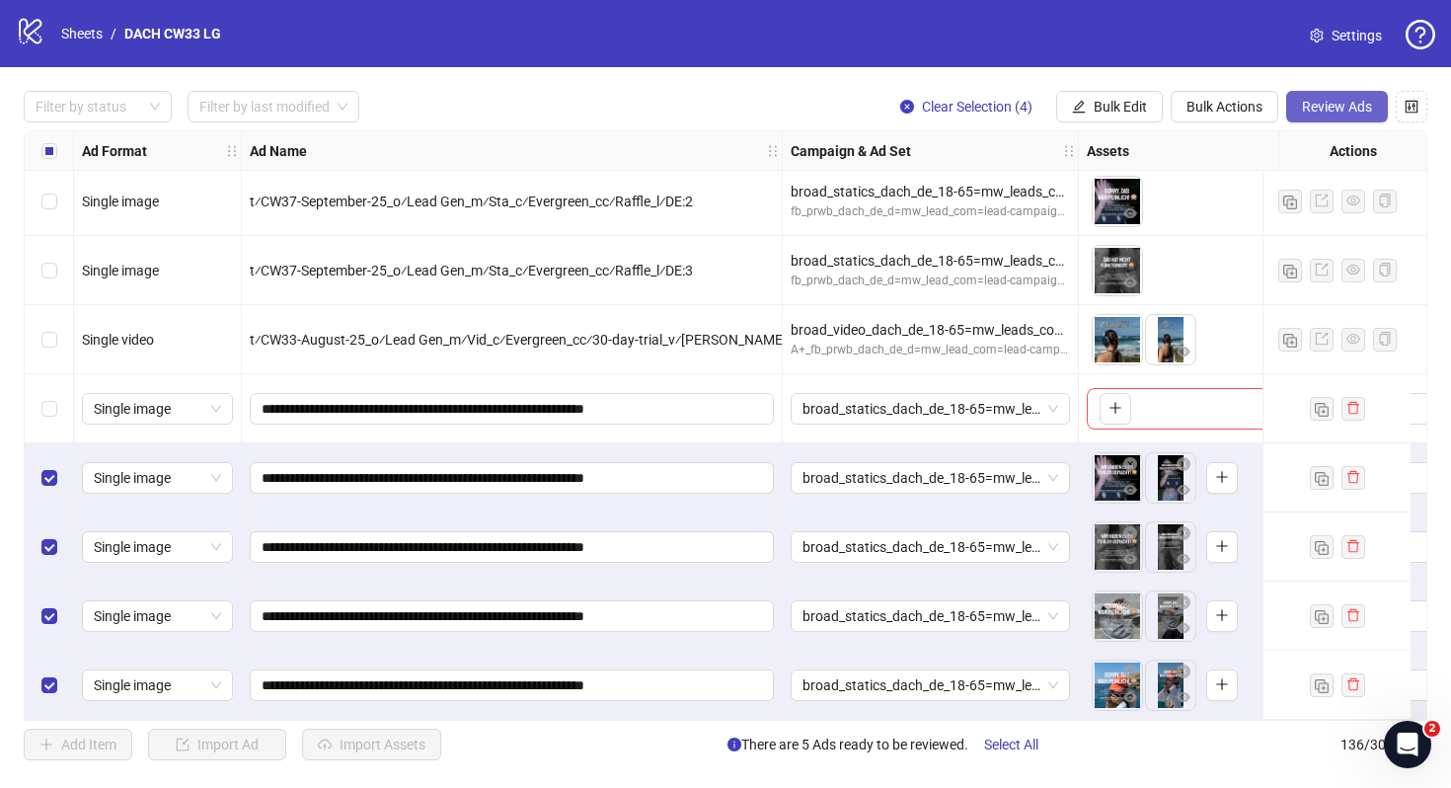
click at [1321, 102] on span "Review Ads" at bounding box center [1337, 107] width 70 height 16
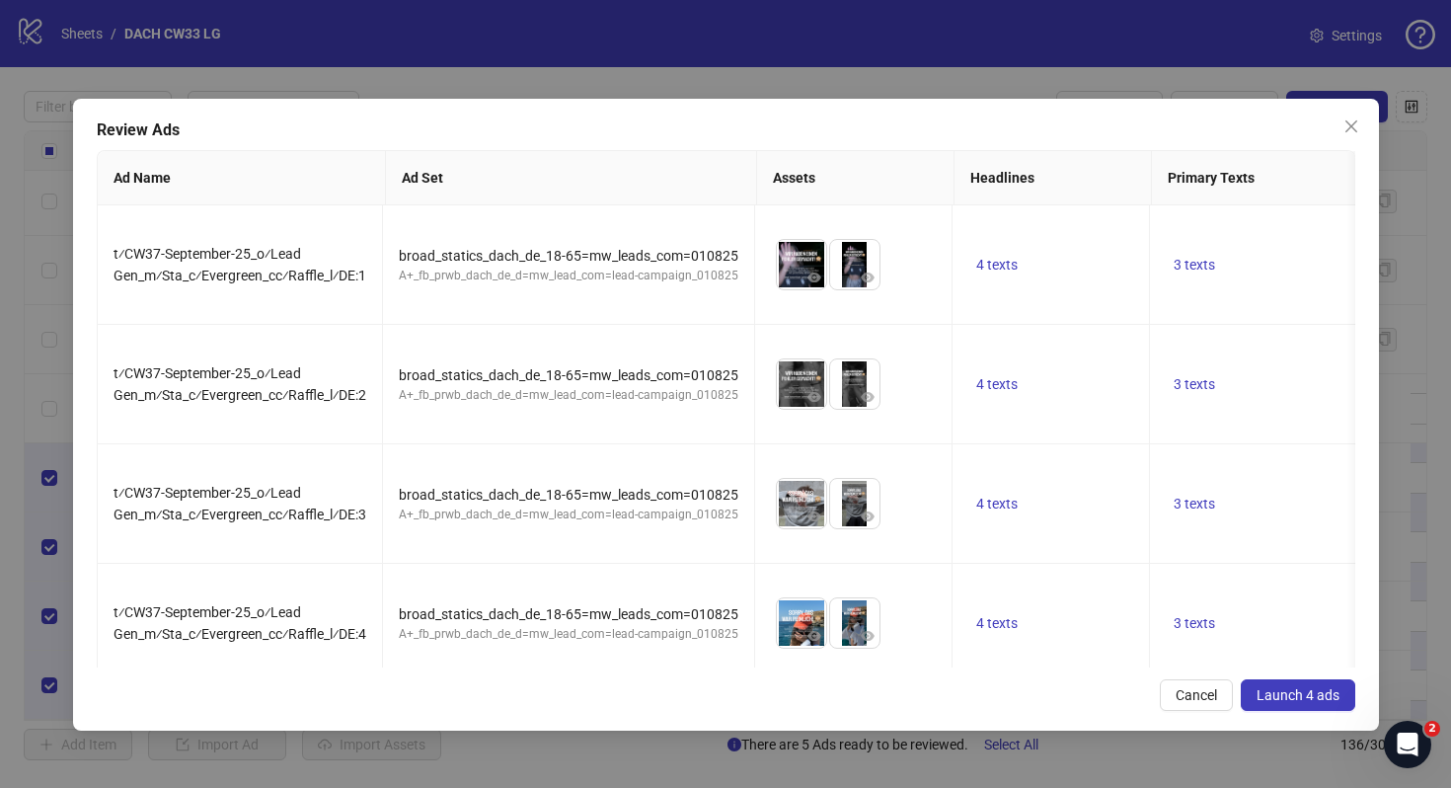
click at [1322, 687] on span "Launch 4 ads" at bounding box center [1298, 695] width 83 height 16
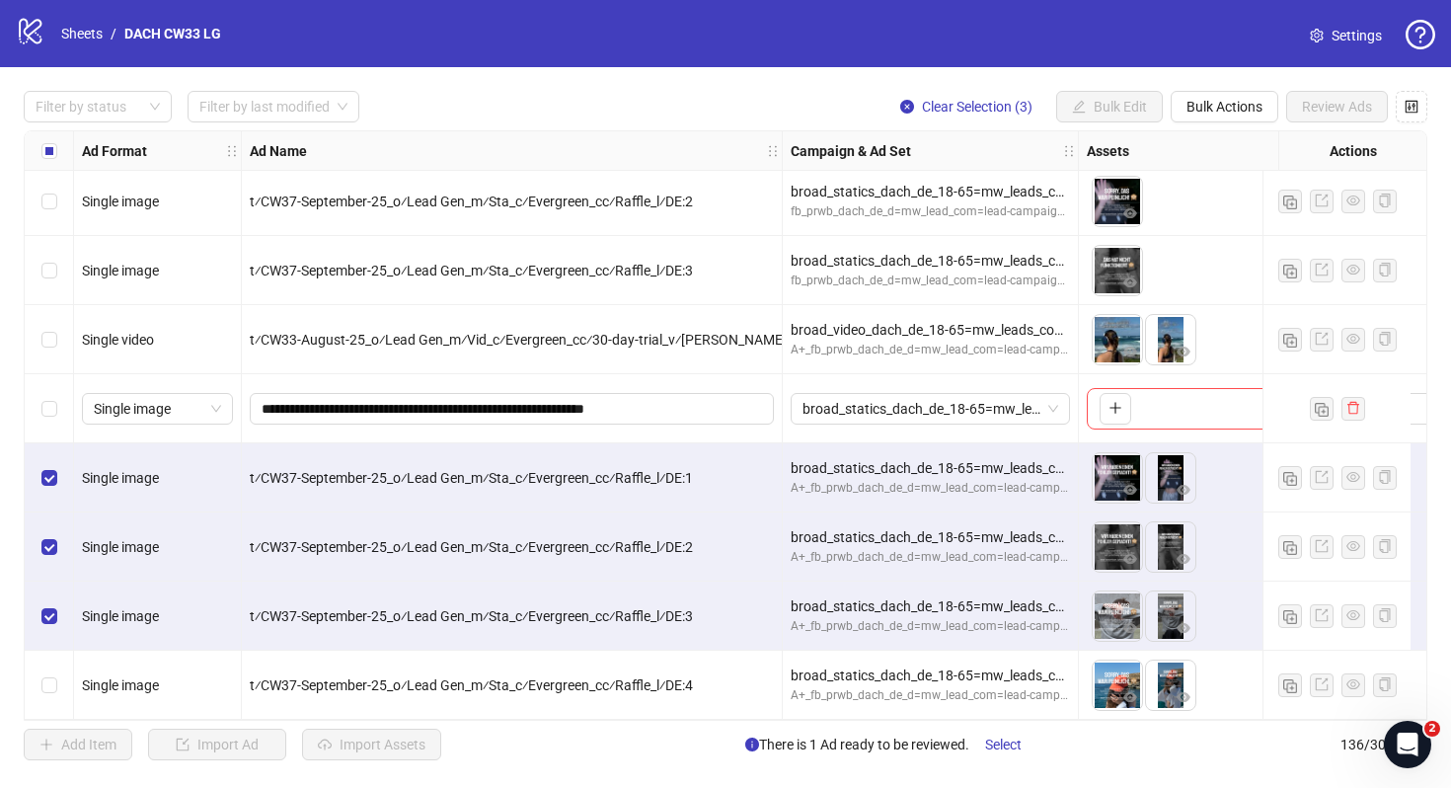
click at [56, 674] on div "Select row 136" at bounding box center [49, 685] width 49 height 69
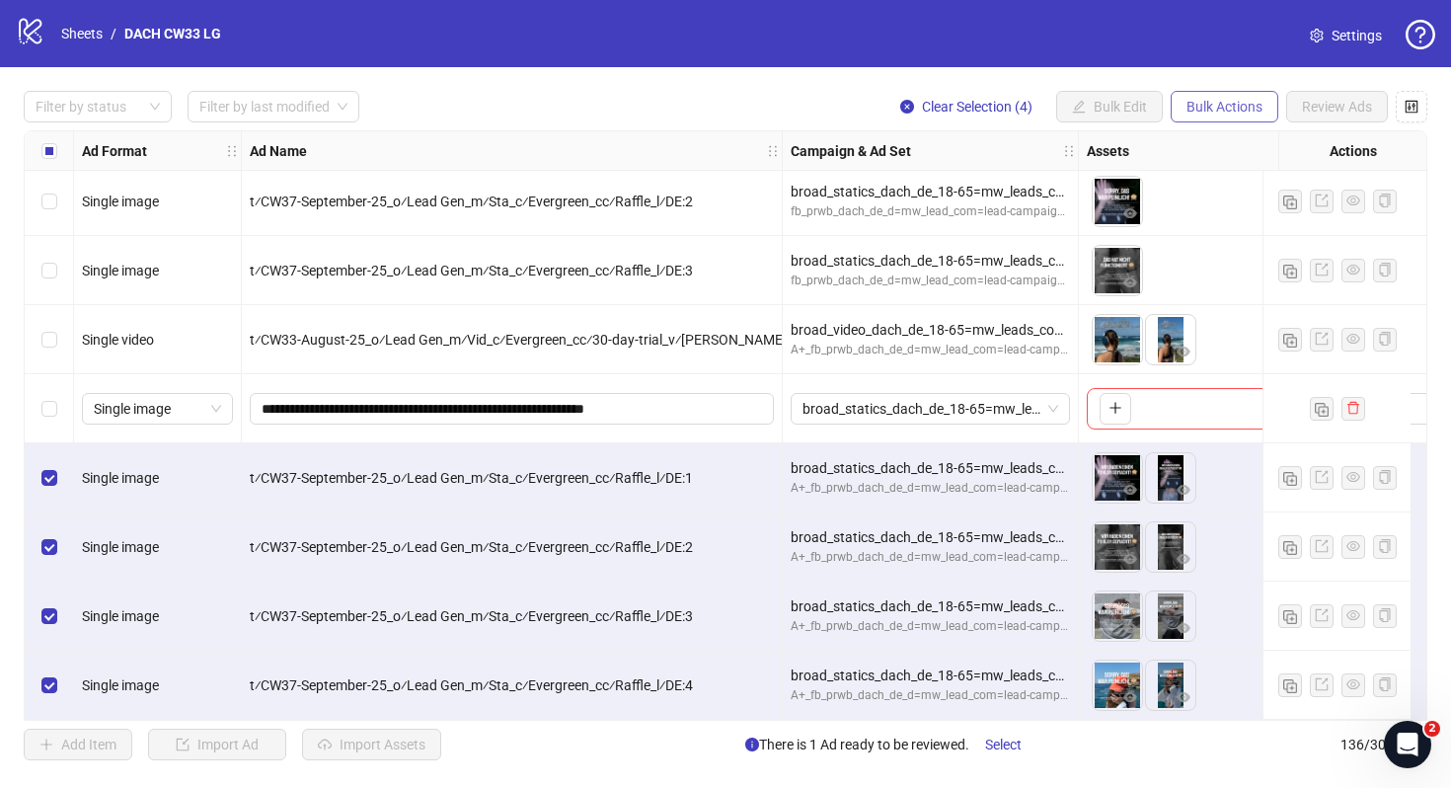
click at [1214, 116] on button "Bulk Actions" at bounding box center [1225, 107] width 108 height 32
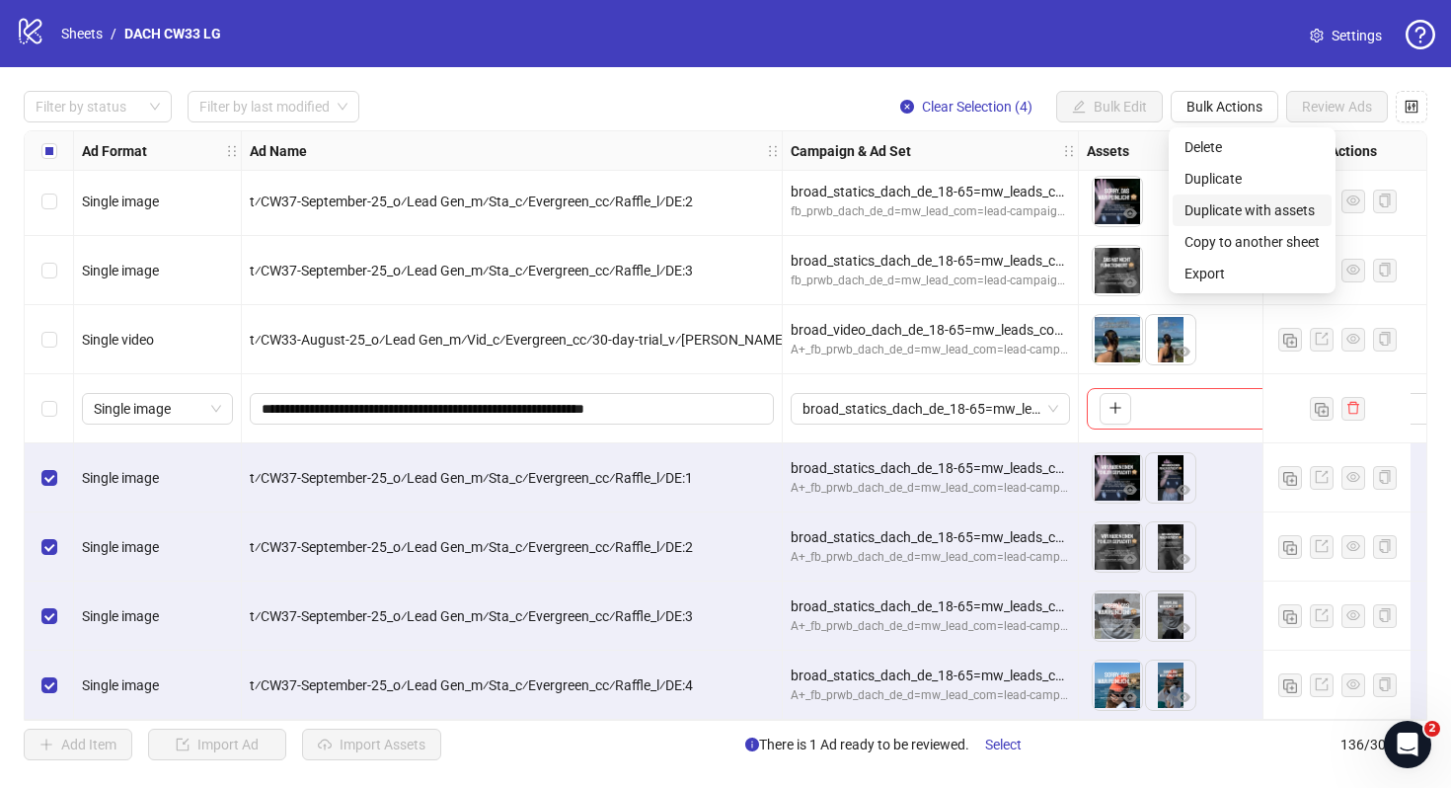
click at [1272, 215] on span "Duplicate with assets" at bounding box center [1252, 210] width 135 height 22
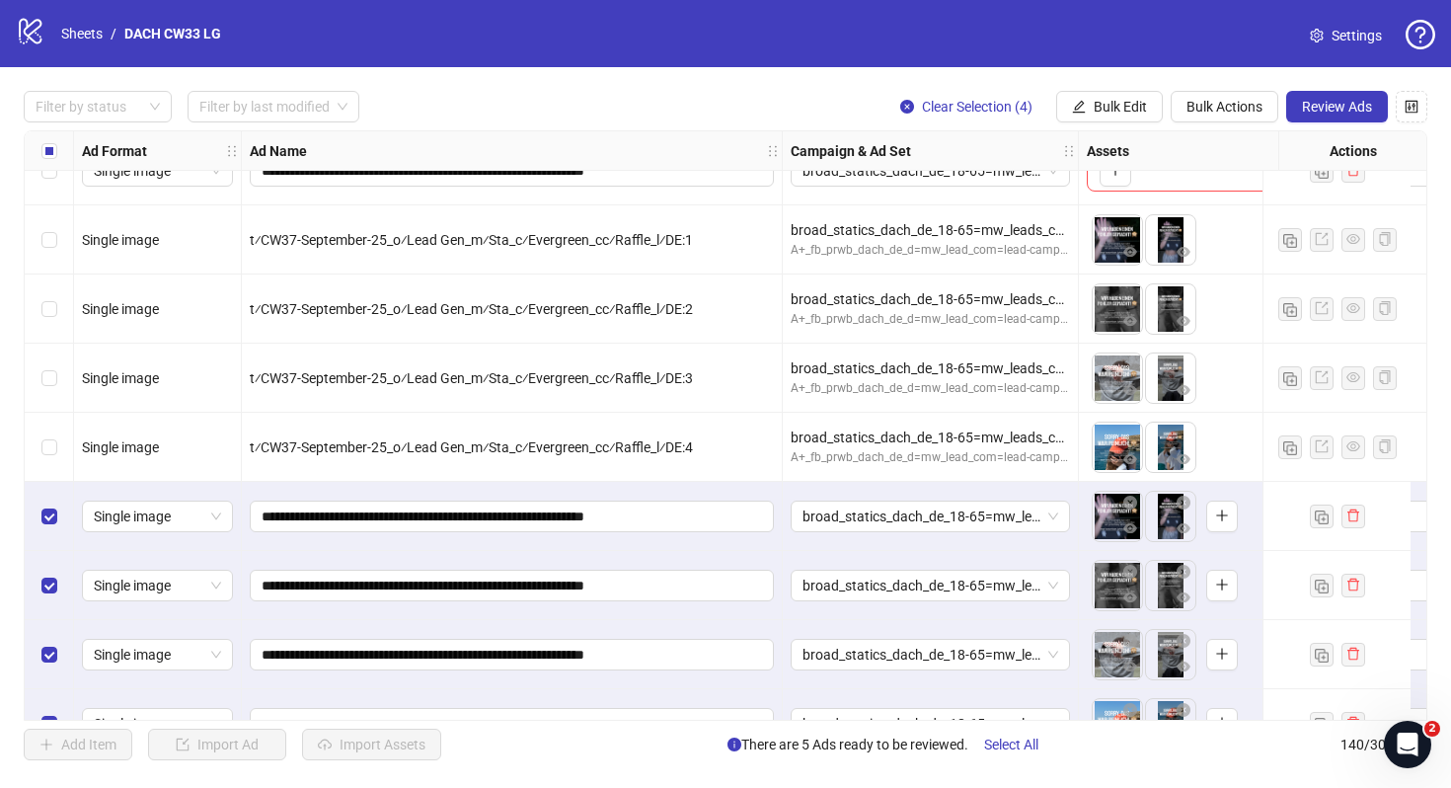
scroll to position [9133, 0]
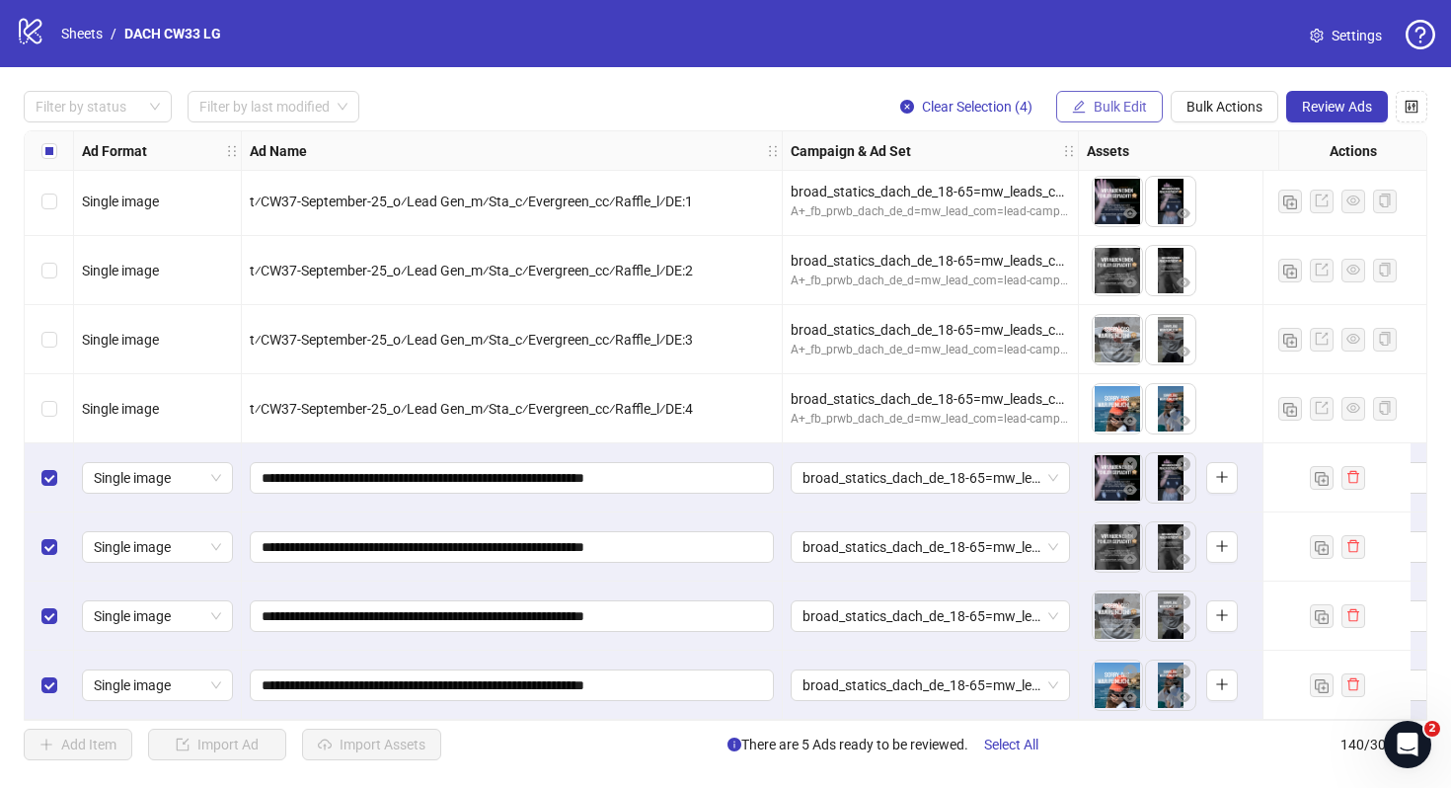
click at [1126, 113] on span "Bulk Edit" at bounding box center [1120, 107] width 53 height 16
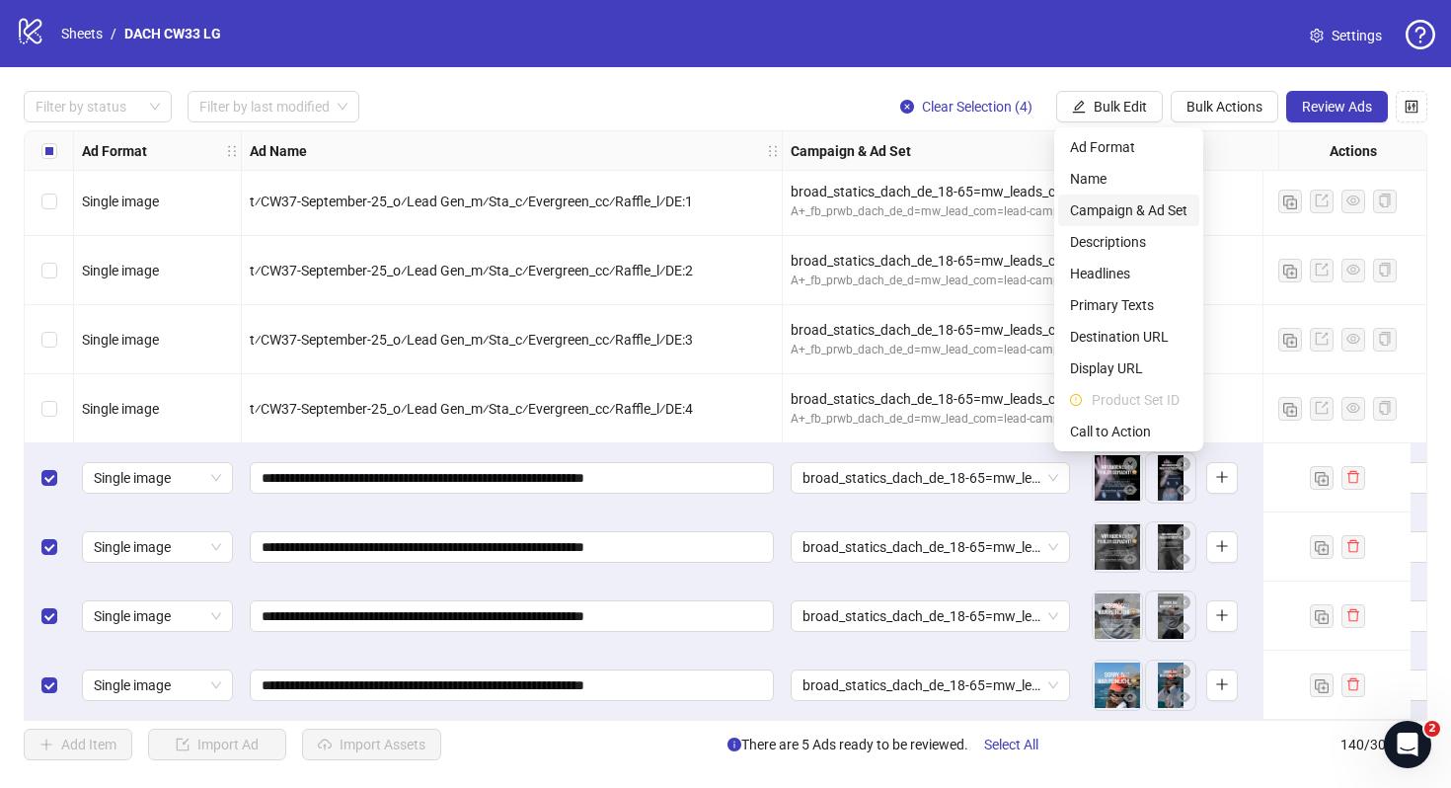
click at [1122, 203] on span "Campaign & Ad Set" at bounding box center [1128, 210] width 117 height 22
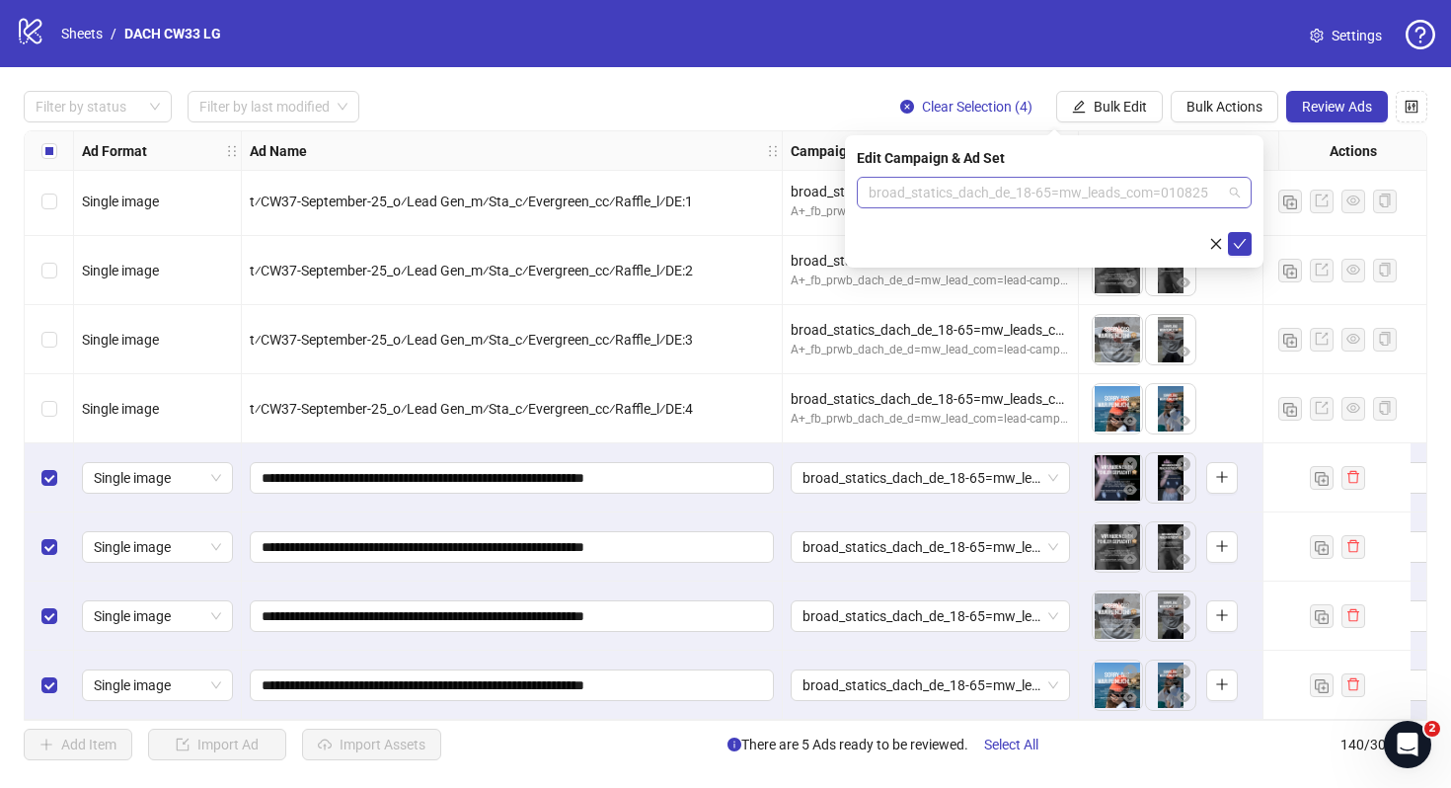
click at [1065, 192] on span "broad_statics_dach_de_18-65=mw_leads_com=010825" at bounding box center [1054, 193] width 371 height 30
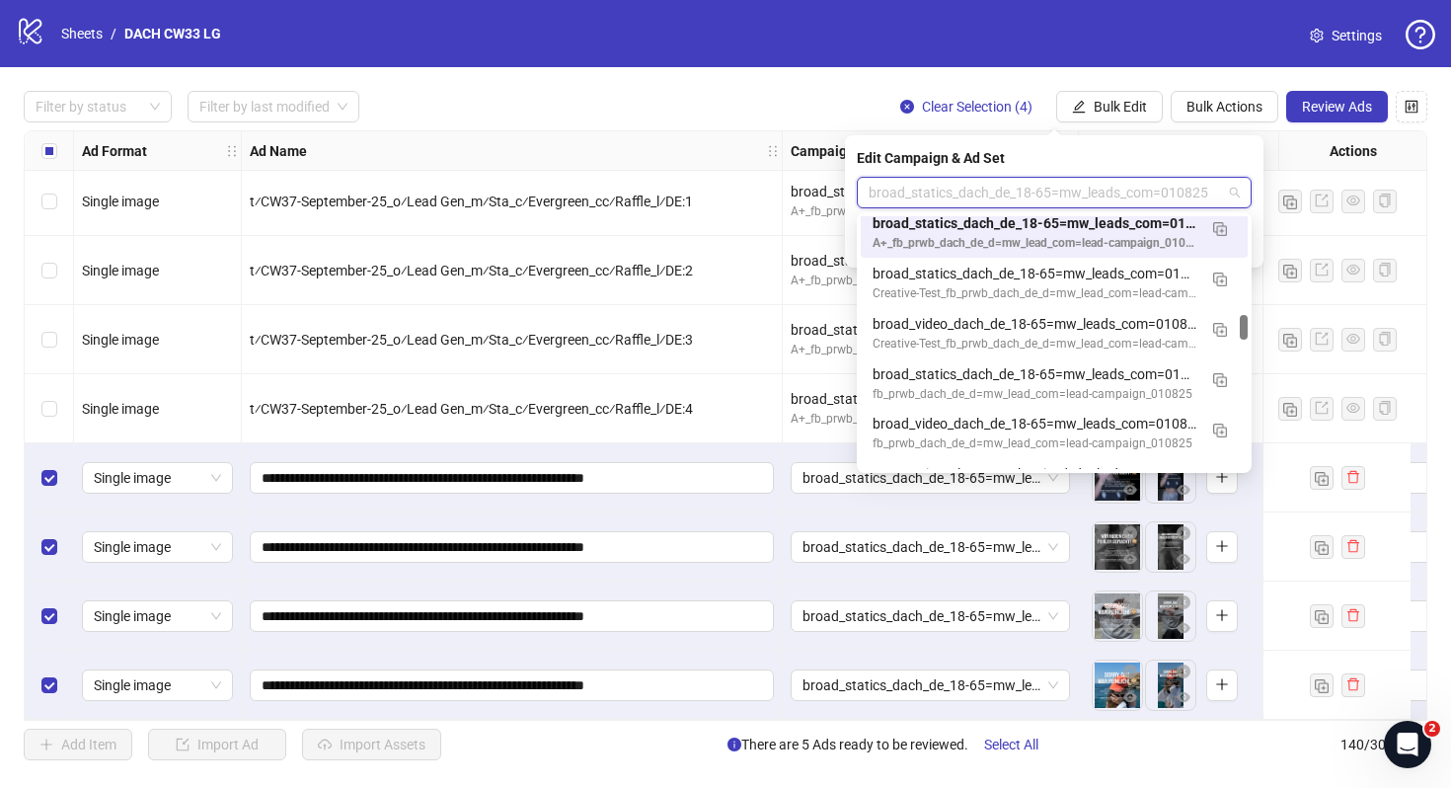
scroll to position [985, 0]
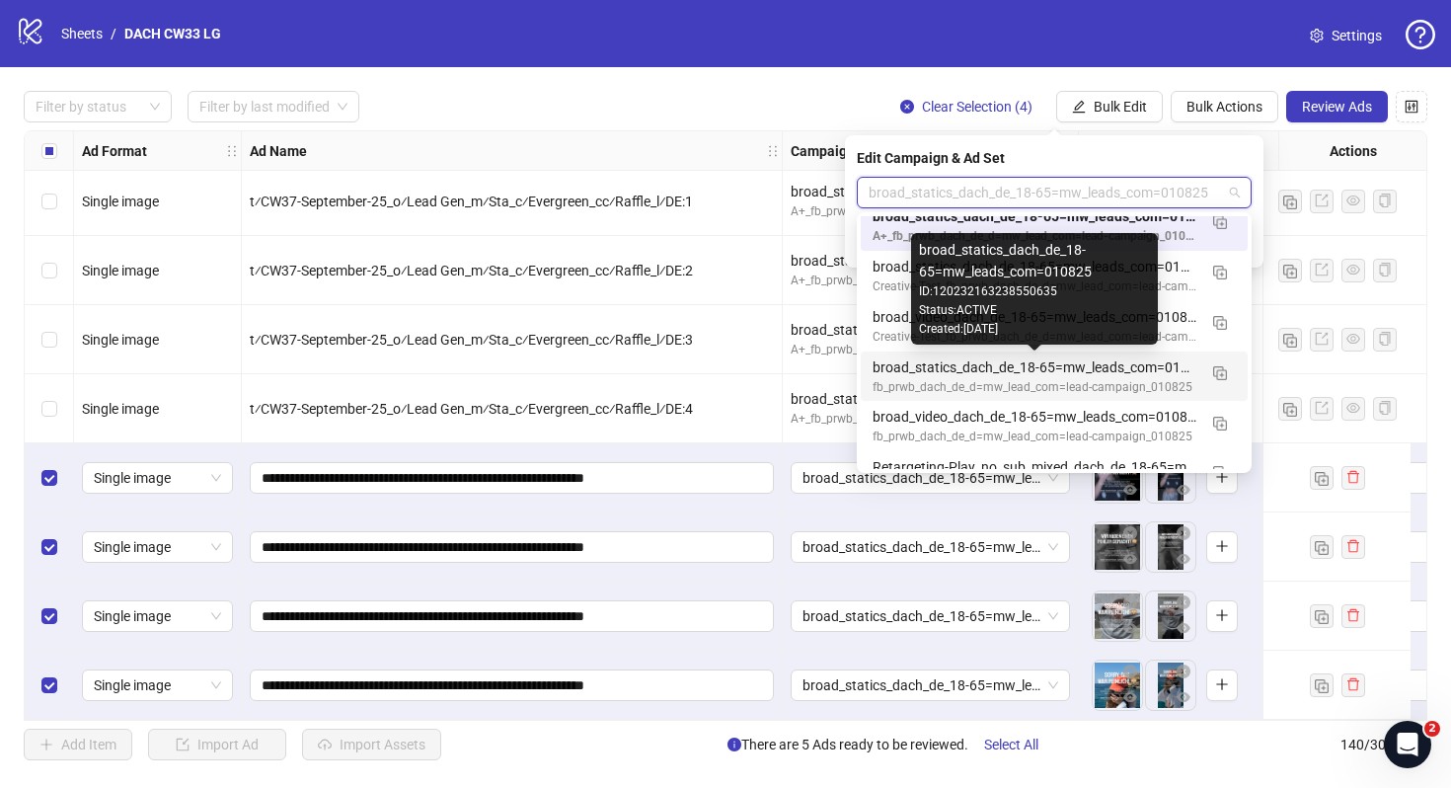
click at [1135, 371] on div "broad_statics_dach_de_18-65=mw_leads_com=010825" at bounding box center [1035, 367] width 324 height 22
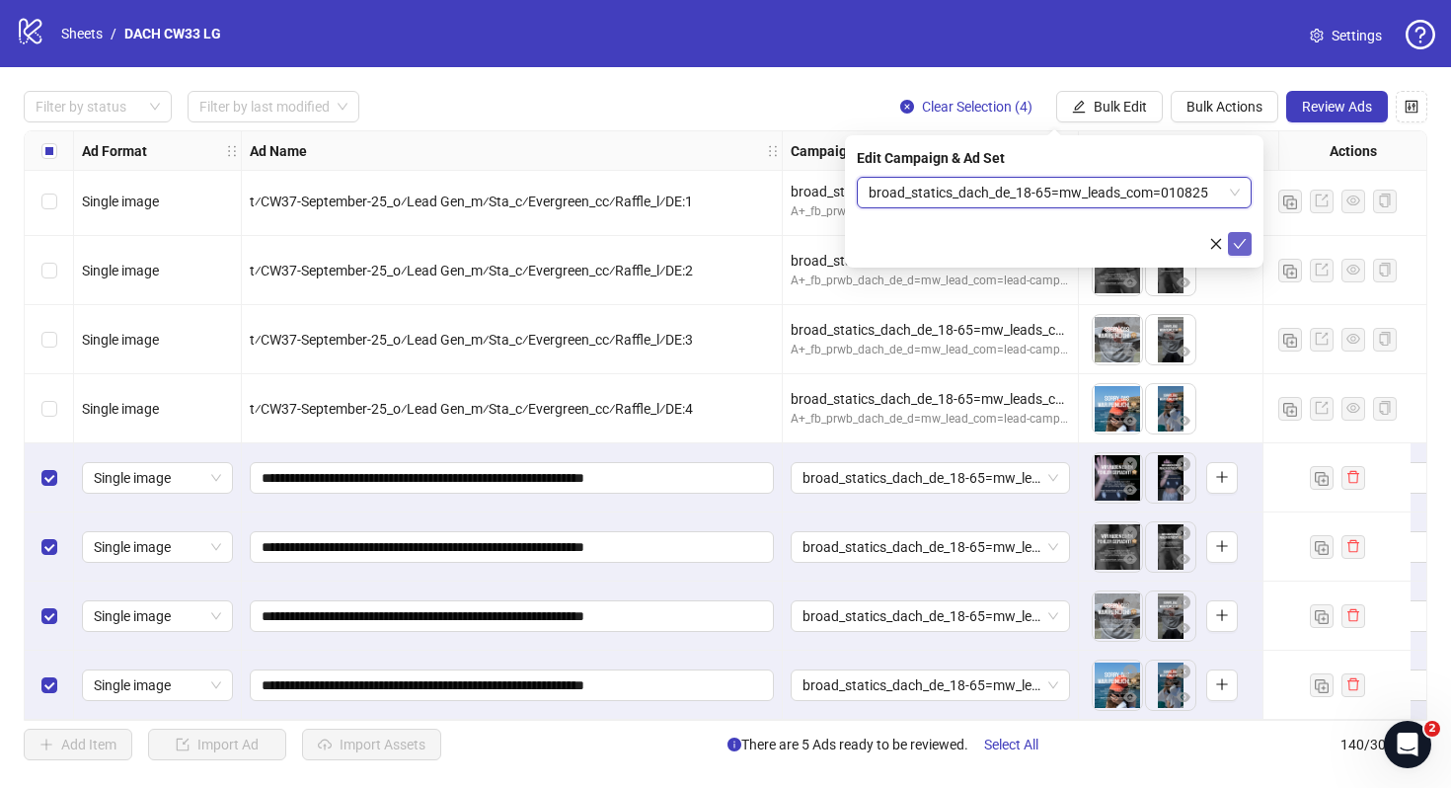
click at [1244, 247] on icon "check" at bounding box center [1240, 244] width 14 height 14
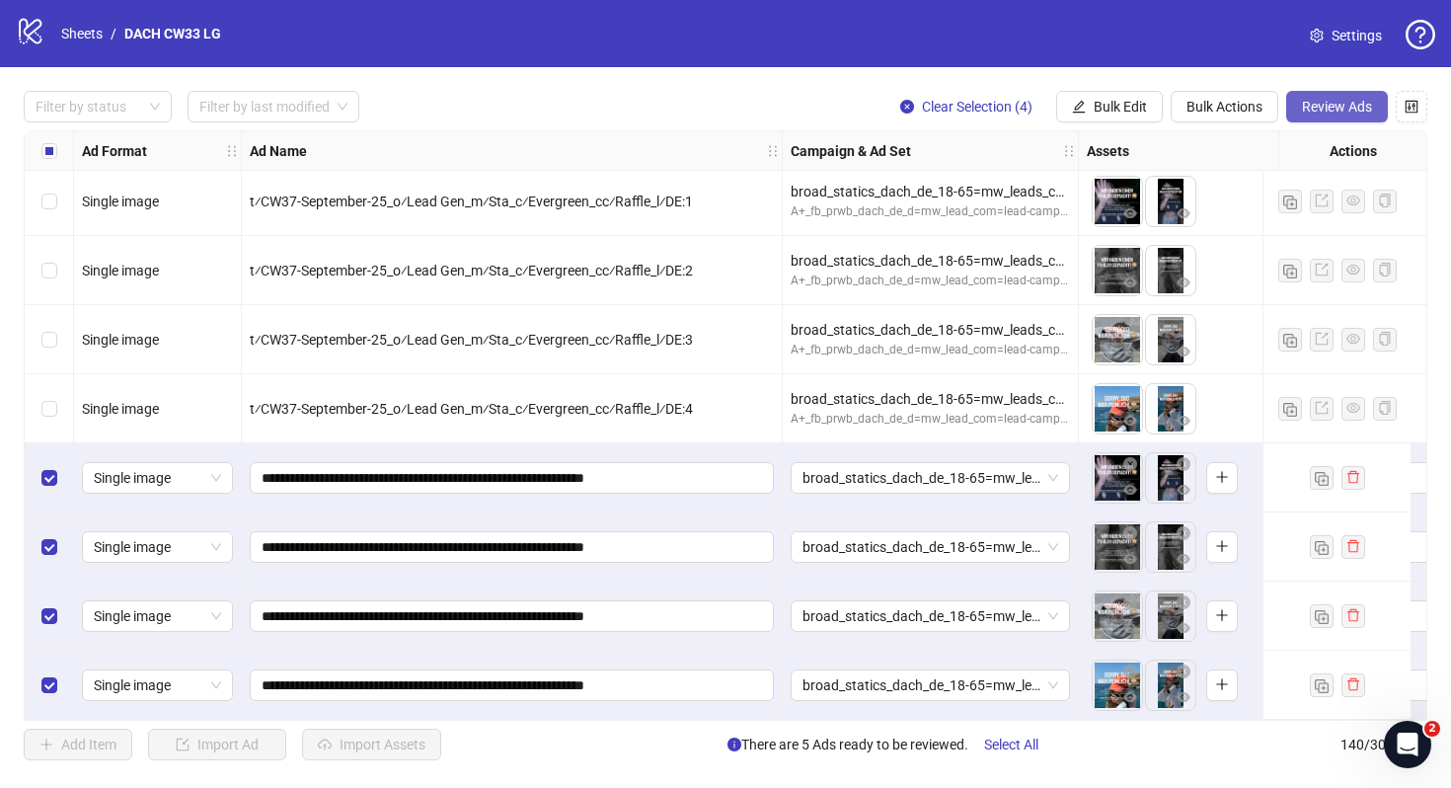
click at [1334, 108] on span "Review Ads" at bounding box center [1337, 107] width 70 height 16
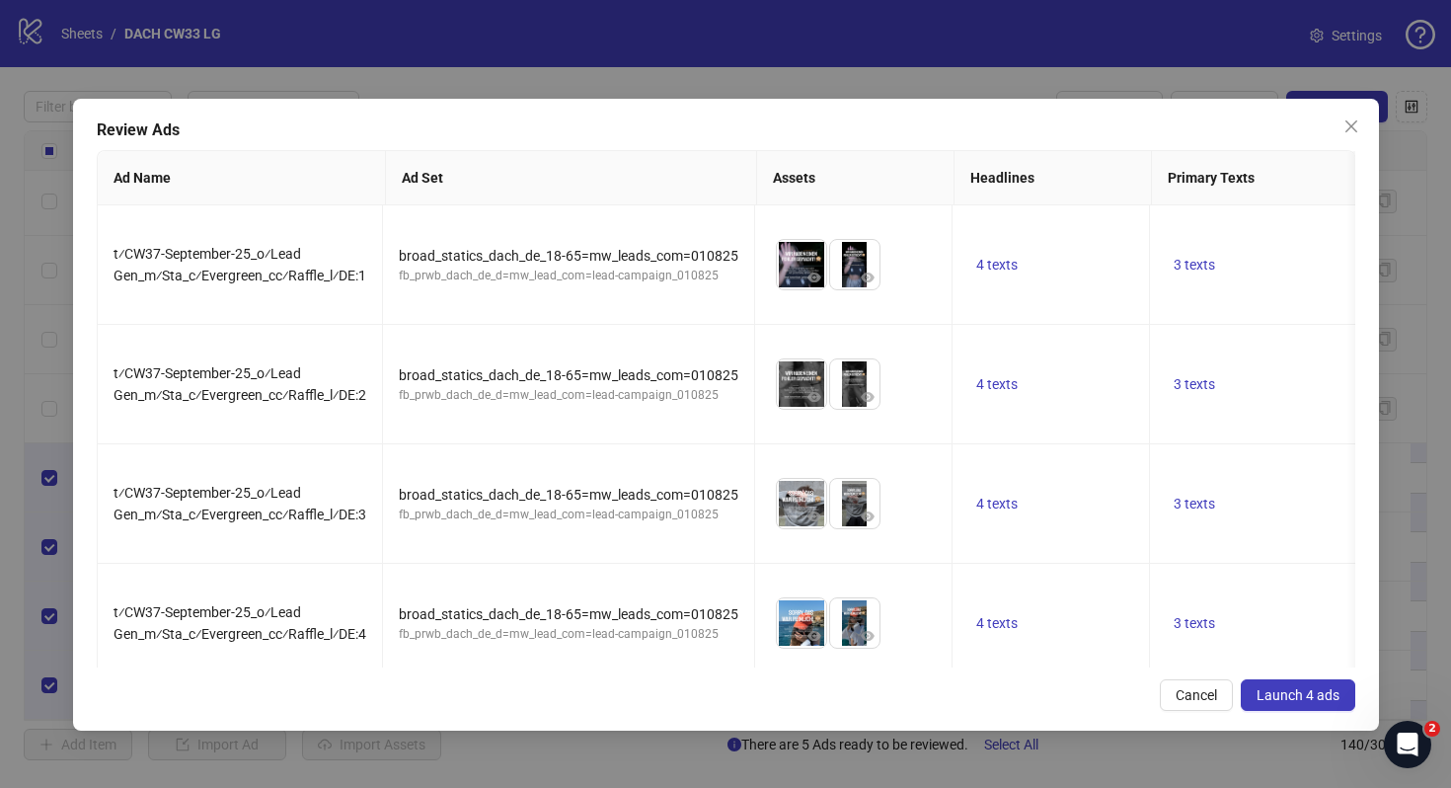
click at [1302, 679] on button "Launch 4 ads" at bounding box center [1298, 695] width 115 height 32
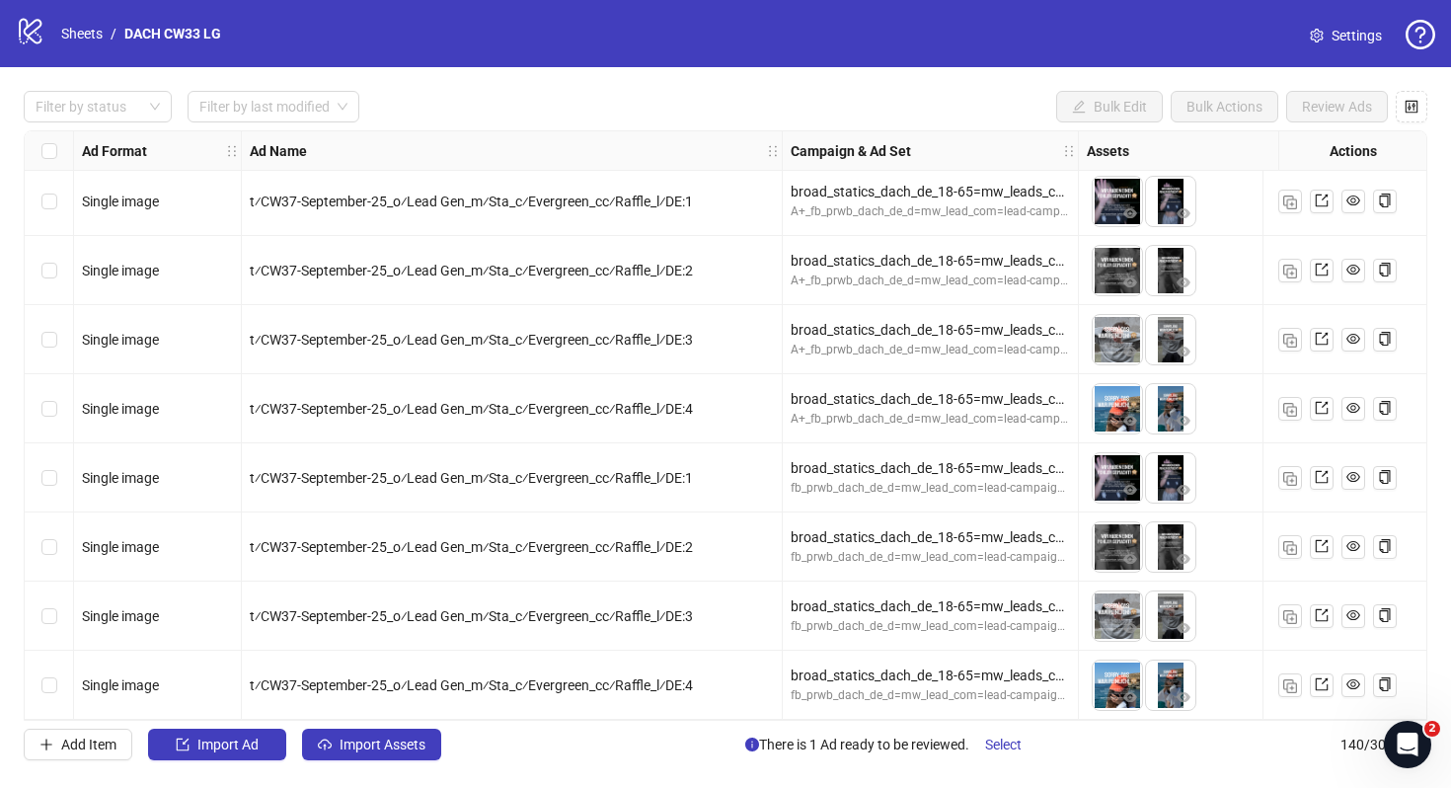
click at [56, 464] on div "Select row 137" at bounding box center [49, 477] width 49 height 69
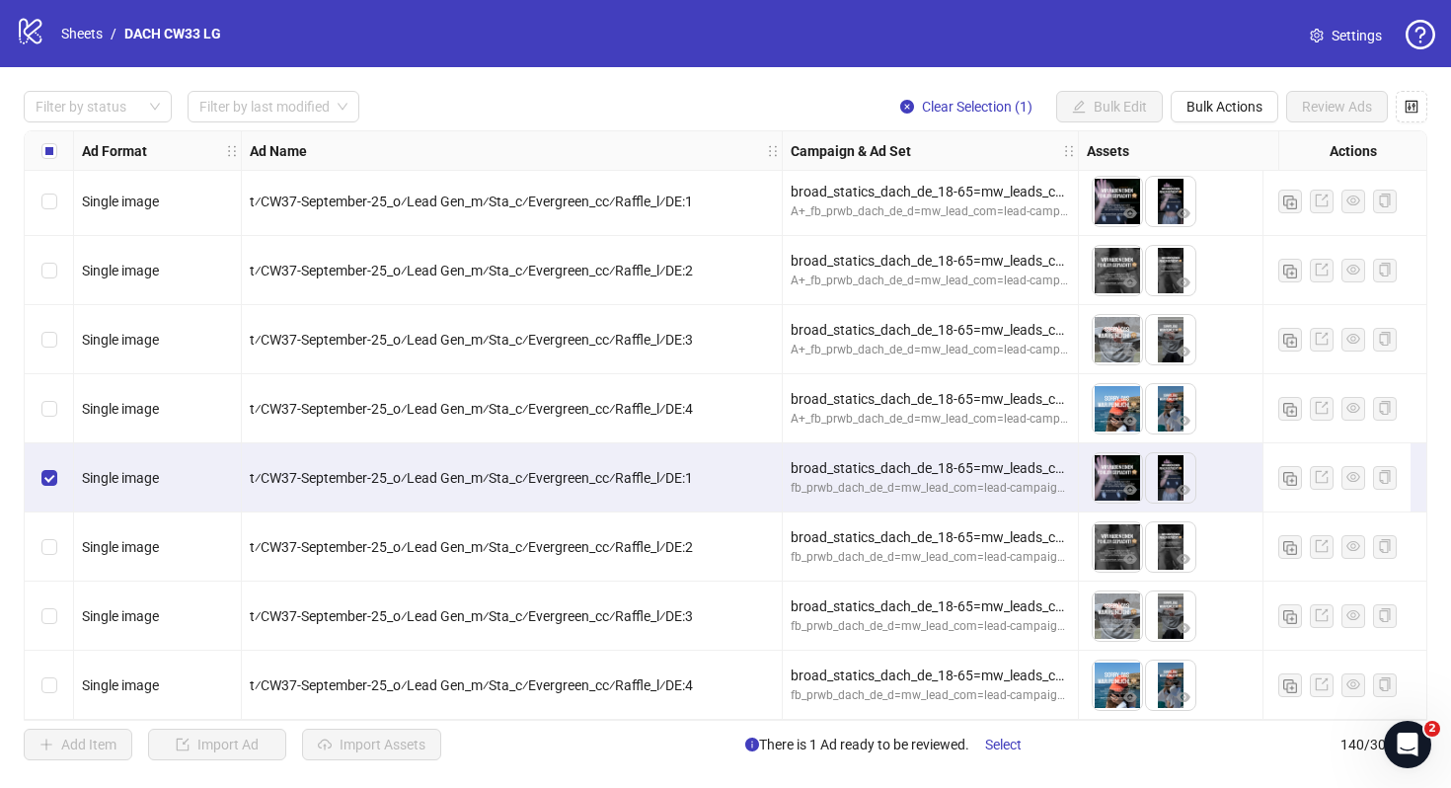
click at [57, 681] on div "Select row 140" at bounding box center [49, 685] width 49 height 69
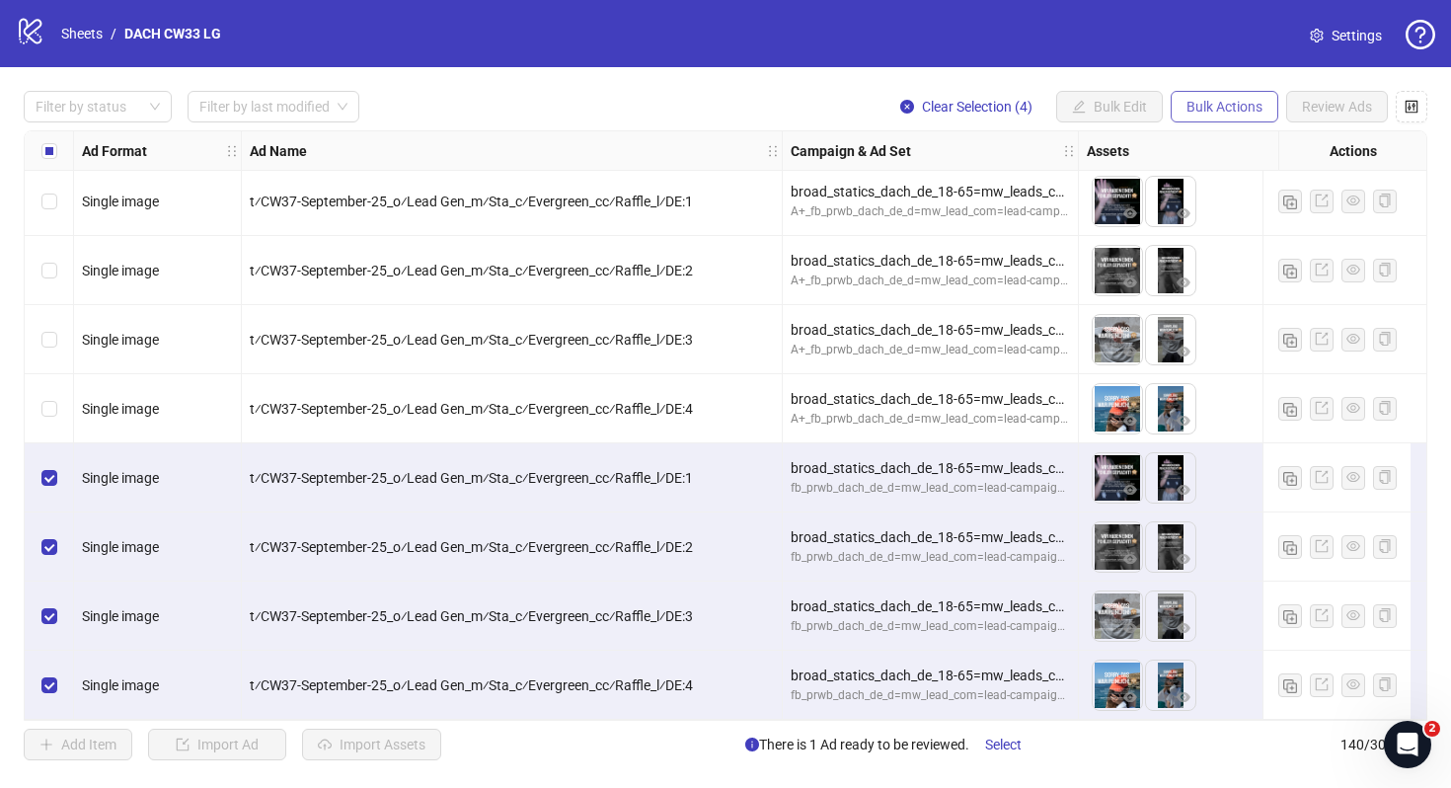
click at [1188, 95] on button "Bulk Actions" at bounding box center [1225, 107] width 108 height 32
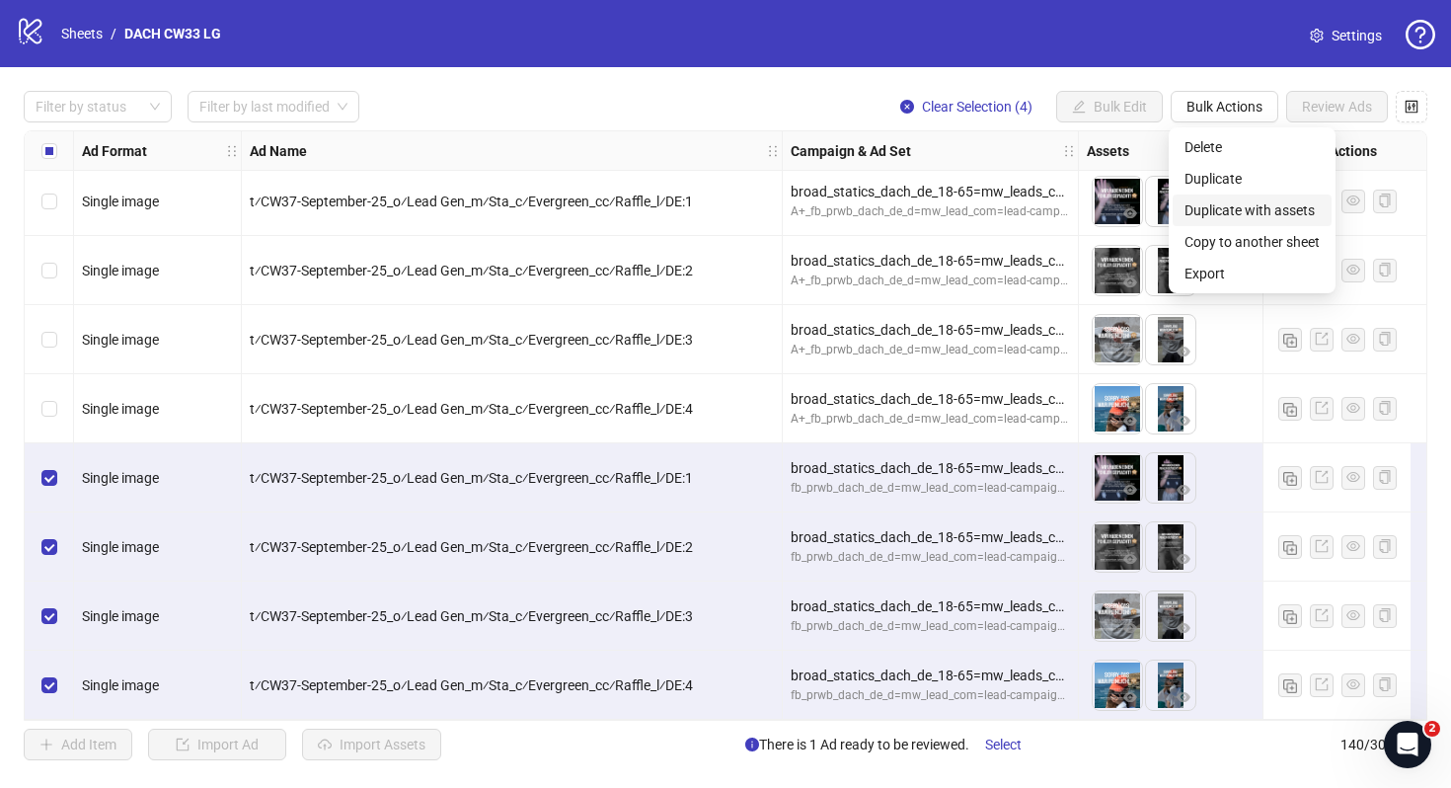
click at [1237, 201] on span "Duplicate with assets" at bounding box center [1252, 210] width 135 height 22
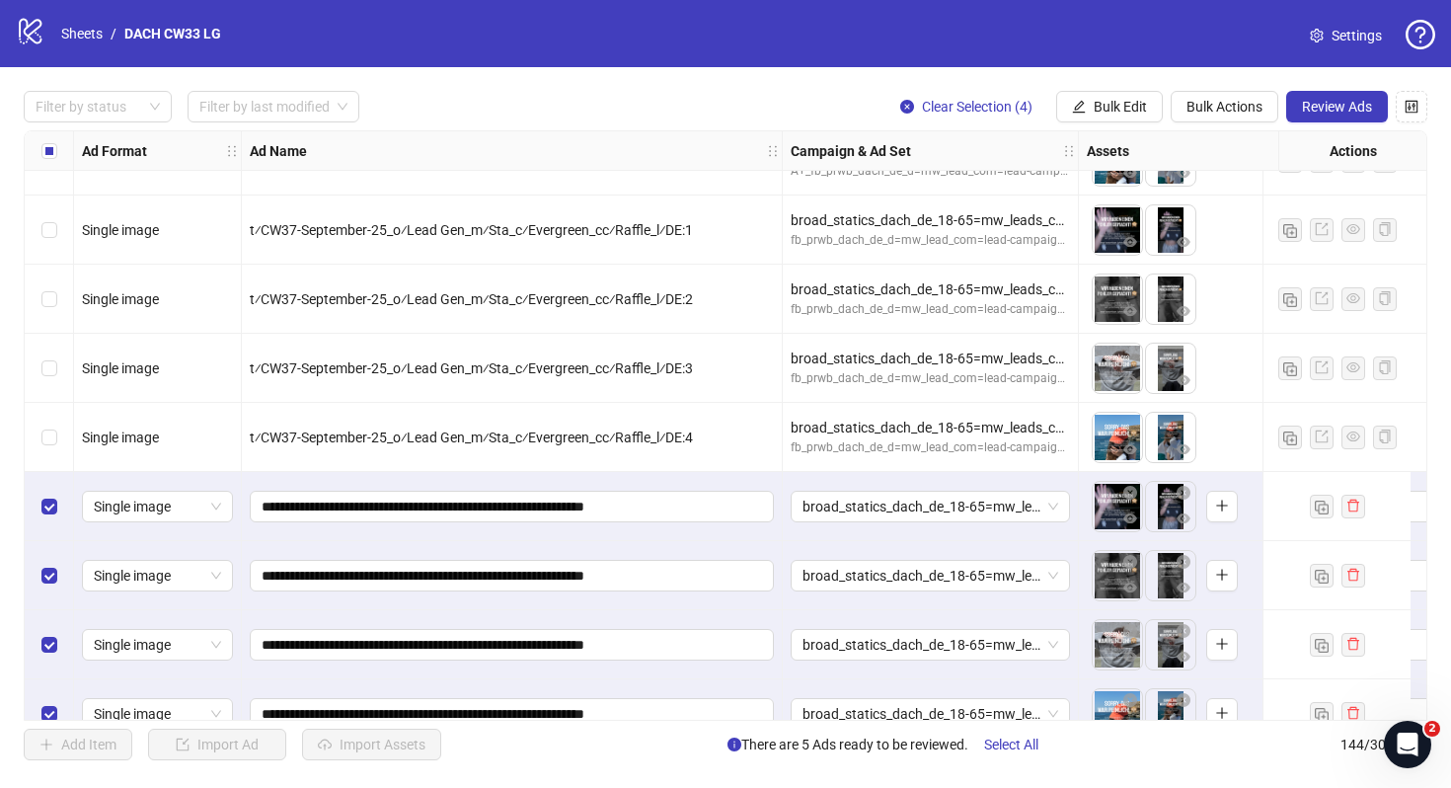
scroll to position [9410, 0]
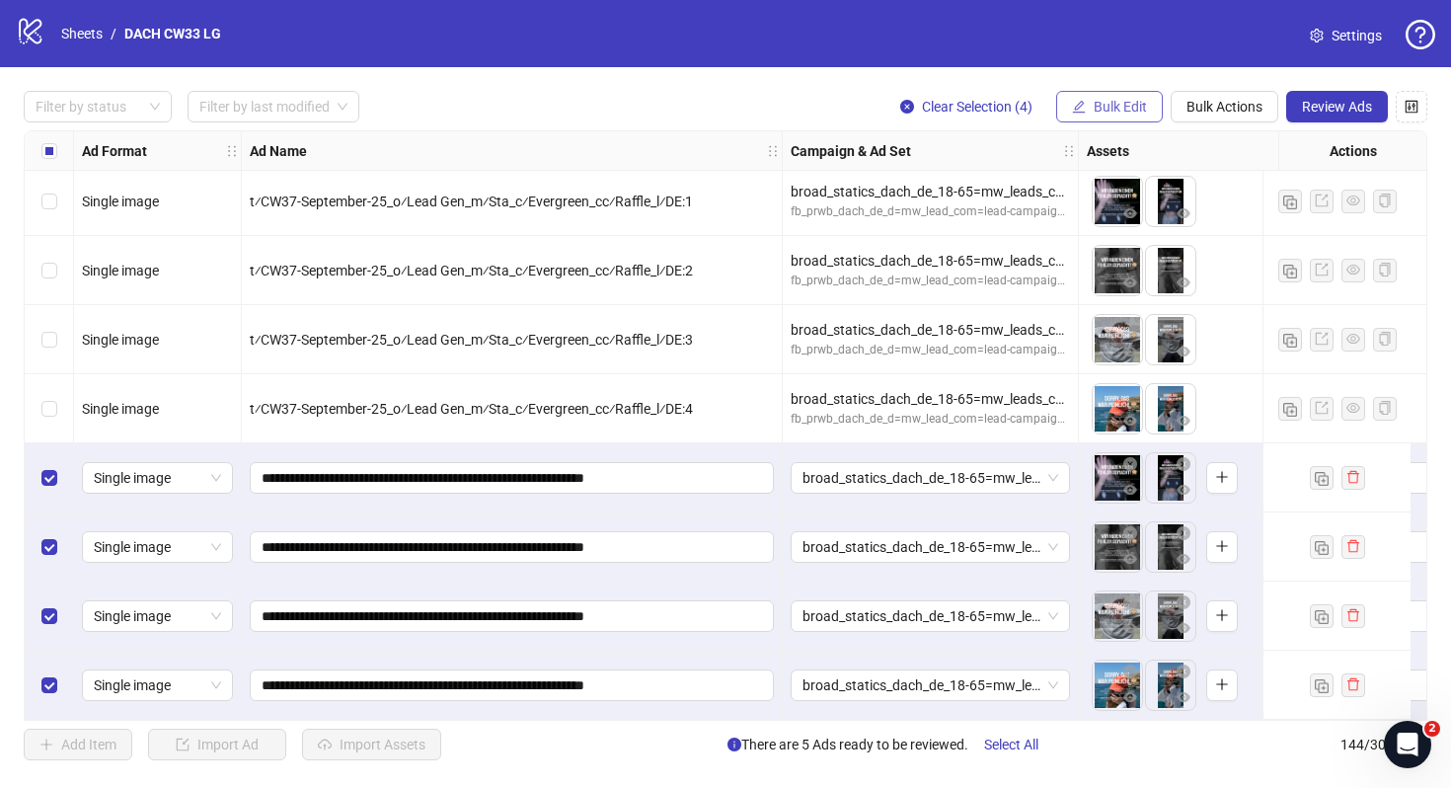
click at [1119, 122] on button "Bulk Edit" at bounding box center [1109, 107] width 107 height 32
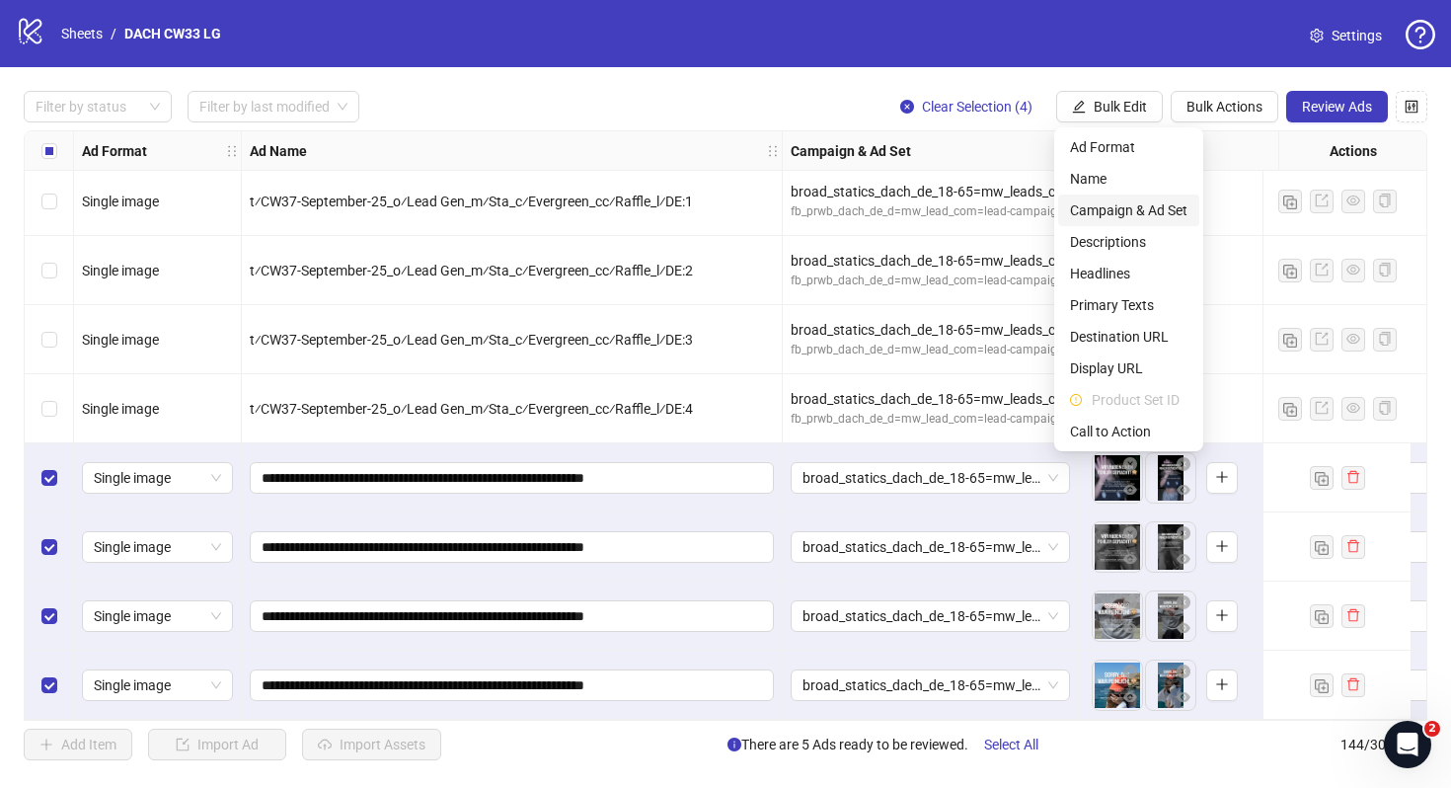
click at [1132, 206] on span "Campaign & Ad Set" at bounding box center [1128, 210] width 117 height 22
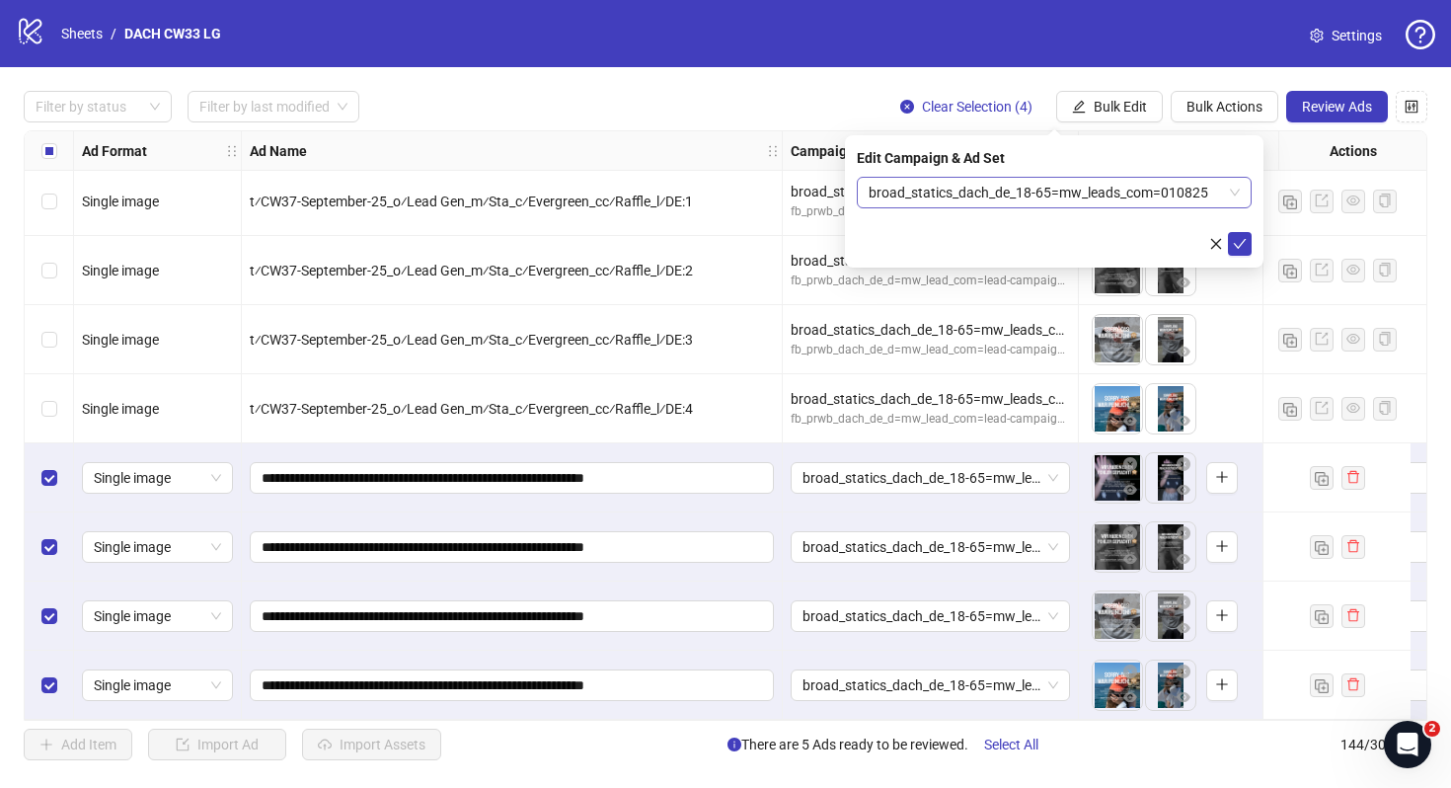
click at [1108, 201] on span "broad_statics_dach_de_18-65=mw_leads_com=010825" at bounding box center [1054, 193] width 371 height 30
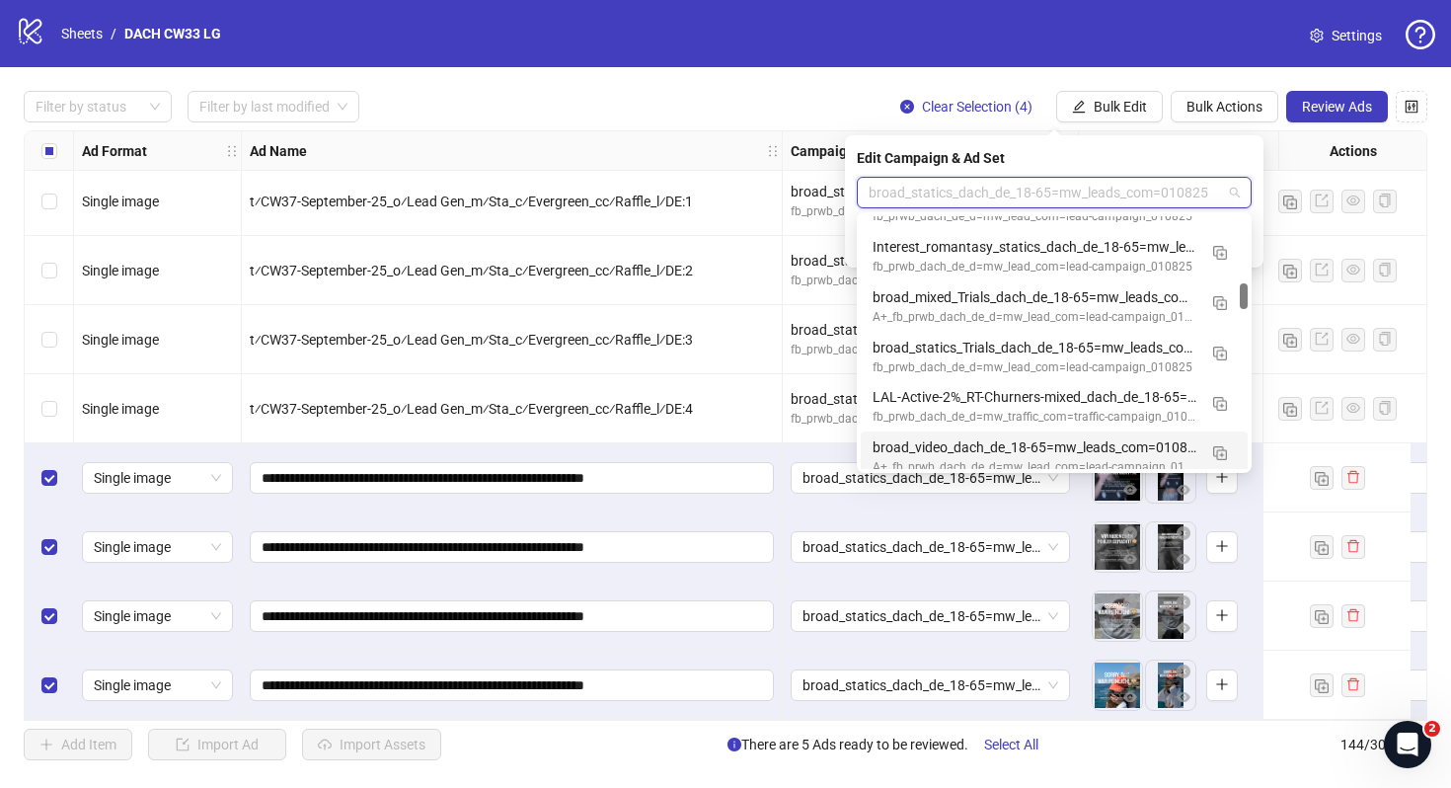
scroll to position [651, 0]
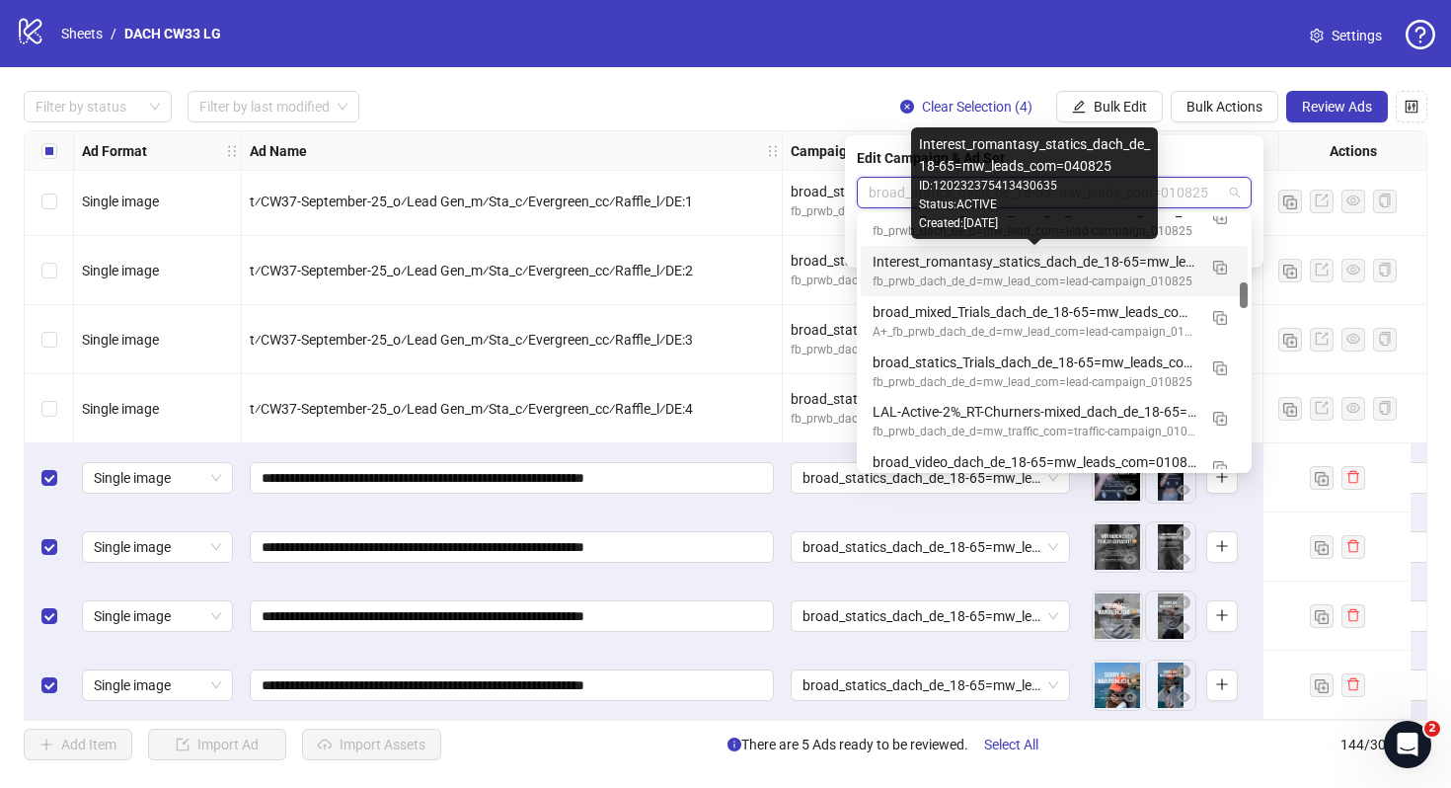
click at [1101, 270] on div "Interest_romantasy_statics_dach_de_18-65=mw_leads_com=040825" at bounding box center [1035, 262] width 324 height 22
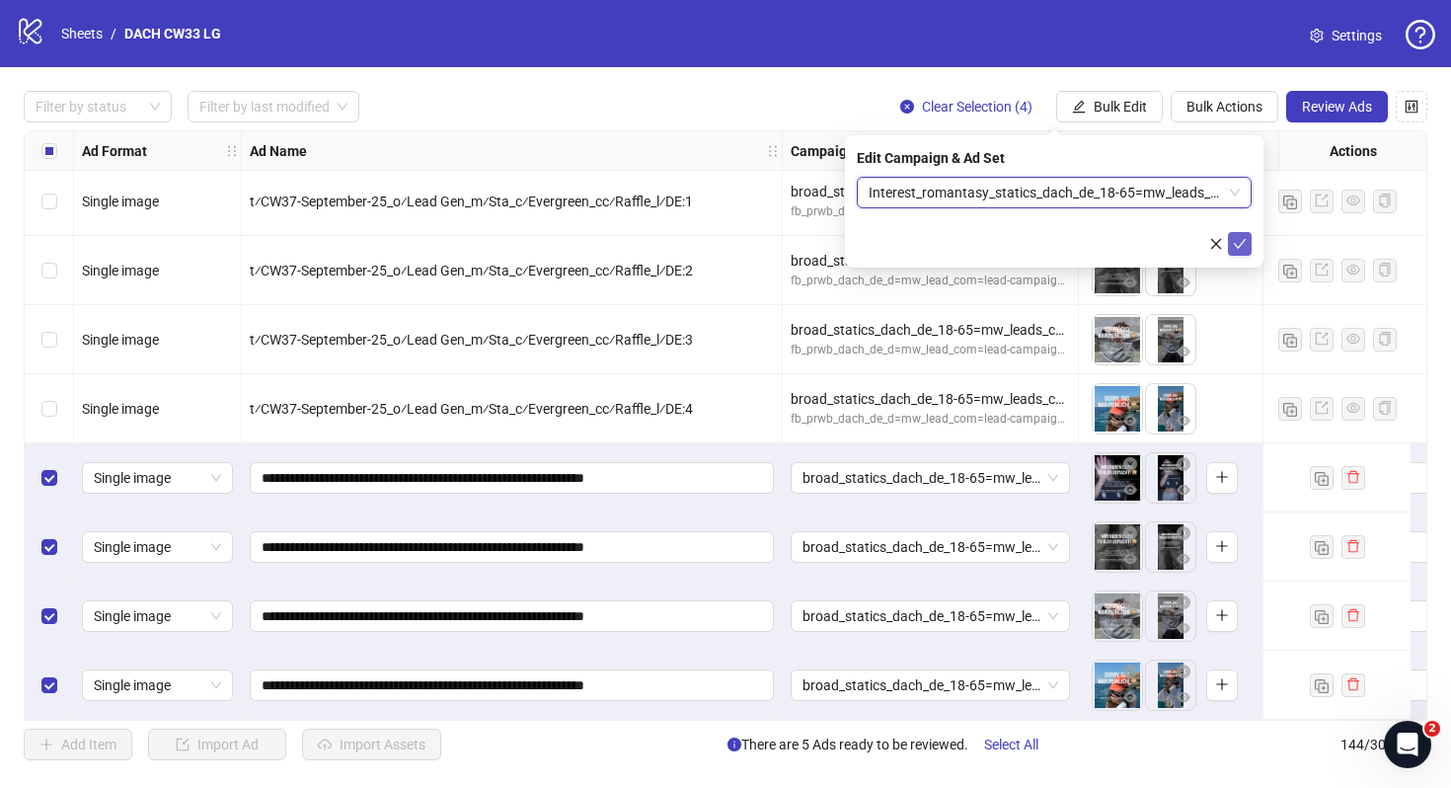
click at [1239, 244] on icon "check" at bounding box center [1240, 244] width 13 height 10
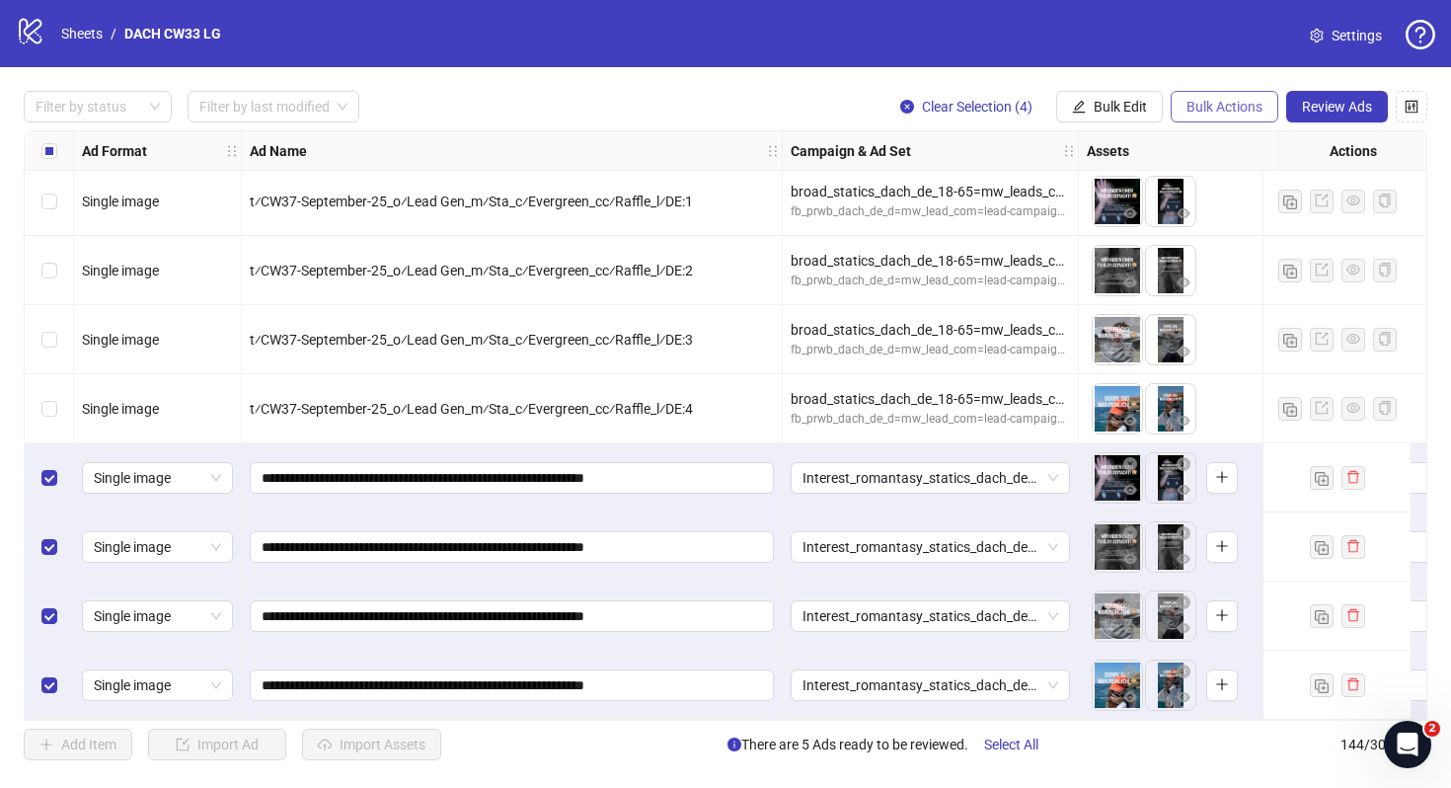
click at [1217, 107] on span "Bulk Actions" at bounding box center [1225, 107] width 76 height 16
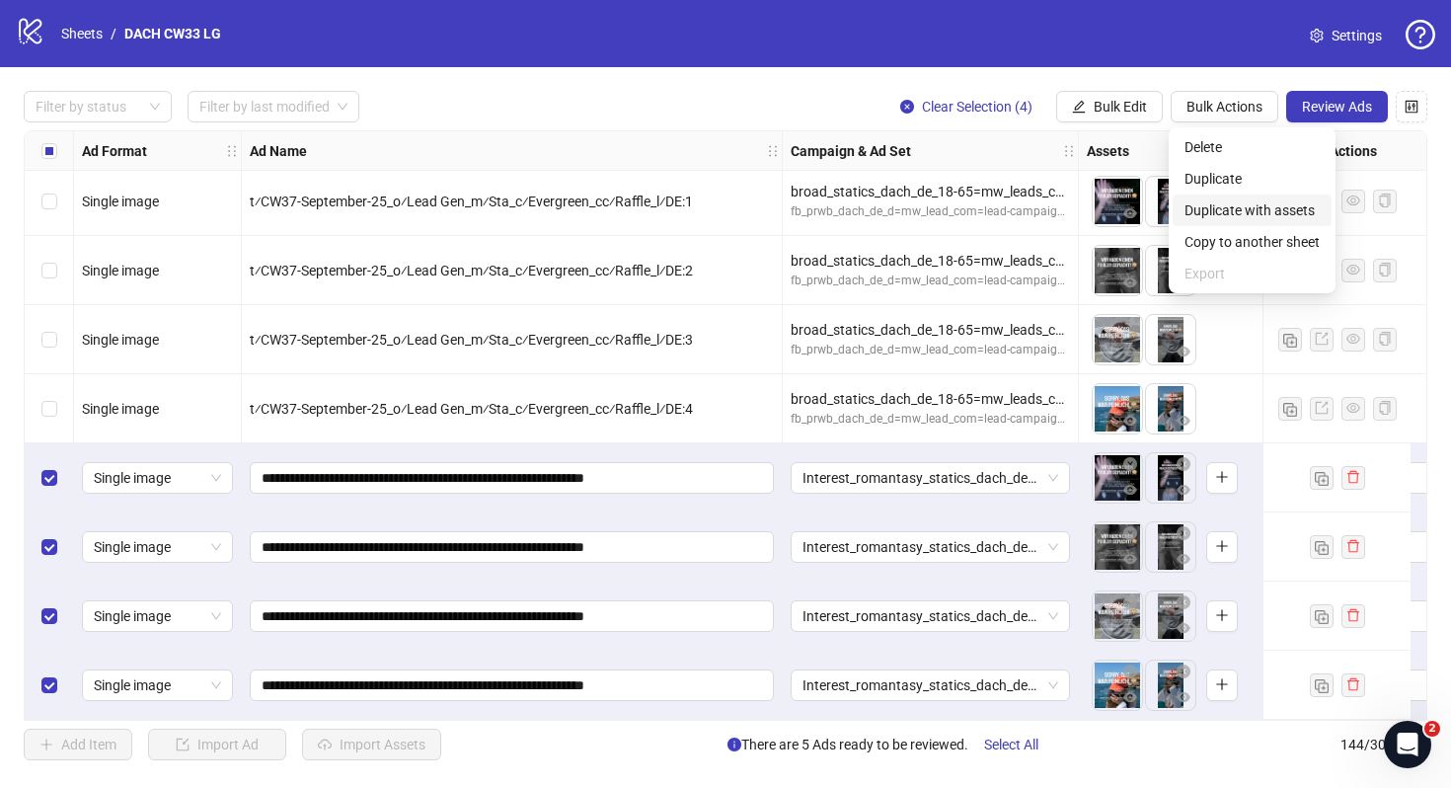
click at [1266, 209] on span "Duplicate with assets" at bounding box center [1252, 210] width 135 height 22
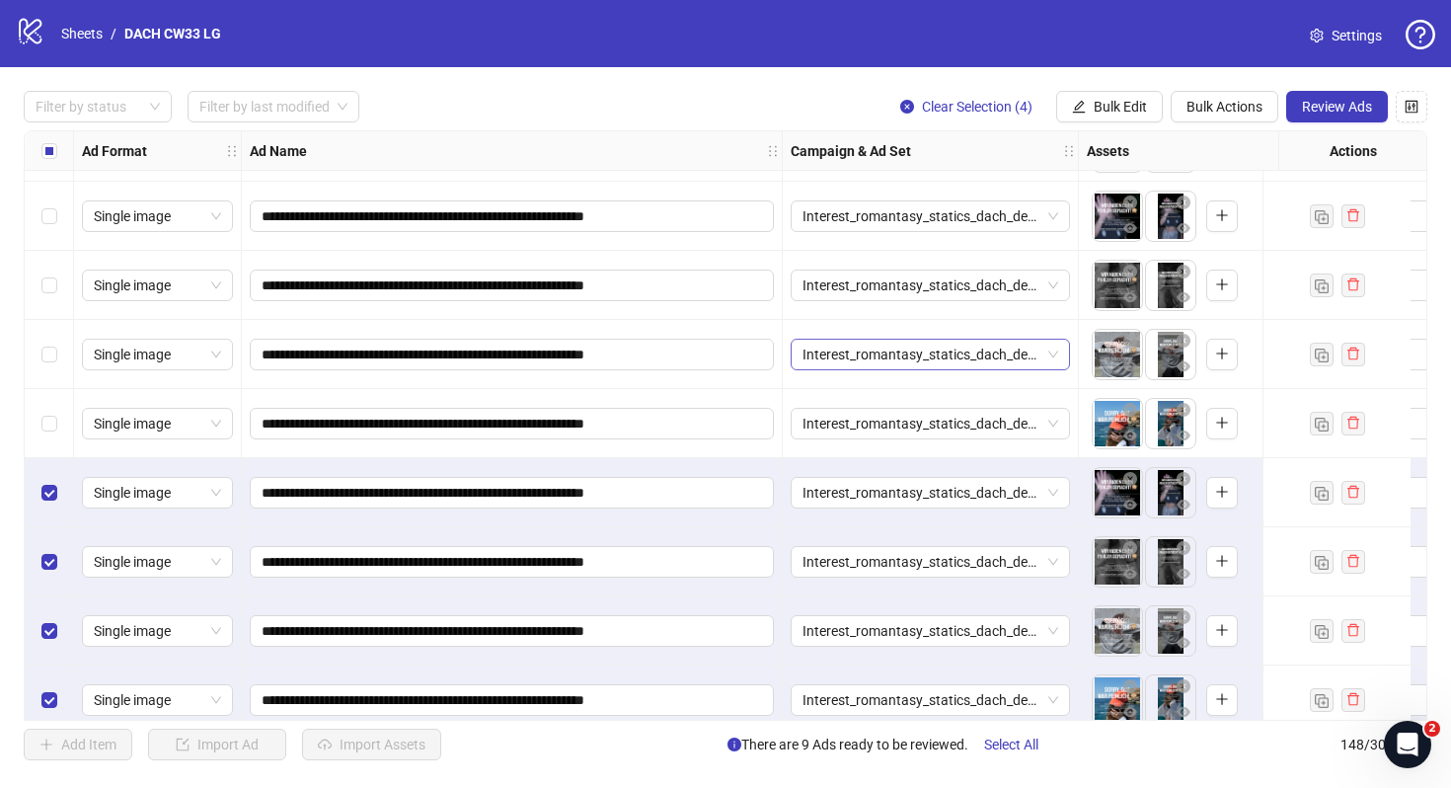
scroll to position [9686, 0]
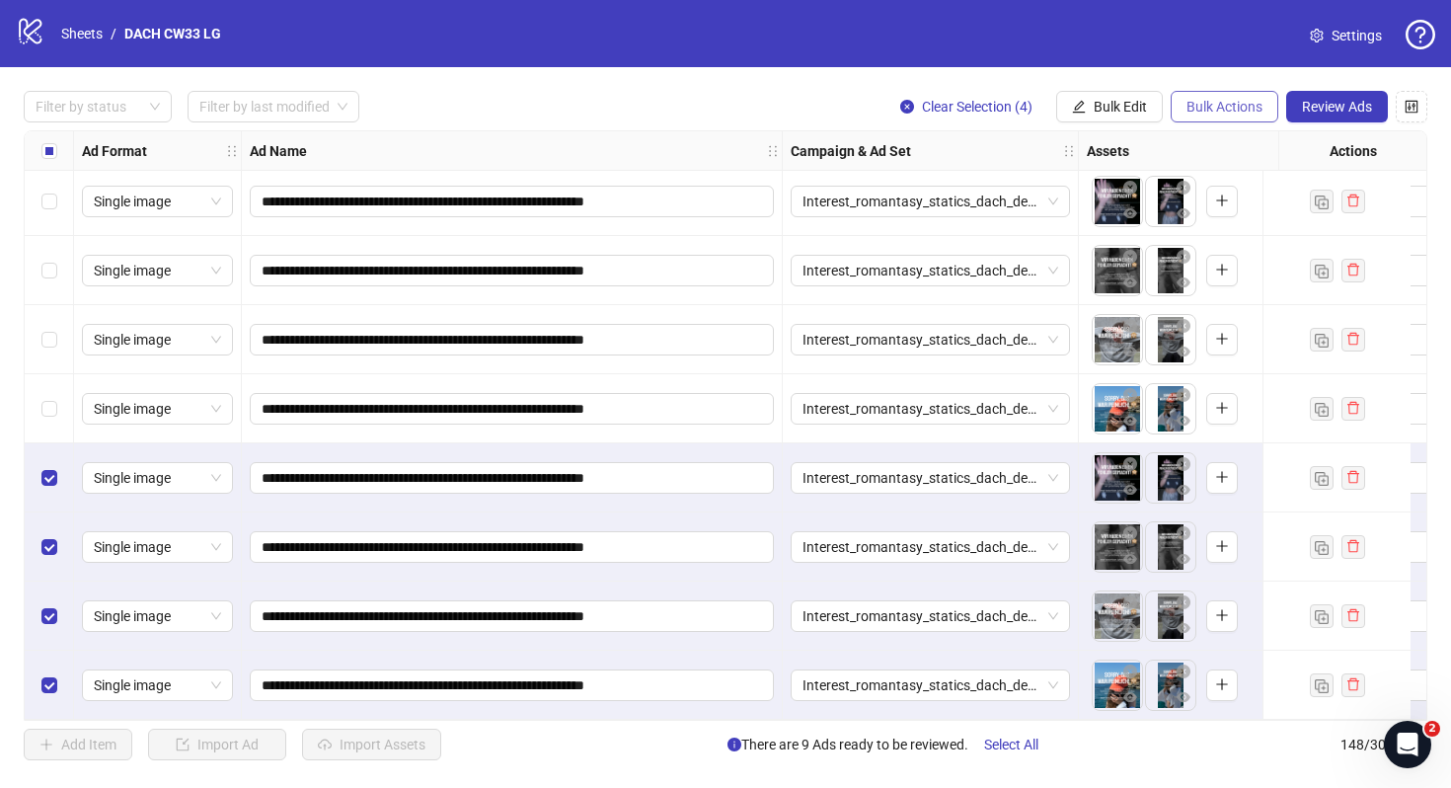
click at [1199, 112] on span "Bulk Actions" at bounding box center [1225, 107] width 76 height 16
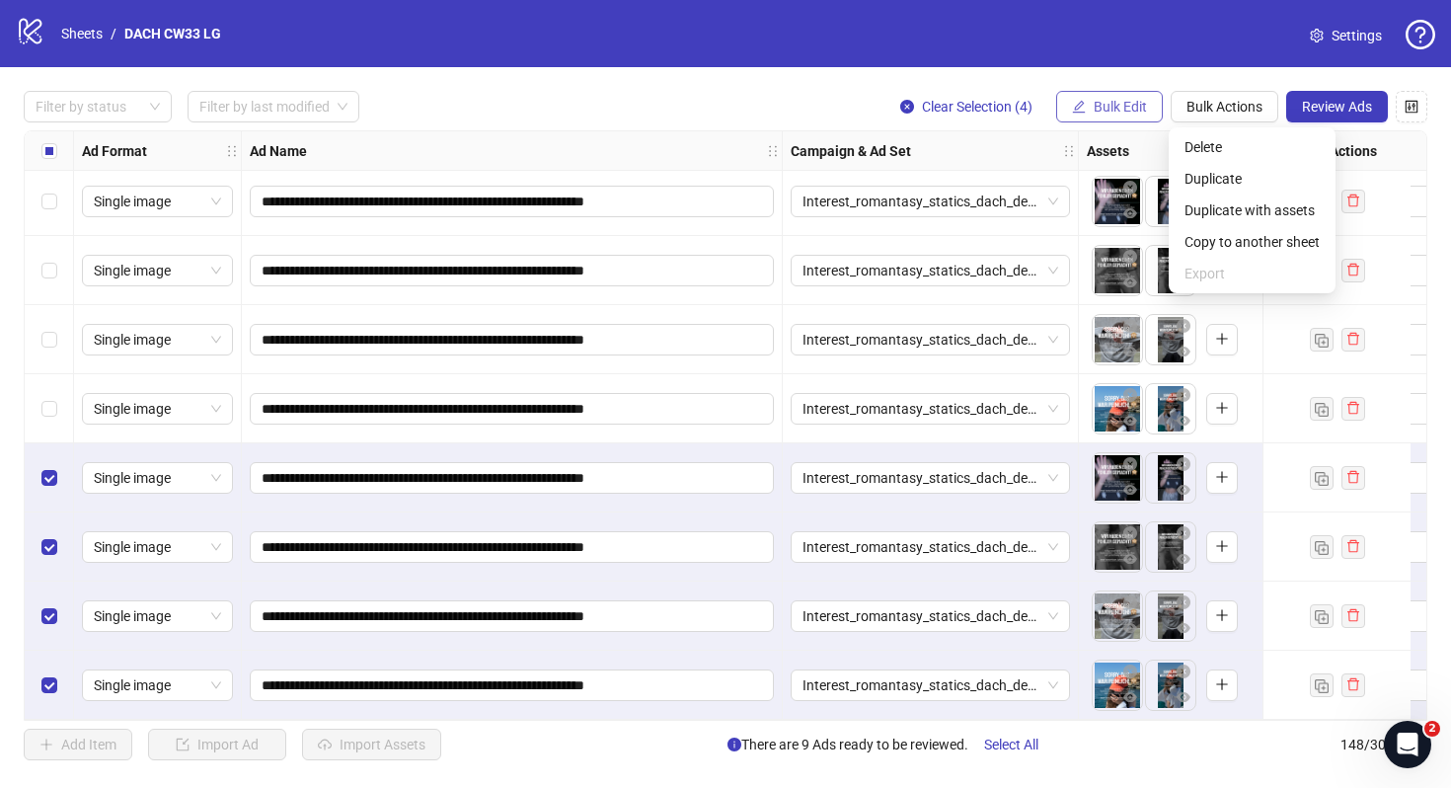
click at [1119, 115] on span "Bulk Edit" at bounding box center [1120, 107] width 53 height 16
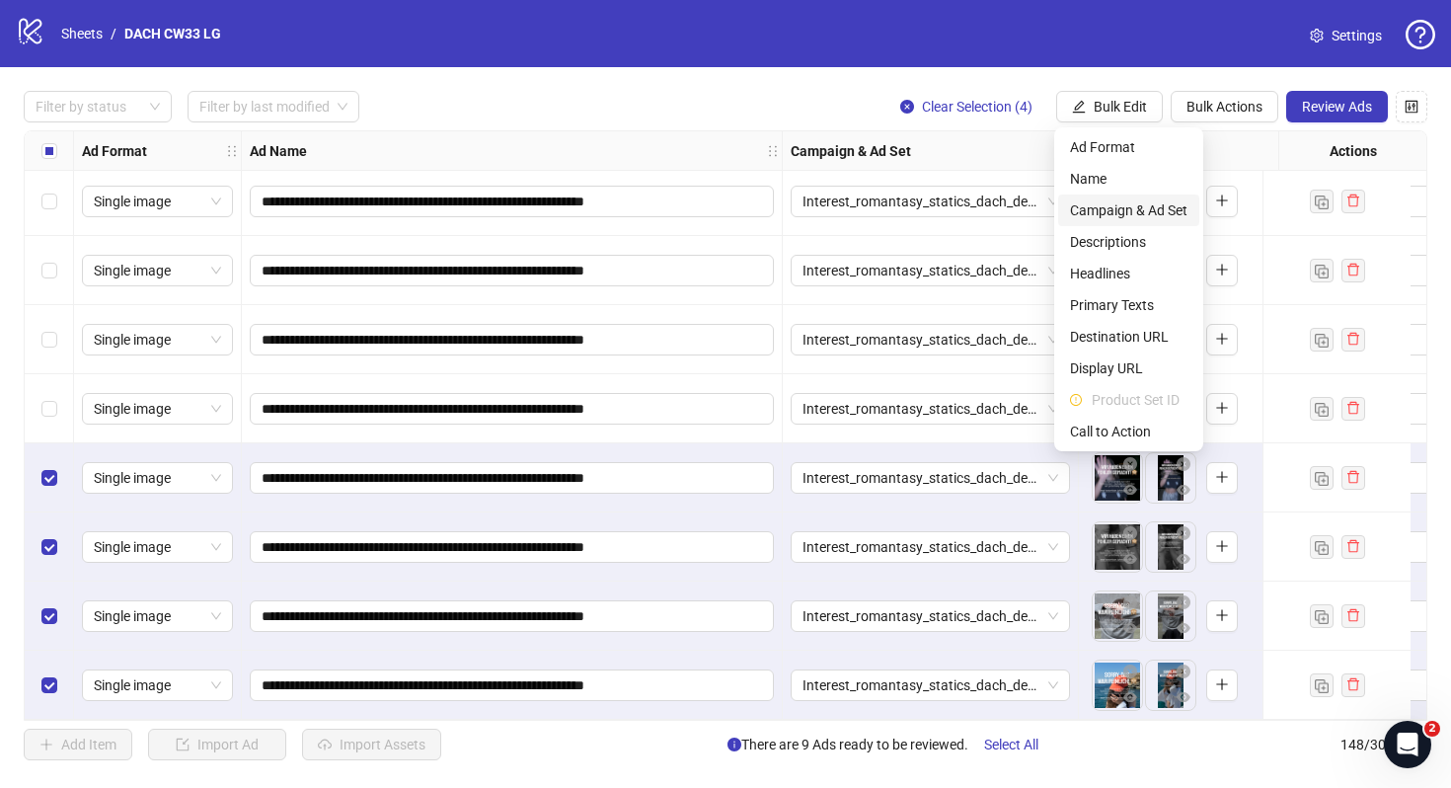
click at [1149, 202] on span "Campaign & Ad Set" at bounding box center [1128, 210] width 117 height 22
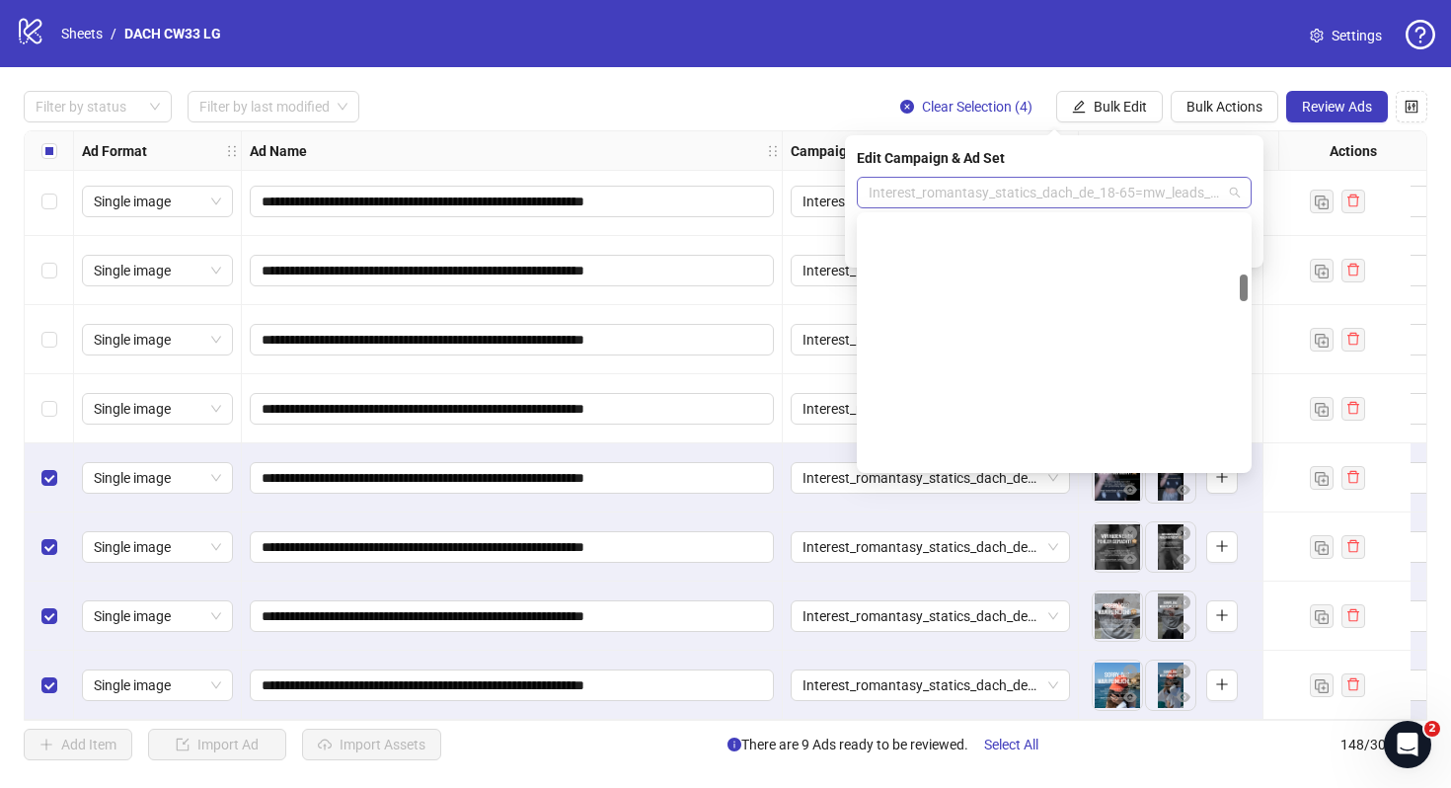
click at [1087, 187] on span "Interest_romantasy_statics_dach_de_18-65=mw_leads_com=040825" at bounding box center [1054, 193] width 371 height 30
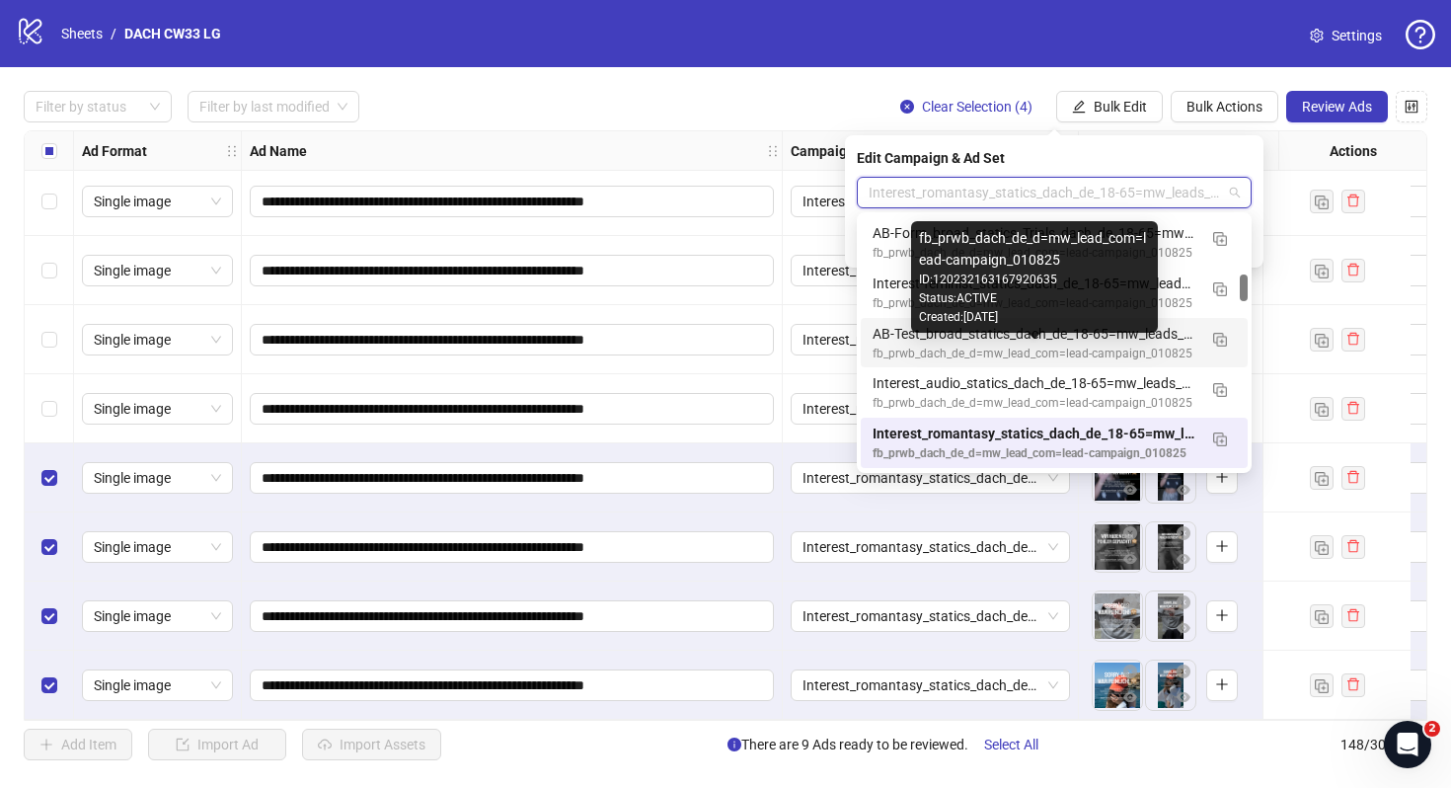
click at [1062, 353] on div "fb_prwb_dach_de_d=mw_lead_com=lead-campaign_010825" at bounding box center [1035, 354] width 324 height 19
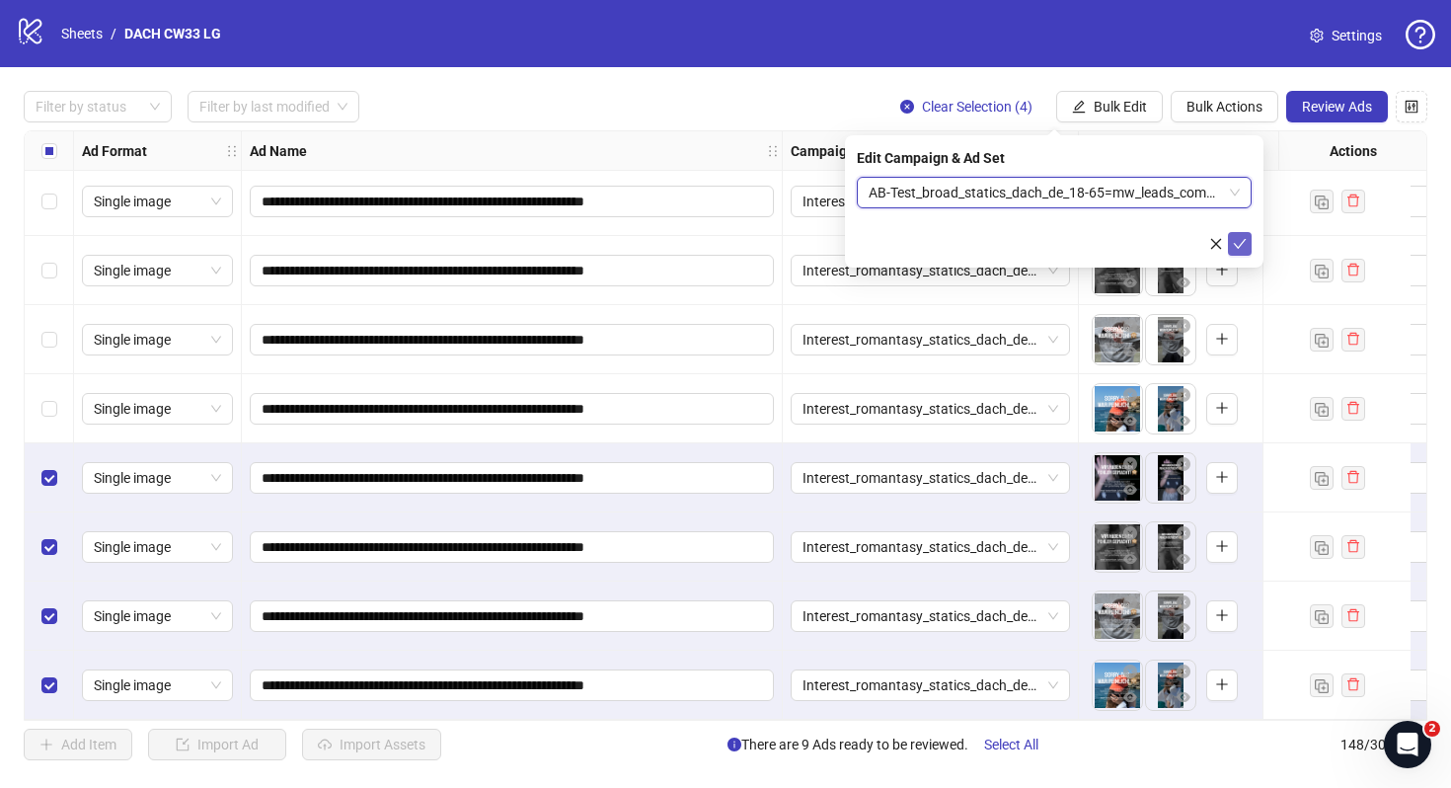
click at [1245, 234] on button "submit" at bounding box center [1240, 244] width 24 height 24
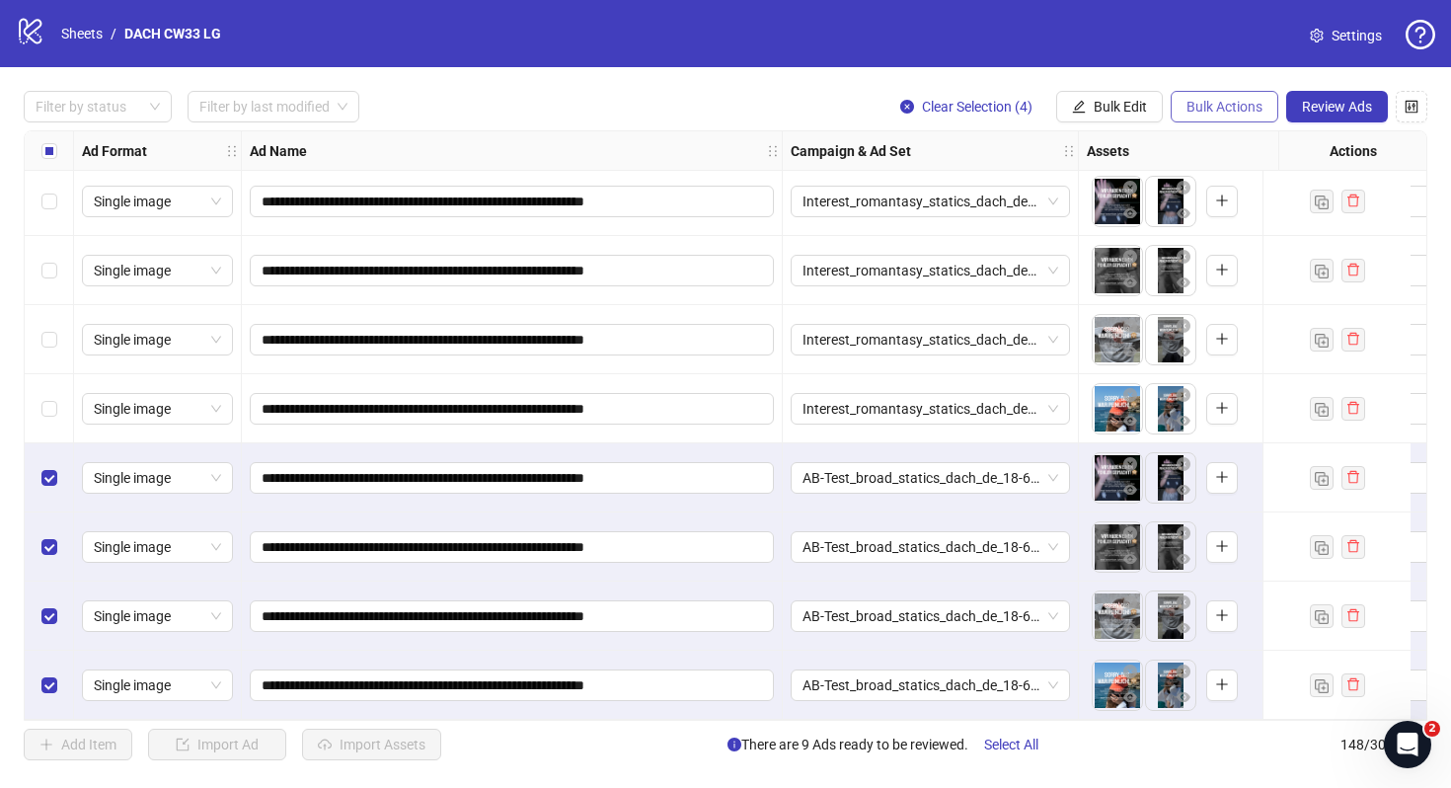
click at [1216, 107] on span "Bulk Actions" at bounding box center [1225, 107] width 76 height 16
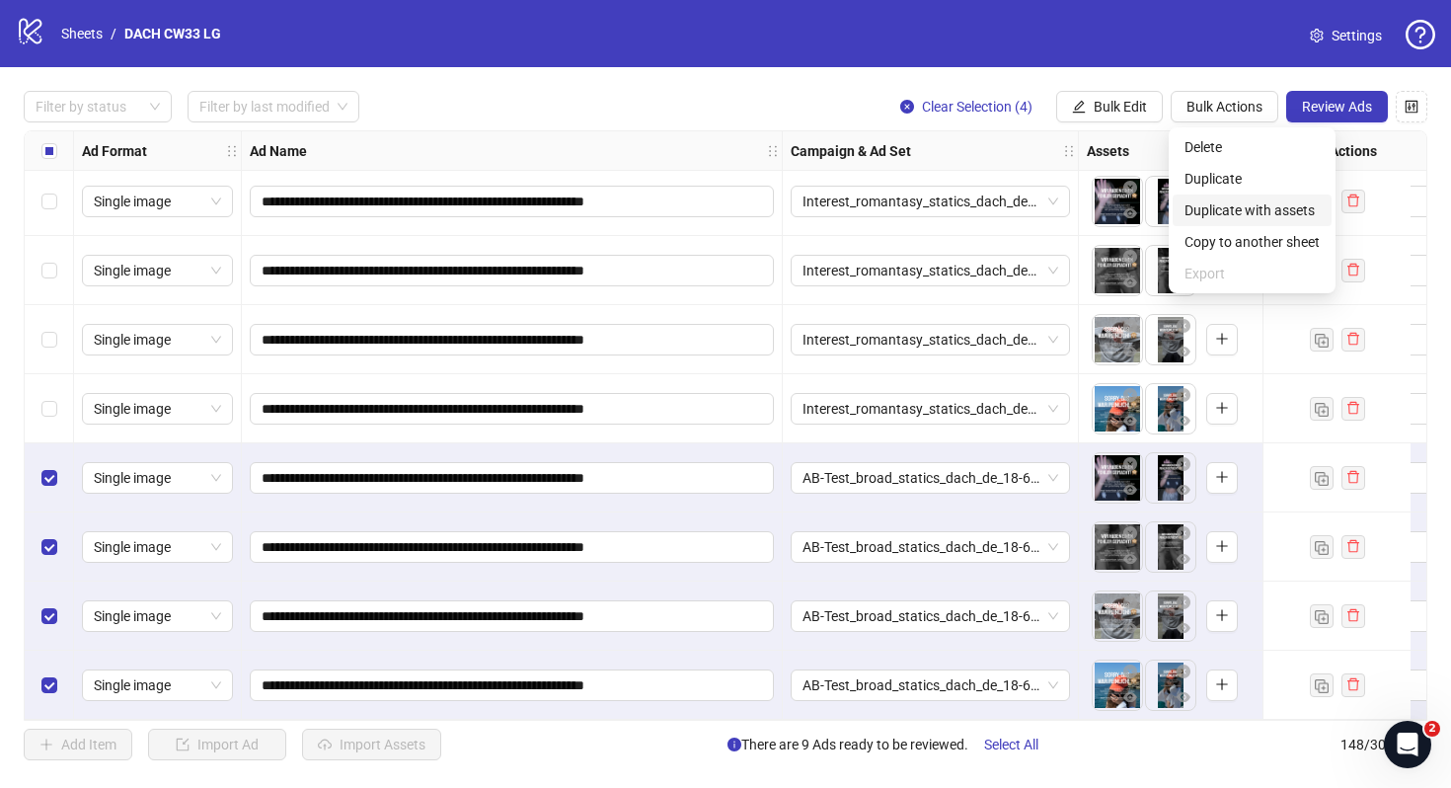
click at [1240, 206] on span "Duplicate with assets" at bounding box center [1252, 210] width 135 height 22
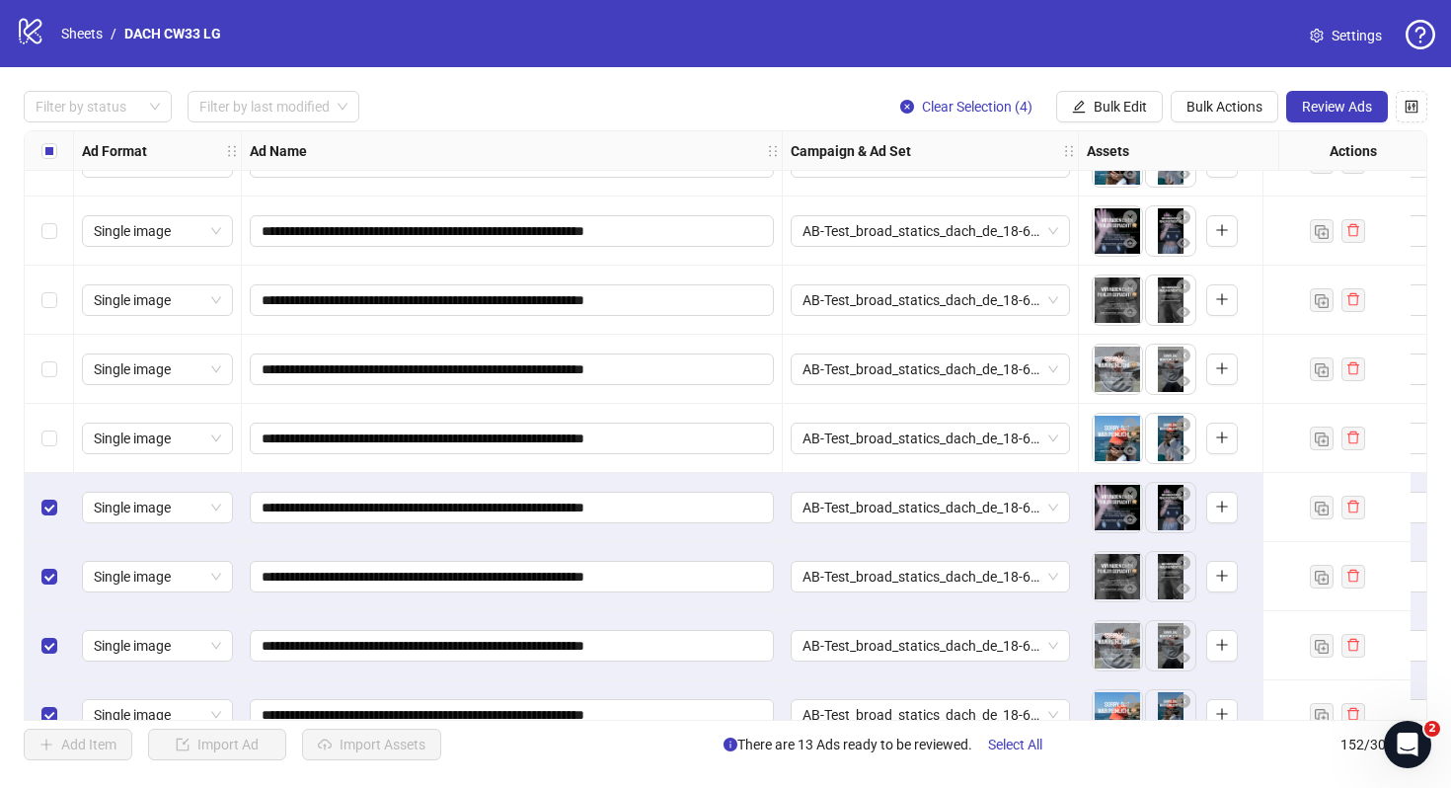
scroll to position [9963, 0]
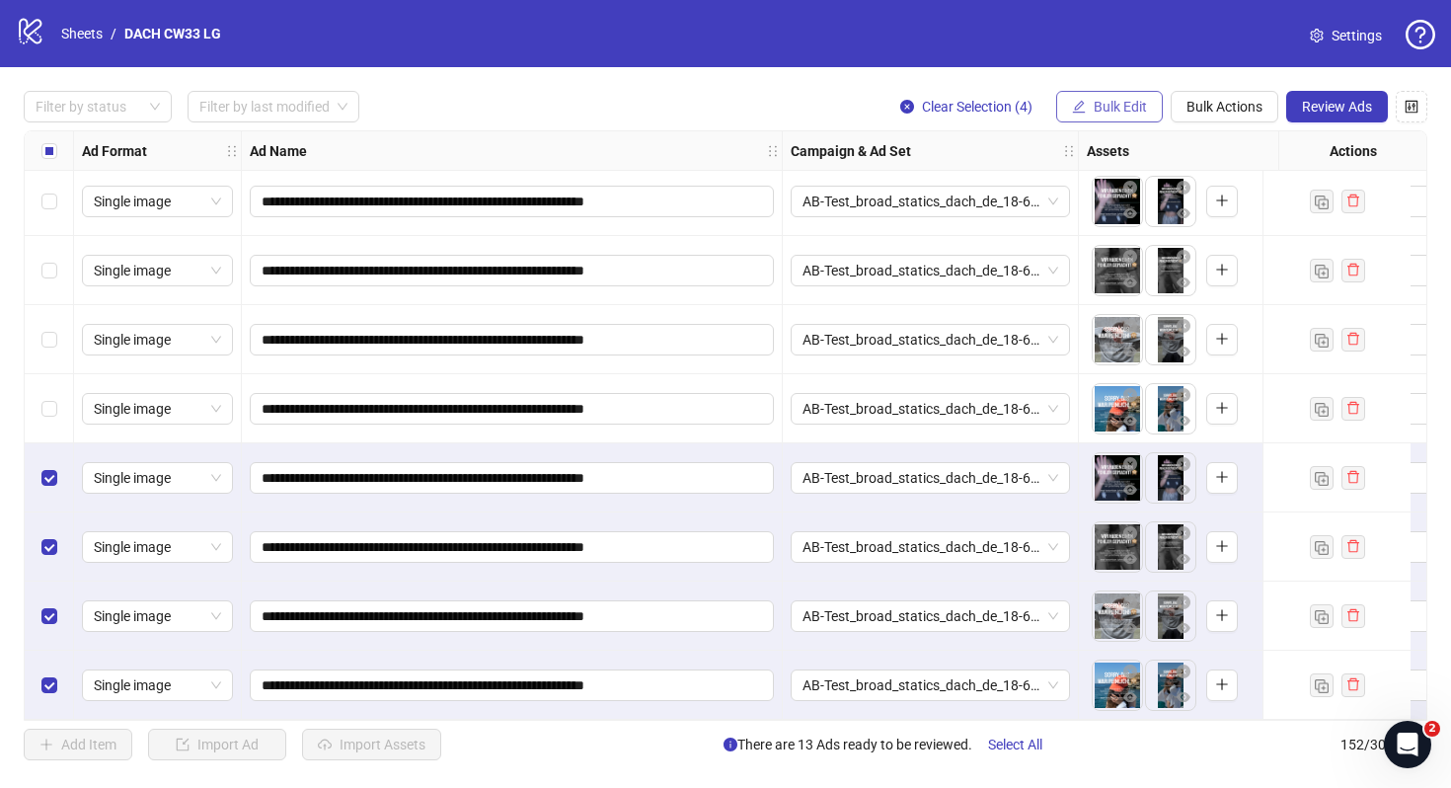
click at [1135, 116] on button "Bulk Edit" at bounding box center [1109, 107] width 107 height 32
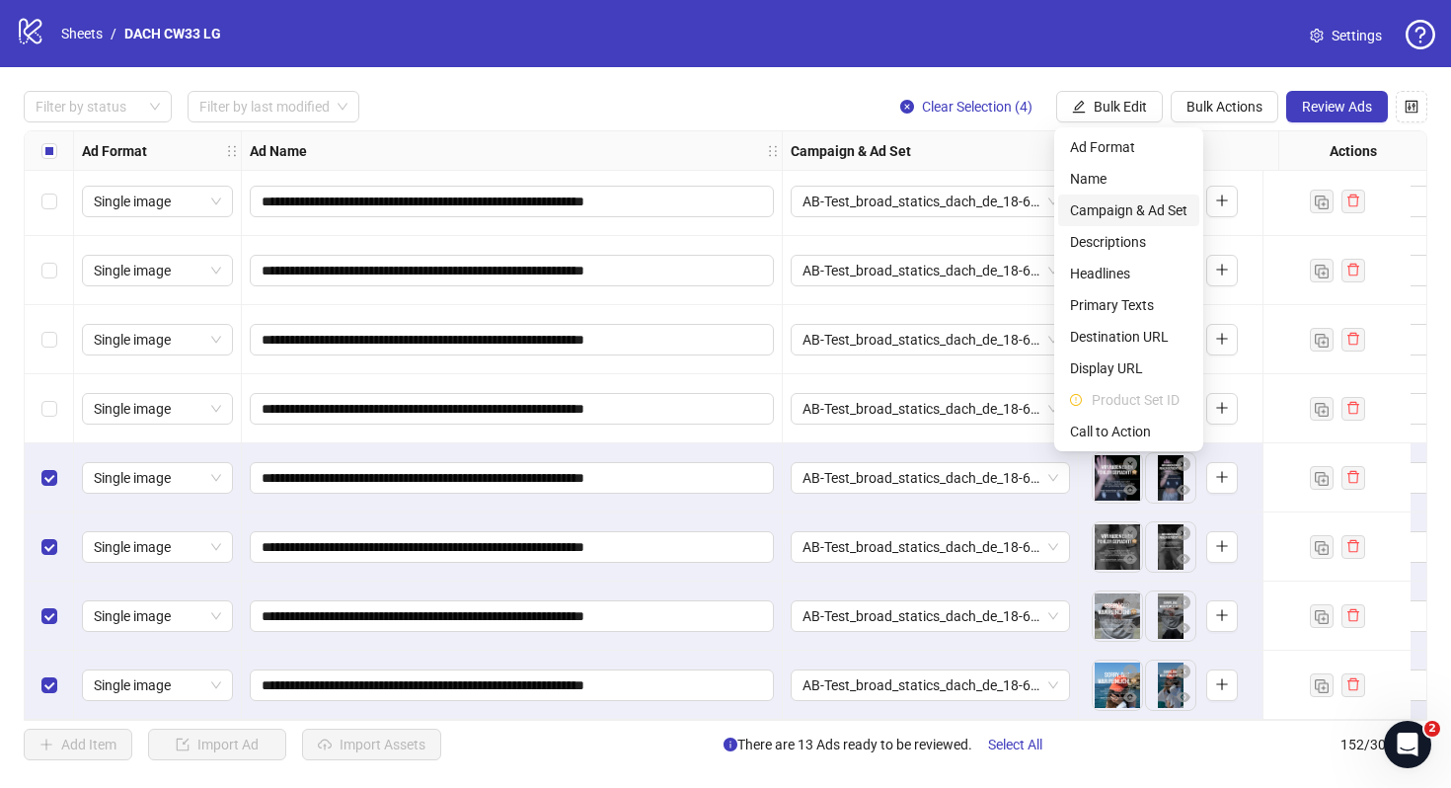
click at [1134, 209] on span "Campaign & Ad Set" at bounding box center [1128, 210] width 117 height 22
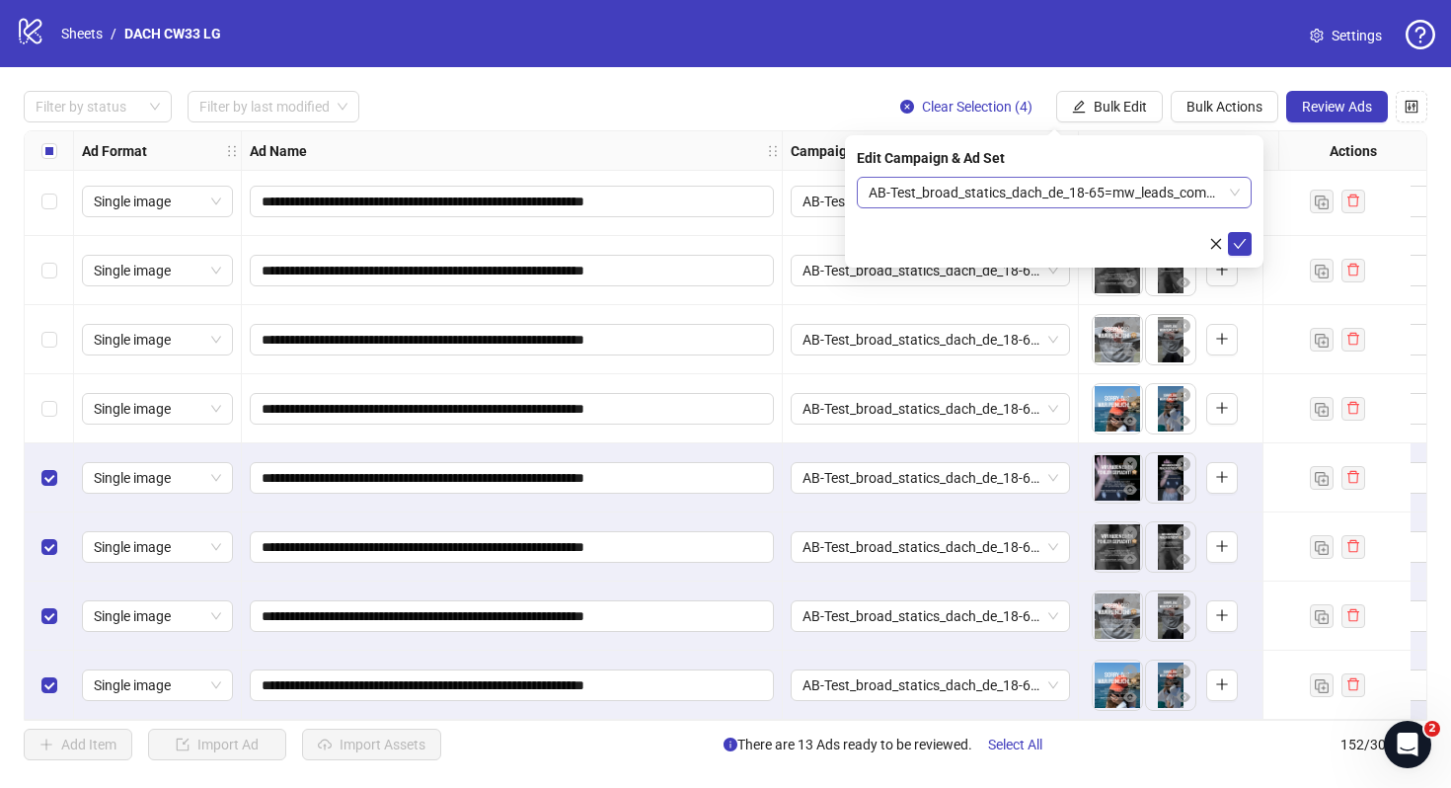
click at [1010, 193] on span "AB-Test_broad_statics_dach_de_18-65=mw_leads_com=050825" at bounding box center [1054, 193] width 371 height 30
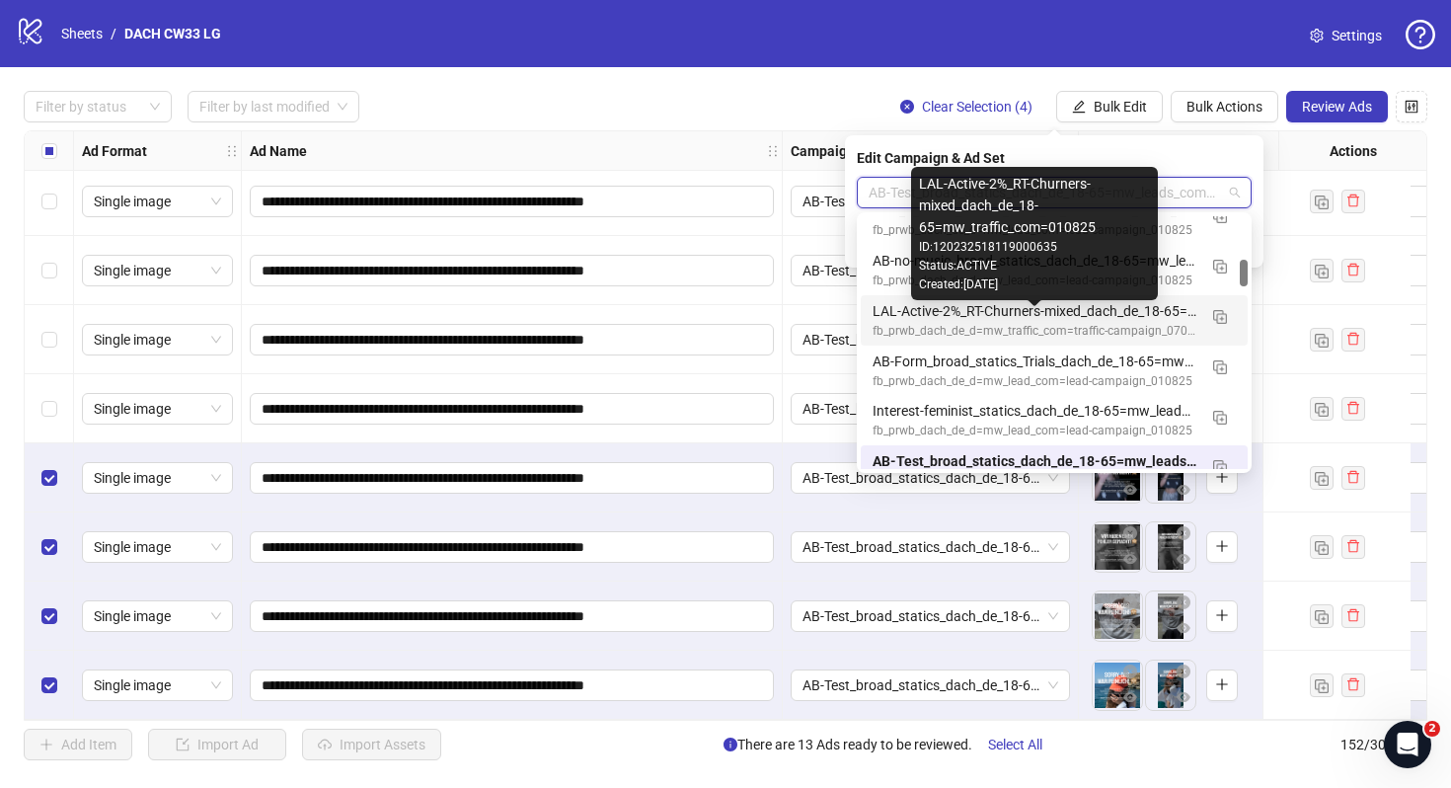
scroll to position [395, 0]
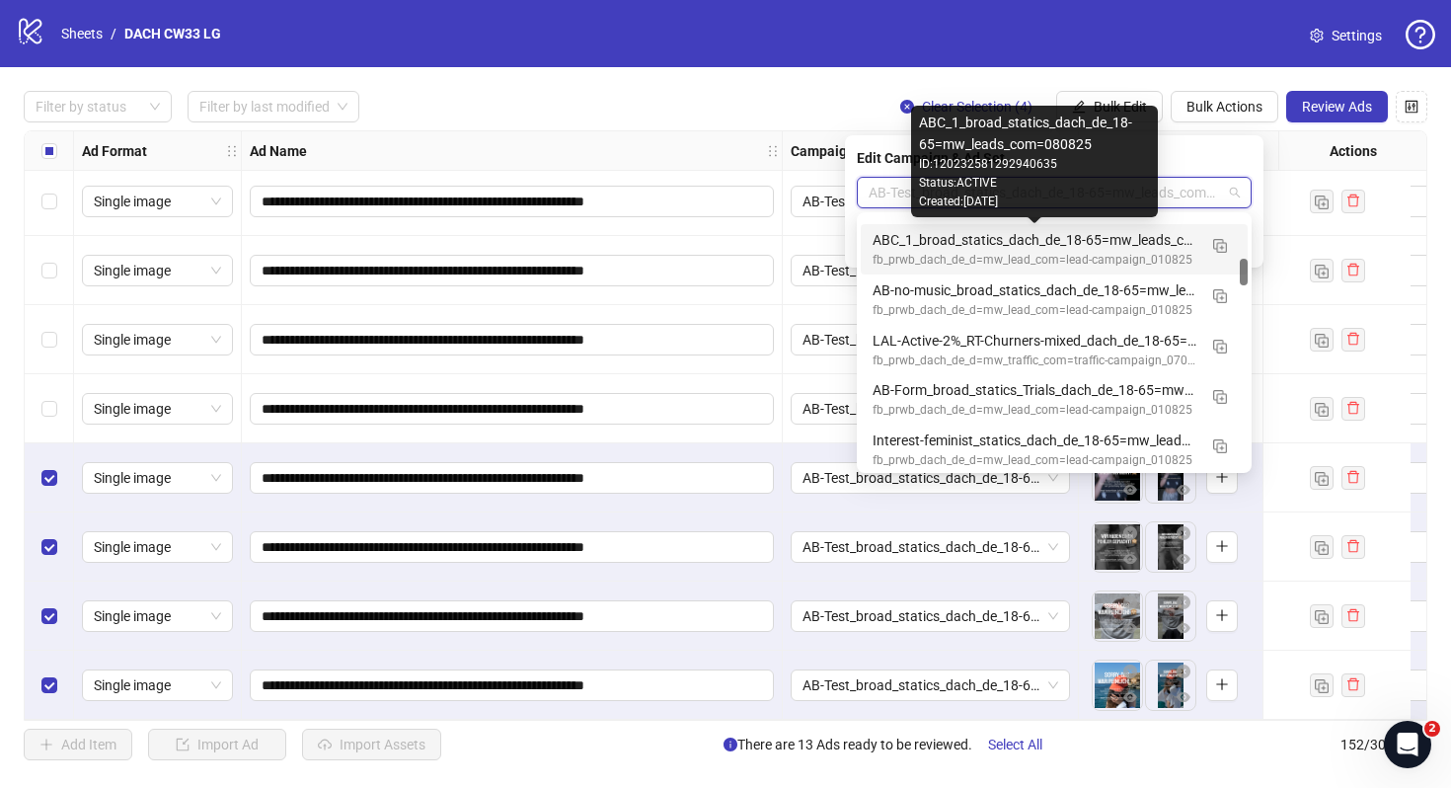
click at [1106, 234] on div "ABC_1_broad_statics_dach_de_18-65=mw_leads_com=080825" at bounding box center [1035, 240] width 324 height 22
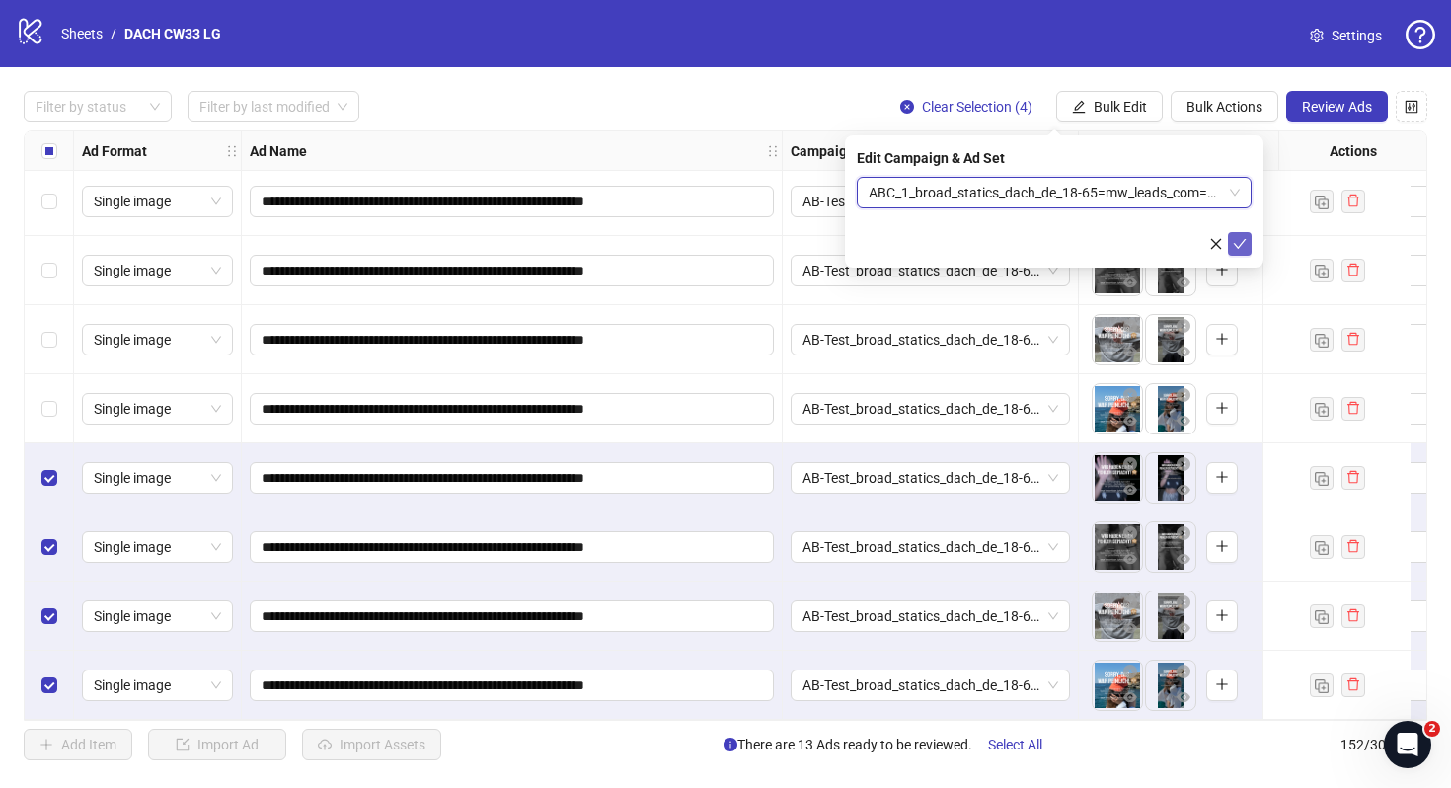
click at [1245, 241] on icon "check" at bounding box center [1240, 244] width 14 height 14
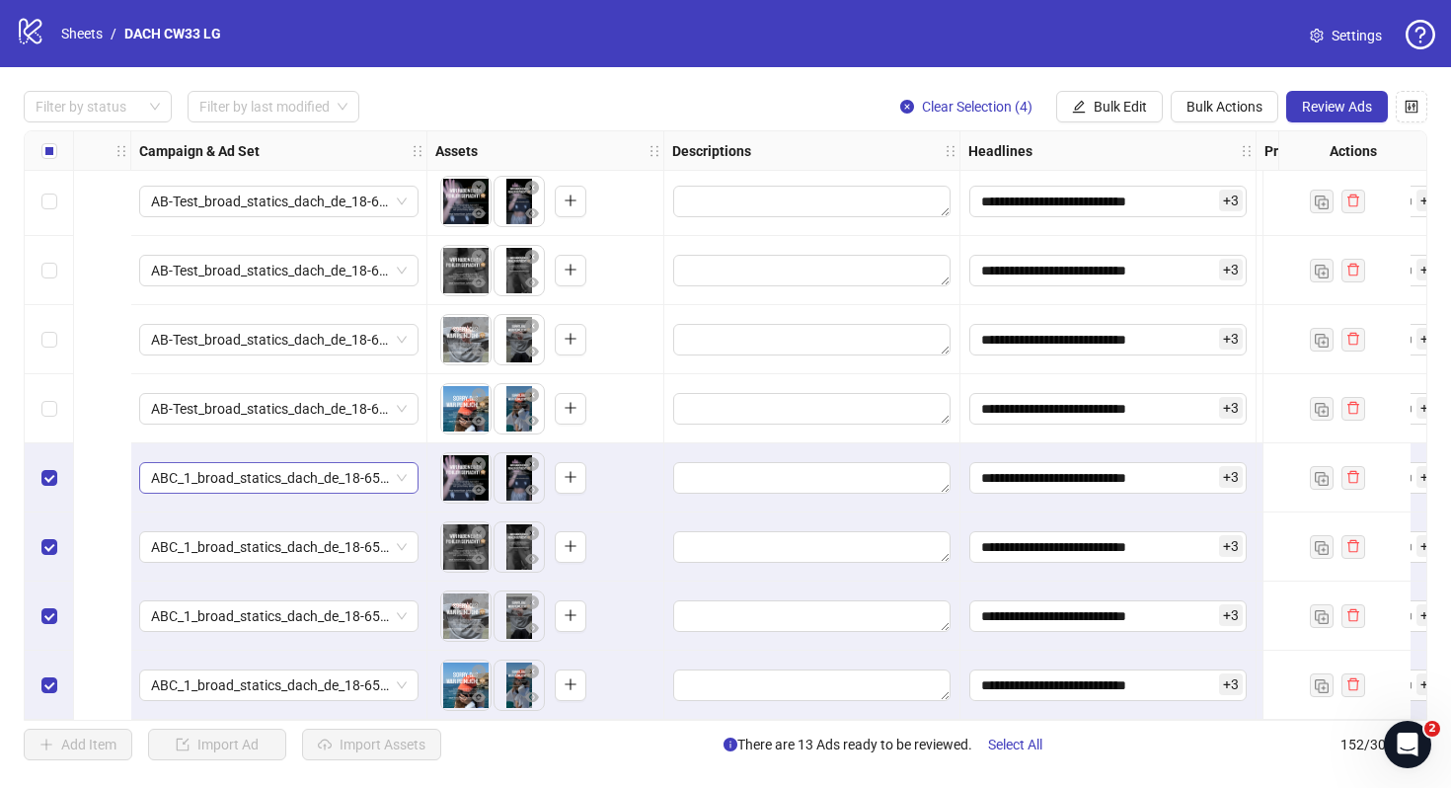
scroll to position [9963, 1169]
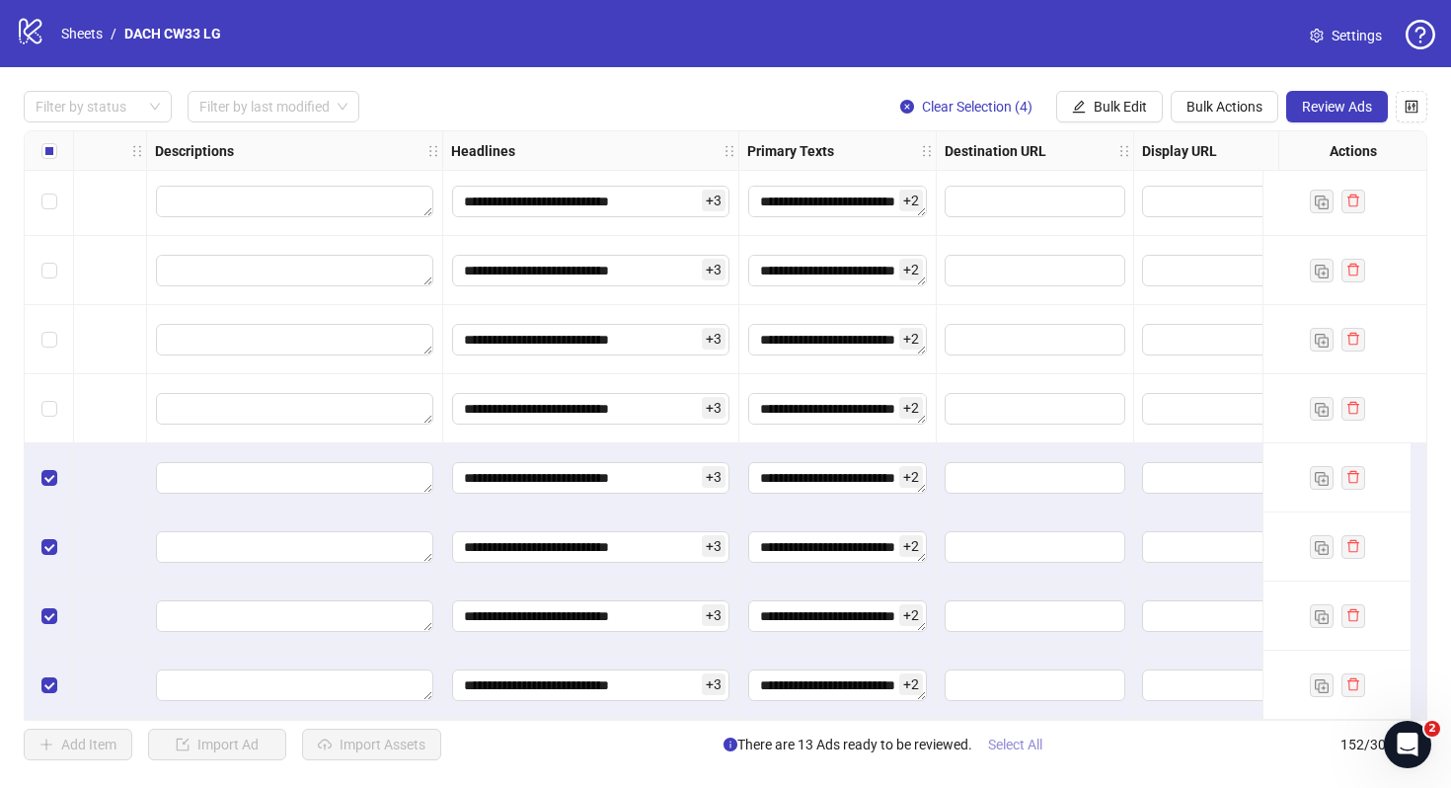
click at [1042, 750] on span "Select All" at bounding box center [1015, 744] width 54 height 16
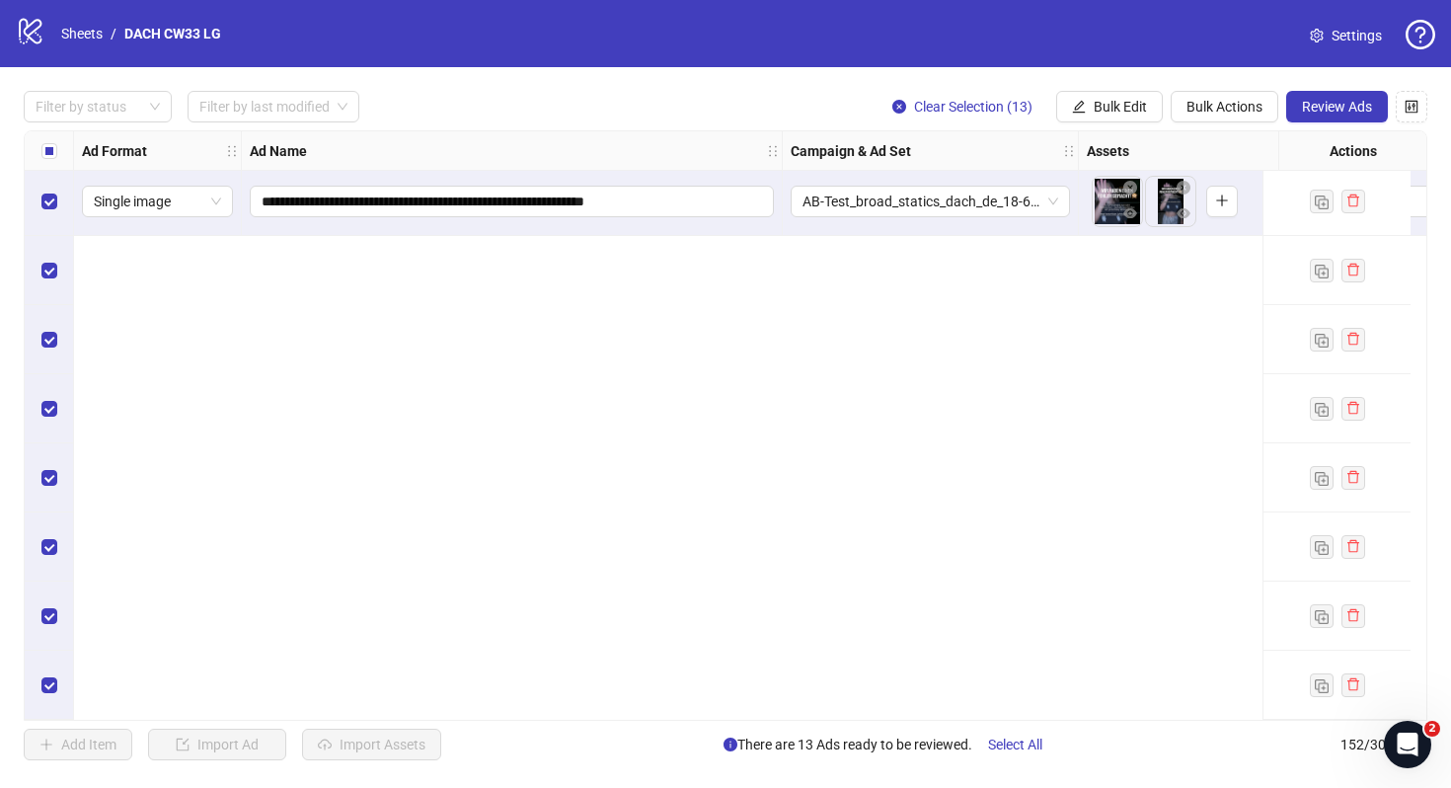
scroll to position [9352, 0]
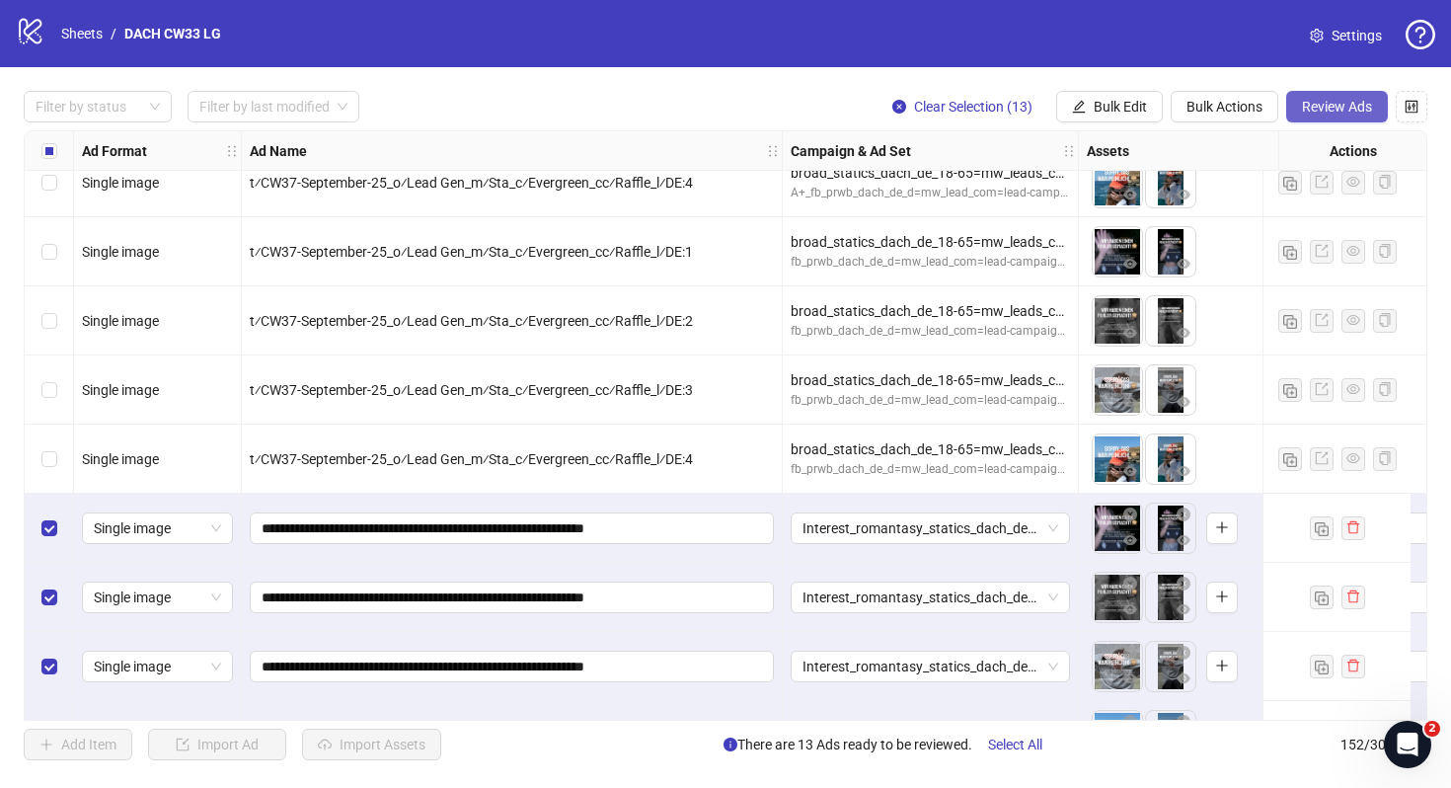
click at [1312, 106] on span "Review Ads" at bounding box center [1337, 107] width 70 height 16
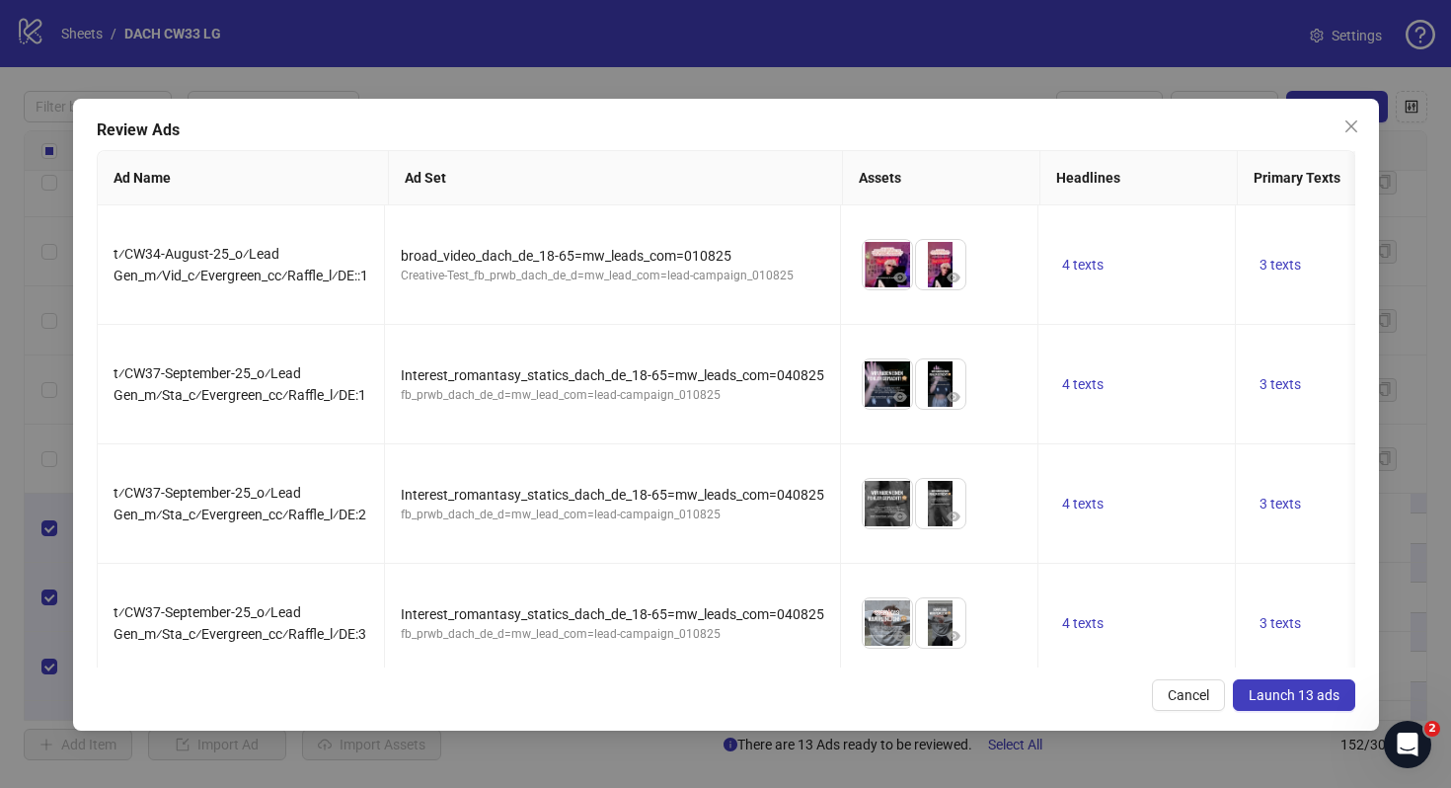
click at [1285, 691] on span "Launch 13 ads" at bounding box center [1294, 695] width 91 height 16
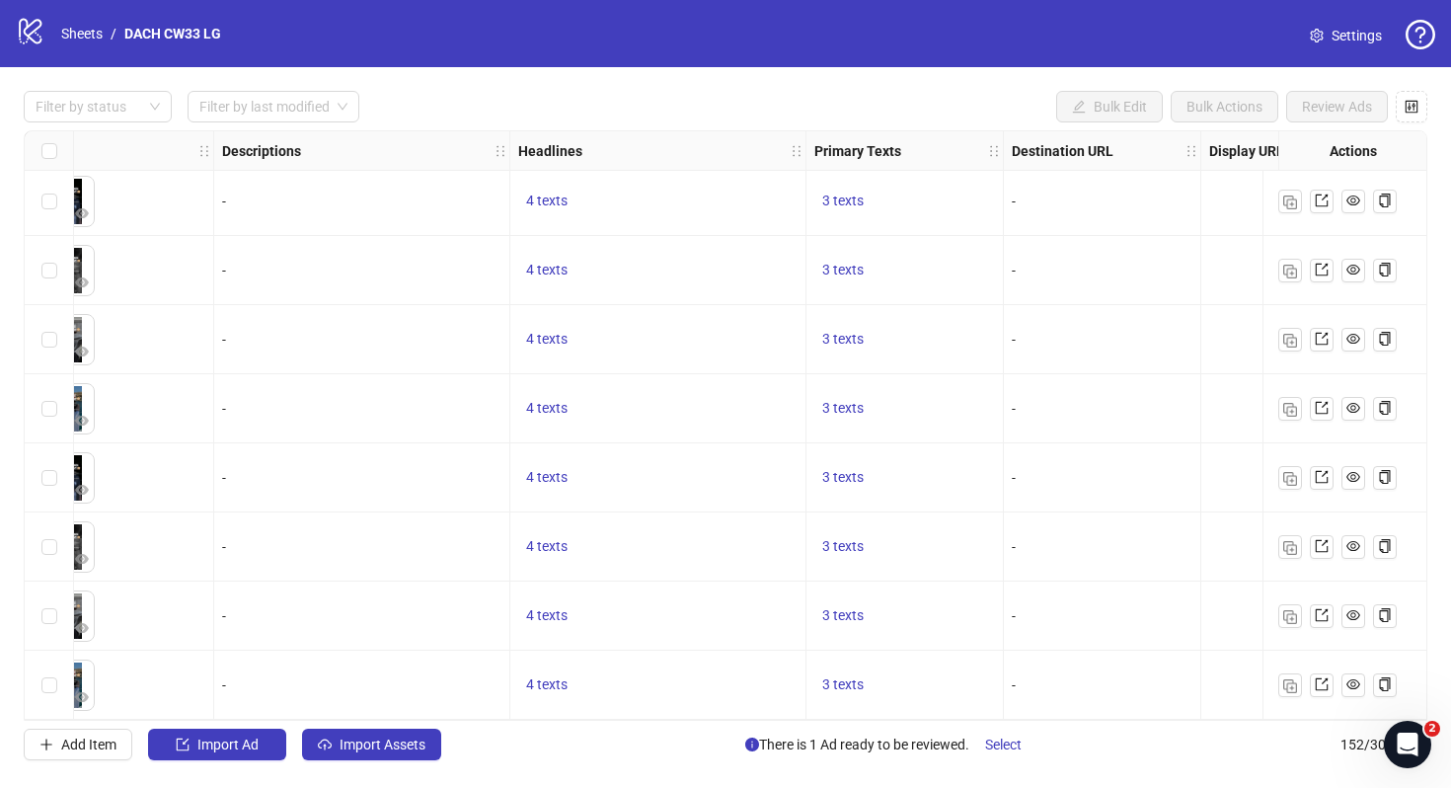
scroll to position [9963, 1124]
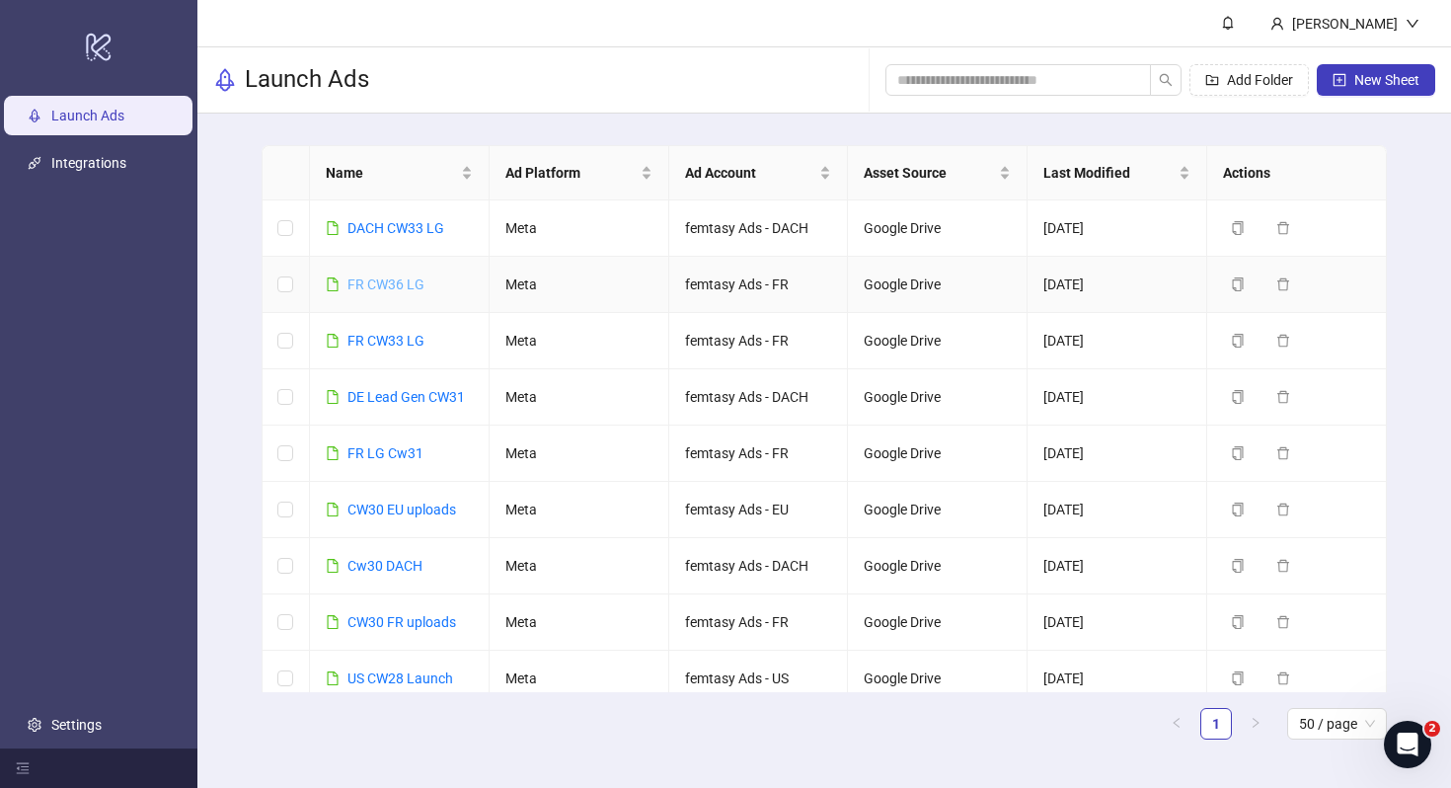
click at [392, 279] on link "FR CW36 LG" at bounding box center [385, 284] width 77 height 16
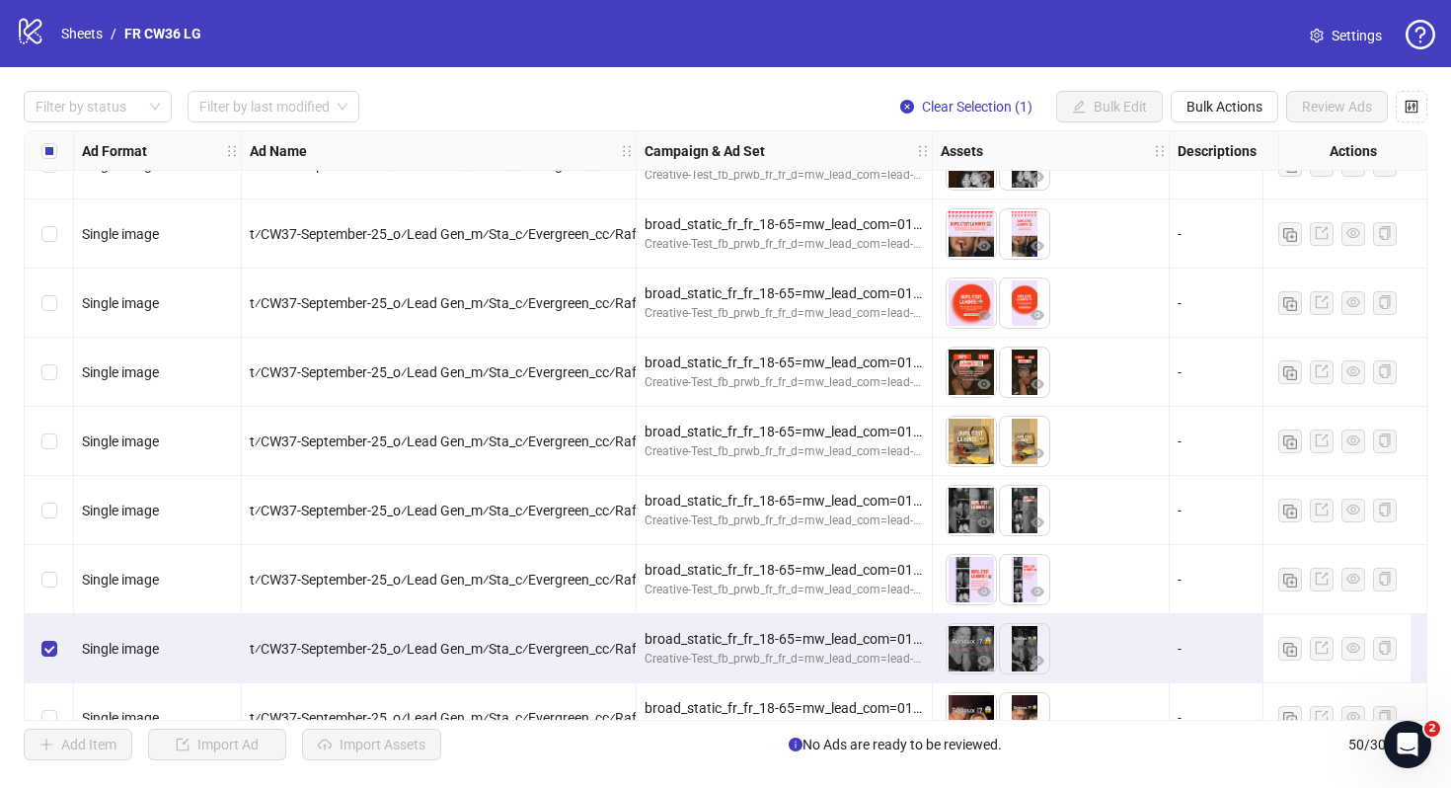
scroll to position [2866, 0]
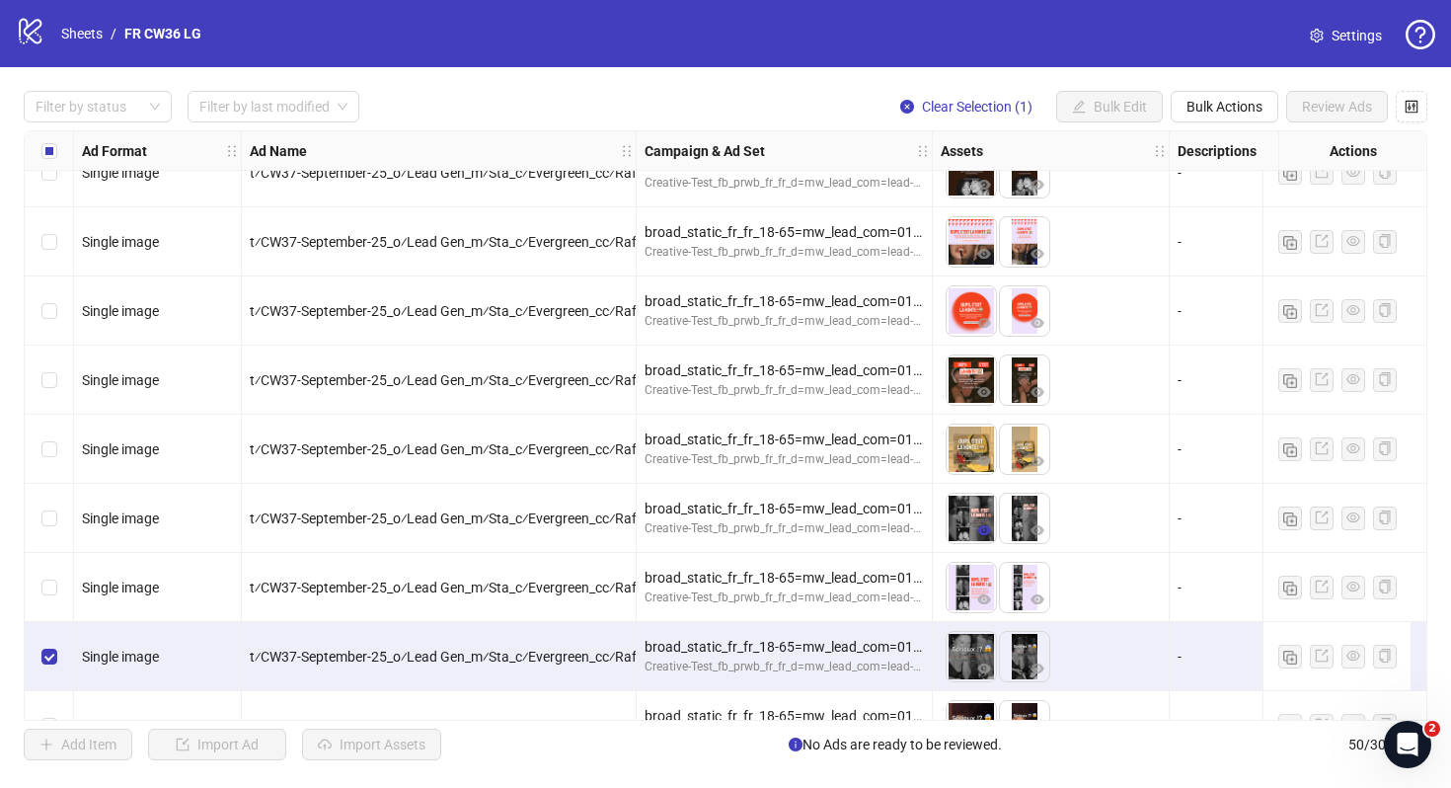
click at [982, 528] on icon "eye" at bounding box center [984, 530] width 14 height 14
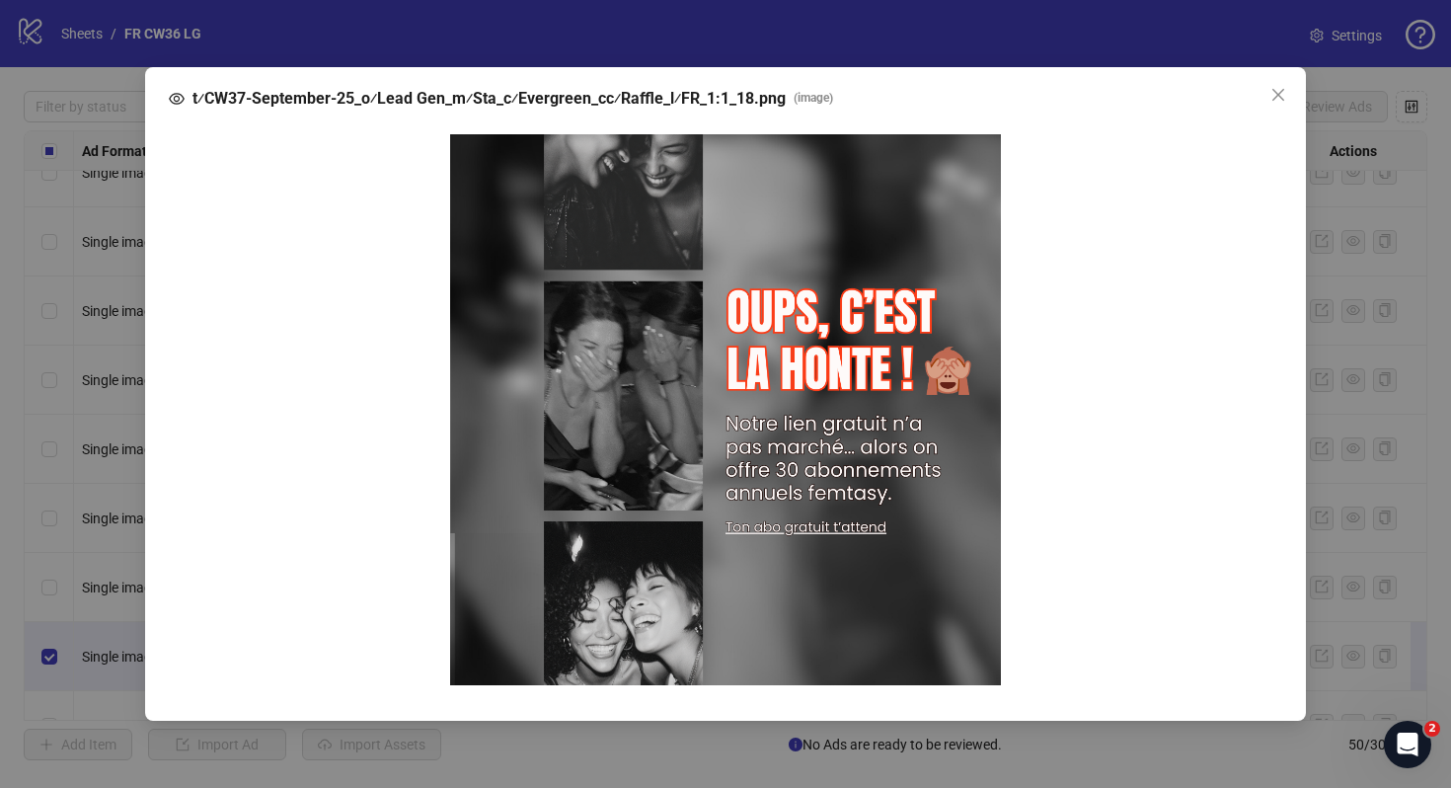
click at [1321, 406] on div "t⁄CW37-September-25_o⁄Lead Gen_m⁄Sta_c⁄Evergreen_cc⁄Raffle_l⁄FR_1:1_18.png ( im…" at bounding box center [725, 394] width 1451 height 788
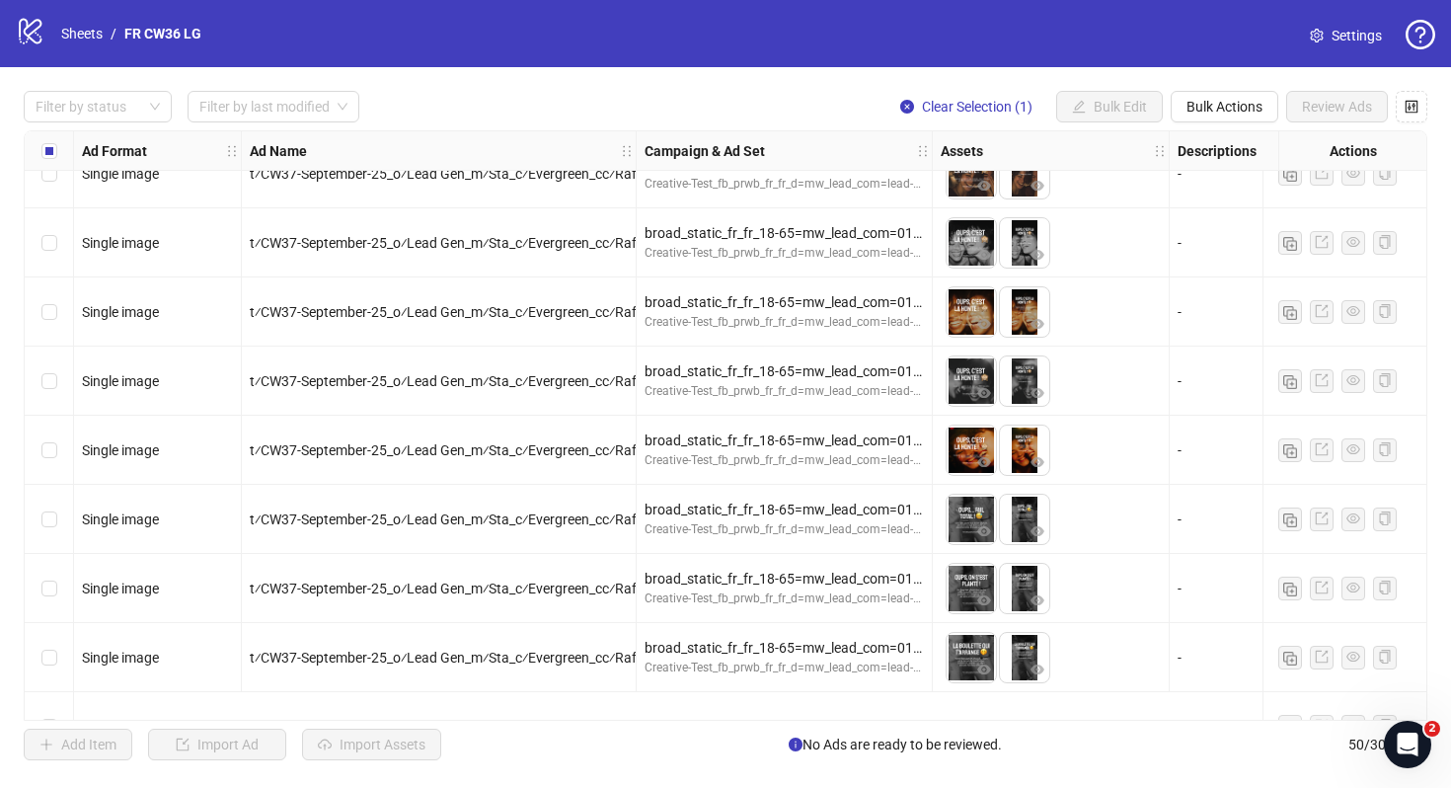
scroll to position [1902, 0]
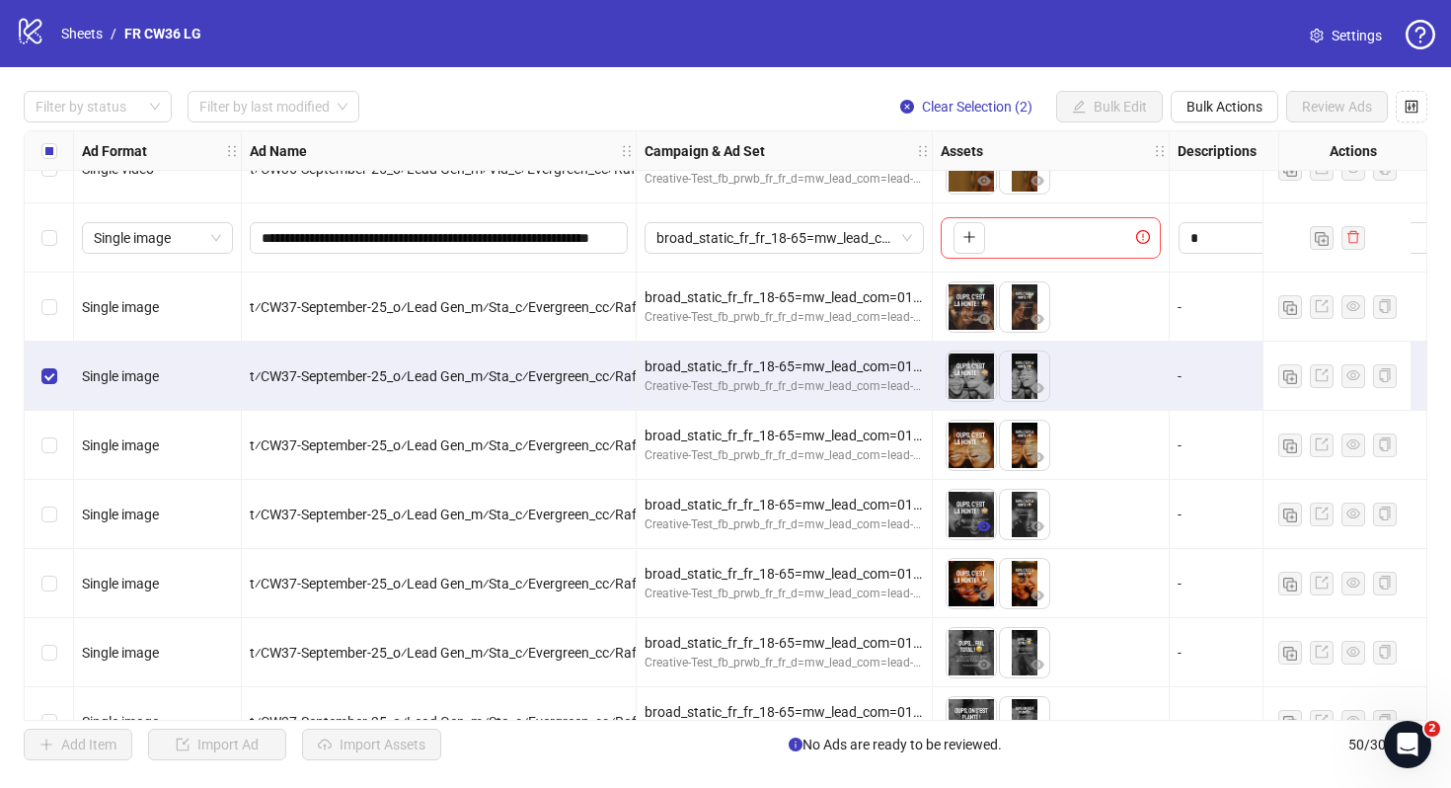
click at [987, 533] on span "button" at bounding box center [984, 526] width 14 height 16
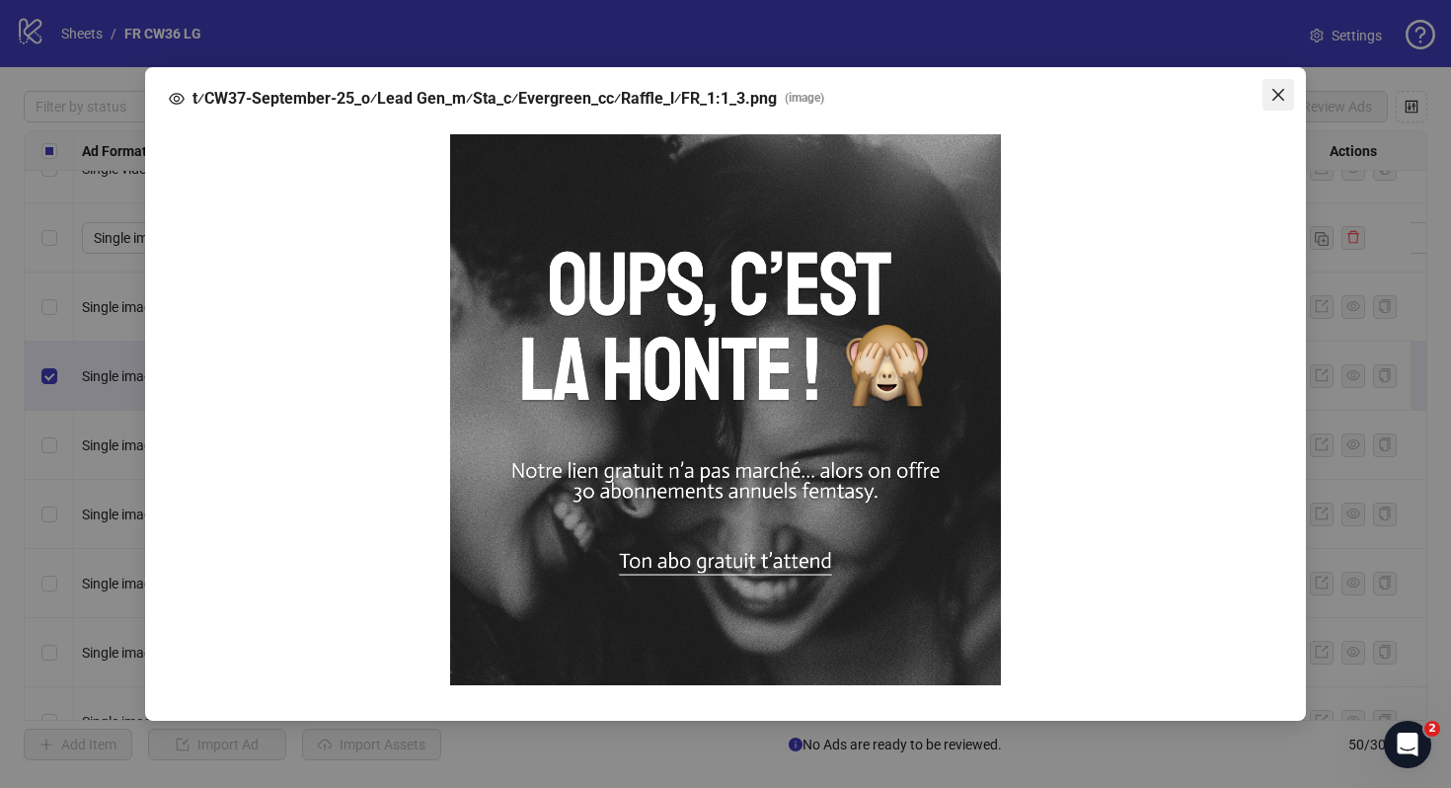
click at [1275, 91] on icon "close" at bounding box center [1278, 95] width 12 height 12
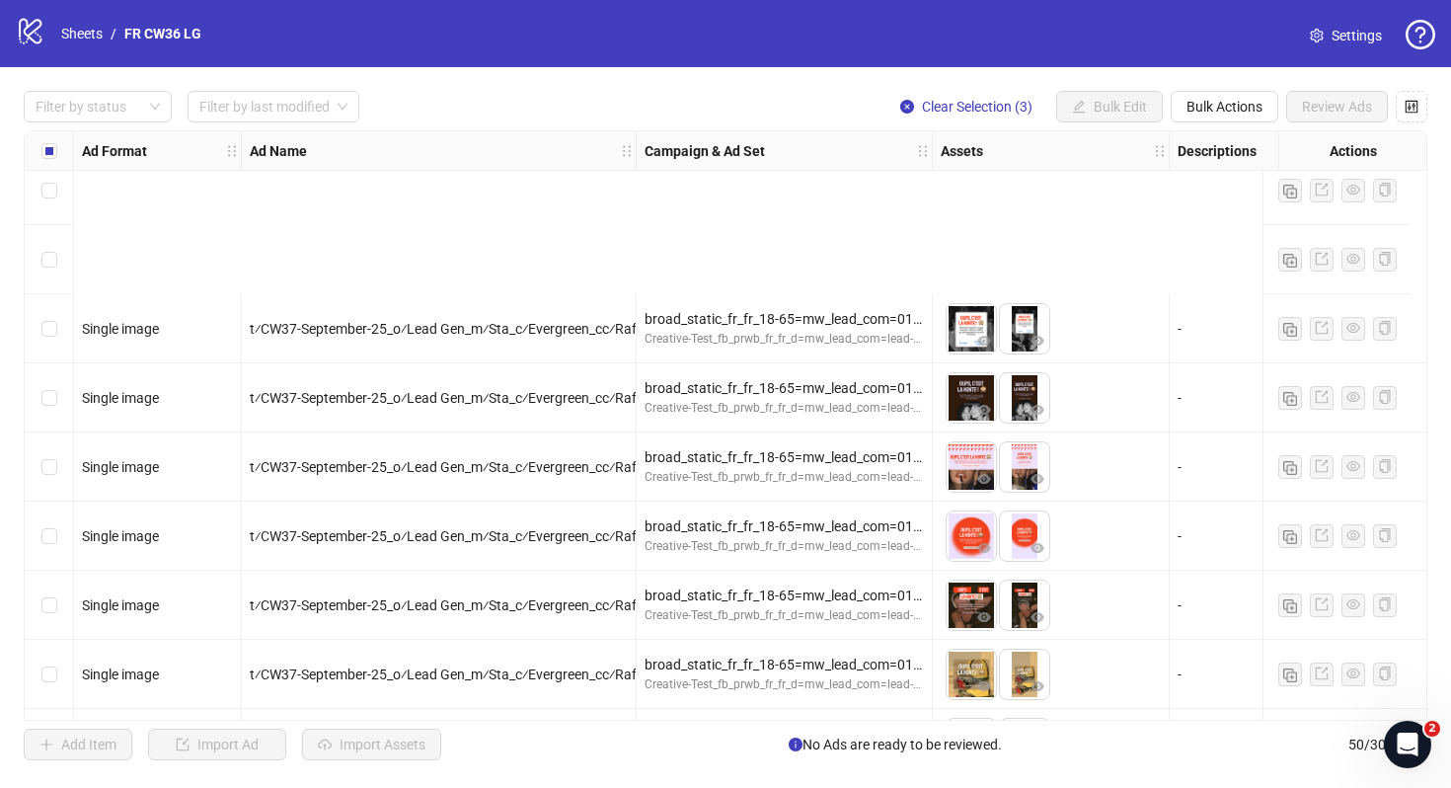
scroll to position [2914, 0]
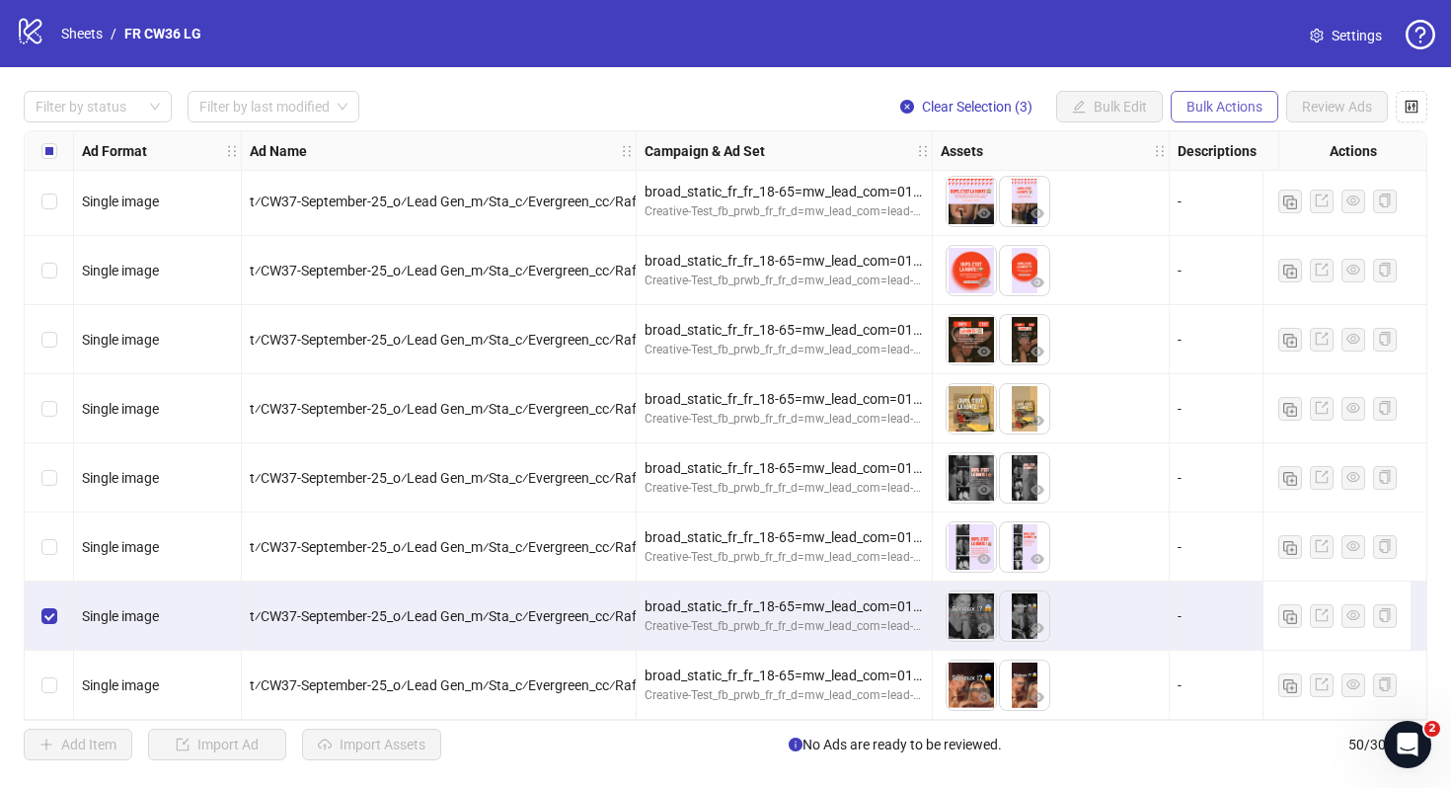
click at [1221, 111] on span "Bulk Actions" at bounding box center [1225, 107] width 76 height 16
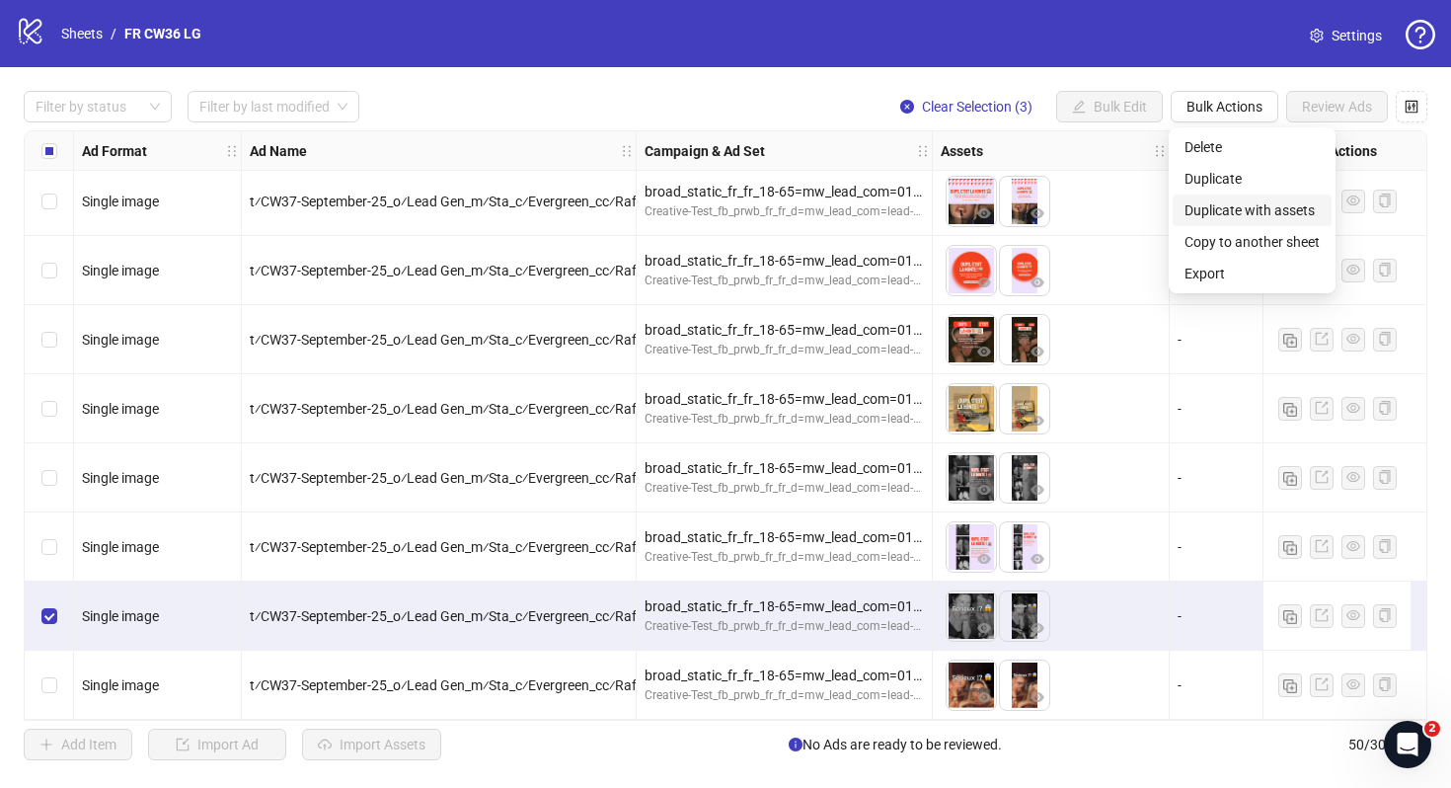
click at [1298, 213] on span "Duplicate with assets" at bounding box center [1252, 210] width 135 height 22
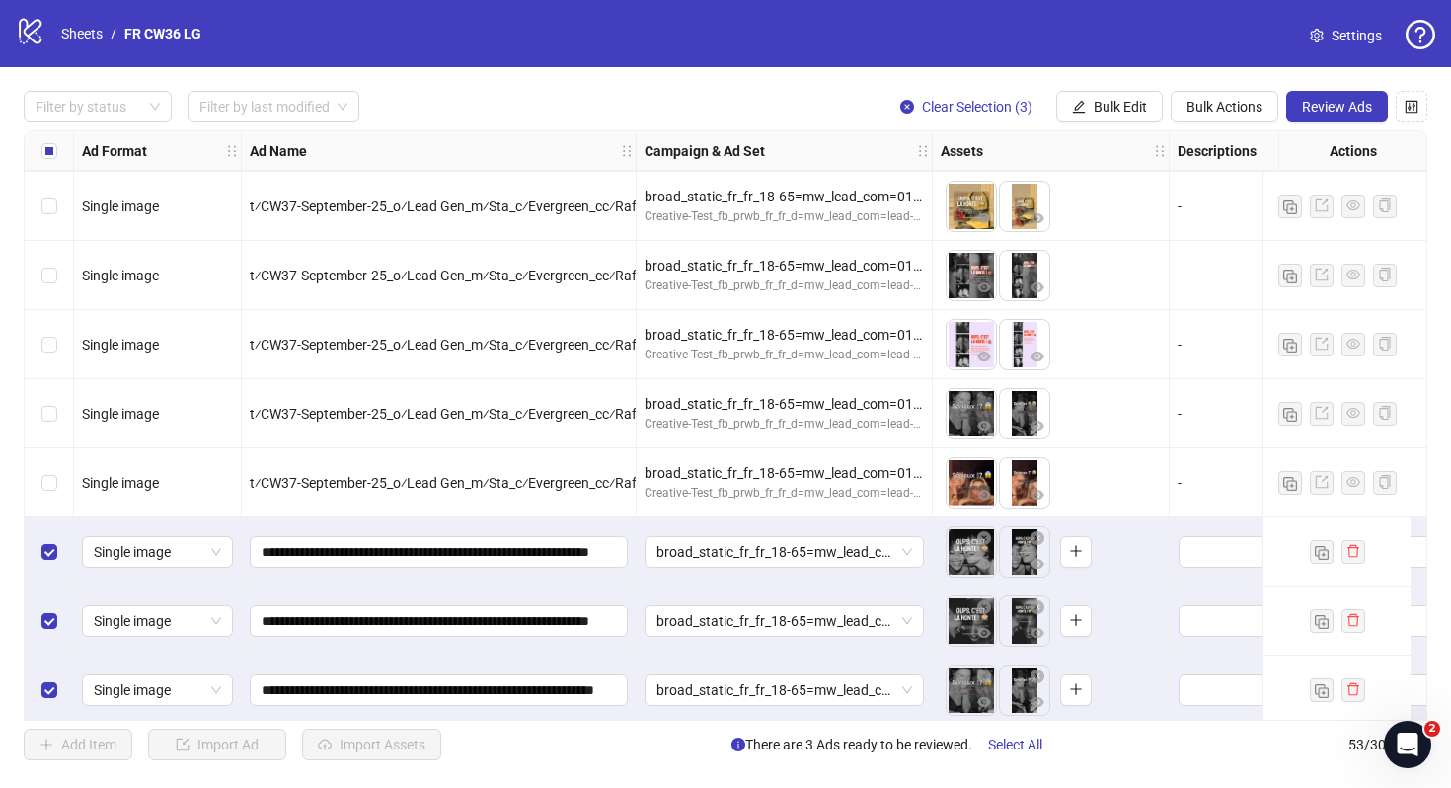
scroll to position [3121, 0]
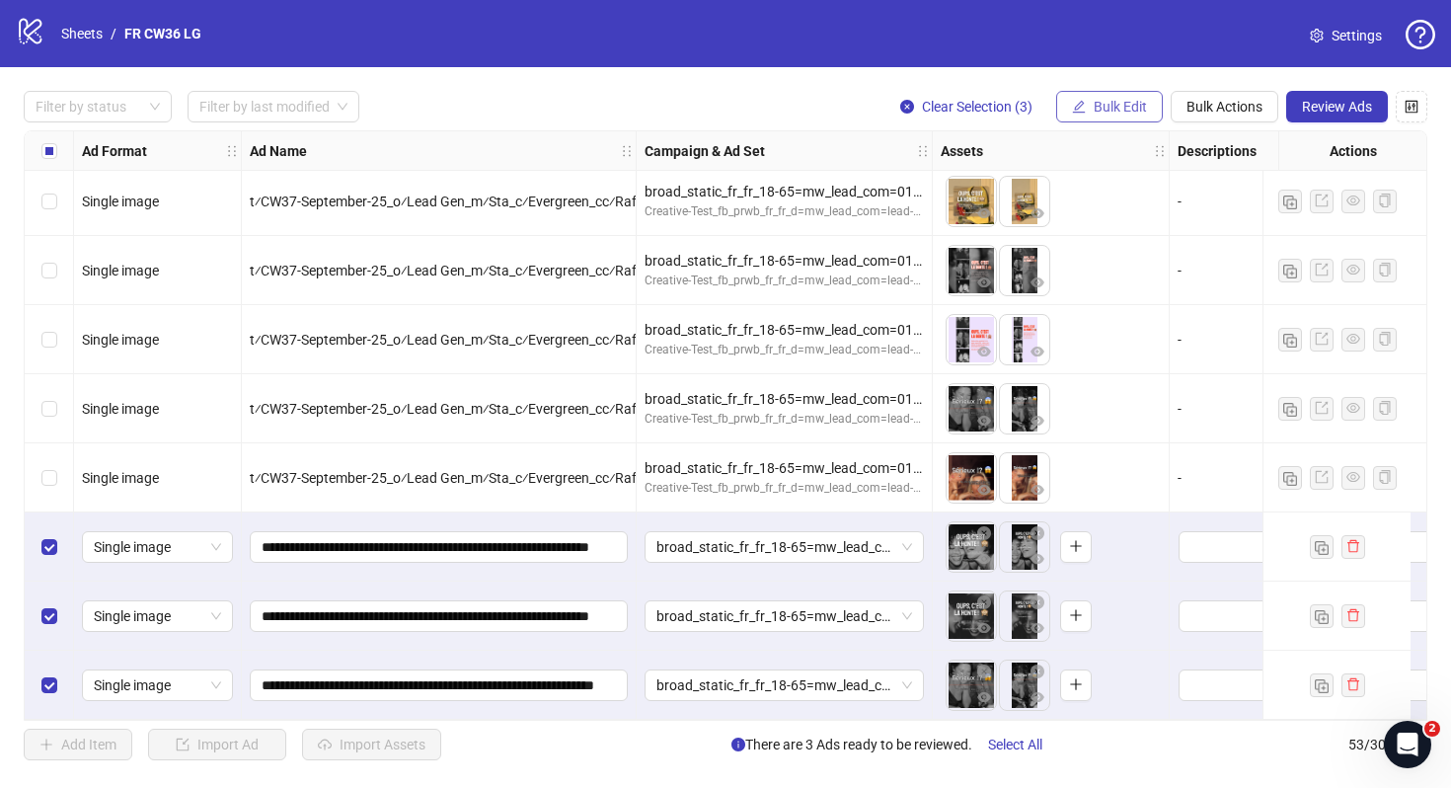
click at [1135, 93] on button "Bulk Edit" at bounding box center [1109, 107] width 107 height 32
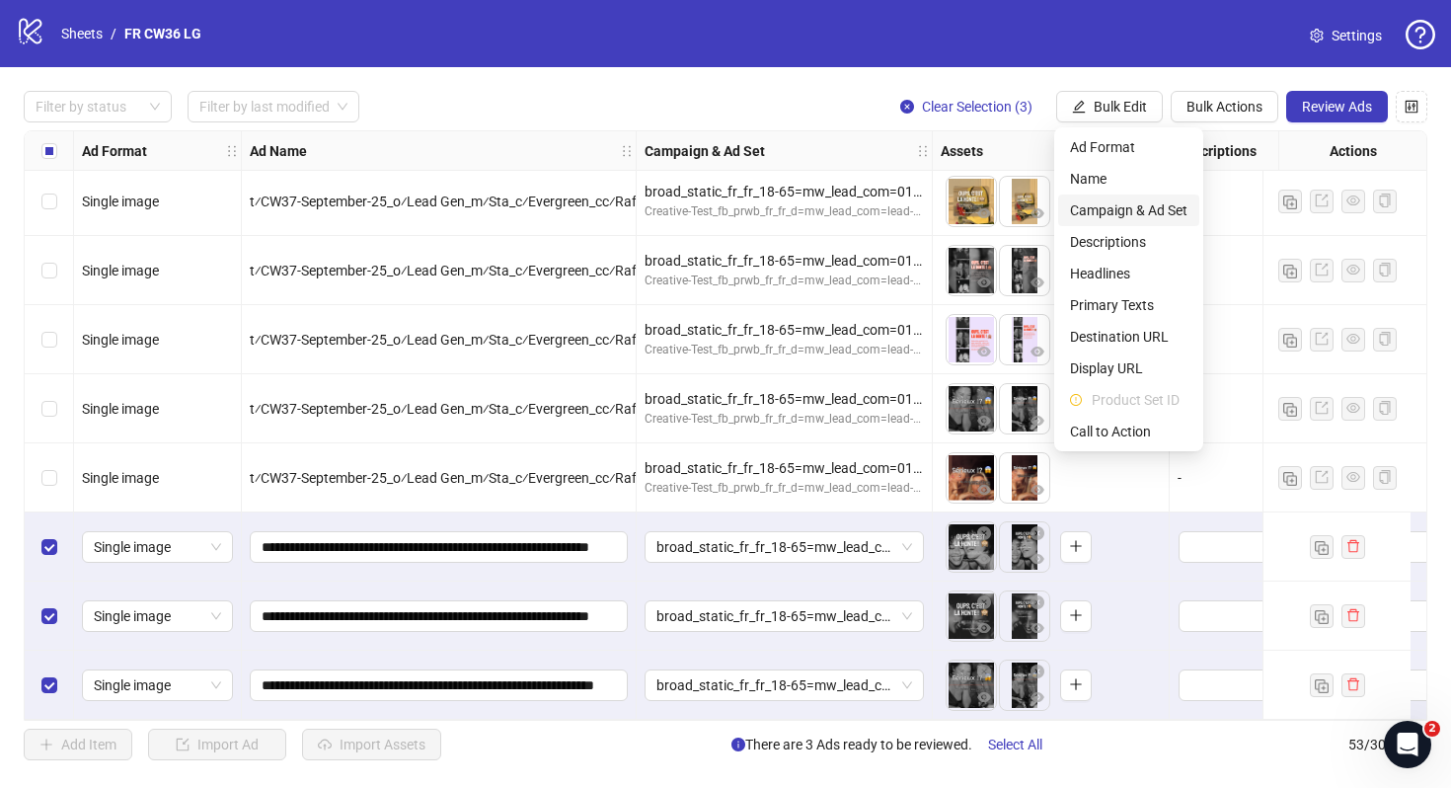
click at [1132, 209] on span "Campaign & Ad Set" at bounding box center [1128, 210] width 117 height 22
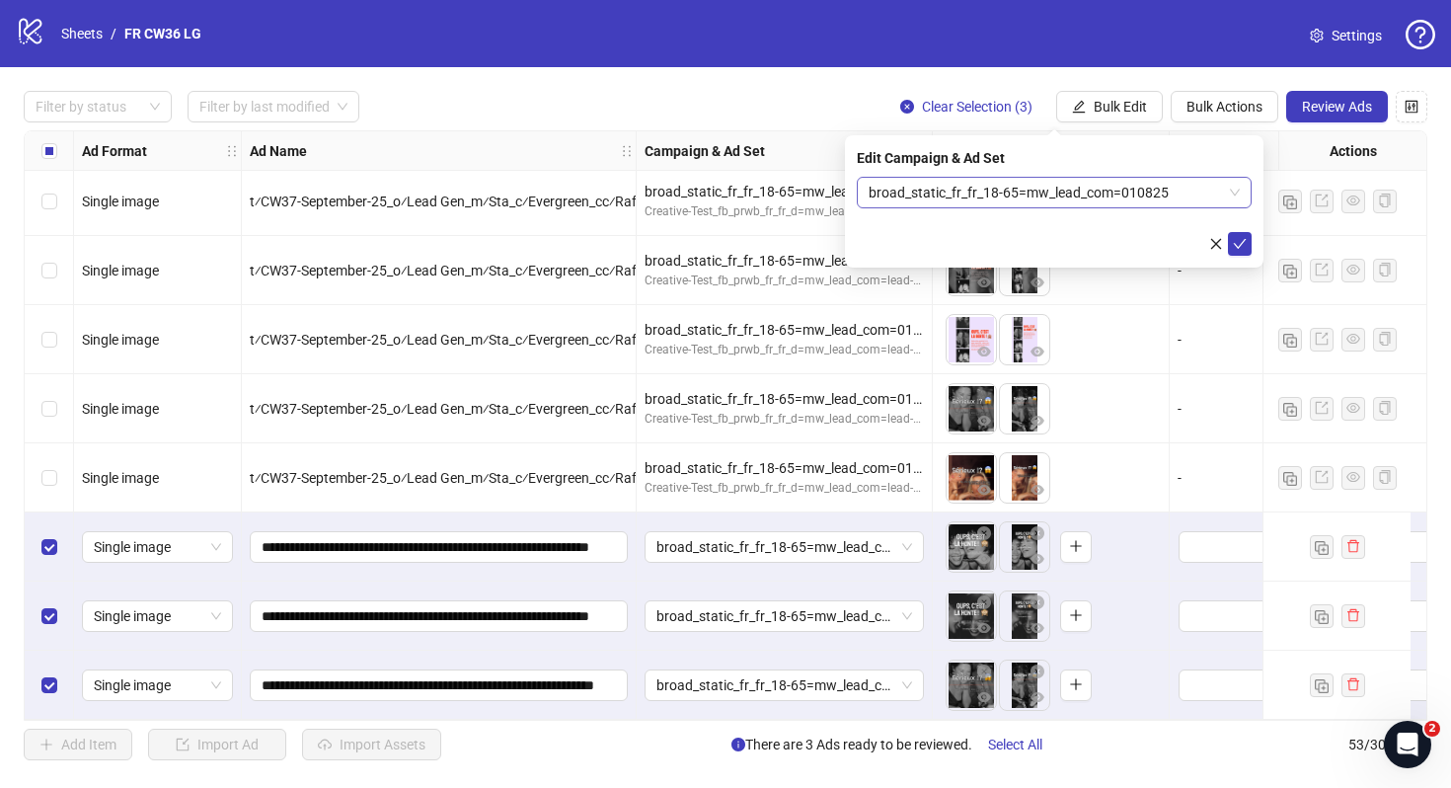
click at [1015, 203] on span "broad_static_fr_fr_18-65=mw_lead_com=010825" at bounding box center [1054, 193] width 371 height 30
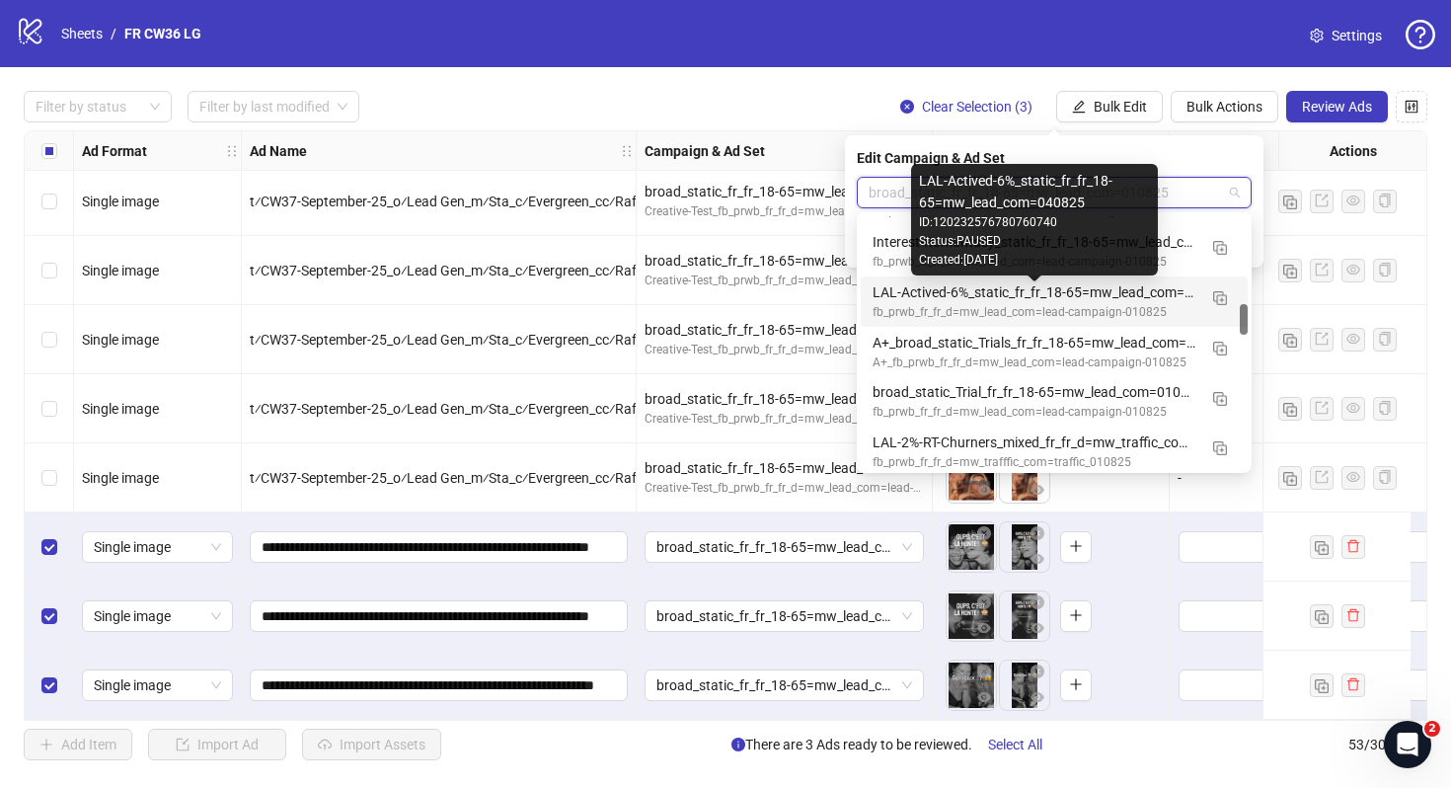
scroll to position [702, 0]
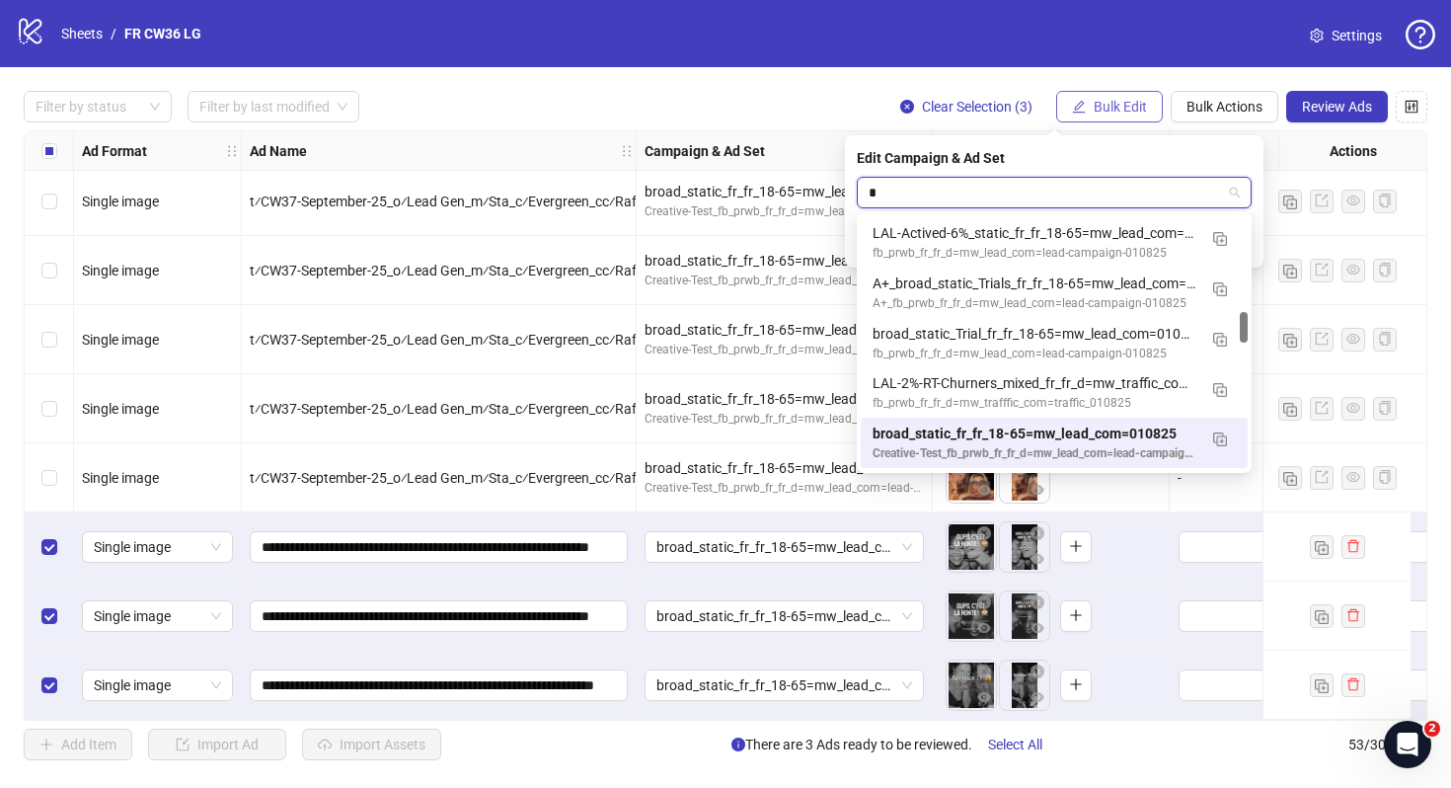
type input "**"
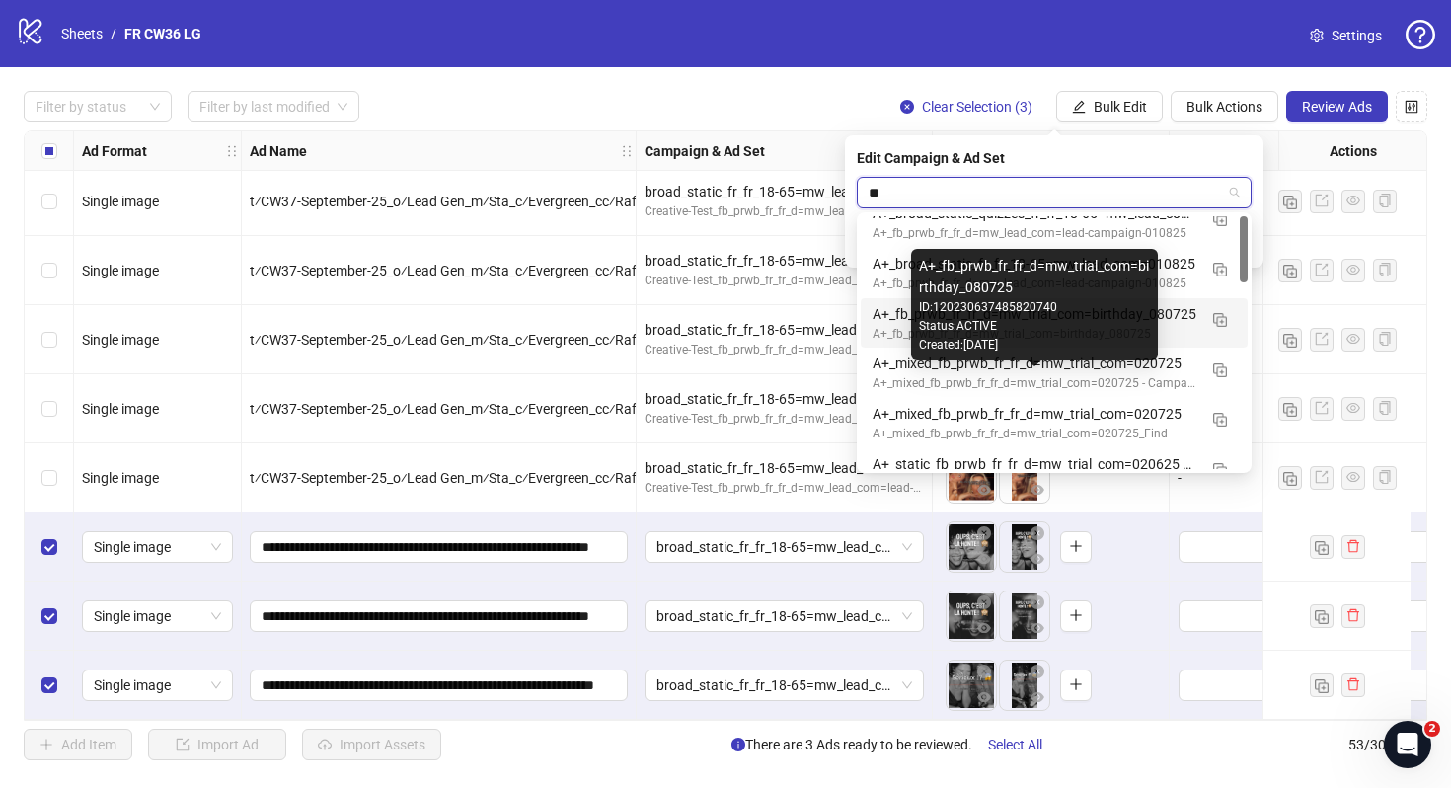
scroll to position [0, 0]
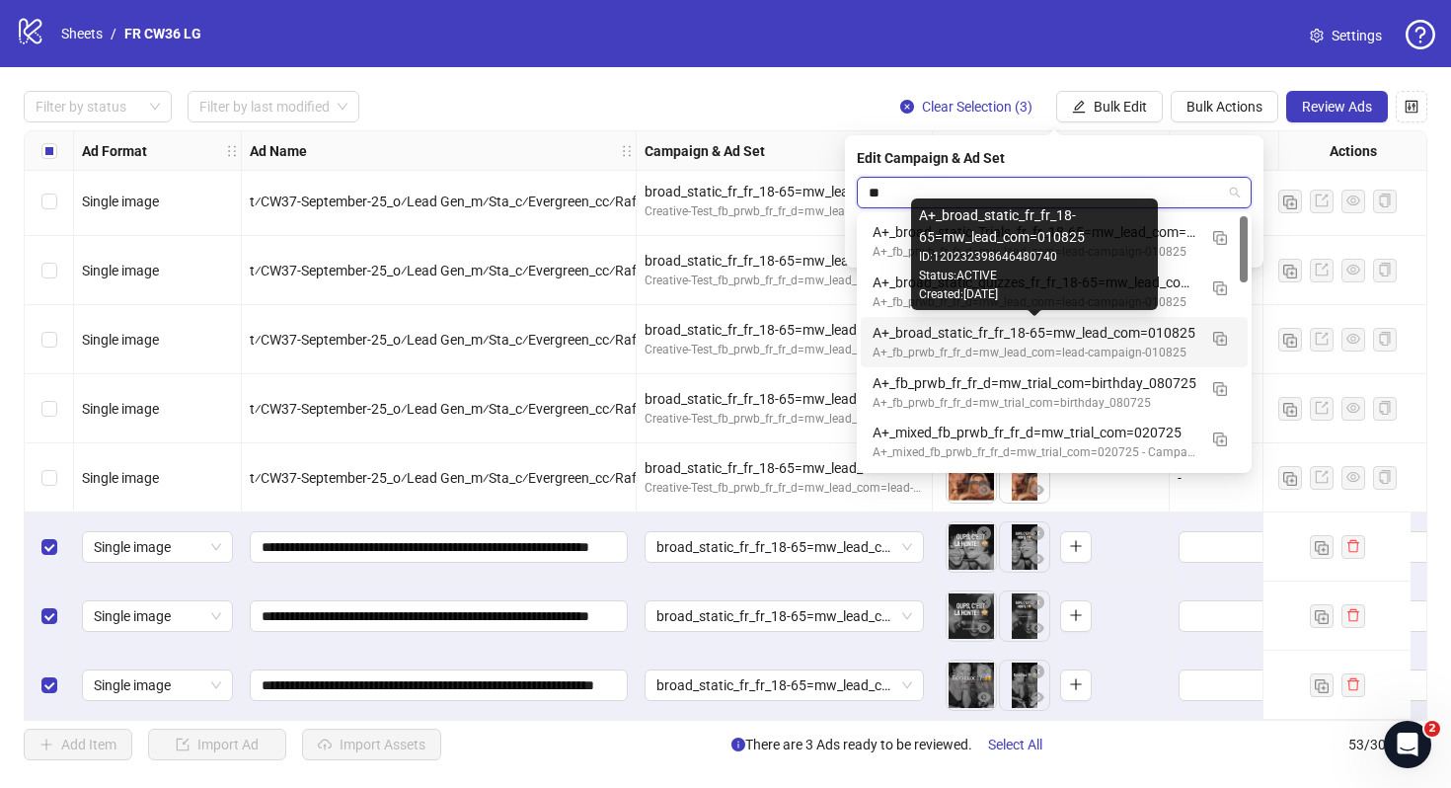
click at [1078, 333] on div "A+_broad_static_fr_fr_18-65=mw_lead_com=010825" at bounding box center [1035, 333] width 324 height 22
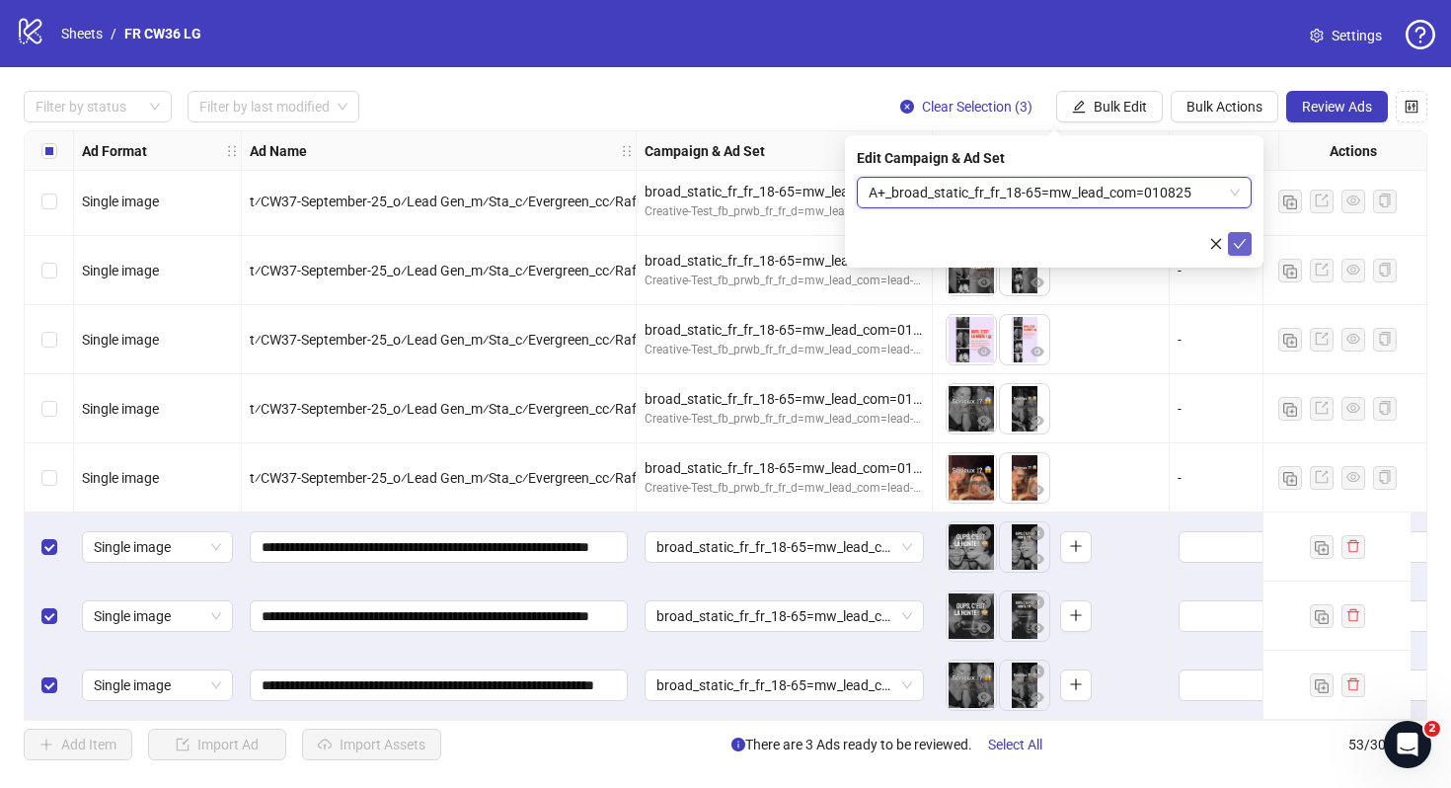
click at [1241, 245] on icon "check" at bounding box center [1240, 244] width 14 height 14
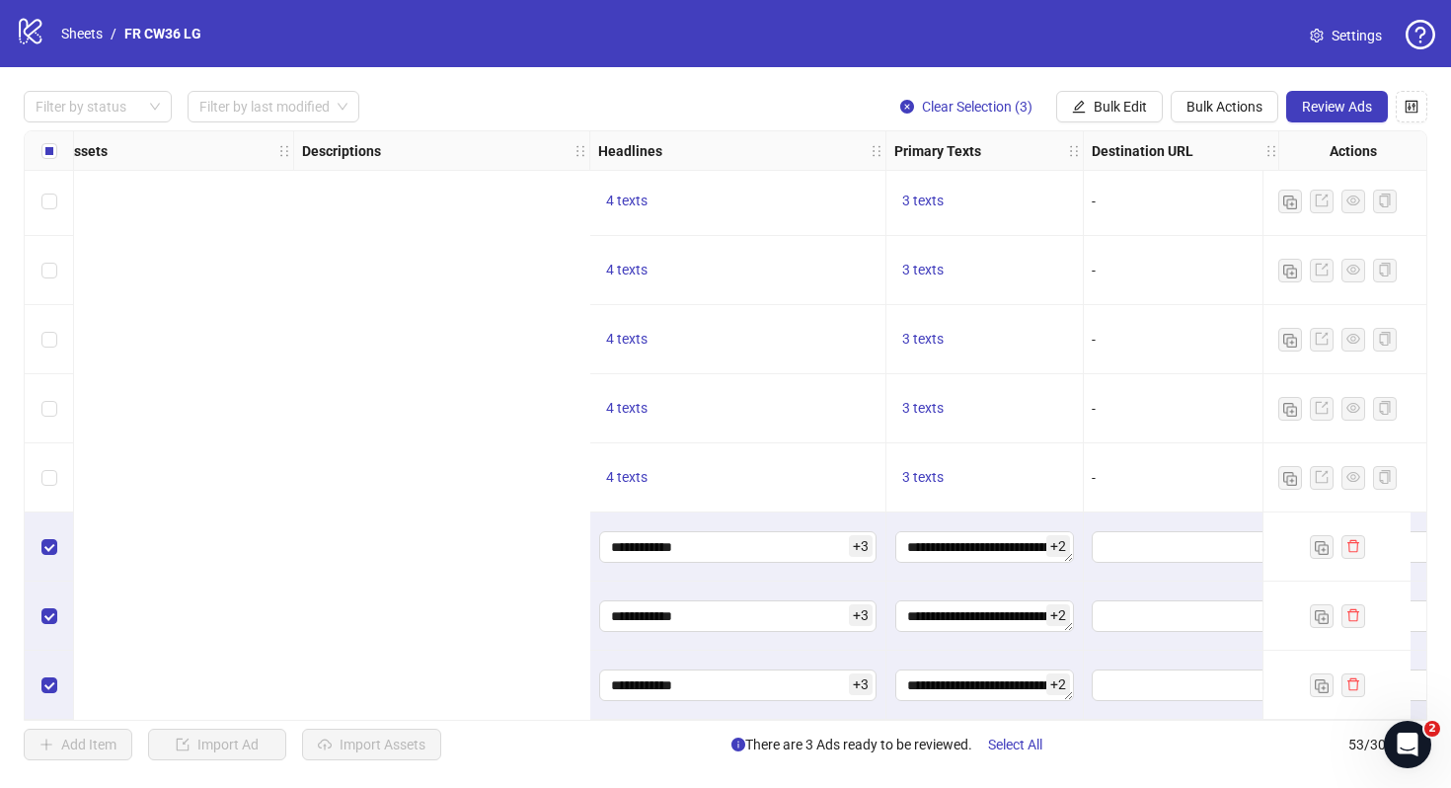
scroll to position [3121, 1842]
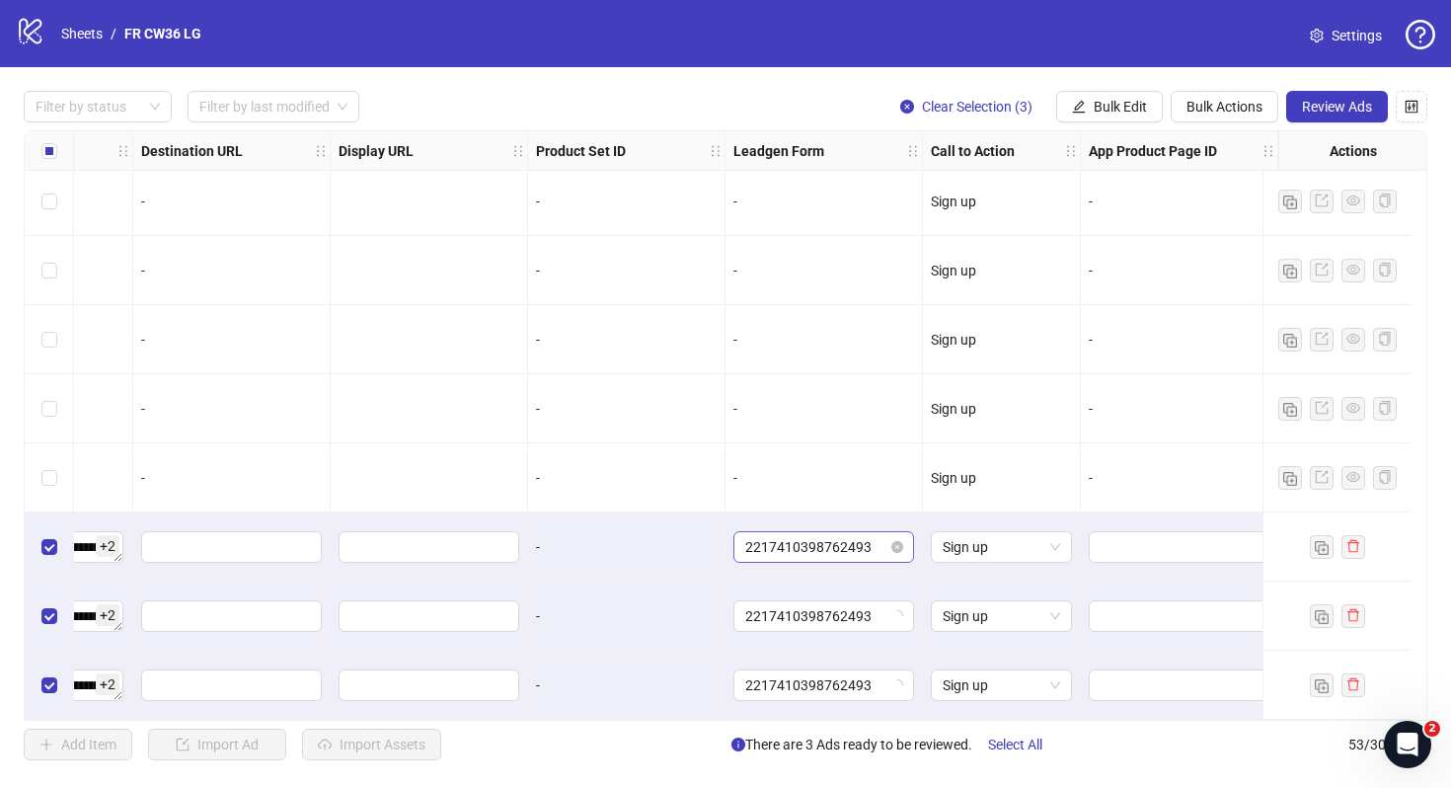
click at [831, 541] on span "2217410398762493" at bounding box center [823, 547] width 157 height 30
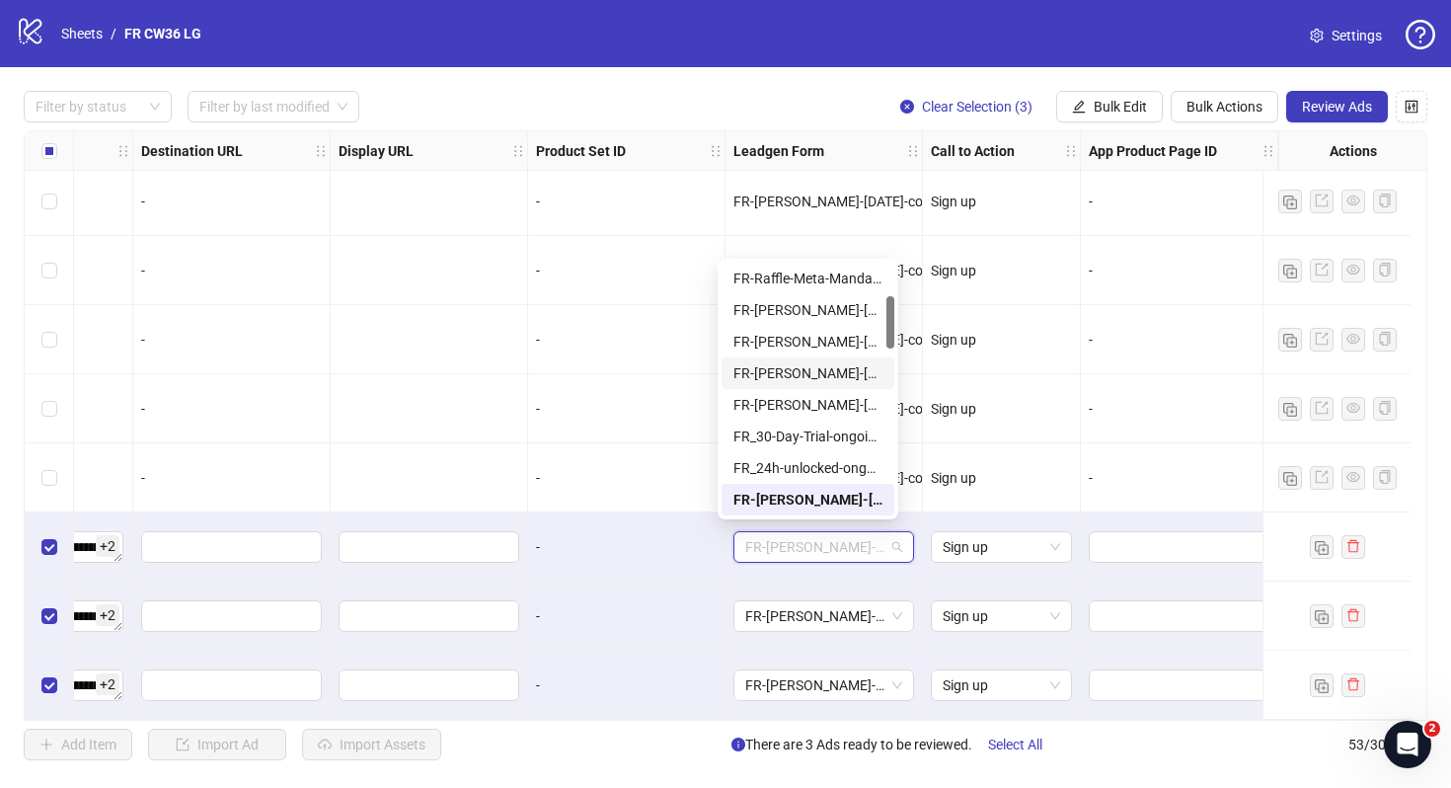
scroll to position [0, 0]
click at [833, 286] on div "FR-Raffle-Meta-A+" at bounding box center [807, 279] width 149 height 22
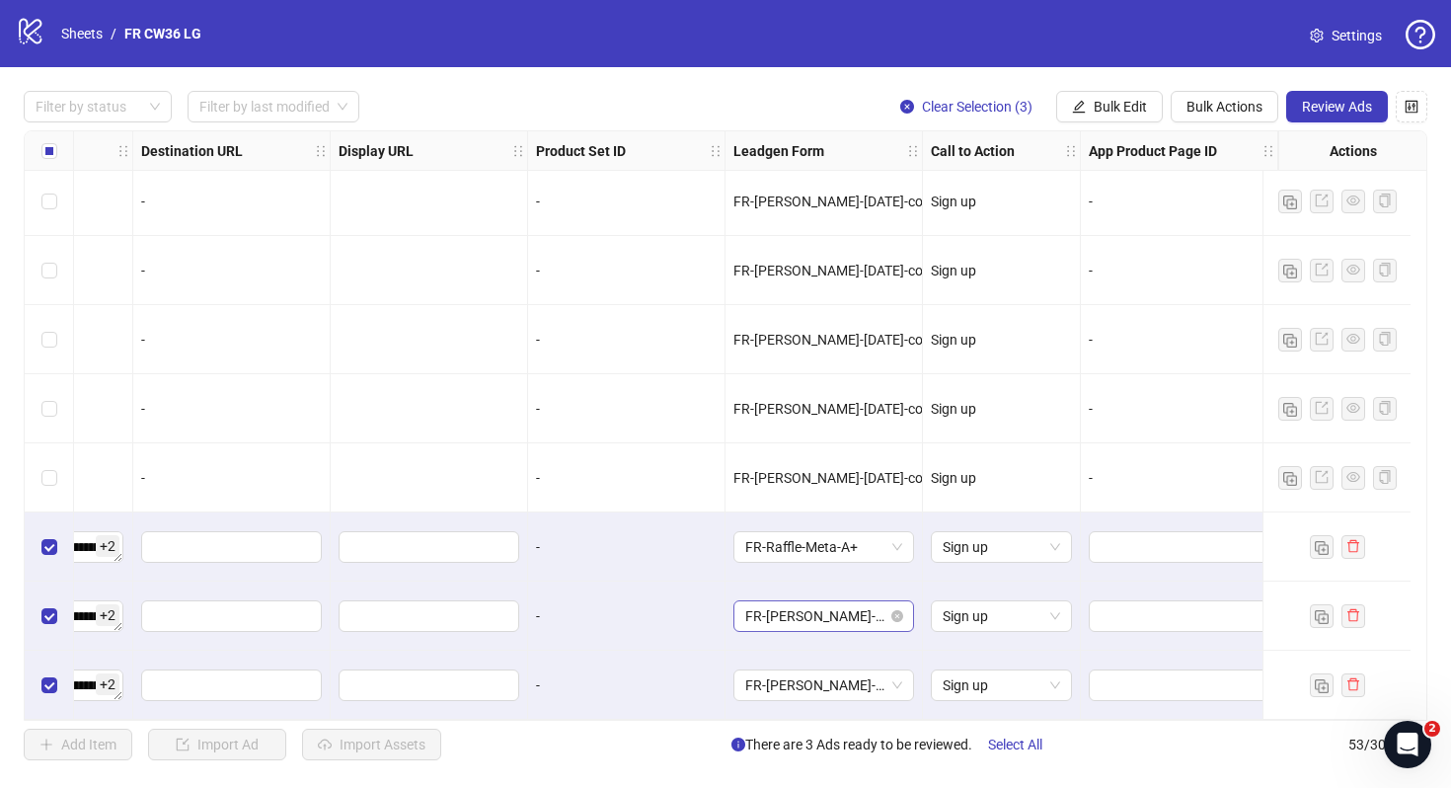
click at [819, 610] on span "FR-[PERSON_NAME]-[DATE]-copy-good" at bounding box center [823, 616] width 157 height 30
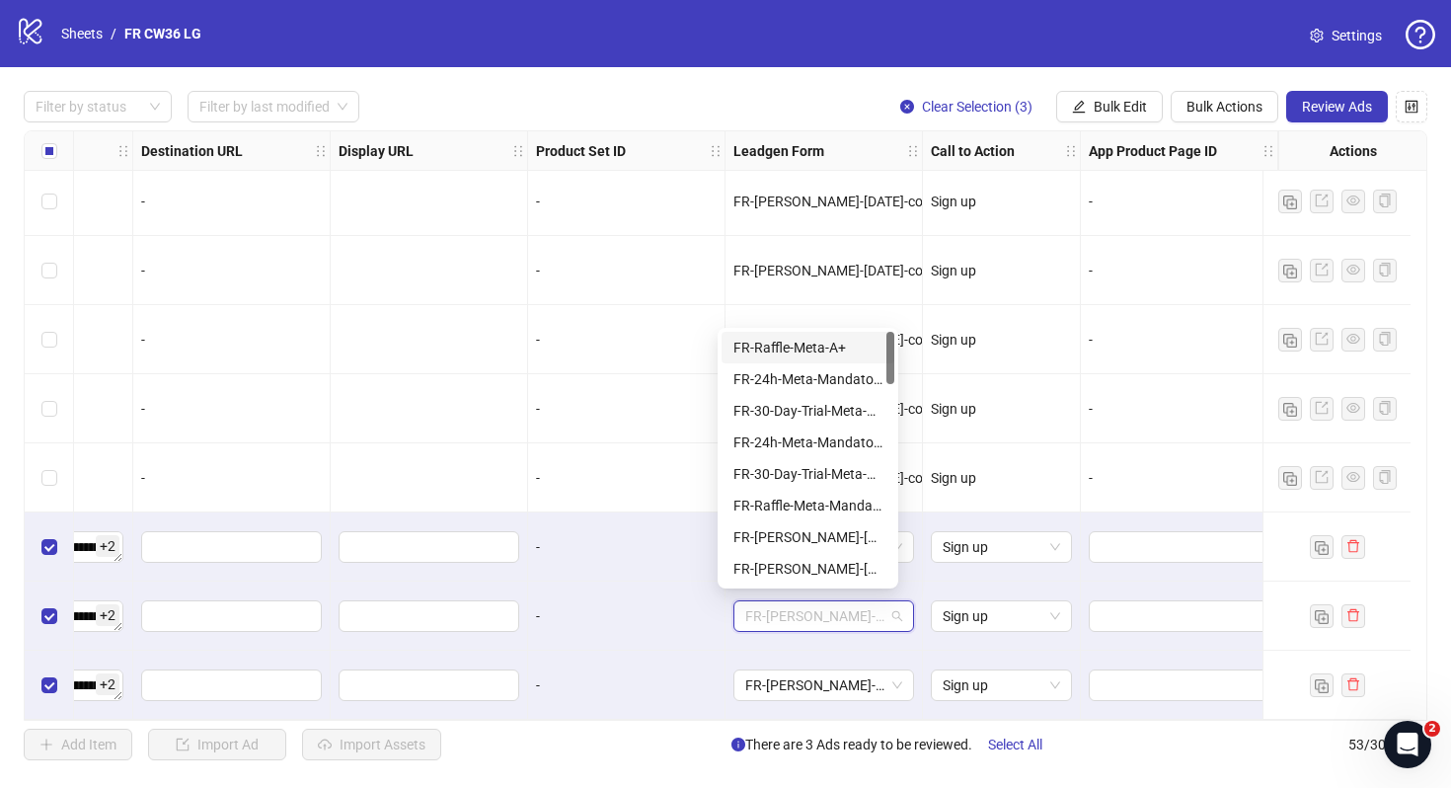
click at [845, 339] on div "FR-Raffle-Meta-A+" at bounding box center [807, 348] width 149 height 22
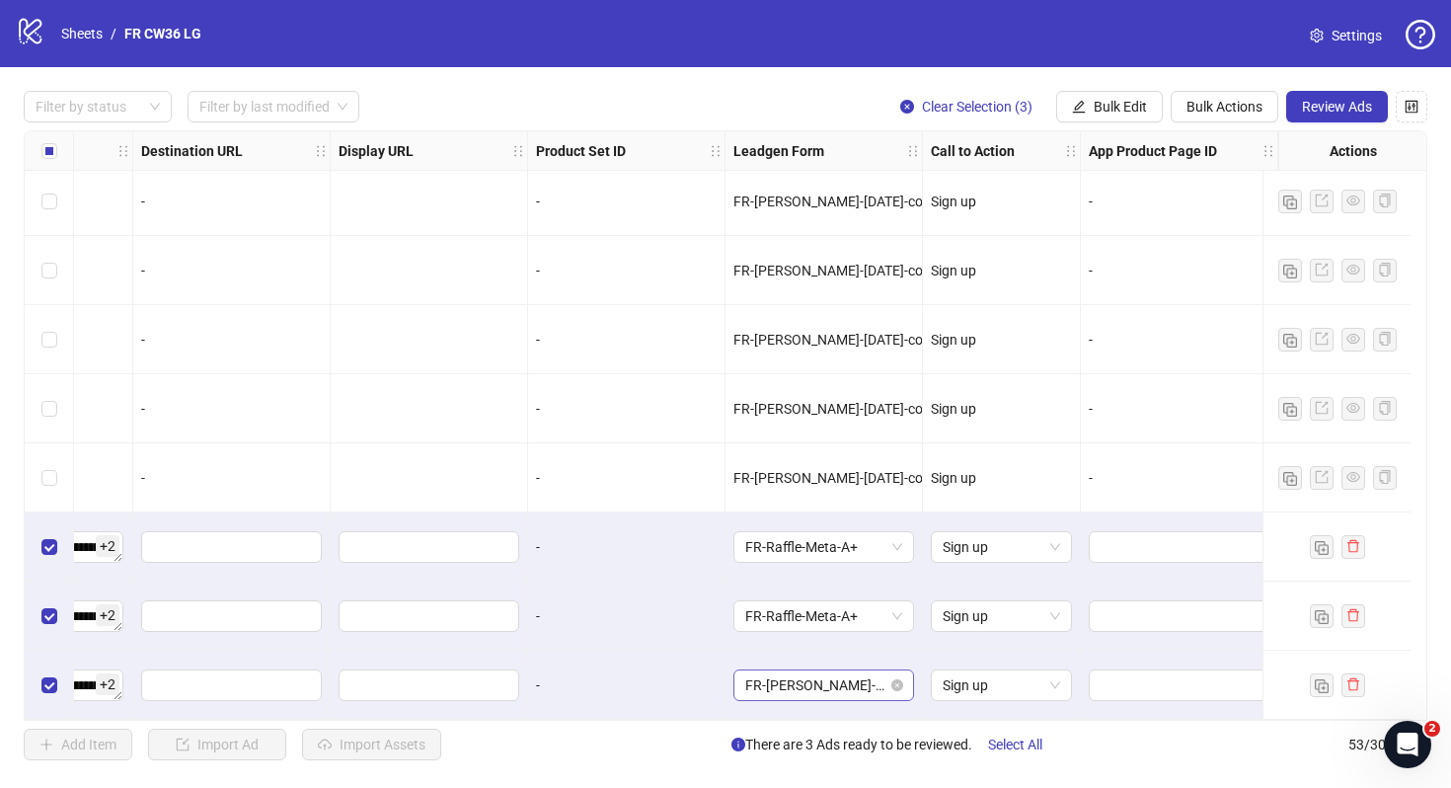
click at [829, 683] on span "FR-[PERSON_NAME]-[DATE]-copy-good" at bounding box center [823, 685] width 157 height 30
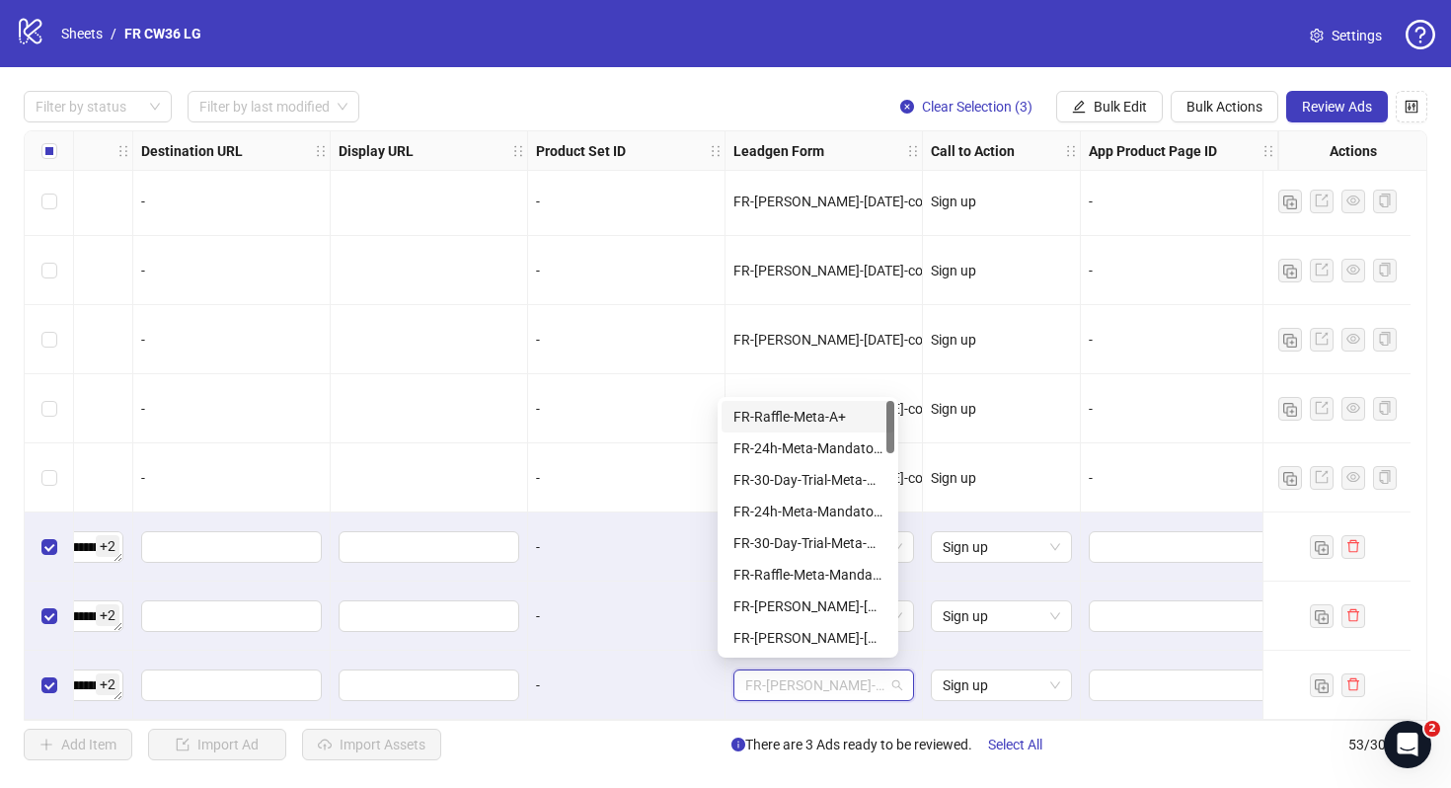
click at [841, 415] on div "FR-Raffle-Meta-A+" at bounding box center [807, 417] width 149 height 22
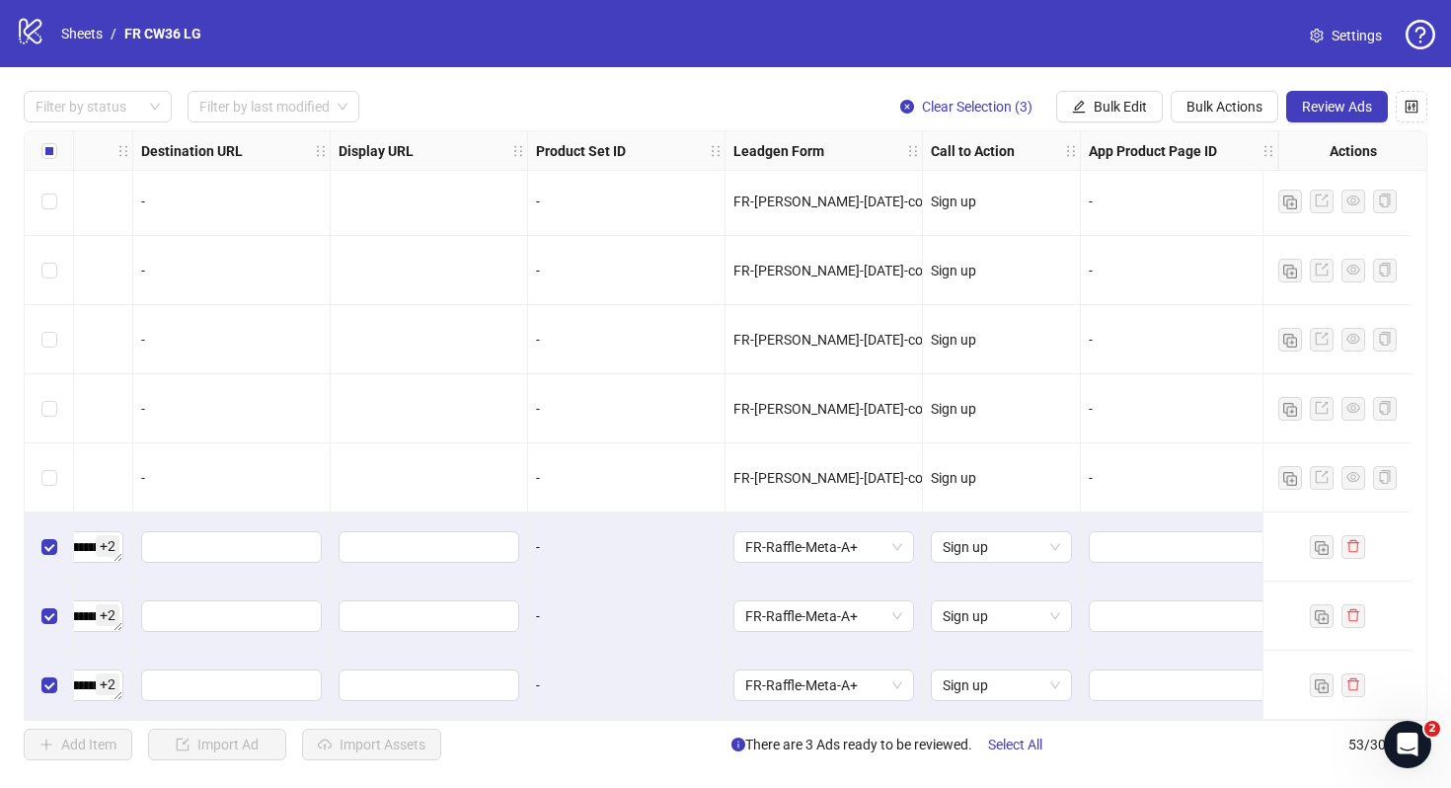
click at [670, 605] on div "-" at bounding box center [626, 616] width 181 height 22
click at [1333, 100] on span "Review Ads" at bounding box center [1337, 107] width 70 height 16
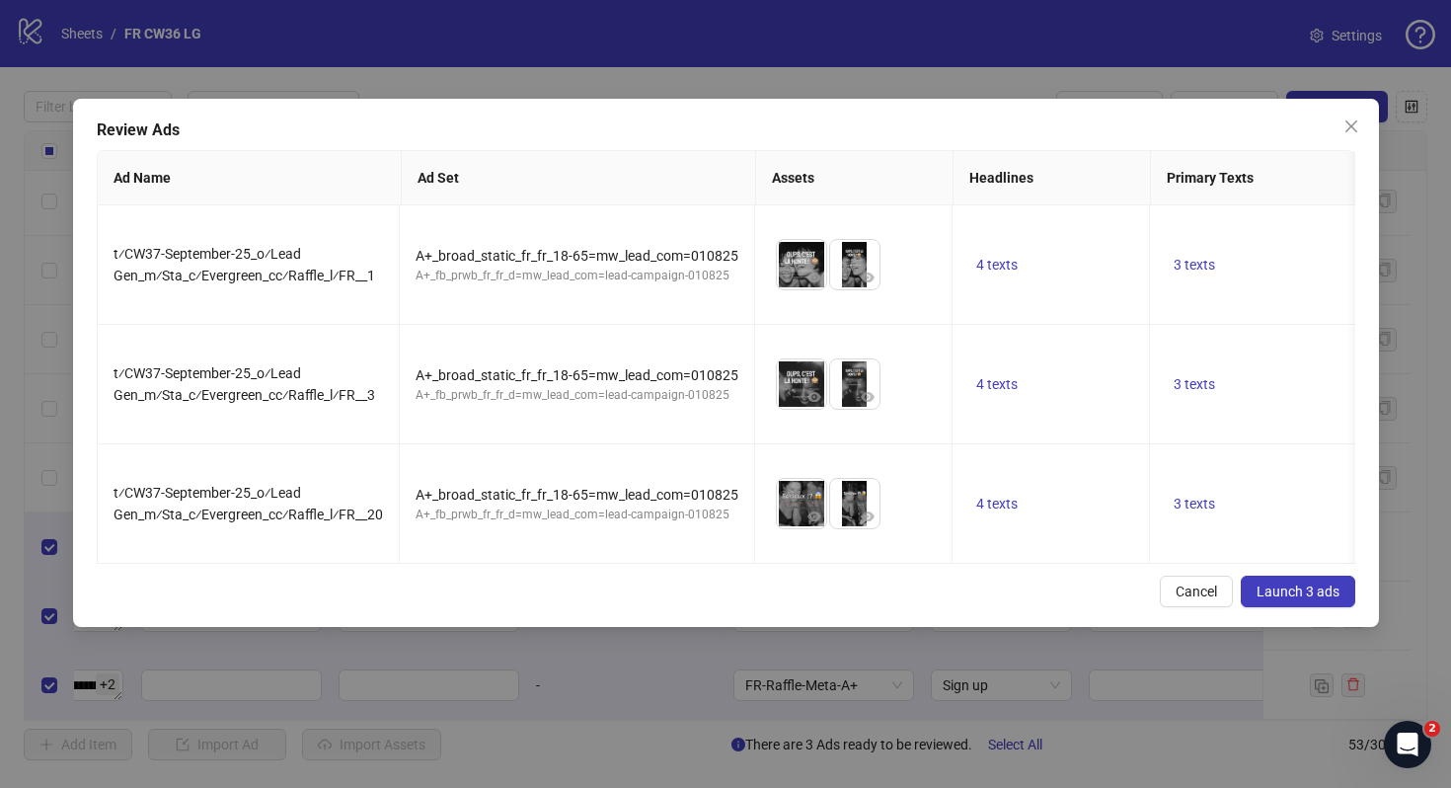
click at [1296, 583] on span "Launch 3 ads" at bounding box center [1298, 591] width 83 height 16
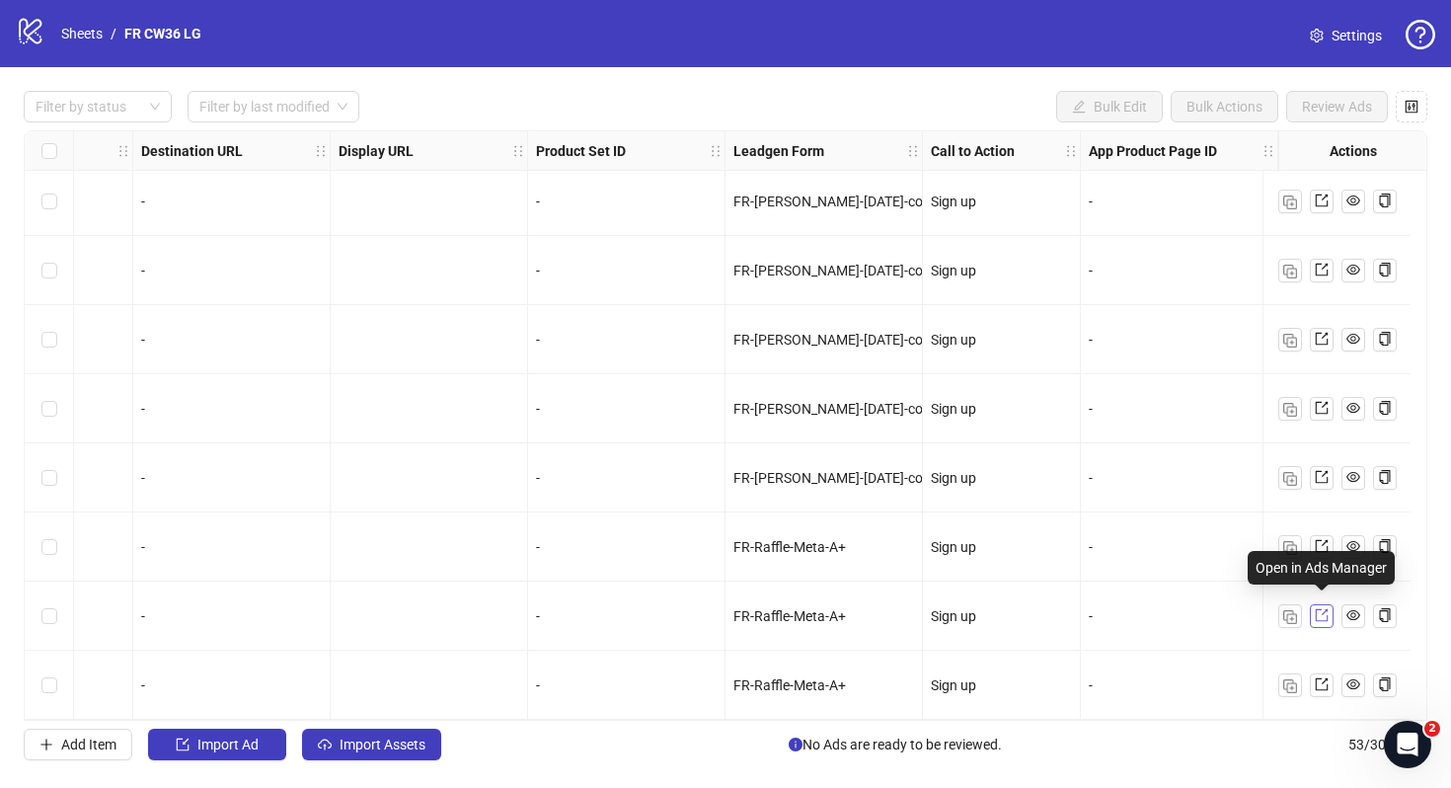
click at [1329, 609] on link at bounding box center [1322, 616] width 24 height 24
